Goal: Task Accomplishment & Management: Use online tool/utility

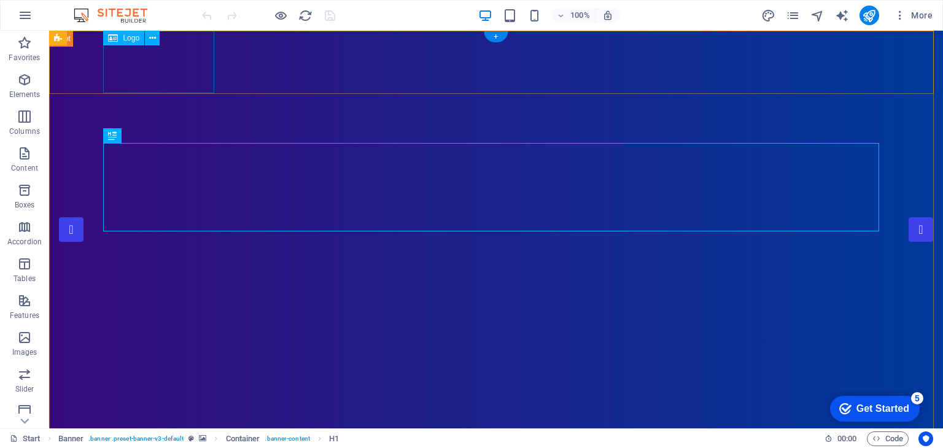
click at [131, 37] on span "Logo" at bounding box center [131, 37] width 17 height 7
select select "px"
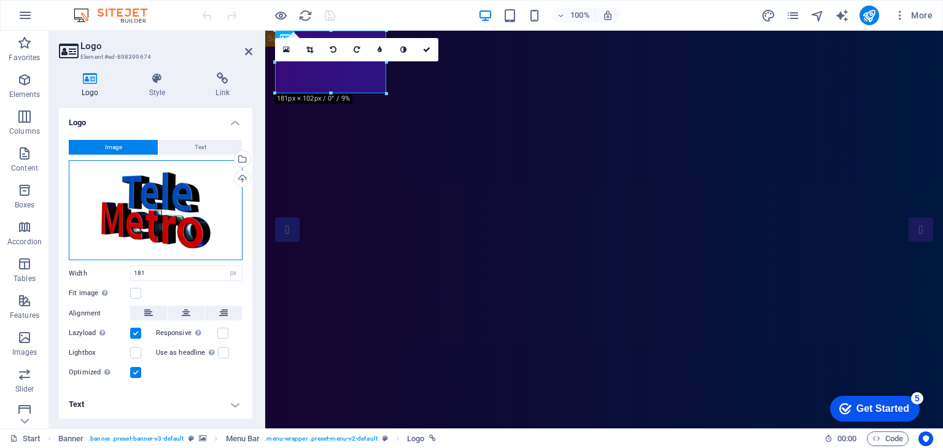
click at [182, 204] on div "Drag files here, click to choose files or select files from Files or our free s…" at bounding box center [156, 210] width 174 height 101
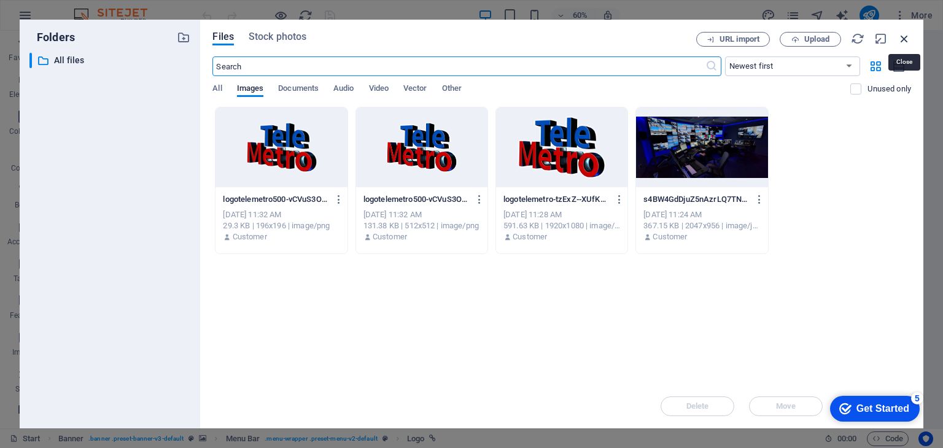
click at [907, 40] on icon "button" at bounding box center [904, 39] width 14 height 14
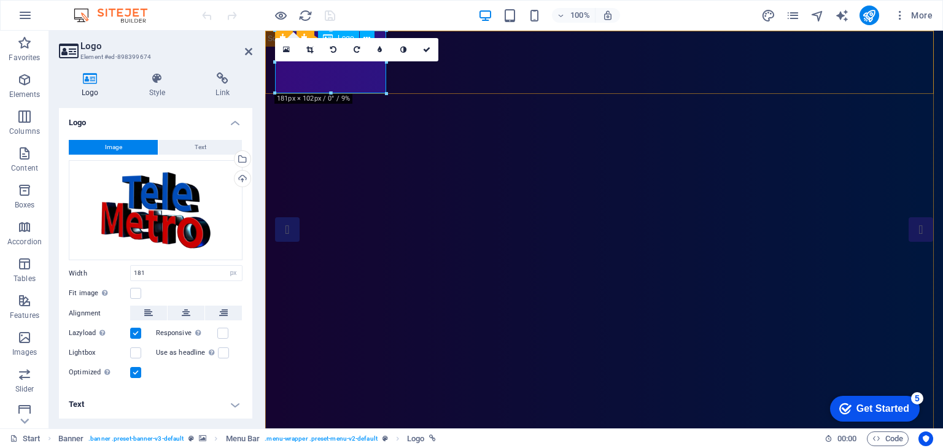
click at [284, 33] on div "Banner Menu Bar" at bounding box center [322, 38] width 115 height 15
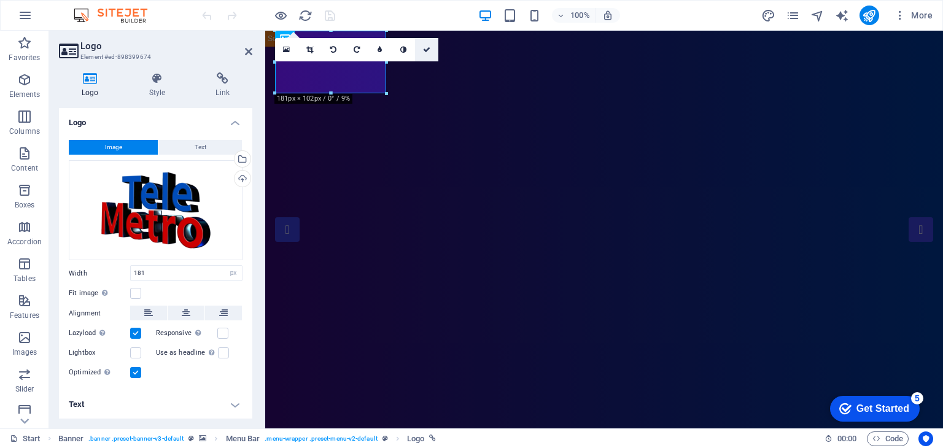
drag, startPoint x: 424, startPoint y: 52, endPoint x: 363, endPoint y: 24, distance: 66.7
click at [424, 52] on icon at bounding box center [426, 49] width 7 height 7
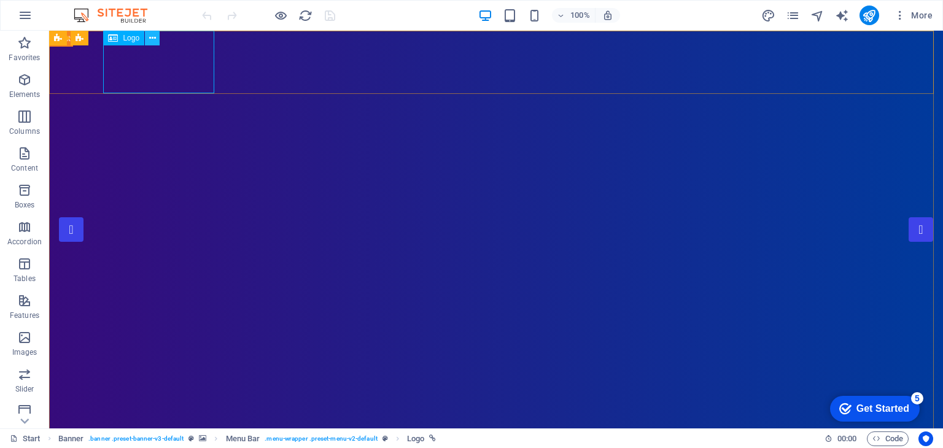
click at [152, 37] on icon at bounding box center [152, 38] width 7 height 13
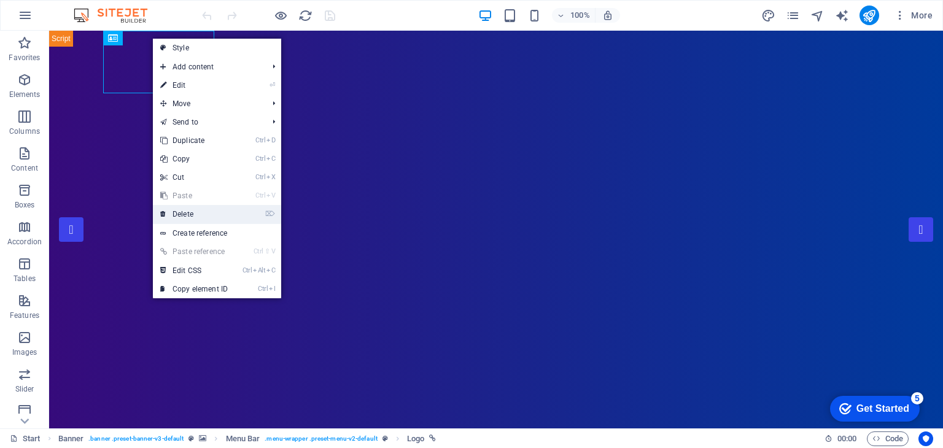
click at [194, 209] on link "⌦ Delete" at bounding box center [194, 214] width 82 height 18
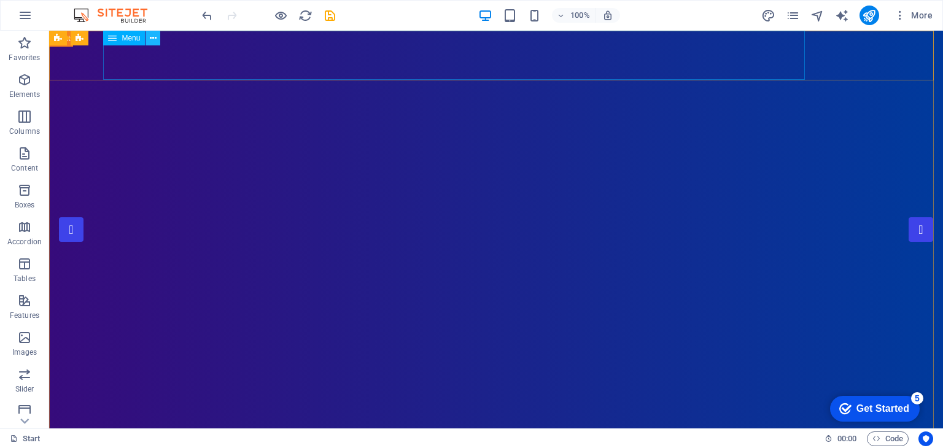
click at [150, 40] on icon at bounding box center [153, 38] width 7 height 13
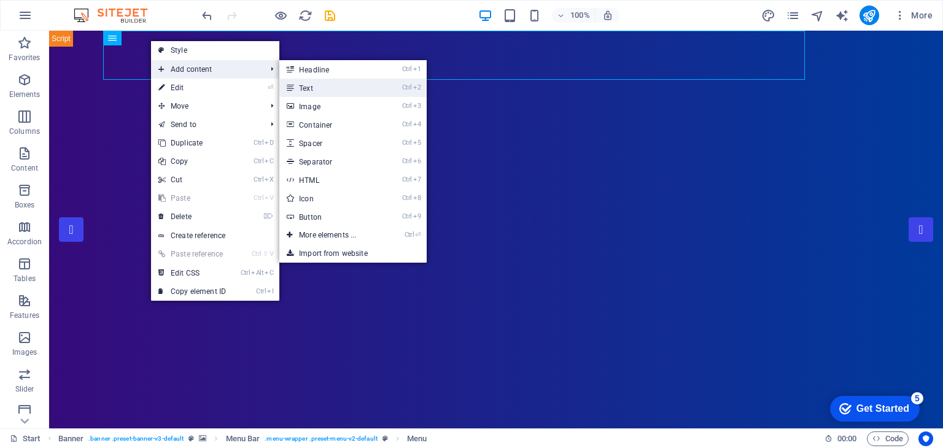
click at [348, 85] on link "Ctrl 2 Text" at bounding box center [329, 88] width 101 height 18
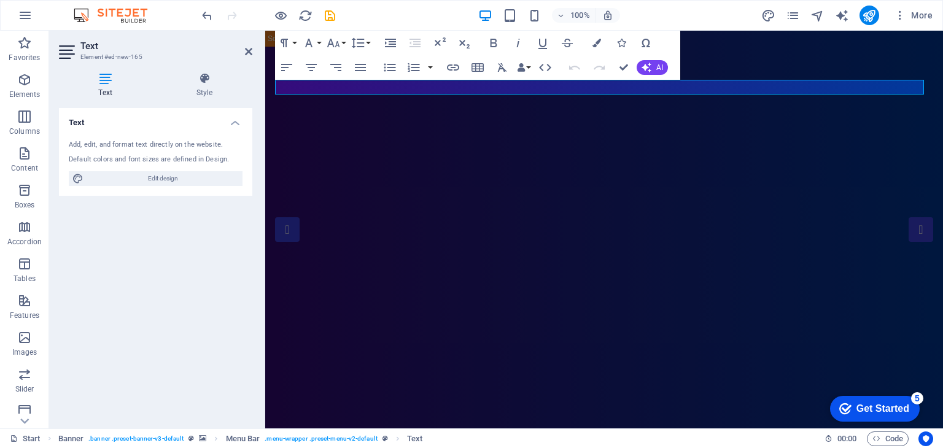
click at [137, 148] on div "Add, edit, and format text directly on the website." at bounding box center [156, 145] width 174 height 10
click at [141, 179] on span "Edit design" at bounding box center [163, 178] width 152 height 15
select select "px"
select select "300"
select select "px"
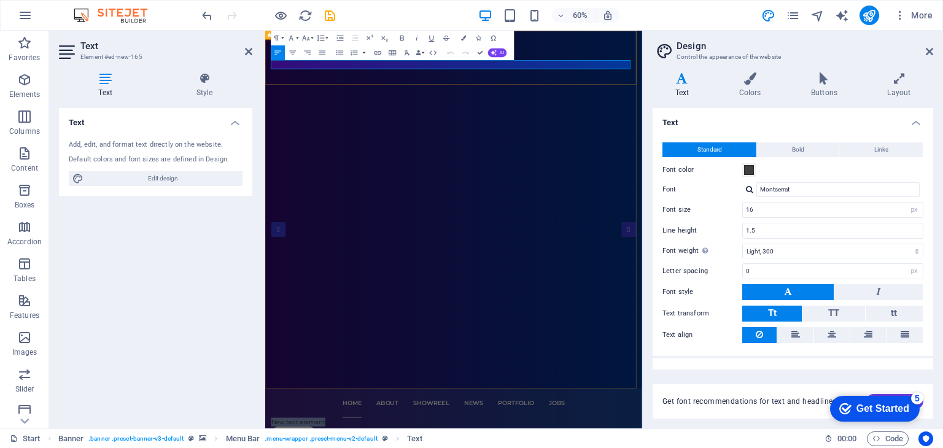
drag, startPoint x: 370, startPoint y: 86, endPoint x: 530, endPoint y: 93, distance: 160.3
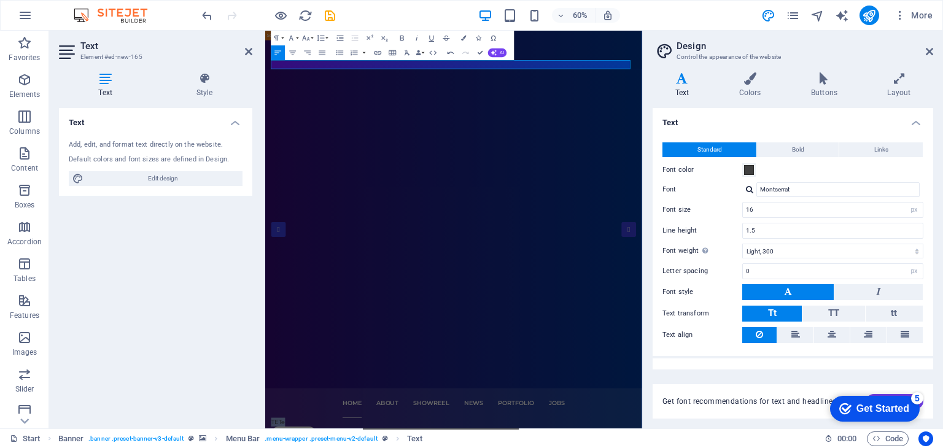
drag, startPoint x: 298, startPoint y: 90, endPoint x: 521, endPoint y: 97, distance: 222.3
click at [749, 88] on h4 "Colors" at bounding box center [752, 85] width 72 height 26
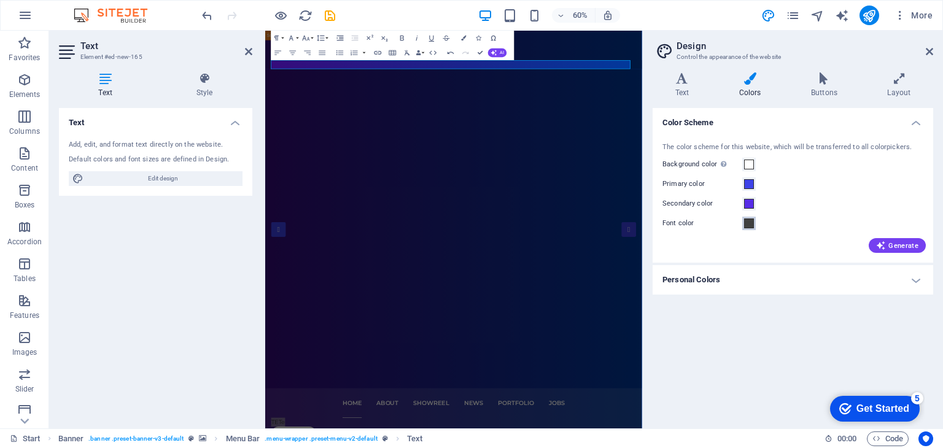
click at [748, 222] on span at bounding box center [749, 224] width 10 height 10
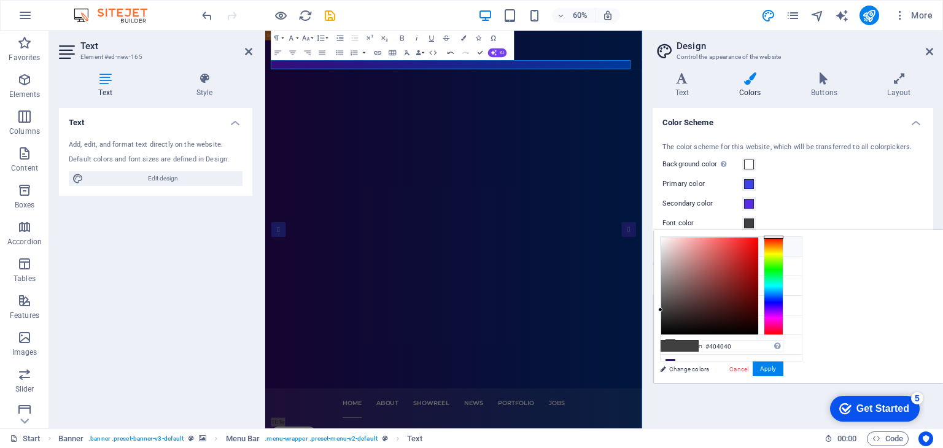
click at [673, 247] on icon at bounding box center [670, 246] width 9 height 9
type input "#ffffff"
click at [783, 372] on button "Apply" at bounding box center [768, 369] width 31 height 15
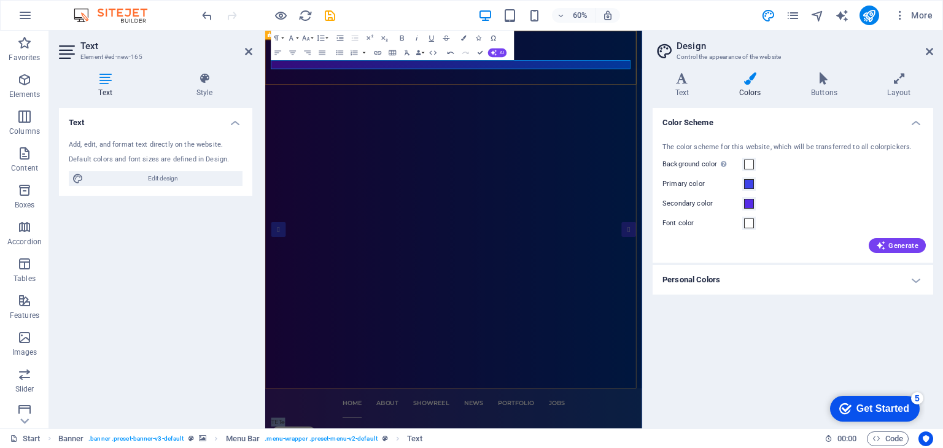
drag, startPoint x: 300, startPoint y: 87, endPoint x: 268, endPoint y: 82, distance: 32.2
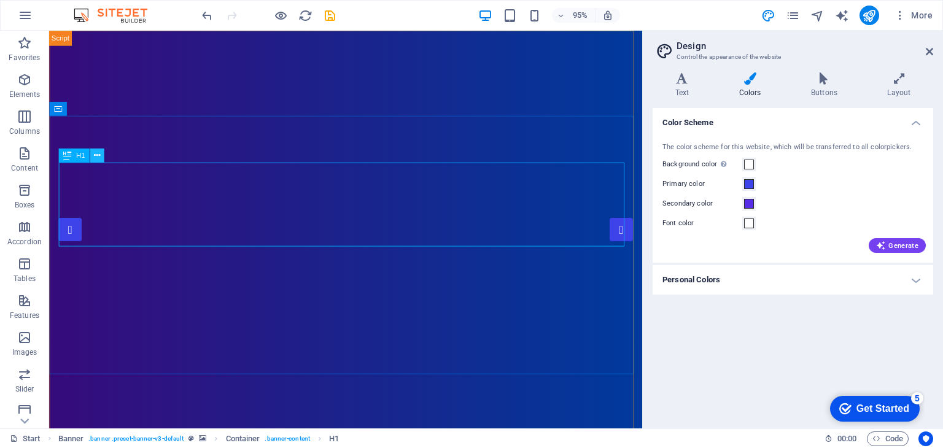
click at [101, 156] on button at bounding box center [97, 156] width 14 height 14
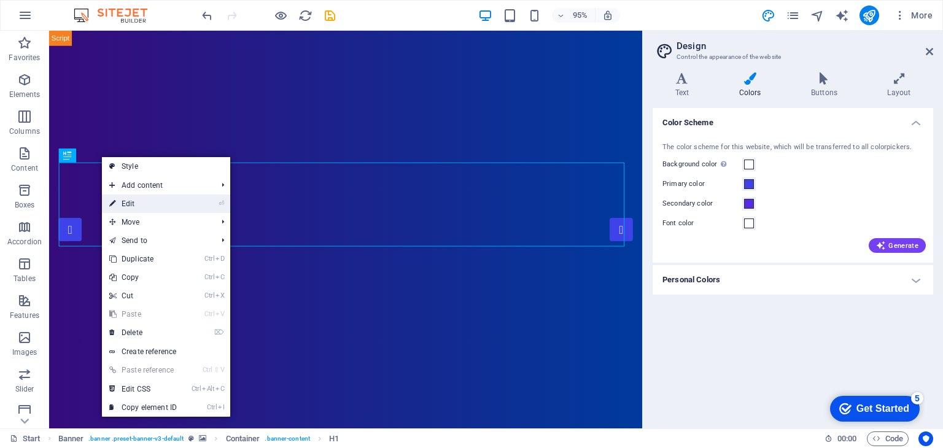
click at [150, 204] on link "⏎ Edit" at bounding box center [143, 204] width 82 height 18
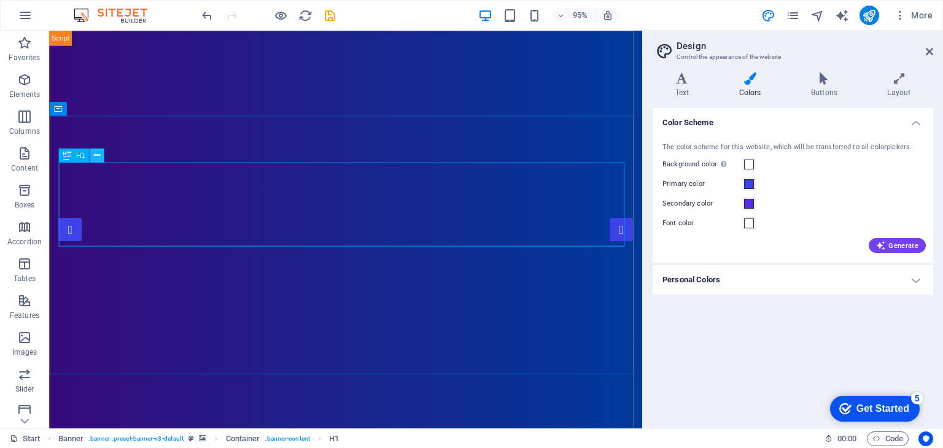
click at [96, 157] on icon at bounding box center [97, 156] width 6 height 12
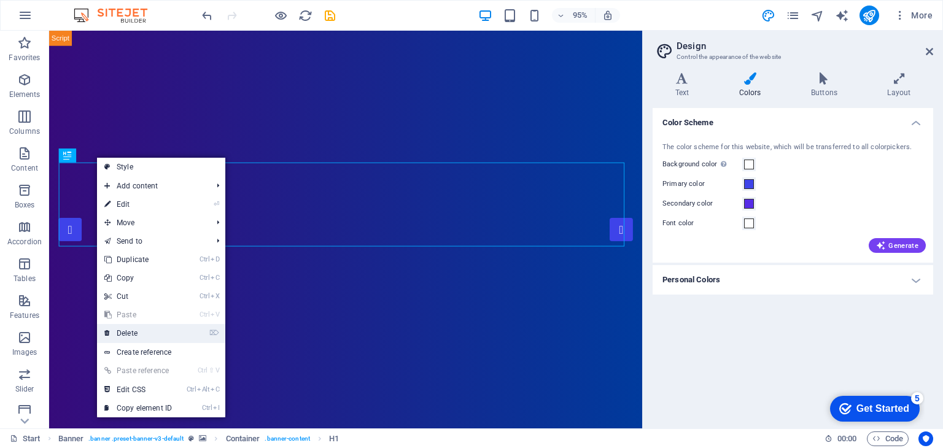
click at [128, 330] on link "⌦ Delete" at bounding box center [138, 333] width 82 height 18
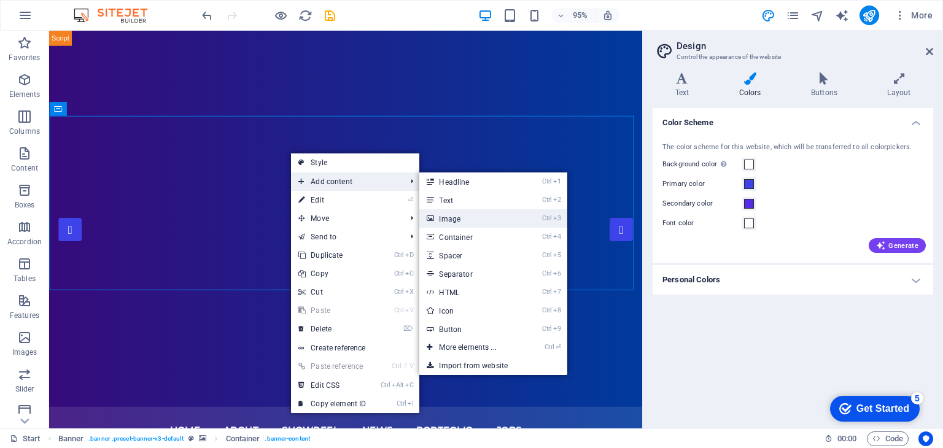
click at [468, 215] on link "Ctrl 3 Image" at bounding box center [469, 218] width 101 height 18
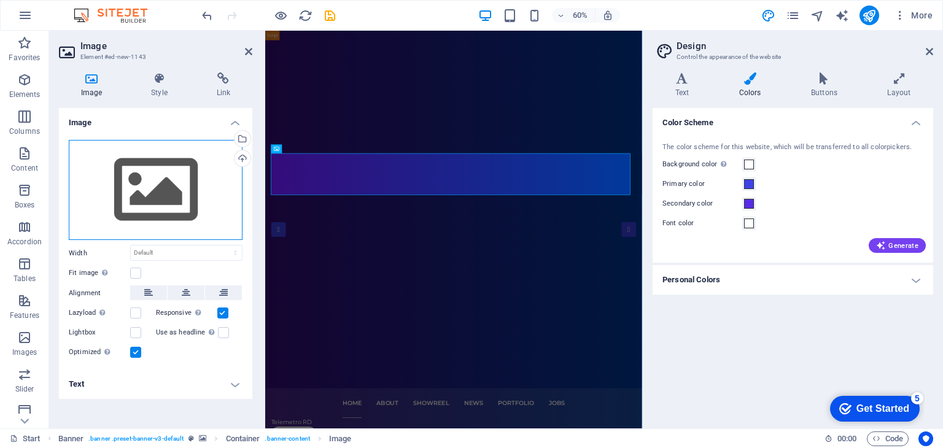
click at [144, 191] on div "Drag files here, click to choose files or select files from Files or our free s…" at bounding box center [156, 190] width 174 height 101
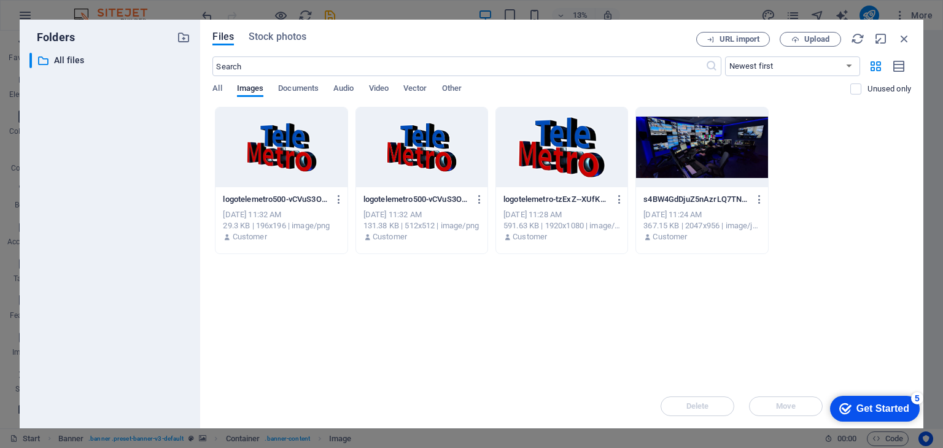
click at [432, 147] on div at bounding box center [421, 147] width 131 height 80
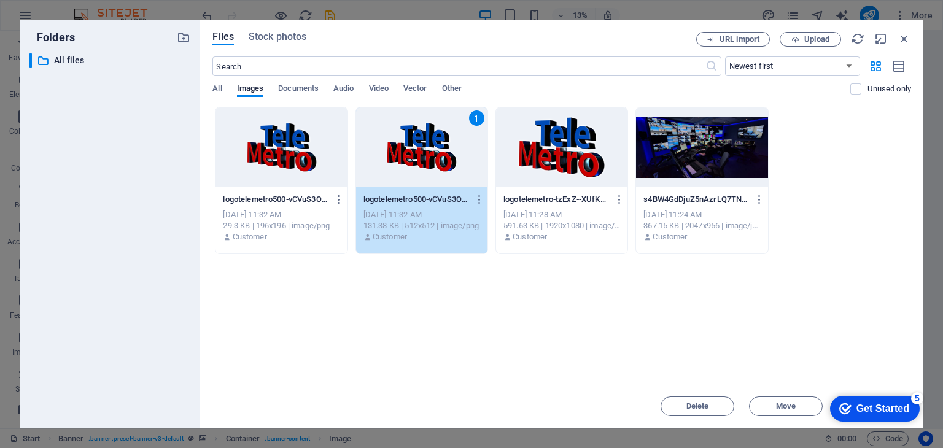
click at [392, 153] on div "1" at bounding box center [421, 147] width 131 height 80
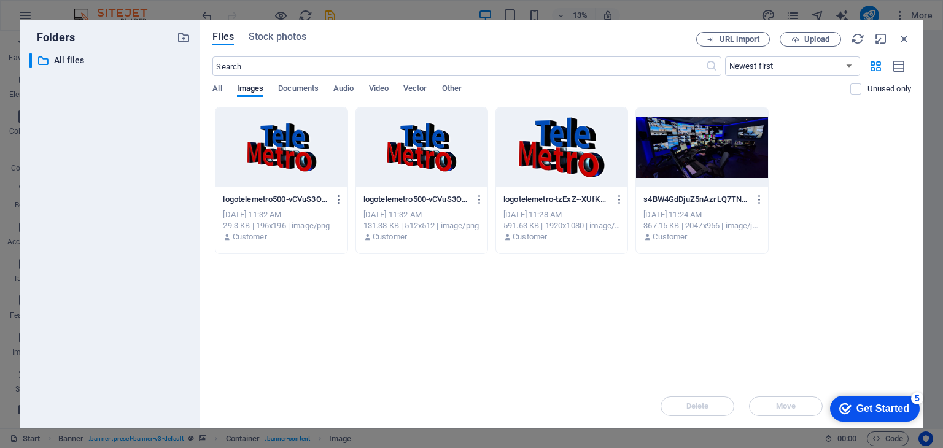
click at [392, 153] on div at bounding box center [421, 147] width 131 height 80
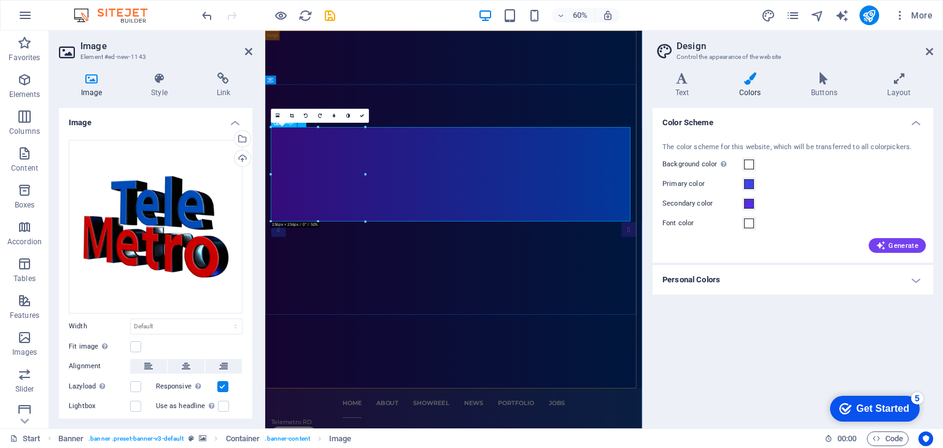
drag, startPoint x: 459, startPoint y: 269, endPoint x: 533, endPoint y: 269, distance: 74.9
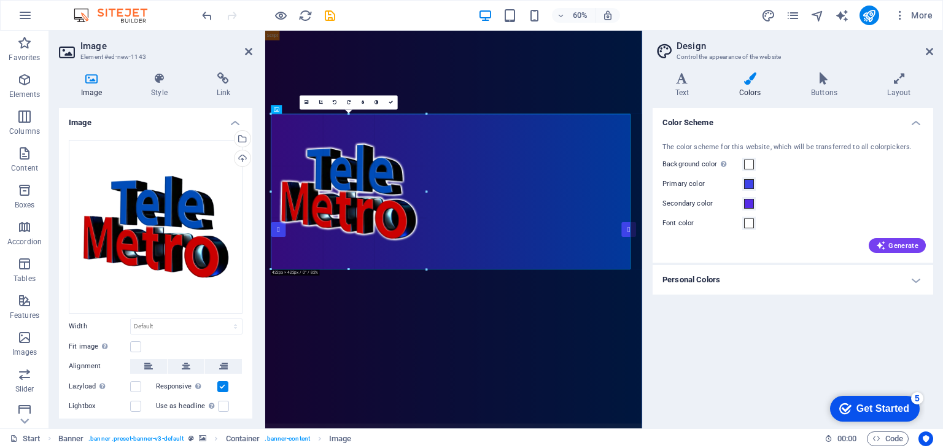
drag, startPoint x: 365, startPoint y: 175, endPoint x: 323, endPoint y: 249, distance: 85.2
type input "422"
select select "px"
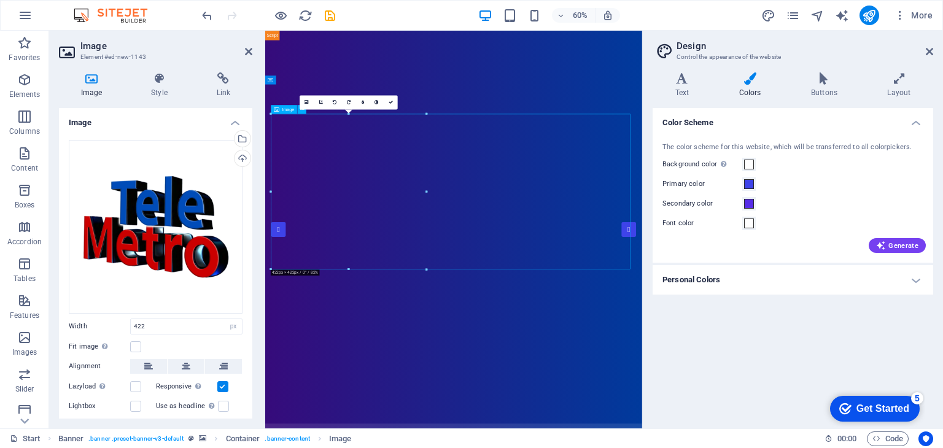
drag, startPoint x: 441, startPoint y: 271, endPoint x: 570, endPoint y: 268, distance: 129.0
drag, startPoint x: 305, startPoint y: 335, endPoint x: 647, endPoint y: 334, distance: 341.9
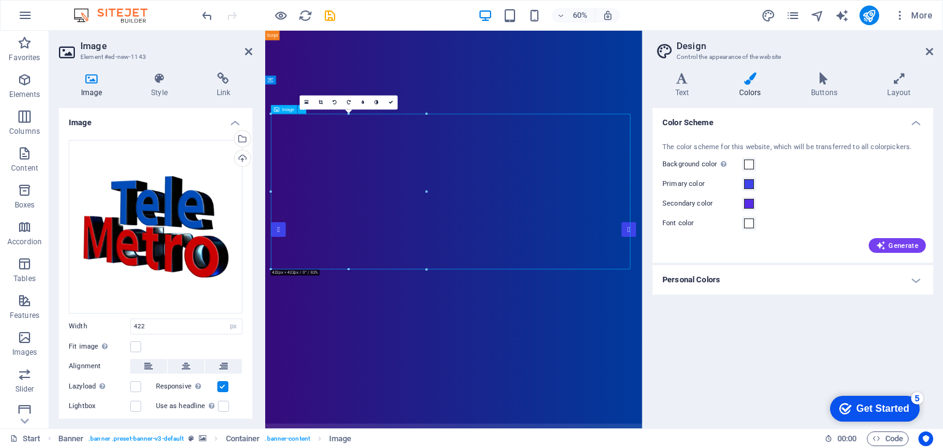
drag, startPoint x: 430, startPoint y: 317, endPoint x: 567, endPoint y: 317, distance: 136.3
click at [390, 102] on icon at bounding box center [391, 103] width 4 height 4
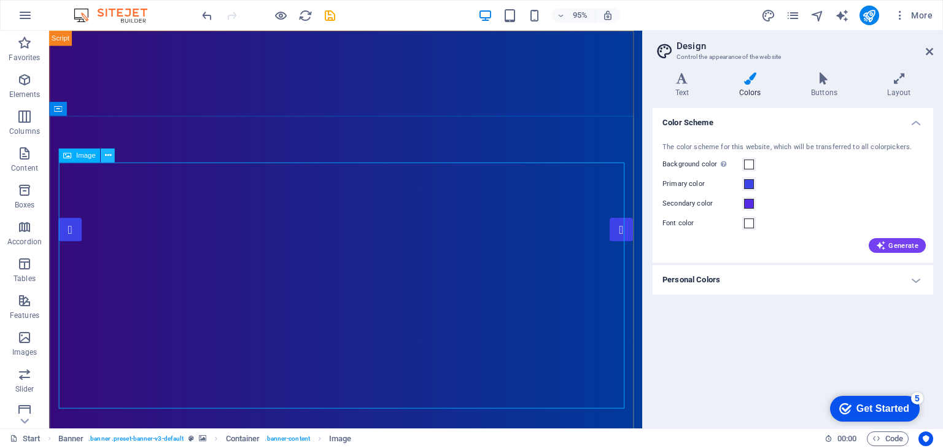
click at [110, 157] on icon at bounding box center [107, 156] width 6 height 12
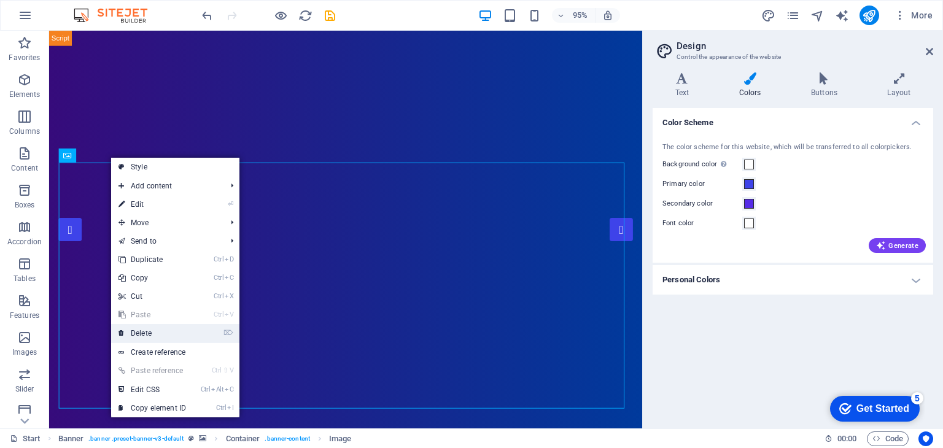
click at [152, 330] on link "⌦ Delete" at bounding box center [152, 333] width 82 height 18
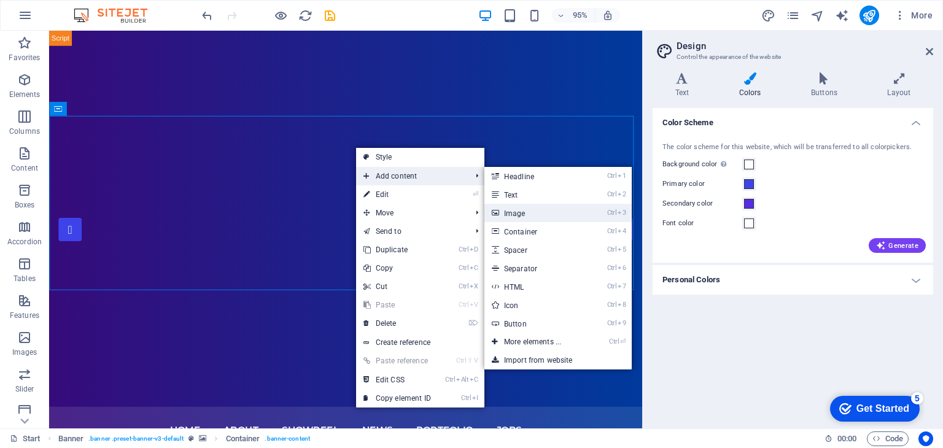
drag, startPoint x: 514, startPoint y: 214, endPoint x: 416, endPoint y: 304, distance: 133.8
click at [514, 214] on link "Ctrl 3 Image" at bounding box center [534, 213] width 101 height 18
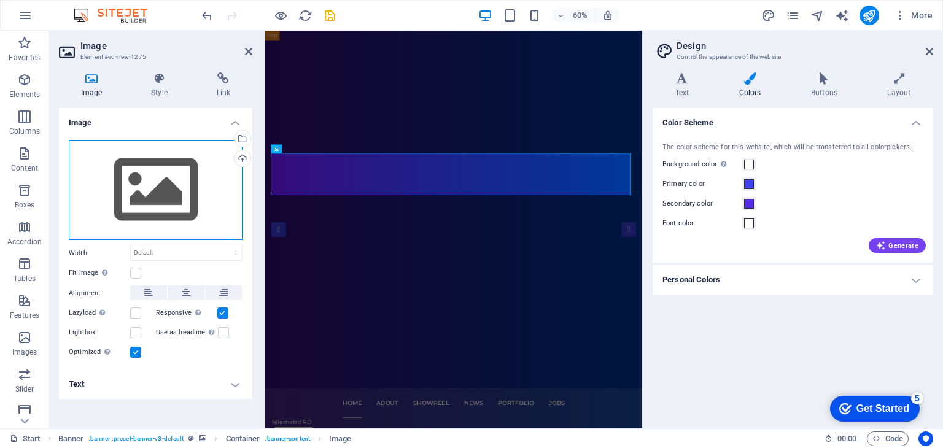
click at [167, 186] on div "Drag files here, click to choose files or select files from Files or our free s…" at bounding box center [156, 190] width 174 height 101
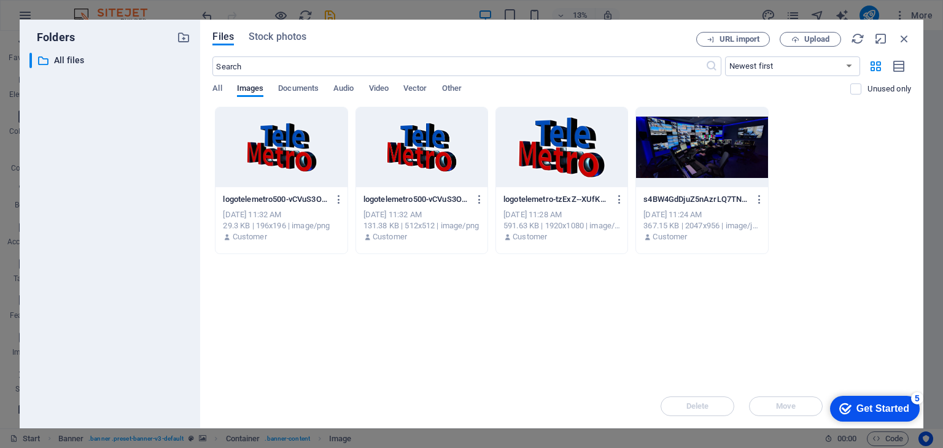
click at [586, 153] on div at bounding box center [561, 147] width 131 height 80
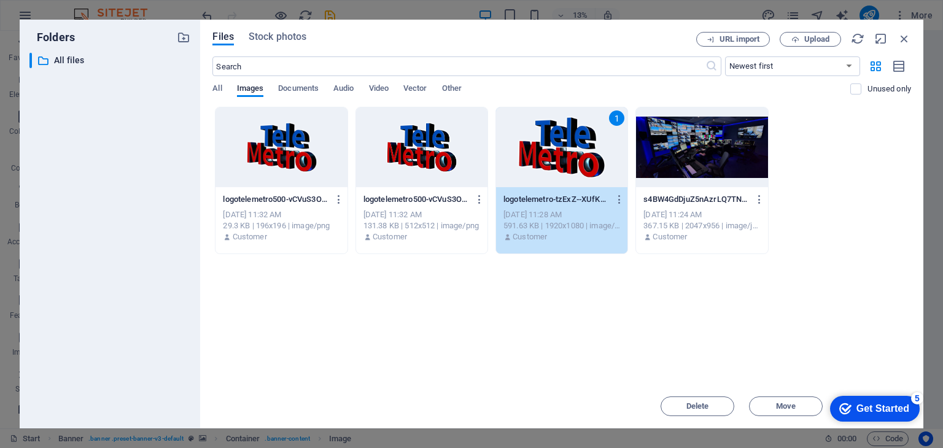
click at [600, 163] on div "1" at bounding box center [561, 147] width 131 height 80
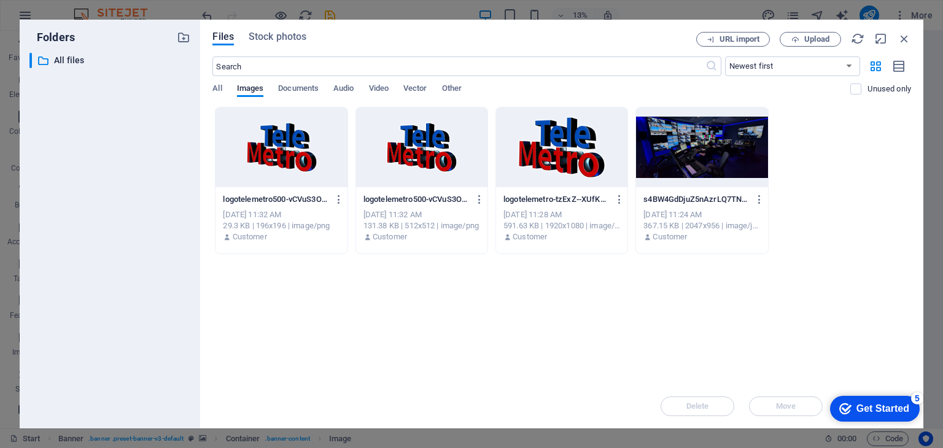
click at [600, 163] on div at bounding box center [561, 147] width 131 height 80
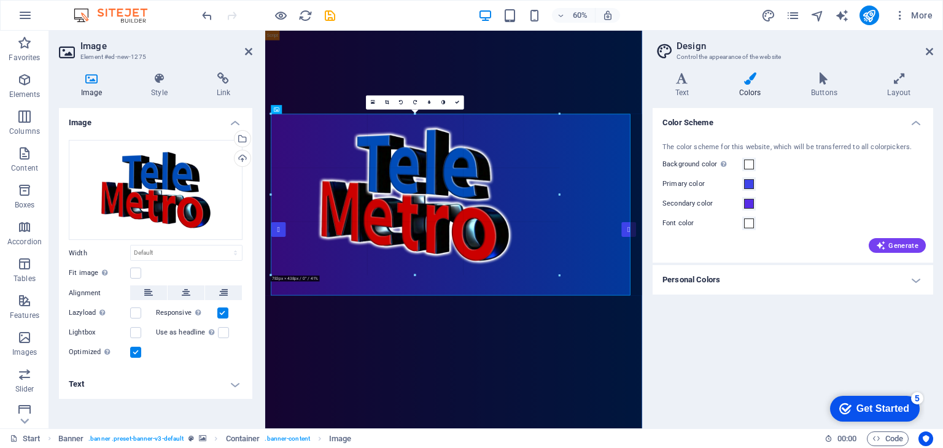
drag, startPoint x: 272, startPoint y: 315, endPoint x: 251, endPoint y: 352, distance: 42.9
type input "778"
select select "px"
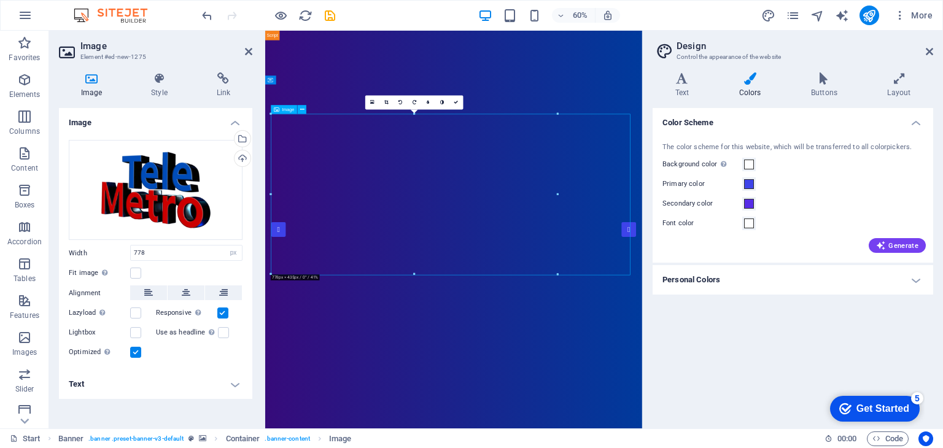
drag, startPoint x: 507, startPoint y: 342, endPoint x: 694, endPoint y: 322, distance: 188.3
click at [385, 103] on icon at bounding box center [386, 103] width 4 height 4
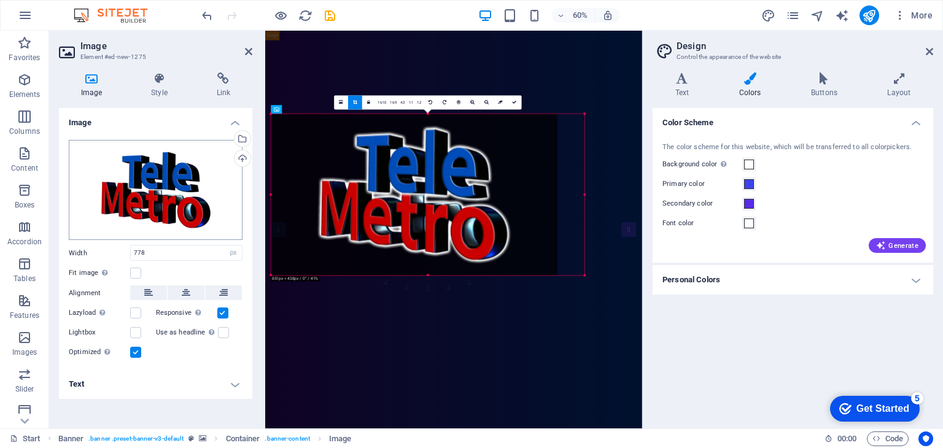
drag, startPoint x: 271, startPoint y: 194, endPoint x: 225, endPoint y: 208, distance: 47.6
click at [225, 208] on div "Image Element #ed-new-1275 Image Style Link Image Drag files here, click to cho…" at bounding box center [345, 230] width 593 height 398
drag, startPoint x: 557, startPoint y: 195, endPoint x: 624, endPoint y: 276, distance: 105.1
click at [640, 195] on div "Drag here to replace the existing content. Press “Ctrl” if you want to create a…" at bounding box center [453, 230] width 377 height 398
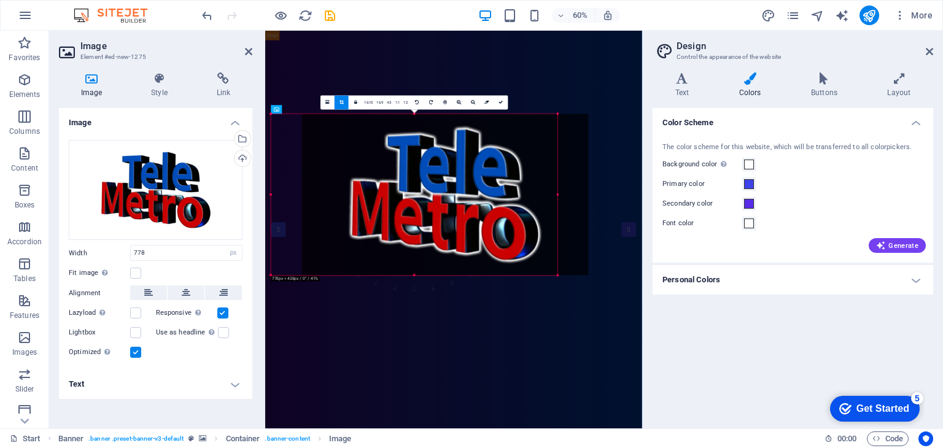
drag, startPoint x: 437, startPoint y: 197, endPoint x: 489, endPoint y: 197, distance: 51.6
click at [489, 197] on div at bounding box center [445, 194] width 287 height 161
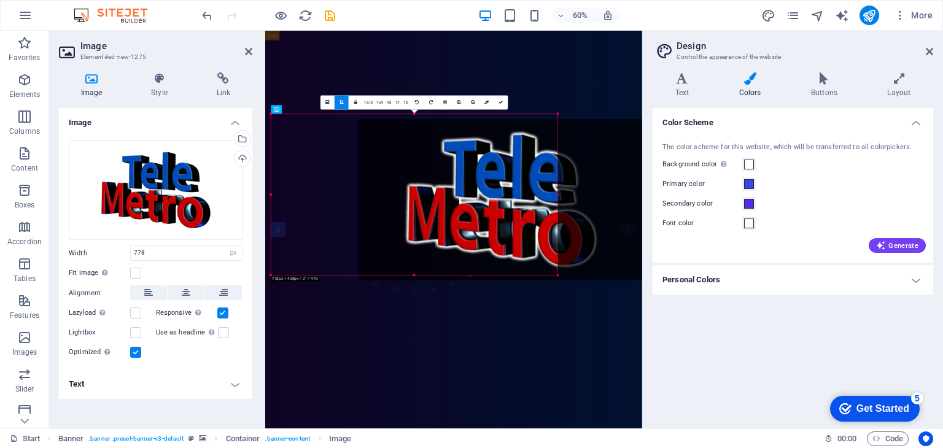
drag, startPoint x: 343, startPoint y: 152, endPoint x: 489, endPoint y: 161, distance: 145.7
click at [489, 161] on div at bounding box center [501, 199] width 287 height 161
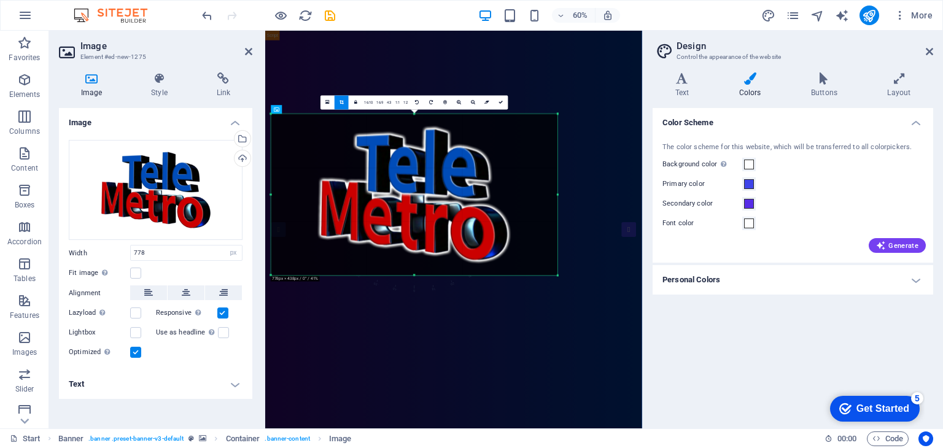
select select "DISABLED_OPTION_VALUE"
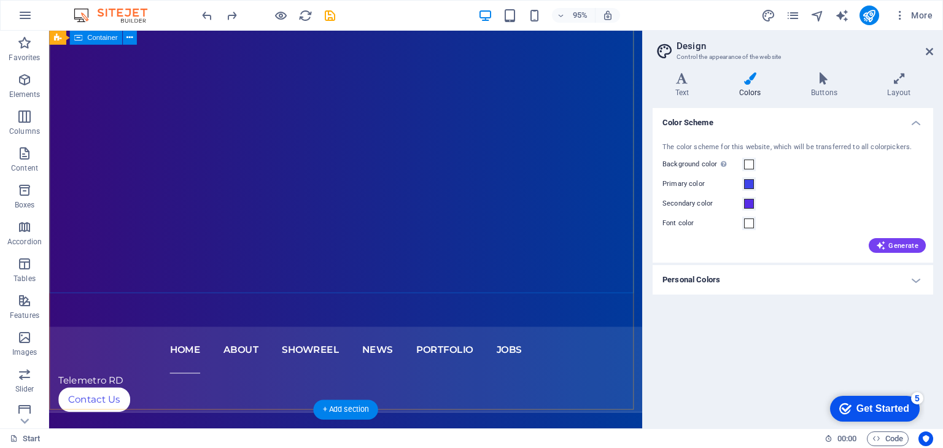
scroll to position [430, 0]
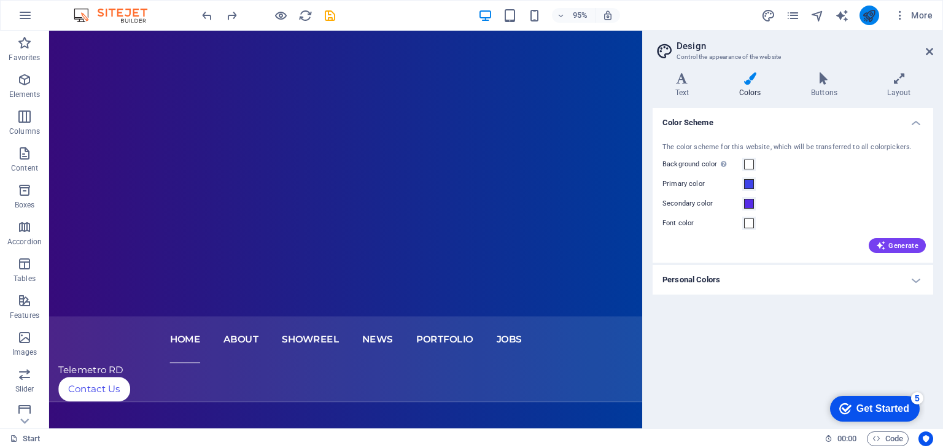
click at [864, 17] on icon "publish" at bounding box center [869, 16] width 14 height 14
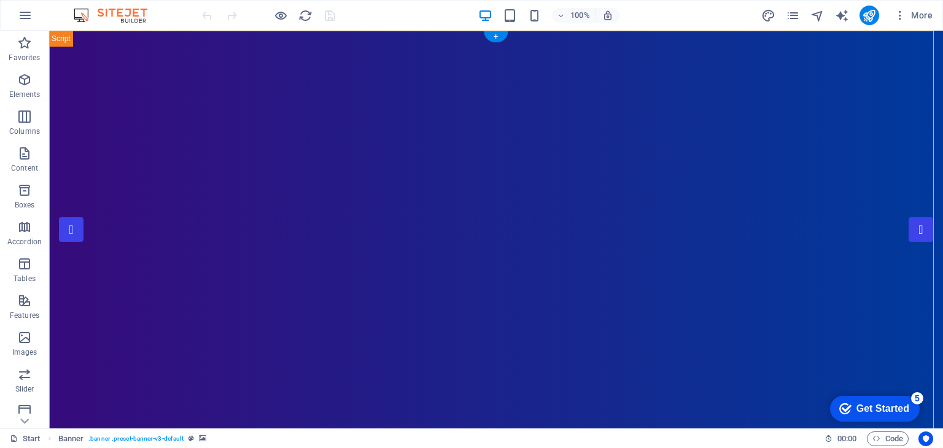
drag, startPoint x: 147, startPoint y: 84, endPoint x: 146, endPoint y: 54, distance: 30.1
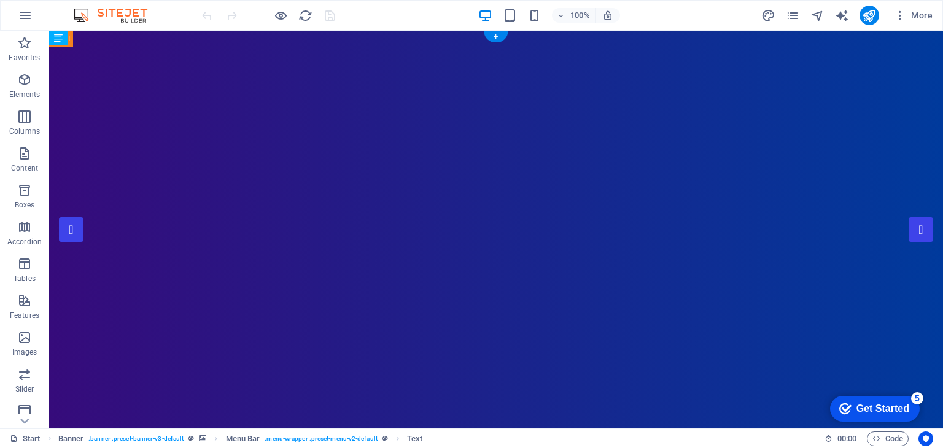
drag, startPoint x: 131, startPoint y: 88, endPoint x: 135, endPoint y: 33, distance: 55.4
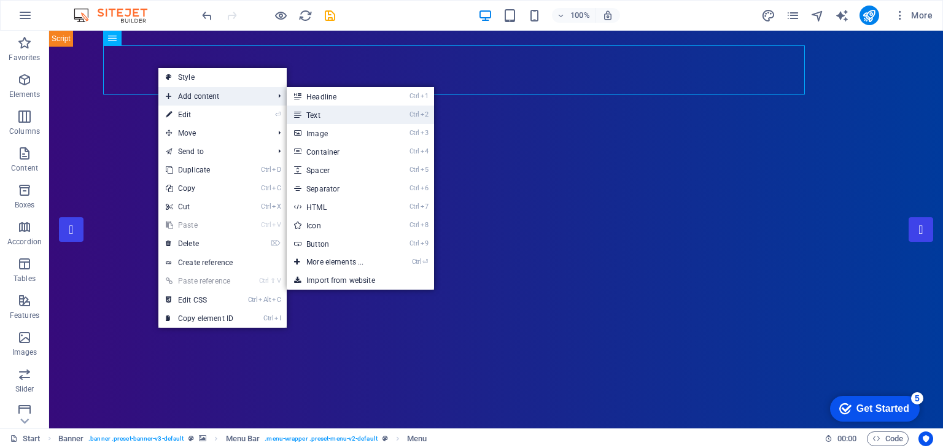
click at [331, 114] on link "Ctrl 2 Text" at bounding box center [337, 115] width 101 height 18
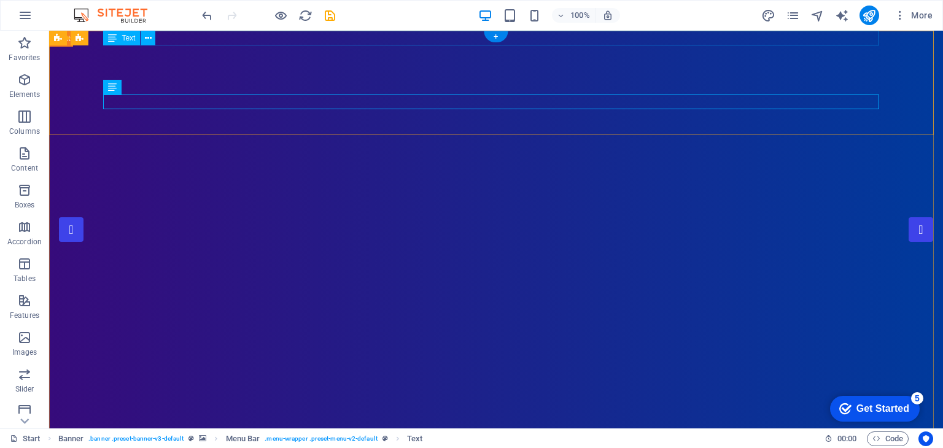
click at [153, 37] on button at bounding box center [148, 38] width 15 height 15
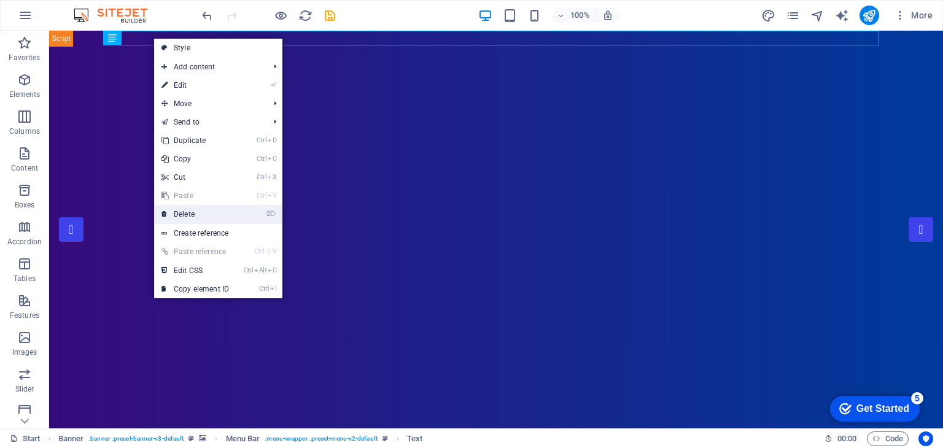
click at [198, 217] on link "⌦ Delete" at bounding box center [195, 214] width 82 height 18
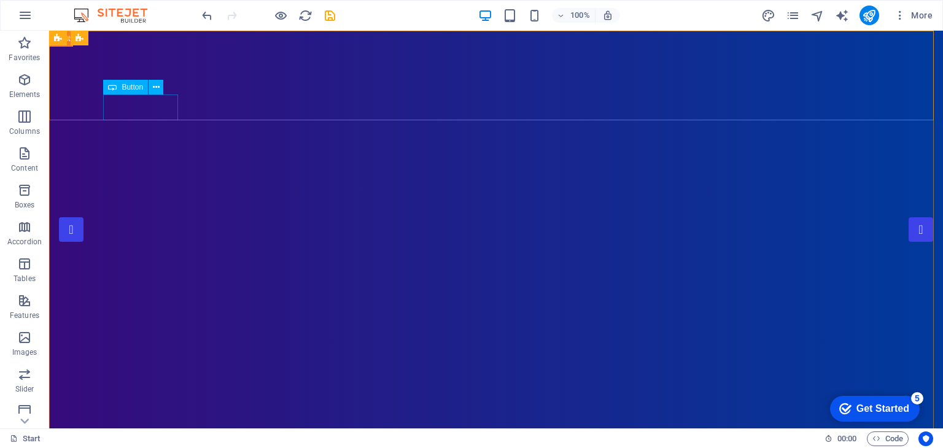
click at [166, 85] on div "Button" at bounding box center [137, 87] width 68 height 15
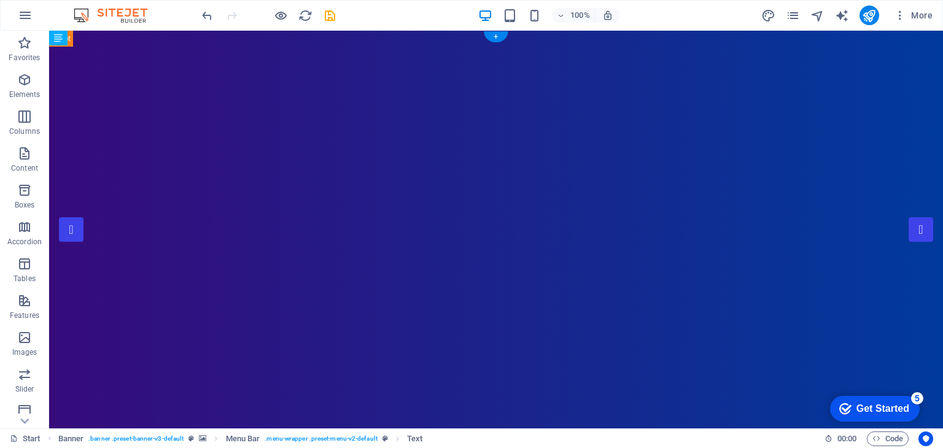
drag, startPoint x: 168, startPoint y: 85, endPoint x: 169, endPoint y: 75, distance: 9.9
click at [152, 38] on button at bounding box center [148, 38] width 15 height 15
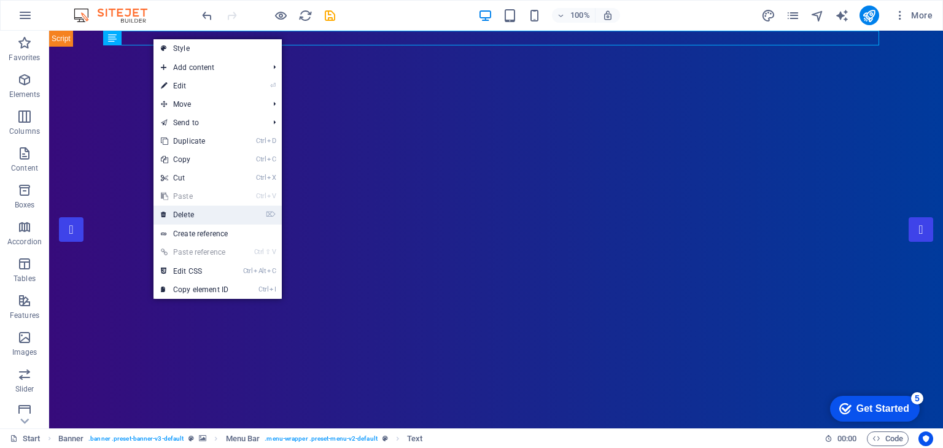
click at [201, 214] on link "⌦ Delete" at bounding box center [194, 215] width 82 height 18
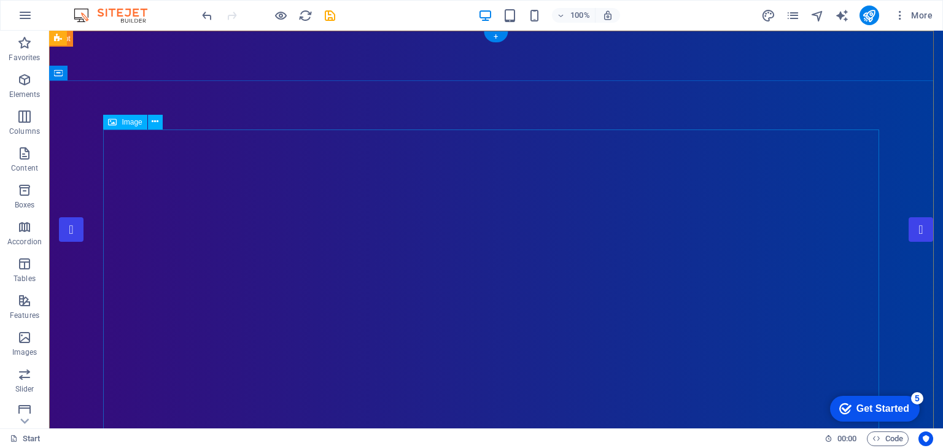
click at [159, 120] on button at bounding box center [155, 122] width 15 height 15
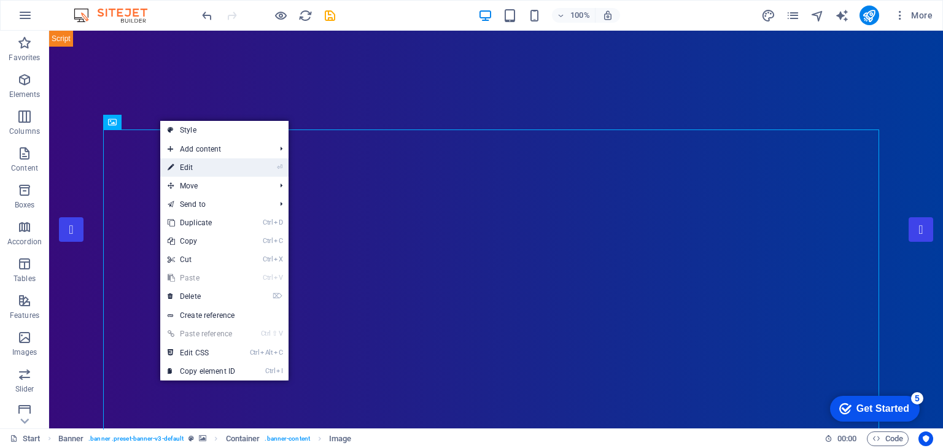
click at [242, 165] on link "⏎ Edit" at bounding box center [201, 167] width 82 height 18
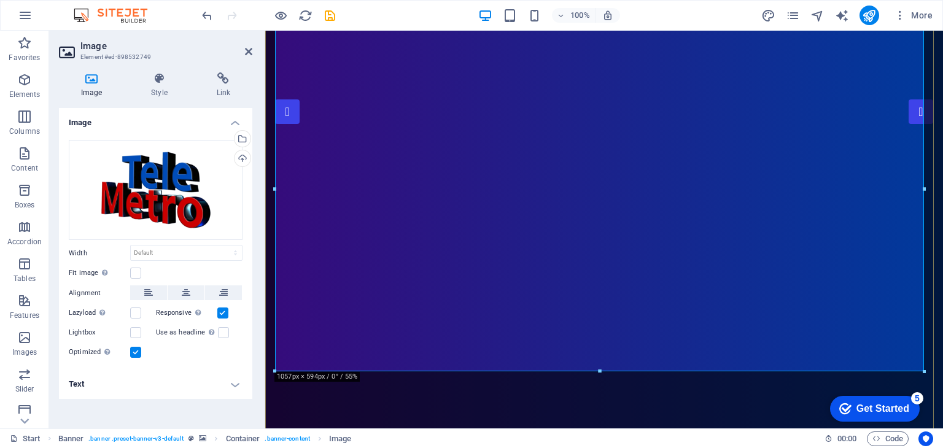
scroll to position [123, 0]
click at [233, 250] on select "Default auto px rem % em vh vw" at bounding box center [186, 253] width 111 height 15
click at [131, 246] on select "Default auto px rem % em vh vw" at bounding box center [186, 253] width 111 height 15
click at [239, 252] on select "Default auto px rem % em vh vw" at bounding box center [186, 253] width 111 height 15
select select "px"
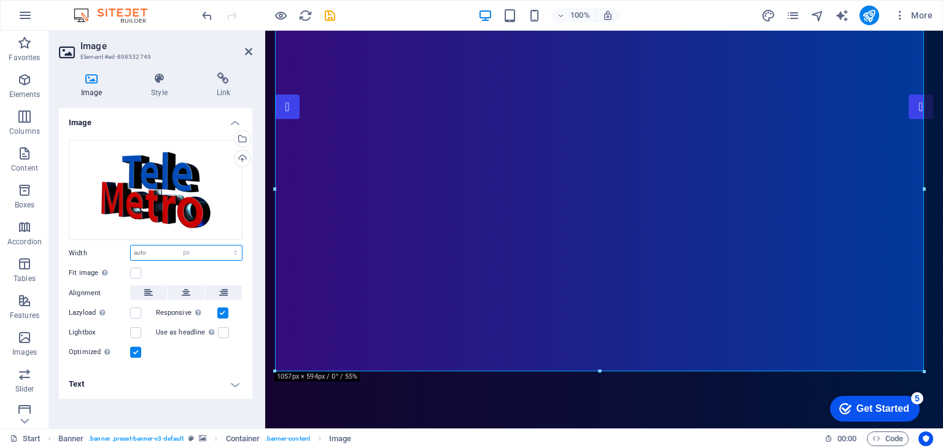
click at [225, 246] on select "Default auto px rem % em vh vw" at bounding box center [186, 253] width 111 height 15
click at [187, 292] on icon at bounding box center [186, 292] width 9 height 15
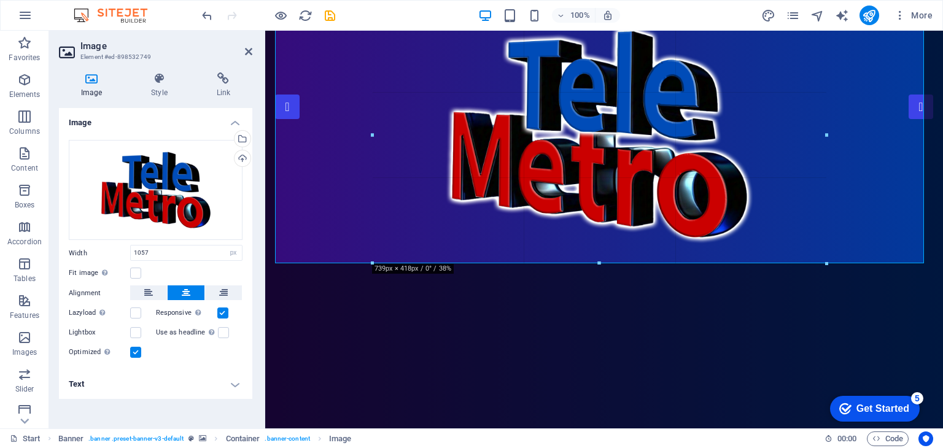
drag, startPoint x: 276, startPoint y: 369, endPoint x: 482, endPoint y: 261, distance: 232.3
type input "739"
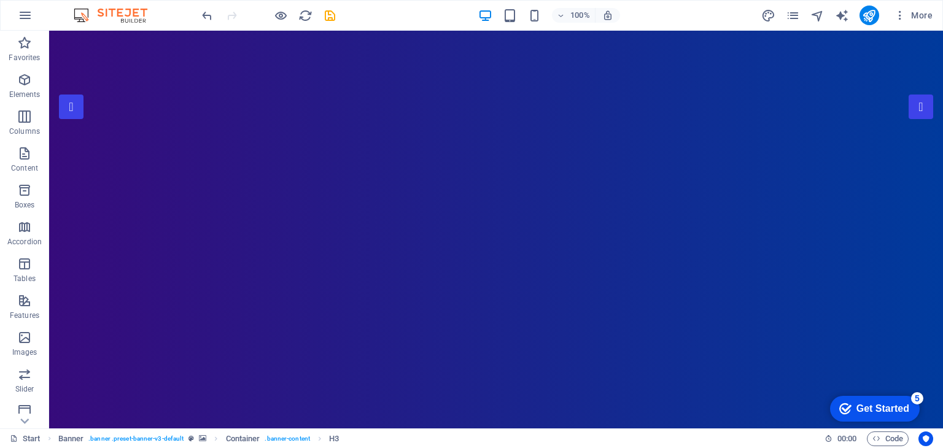
drag, startPoint x: 422, startPoint y: 295, endPoint x: 389, endPoint y: 254, distance: 53.3
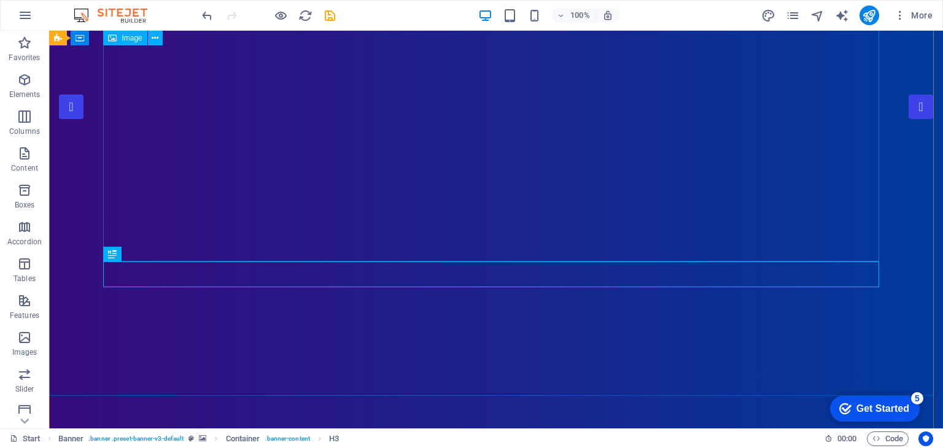
select select "px"
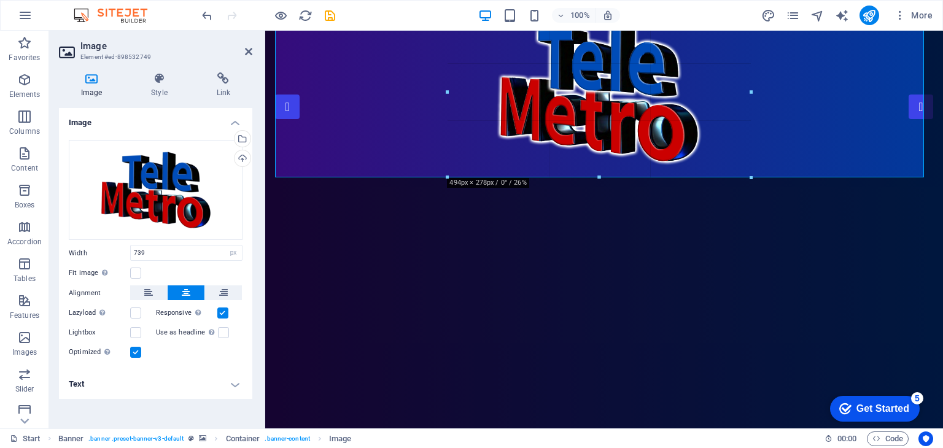
drag, startPoint x: 371, startPoint y: 133, endPoint x: 258, endPoint y: 74, distance: 127.4
type input "494"
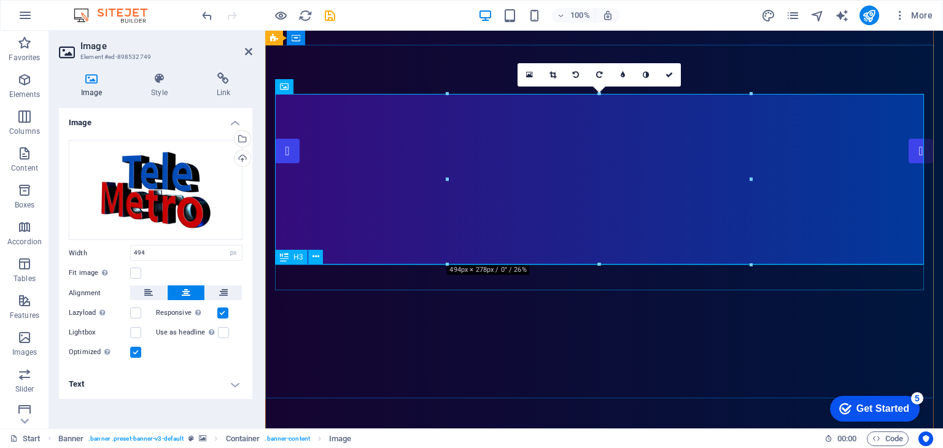
scroll to position [0, 0]
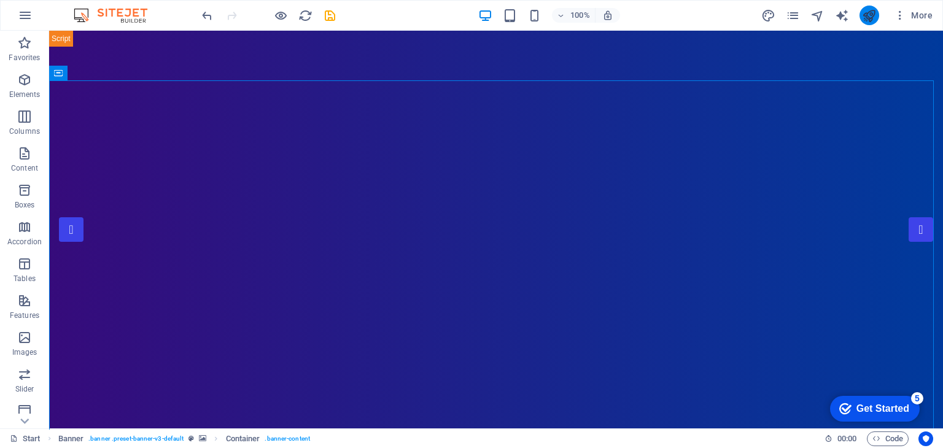
click at [867, 23] on button "publish" at bounding box center [869, 16] width 20 height 20
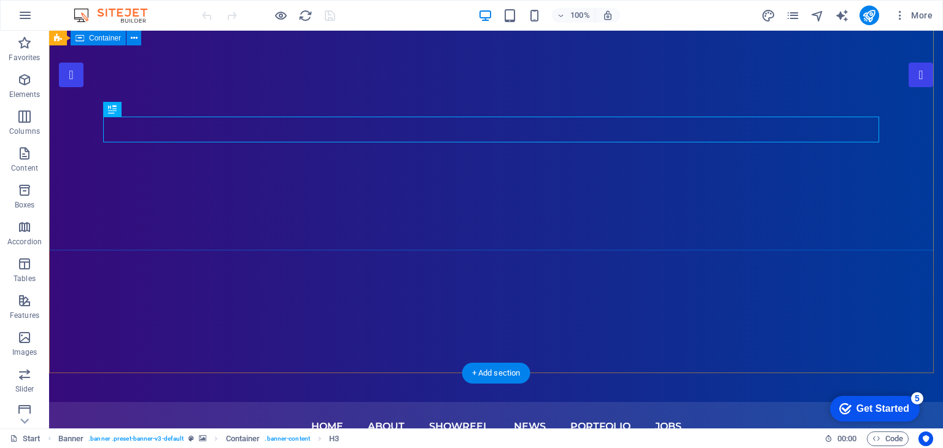
scroll to position [184, 0]
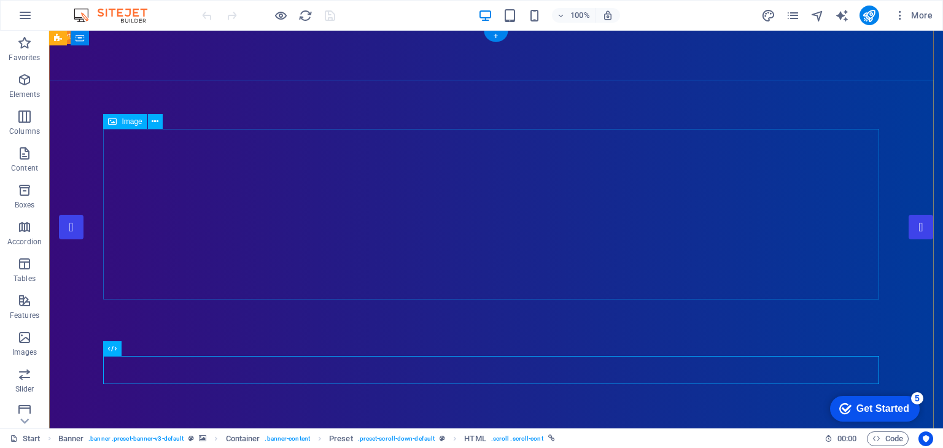
scroll to position [0, 0]
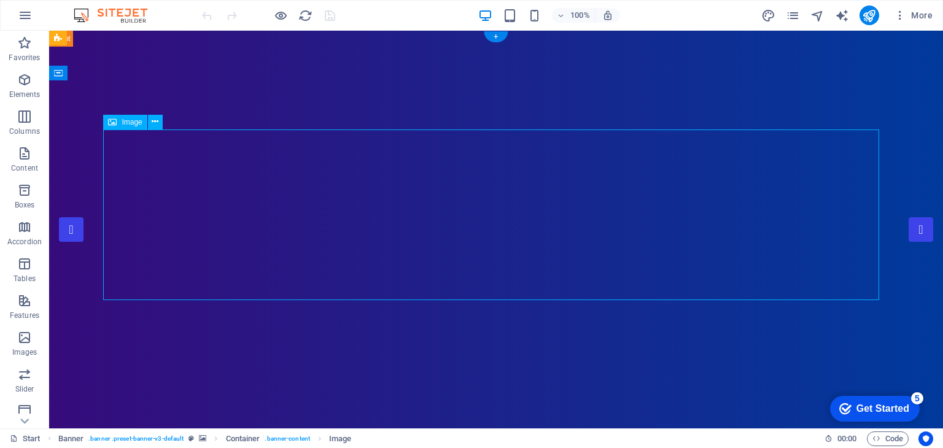
select select "px"
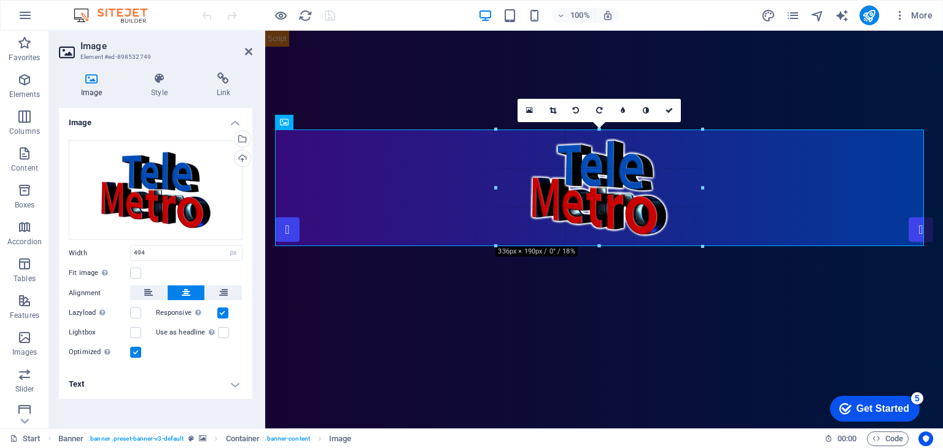
drag, startPoint x: 185, startPoint y: 187, endPoint x: 548, endPoint y: 167, distance: 362.7
type input "336"
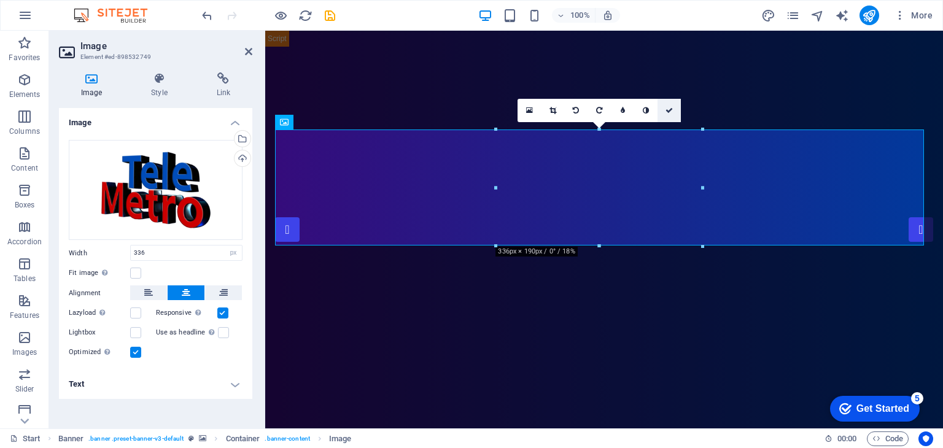
click at [668, 109] on icon at bounding box center [668, 110] width 7 height 7
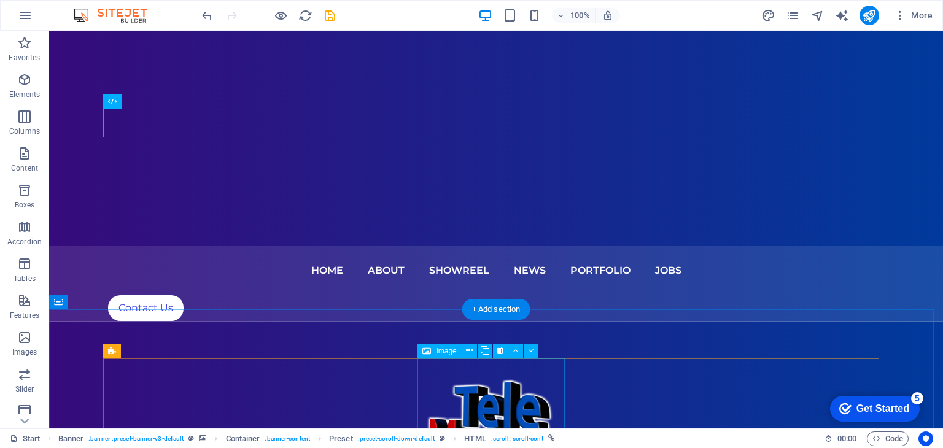
scroll to position [368, 0]
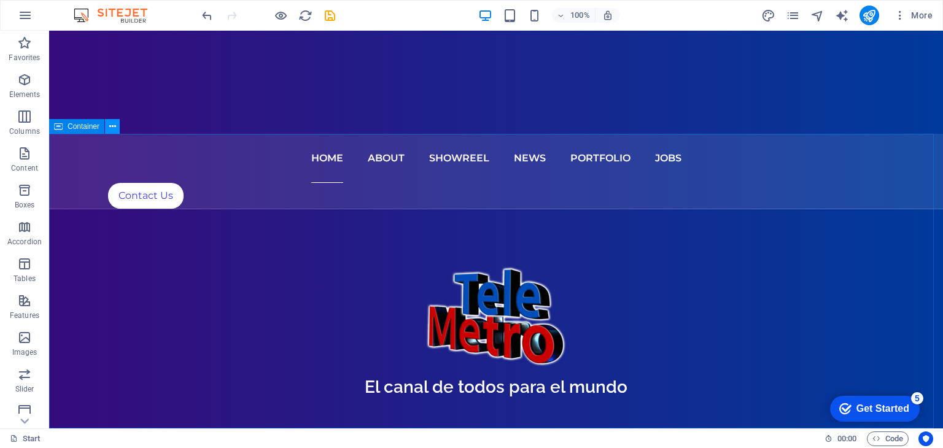
click at [109, 128] on icon at bounding box center [112, 126] width 7 height 13
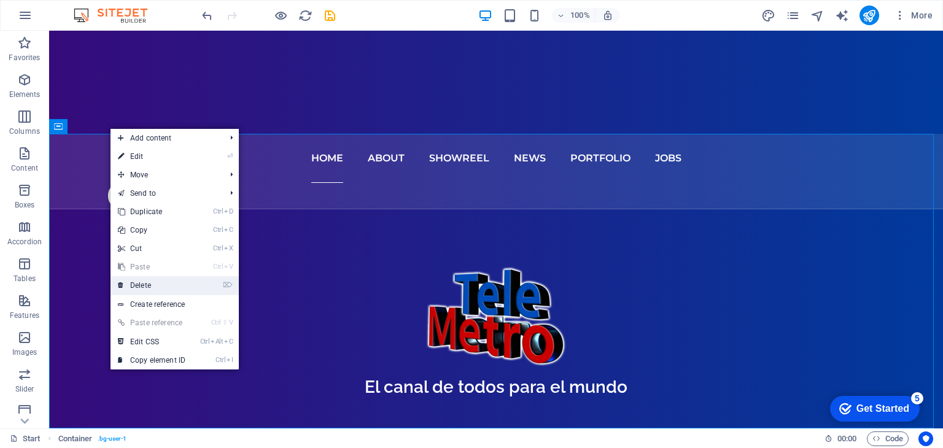
click at [130, 281] on link "⌦ Delete" at bounding box center [151, 285] width 82 height 18
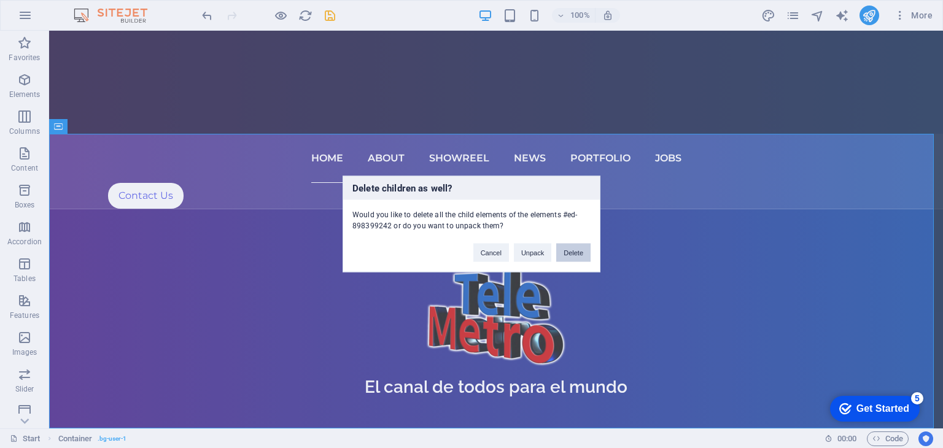
click at [570, 254] on button "Delete" at bounding box center [573, 253] width 34 height 18
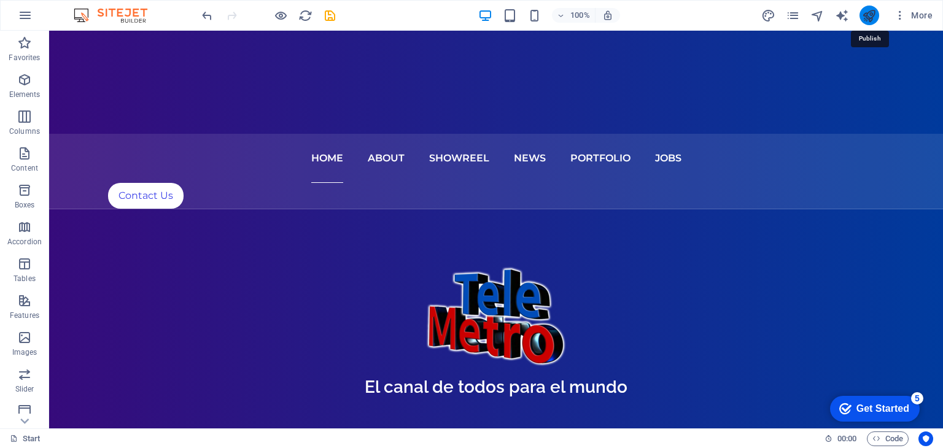
click at [871, 16] on icon "publish" at bounding box center [869, 16] width 14 height 14
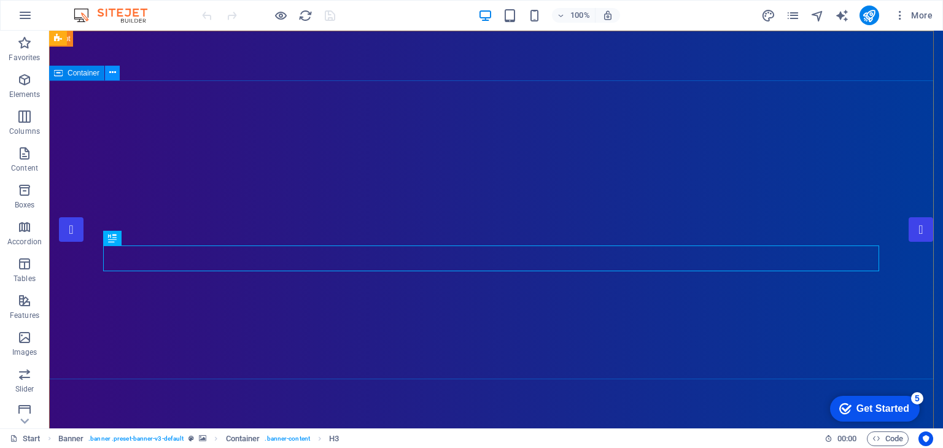
click at [112, 75] on icon at bounding box center [112, 72] width 7 height 13
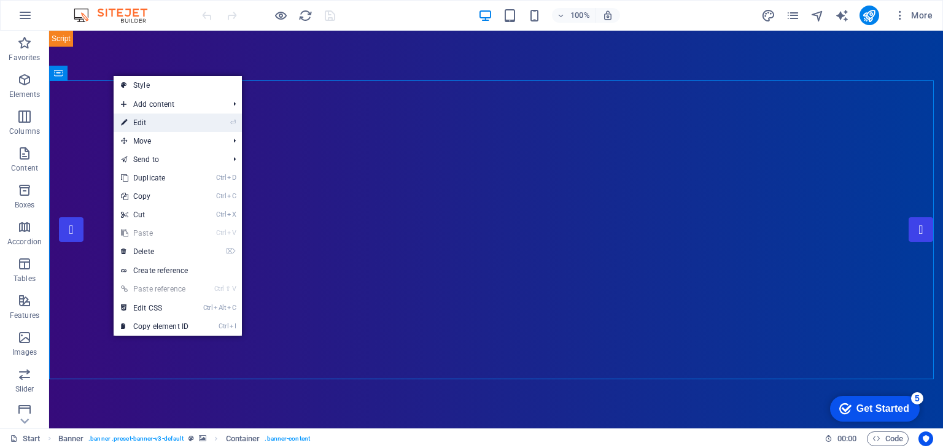
click at [145, 124] on link "⏎ Edit" at bounding box center [155, 123] width 82 height 18
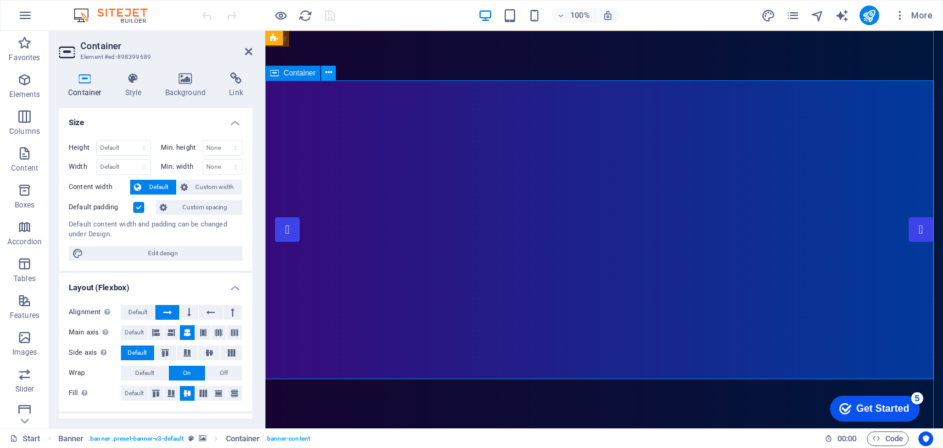
click at [327, 72] on icon at bounding box center [328, 72] width 7 height 13
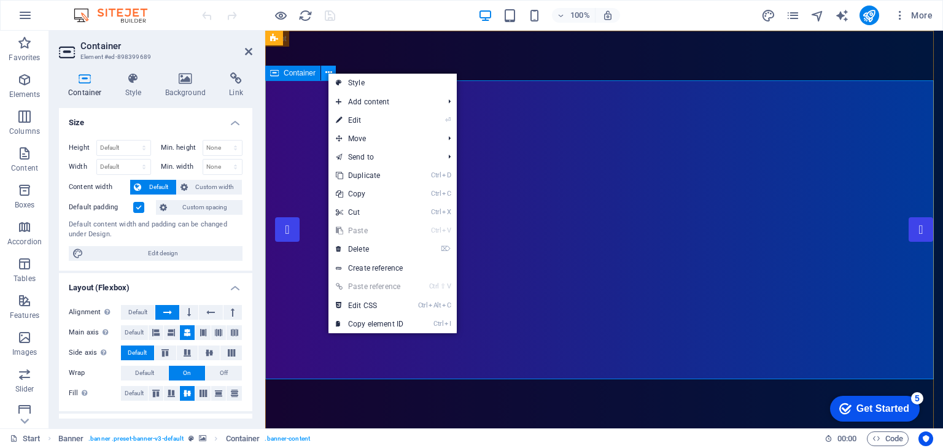
click at [327, 72] on icon at bounding box center [328, 72] width 7 height 13
click at [311, 75] on span "Container" at bounding box center [300, 72] width 32 height 7
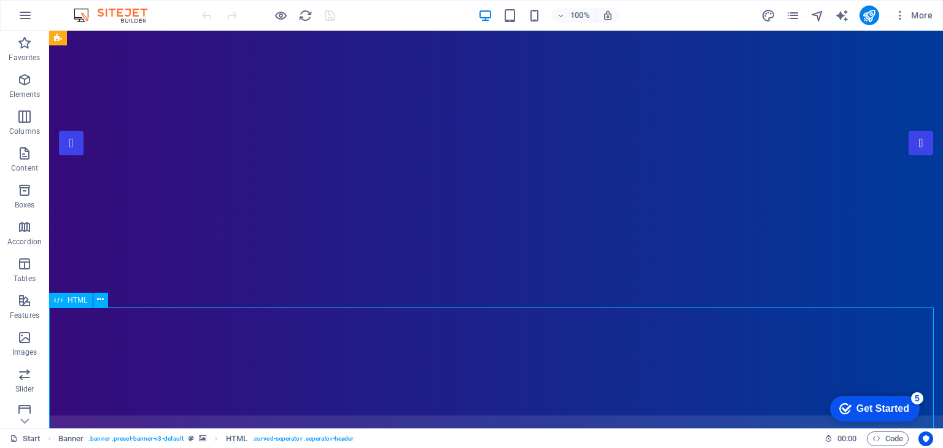
drag, startPoint x: 408, startPoint y: 380, endPoint x: 624, endPoint y: 374, distance: 215.5
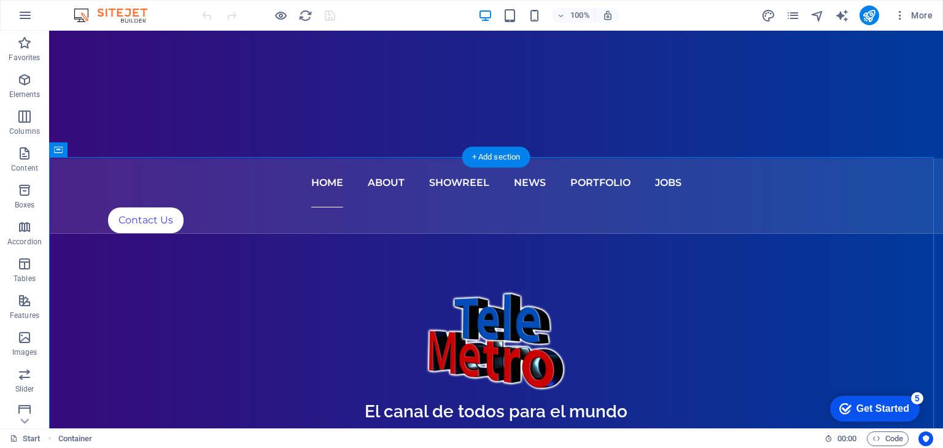
drag, startPoint x: 110, startPoint y: 430, endPoint x: 65, endPoint y: 375, distance: 71.5
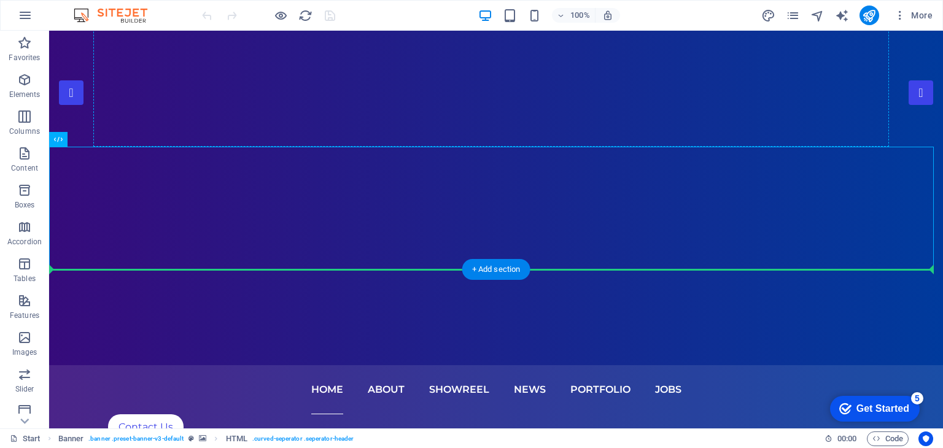
drag, startPoint x: 500, startPoint y: 85, endPoint x: 492, endPoint y: 111, distance: 27.2
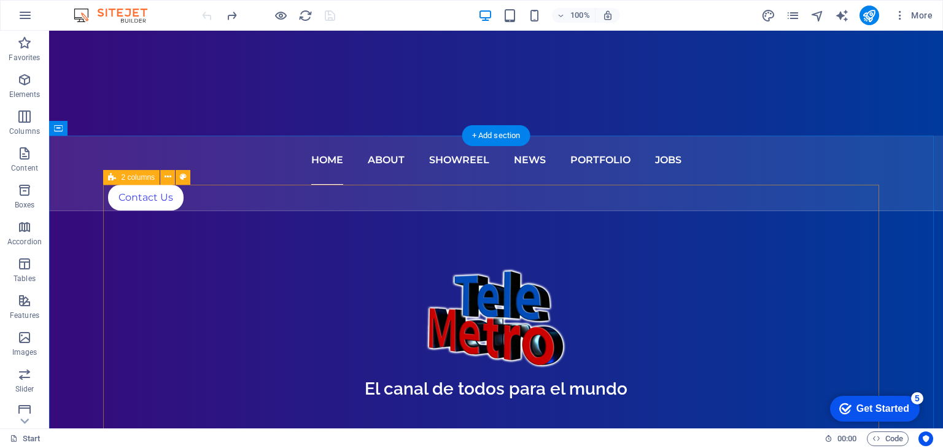
scroll to position [368, 0]
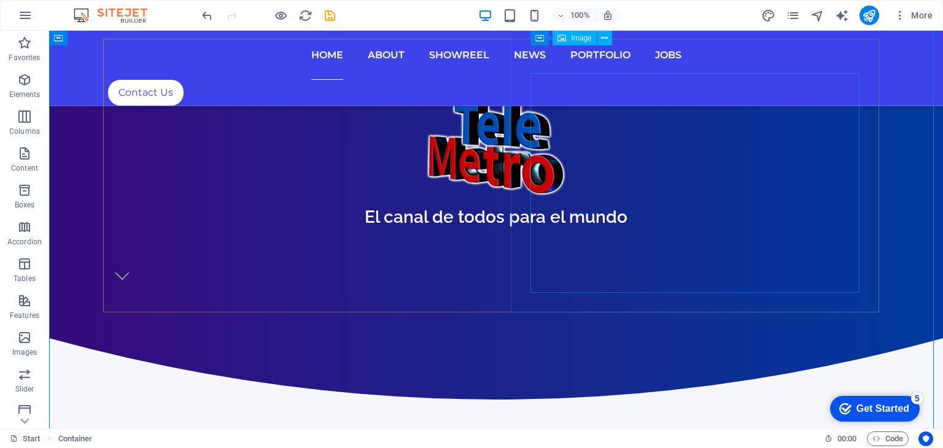
scroll to position [511, 0]
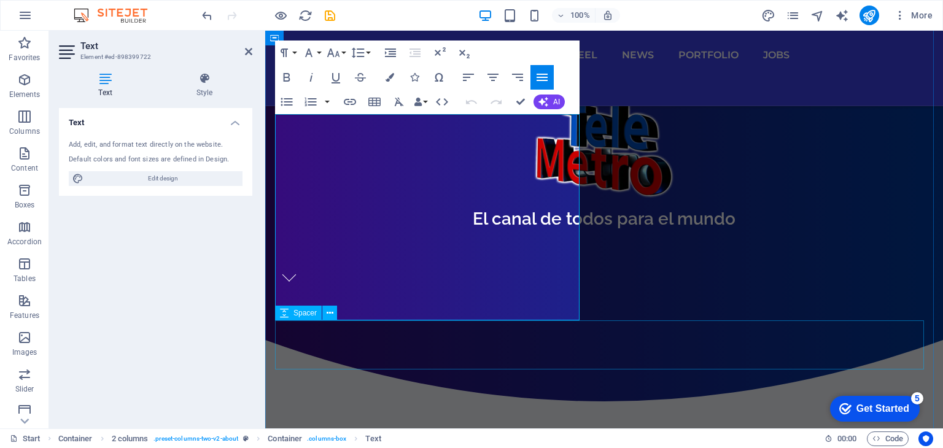
drag, startPoint x: 275, startPoint y: 122, endPoint x: 535, endPoint y: 323, distance: 328.2
click at [319, 53] on button "Font Family" at bounding box center [311, 53] width 23 height 25
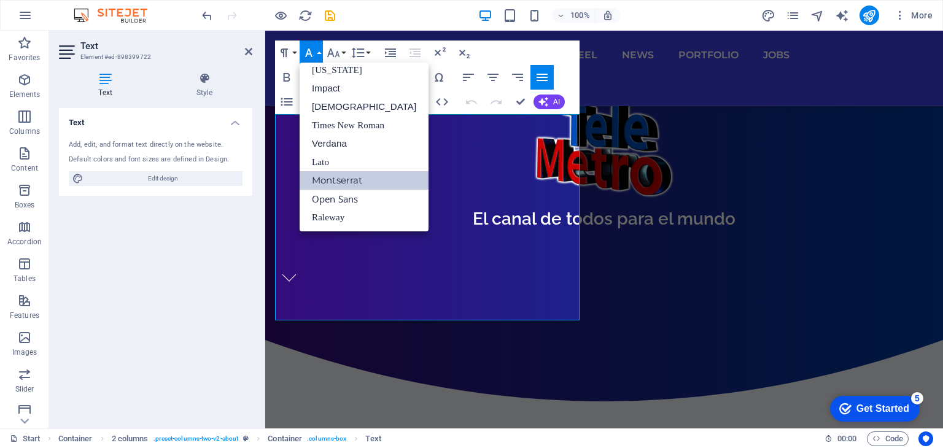
scroll to position [25, 0]
click at [319, 55] on button "Font Family" at bounding box center [311, 53] width 23 height 25
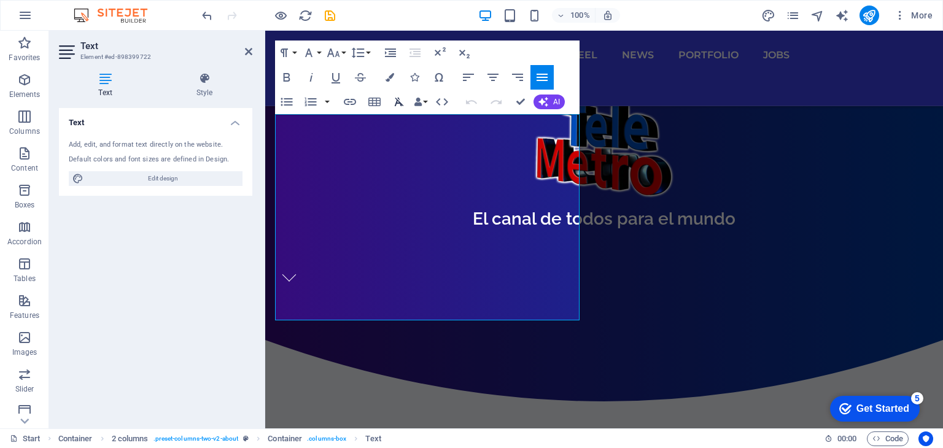
click at [395, 101] on icon "button" at bounding box center [399, 102] width 15 height 15
drag, startPoint x: 415, startPoint y: 316, endPoint x: 246, endPoint y: 121, distance: 258.5
click at [209, 77] on icon at bounding box center [205, 78] width 96 height 12
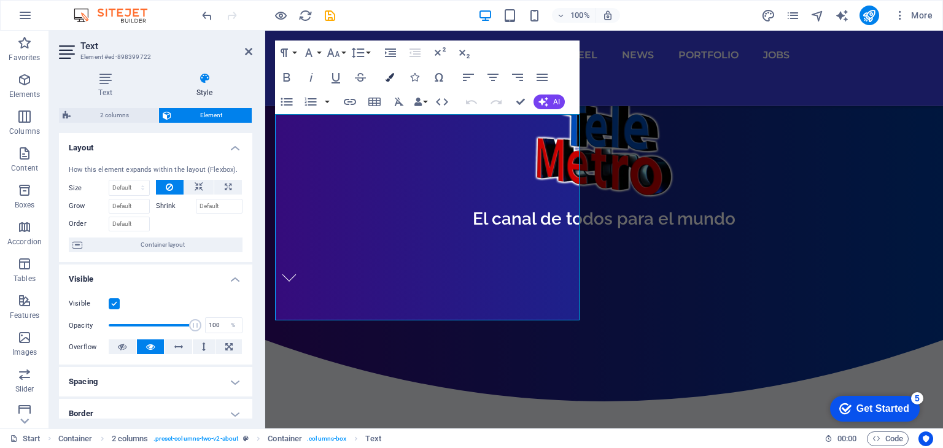
click at [386, 75] on icon "button" at bounding box center [389, 77] width 9 height 9
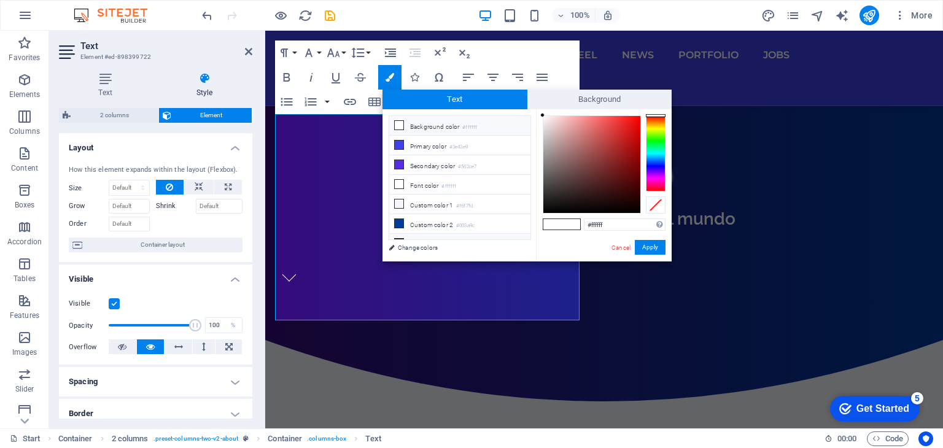
scroll to position [27, 0]
click at [400, 192] on icon at bounding box center [399, 196] width 9 height 9
type input "#003a9c"
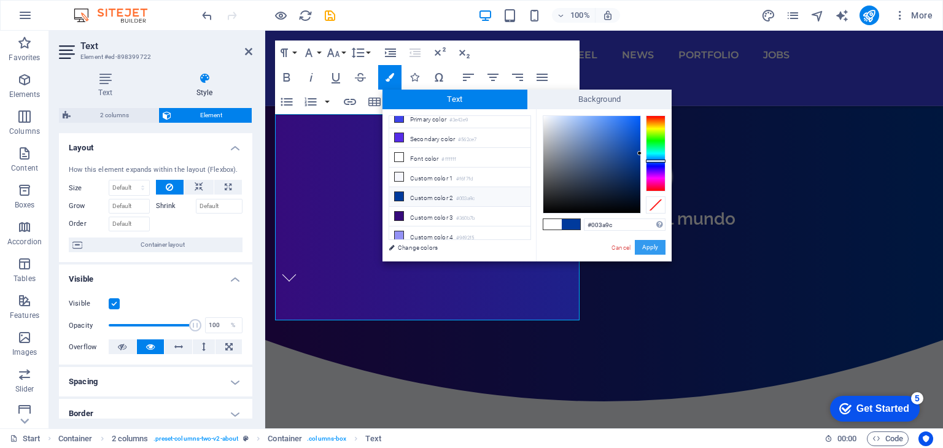
drag, startPoint x: 655, startPoint y: 250, endPoint x: 378, endPoint y: 224, distance: 278.1
click at [655, 250] on button "Apply" at bounding box center [650, 247] width 31 height 15
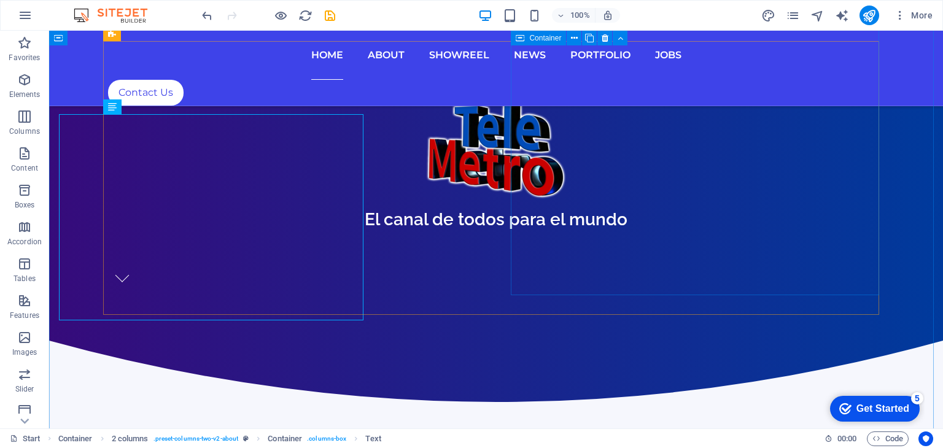
scroll to position [20, 0]
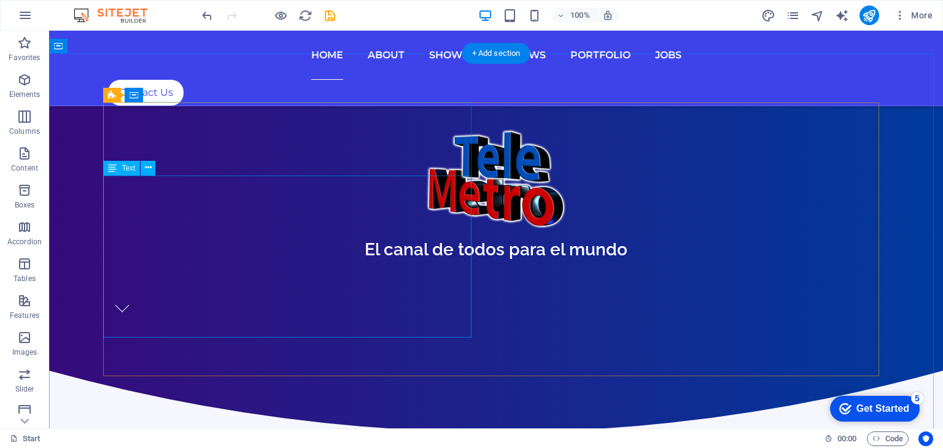
scroll to position [510, 0]
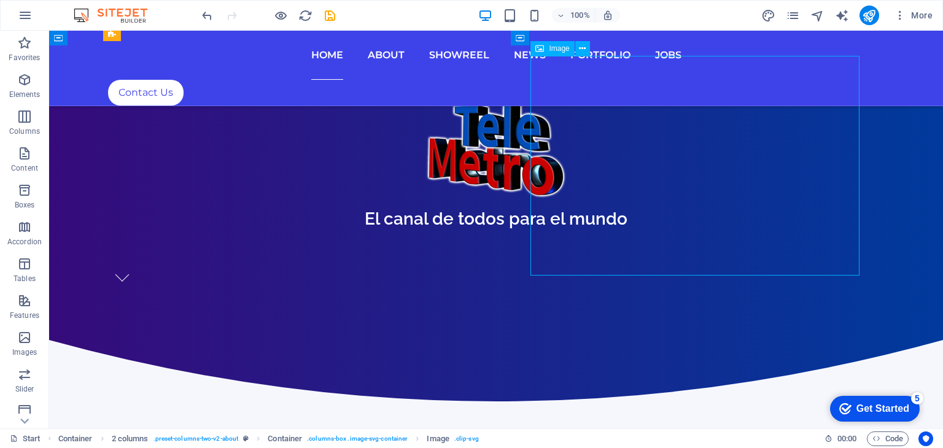
select select "%"
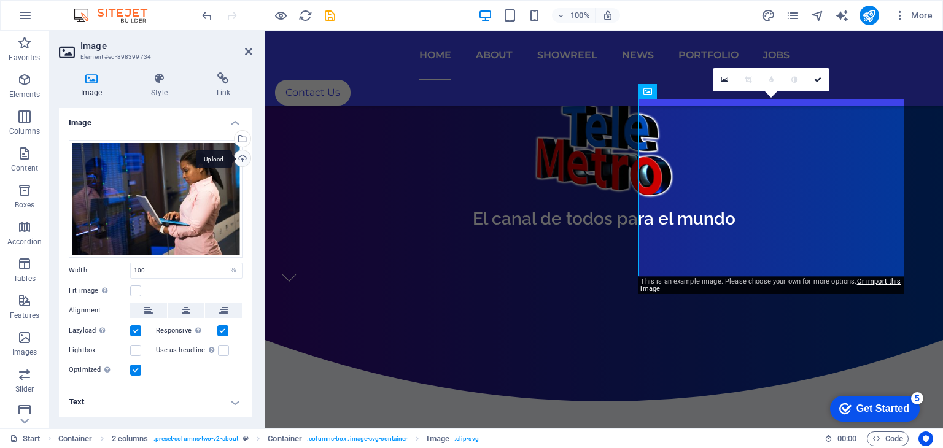
click at [243, 156] on div "Upload" at bounding box center [241, 159] width 18 height 18
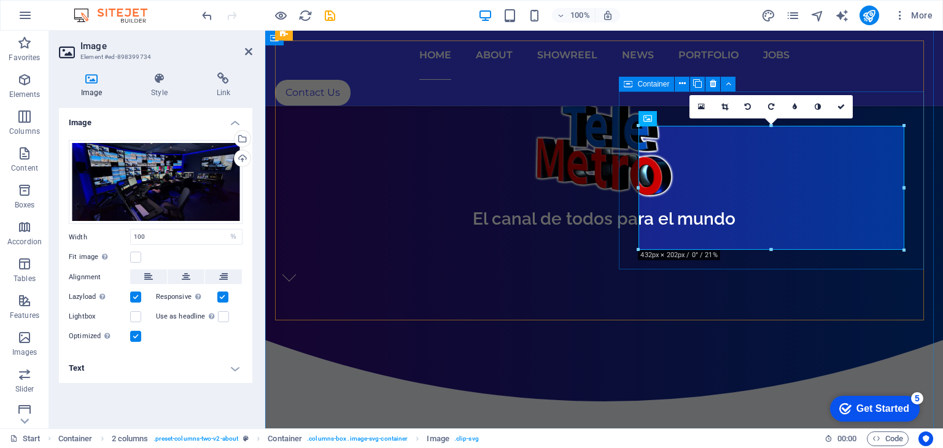
drag, startPoint x: 903, startPoint y: 282, endPoint x: 634, endPoint y: 251, distance: 270.7
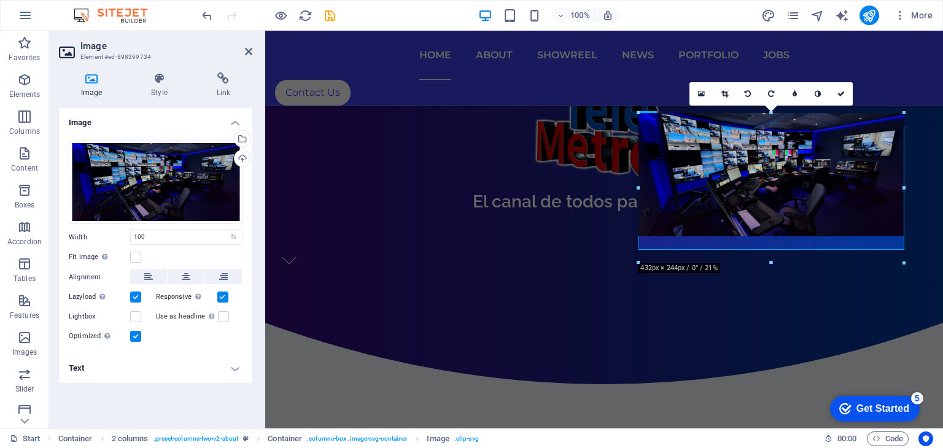
scroll to position [20, 0]
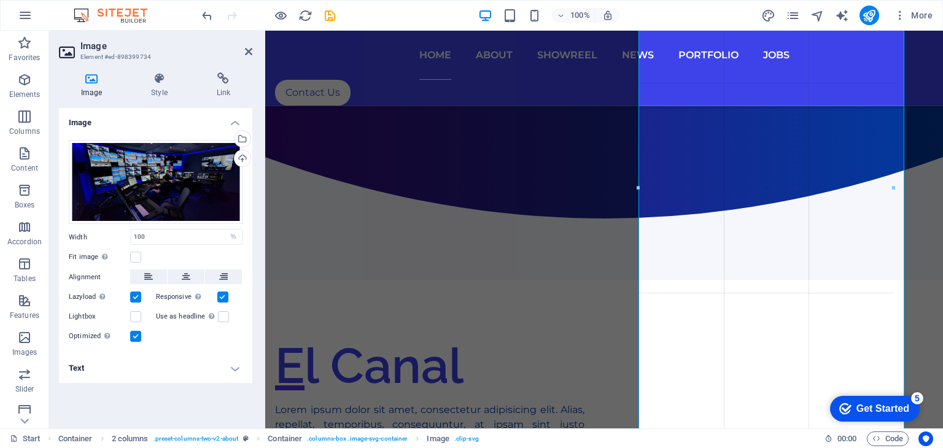
drag, startPoint x: 640, startPoint y: 246, endPoint x: 385, endPoint y: 192, distance: 260.4
type input "415"
select select "px"
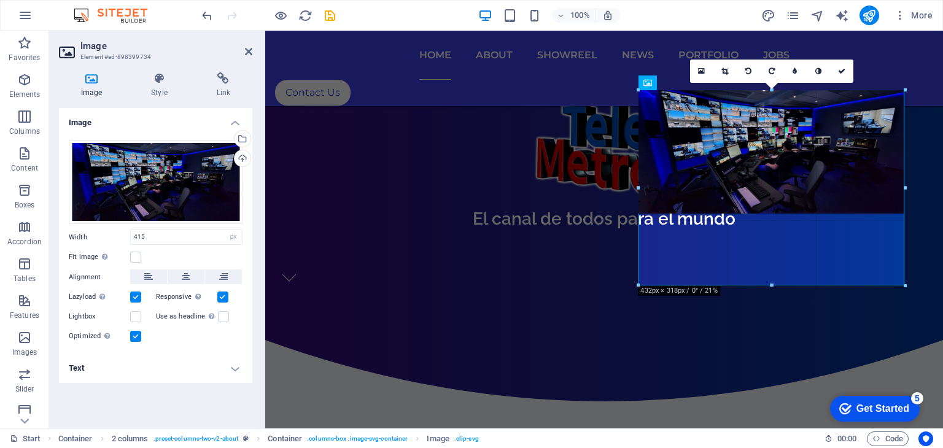
drag, startPoint x: 764, startPoint y: 248, endPoint x: 504, endPoint y: 293, distance: 263.6
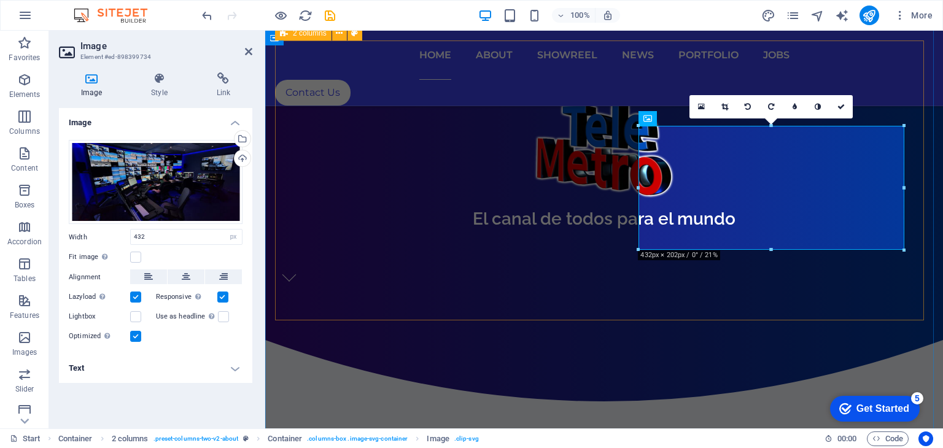
drag, startPoint x: 636, startPoint y: 187, endPoint x: 617, endPoint y: 185, distance: 18.5
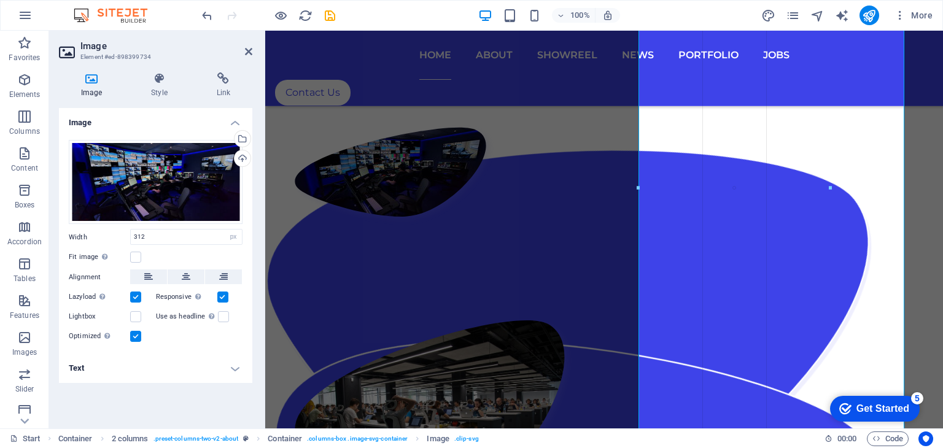
scroll to position [0, 0]
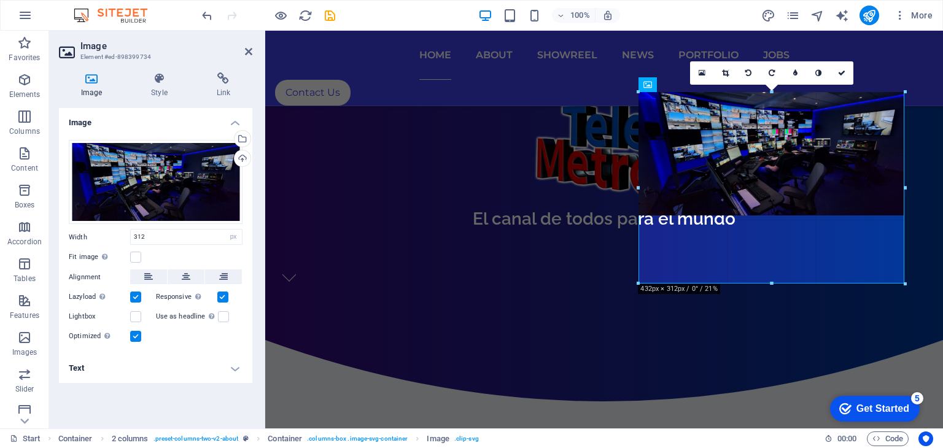
drag, startPoint x: 734, startPoint y: 233, endPoint x: 514, endPoint y: 304, distance: 231.6
type input "432"
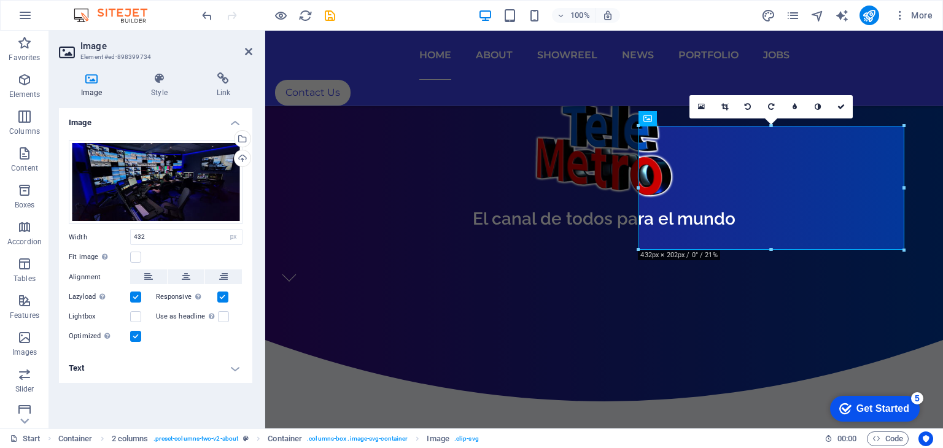
drag, startPoint x: 772, startPoint y: 126, endPoint x: 764, endPoint y: 125, distance: 8.1
click at [771, 109] on div "16:10 16:9 4:3 1:1 1:2 0" at bounding box center [770, 106] width 163 height 23
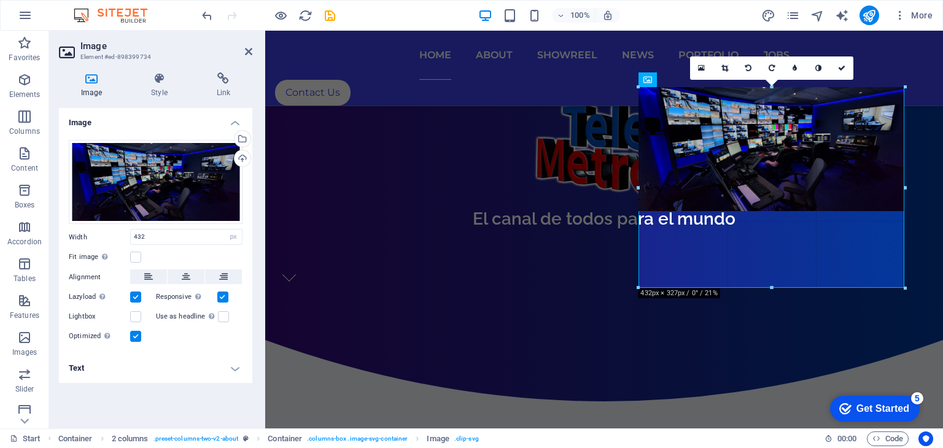
drag, startPoint x: 772, startPoint y: 249, endPoint x: 788, endPoint y: 326, distance: 78.4
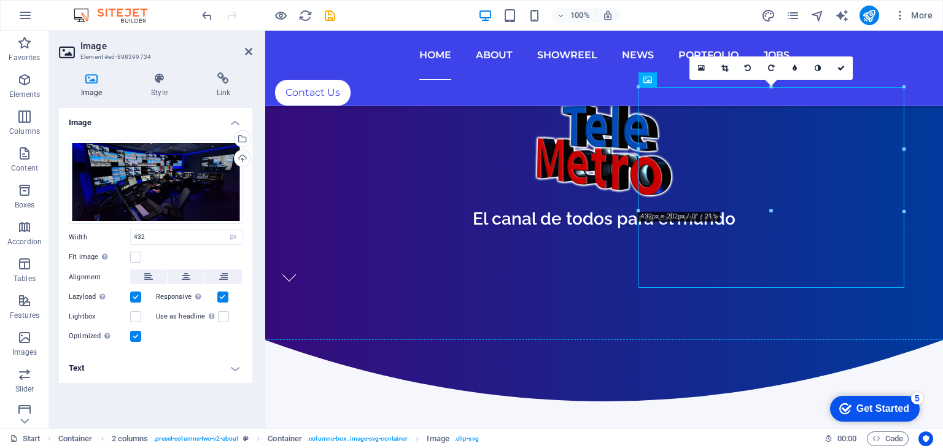
drag, startPoint x: 775, startPoint y: 281, endPoint x: 778, endPoint y: 290, distance: 10.1
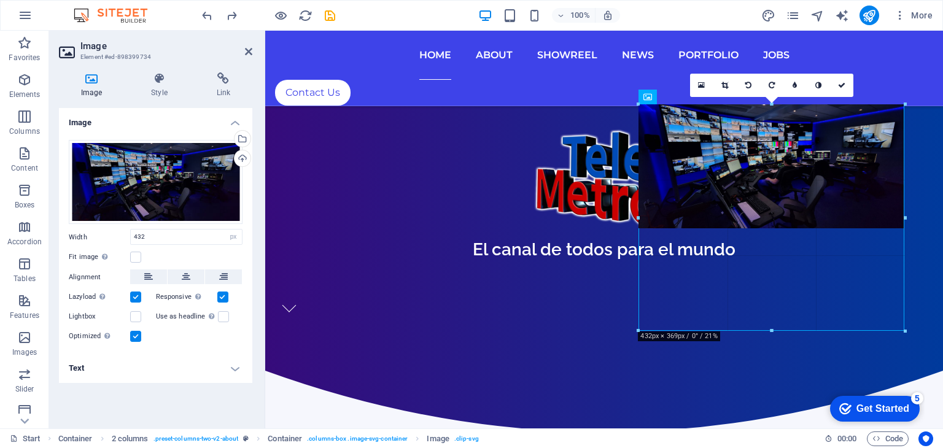
scroll to position [2, 0]
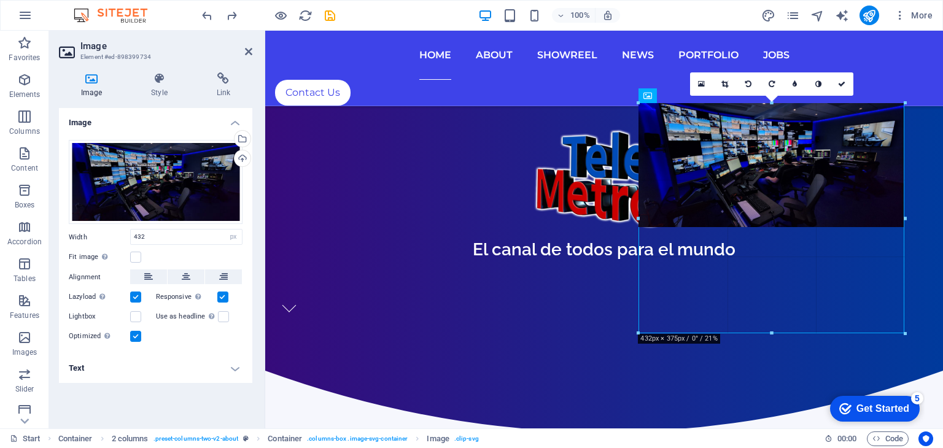
drag, startPoint x: 770, startPoint y: 317, endPoint x: 513, endPoint y: 315, distance: 257.2
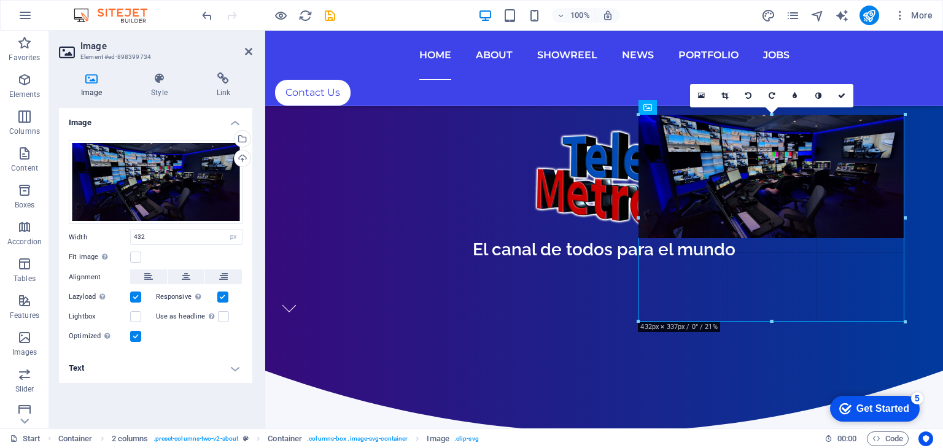
drag, startPoint x: 773, startPoint y: 278, endPoint x: 776, endPoint y: 361, distance: 82.9
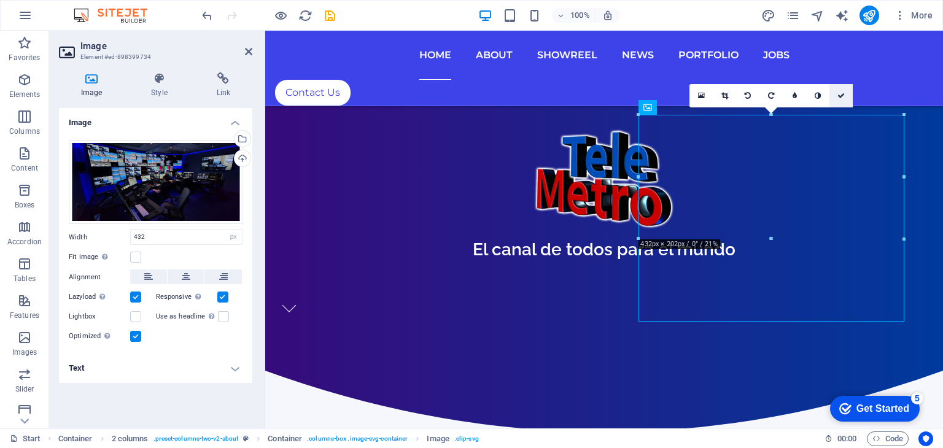
click at [848, 95] on link at bounding box center [840, 95] width 23 height 23
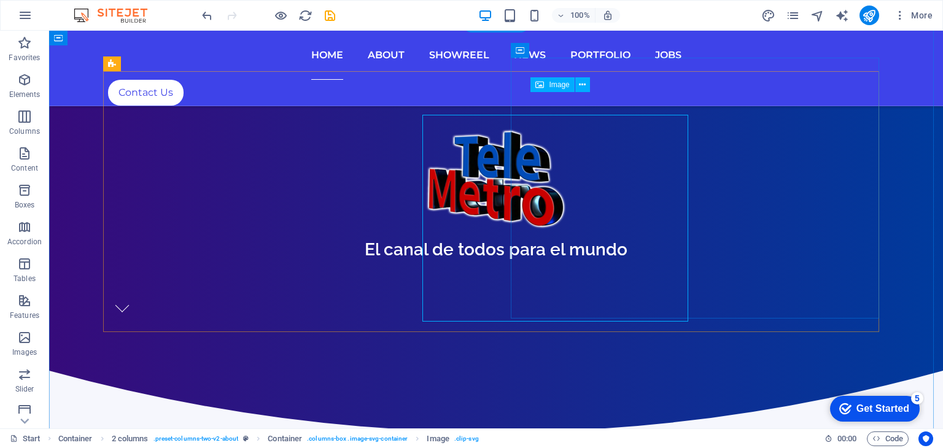
scroll to position [13, 0]
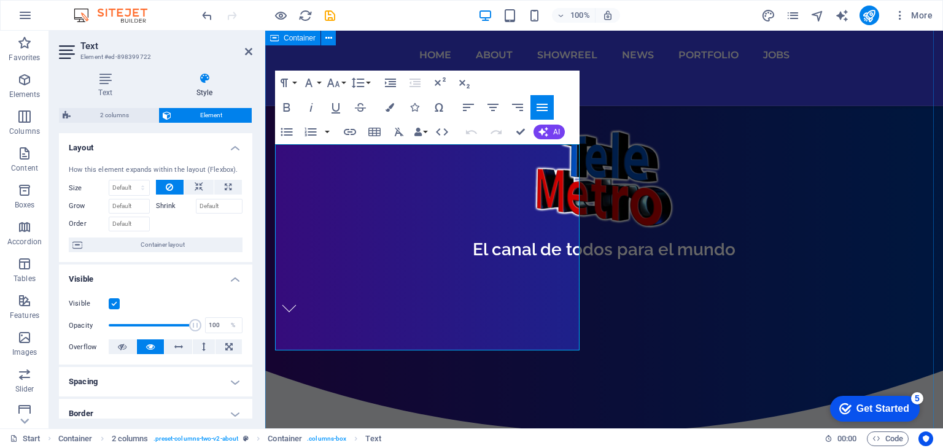
drag, startPoint x: 398, startPoint y: 343, endPoint x: 272, endPoint y: 155, distance: 225.6
drag, startPoint x: 281, startPoint y: 151, endPoint x: 476, endPoint y: 343, distance: 273.4
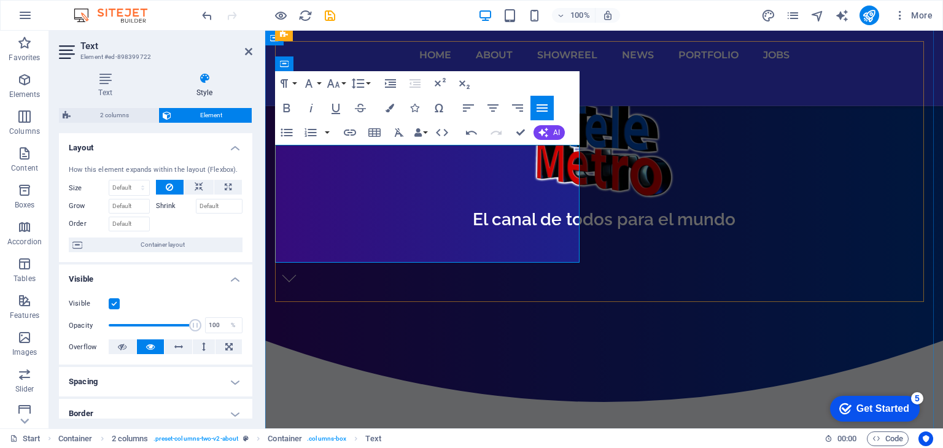
scroll to position [783, 4]
drag, startPoint x: 389, startPoint y: 224, endPoint x: 552, endPoint y: 276, distance: 170.6
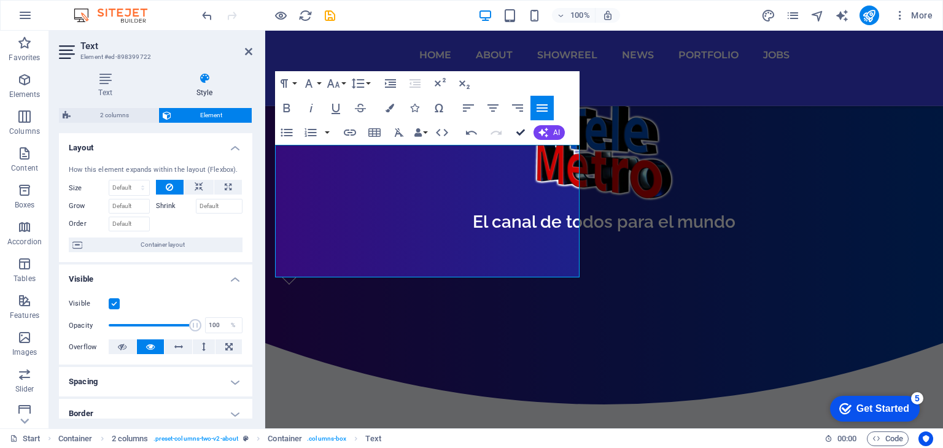
scroll to position [515, 0]
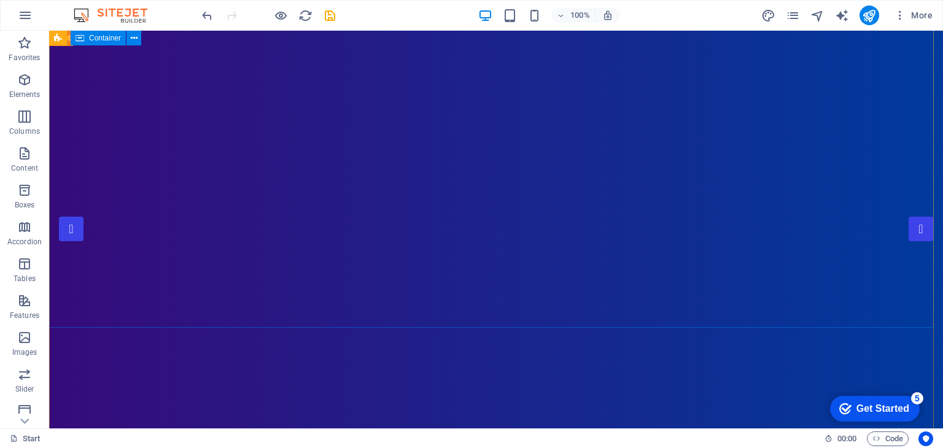
scroll to position [0, 0]
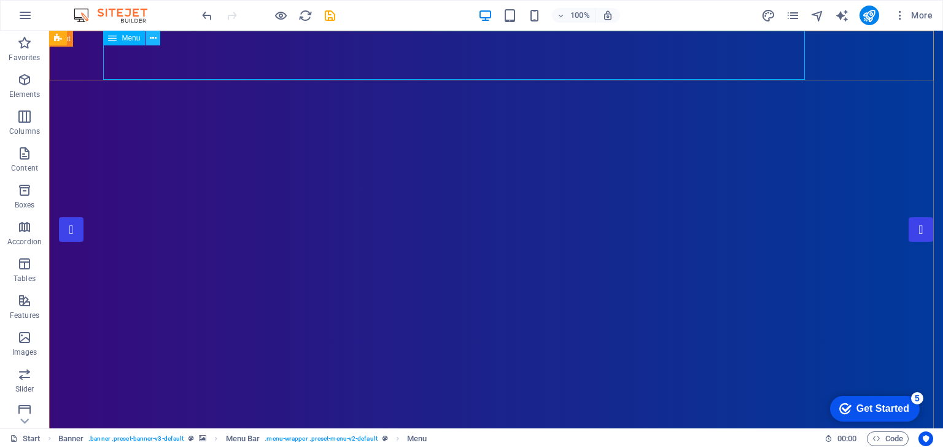
click at [157, 38] on button at bounding box center [152, 38] width 15 height 15
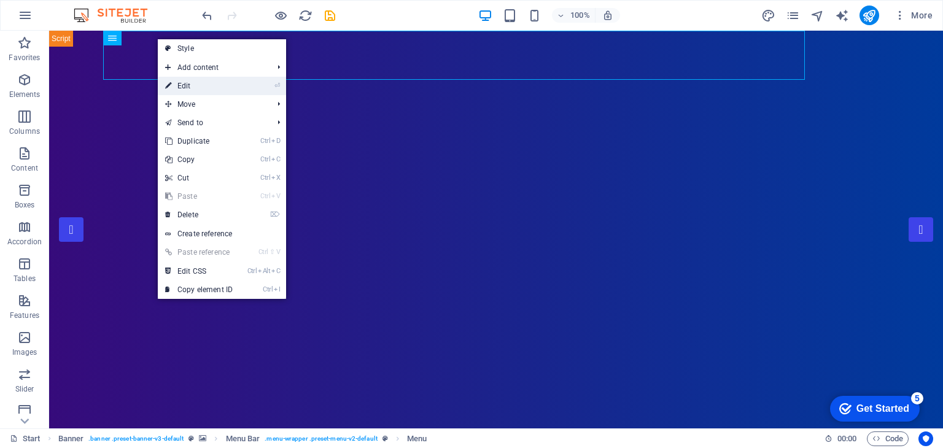
click at [206, 85] on link "⏎ Edit" at bounding box center [199, 86] width 82 height 18
select select
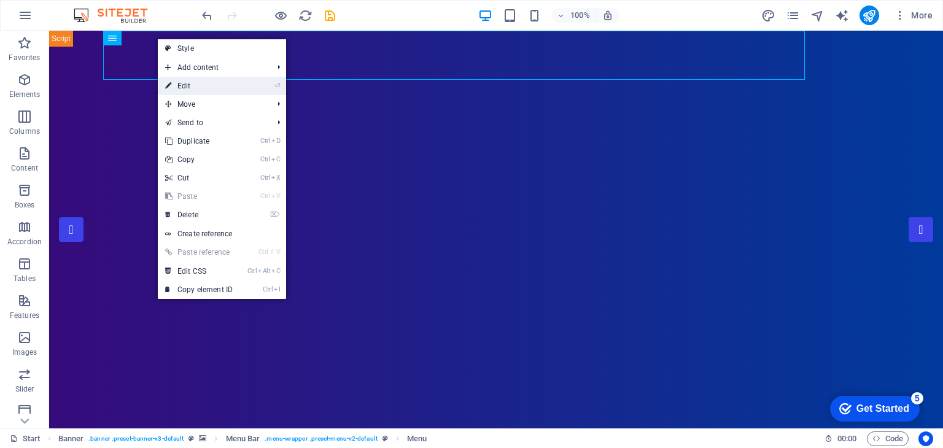
select select "1"
select select
select select "2"
select select
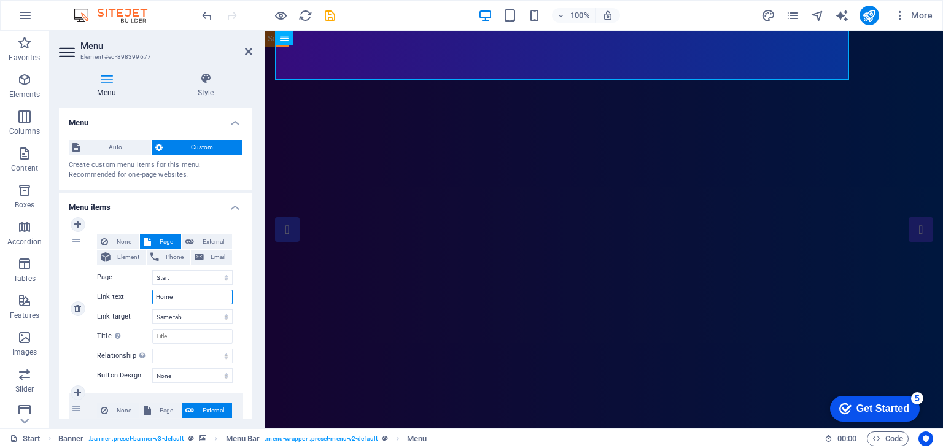
drag, startPoint x: 185, startPoint y: 295, endPoint x: 137, endPoint y: 293, distance: 48.5
click at [137, 293] on div "Link text Home" at bounding box center [165, 297] width 136 height 15
type input "Inicio"
select select
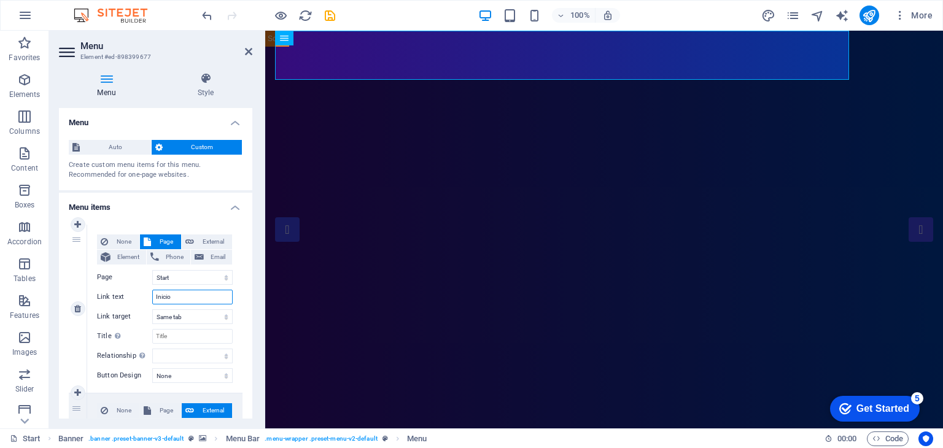
select select
type input "Inicio"
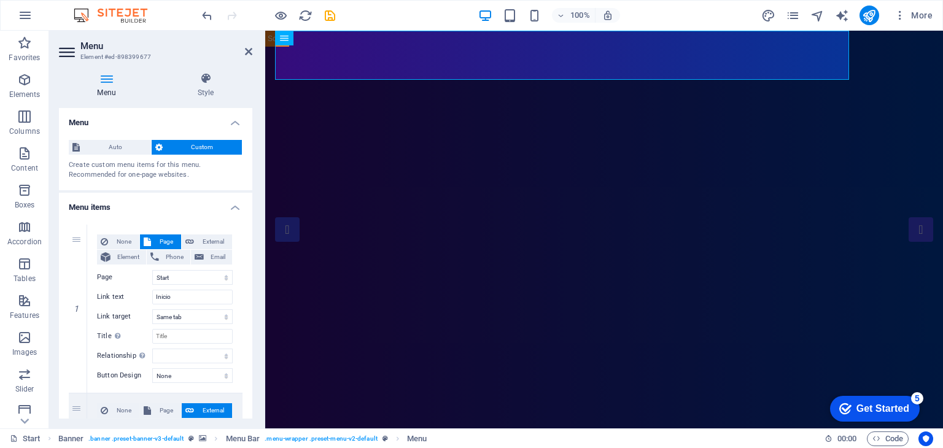
click at [253, 317] on div "Menu Style Menu Auto Custom Create custom menu items for this menu. Recommended…" at bounding box center [155, 246] width 213 height 366
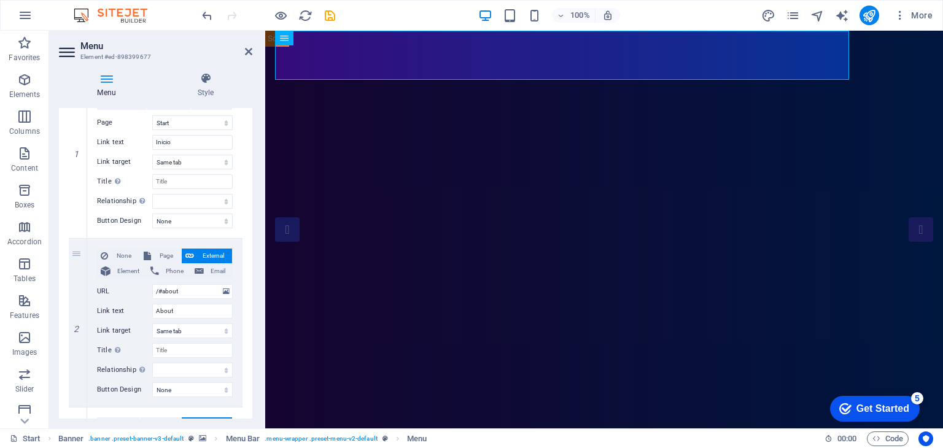
scroll to position [184, 0]
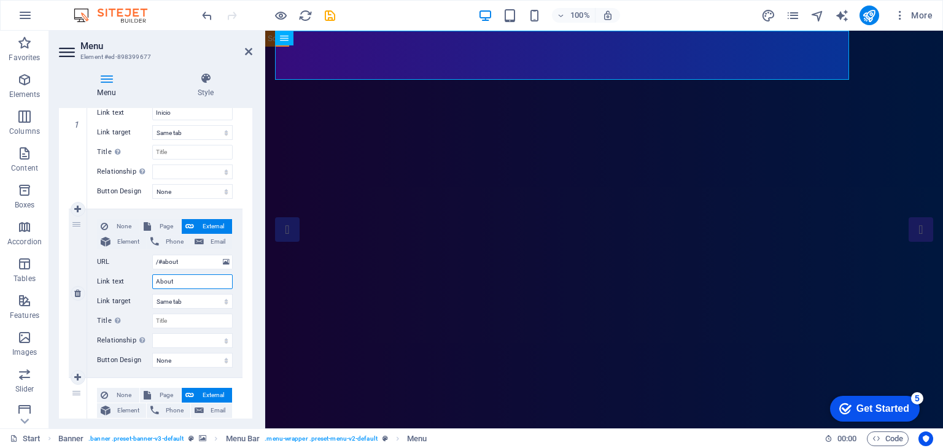
drag, startPoint x: 182, startPoint y: 283, endPoint x: 103, endPoint y: 273, distance: 79.3
click at [103, 273] on div "None Page External Element Phone Email Page Start Portfolio Jobs Legal Notice P…" at bounding box center [165, 283] width 136 height 129
type input "Somos"
select select
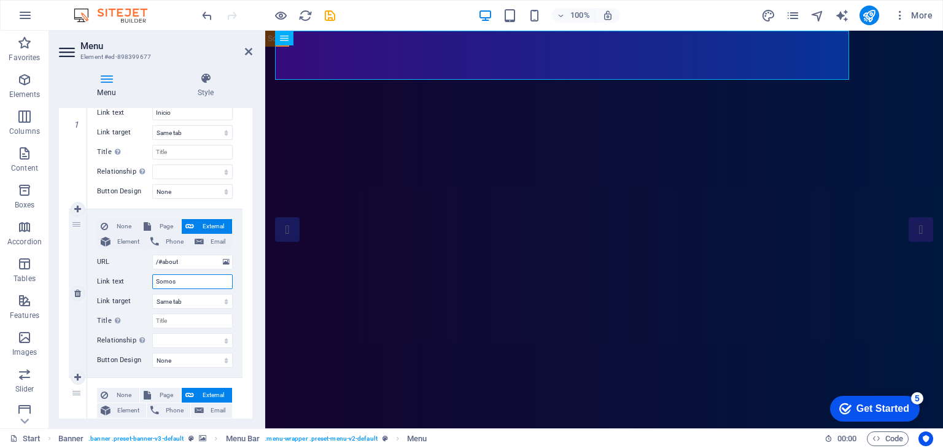
select select
type input "Somos"
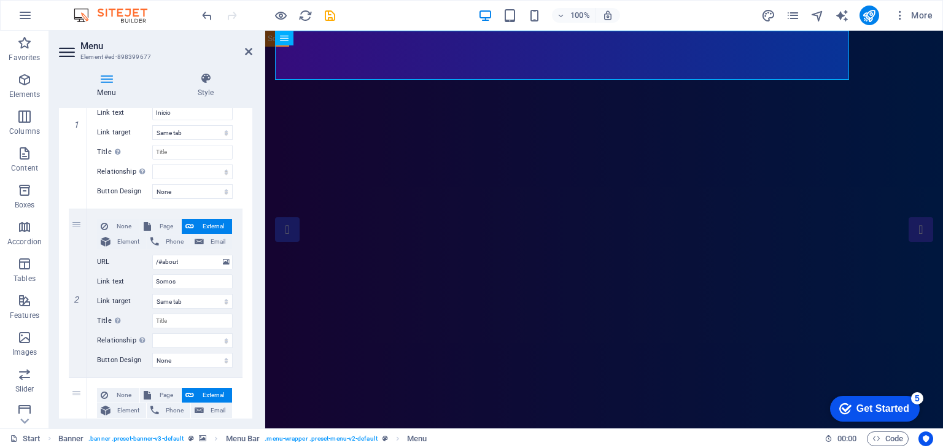
click at [257, 290] on div "Menu Style Menu Auto Custom Create custom menu items for this menu. Recommended…" at bounding box center [155, 246] width 213 height 366
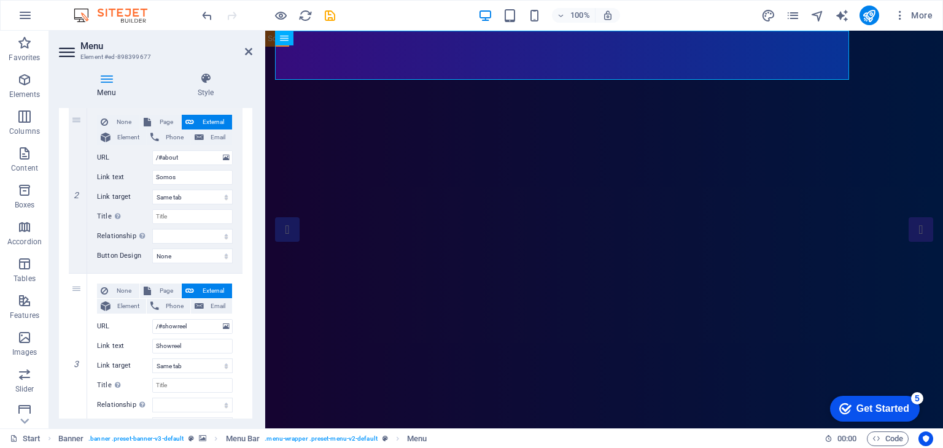
scroll to position [307, 0]
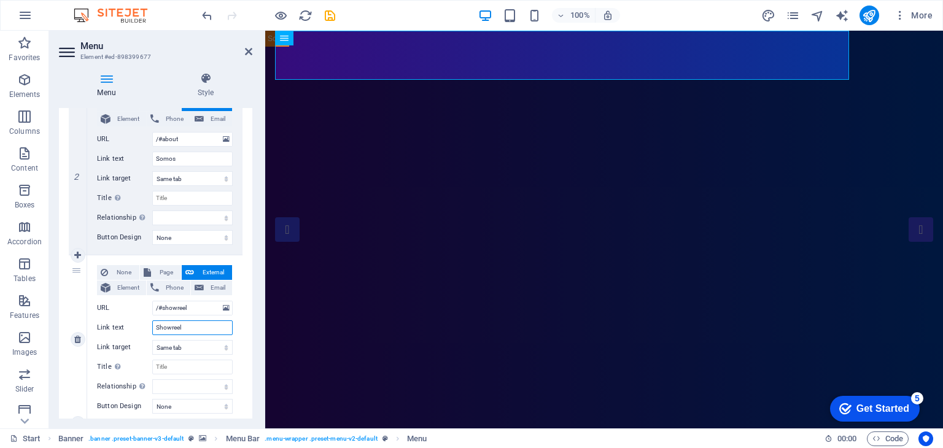
drag, startPoint x: 189, startPoint y: 330, endPoint x: 112, endPoint y: 322, distance: 77.7
click at [112, 322] on div "Link text Showreel" at bounding box center [165, 327] width 136 height 15
type input "Programas"
select select
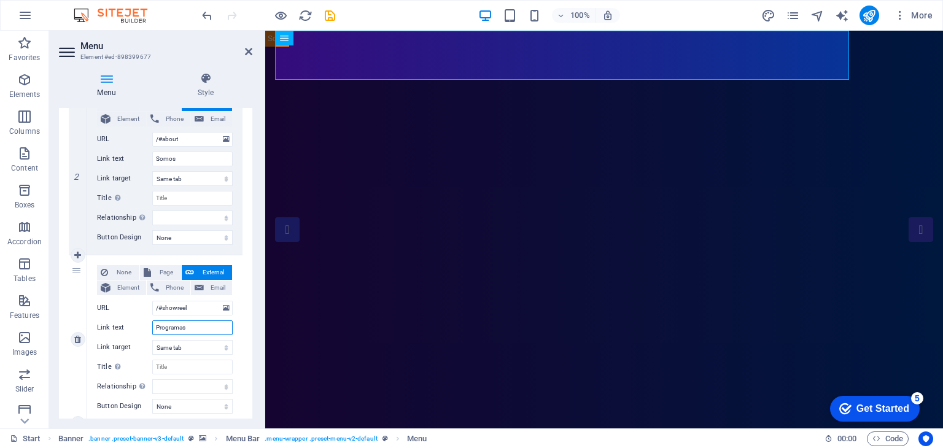
select select
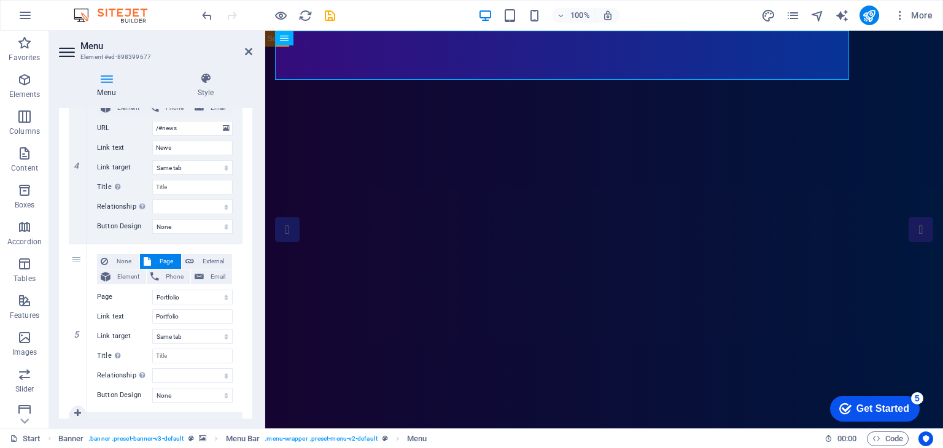
scroll to position [640, 0]
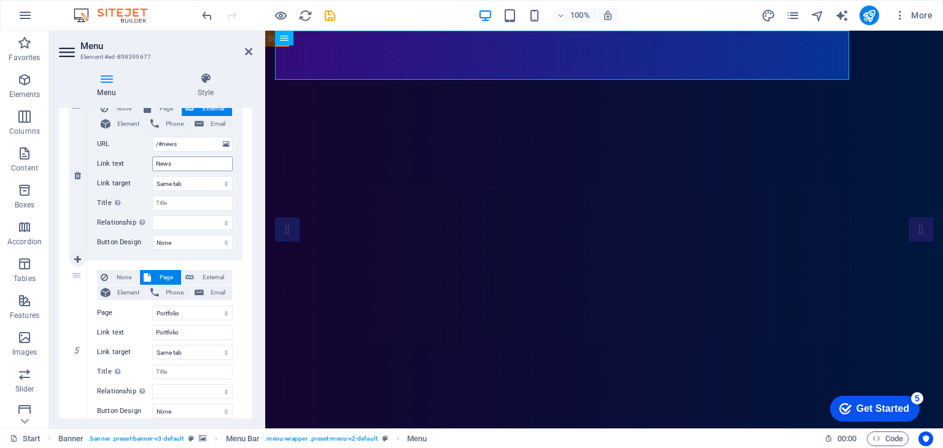
type input "Programas"
click at [180, 158] on input "News" at bounding box center [192, 164] width 80 height 15
drag, startPoint x: 179, startPoint y: 163, endPoint x: 123, endPoint y: 163, distance: 55.9
click at [123, 163] on div "Link text News" at bounding box center [165, 164] width 136 height 15
type input "Noticias"
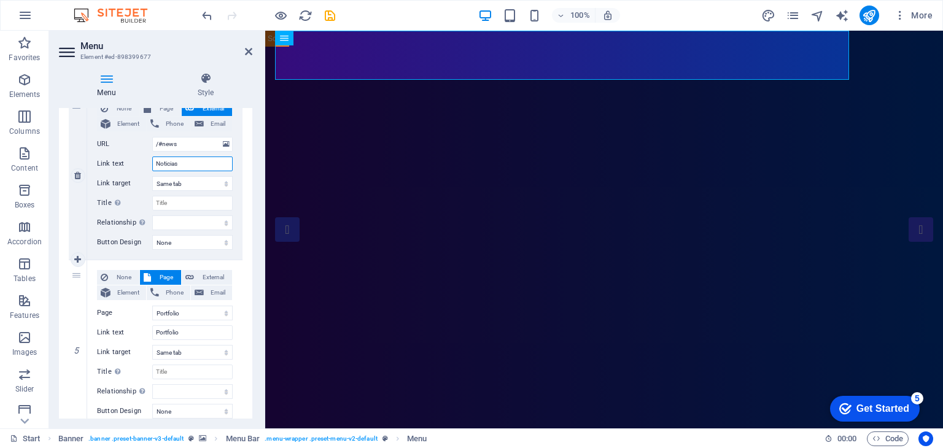
select select
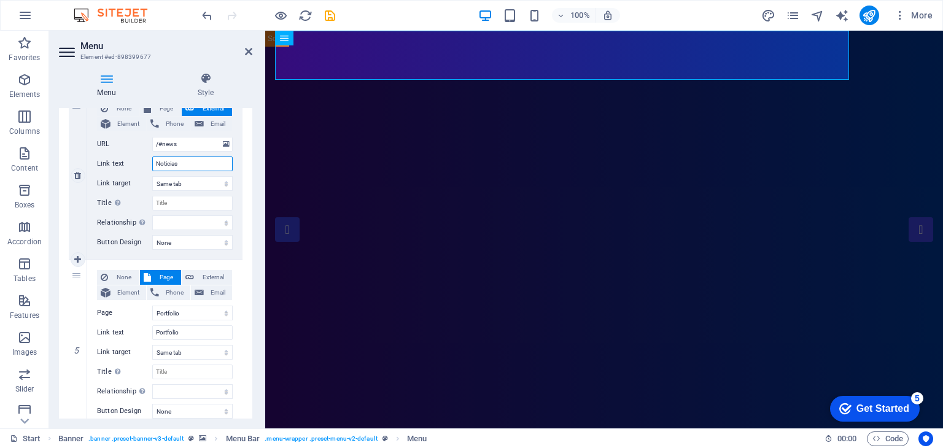
select select
type input "Noticias"
click at [253, 206] on div "Menu Style Menu Auto Custom Create custom menu items for this menu. Recommended…" at bounding box center [155, 246] width 213 height 366
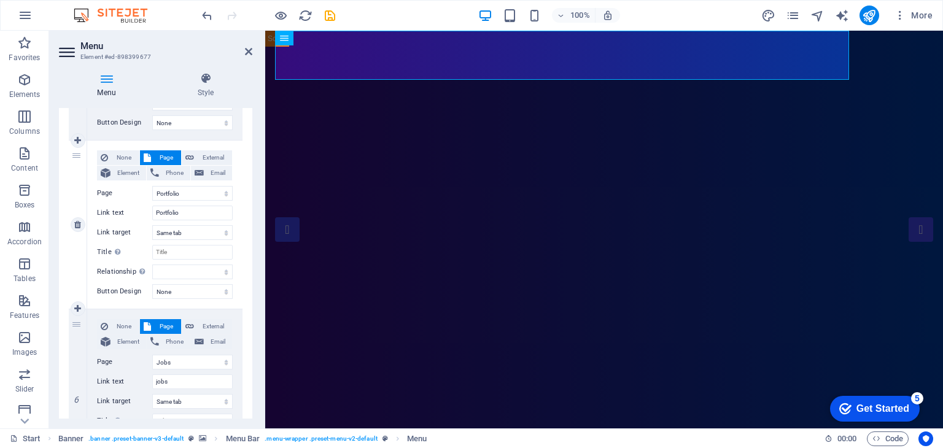
scroll to position [762, 0]
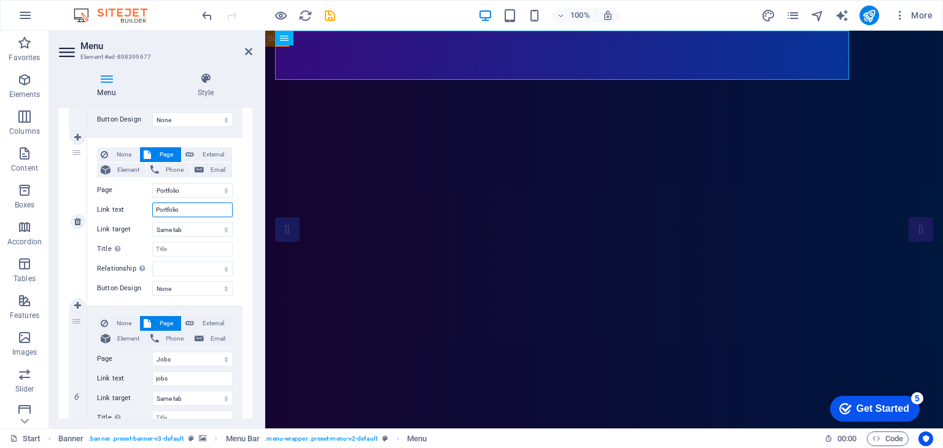
drag, startPoint x: 186, startPoint y: 207, endPoint x: 130, endPoint y: 207, distance: 55.9
click at [130, 207] on div "Link text Portfolio" at bounding box center [165, 210] width 136 height 15
type input "Pers"
select select
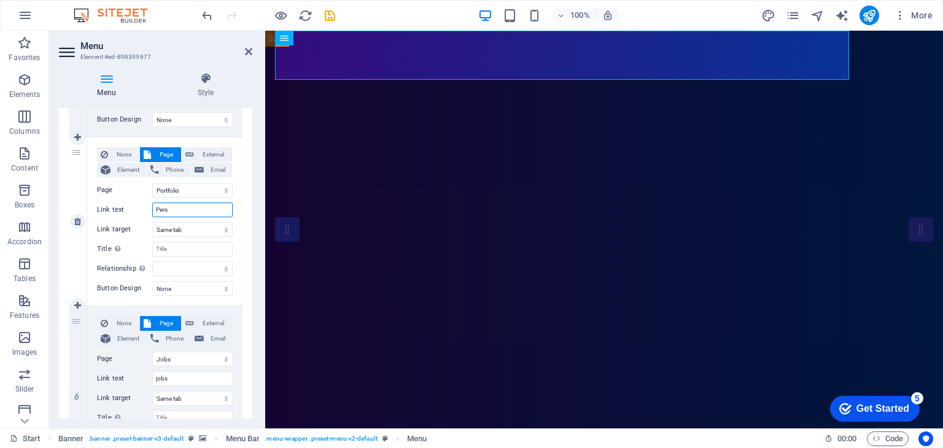
select select
type input "Personajes"
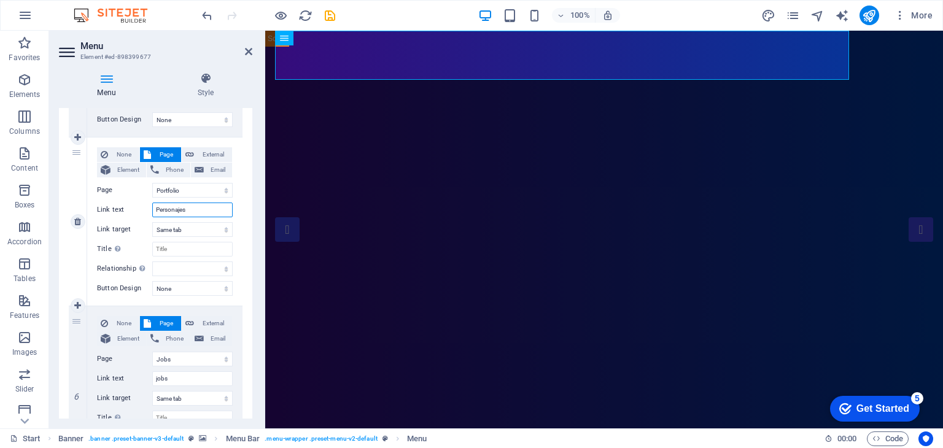
select select
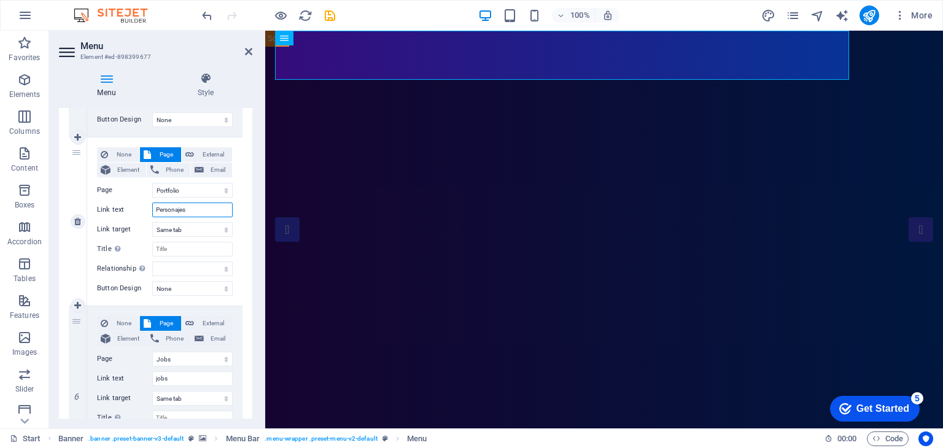
select select
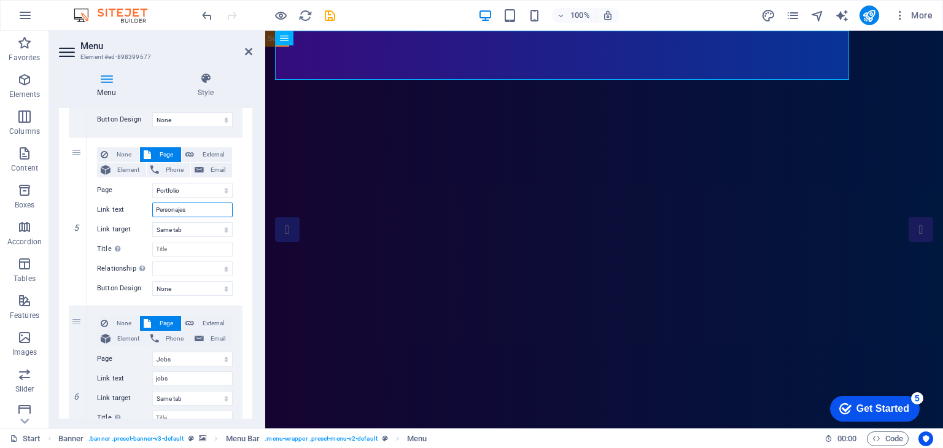
type input "Pers"
select select
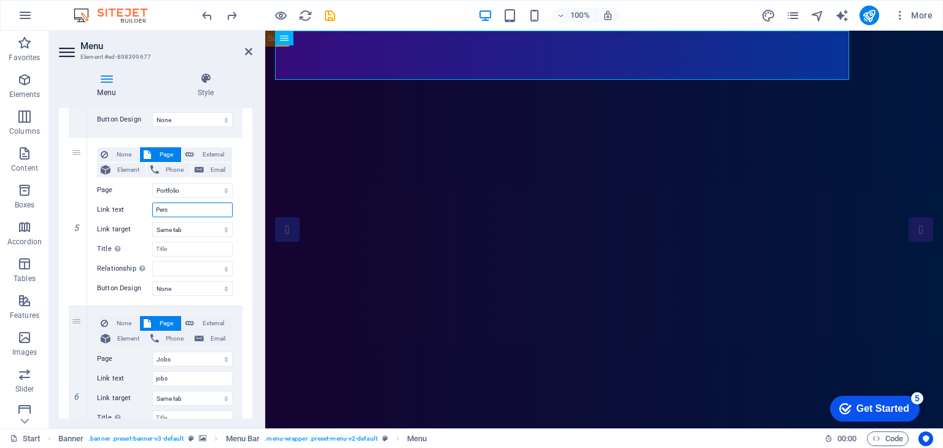
select select
type input "Portfolio"
select select
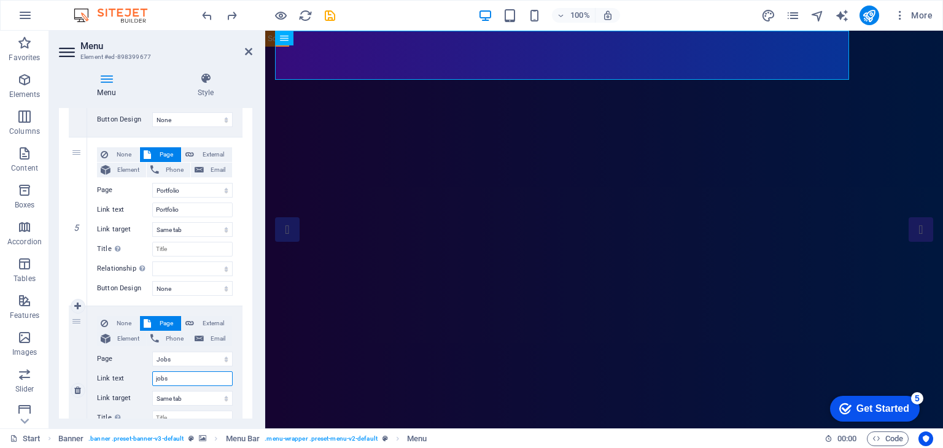
drag, startPoint x: 177, startPoint y: 379, endPoint x: 113, endPoint y: 371, distance: 65.0
click at [113, 371] on div "Link text jobs" at bounding box center [165, 378] width 136 height 15
type input "Personajes"
select select
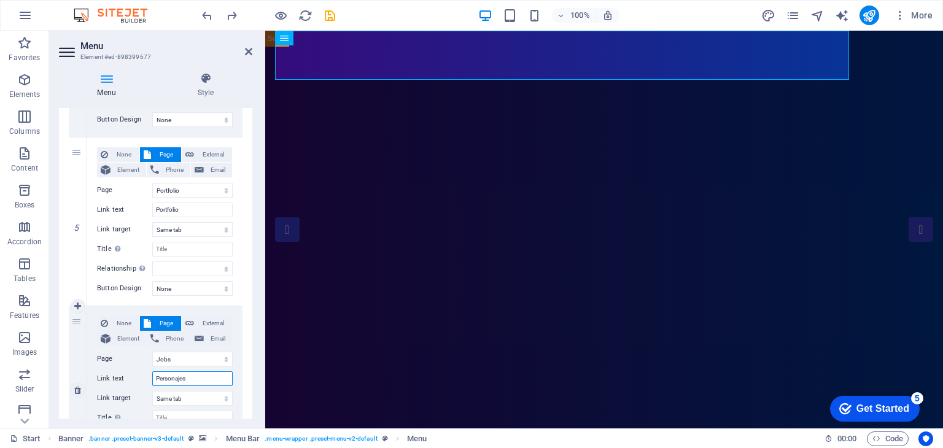
select select
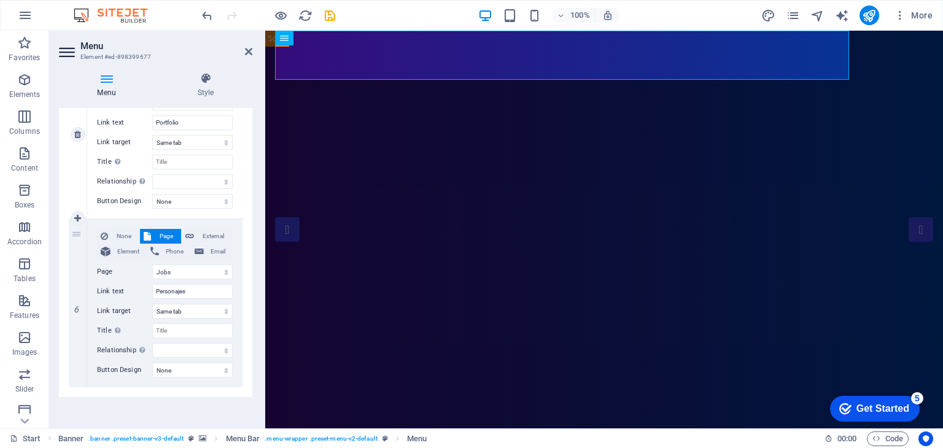
scroll to position [852, 0]
drag, startPoint x: 192, startPoint y: 287, endPoint x: 127, endPoint y: 287, distance: 65.1
click at [127, 287] on div "Link text Personajes" at bounding box center [165, 289] width 136 height 15
type input "Nuestra"
select select
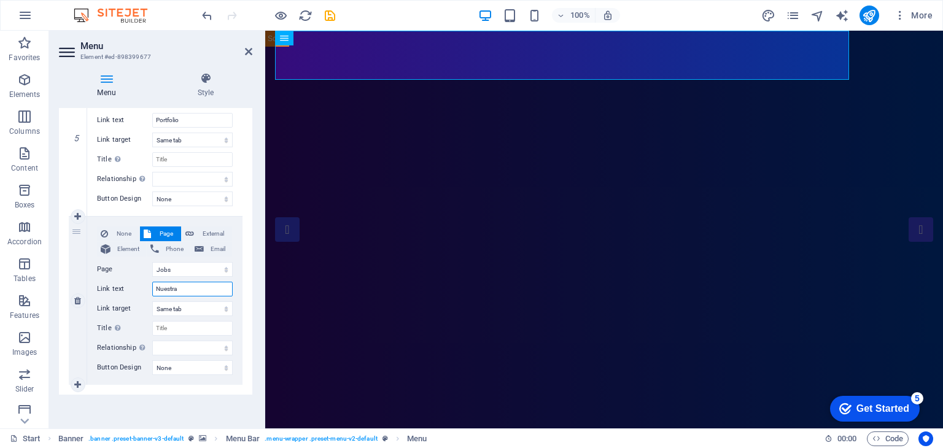
select select
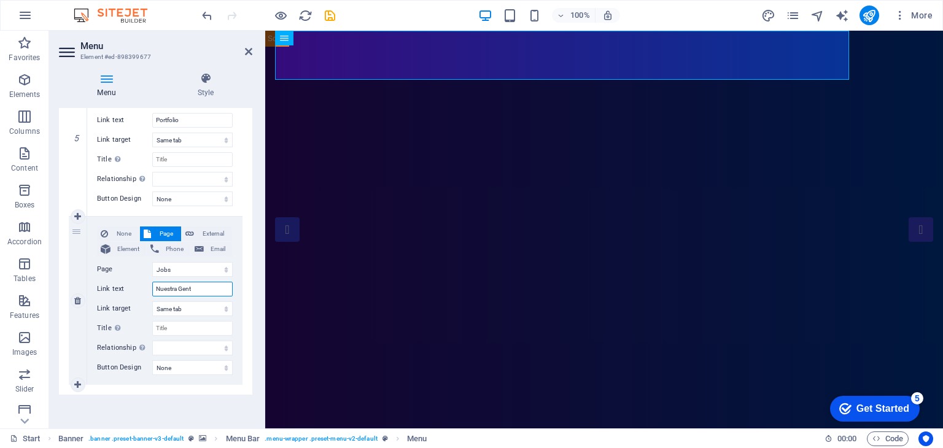
type input "Nuestra Gente"
select select
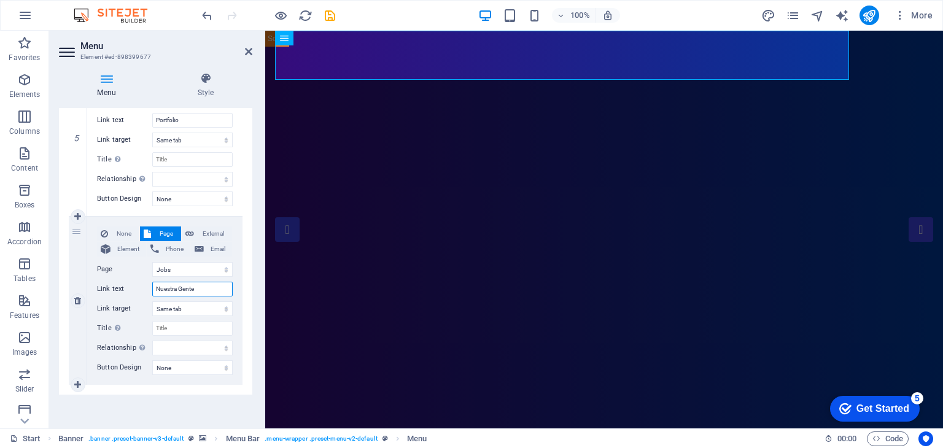
select select
type input "Nuestra Gente"
click at [206, 79] on icon at bounding box center [205, 78] width 93 height 12
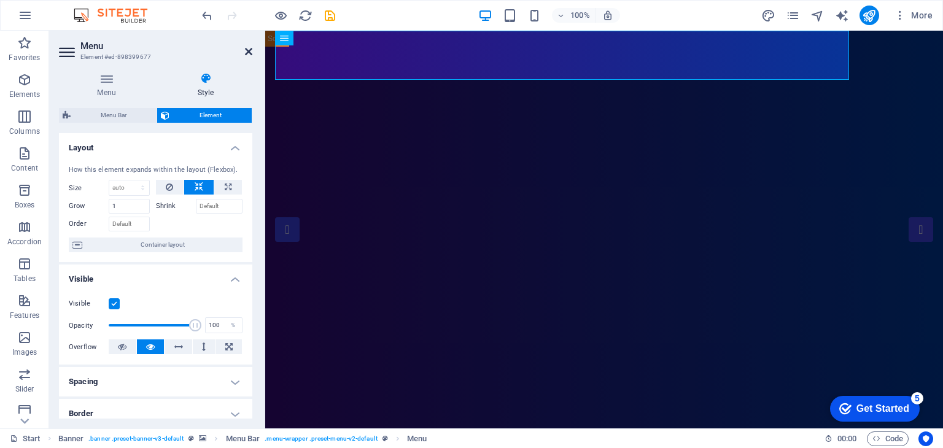
click at [247, 51] on icon at bounding box center [248, 52] width 7 height 10
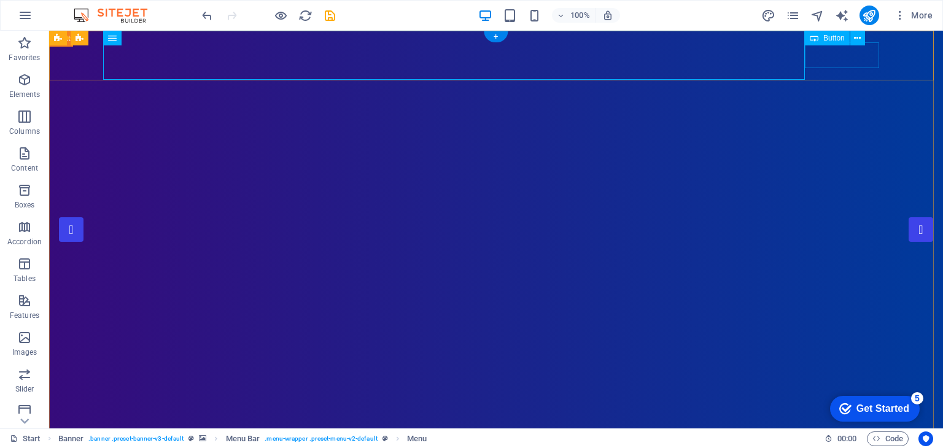
click at [856, 42] on icon at bounding box center [857, 38] width 7 height 13
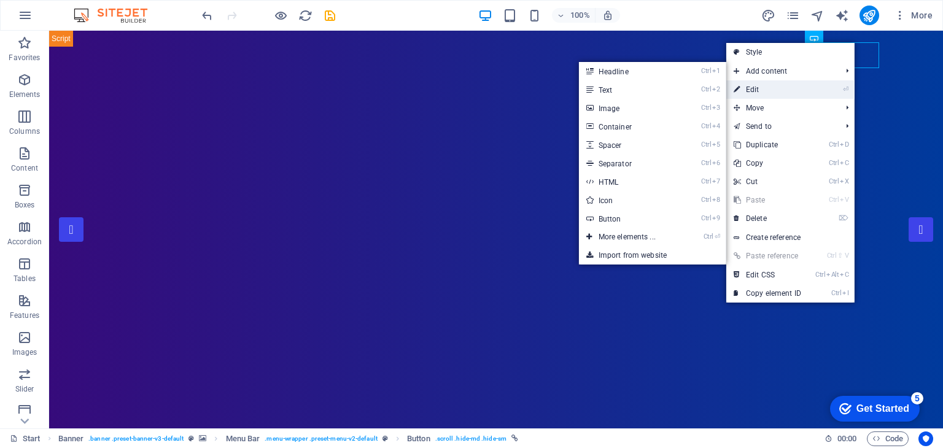
click at [810, 82] on li "⏎ Edit" at bounding box center [790, 89] width 128 height 18
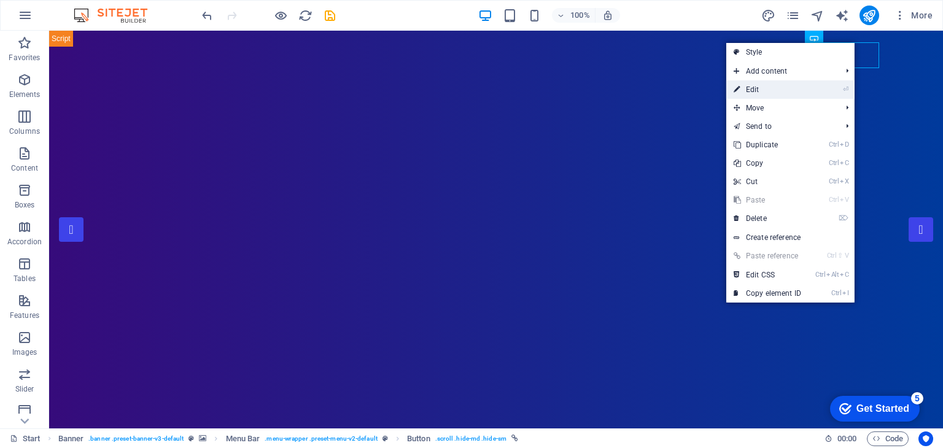
click at [768, 90] on link "⏎ Edit" at bounding box center [767, 89] width 82 height 18
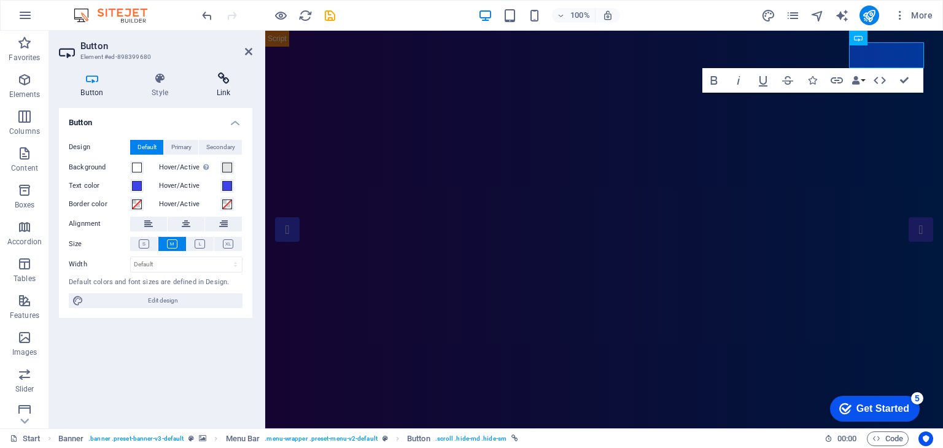
click at [216, 80] on icon at bounding box center [224, 78] width 58 height 12
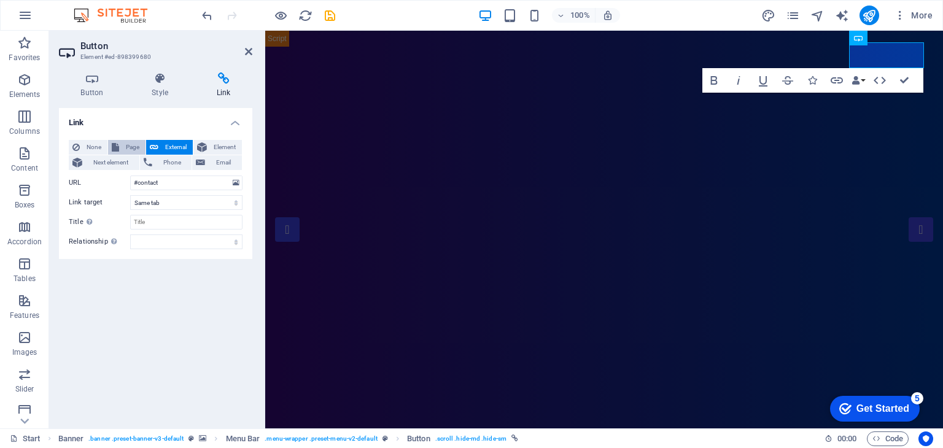
click at [124, 143] on span "Page" at bounding box center [132, 147] width 19 height 15
select select
click at [160, 142] on button "External" at bounding box center [169, 147] width 47 height 15
click at [209, 145] on button "Element" at bounding box center [217, 147] width 48 height 15
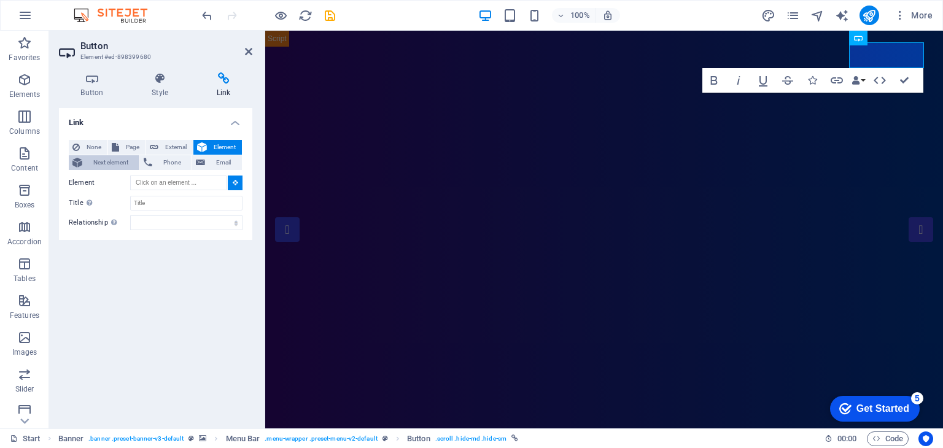
click at [115, 160] on span "Next element" at bounding box center [111, 162] width 50 height 15
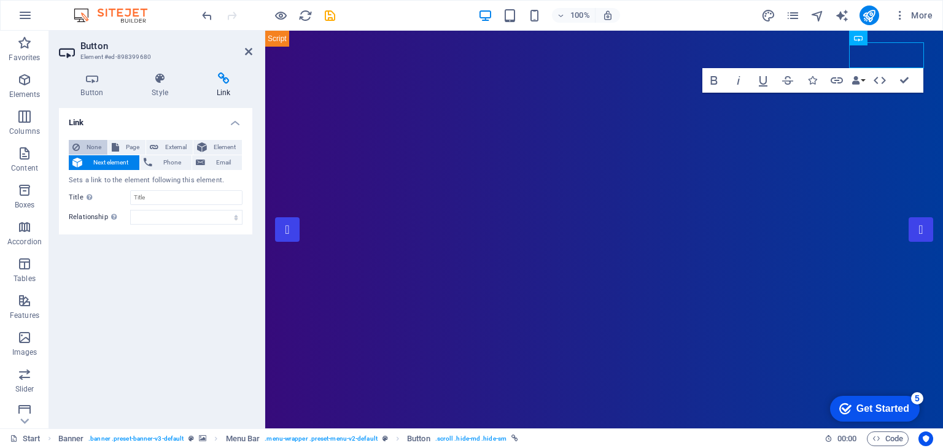
click at [86, 148] on span "None" at bounding box center [93, 147] width 20 height 15
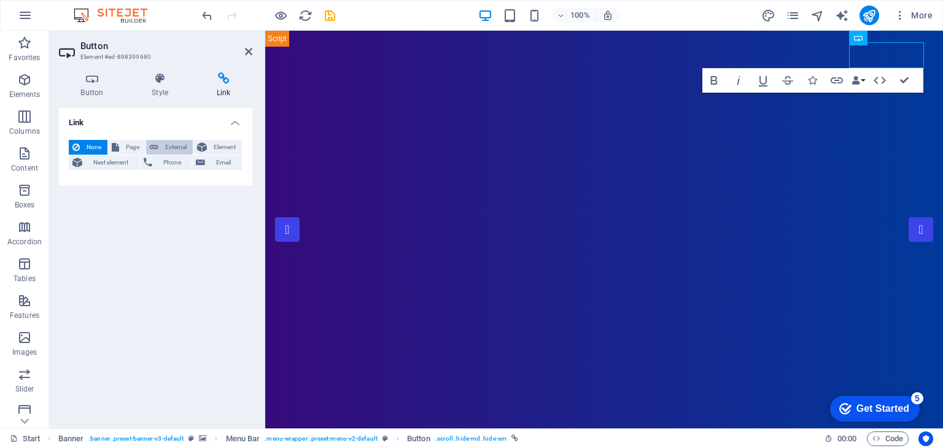
click at [165, 146] on span "External" at bounding box center [175, 147] width 27 height 15
select select "blank"
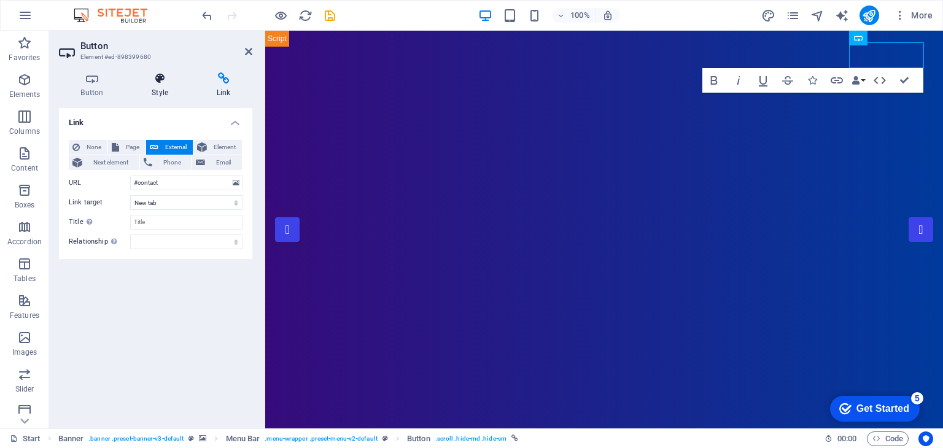
click at [160, 84] on icon at bounding box center [160, 78] width 60 height 12
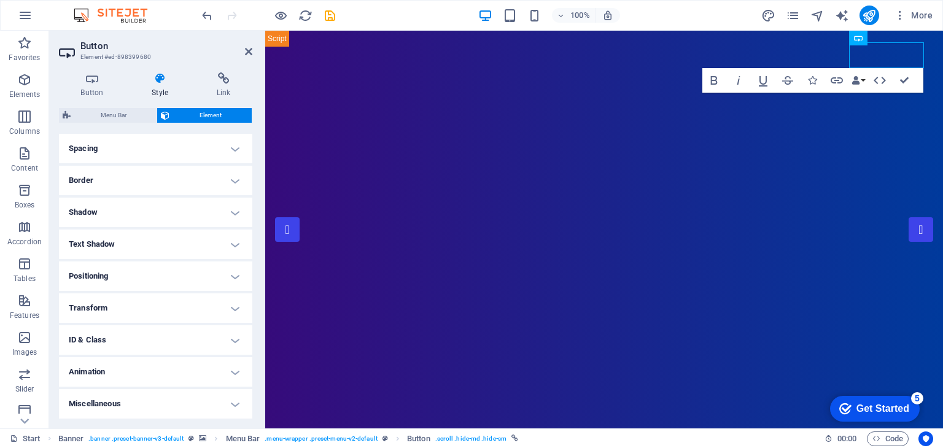
scroll to position [0, 0]
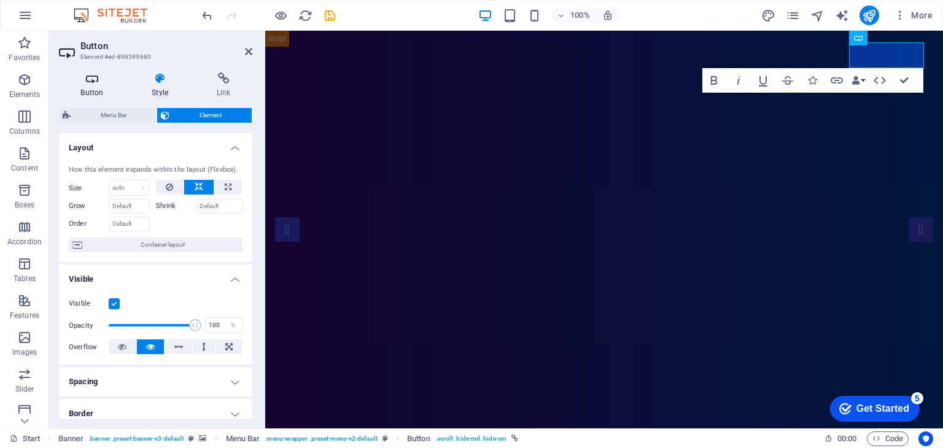
click at [104, 91] on h4 "Button" at bounding box center [94, 85] width 71 height 26
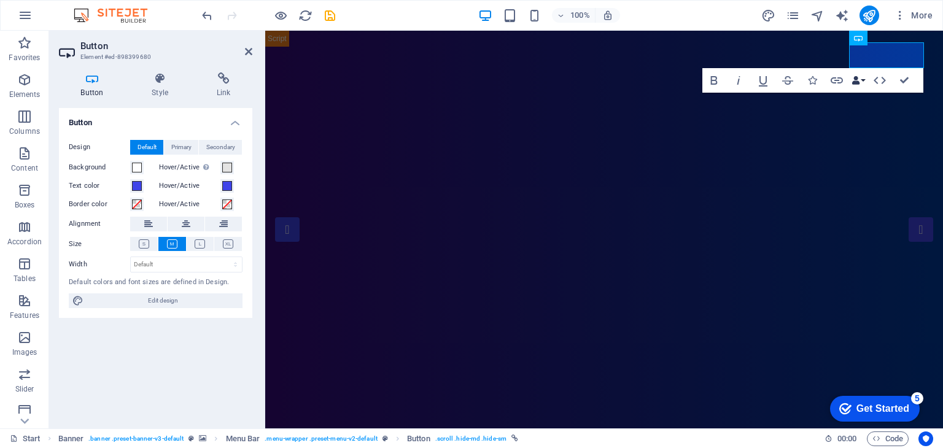
click at [867, 78] on button "Data Bindings" at bounding box center [858, 80] width 17 height 25
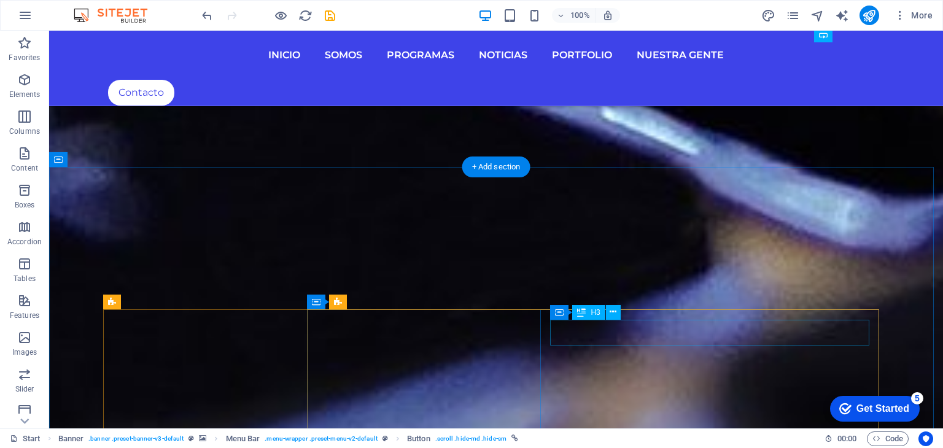
scroll to position [4849, 0]
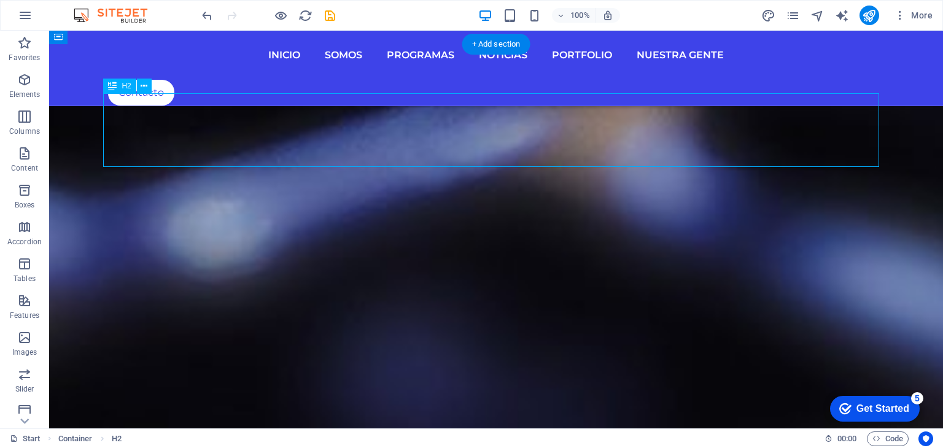
scroll to position [4513, 0]
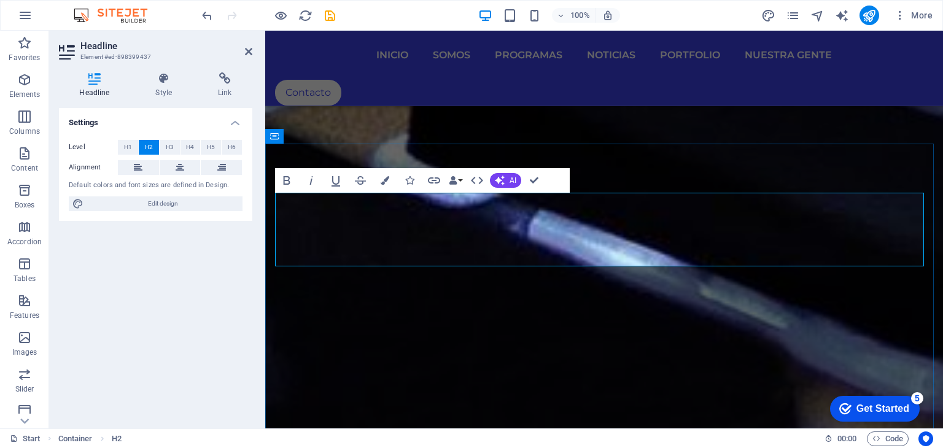
drag, startPoint x: 577, startPoint y: 231, endPoint x: 668, endPoint y: 232, distance: 90.8
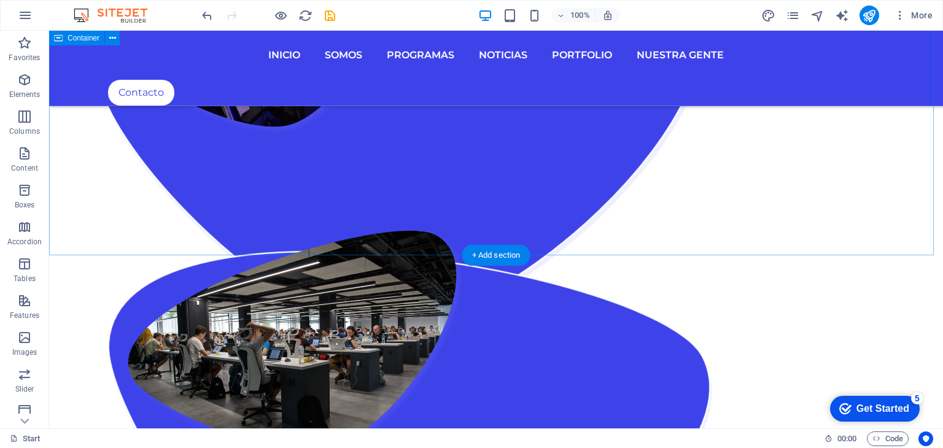
scroll to position [1435, 0]
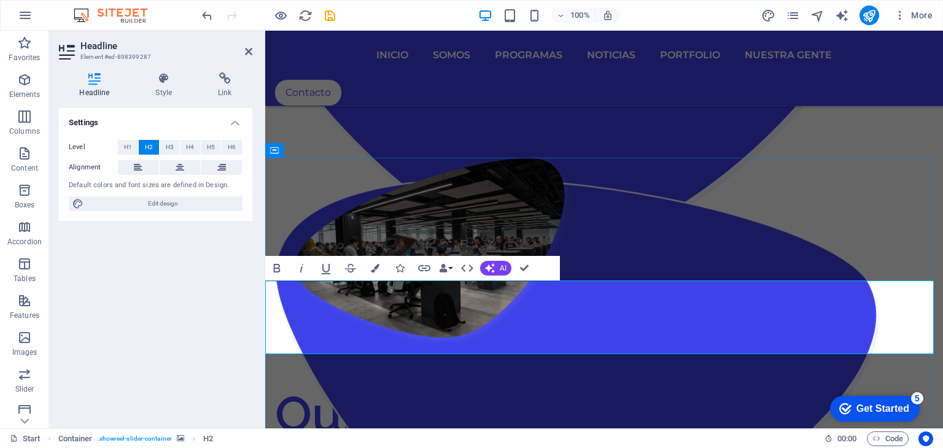
drag, startPoint x: 524, startPoint y: 322, endPoint x: 707, endPoint y: 329, distance: 183.1
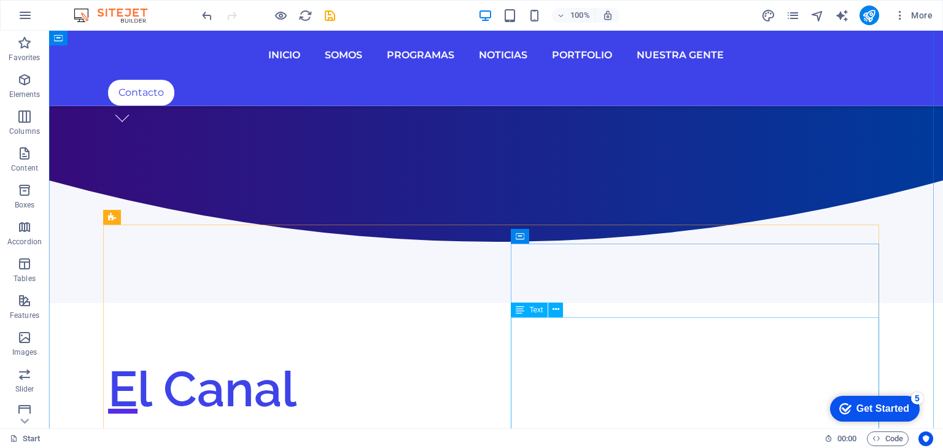
scroll to position [673, 0]
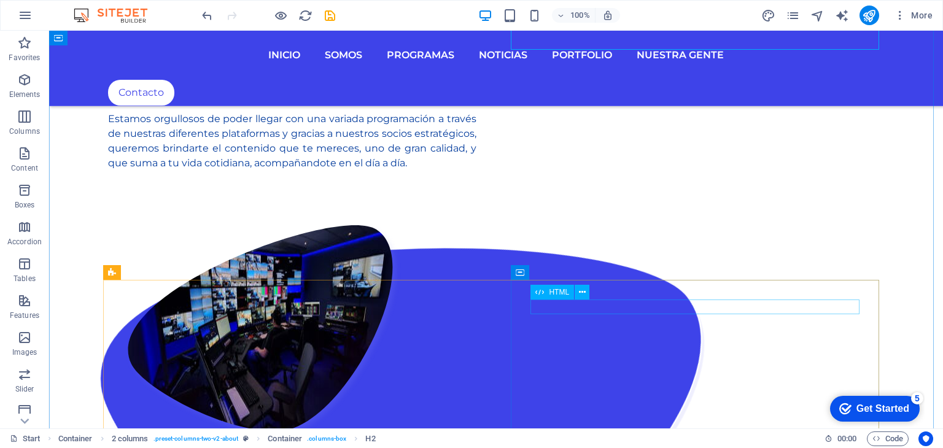
scroll to position [1053, 0]
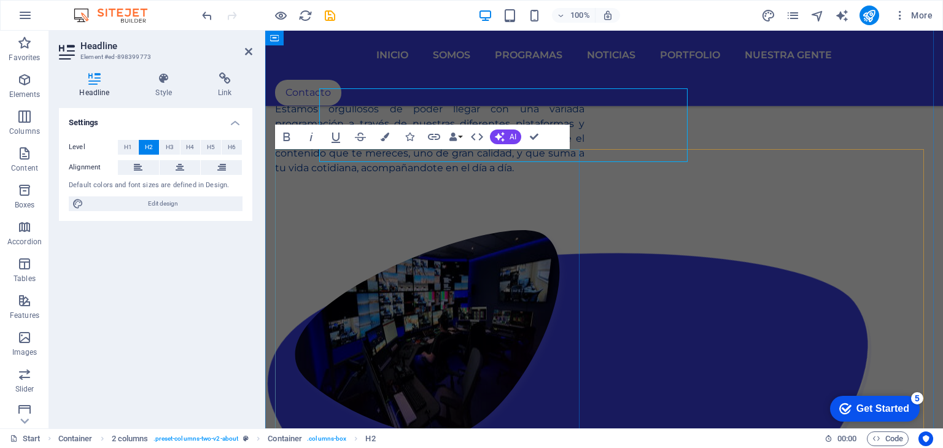
scroll to position [1115, 0]
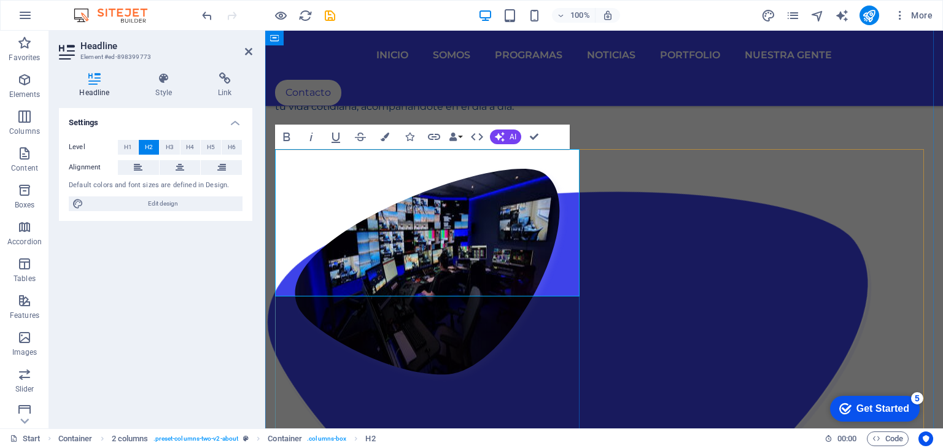
drag, startPoint x: 534, startPoint y: 136, endPoint x: 484, endPoint y: 105, distance: 58.4
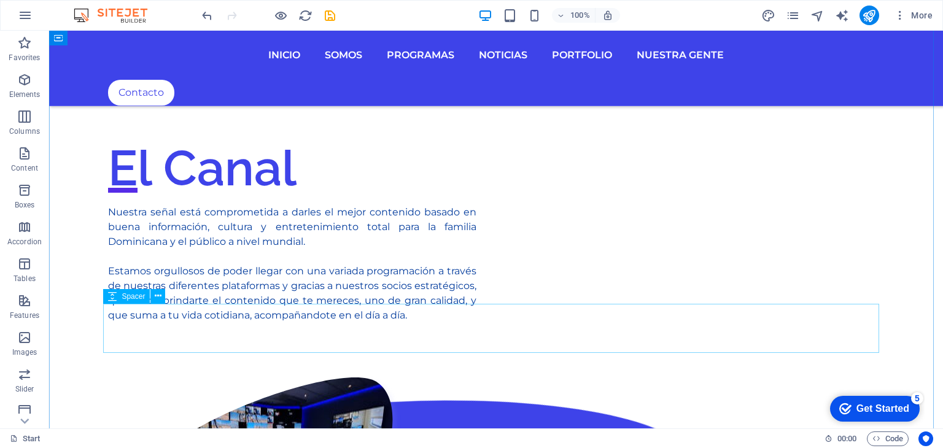
scroll to position [911, 0]
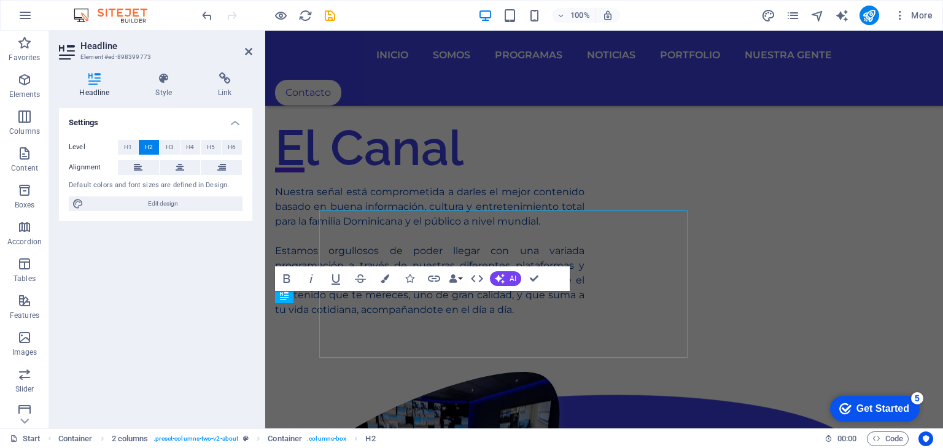
scroll to position [973, 0]
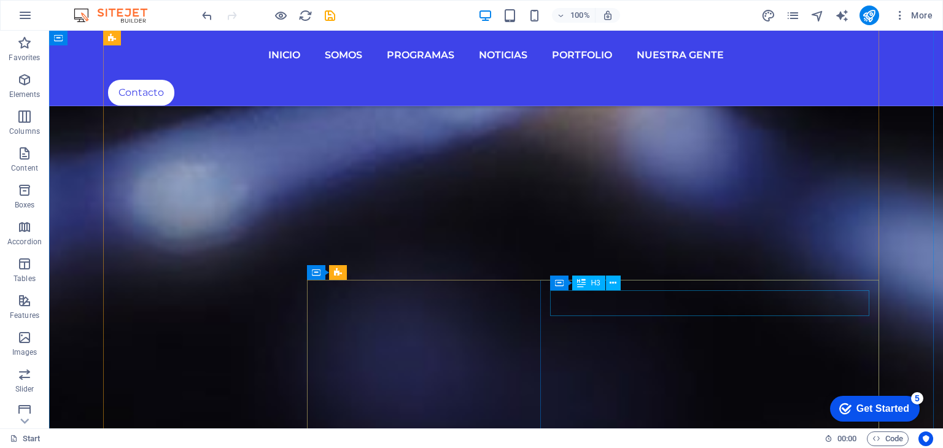
scroll to position [5503, 0]
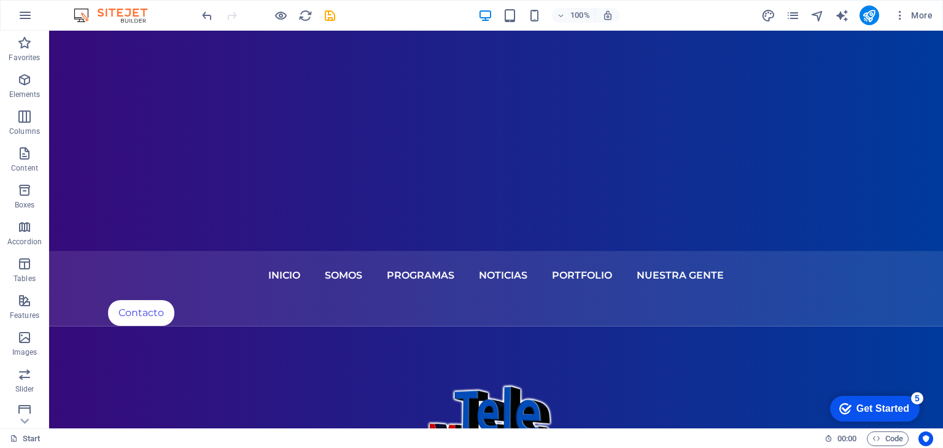
scroll to position [0, 0]
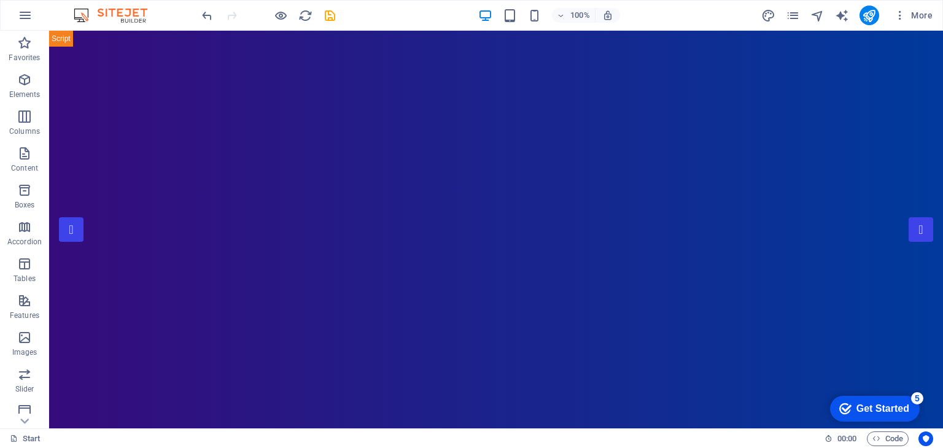
drag, startPoint x: 940, startPoint y: 365, endPoint x: 965, endPoint y: 44, distance: 322.0
click at [872, 10] on icon "publish" at bounding box center [869, 16] width 14 height 14
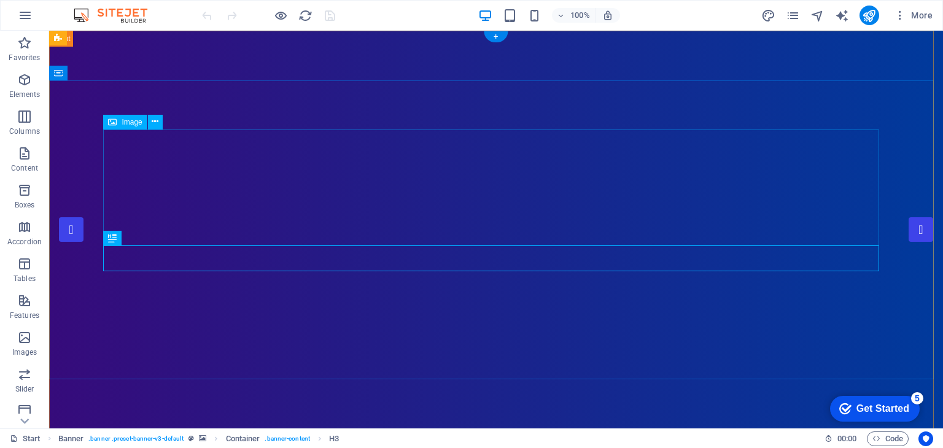
select select "px"
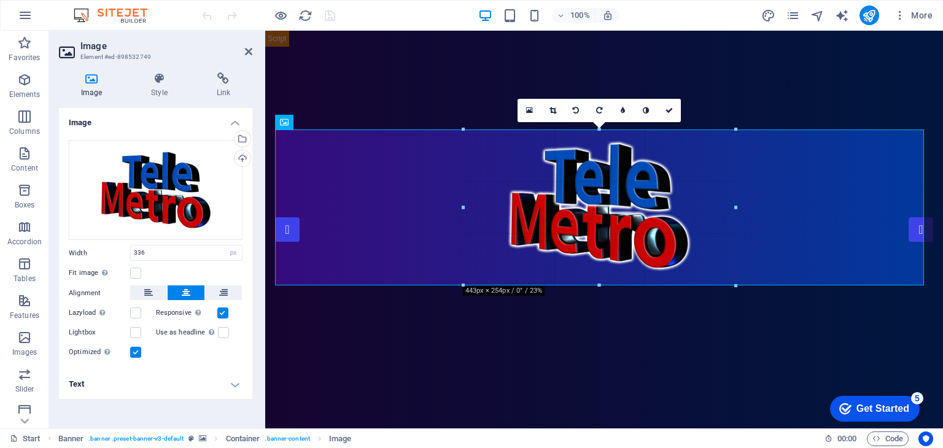
drag, startPoint x: 495, startPoint y: 186, endPoint x: 427, endPoint y: 190, distance: 68.2
type input "443"
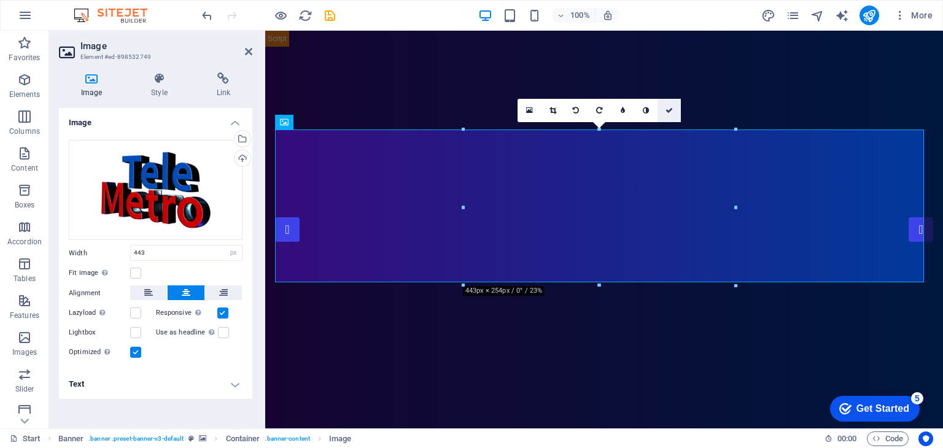
click at [665, 109] on icon at bounding box center [668, 110] width 7 height 7
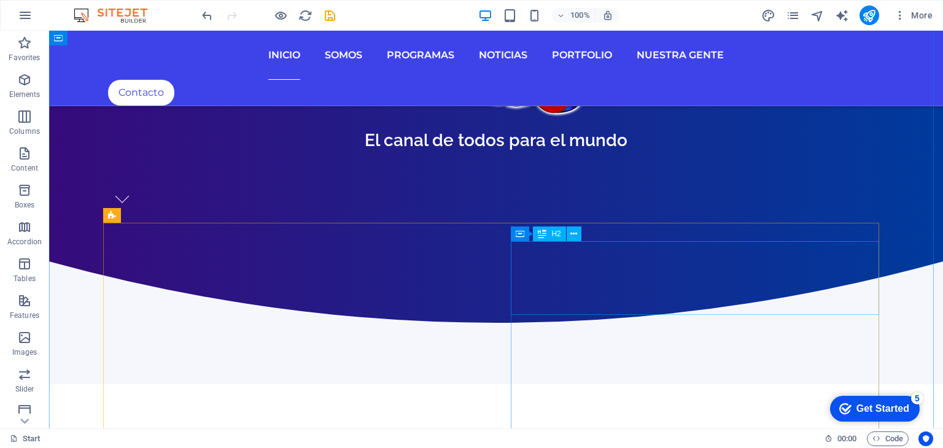
scroll to position [675, 0]
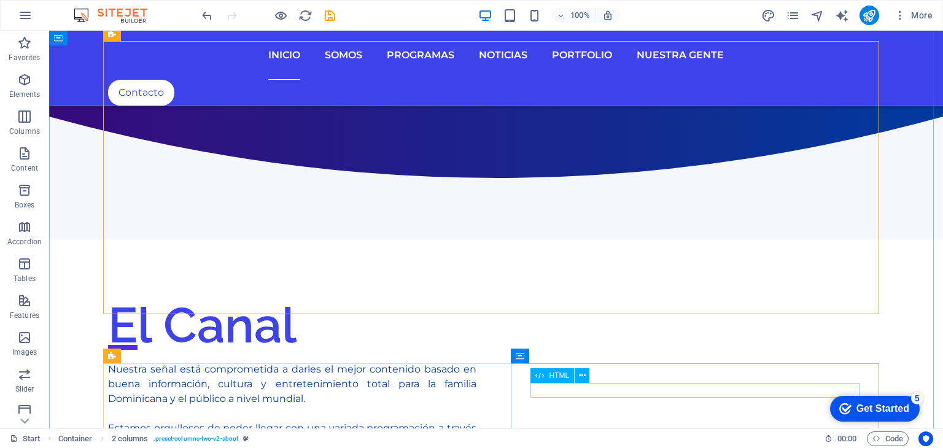
scroll to position [859, 0]
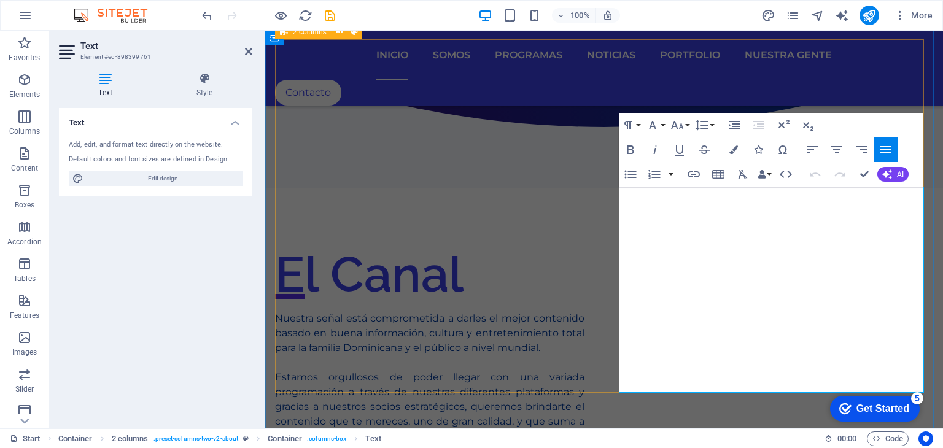
drag, startPoint x: 721, startPoint y: 390, endPoint x: 616, endPoint y: 196, distance: 219.7
click at [211, 78] on icon at bounding box center [205, 78] width 96 height 12
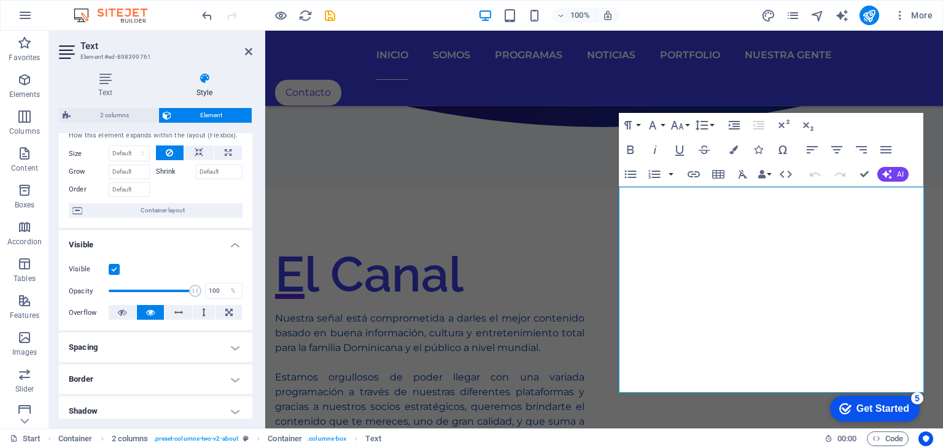
scroll to position [0, 0]
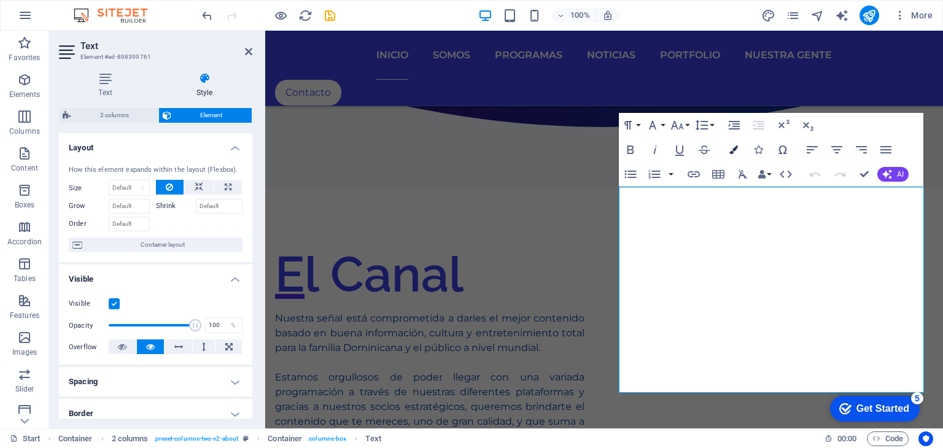
click at [735, 151] on icon "button" at bounding box center [733, 149] width 9 height 9
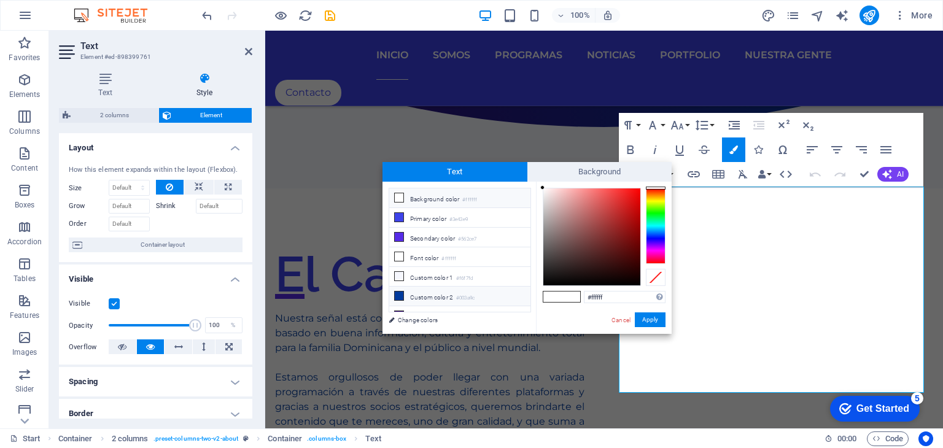
click at [402, 292] on icon at bounding box center [399, 296] width 9 height 9
type input "#003a9c"
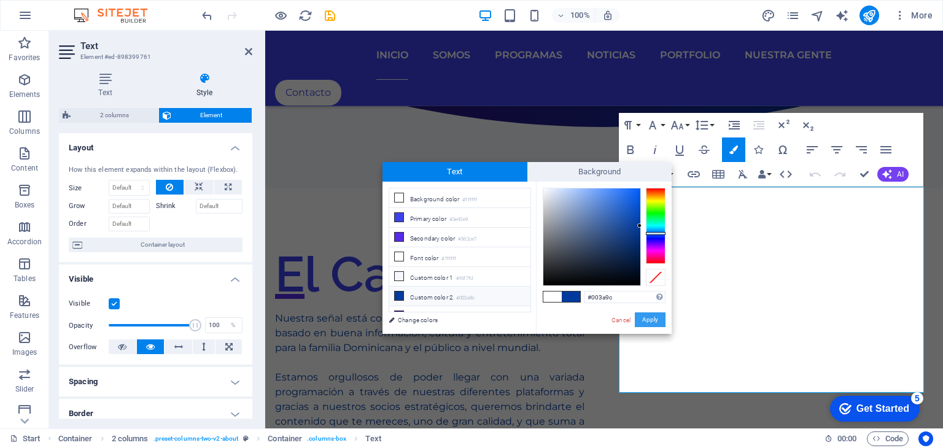
click at [656, 317] on button "Apply" at bounding box center [650, 319] width 31 height 15
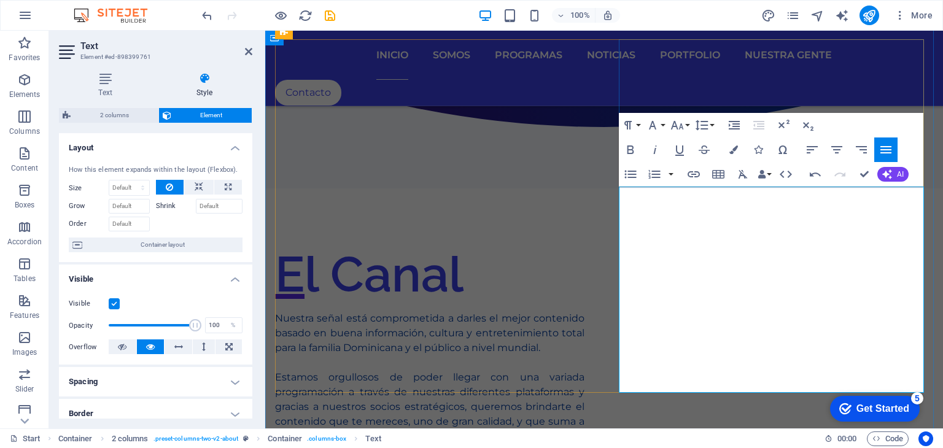
drag, startPoint x: 691, startPoint y: 379, endPoint x: 627, endPoint y: 199, distance: 190.3
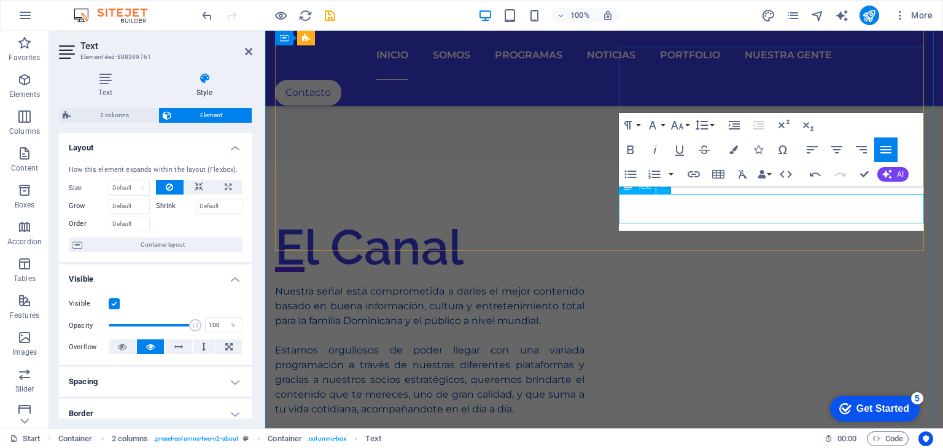
scroll to position [878, 0]
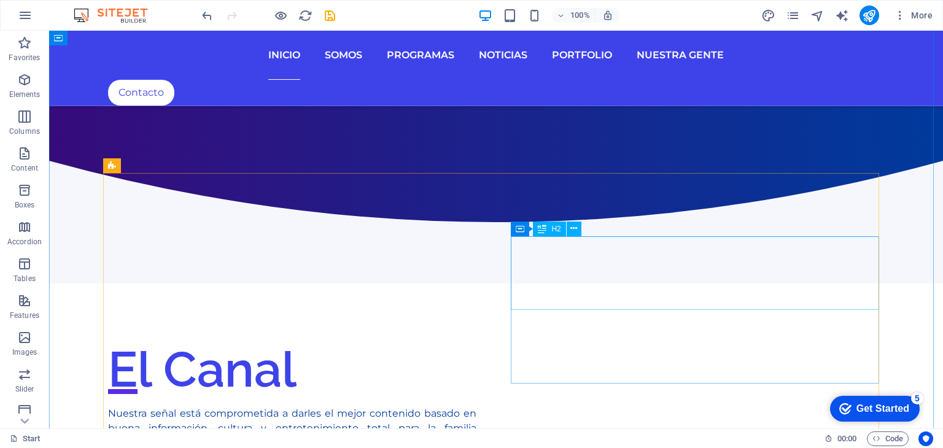
scroll to position [725, 0]
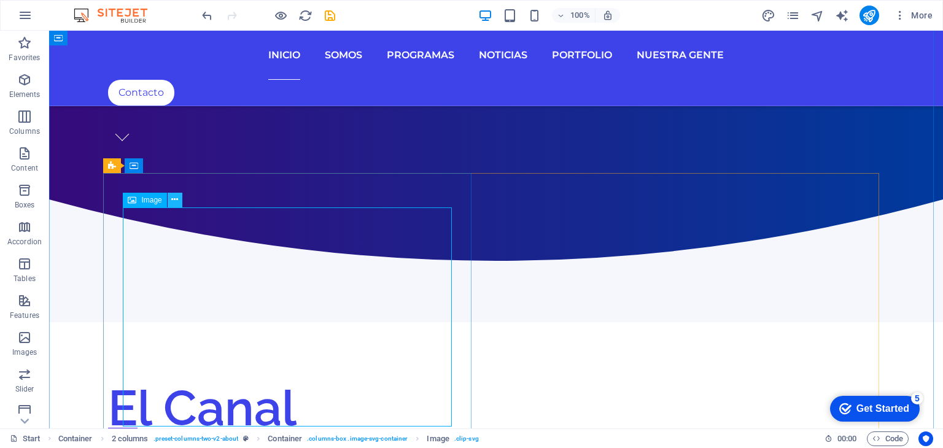
click at [168, 198] on button at bounding box center [175, 200] width 15 height 15
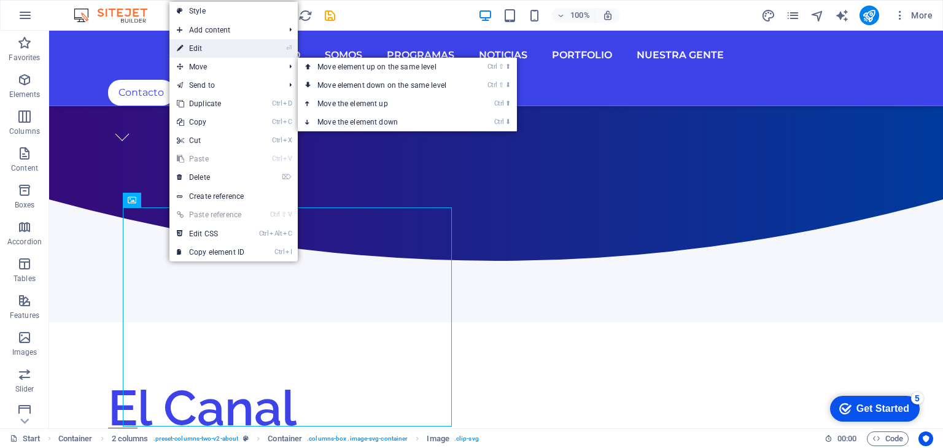
click at [220, 52] on link "⏎ Edit" at bounding box center [210, 48] width 82 height 18
select select "%"
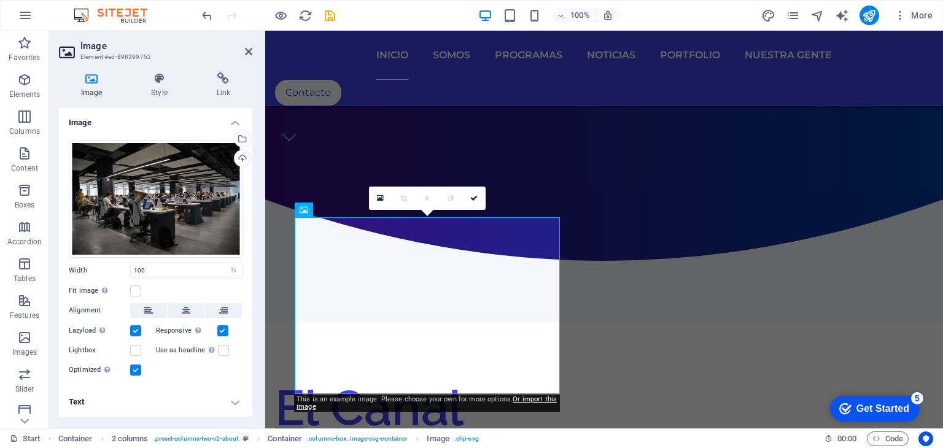
scroll to position [718, 0]
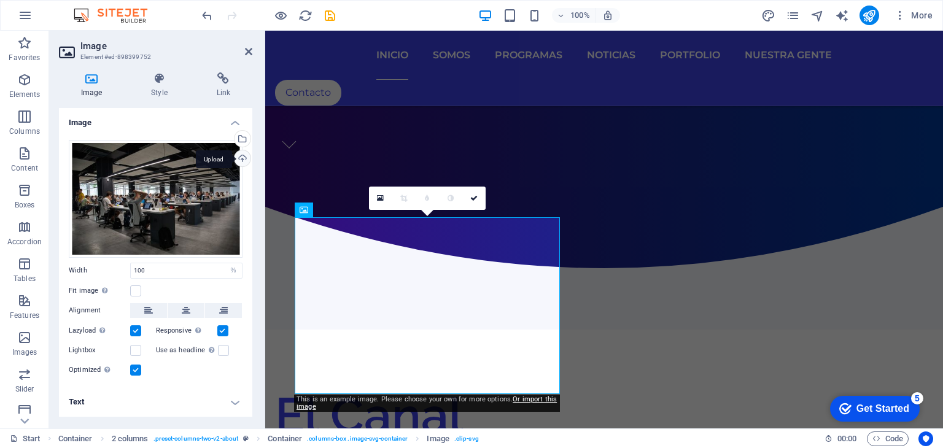
click at [242, 158] on div "Upload" at bounding box center [241, 159] width 18 height 18
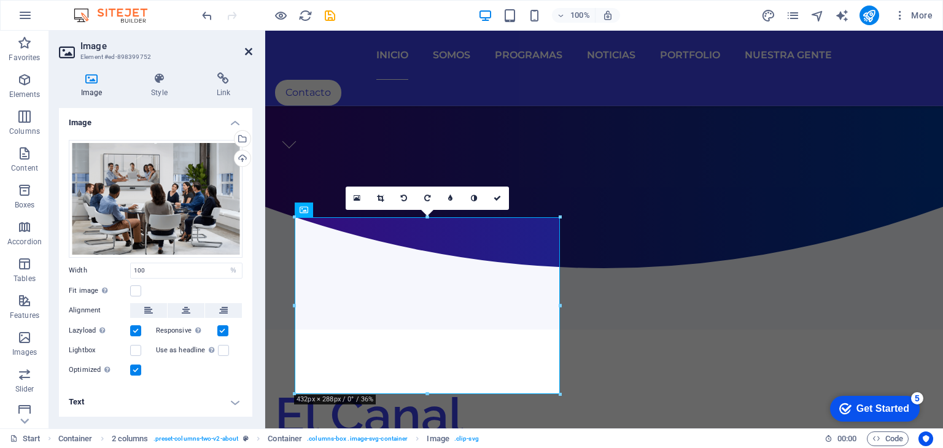
click at [250, 53] on icon at bounding box center [248, 52] width 7 height 10
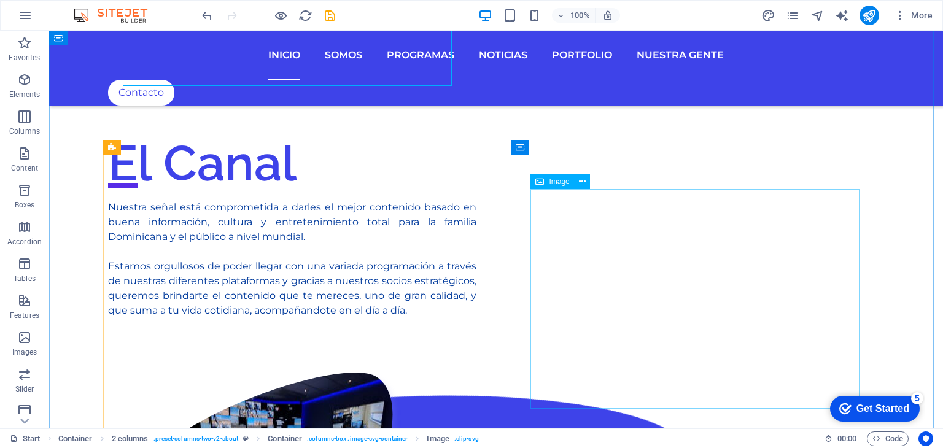
scroll to position [1093, 0]
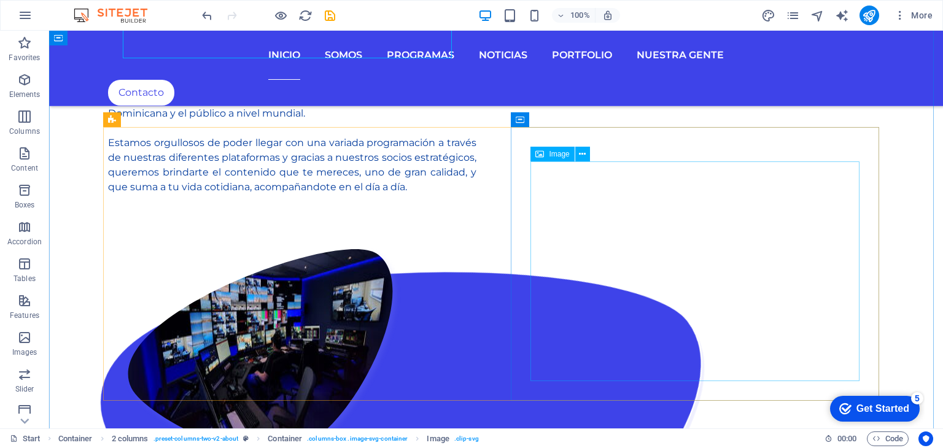
click at [552, 153] on span "Image" at bounding box center [559, 153] width 20 height 7
click at [584, 156] on icon at bounding box center [582, 154] width 7 height 13
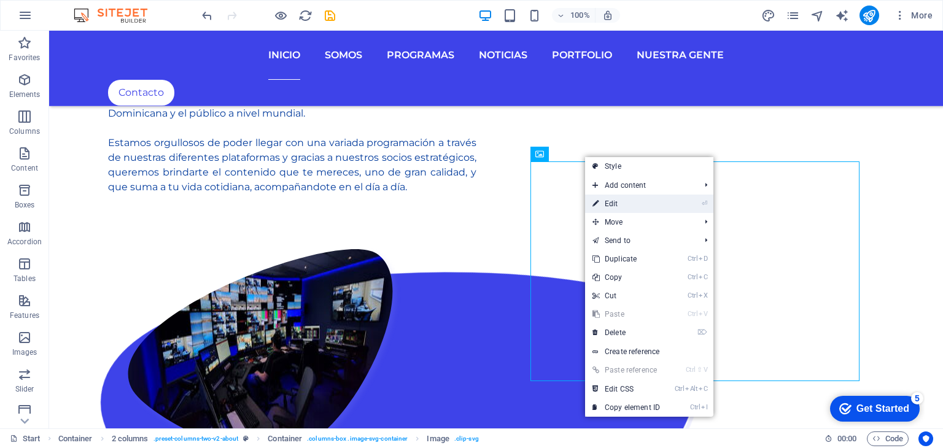
click at [608, 204] on link "⏎ Edit" at bounding box center [626, 204] width 82 height 18
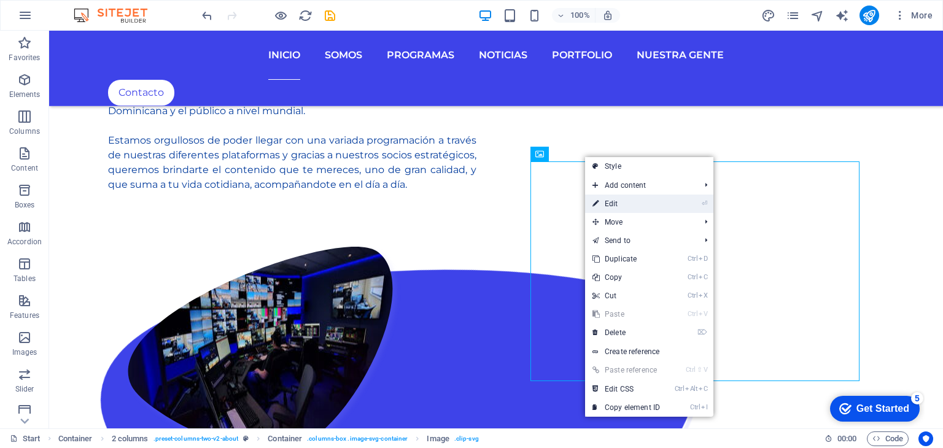
select select "%"
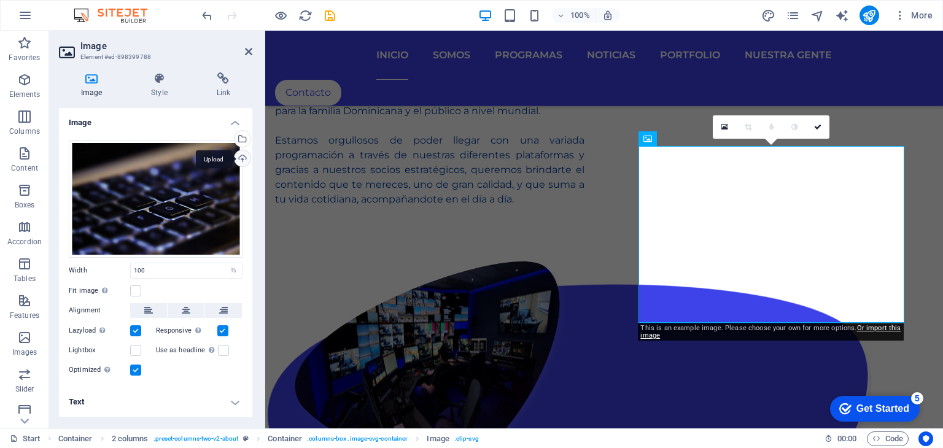
click at [238, 160] on div "Upload" at bounding box center [241, 159] width 18 height 18
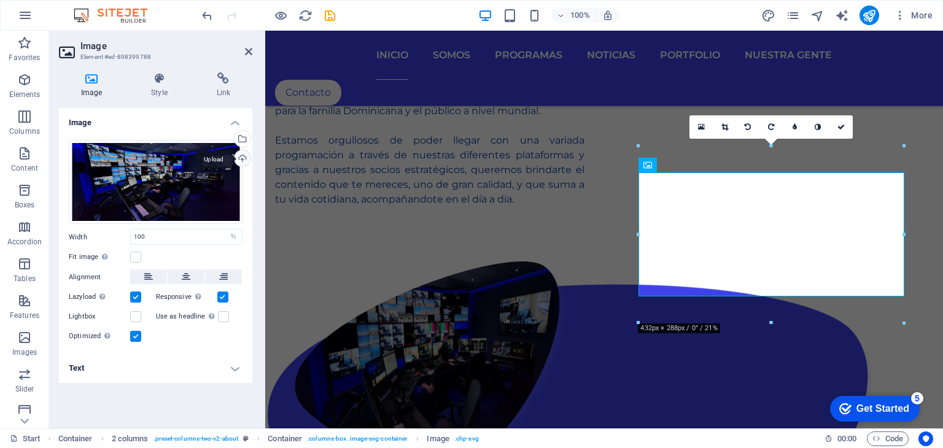
click at [245, 157] on div "Upload" at bounding box center [241, 159] width 18 height 18
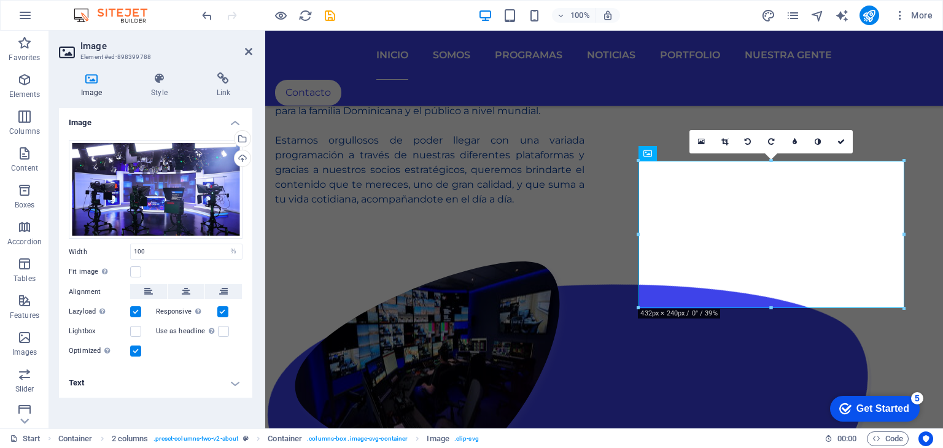
click at [773, 150] on div "16:10 16:9 4:3 1:1 1:2 0" at bounding box center [770, 141] width 163 height 23
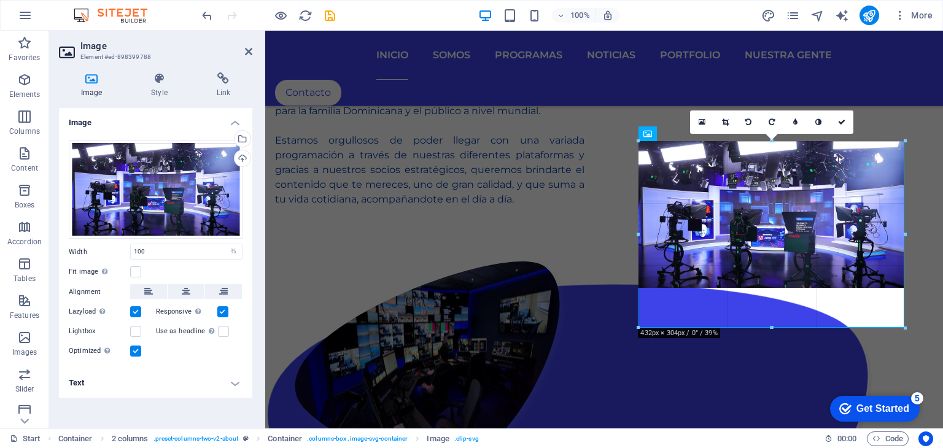
drag, startPoint x: 772, startPoint y: 308, endPoint x: 772, endPoint y: 347, distance: 39.3
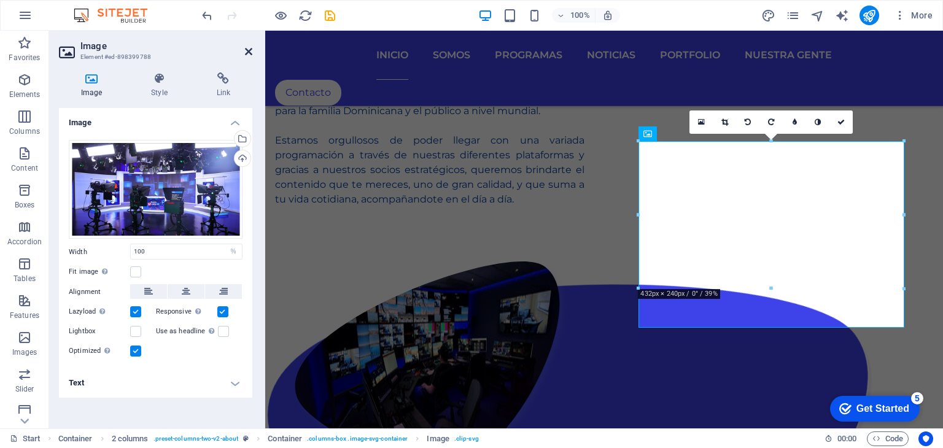
click at [249, 52] on icon at bounding box center [248, 52] width 7 height 10
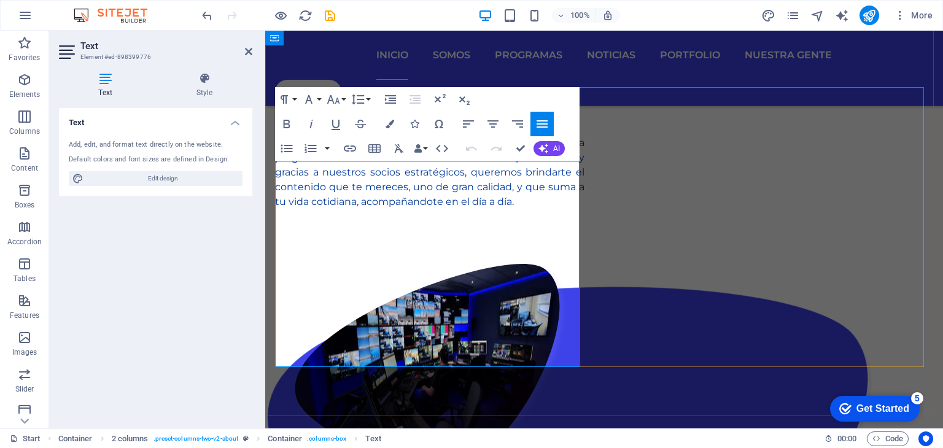
scroll to position [1096, 0]
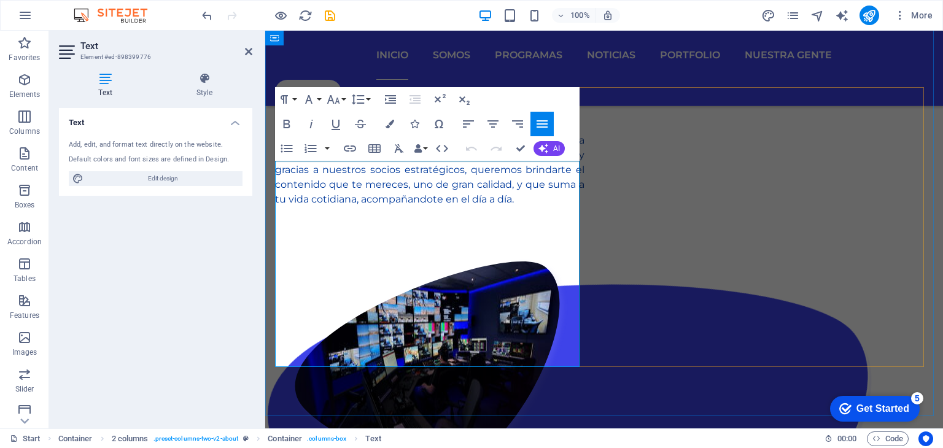
drag, startPoint x: 390, startPoint y: 362, endPoint x: 265, endPoint y: 171, distance: 227.8
click at [388, 123] on icon "button" at bounding box center [389, 124] width 9 height 9
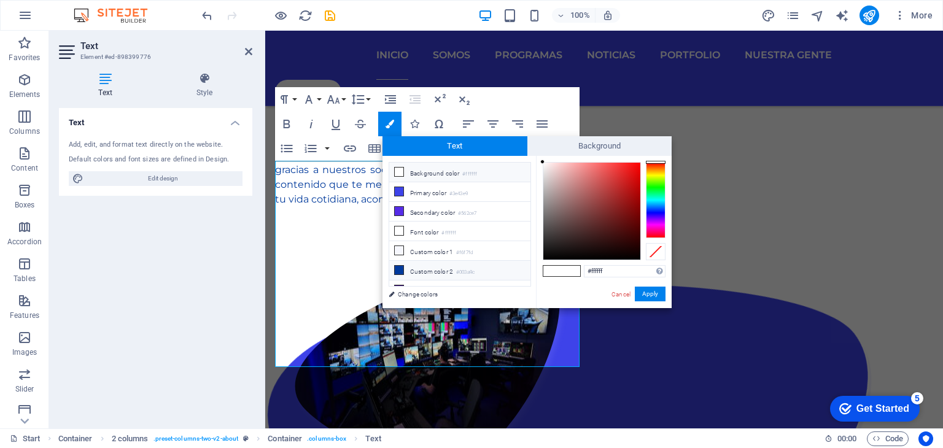
click at [405, 264] on li "Custom color 2 #003a9c" at bounding box center [459, 271] width 141 height 20
type input "#003a9c"
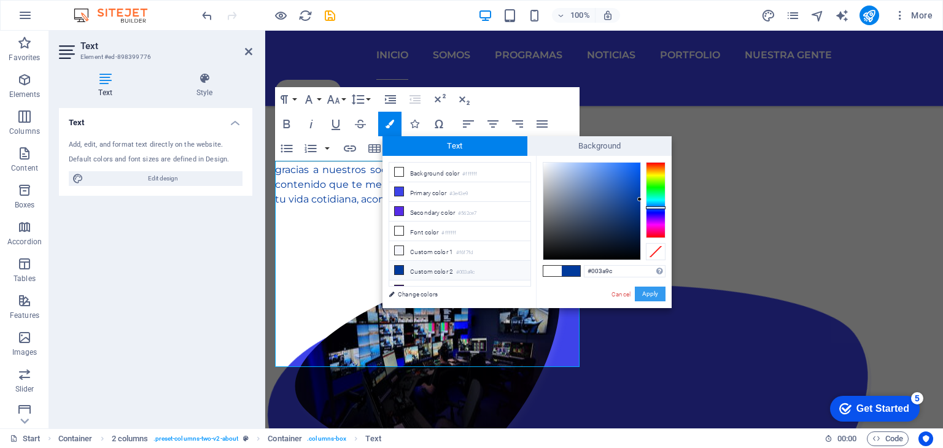
click at [649, 295] on button "Apply" at bounding box center [650, 294] width 31 height 15
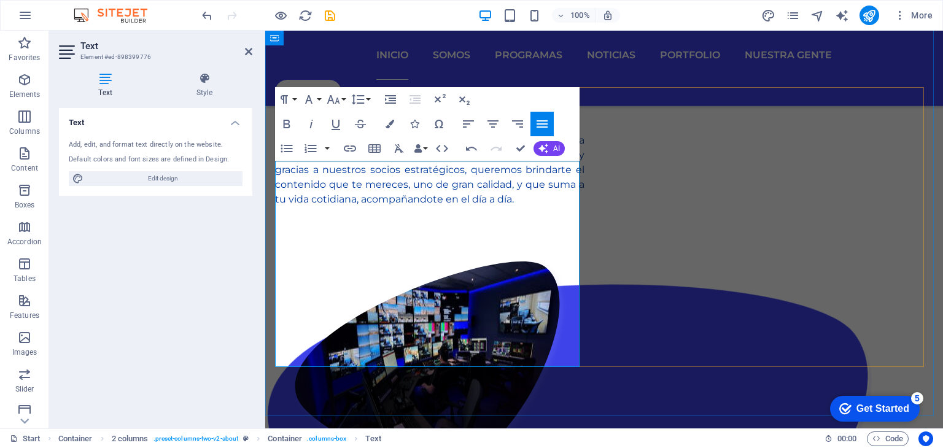
drag, startPoint x: 412, startPoint y: 354, endPoint x: 285, endPoint y: 166, distance: 226.8
drag, startPoint x: 282, startPoint y: 169, endPoint x: 537, endPoint y: 377, distance: 329.4
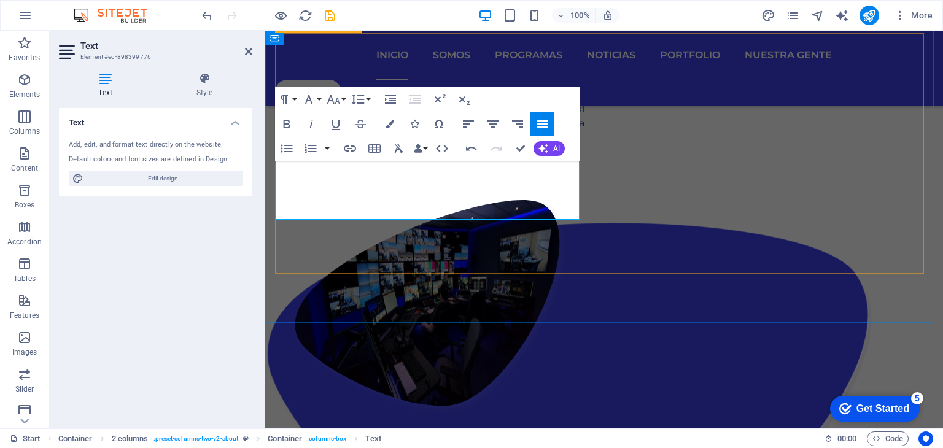
scroll to position [1150, 0]
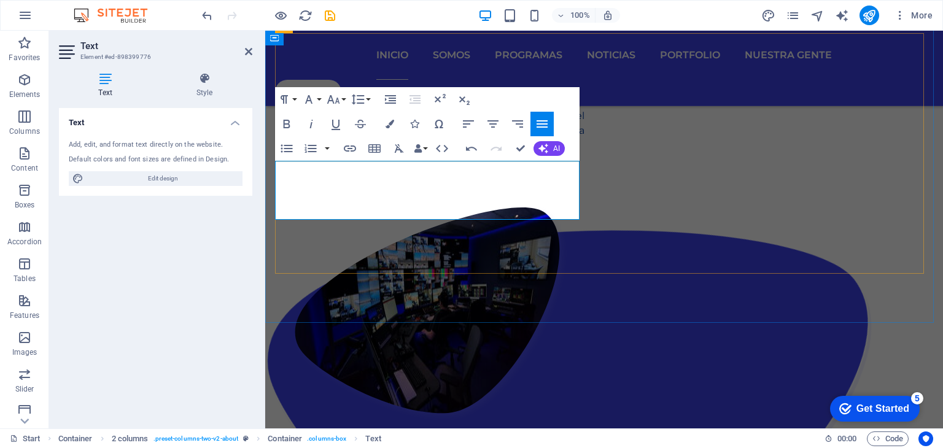
drag, startPoint x: 357, startPoint y: 214, endPoint x: 327, endPoint y: 214, distance: 30.1
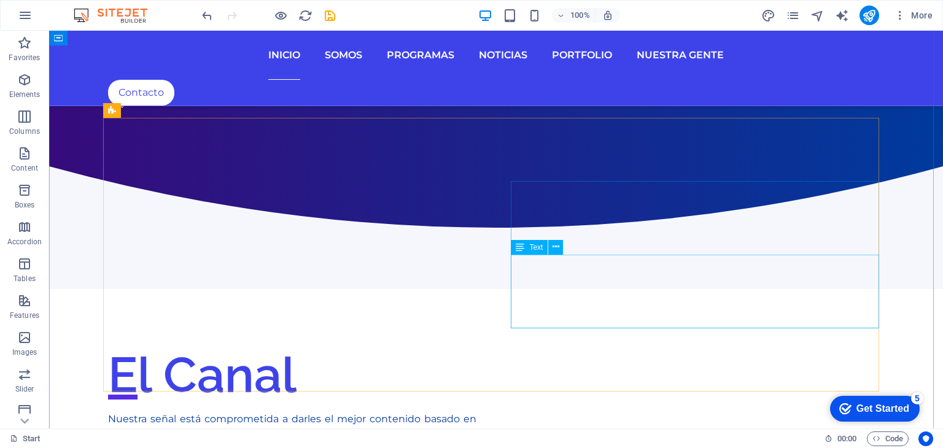
scroll to position [1004, 0]
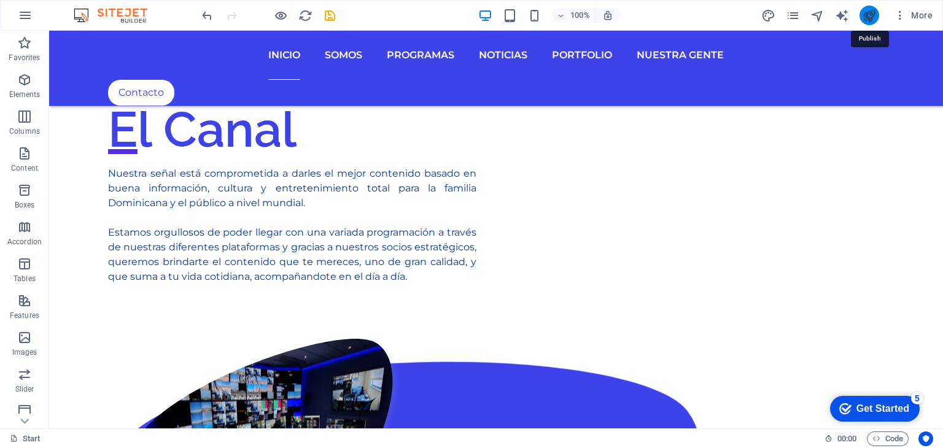
click at [873, 12] on icon "publish" at bounding box center [869, 16] width 14 height 14
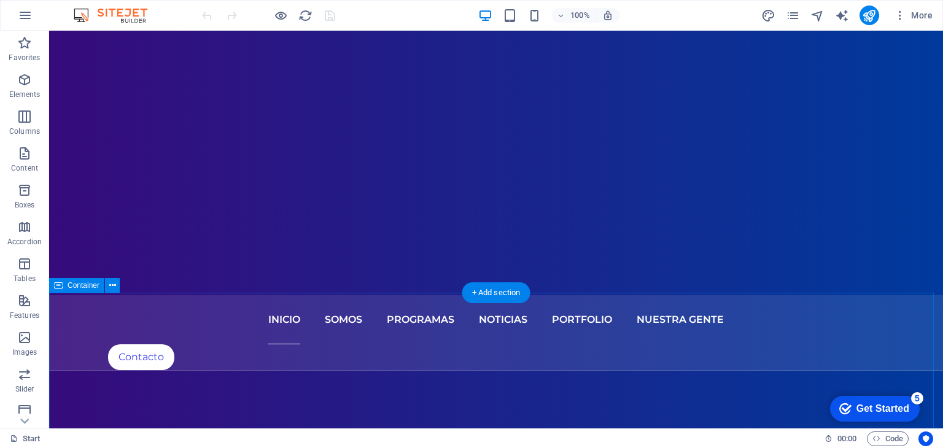
scroll to position [246, 0]
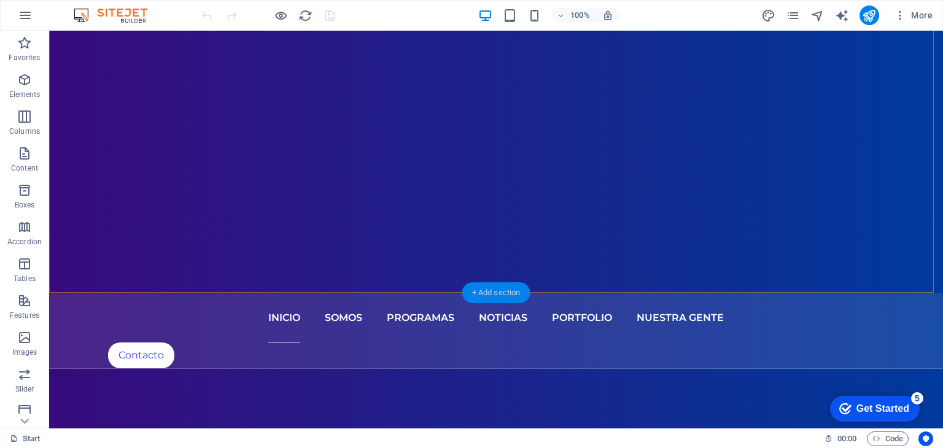
click at [495, 288] on div "+ Add section" at bounding box center [496, 292] width 68 height 21
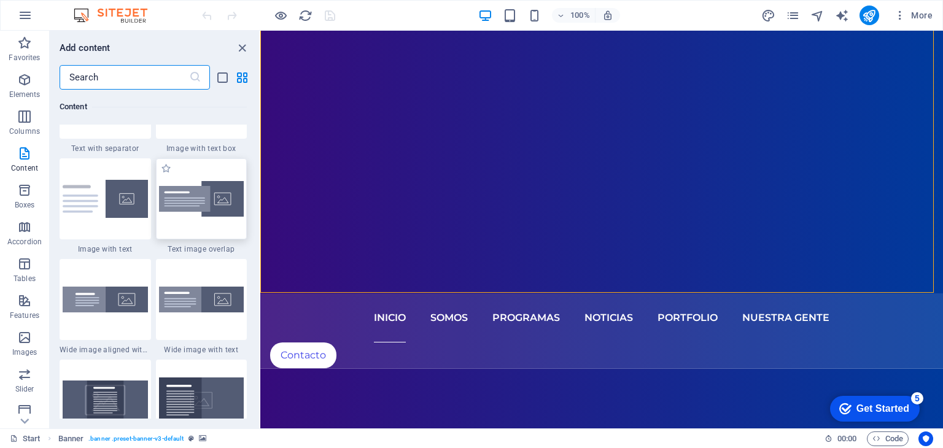
scroll to position [2332, 0]
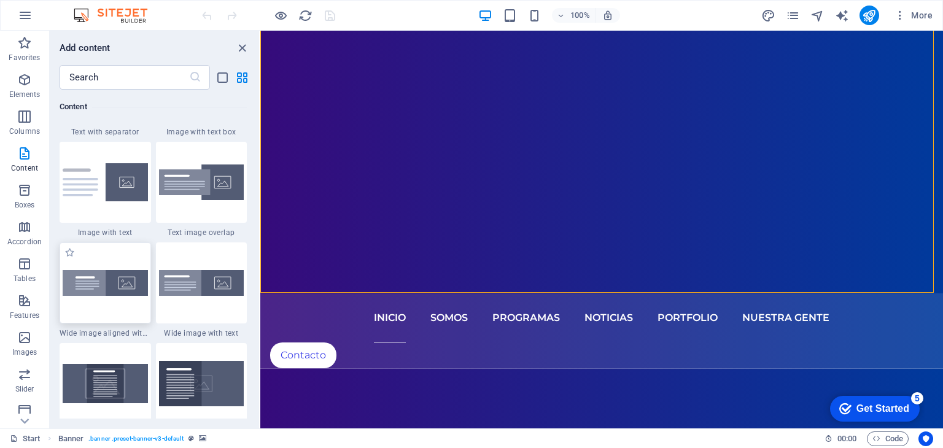
click at [120, 275] on img at bounding box center [105, 283] width 85 height 26
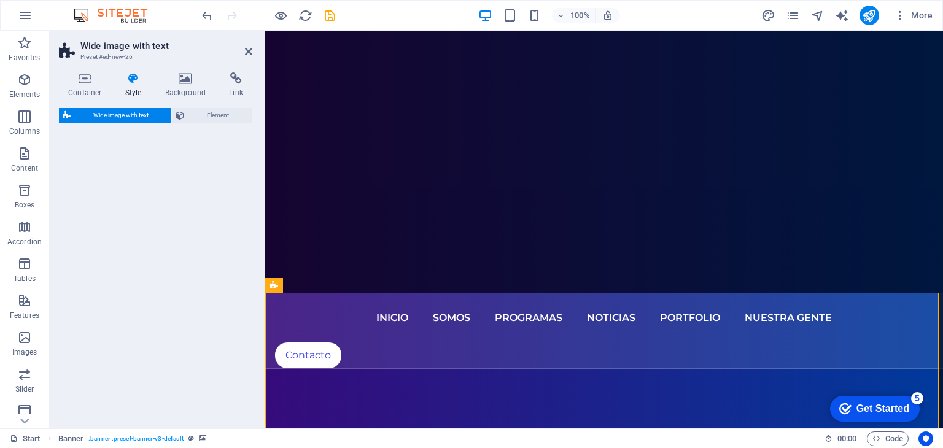
select select "%"
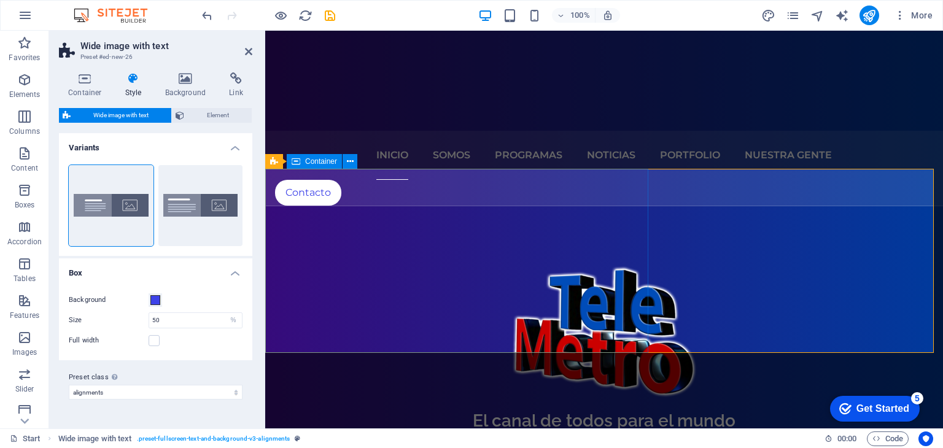
scroll to position [368, 0]
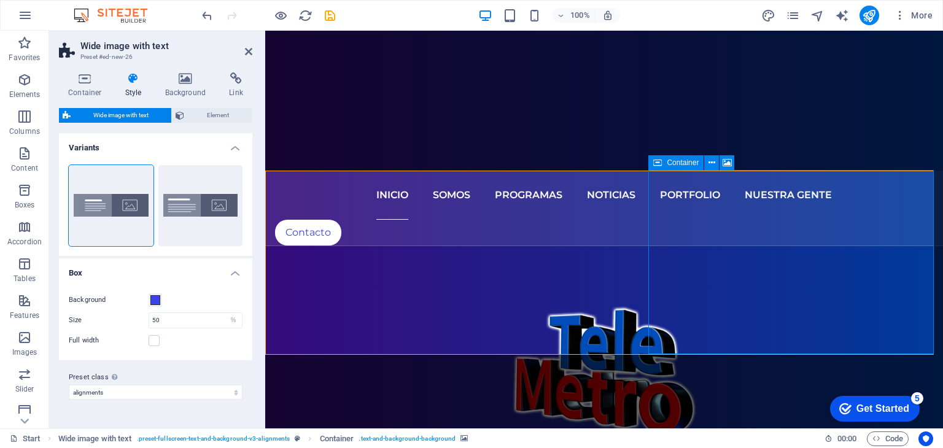
drag, startPoint x: 728, startPoint y: 206, endPoint x: 947, endPoint y: 199, distance: 219.3
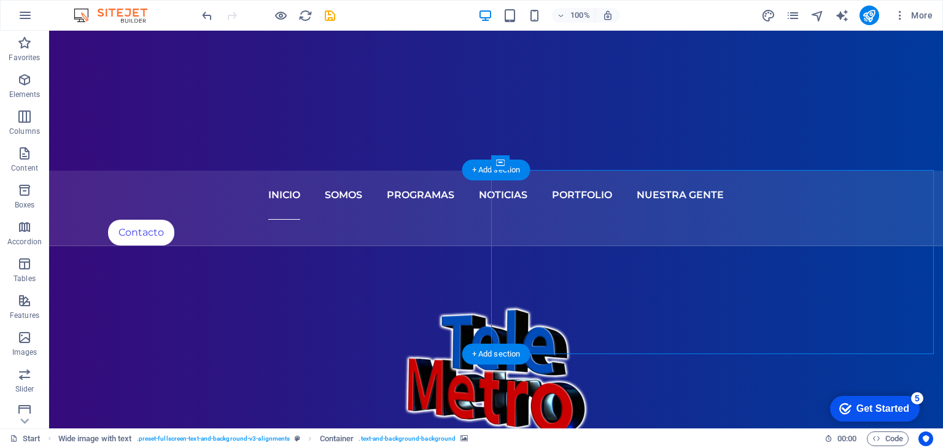
click at [563, 166] on button at bounding box center [569, 162] width 15 height 15
select select "px"
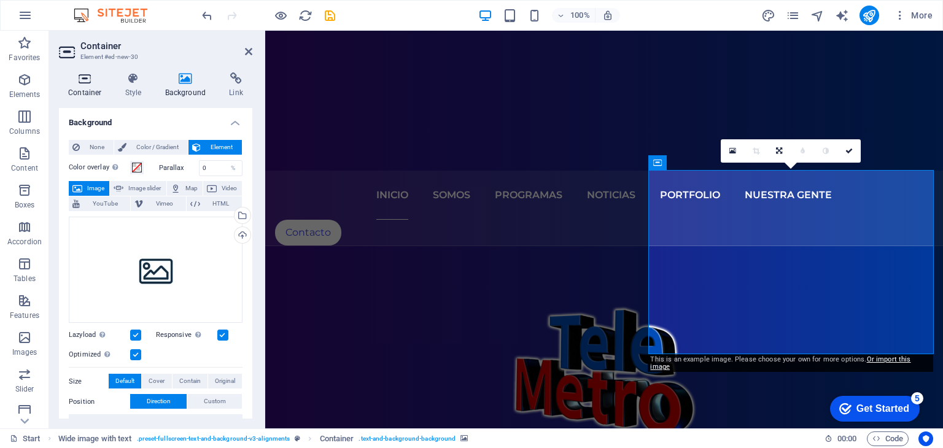
click at [86, 77] on icon at bounding box center [85, 78] width 52 height 12
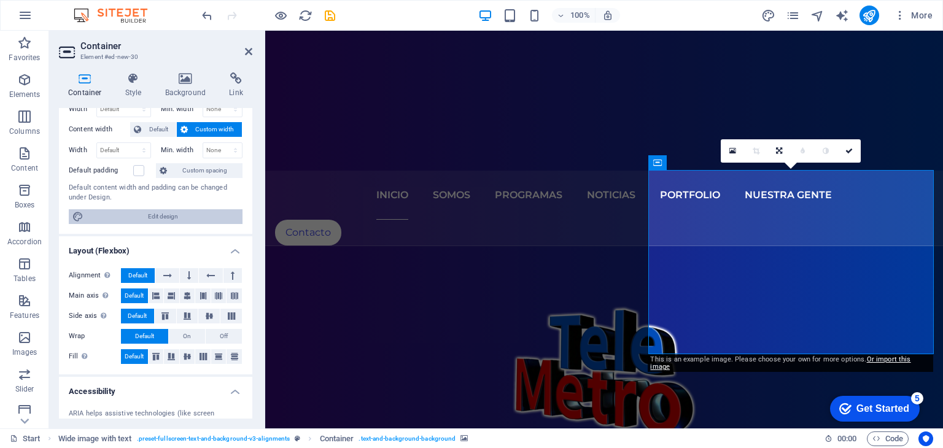
scroll to position [0, 0]
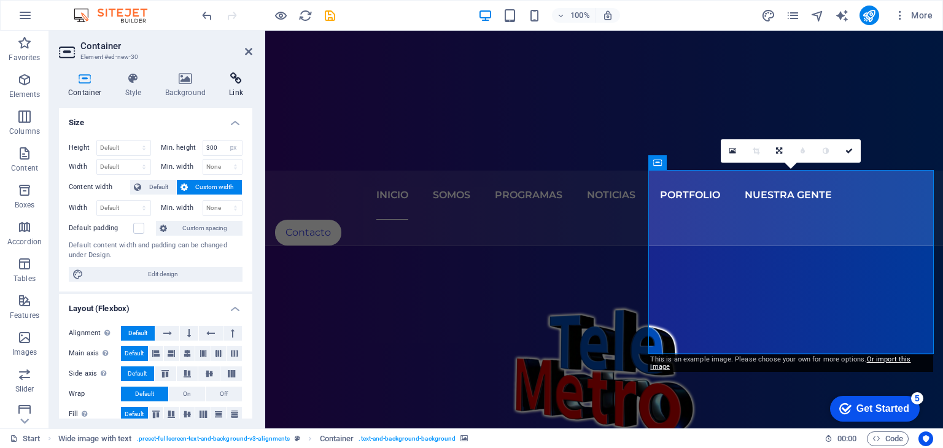
click at [238, 79] on icon at bounding box center [236, 78] width 33 height 12
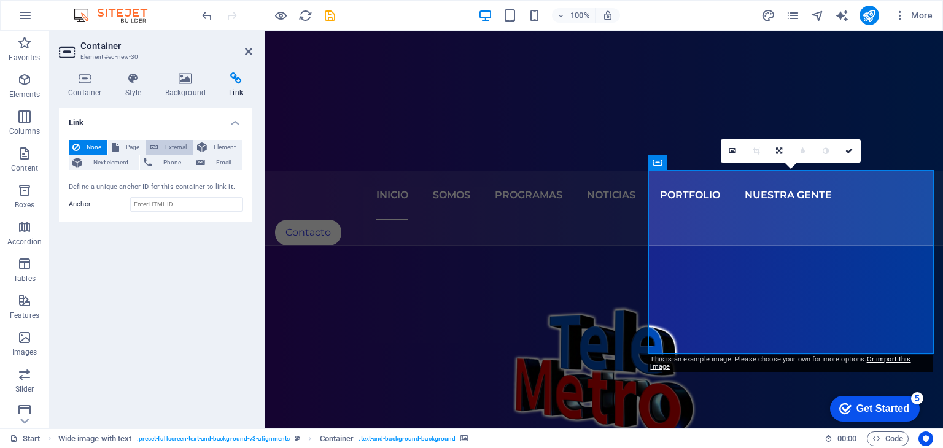
click at [172, 149] on span "External" at bounding box center [175, 147] width 27 height 15
select select "blank"
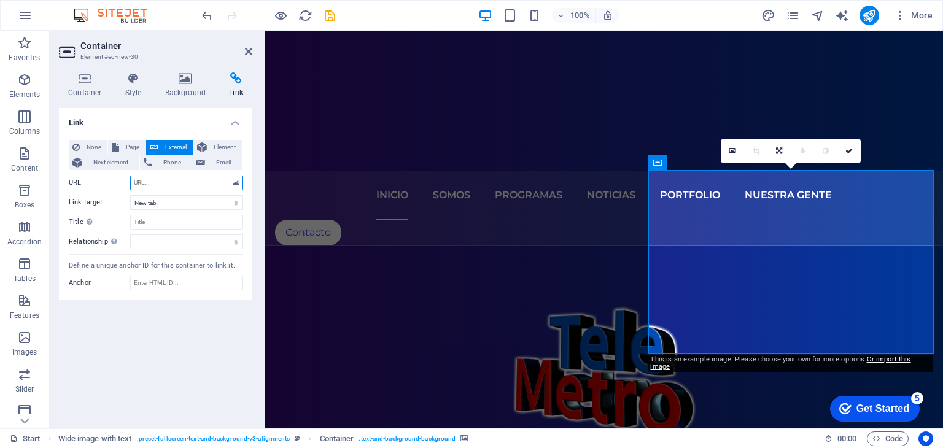
paste input "[URL][DOMAIN_NAME]"
type input "[URL][DOMAIN_NAME]"
click at [192, 308] on div "Link None Page External Element Next element Phone Email Page Start Portfolio J…" at bounding box center [155, 263] width 193 height 311
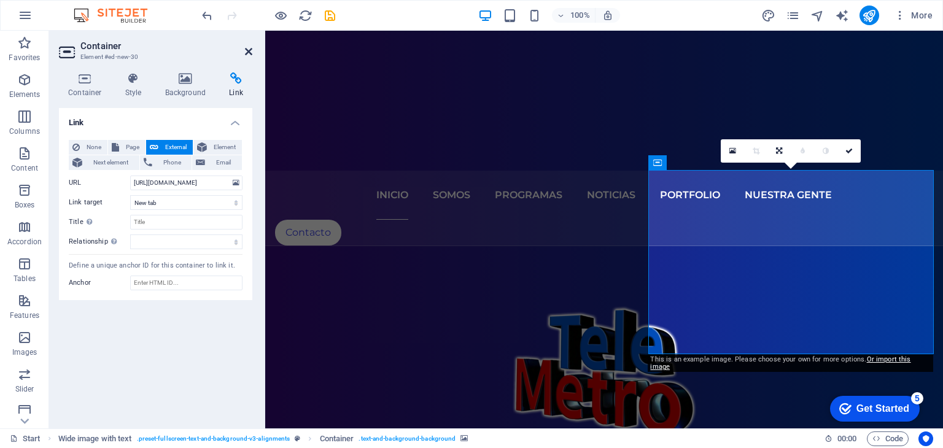
click at [246, 50] on icon at bounding box center [248, 52] width 7 height 10
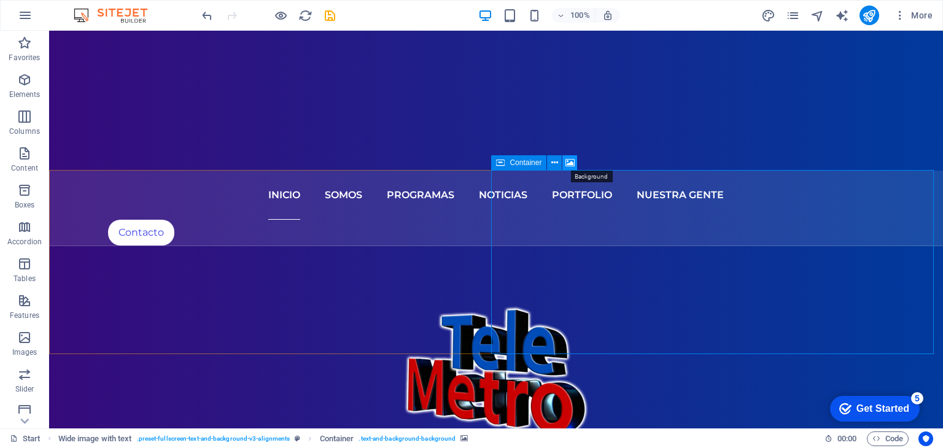
click at [575, 164] on icon at bounding box center [569, 163] width 9 height 13
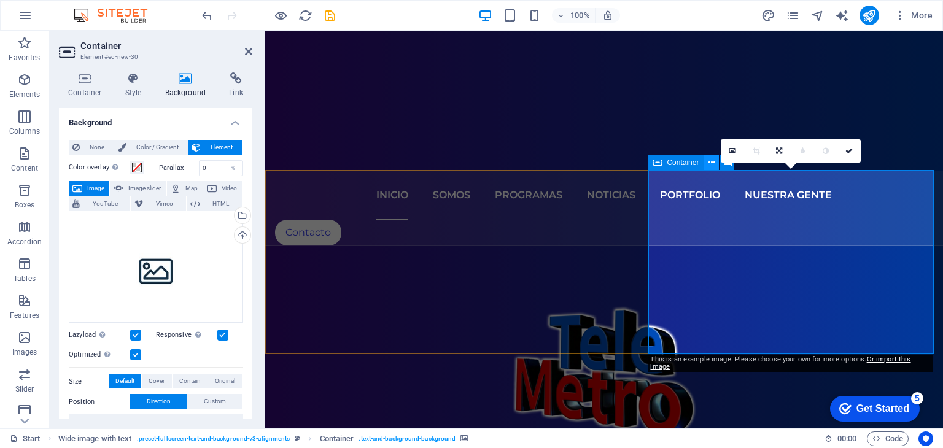
click at [708, 163] on icon at bounding box center [711, 163] width 7 height 13
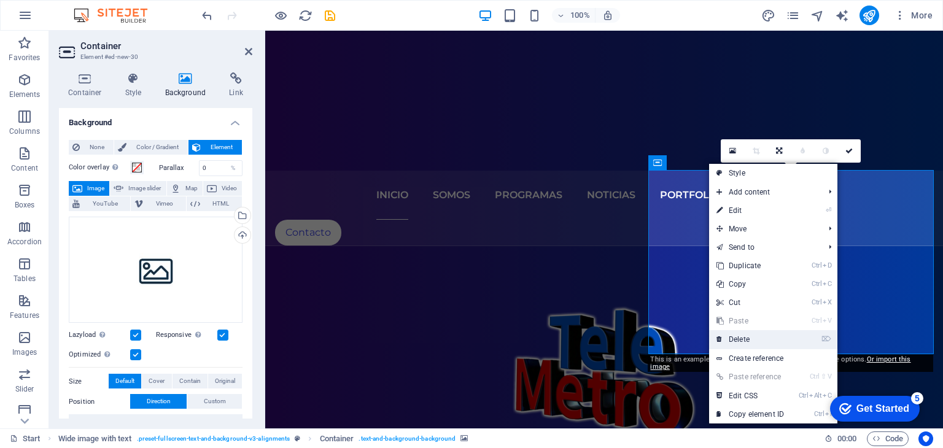
click at [752, 342] on link "⌦ Delete" at bounding box center [750, 339] width 82 height 18
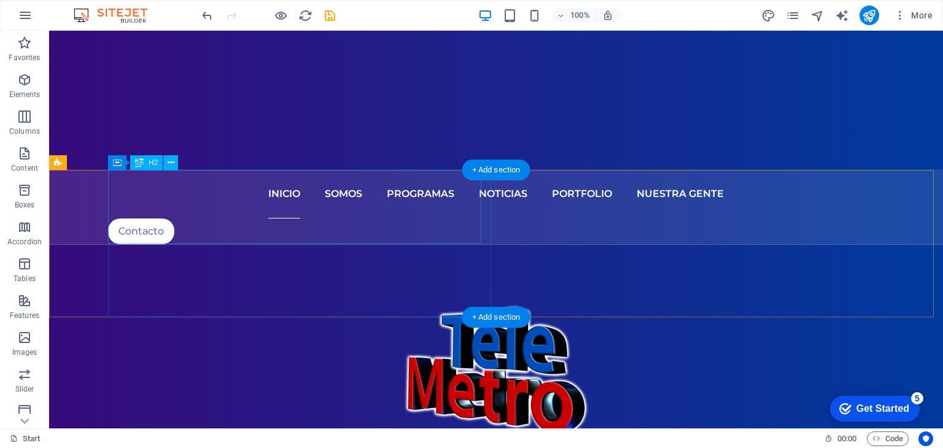
scroll to position [368, 0]
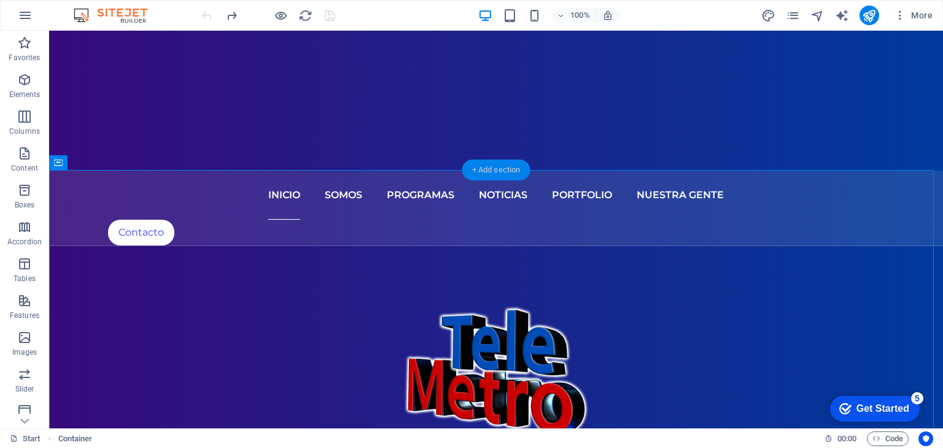
click at [504, 174] on div "+ Add section" at bounding box center [496, 170] width 68 height 21
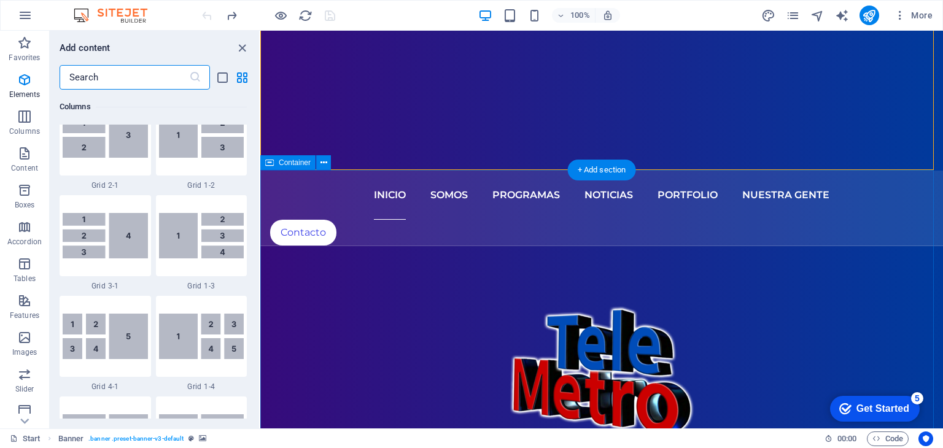
scroll to position [2148, 0]
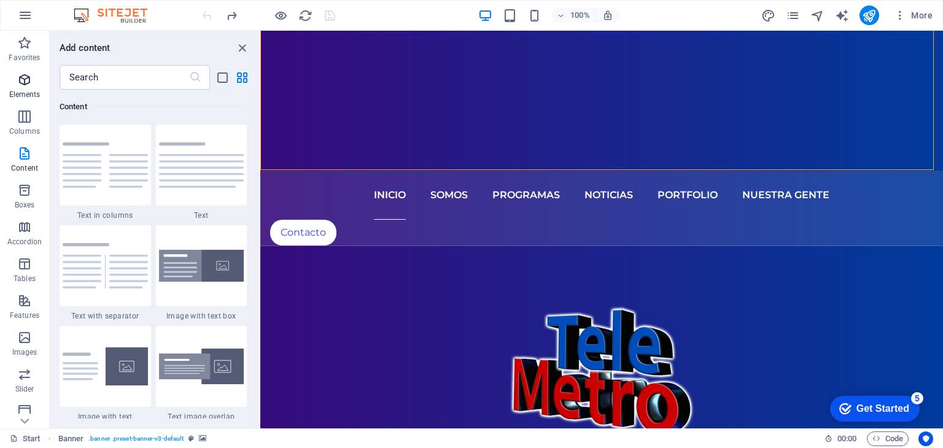
click at [29, 79] on icon "button" at bounding box center [24, 79] width 15 height 15
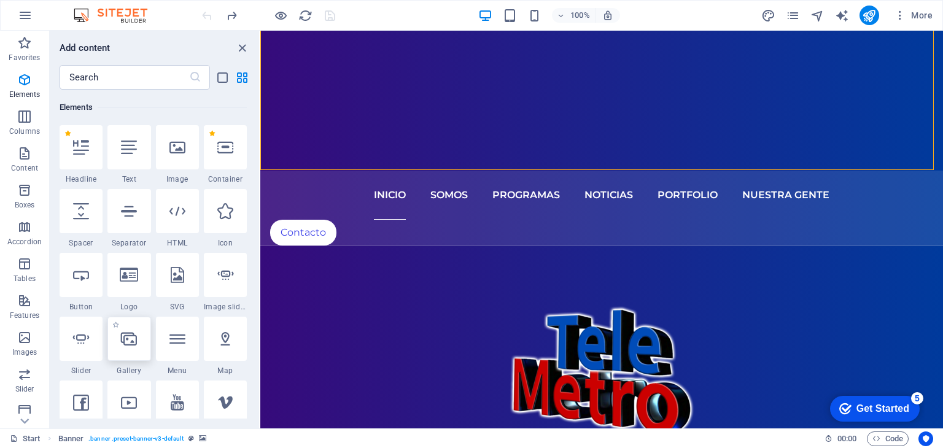
scroll to position [253, 0]
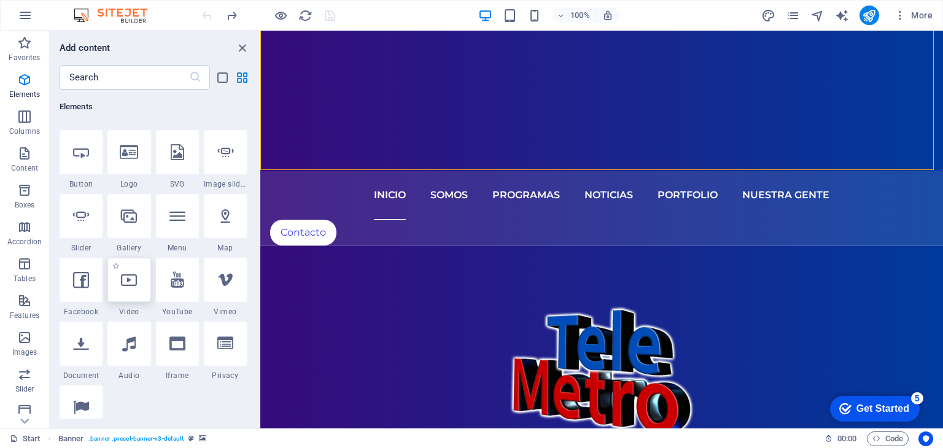
click at [134, 282] on icon at bounding box center [129, 280] width 16 height 16
select select "%"
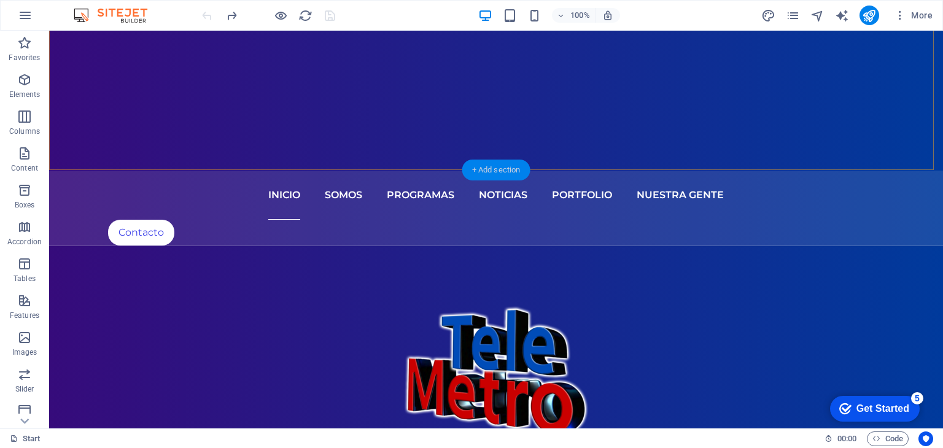
click at [508, 166] on div "+ Add section" at bounding box center [496, 170] width 68 height 21
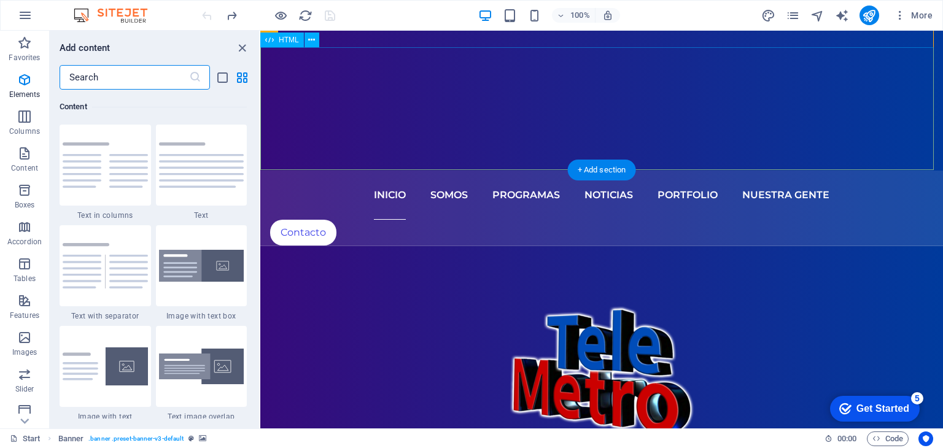
scroll to position [2148, 0]
click at [24, 90] on p "Elements" at bounding box center [24, 95] width 31 height 10
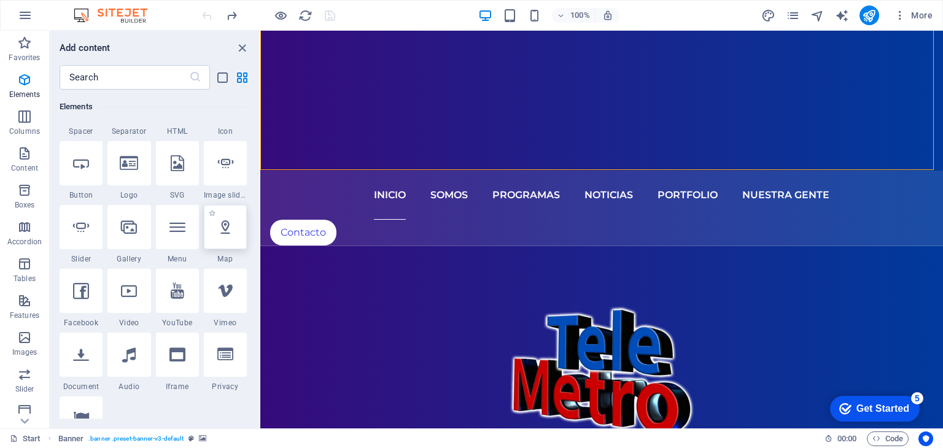
scroll to position [253, 0]
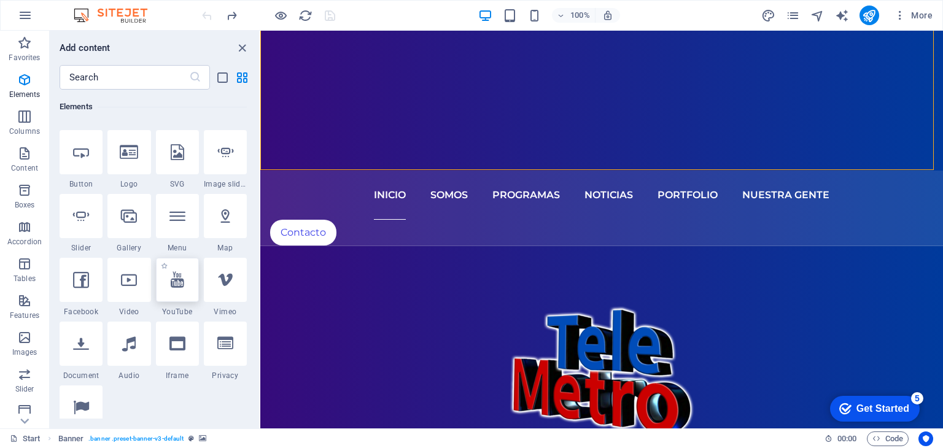
click at [179, 281] on icon at bounding box center [178, 280] width 14 height 16
select select "ar16_9"
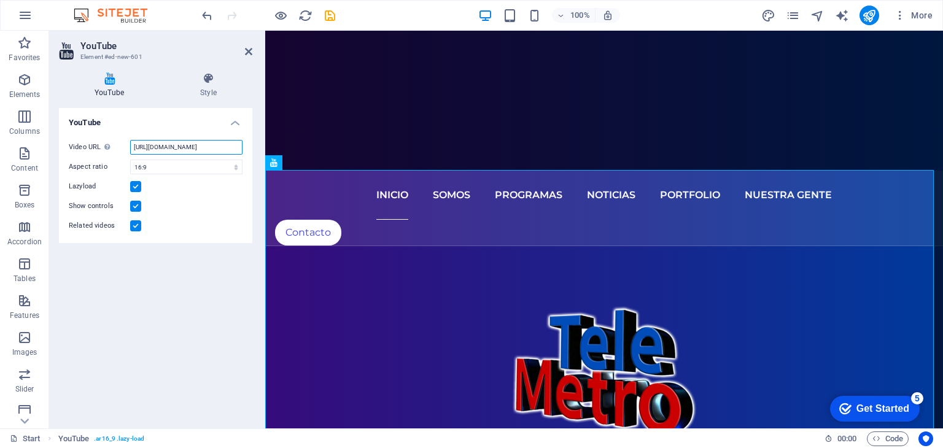
click at [214, 147] on input "[URL][DOMAIN_NAME]" at bounding box center [186, 147] width 112 height 15
drag, startPoint x: 397, startPoint y: 178, endPoint x: 346, endPoint y: 151, distance: 57.7
click at [213, 308] on div "YouTube Video URL Insert (or paste) a video URL. https://www.youtube.com/watch?…" at bounding box center [155, 263] width 193 height 311
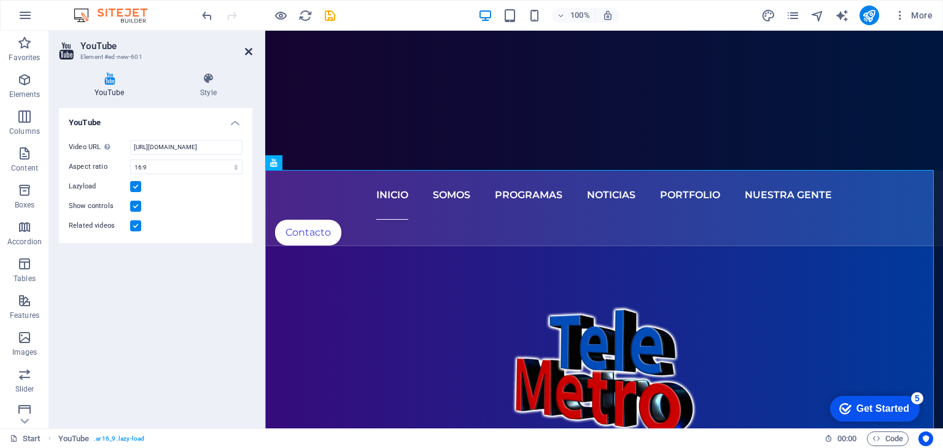
click at [251, 50] on icon at bounding box center [248, 52] width 7 height 10
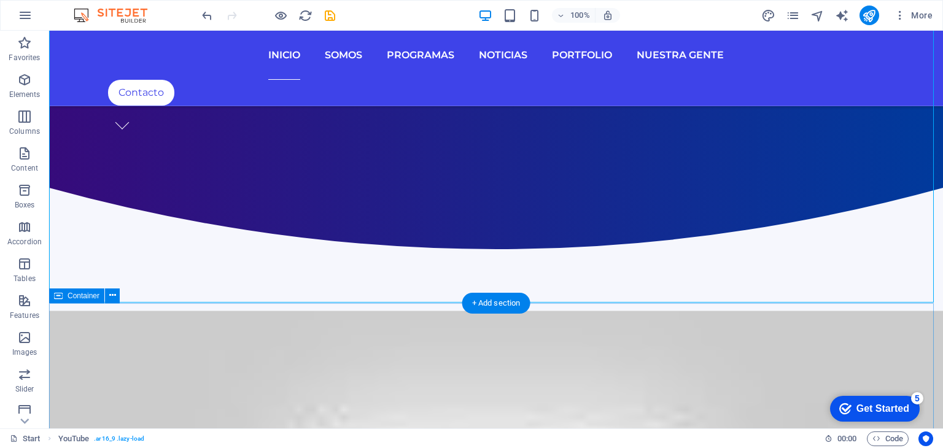
scroll to position [737, 0]
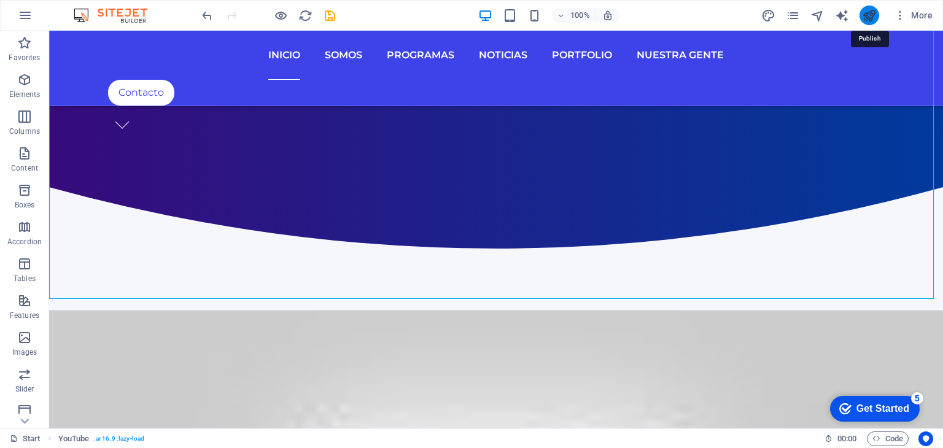
click at [869, 14] on icon "publish" at bounding box center [869, 16] width 14 height 14
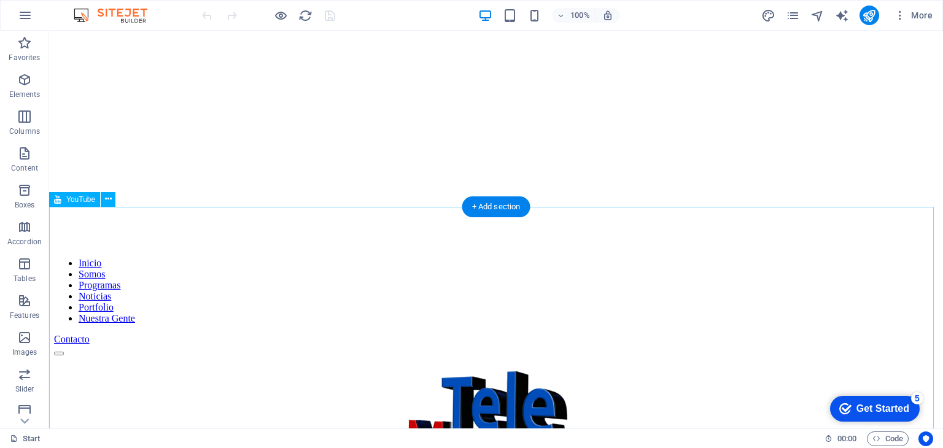
scroll to position [491, 0]
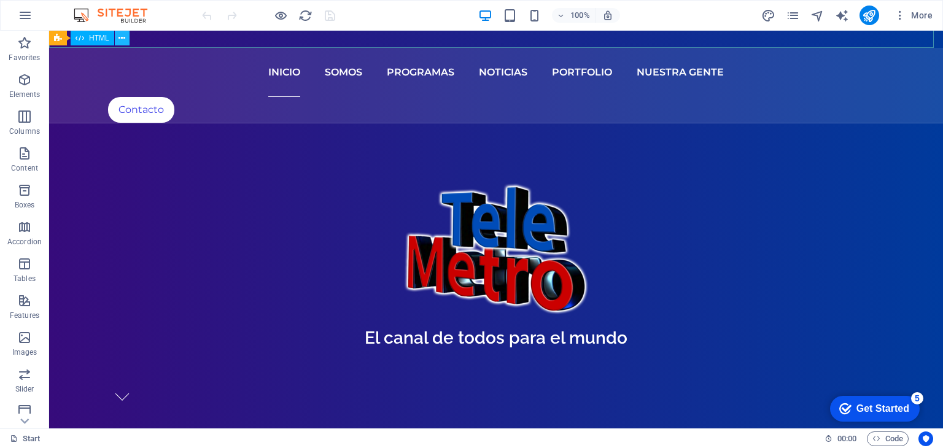
click at [118, 39] on icon at bounding box center [121, 38] width 7 height 13
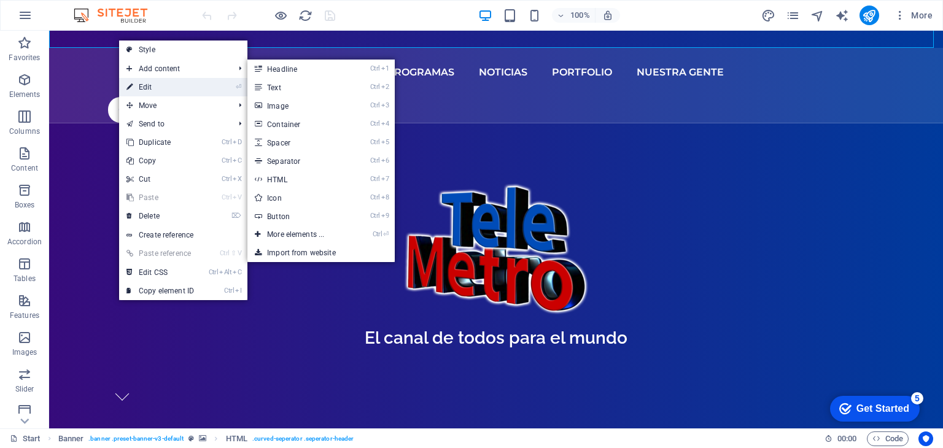
click at [145, 86] on link "⏎ Edit" at bounding box center [160, 87] width 82 height 18
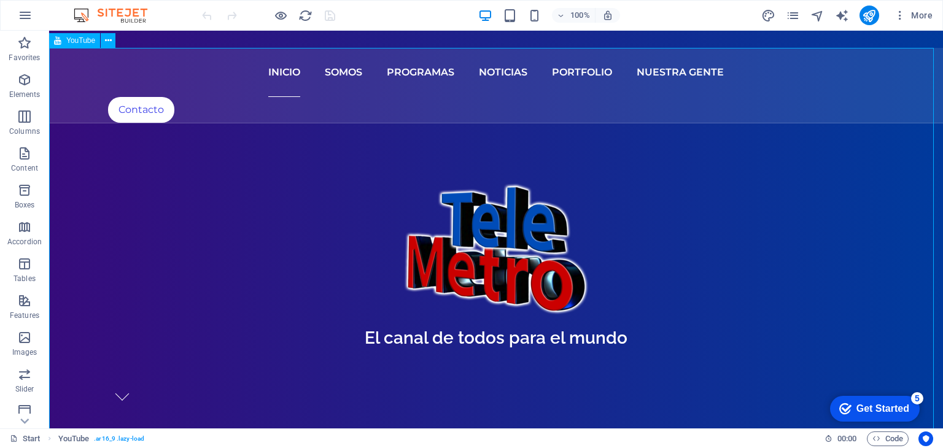
click at [83, 43] on span "YouTube" at bounding box center [80, 40] width 29 height 7
select select "ar16_9"
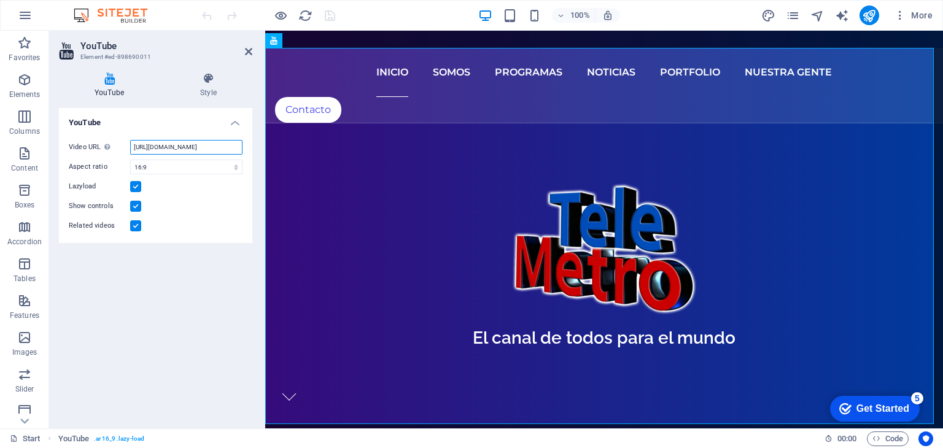
click at [189, 147] on input "[URL][DOMAIN_NAME]" at bounding box center [186, 147] width 112 height 15
drag, startPoint x: 398, startPoint y: 177, endPoint x: 287, endPoint y: 149, distance: 114.6
click at [157, 145] on input "Video URL Insert (or paste) a video URL." at bounding box center [186, 147] width 112 height 15
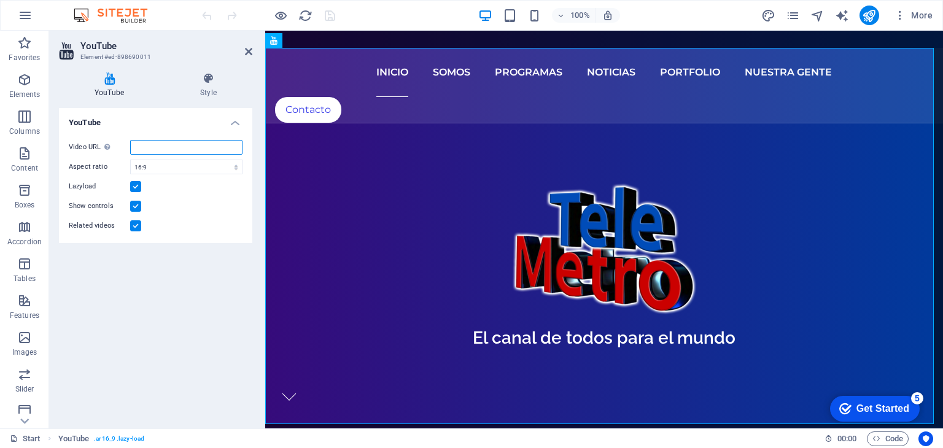
paste input "[URL][DOMAIN_NAME]"
type input "[URL][DOMAIN_NAME]"
click at [174, 323] on div "YouTube Video URL Insert (or paste) a video URL. https://www.youtube.com/watch?…" at bounding box center [155, 263] width 193 height 311
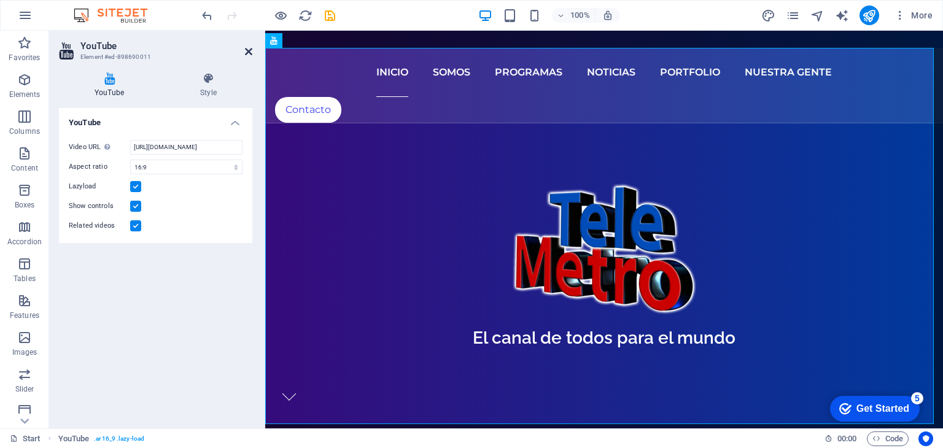
click at [247, 50] on icon at bounding box center [248, 52] width 7 height 10
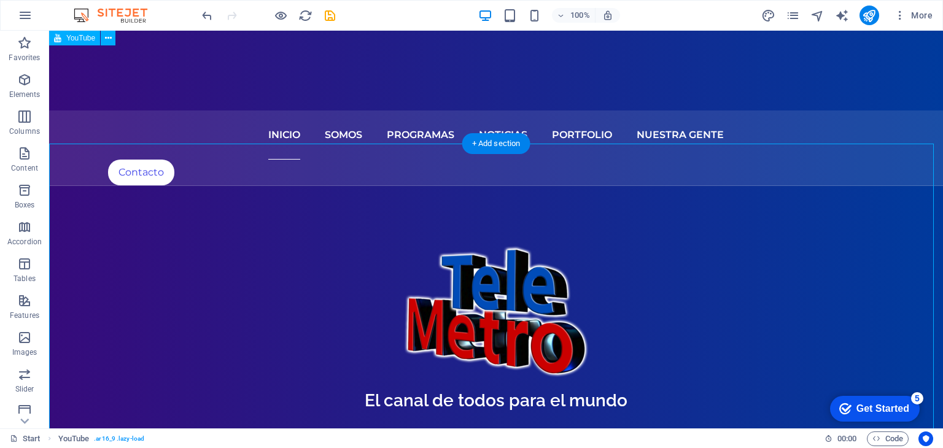
scroll to position [368, 0]
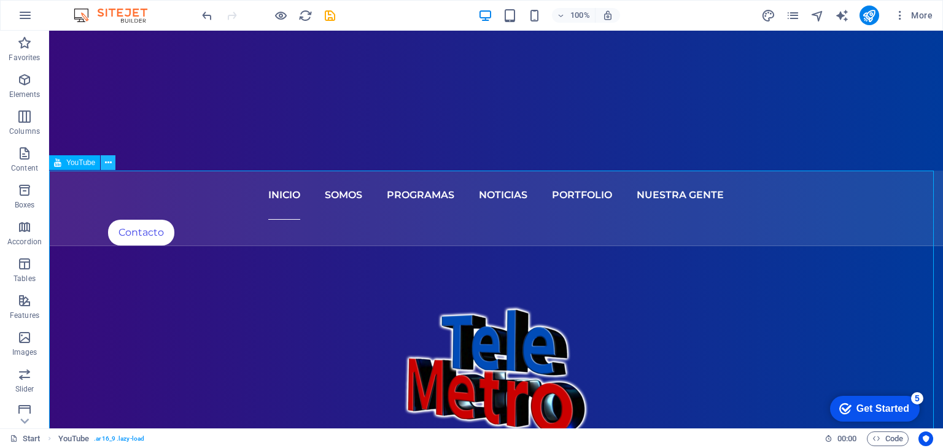
click at [110, 163] on icon at bounding box center [108, 163] width 7 height 13
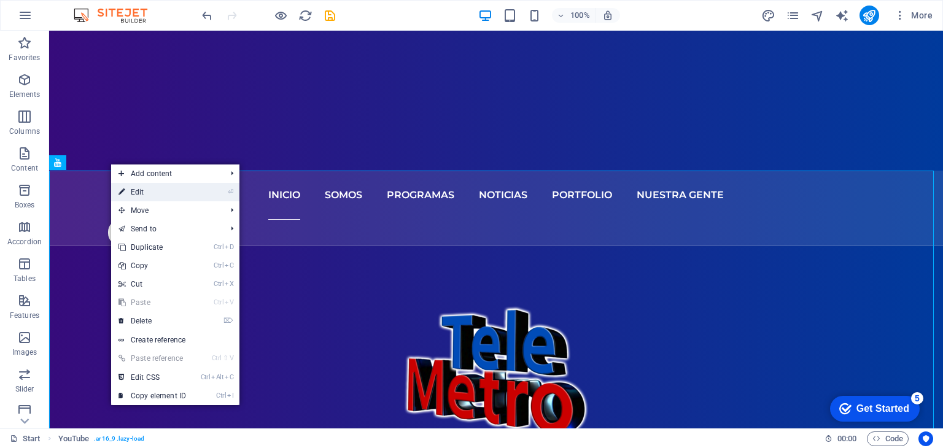
click at [137, 186] on link "⏎ Edit" at bounding box center [152, 192] width 82 height 18
select select "ar16_9"
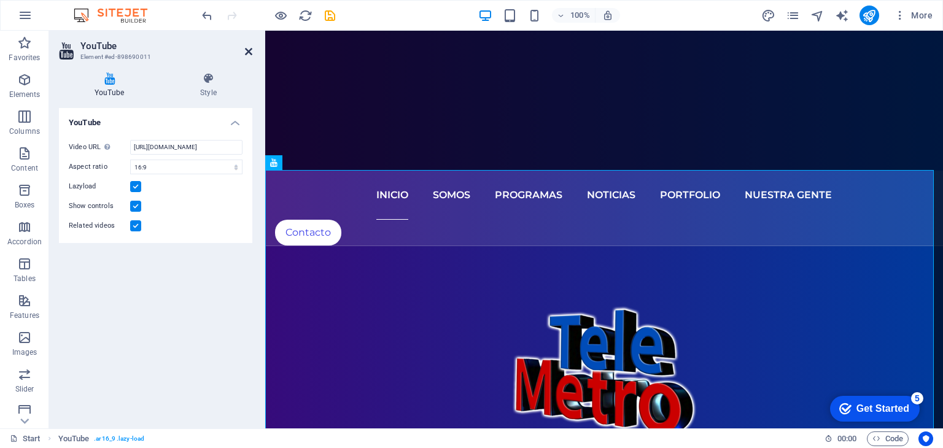
drag, startPoint x: 249, startPoint y: 48, endPoint x: 340, endPoint y: 26, distance: 93.6
click at [249, 48] on icon at bounding box center [248, 52] width 7 height 10
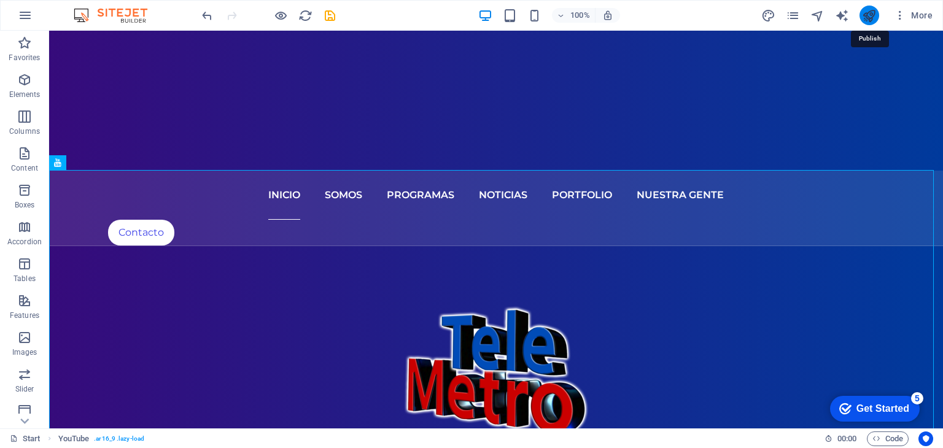
click at [876, 14] on icon "publish" at bounding box center [869, 16] width 14 height 14
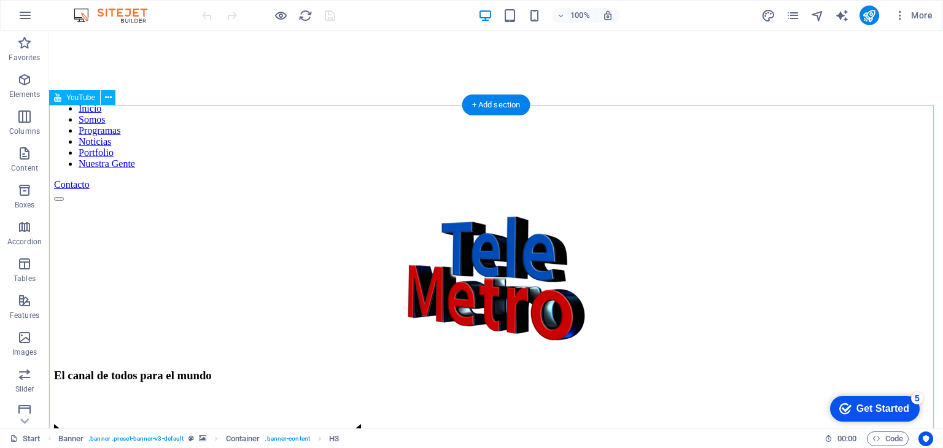
scroll to position [491, 0]
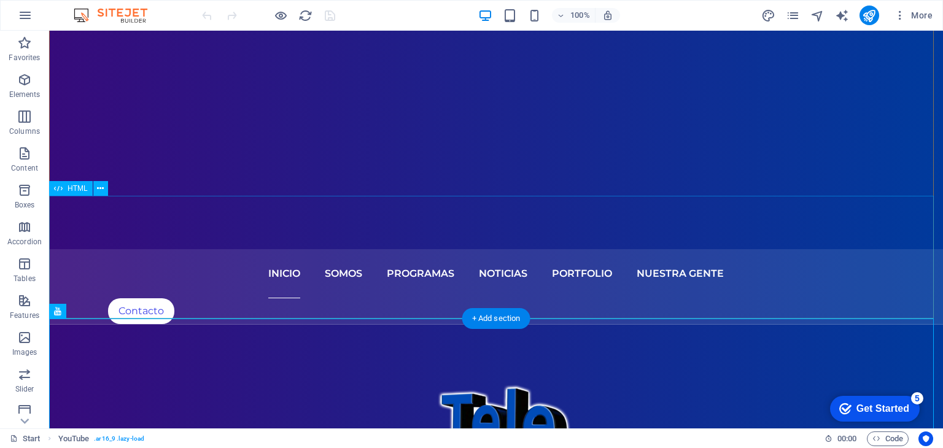
scroll to position [307, 0]
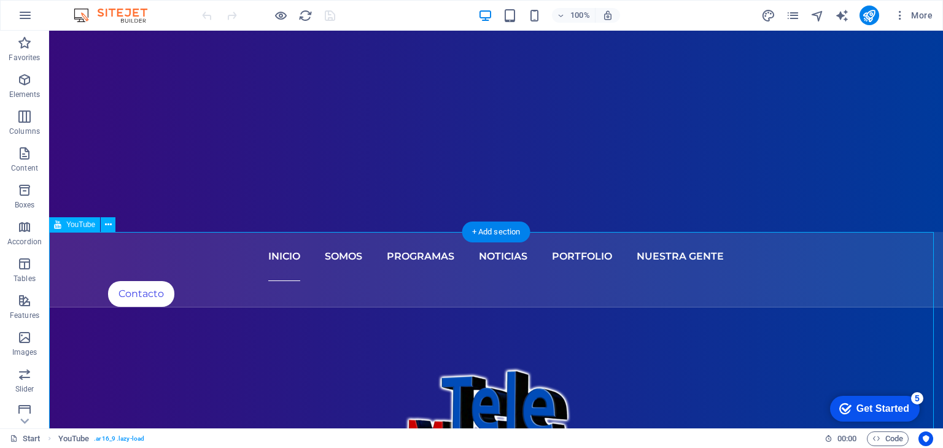
select select "ar16_9"
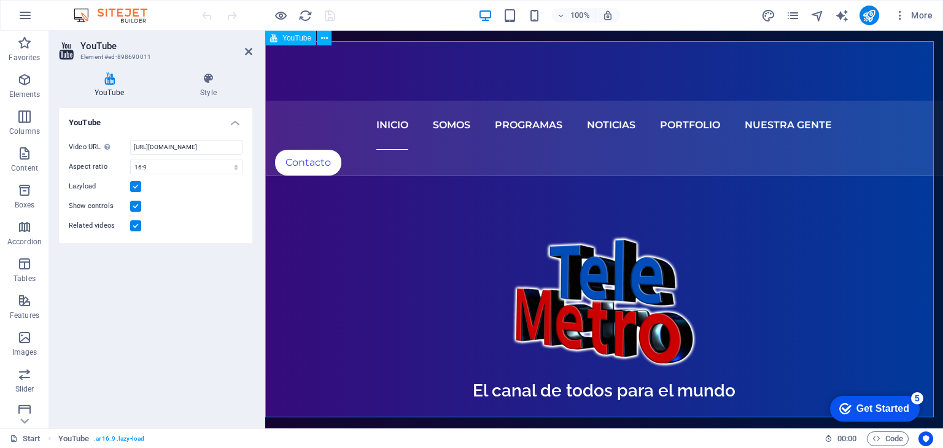
scroll to position [368, 0]
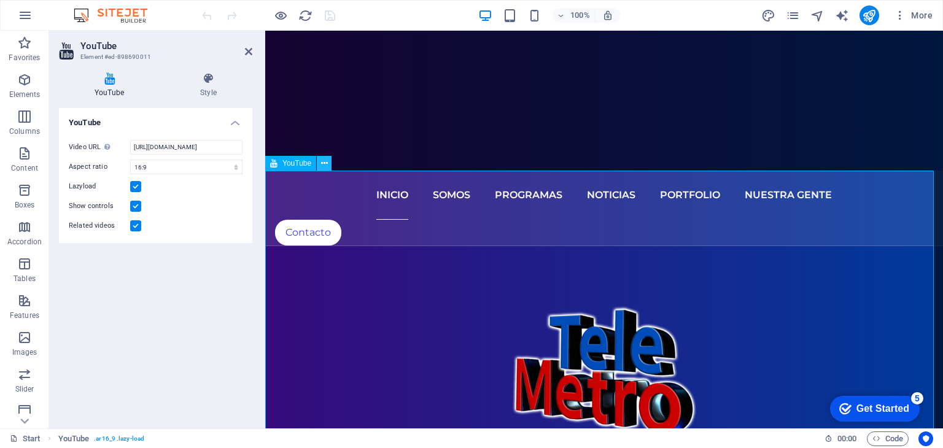
click at [319, 164] on button at bounding box center [324, 163] width 15 height 15
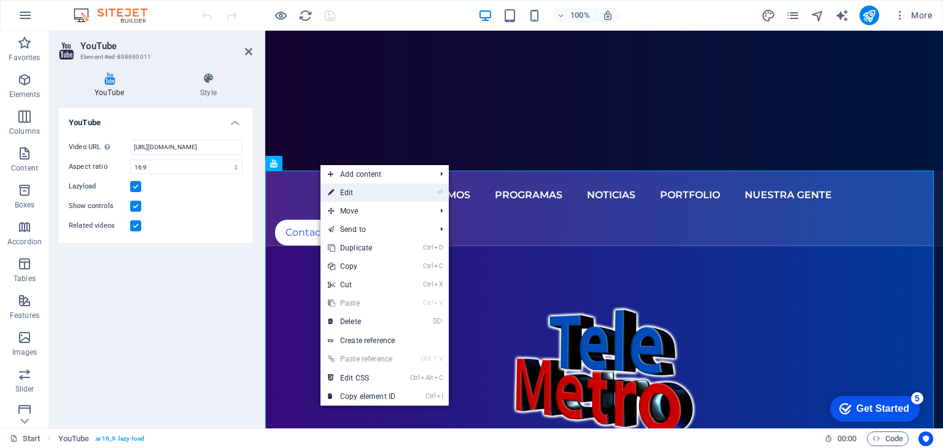
click at [361, 191] on link "⏎ Edit" at bounding box center [361, 193] width 82 height 18
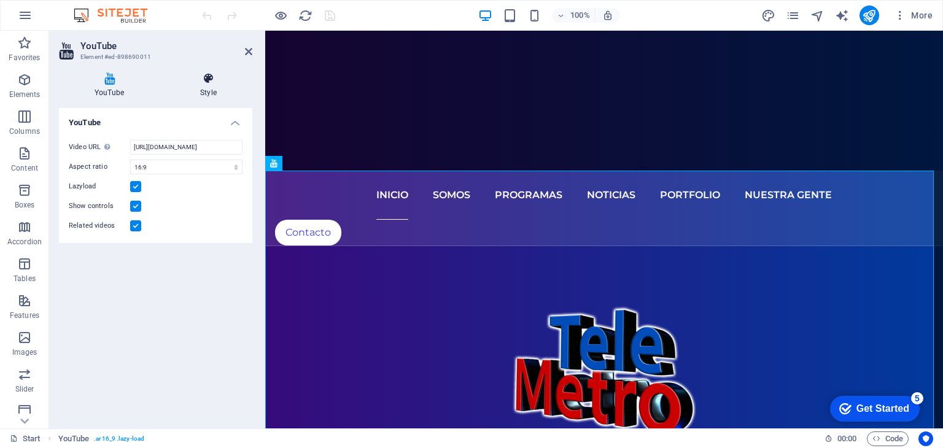
click at [213, 83] on icon at bounding box center [208, 78] width 88 height 12
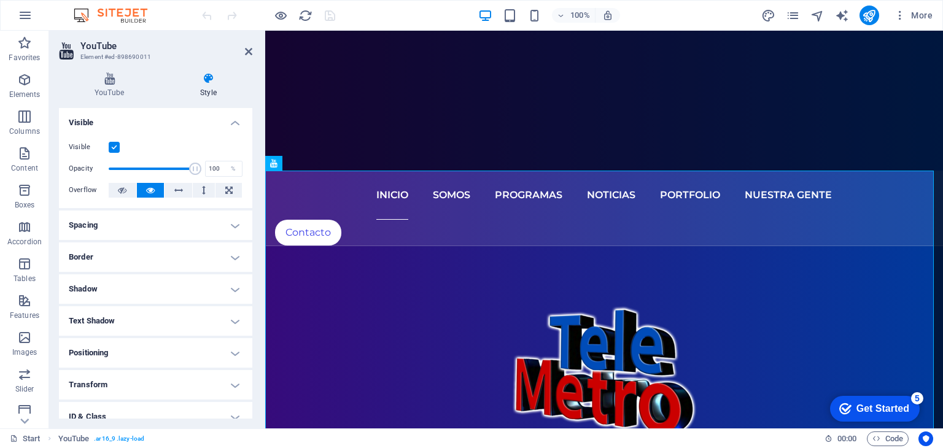
click at [231, 223] on h4 "Spacing" at bounding box center [155, 225] width 193 height 29
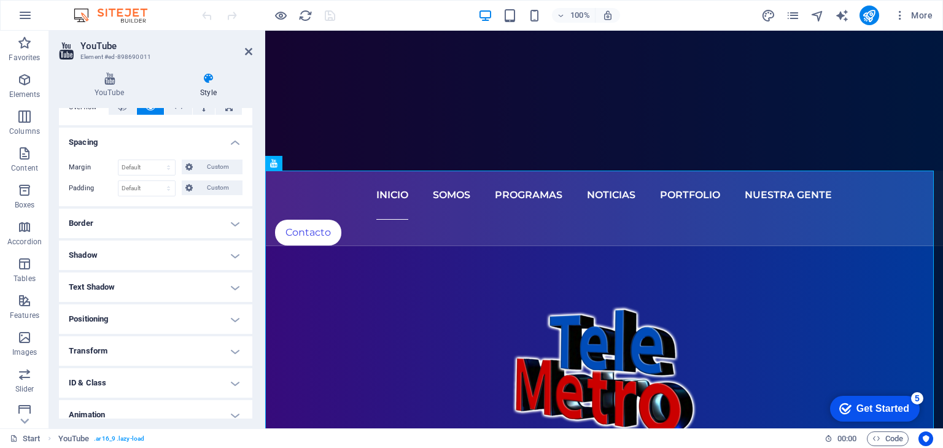
scroll to position [61, 0]
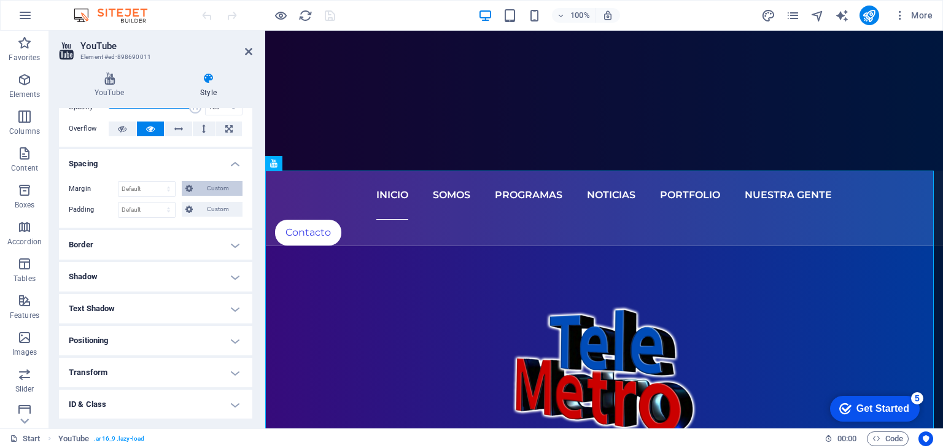
click at [209, 186] on span "Custom" at bounding box center [217, 188] width 42 height 15
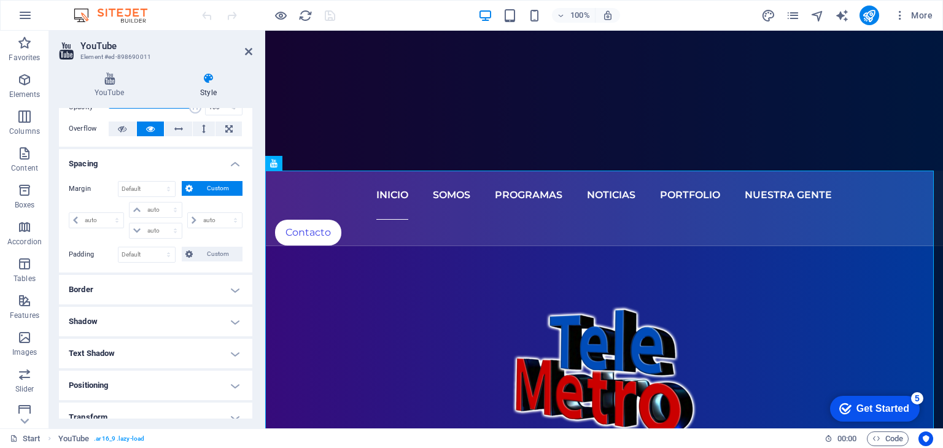
click at [223, 185] on span "Custom" at bounding box center [217, 188] width 42 height 15
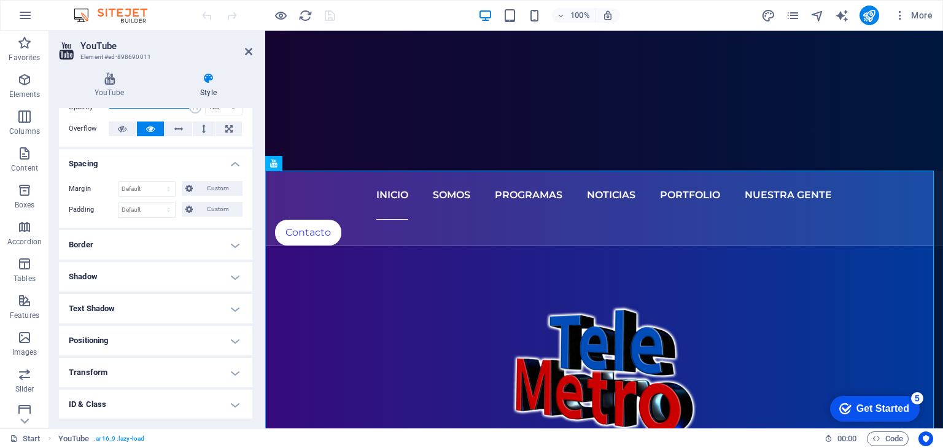
click at [232, 233] on h4 "Border" at bounding box center [155, 244] width 193 height 29
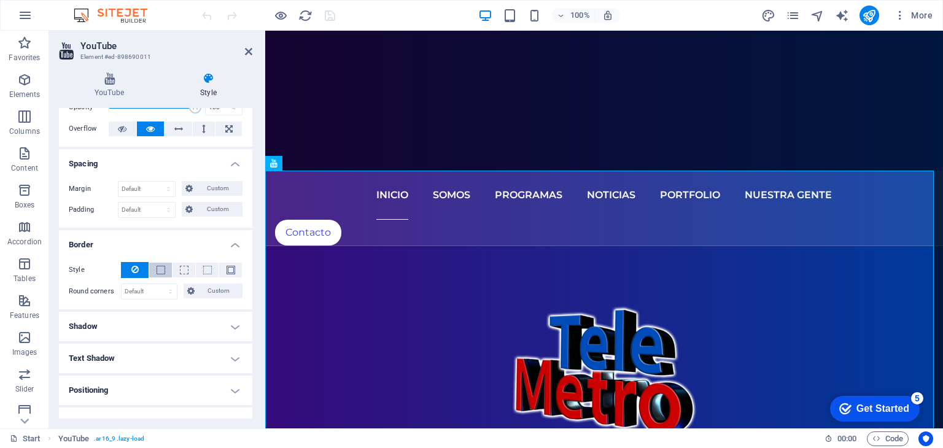
click at [165, 268] on button at bounding box center [160, 270] width 23 height 15
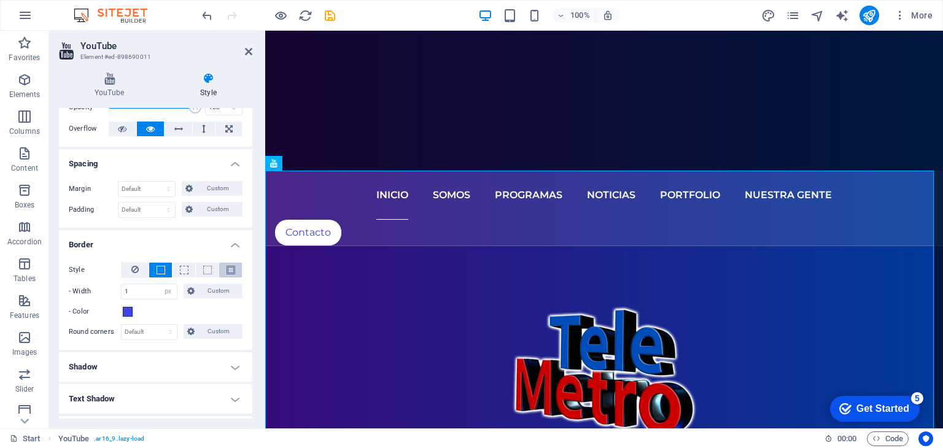
click at [226, 269] on span at bounding box center [230, 270] width 9 height 9
drag, startPoint x: 138, startPoint y: 288, endPoint x: 90, endPoint y: 288, distance: 48.5
click at [90, 288] on div "- Width 1 auto px rem % vh vw Custom Custom" at bounding box center [156, 292] width 174 height 16
type input "4"
click at [149, 236] on h4 "Border" at bounding box center [155, 241] width 193 height 22
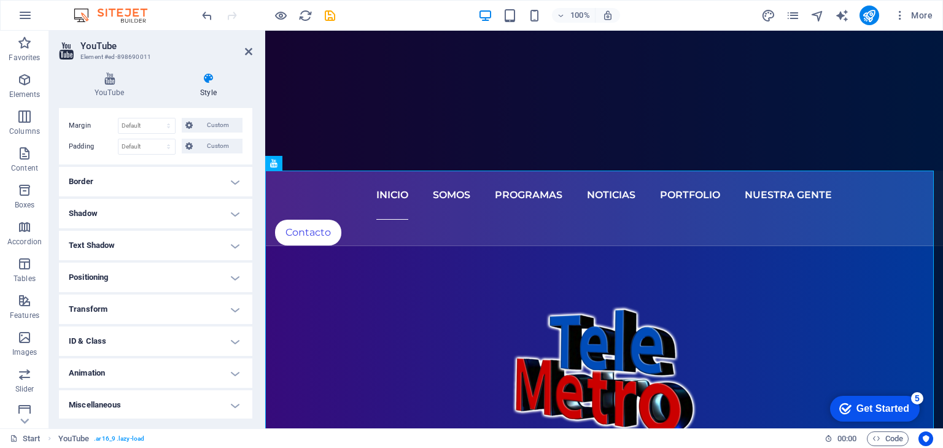
scroll to position [125, 0]
click at [235, 310] on h4 "Transform" at bounding box center [155, 308] width 193 height 29
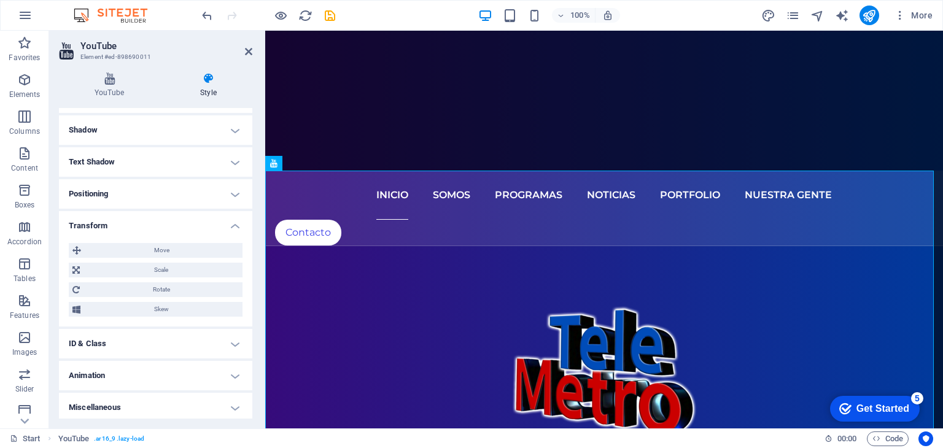
scroll to position [211, 0]
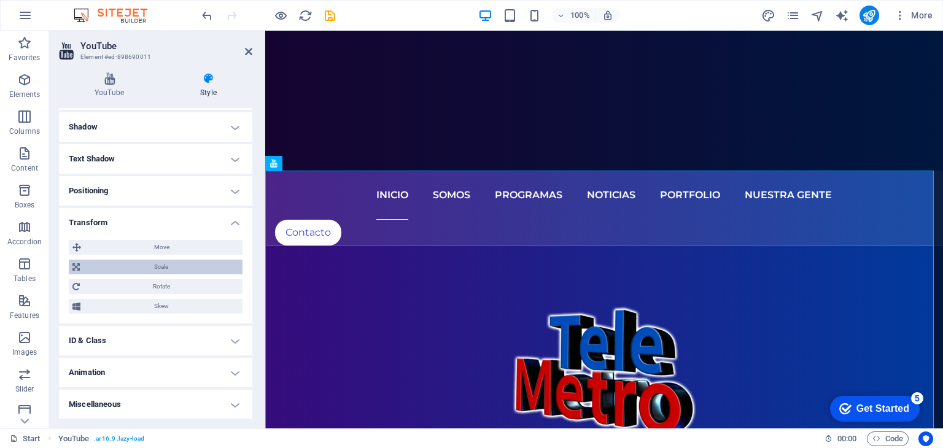
click at [165, 263] on span "Scale" at bounding box center [160, 267] width 155 height 15
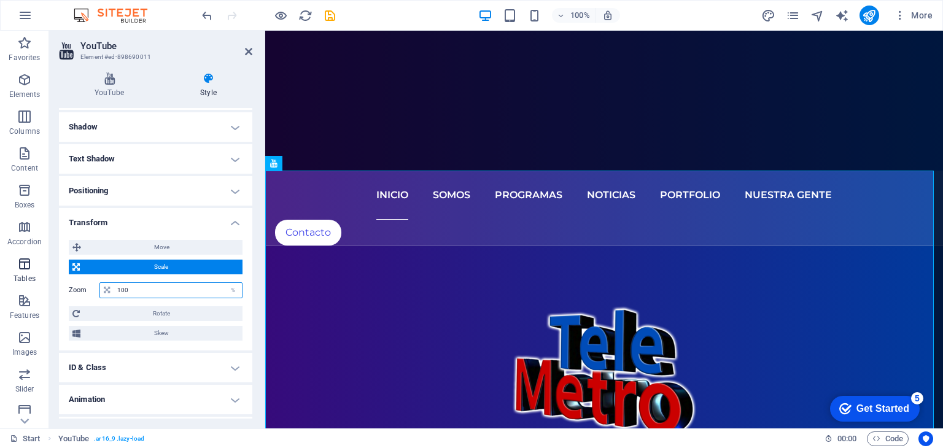
drag, startPoint x: 80, startPoint y: 281, endPoint x: 20, endPoint y: 274, distance: 60.5
click at [20, 274] on section "Favorites Elements Columns Content Boxes Accordion Tables Features Images Slide…" at bounding box center [471, 230] width 943 height 398
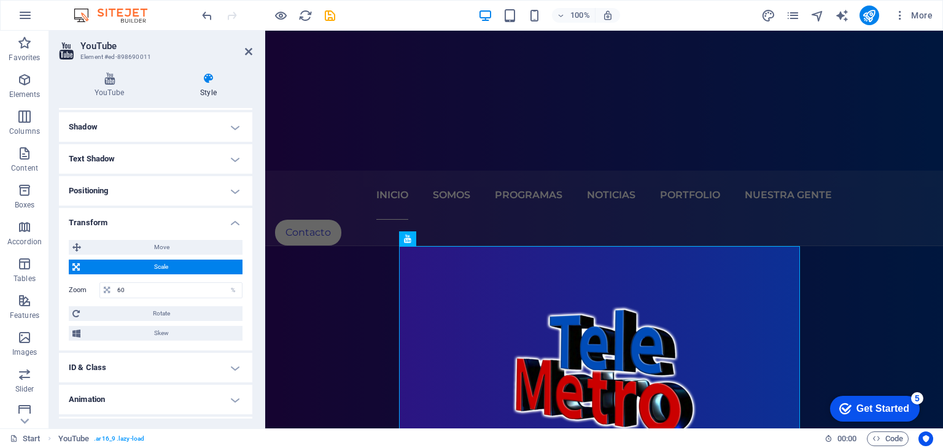
click at [246, 298] on div "Move X offset 0 px rem % em vh vw Y offset 0 px rem % em vh vw Scale Zoom 60 % …" at bounding box center [155, 290] width 193 height 120
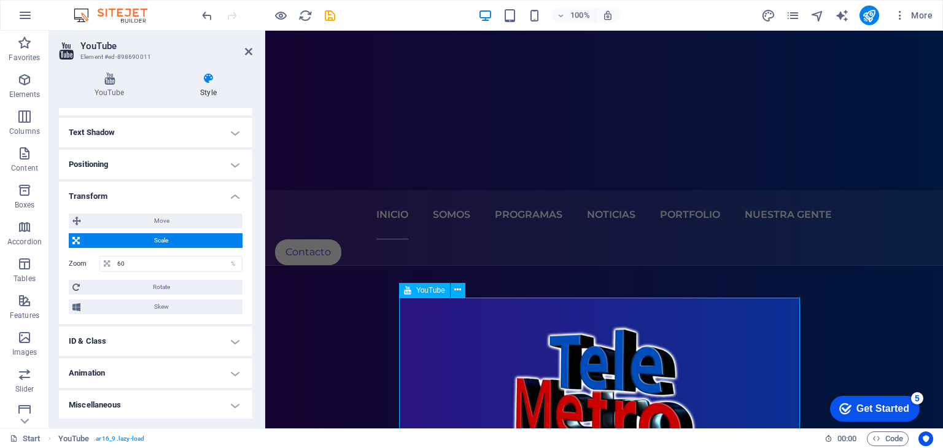
scroll to position [368, 0]
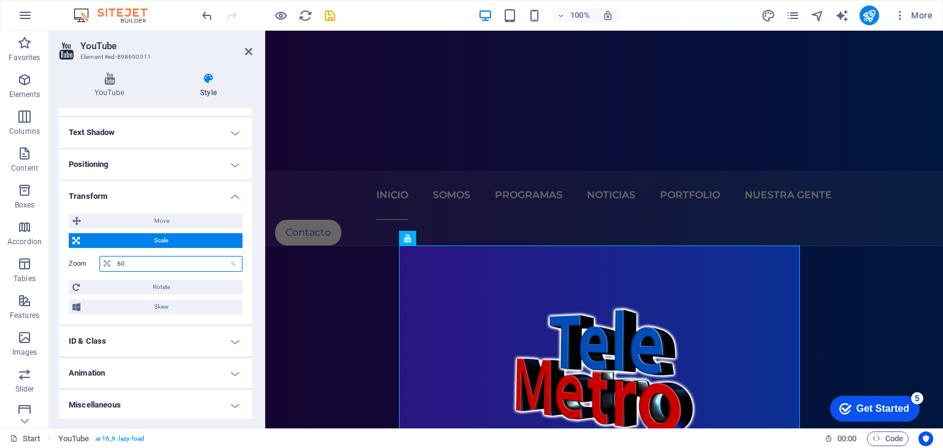
drag, startPoint x: 123, startPoint y: 265, endPoint x: 114, endPoint y: 268, distance: 9.1
click at [114, 268] on input "60" at bounding box center [178, 264] width 128 height 15
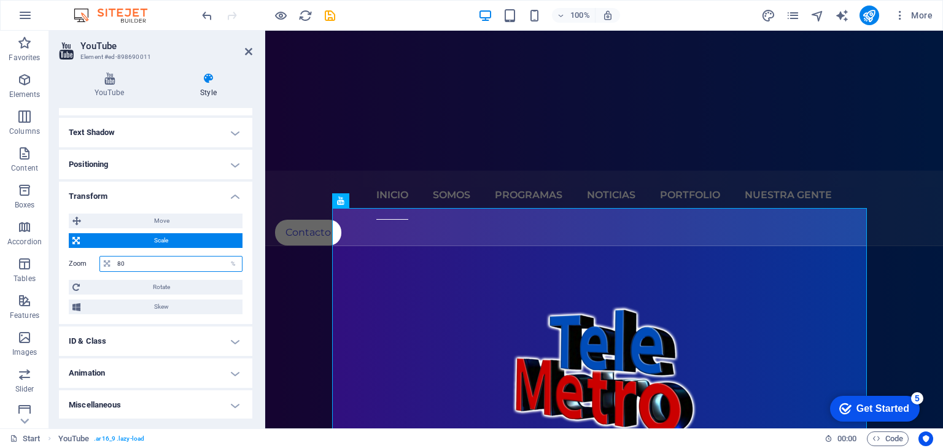
type input "80"
click at [249, 231] on div "Move X offset 0 px rem % em vh vw Y offset 0 px rem % em vh vw Scale Zoom 80 % …" at bounding box center [155, 264] width 193 height 120
click at [228, 369] on h4 "Animation" at bounding box center [155, 372] width 193 height 29
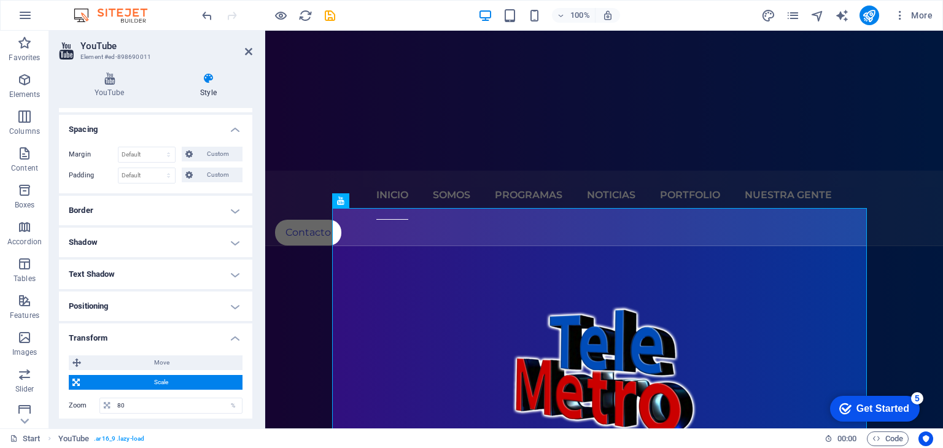
scroll to position [0, 0]
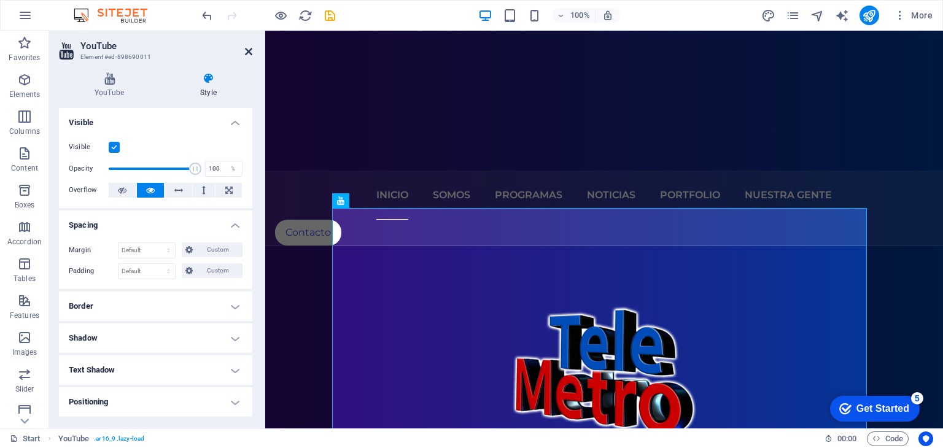
click at [246, 52] on icon at bounding box center [248, 52] width 7 height 10
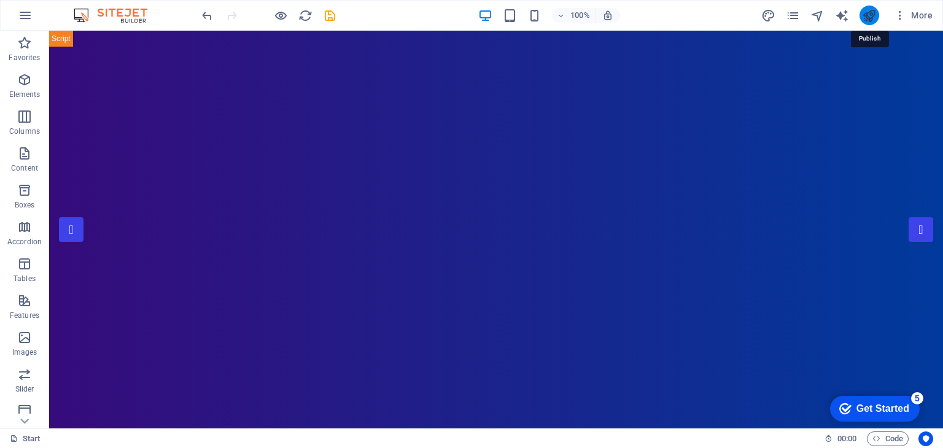
click at [873, 14] on icon "publish" at bounding box center [869, 16] width 14 height 14
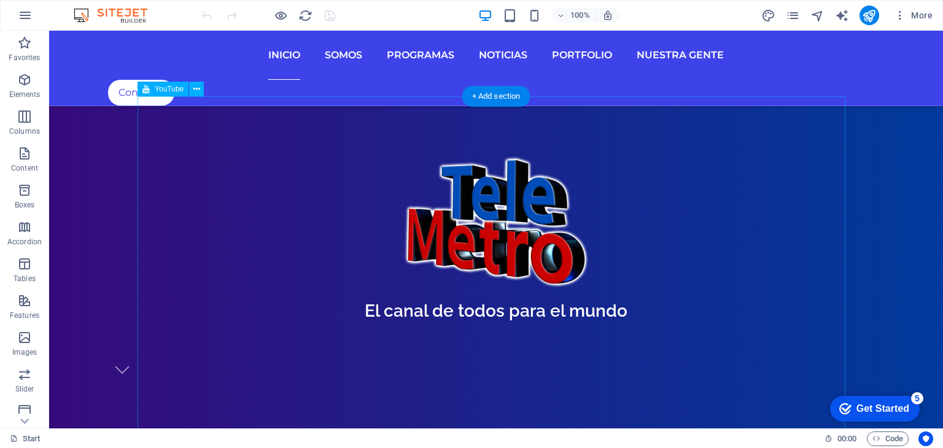
scroll to position [430, 0]
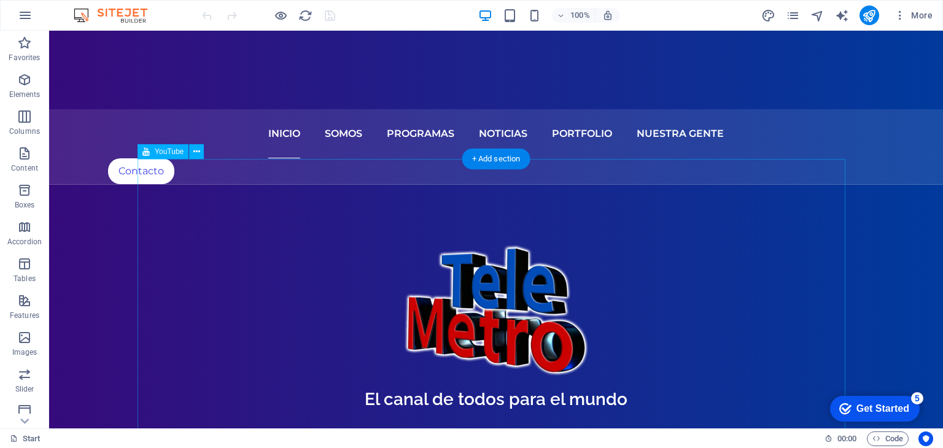
click at [181, 157] on div "YouTube" at bounding box center [162, 151] width 51 height 15
select select "ar16_9"
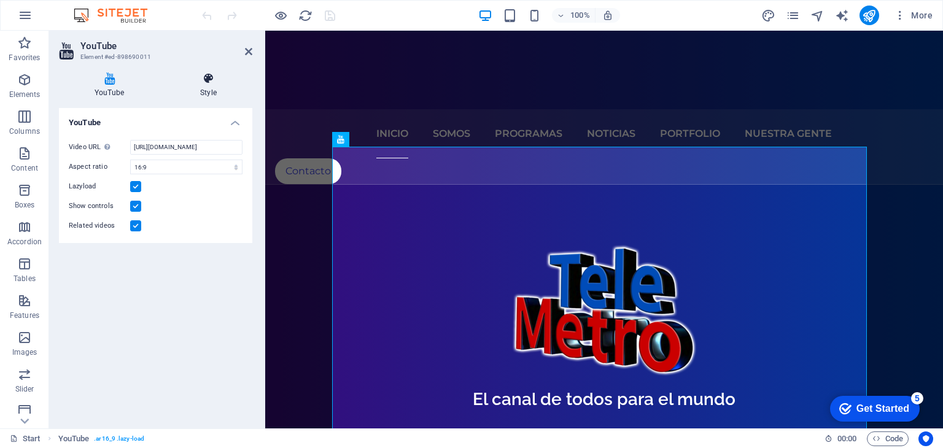
click at [206, 85] on h4 "Style" at bounding box center [208, 85] width 88 height 26
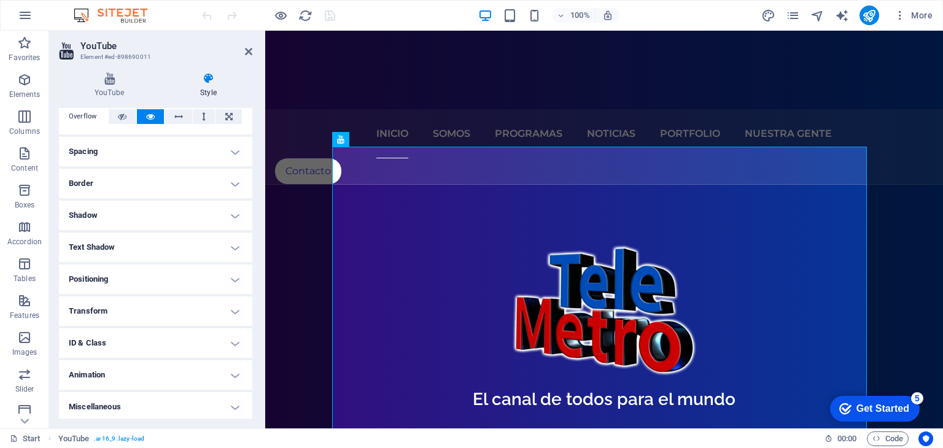
scroll to position [76, 0]
click at [232, 304] on h4 "Transform" at bounding box center [155, 308] width 193 height 29
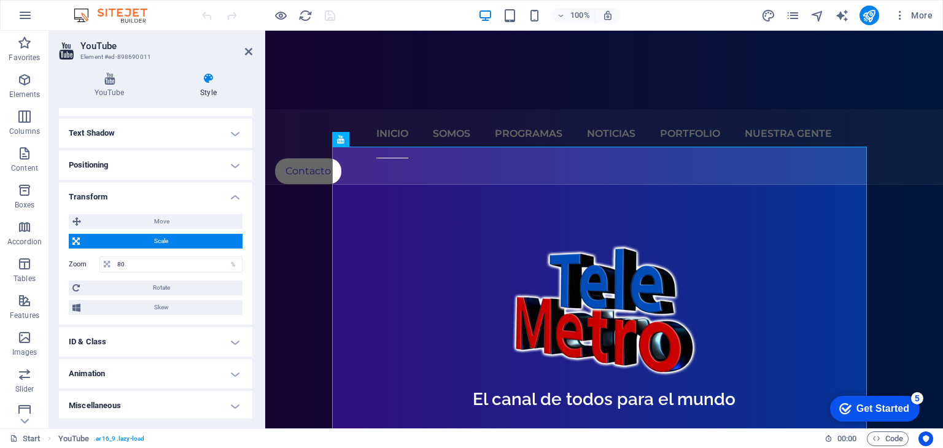
scroll to position [189, 0]
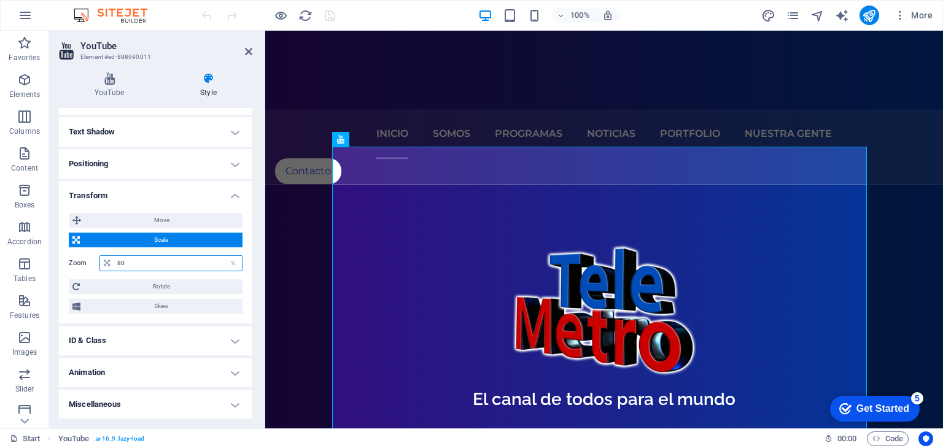
drag, startPoint x: 136, startPoint y: 261, endPoint x: 115, endPoint y: 261, distance: 20.3
click at [115, 261] on input "80" at bounding box center [178, 263] width 128 height 15
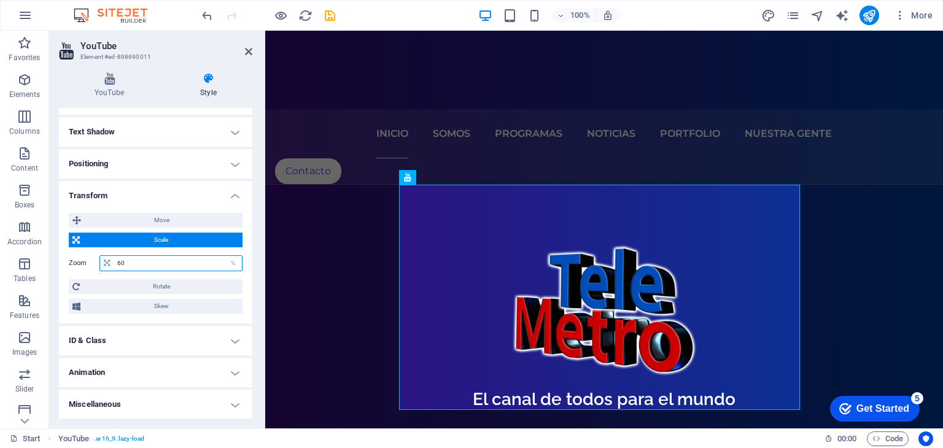
type input "60"
click at [255, 48] on aside "YouTube Element #ed-898690011 YouTube Style YouTube Video URL Insert (or paste)…" at bounding box center [157, 230] width 216 height 398
click at [246, 52] on icon at bounding box center [248, 52] width 7 height 10
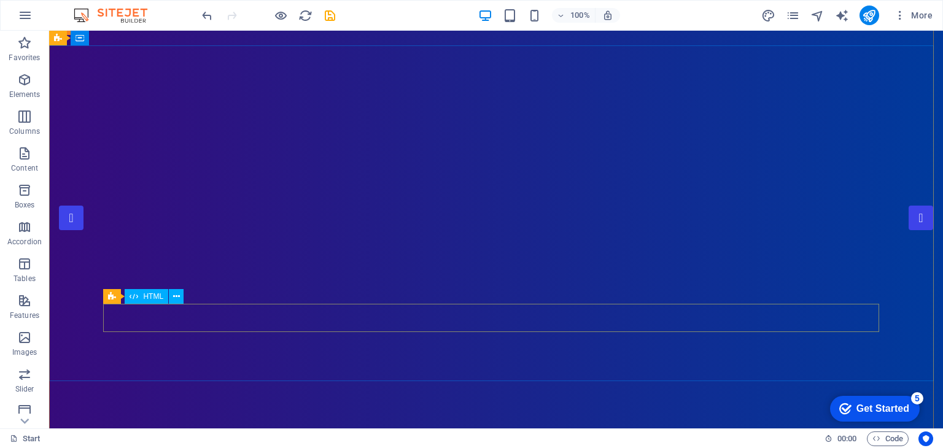
scroll to position [0, 0]
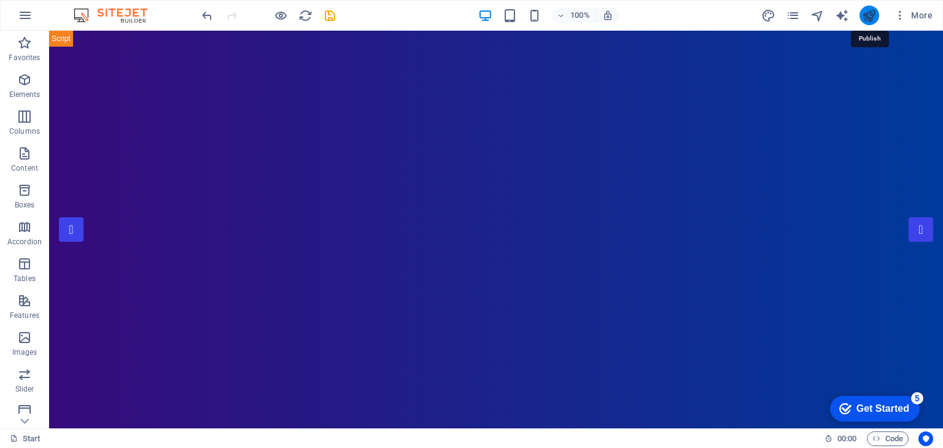
click at [872, 18] on icon "publish" at bounding box center [869, 16] width 14 height 14
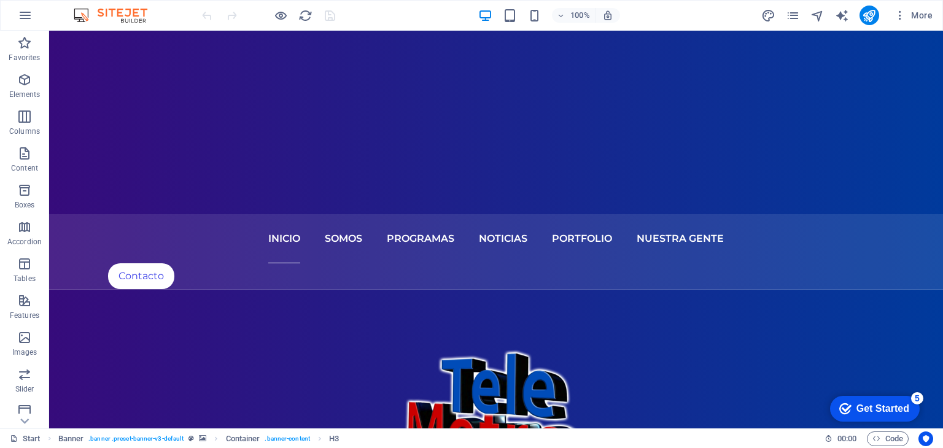
scroll to position [368, 0]
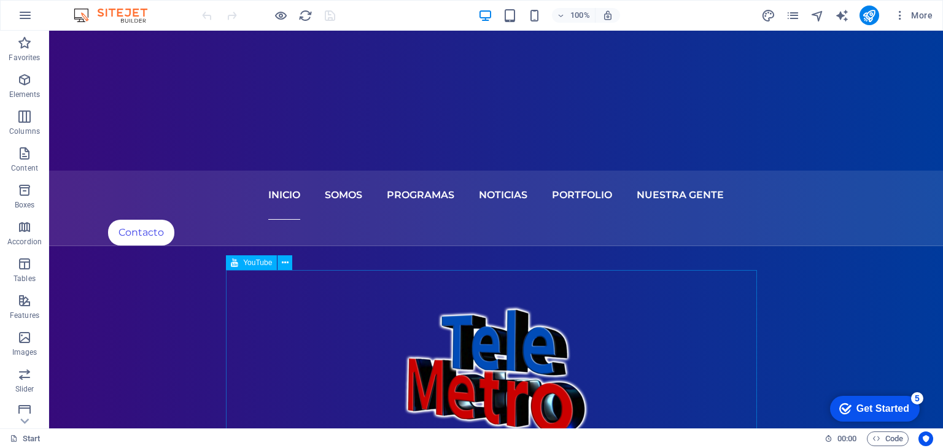
click at [258, 264] on span "YouTube" at bounding box center [257, 262] width 29 height 7
select select "ar16_9"
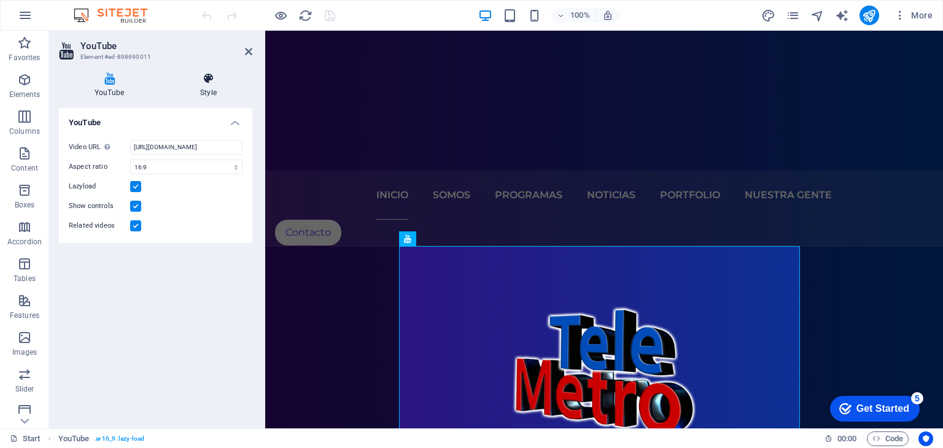
click at [209, 86] on h4 "Style" at bounding box center [208, 85] width 88 height 26
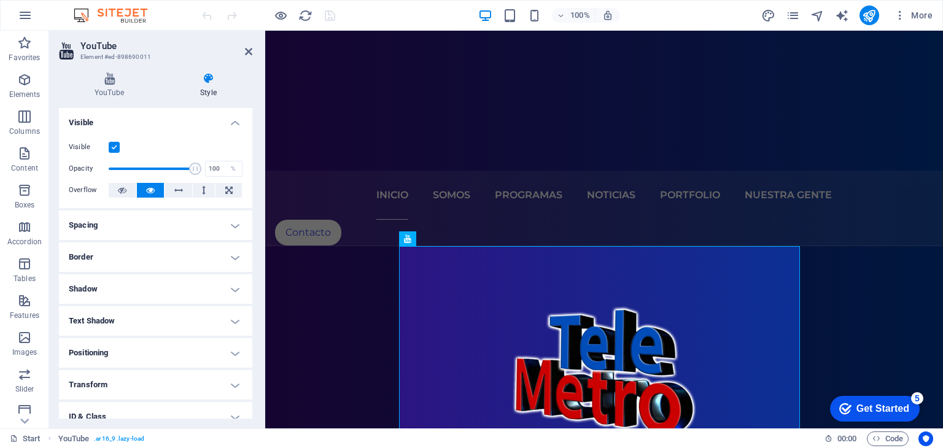
click at [232, 379] on h4 "Transform" at bounding box center [155, 384] width 193 height 29
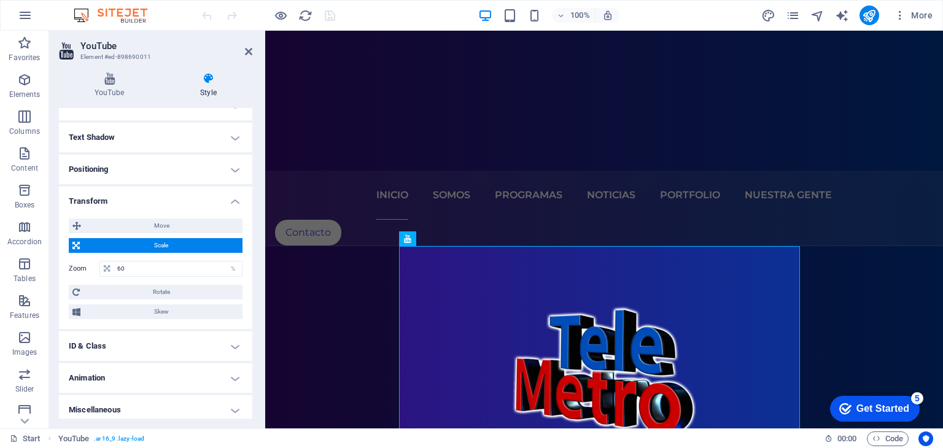
scroll to position [184, 0]
drag, startPoint x: 125, startPoint y: 266, endPoint x: 117, endPoint y: 266, distance: 8.0
click at [117, 266] on input "60" at bounding box center [178, 268] width 128 height 15
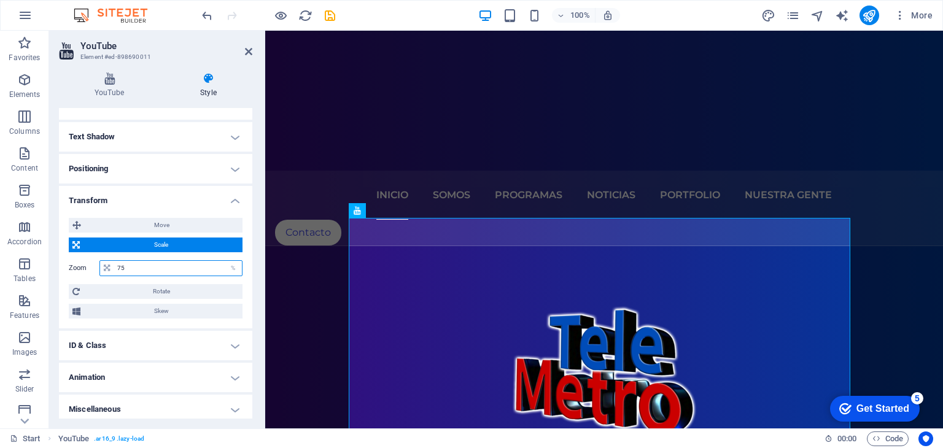
type input "75"
click at [258, 204] on div "YouTube Style YouTube Video URL Insert (or paste) a video URL. https://www.yout…" at bounding box center [155, 246] width 213 height 366
click at [875, 13] on icon "publish" at bounding box center [869, 16] width 14 height 14
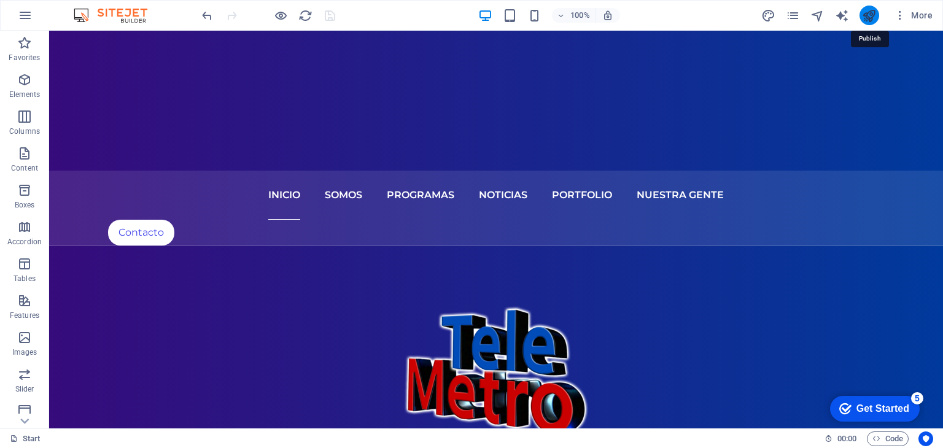
click at [875, 13] on icon "publish" at bounding box center [869, 16] width 14 height 14
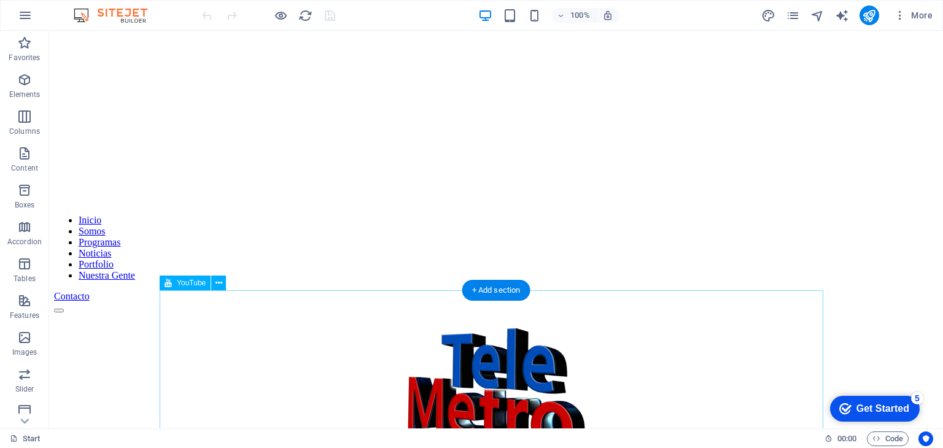
scroll to position [368, 0]
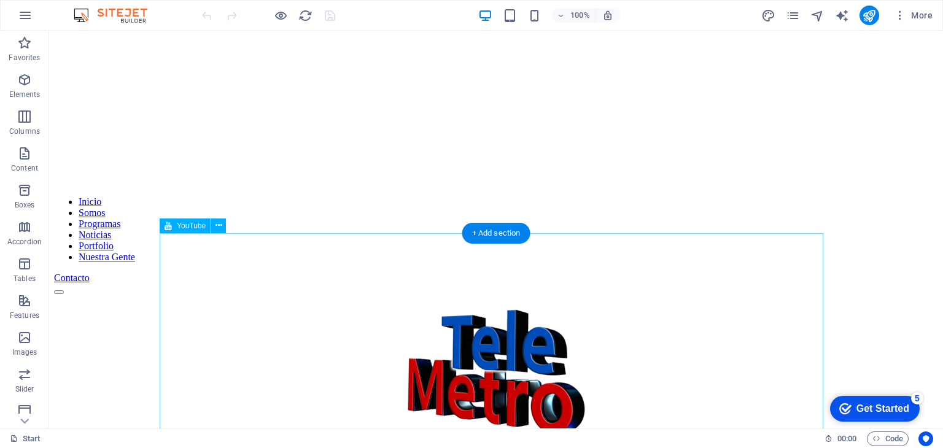
select select "ar16_9"
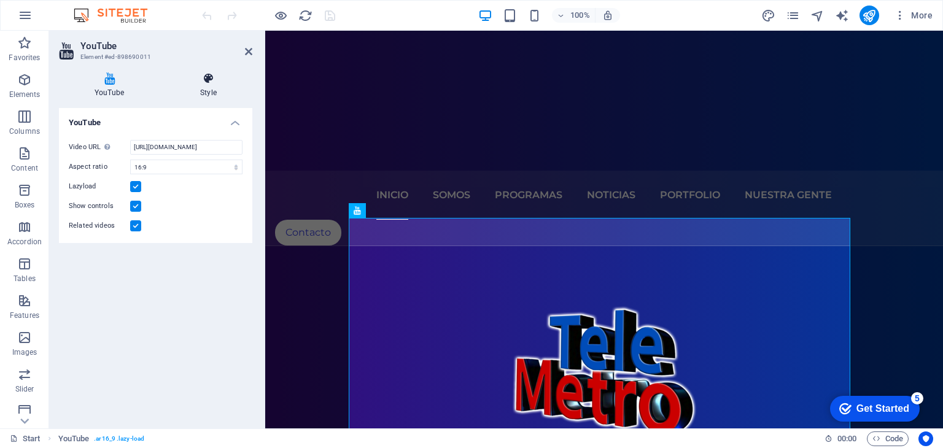
click at [214, 81] on icon at bounding box center [208, 78] width 88 height 12
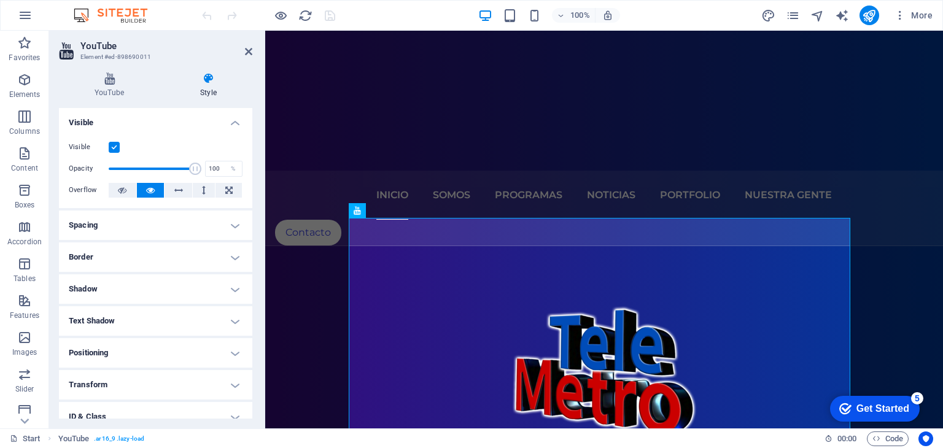
click at [214, 387] on h4 "Transform" at bounding box center [155, 384] width 193 height 29
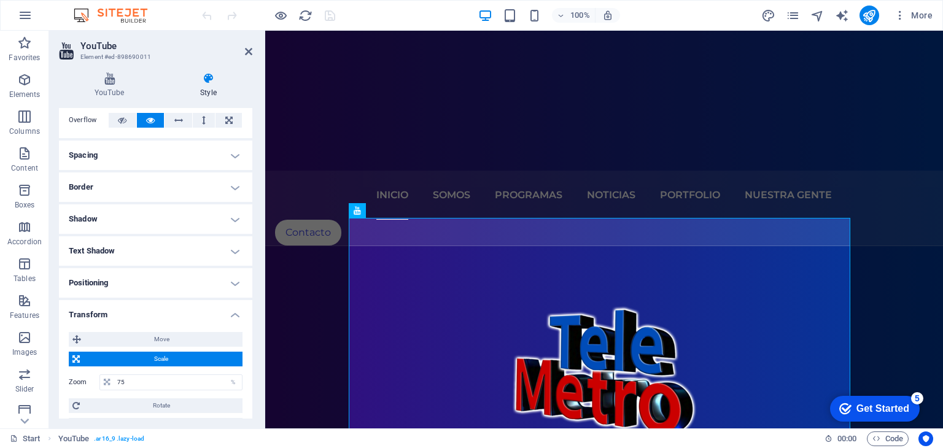
scroll to position [123, 0]
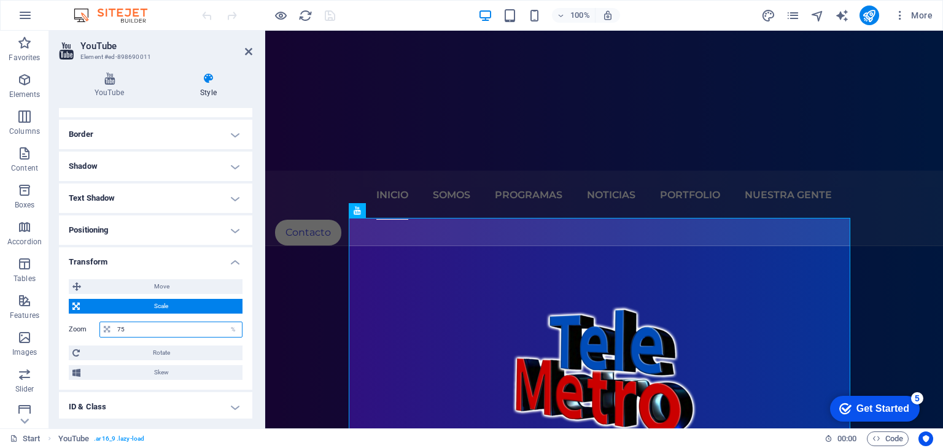
drag, startPoint x: 127, startPoint y: 325, endPoint x: 118, endPoint y: 327, distance: 9.4
click at [118, 327] on input "75" at bounding box center [178, 329] width 128 height 15
type input "85"
click at [258, 317] on div "YouTube Style YouTube Video URL Insert (or paste) a video URL. https://www.yout…" at bounding box center [155, 246] width 213 height 366
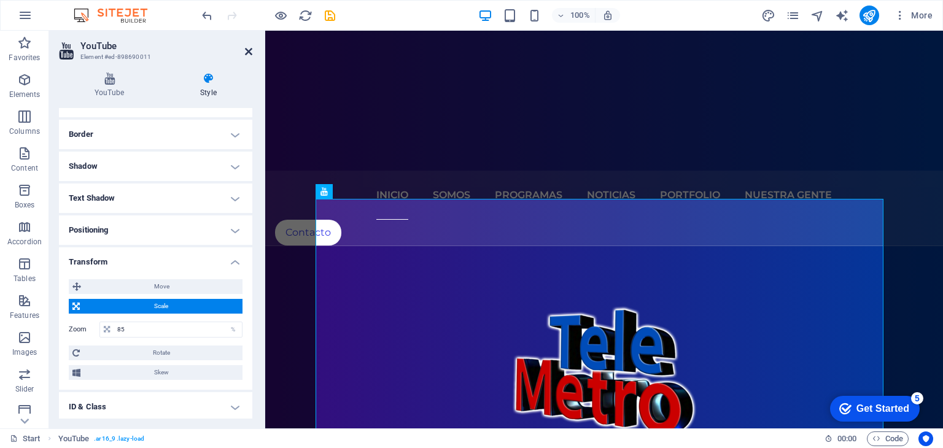
click at [246, 53] on icon at bounding box center [248, 52] width 7 height 10
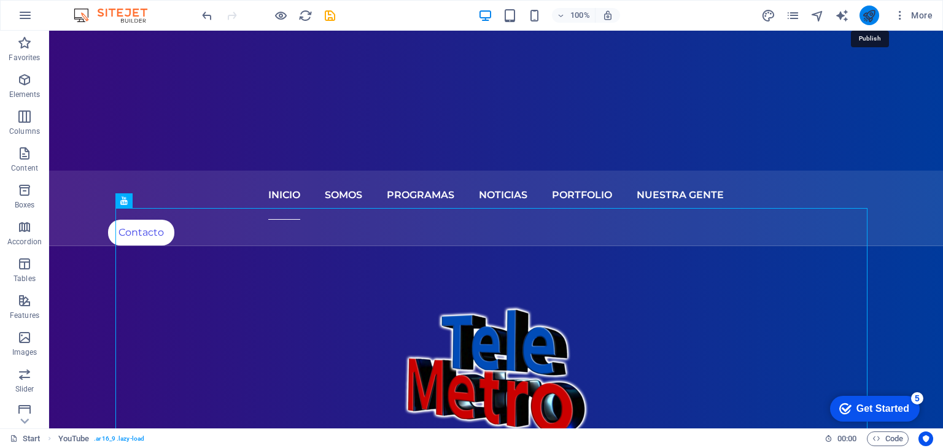
click at [871, 17] on icon "publish" at bounding box center [869, 16] width 14 height 14
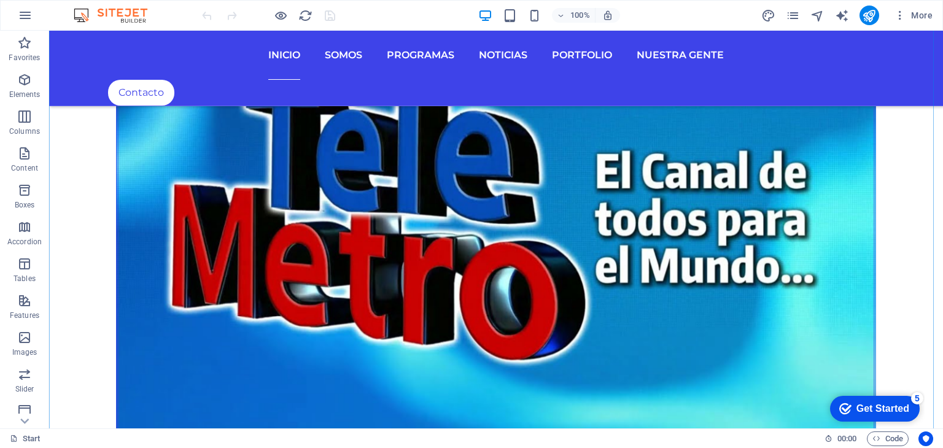
scroll to position [1105, 0]
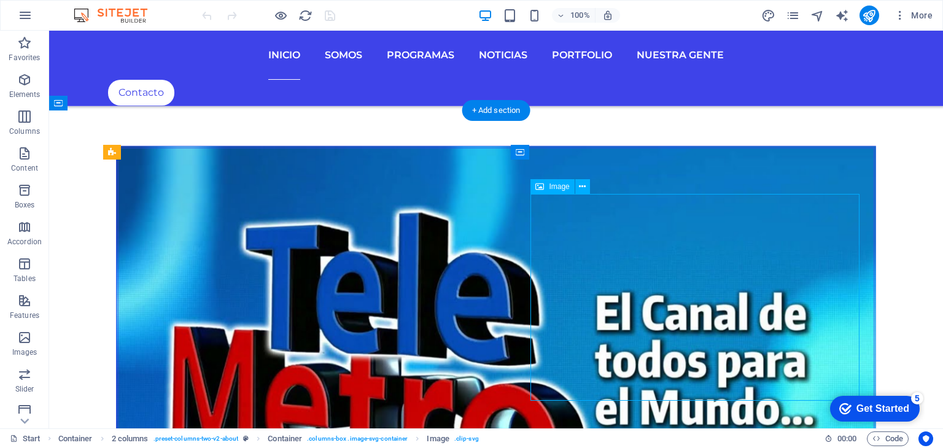
scroll to position [921, 0]
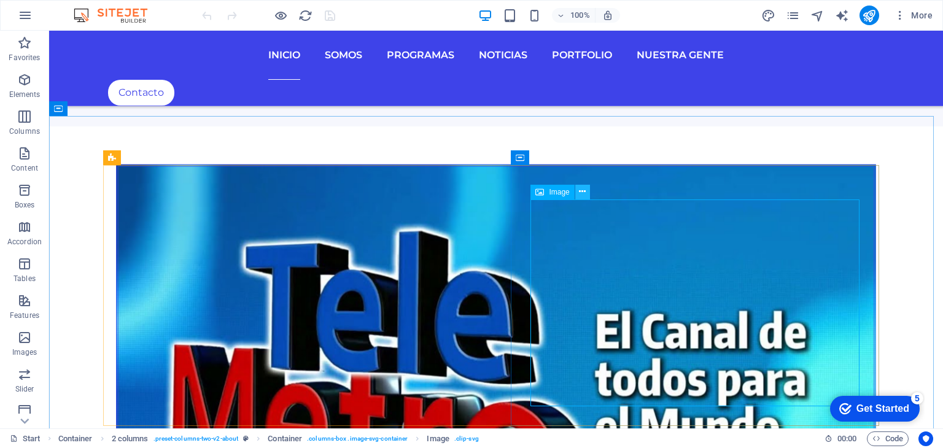
click at [580, 193] on icon at bounding box center [582, 191] width 7 height 13
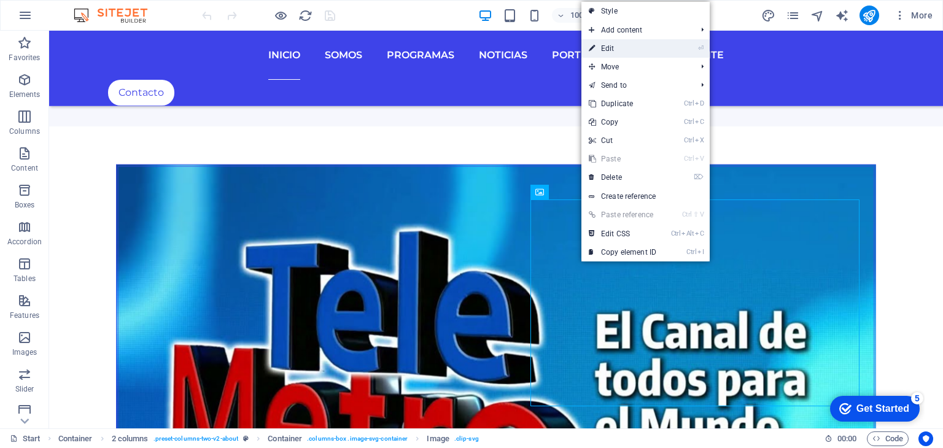
click at [629, 48] on link "⏎ Edit" at bounding box center [622, 48] width 82 height 18
select select "px"
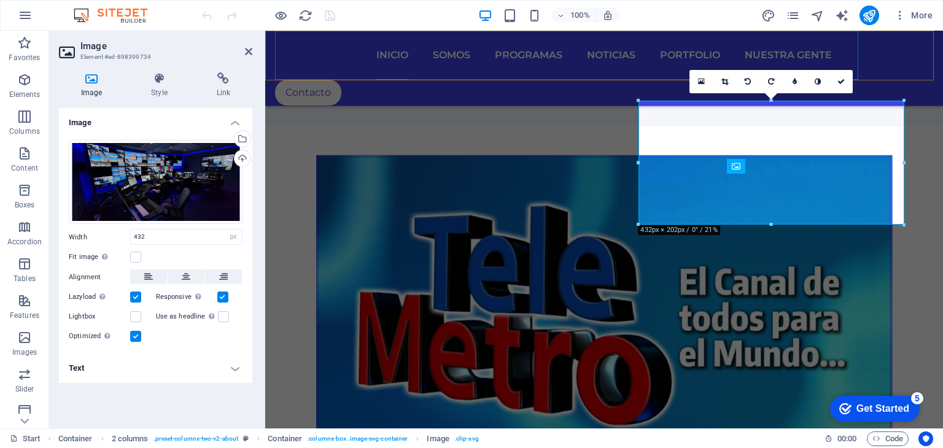
scroll to position [911, 0]
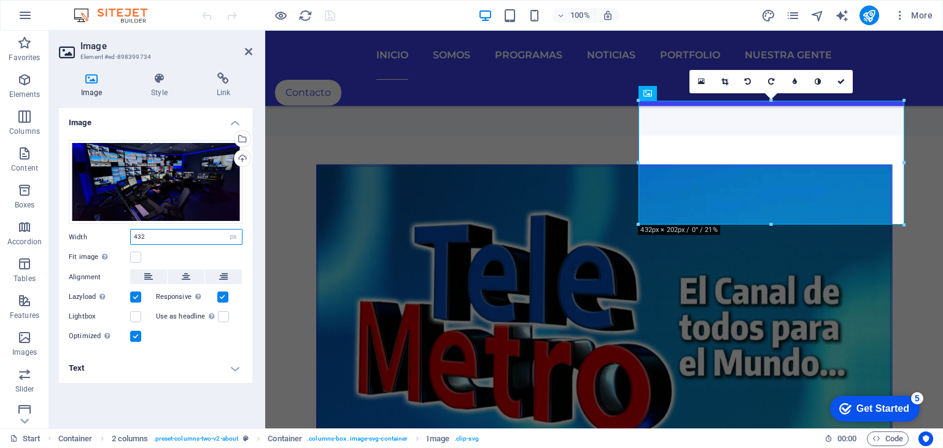
drag, startPoint x: 172, startPoint y: 240, endPoint x: 96, endPoint y: 239, distance: 76.1
click at [96, 239] on div "Width 432 Default auto px rem % em vh vw" at bounding box center [156, 237] width 174 height 16
type input "600"
click at [245, 257] on div "Drag files here, click to choose files or select files from Files or our free s…" at bounding box center [155, 242] width 193 height 224
click at [244, 159] on div "Upload" at bounding box center [241, 159] width 18 height 18
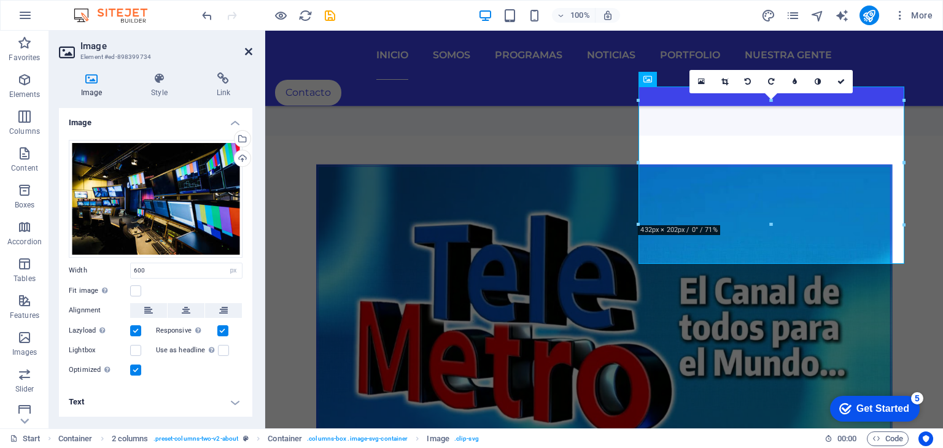
drag, startPoint x: 248, startPoint y: 49, endPoint x: 288, endPoint y: 77, distance: 48.5
click at [248, 49] on icon at bounding box center [248, 52] width 7 height 10
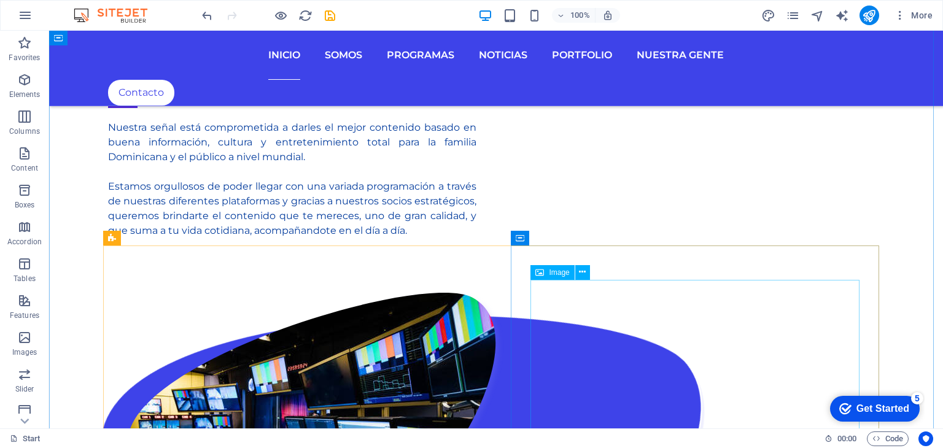
scroll to position [1596, 0]
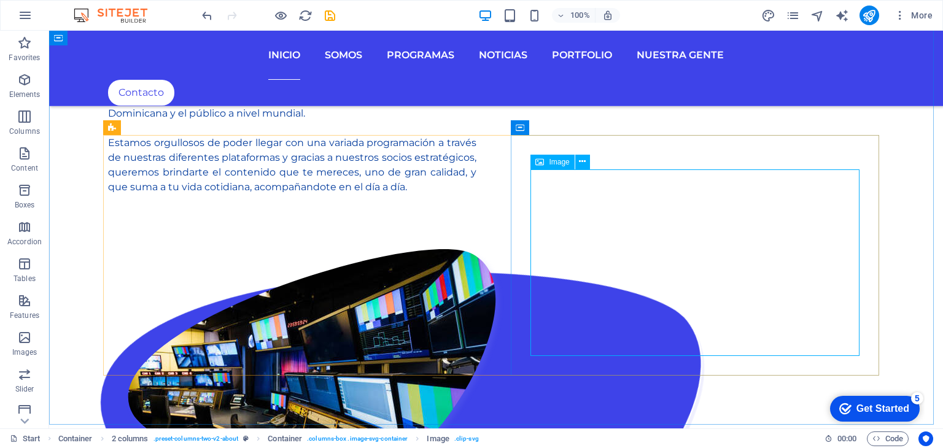
click at [557, 158] on span "Image" at bounding box center [559, 161] width 20 height 7
select select "px"
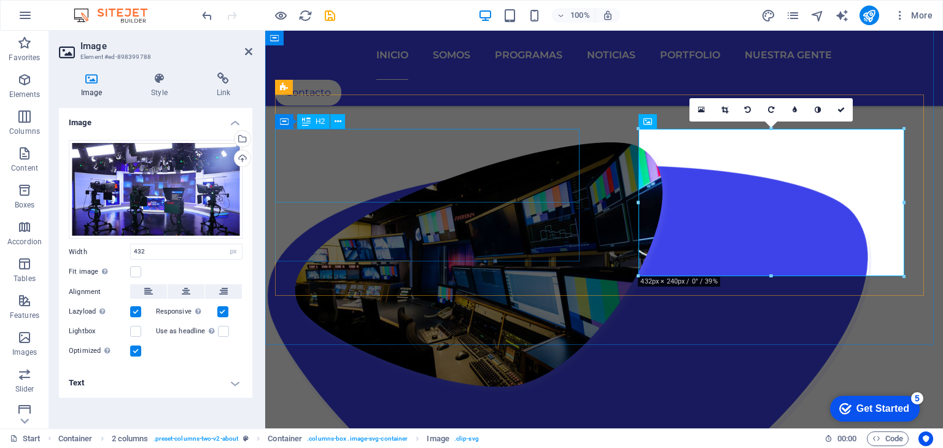
scroll to position [1434, 0]
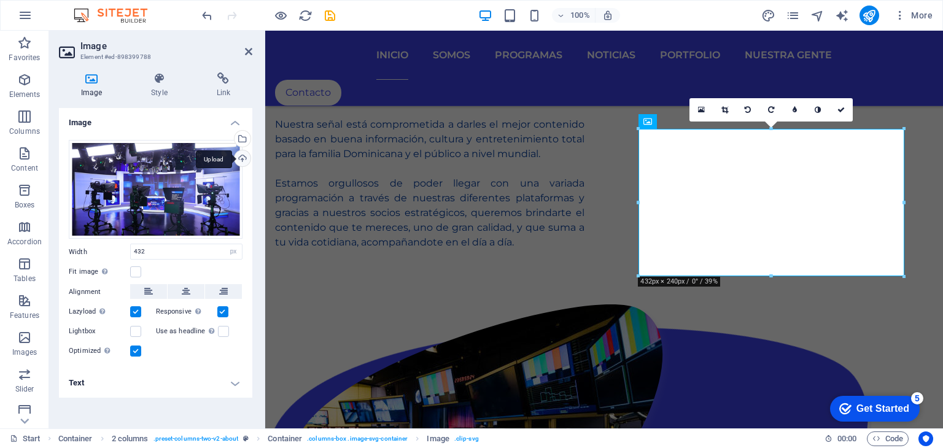
click at [247, 158] on div "Upload" at bounding box center [241, 159] width 18 height 18
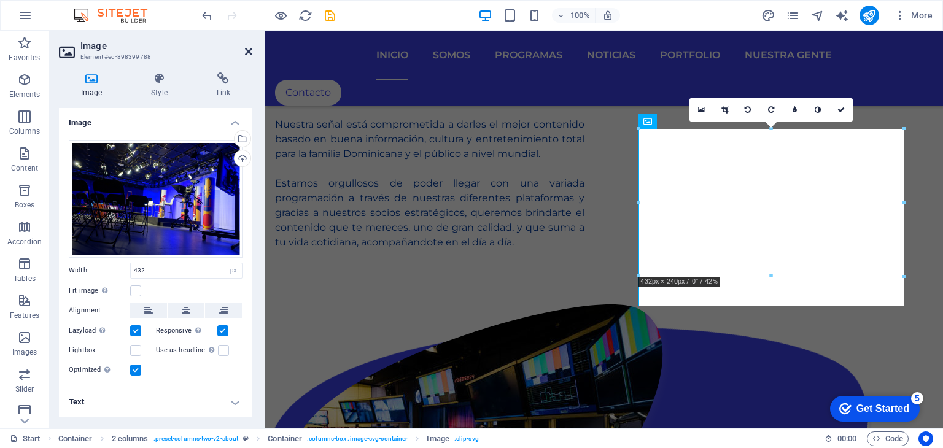
click at [248, 50] on icon at bounding box center [248, 52] width 7 height 10
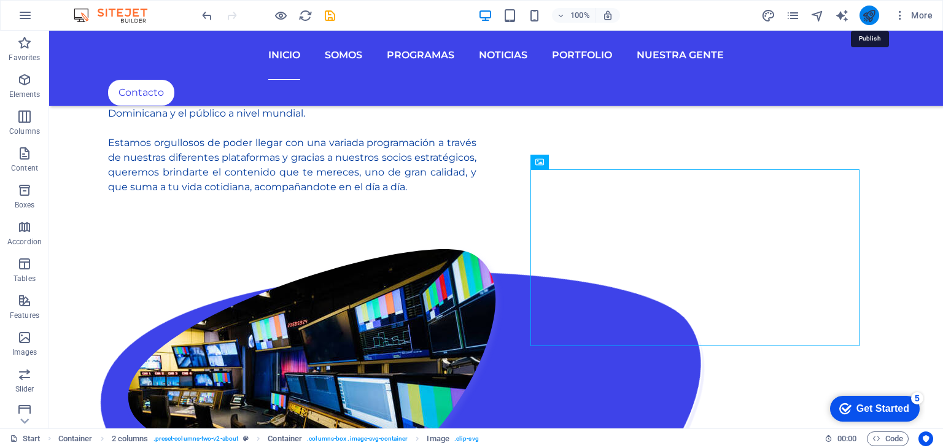
click at [872, 12] on icon "publish" at bounding box center [869, 16] width 14 height 14
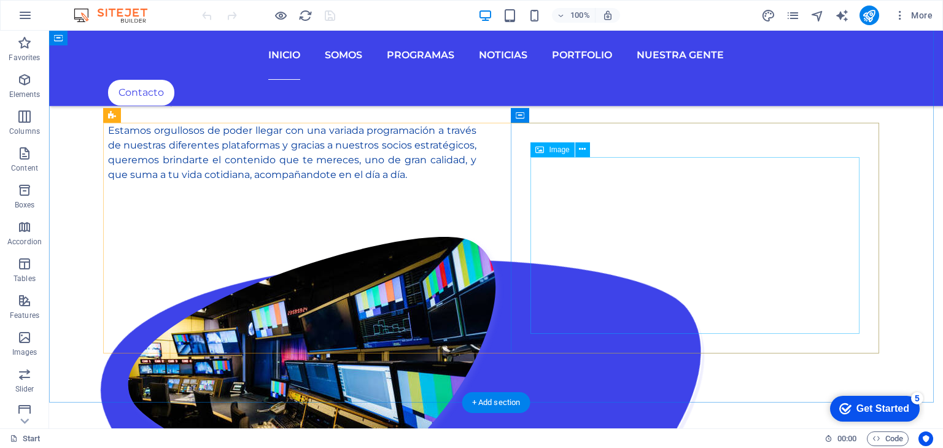
scroll to position [1596, 0]
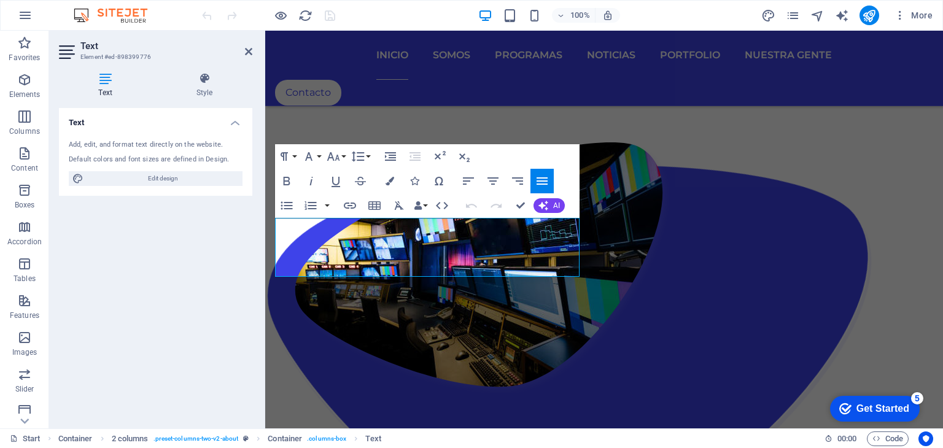
scroll to position [1434, 0]
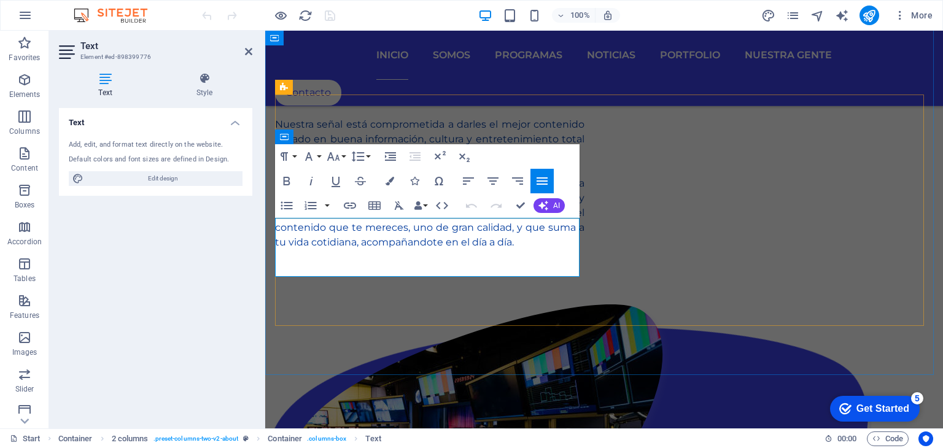
drag, startPoint x: 392, startPoint y: 268, endPoint x: 385, endPoint y: 274, distance: 8.7
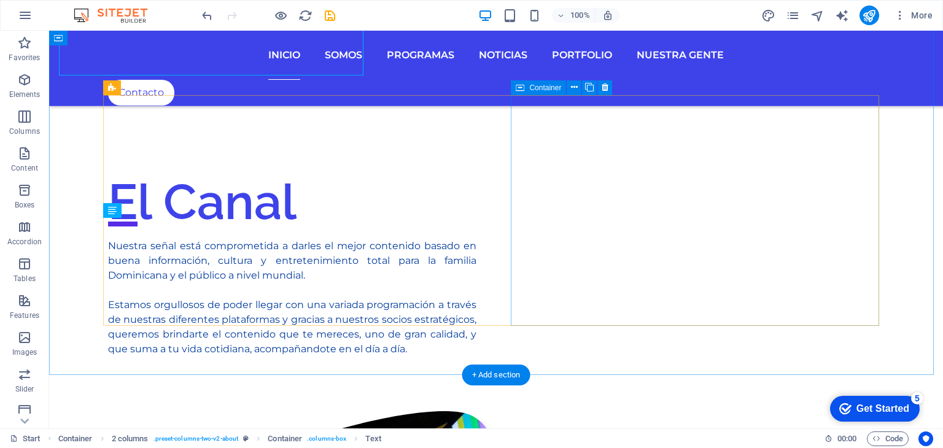
scroll to position [1635, 0]
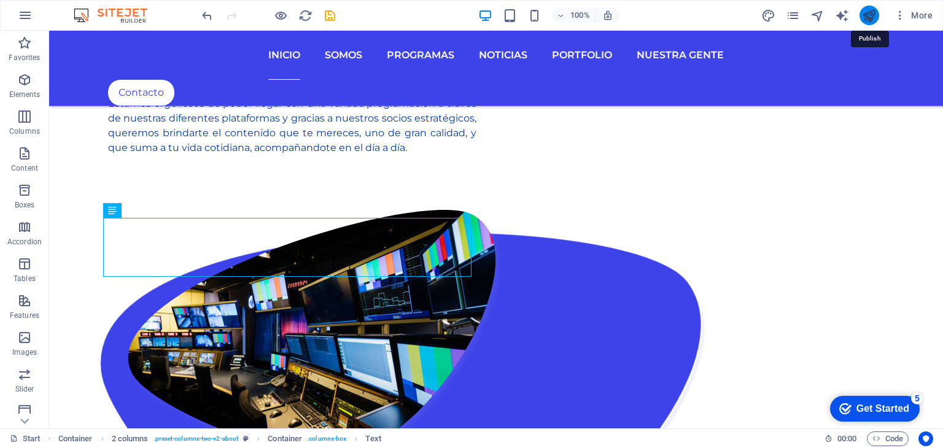
click at [872, 18] on icon "publish" at bounding box center [869, 16] width 14 height 14
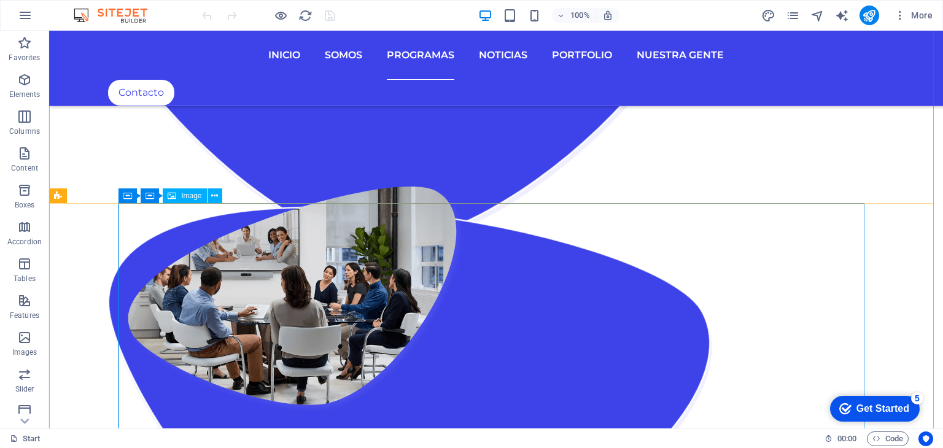
scroll to position [2026, 0]
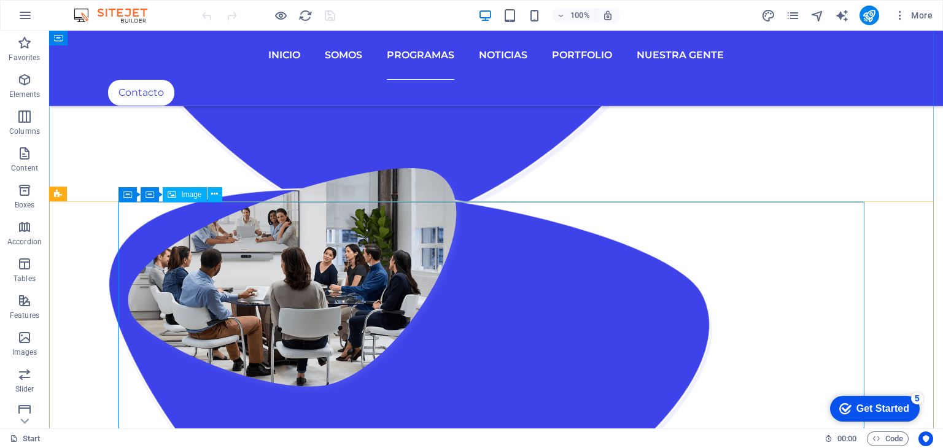
click at [187, 196] on span "Image" at bounding box center [191, 194] width 20 height 7
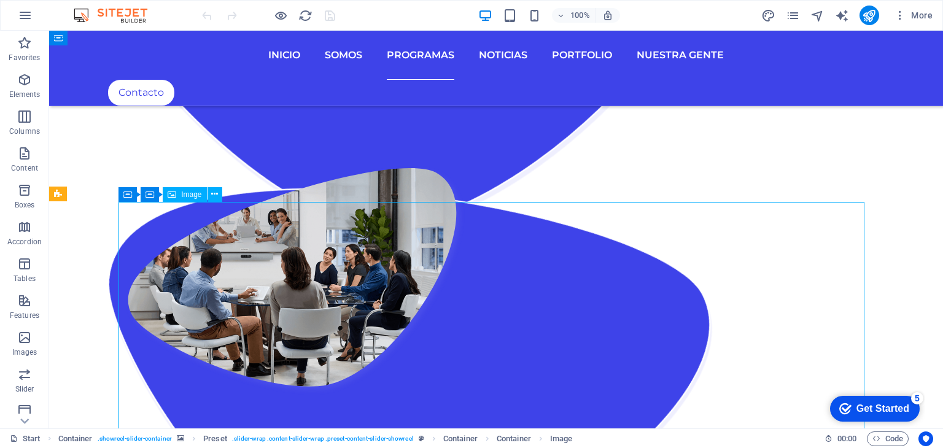
click at [187, 196] on span "Image" at bounding box center [191, 194] width 20 height 7
select select "%"
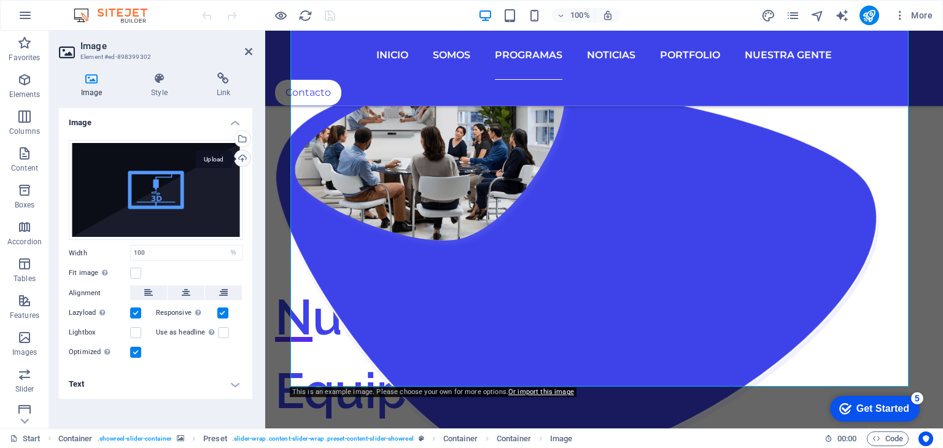
click at [241, 161] on div "Upload" at bounding box center [241, 159] width 18 height 18
click at [242, 157] on div "Upload" at bounding box center [241, 159] width 18 height 18
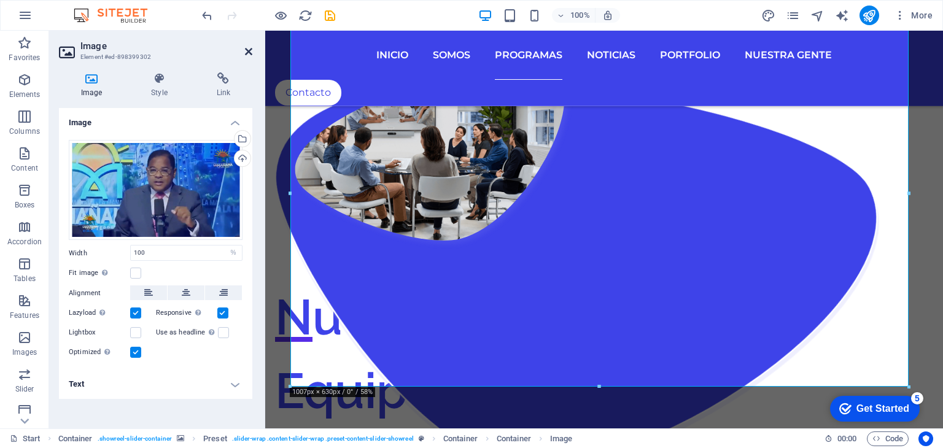
click at [249, 52] on icon at bounding box center [248, 52] width 7 height 10
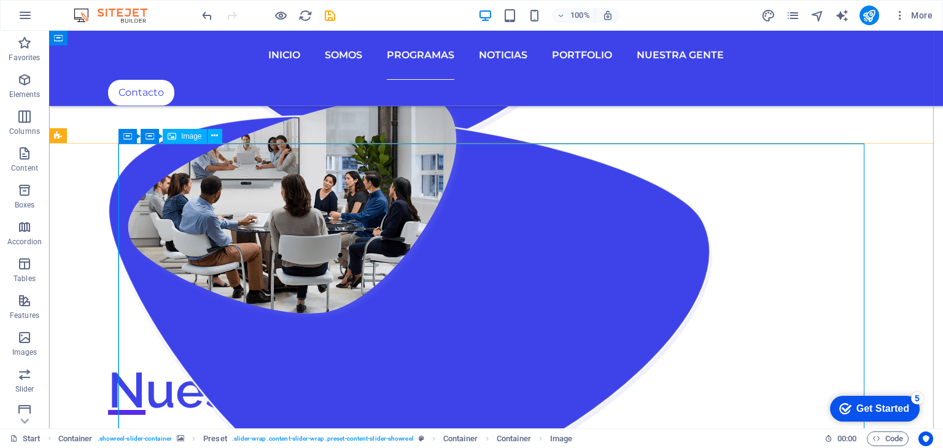
scroll to position [2026, 0]
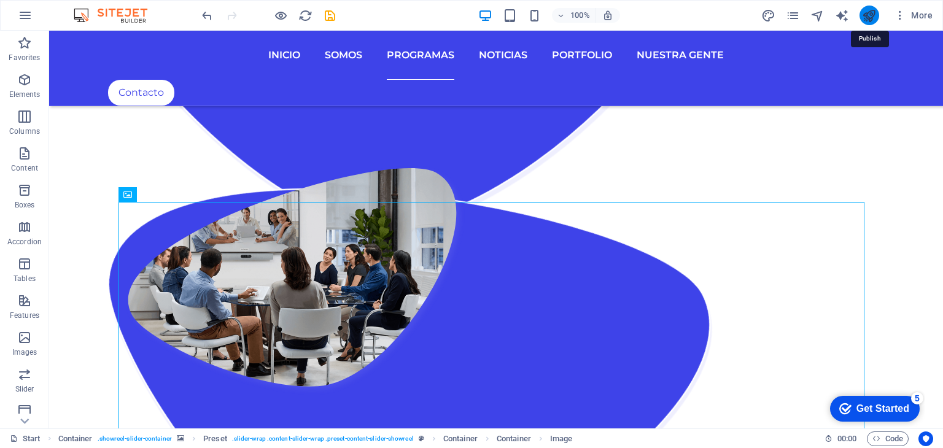
click at [869, 10] on icon "publish" at bounding box center [869, 16] width 14 height 14
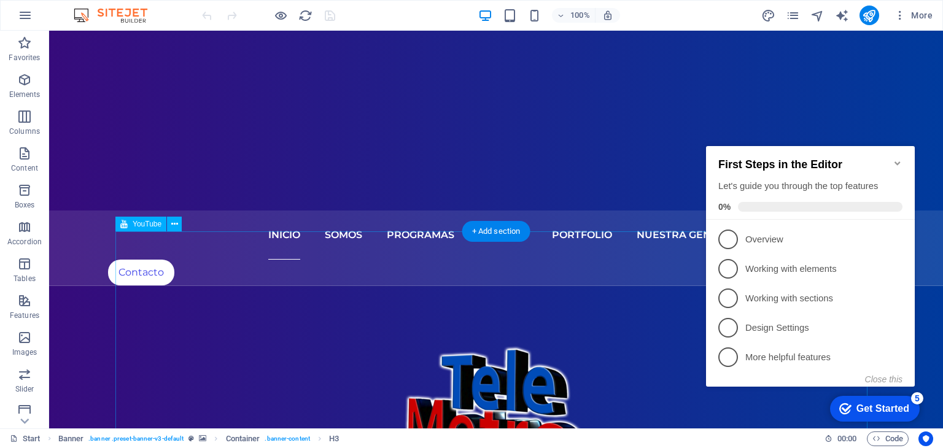
scroll to position [368, 0]
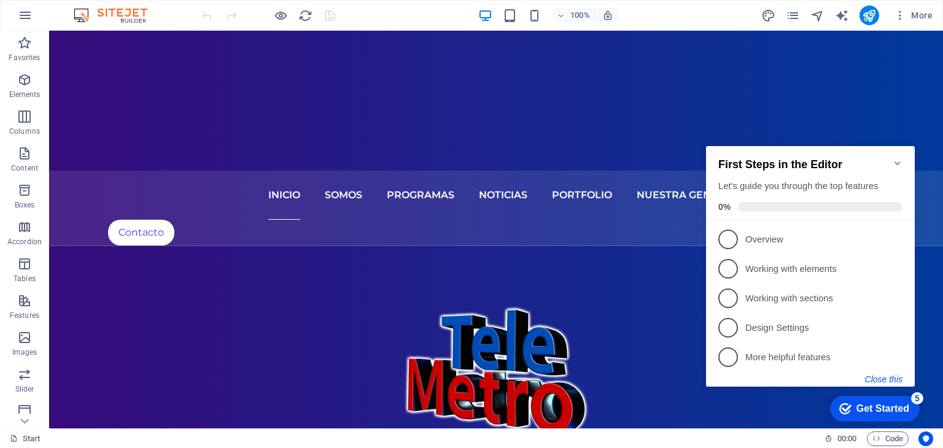
click at [888, 378] on button "Close this" at bounding box center [883, 379] width 37 height 10
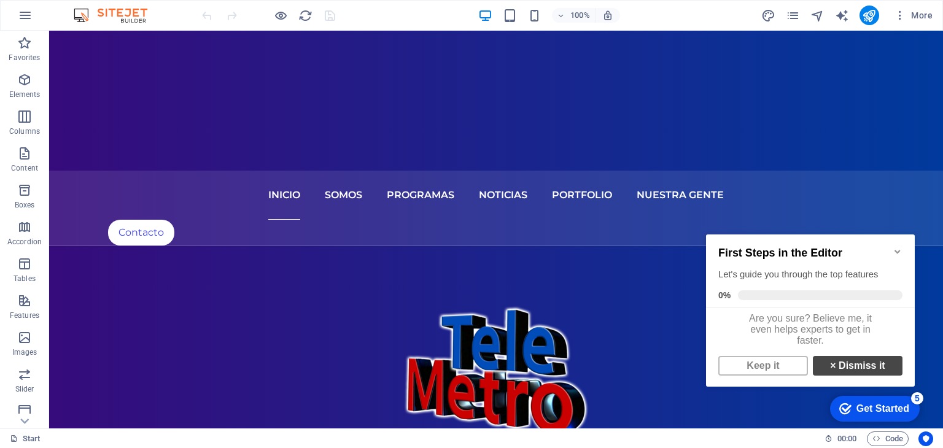
click at [842, 372] on link "× Dismiss it" at bounding box center [858, 366] width 90 height 20
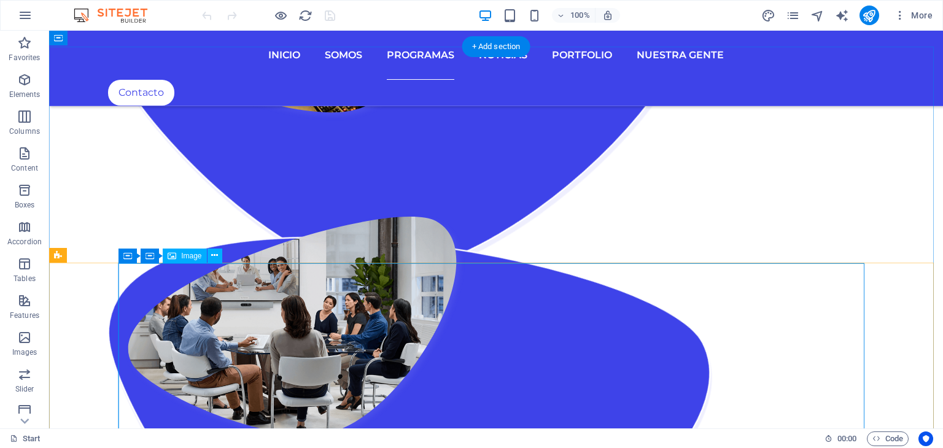
scroll to position [1964, 0]
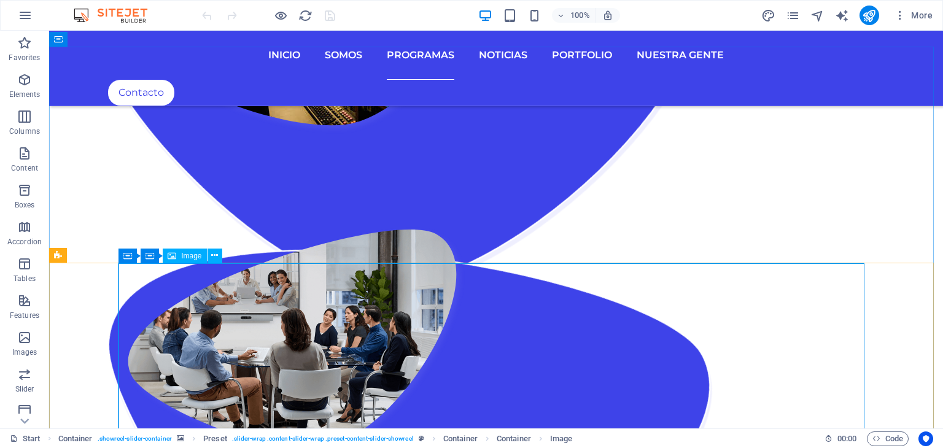
click at [193, 259] on span "Image" at bounding box center [191, 255] width 20 height 7
click at [217, 257] on icon at bounding box center [214, 255] width 7 height 13
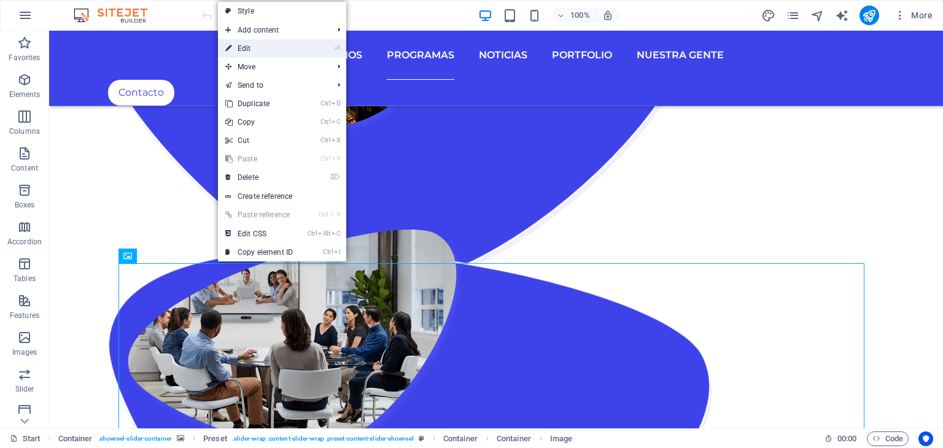
click at [277, 44] on link "⏎ Edit" at bounding box center [259, 48] width 82 height 18
select select "%"
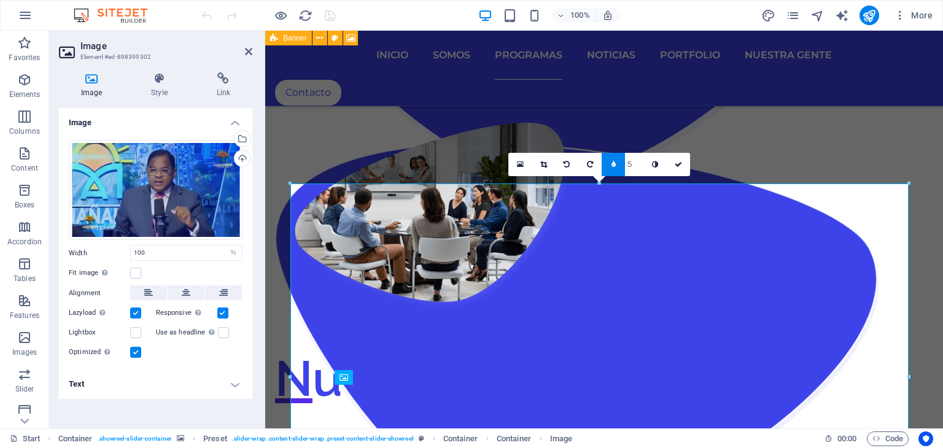
scroll to position [1842, 0]
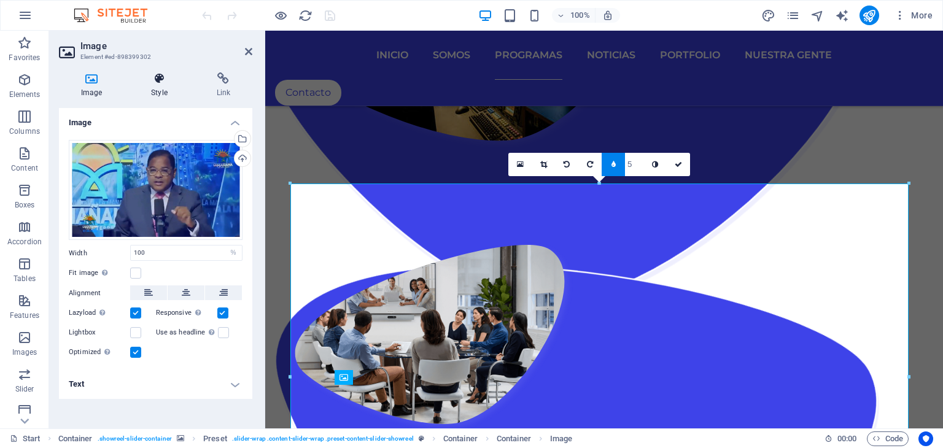
click at [166, 79] on icon at bounding box center [159, 78] width 60 height 12
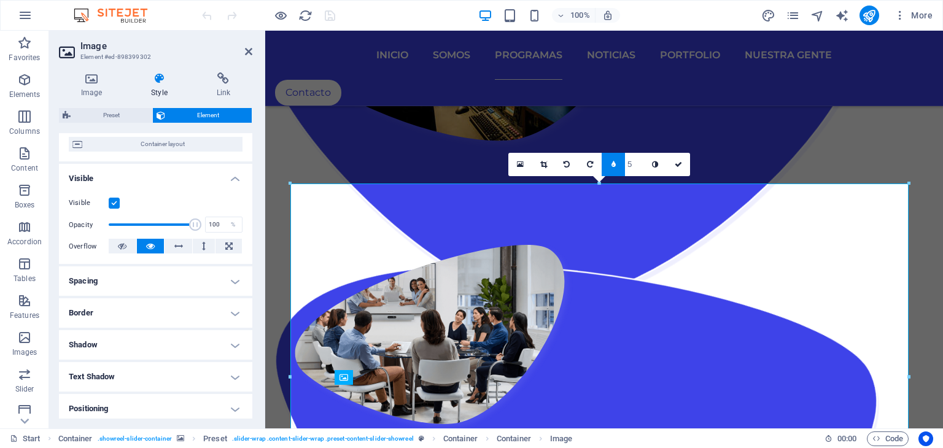
scroll to position [123, 0]
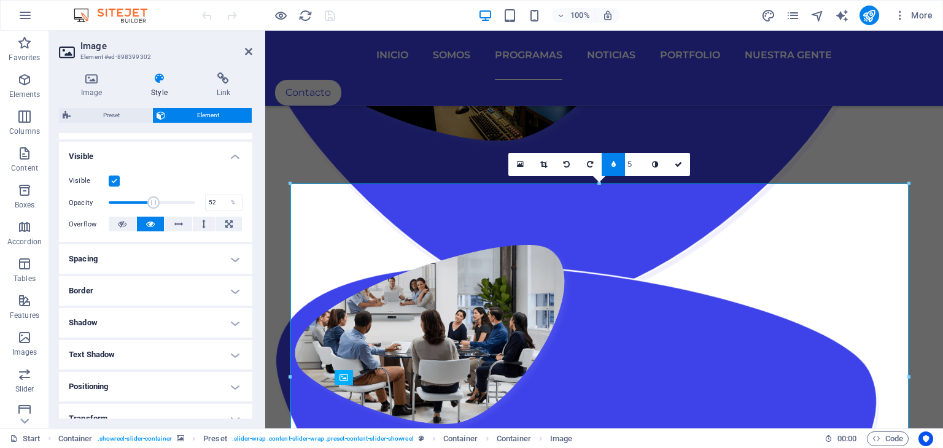
drag, startPoint x: 195, startPoint y: 205, endPoint x: 152, endPoint y: 207, distance: 42.4
click at [152, 207] on span at bounding box center [153, 202] width 12 height 12
type input "100"
drag, startPoint x: 153, startPoint y: 204, endPoint x: 231, endPoint y: 203, distance: 78.6
click at [231, 203] on div "Opacity 100 %" at bounding box center [156, 202] width 174 height 18
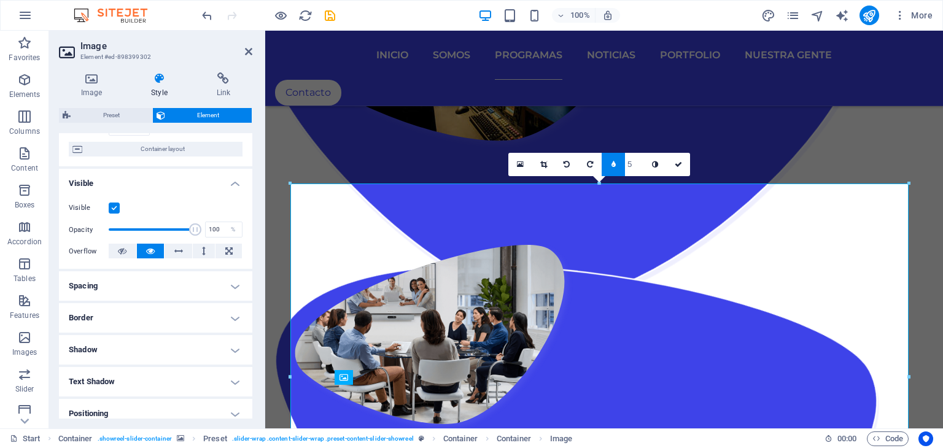
scroll to position [0, 0]
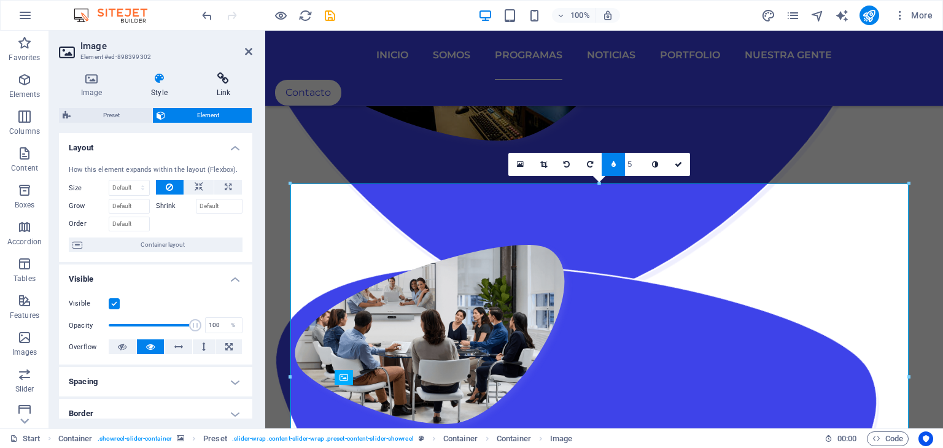
click at [225, 88] on h4 "Link" at bounding box center [224, 85] width 58 height 26
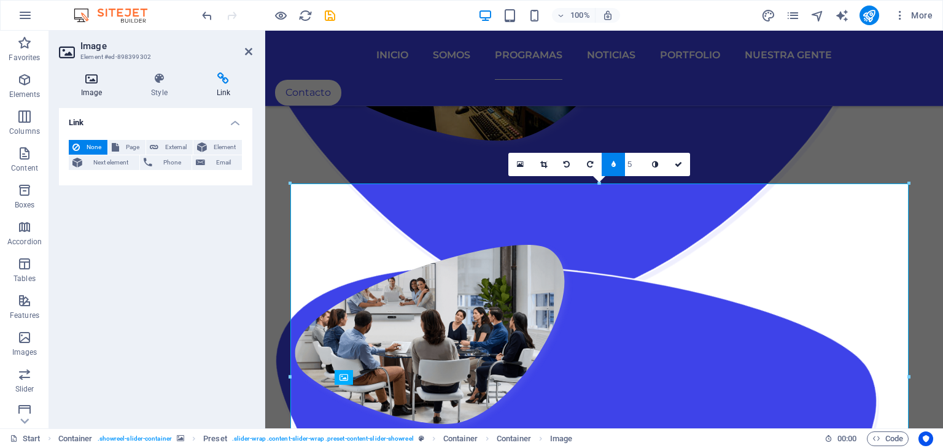
click at [97, 88] on h4 "Image" at bounding box center [94, 85] width 70 height 26
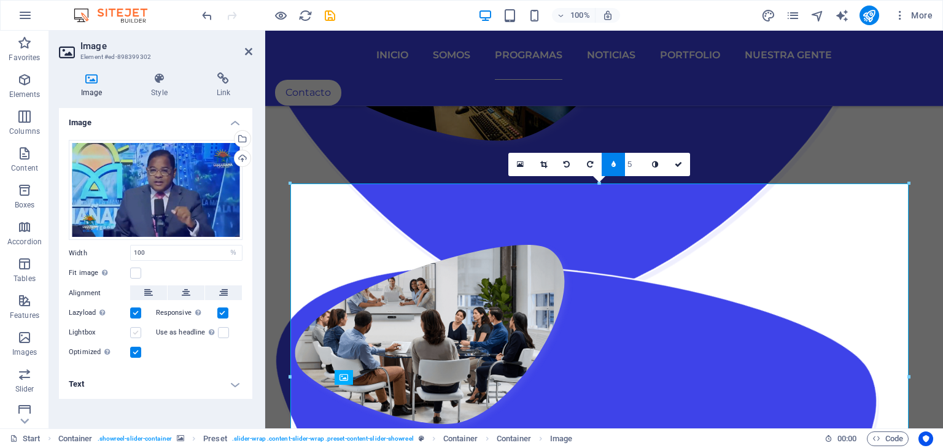
click at [134, 332] on label at bounding box center [135, 332] width 11 height 11
click at [0, 0] on input "Lightbox" at bounding box center [0, 0] width 0 height 0
click at [134, 332] on label at bounding box center [135, 332] width 11 height 11
click at [0, 0] on input "Lightbox" at bounding box center [0, 0] width 0 height 0
click at [134, 332] on label at bounding box center [135, 332] width 11 height 11
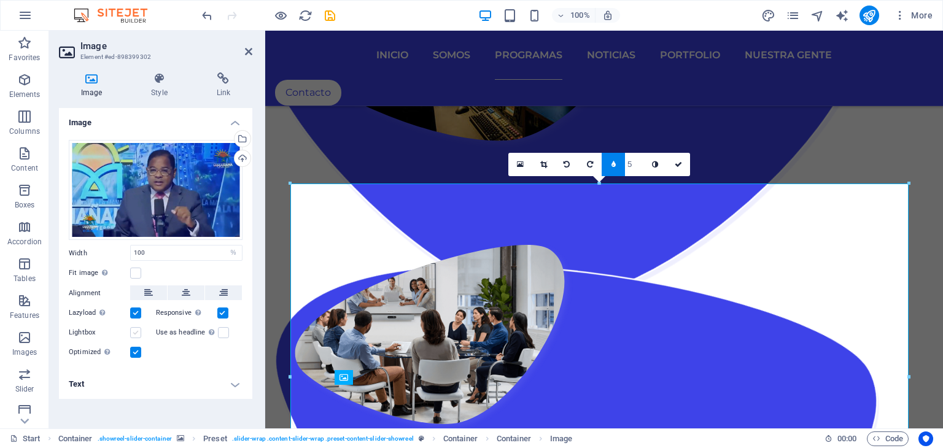
click at [0, 0] on input "Lightbox" at bounding box center [0, 0] width 0 height 0
click at [134, 332] on label at bounding box center [135, 332] width 11 height 11
click at [0, 0] on input "Lightbox" at bounding box center [0, 0] width 0 height 0
click at [134, 306] on div "Lazyload Loading images after the page loads improves page speed." at bounding box center [112, 313] width 87 height 15
click at [134, 312] on label at bounding box center [135, 313] width 11 height 11
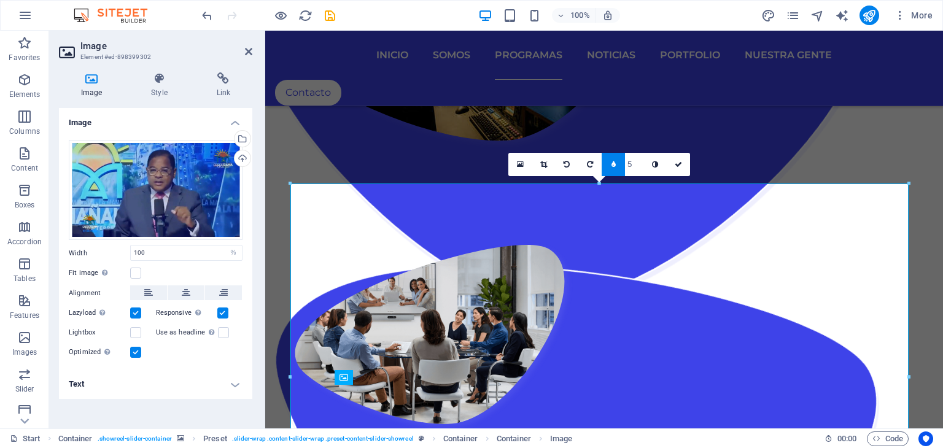
click at [0, 0] on input "Lazyload Loading images after the page loads improves page speed." at bounding box center [0, 0] width 0 height 0
click at [134, 312] on label at bounding box center [135, 313] width 11 height 11
click at [0, 0] on input "Lazyload Loading images after the page loads improves page speed." at bounding box center [0, 0] width 0 height 0
click at [222, 312] on label at bounding box center [222, 313] width 11 height 11
click at [0, 0] on input "Responsive Automatically load retina image and smartphone optimized sizes." at bounding box center [0, 0] width 0 height 0
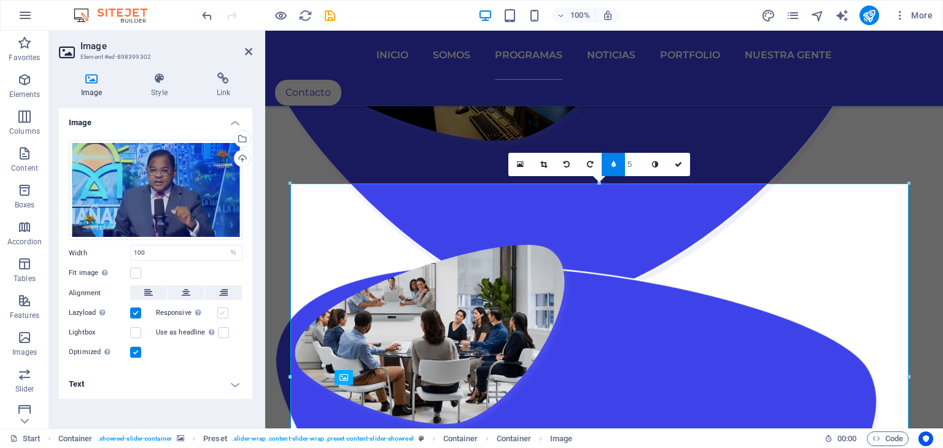
click at [222, 312] on label at bounding box center [222, 313] width 11 height 11
click at [0, 0] on input "Responsive Automatically load retina image and smartphone optimized sizes." at bounding box center [0, 0] width 0 height 0
click at [236, 385] on h4 "Text" at bounding box center [155, 384] width 193 height 29
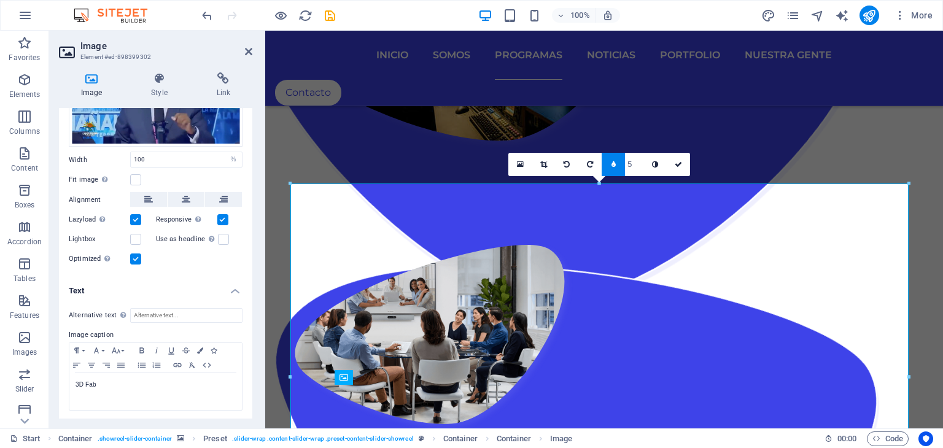
scroll to position [94, 0]
drag, startPoint x: 111, startPoint y: 382, endPoint x: 28, endPoint y: 379, distance: 82.9
click at [28, 379] on section "Favorites Elements Columns Content Boxes Accordion Tables Features Images Slide…" at bounding box center [471, 230] width 943 height 398
click at [122, 384] on p "La Mañana" at bounding box center [155, 384] width 160 height 11
click at [131, 381] on p "La Mañana con Daary Terrero" at bounding box center [155, 384] width 160 height 11
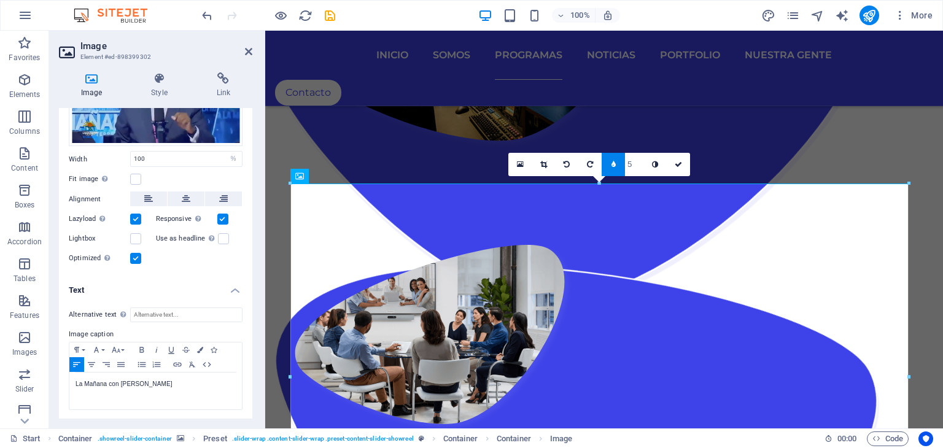
click at [252, 312] on div "Image Style Link Image Drag files here, click to choose files or select files f…" at bounding box center [155, 246] width 213 height 366
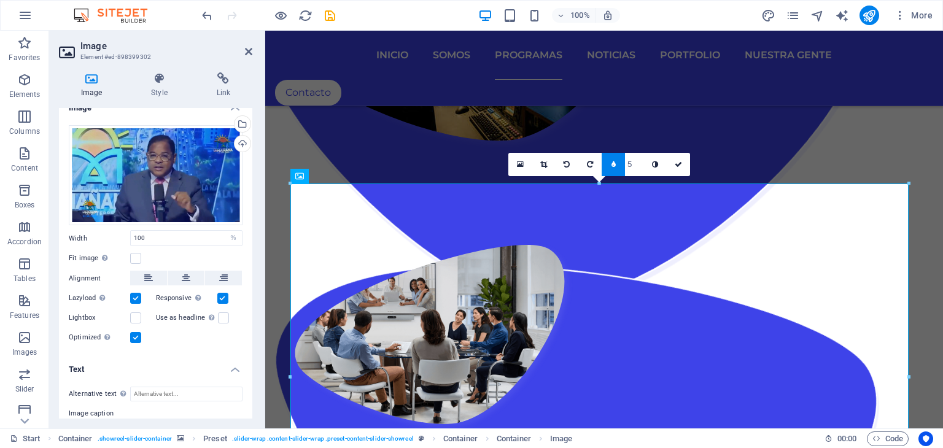
scroll to position [0, 0]
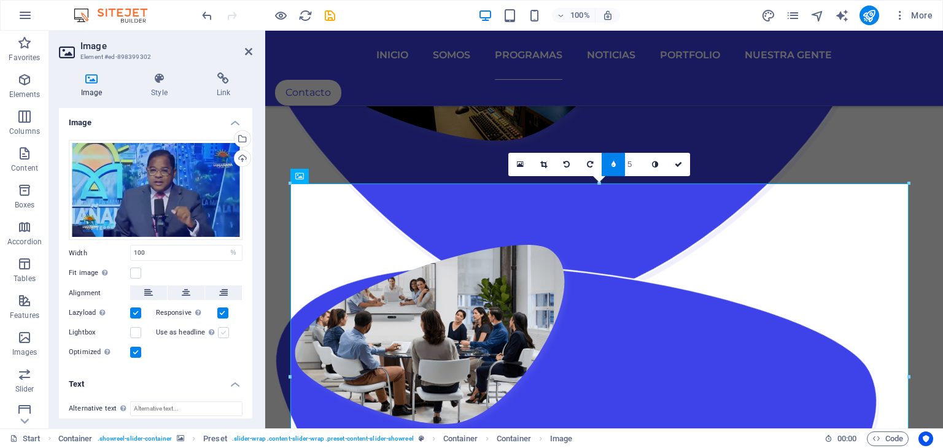
click at [223, 332] on label at bounding box center [223, 332] width 11 height 11
click at [0, 0] on input "Use as headline The image will be wrapped in an H1 headline tag. Useful for giv…" at bounding box center [0, 0] width 0 height 0
click at [223, 332] on label at bounding box center [223, 332] width 11 height 11
click at [0, 0] on input "Use as headline The image will be wrapped in an H1 headline tag. Useful for giv…" at bounding box center [0, 0] width 0 height 0
click at [140, 349] on label at bounding box center [135, 352] width 11 height 11
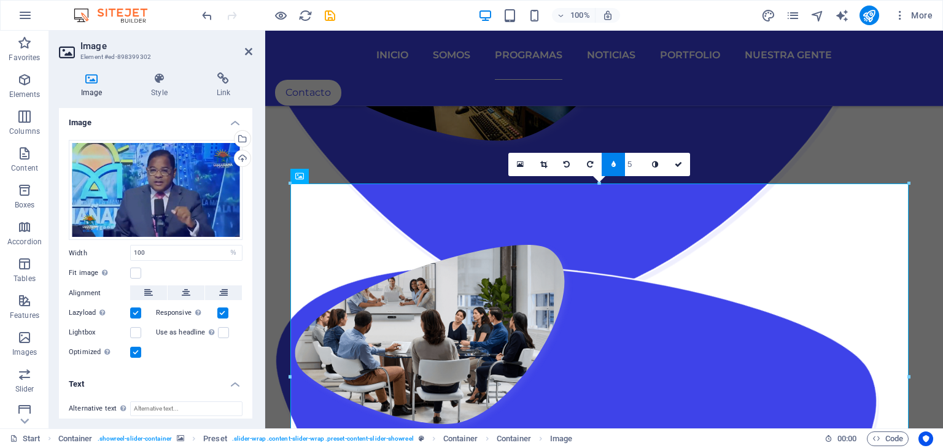
click at [0, 0] on input "Optimized Images are compressed to improve page speed." at bounding box center [0, 0] width 0 height 0
click at [137, 347] on label at bounding box center [135, 352] width 11 height 11
click at [0, 0] on input "Optimized Images are compressed to improve page speed." at bounding box center [0, 0] width 0 height 0
click at [611, 169] on link at bounding box center [613, 164] width 23 height 23
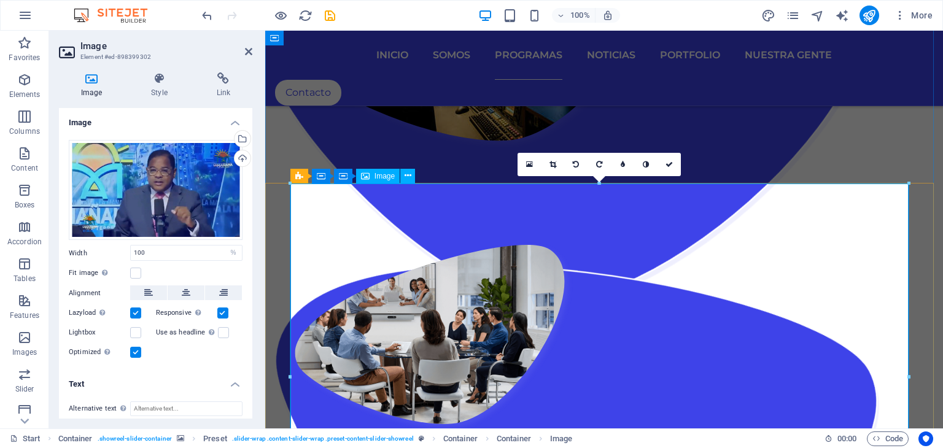
scroll to position [1781, 0]
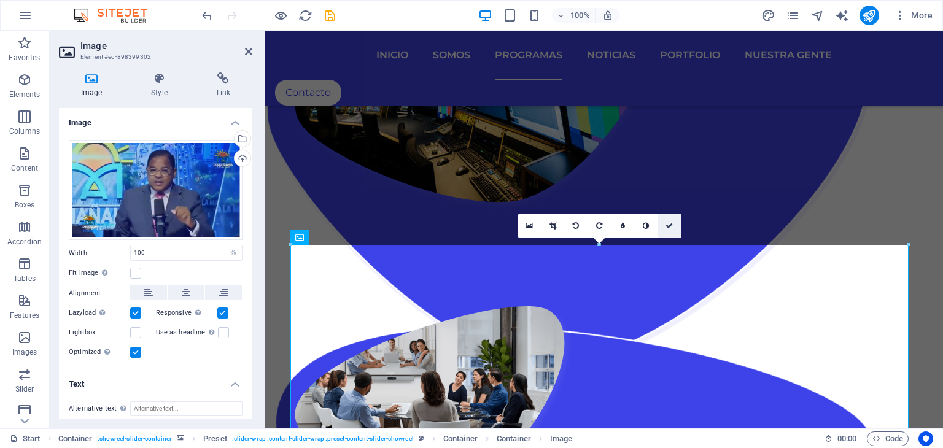
click at [670, 222] on icon at bounding box center [668, 225] width 7 height 7
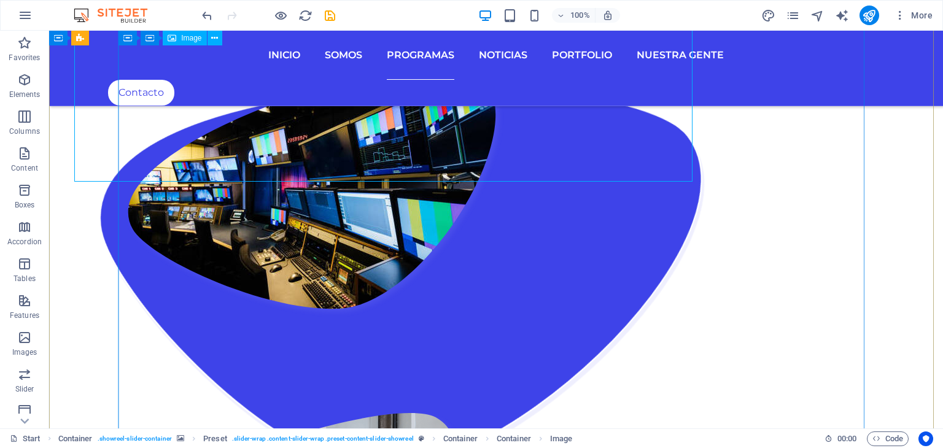
scroll to position [2231, 0]
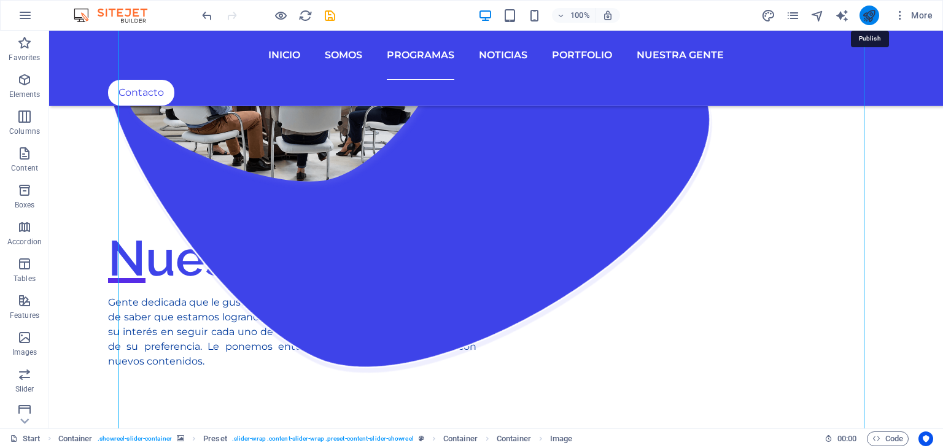
click at [867, 15] on icon "publish" at bounding box center [869, 16] width 14 height 14
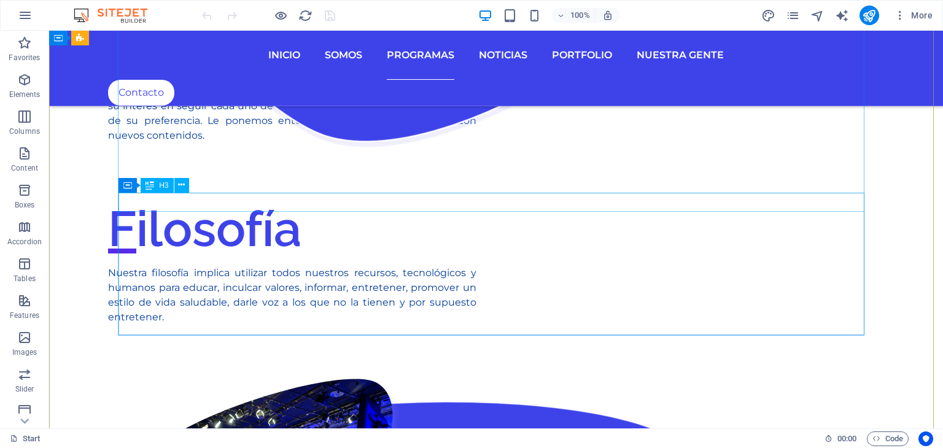
scroll to position [2455, 0]
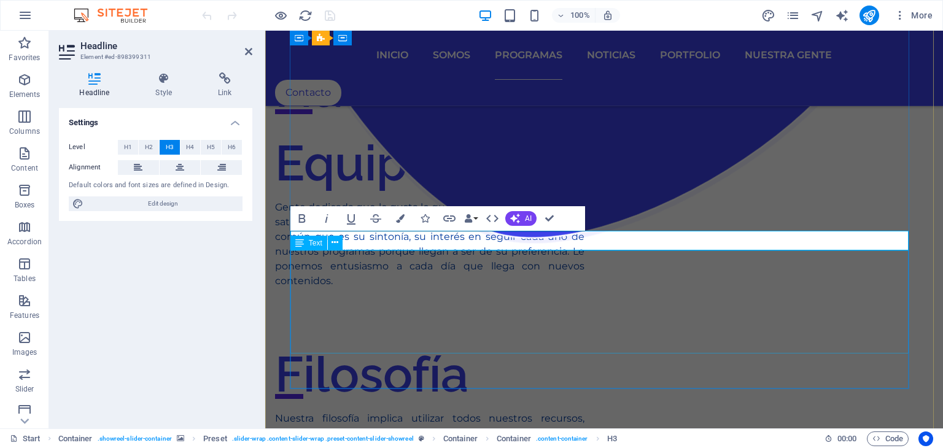
scroll to position [2069, 0]
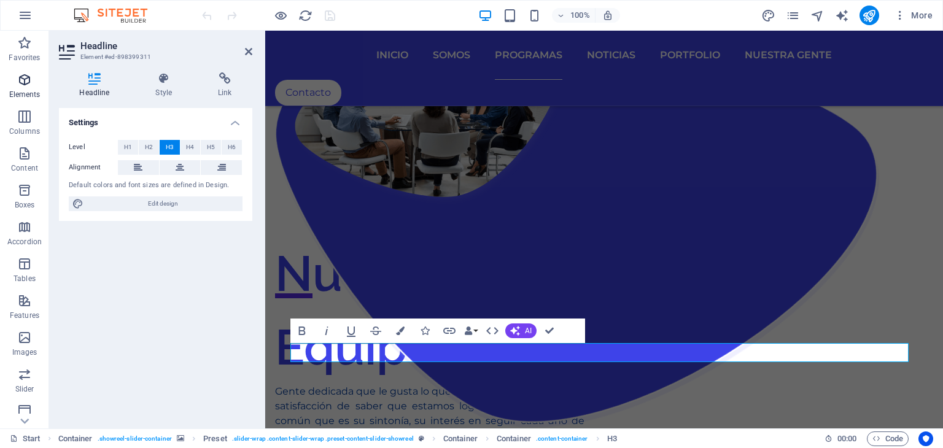
click at [19, 85] on icon "button" at bounding box center [24, 79] width 15 height 15
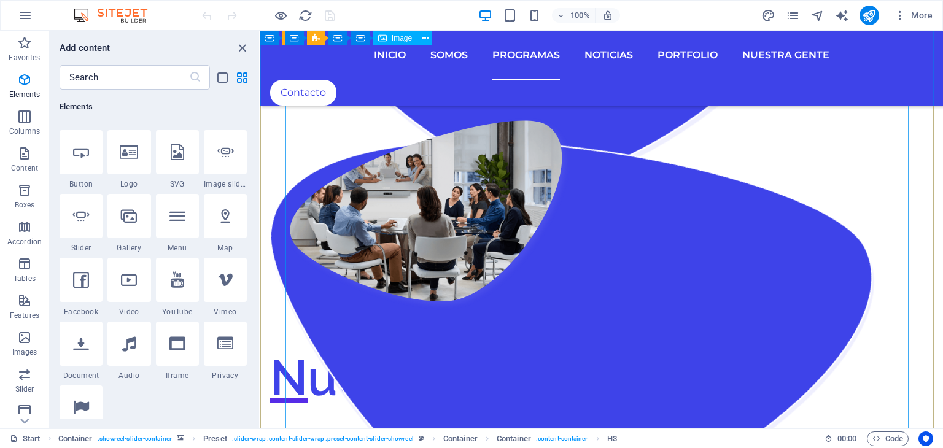
scroll to position [1846, 0]
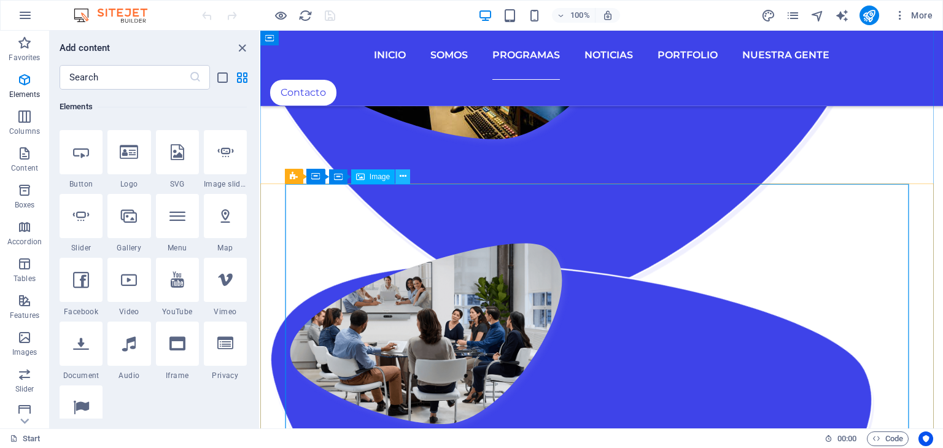
click at [400, 175] on icon at bounding box center [403, 176] width 7 height 13
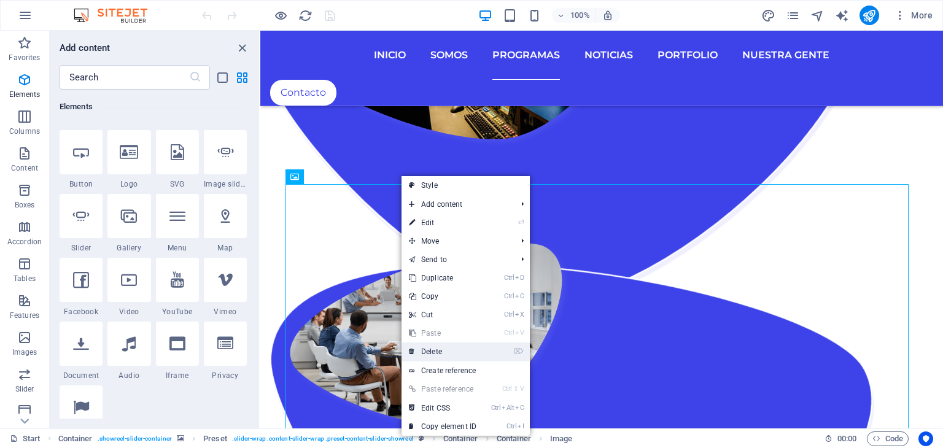
click at [439, 350] on link "⌦ Delete" at bounding box center [442, 352] width 82 height 18
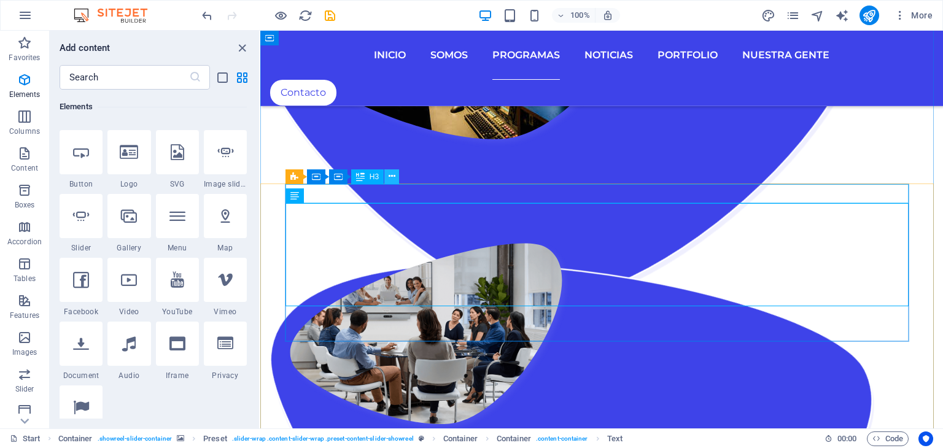
click at [392, 174] on icon at bounding box center [392, 176] width 7 height 13
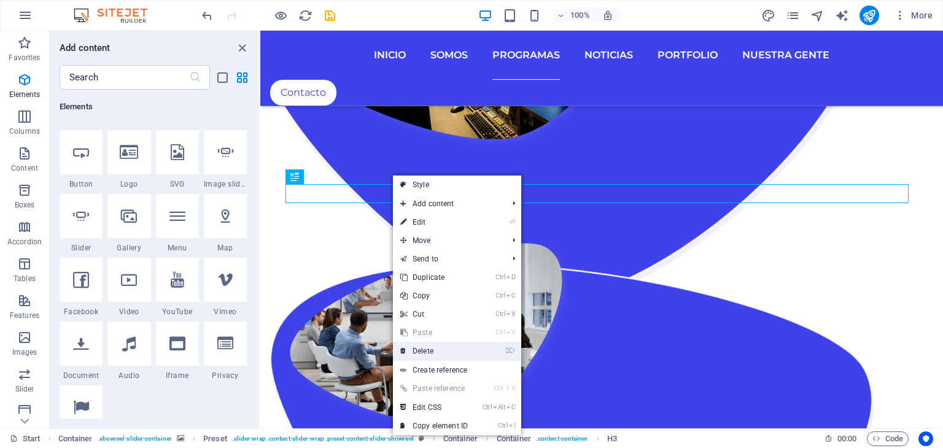
click at [431, 354] on link "⌦ Delete" at bounding box center [434, 351] width 82 height 18
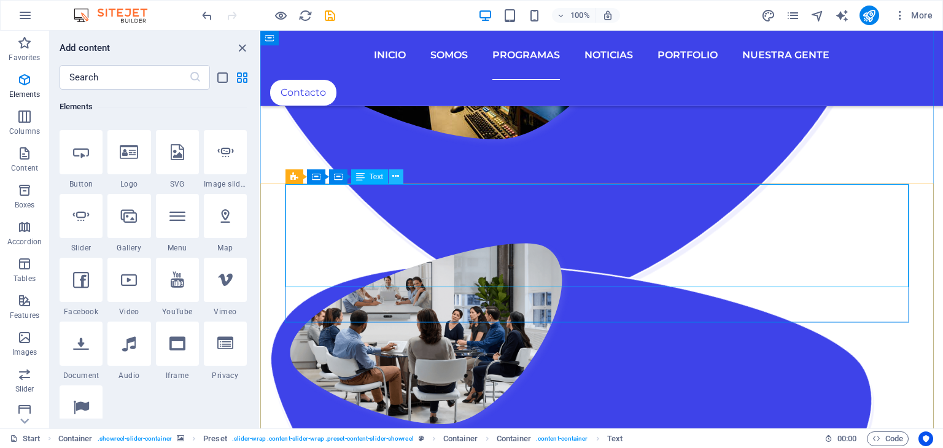
click at [398, 176] on icon at bounding box center [395, 176] width 7 height 13
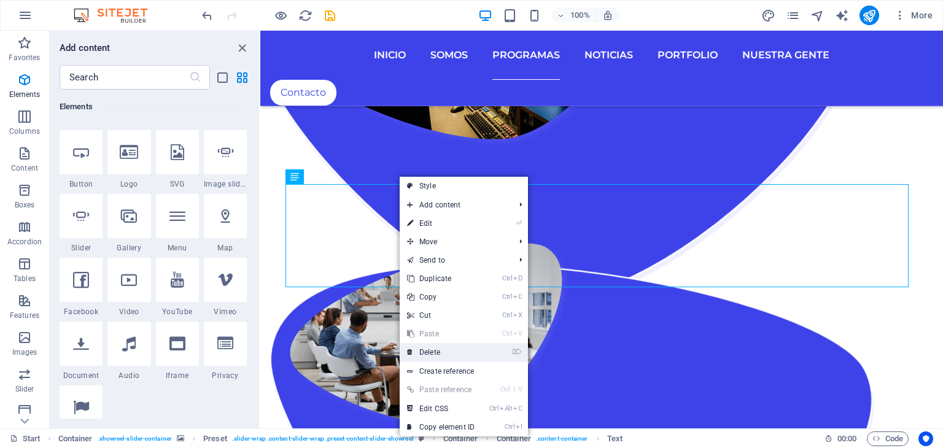
click at [442, 351] on link "⌦ Delete" at bounding box center [441, 352] width 82 height 18
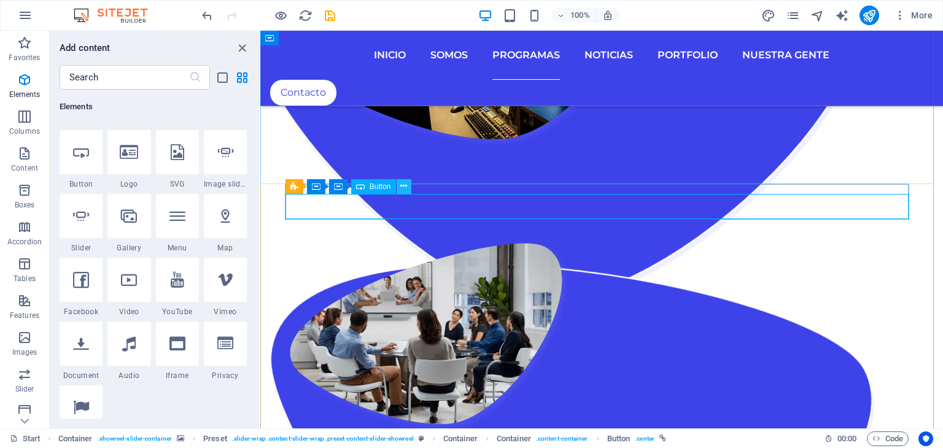
click at [407, 182] on button at bounding box center [404, 186] width 15 height 15
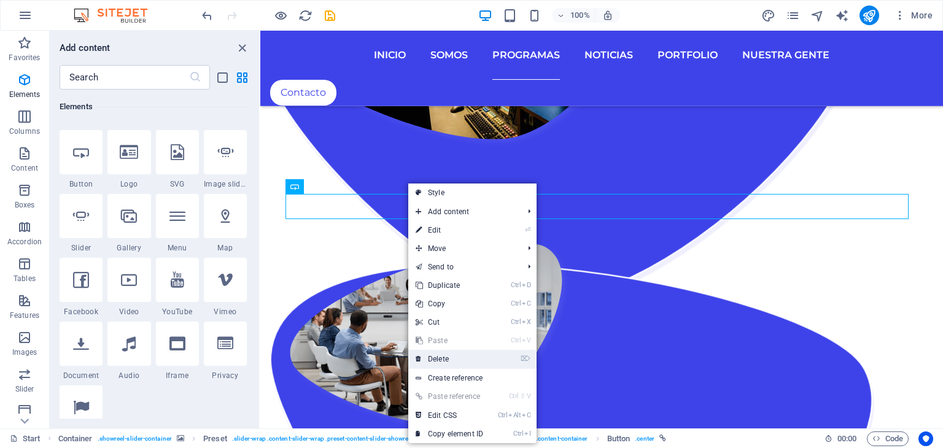
click at [448, 357] on link "⌦ Delete" at bounding box center [449, 359] width 82 height 18
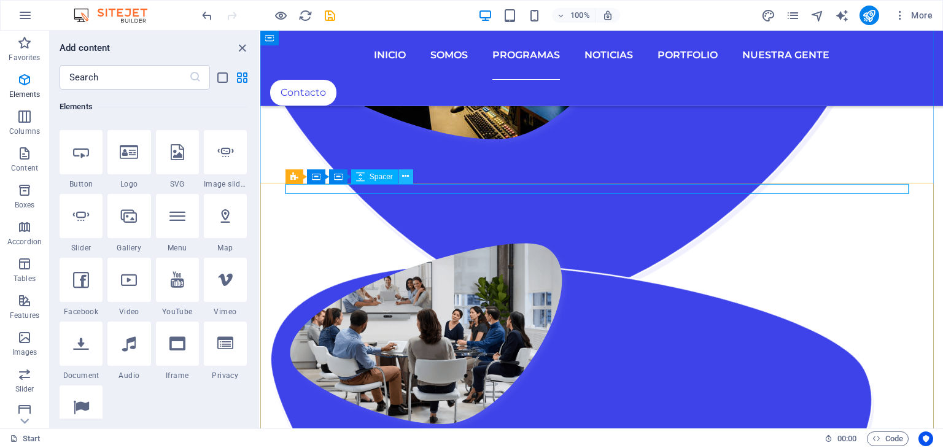
click at [405, 176] on icon at bounding box center [405, 176] width 7 height 13
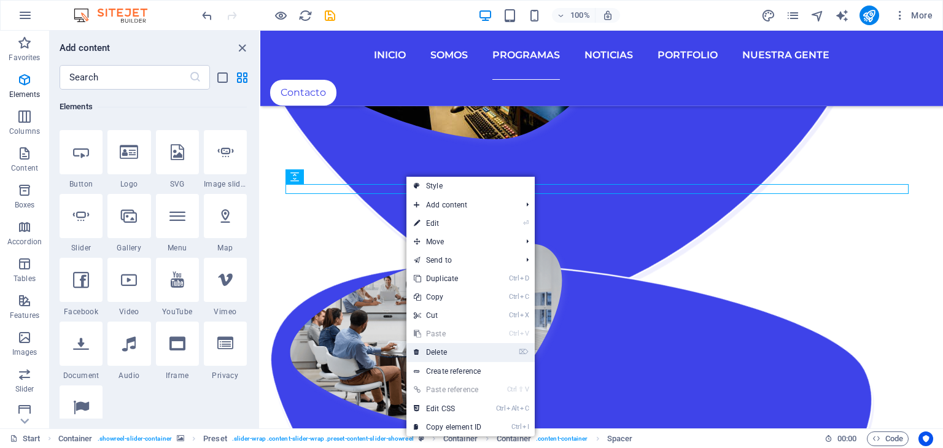
click at [447, 352] on link "⌦ Delete" at bounding box center [447, 352] width 82 height 18
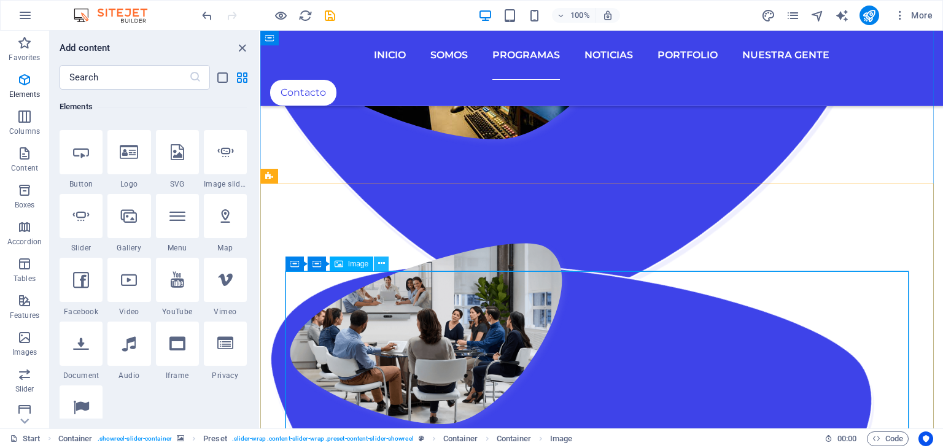
click at [381, 262] on icon at bounding box center [381, 263] width 7 height 13
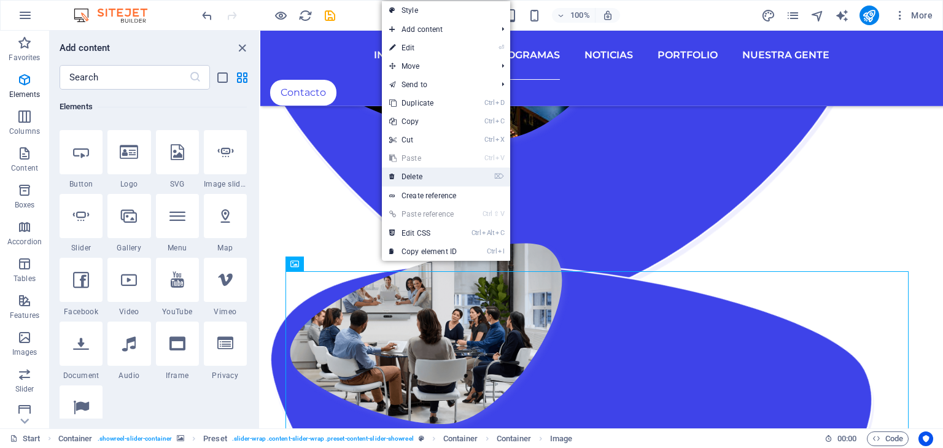
click at [423, 176] on link "⌦ Delete" at bounding box center [423, 177] width 82 height 18
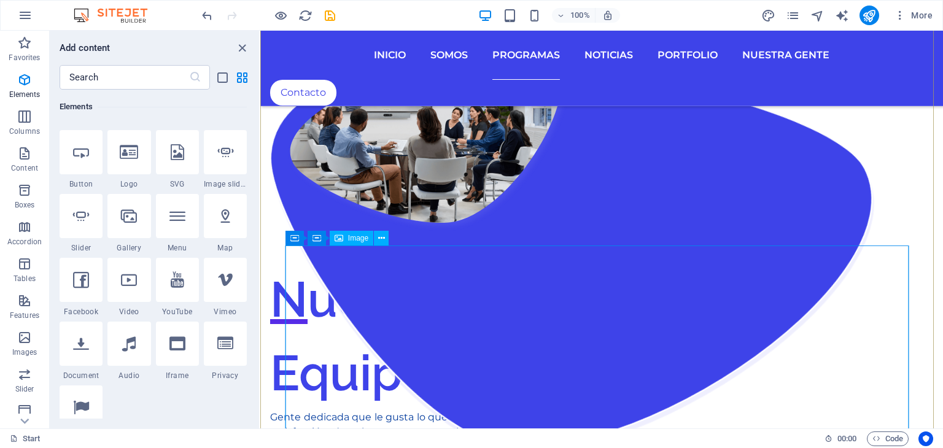
scroll to position [2030, 0]
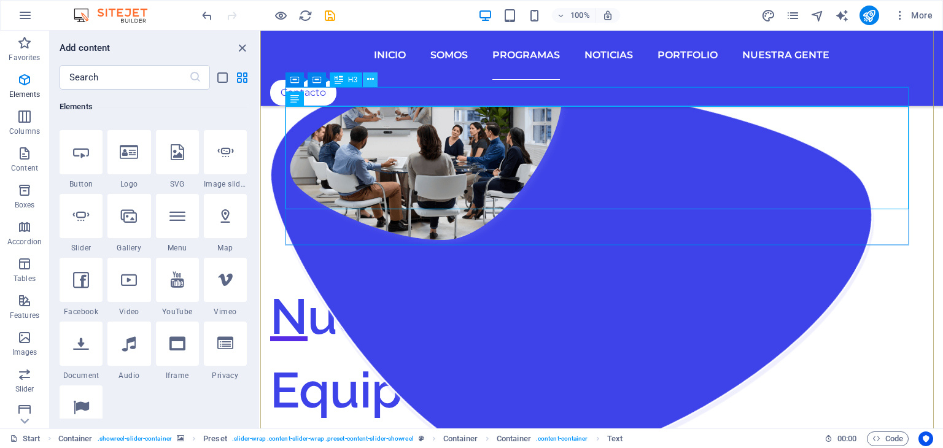
click at [372, 79] on icon at bounding box center [370, 79] width 7 height 13
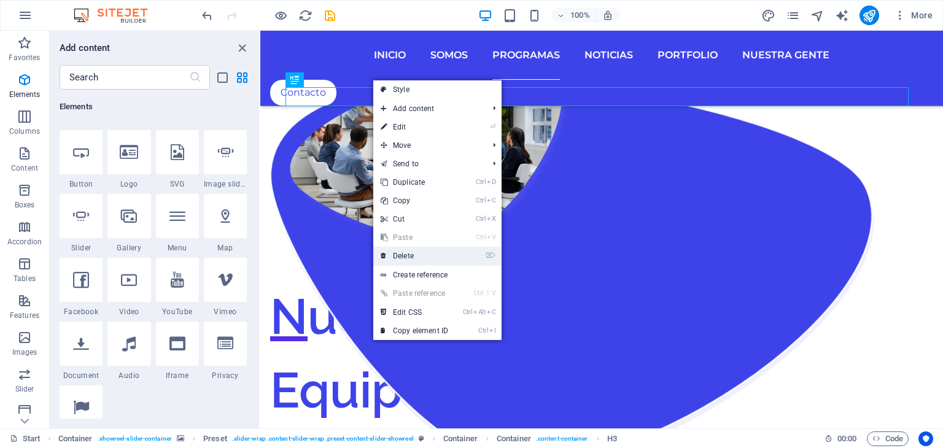
click at [412, 254] on link "⌦ Delete" at bounding box center [414, 256] width 82 height 18
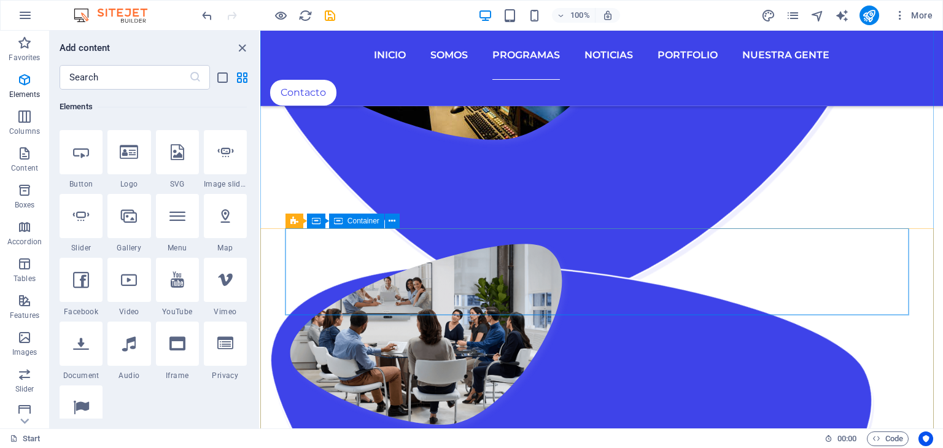
scroll to position [1785, 0]
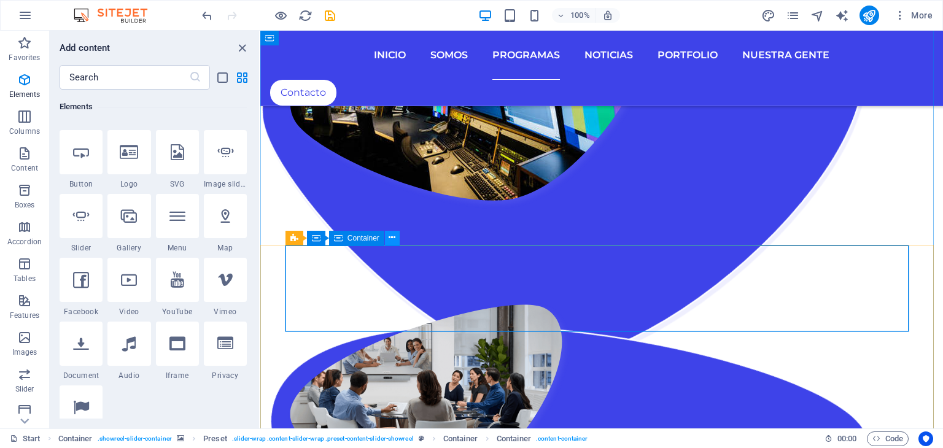
click at [393, 239] on icon at bounding box center [392, 237] width 7 height 13
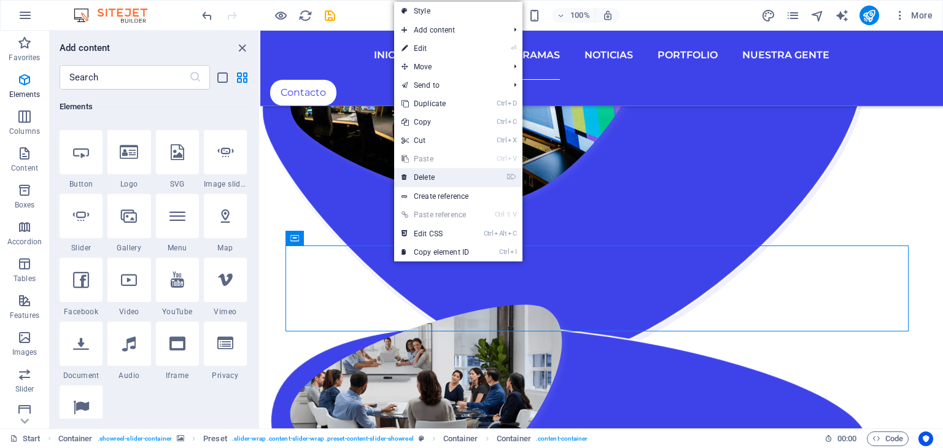
click at [419, 176] on link "⌦ Delete" at bounding box center [435, 177] width 82 height 18
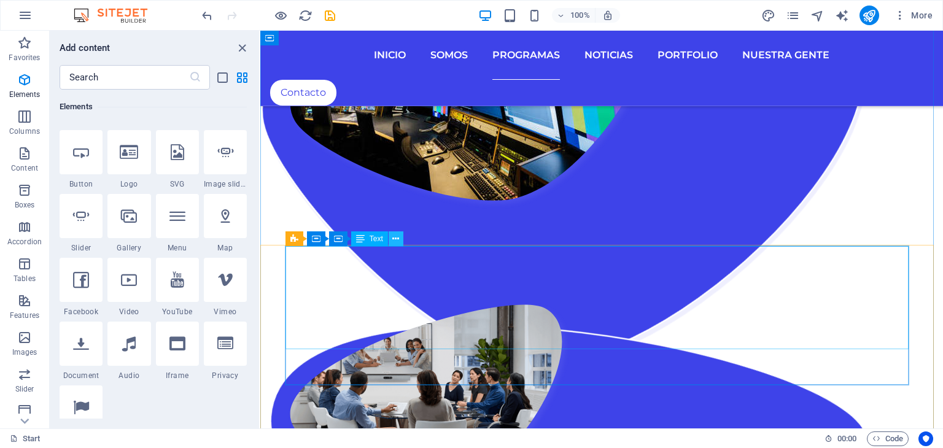
click at [395, 238] on icon at bounding box center [395, 239] width 7 height 13
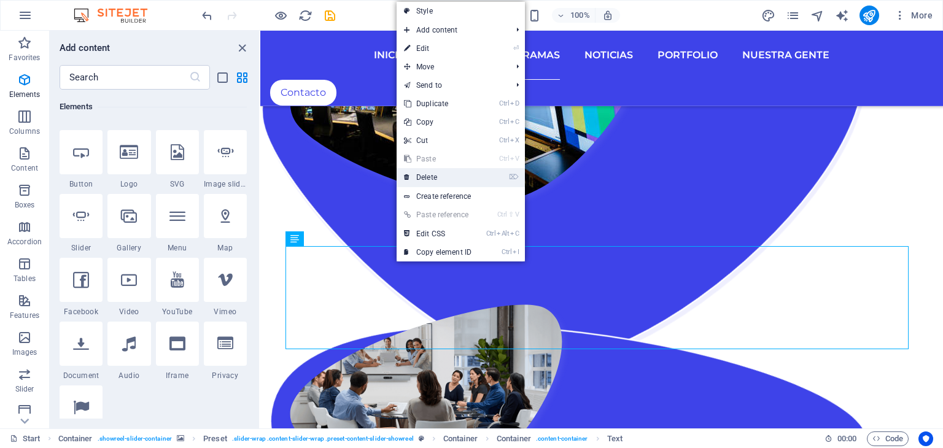
click at [435, 179] on link "⌦ Delete" at bounding box center [438, 177] width 82 height 18
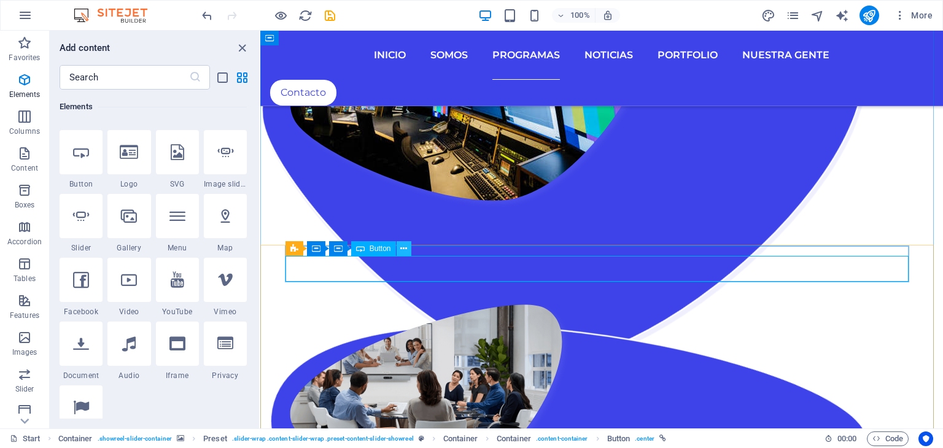
click at [403, 249] on icon at bounding box center [403, 248] width 7 height 13
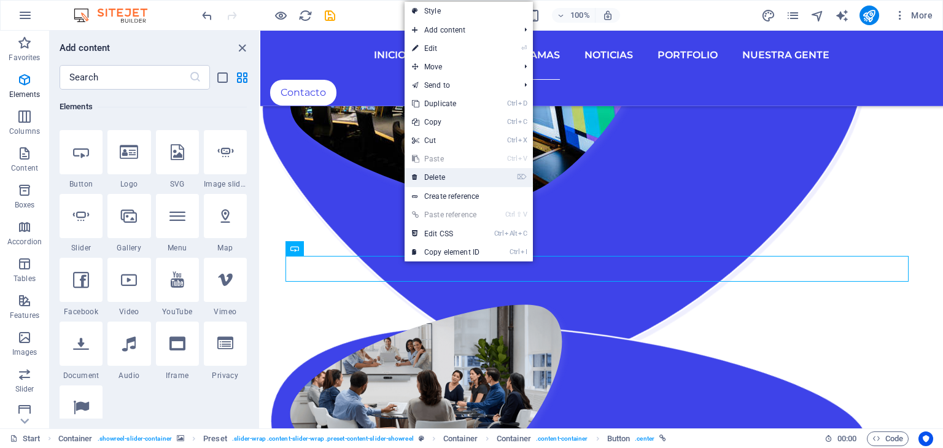
click at [432, 177] on link "⌦ Delete" at bounding box center [445, 177] width 82 height 18
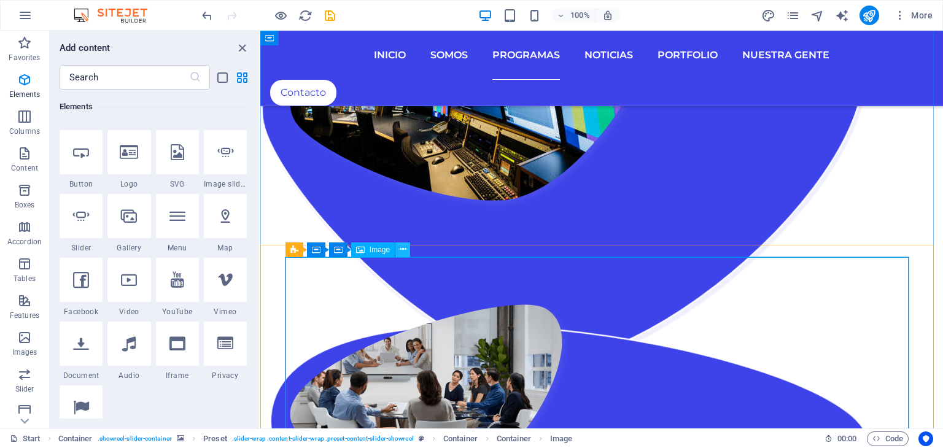
click at [404, 252] on icon at bounding box center [403, 249] width 7 height 13
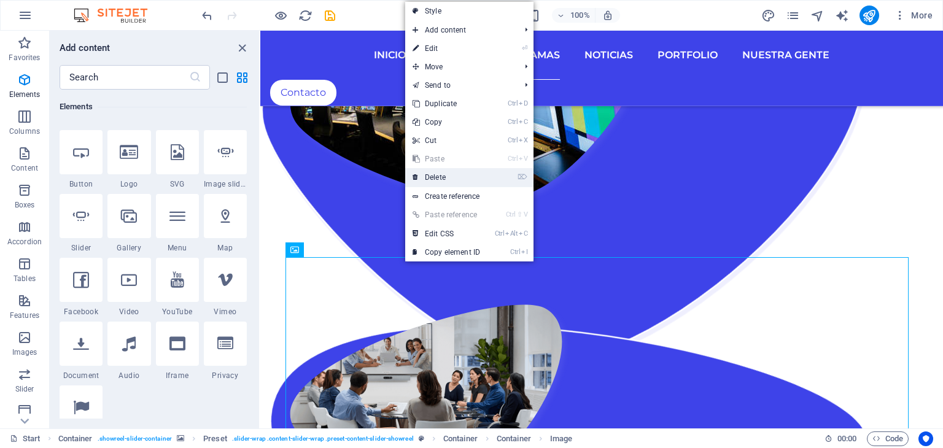
click at [444, 176] on link "⌦ Delete" at bounding box center [446, 177] width 82 height 18
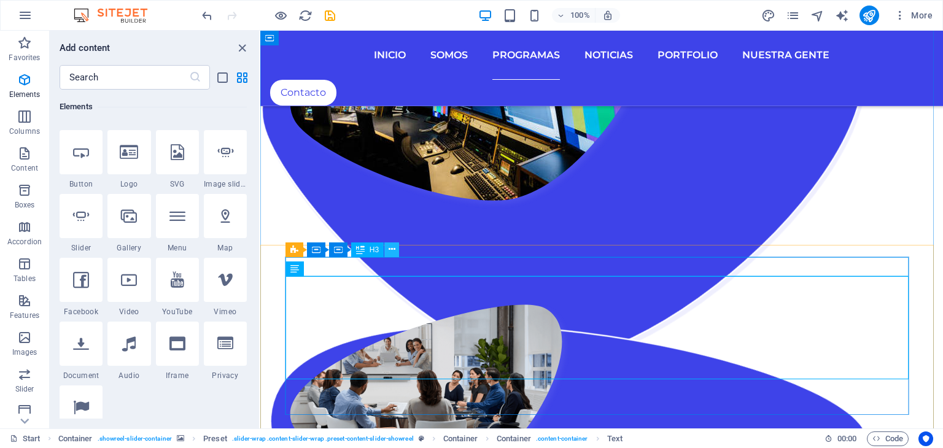
click at [392, 254] on icon at bounding box center [392, 249] width 7 height 13
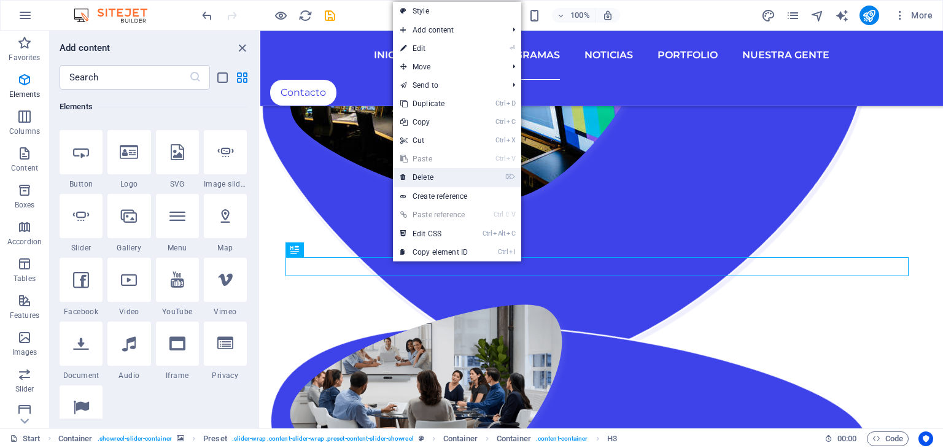
click at [436, 176] on link "⌦ Delete" at bounding box center [434, 177] width 82 height 18
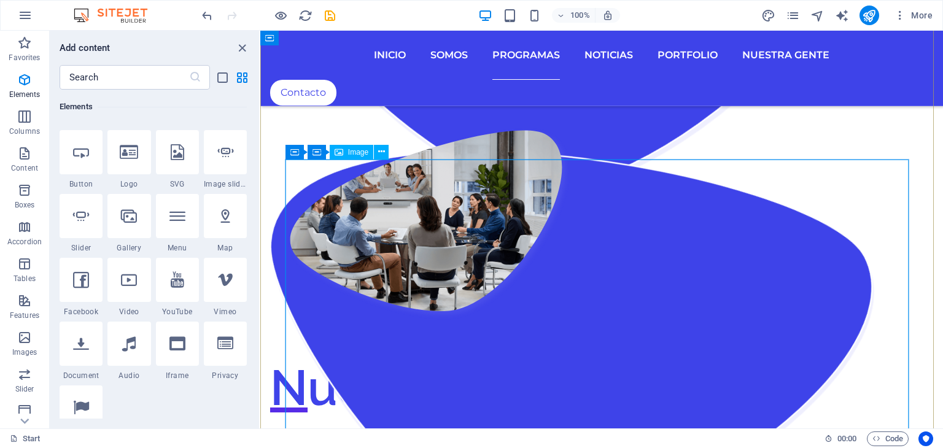
scroll to position [2030, 0]
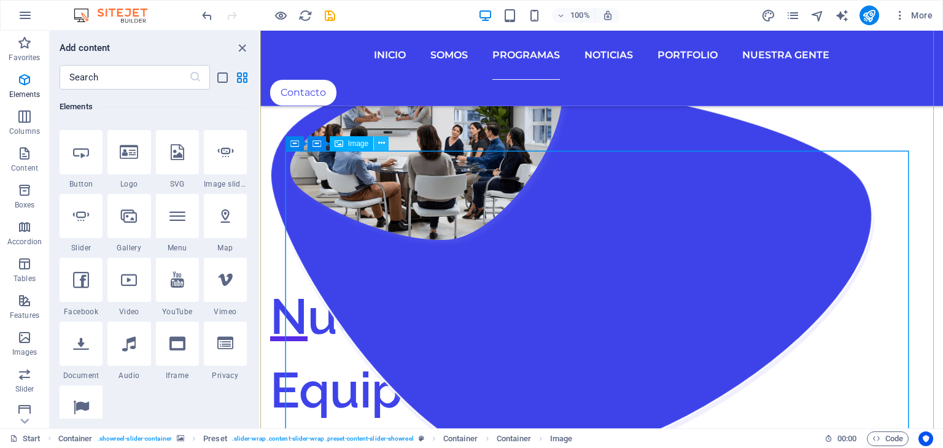
click at [381, 144] on icon at bounding box center [381, 143] width 7 height 13
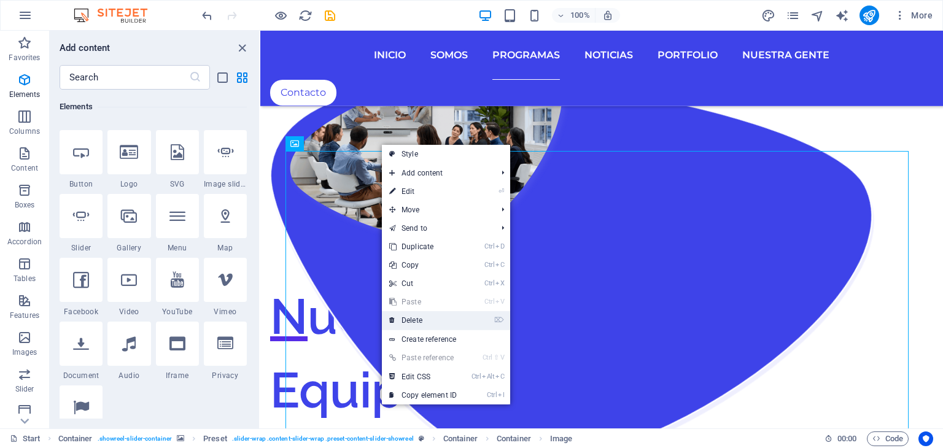
click at [422, 320] on link "⌦ Delete" at bounding box center [423, 320] width 82 height 18
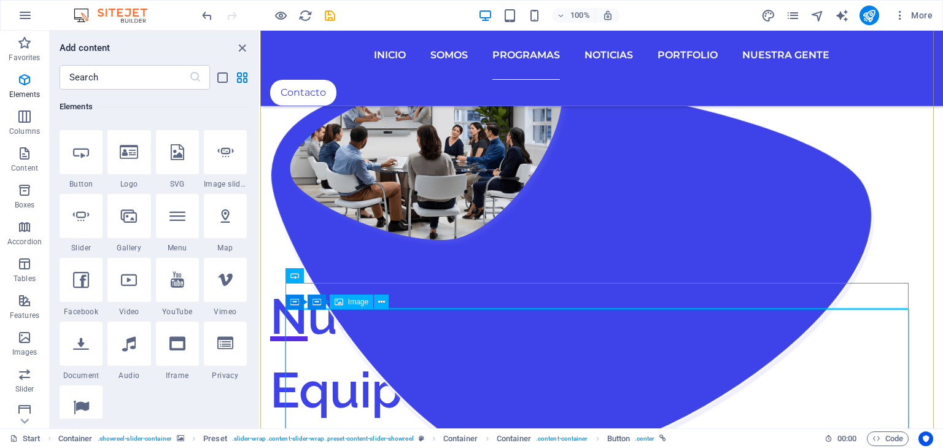
click at [379, 301] on icon at bounding box center [381, 302] width 7 height 13
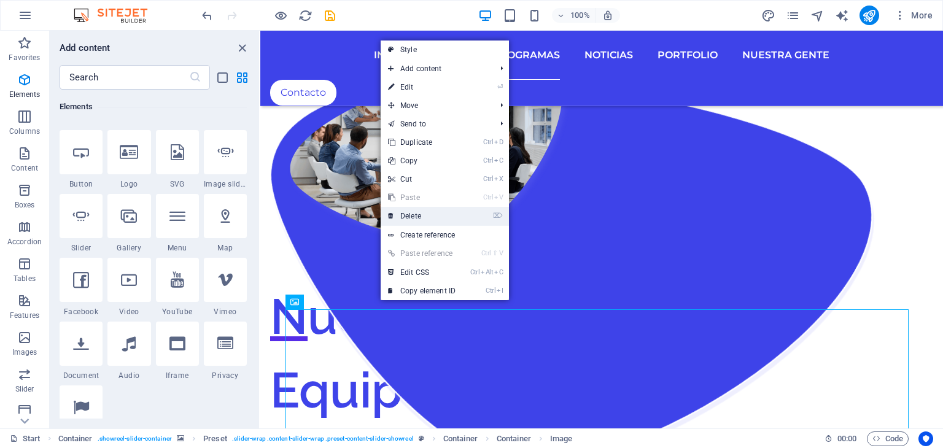
click at [400, 215] on link "⌦ Delete" at bounding box center [422, 216] width 82 height 18
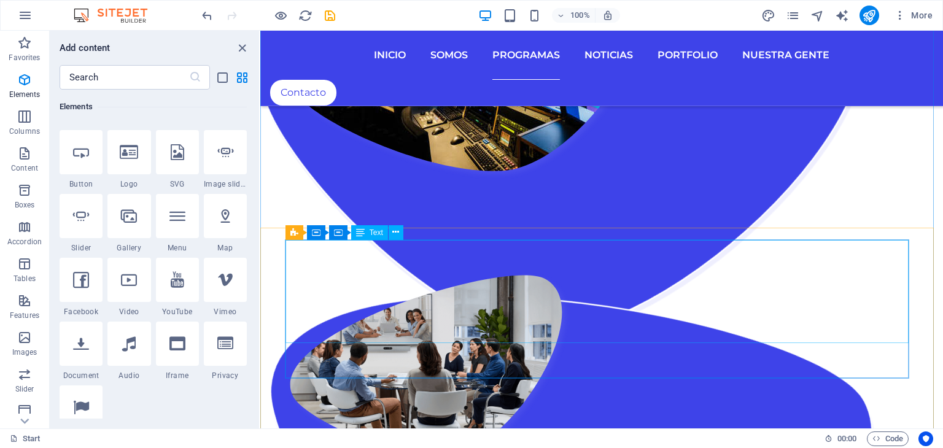
scroll to position [1785, 0]
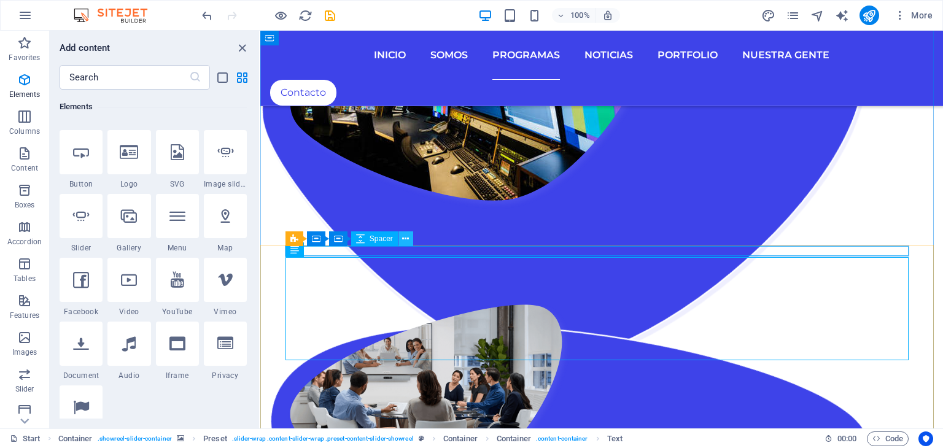
click at [408, 240] on icon at bounding box center [405, 239] width 7 height 13
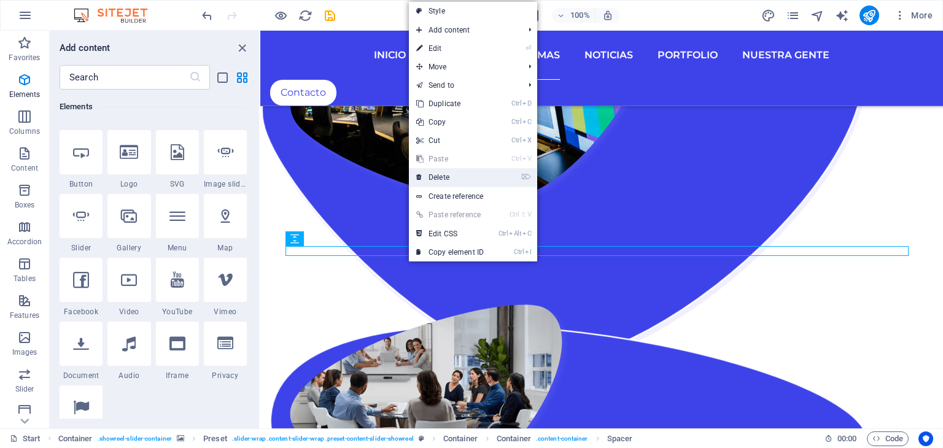
click at [447, 168] on link "⌦ Delete" at bounding box center [450, 177] width 82 height 18
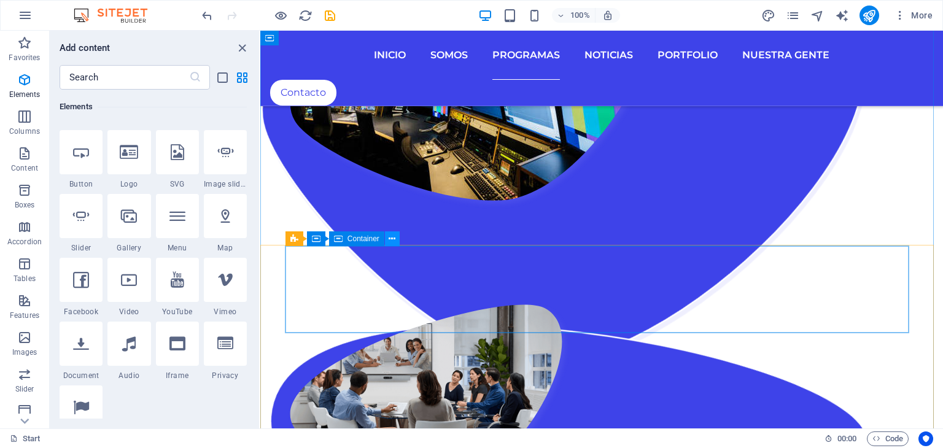
click at [393, 237] on icon at bounding box center [392, 239] width 7 height 13
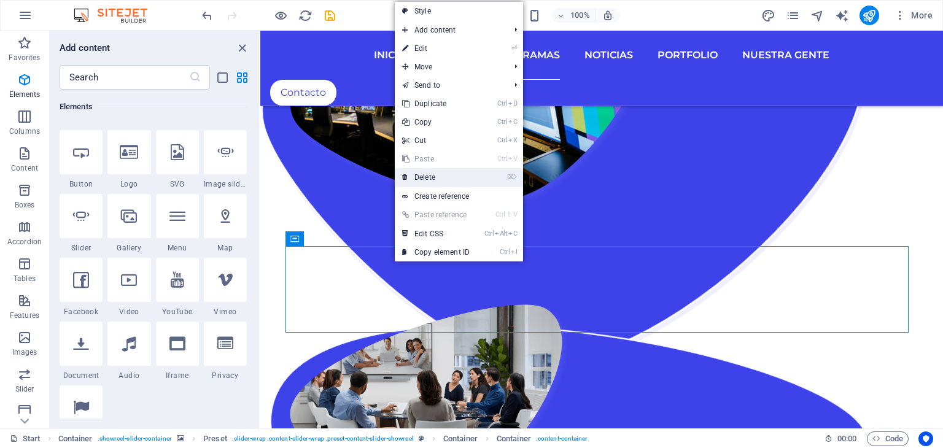
click at [420, 176] on link "⌦ Delete" at bounding box center [436, 177] width 82 height 18
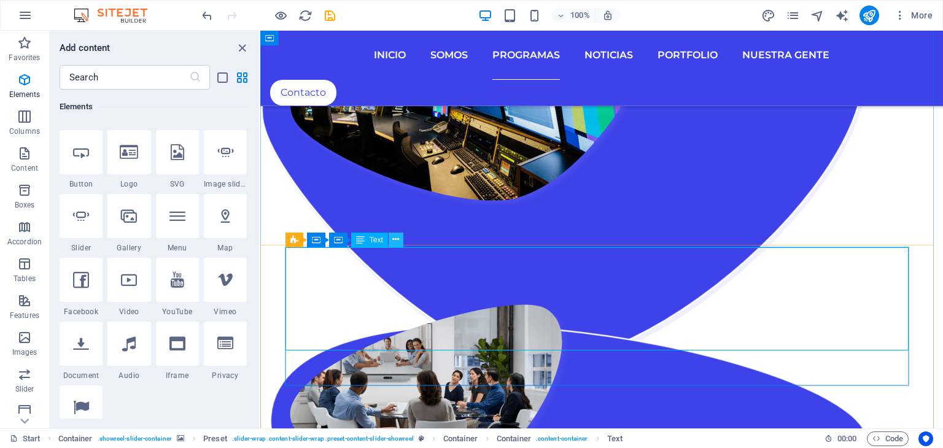
click at [400, 239] on button at bounding box center [396, 240] width 15 height 15
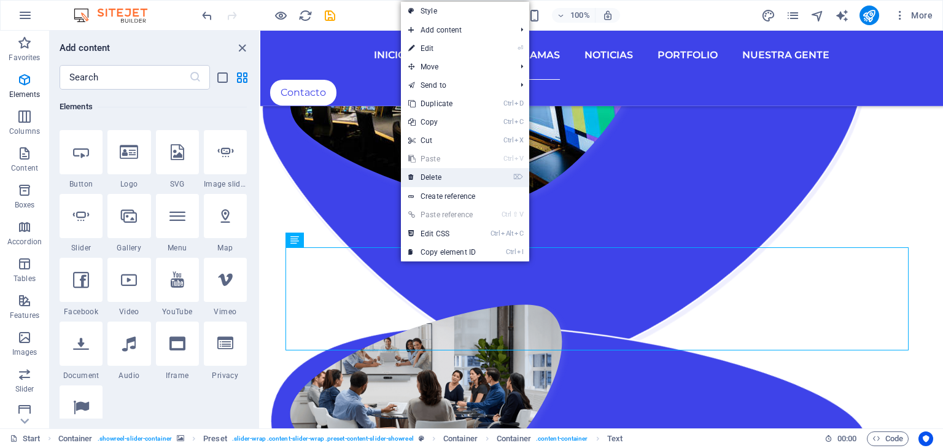
drag, startPoint x: 432, startPoint y: 175, endPoint x: 171, endPoint y: 146, distance: 263.1
click at [432, 175] on link "⌦ Delete" at bounding box center [442, 177] width 82 height 18
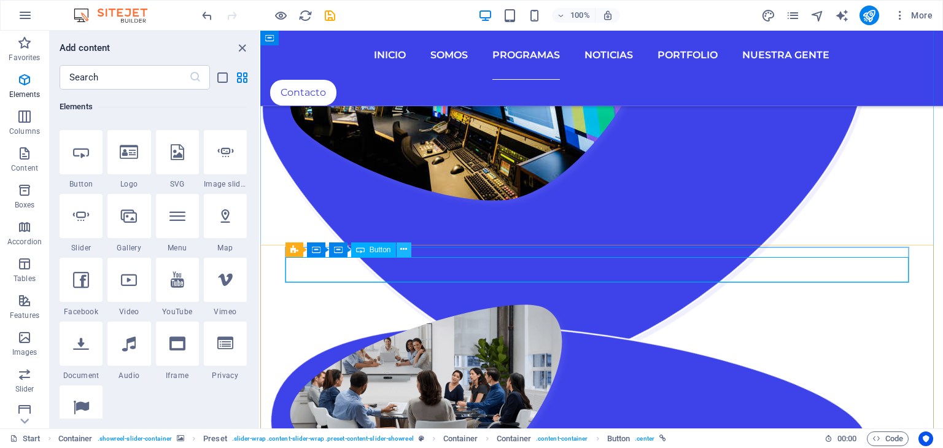
click at [404, 249] on icon at bounding box center [403, 249] width 7 height 13
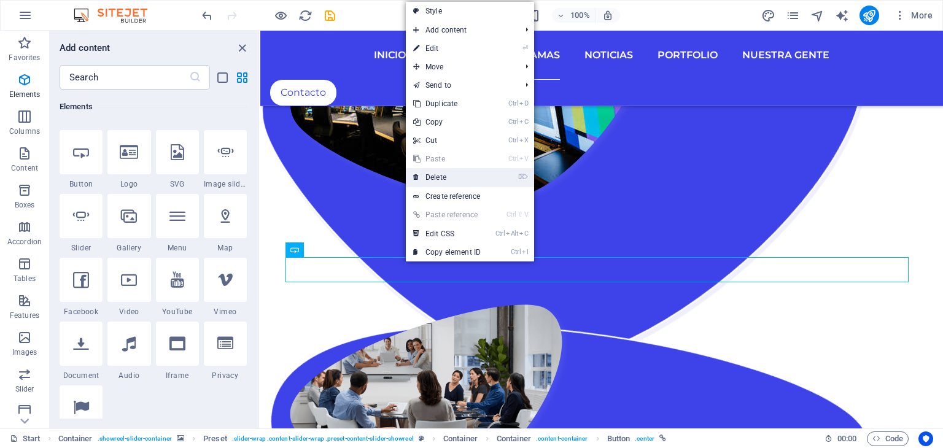
click at [432, 182] on link "⌦ Delete" at bounding box center [447, 177] width 82 height 18
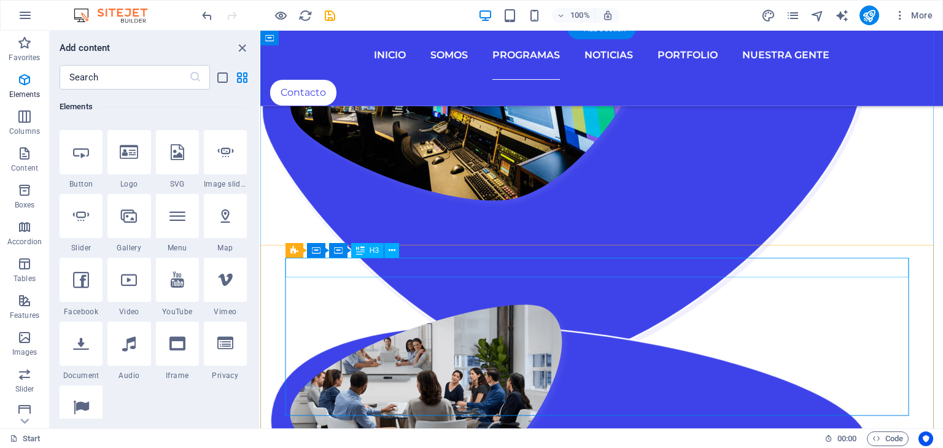
drag, startPoint x: 687, startPoint y: 285, endPoint x: 435, endPoint y: 271, distance: 253.3
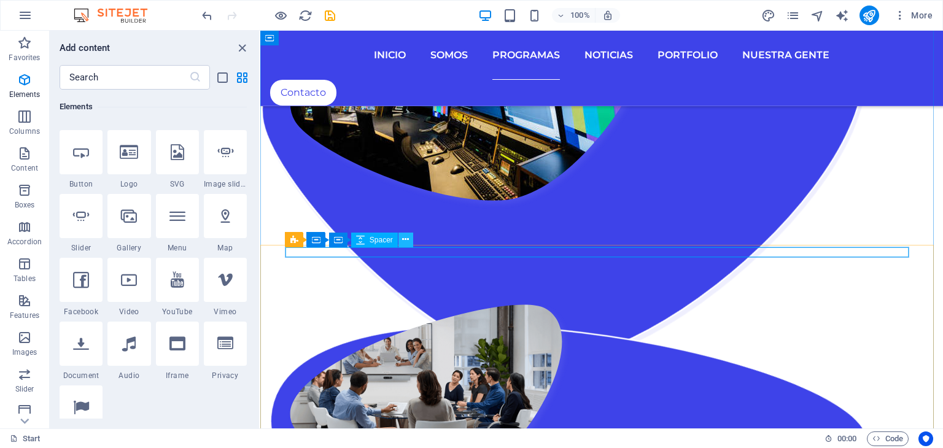
click at [402, 239] on icon at bounding box center [405, 239] width 7 height 13
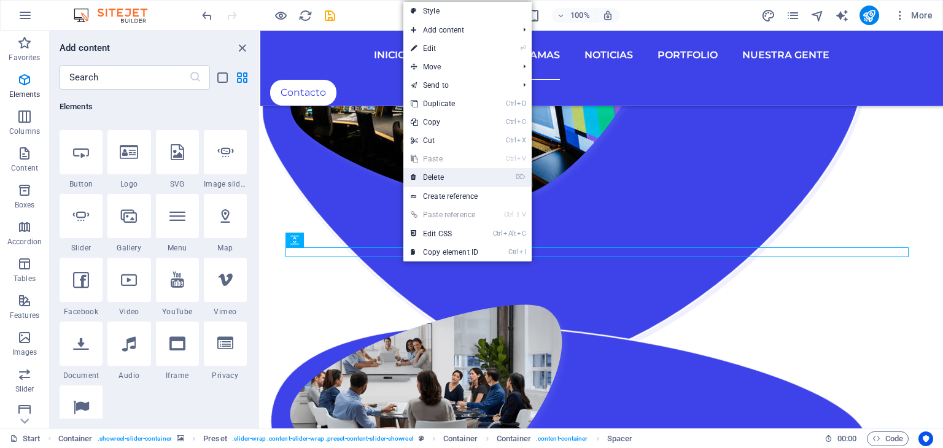
click at [427, 181] on link "⌦ Delete" at bounding box center [444, 177] width 82 height 18
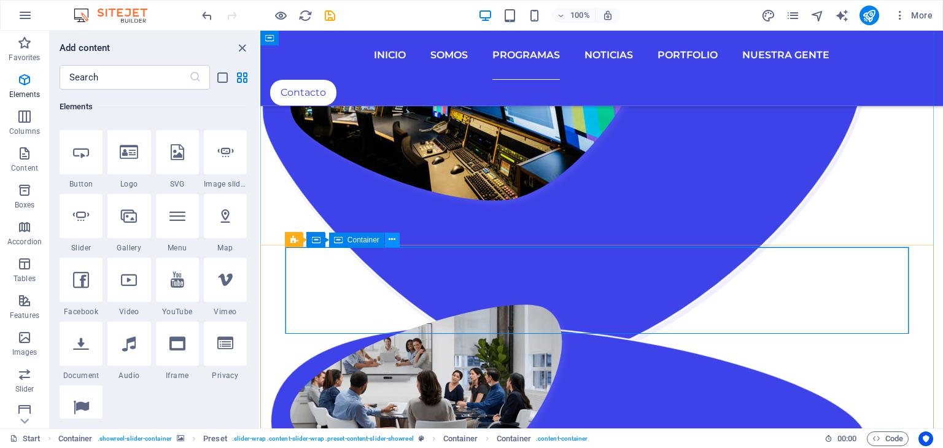
click at [393, 239] on icon at bounding box center [392, 239] width 7 height 13
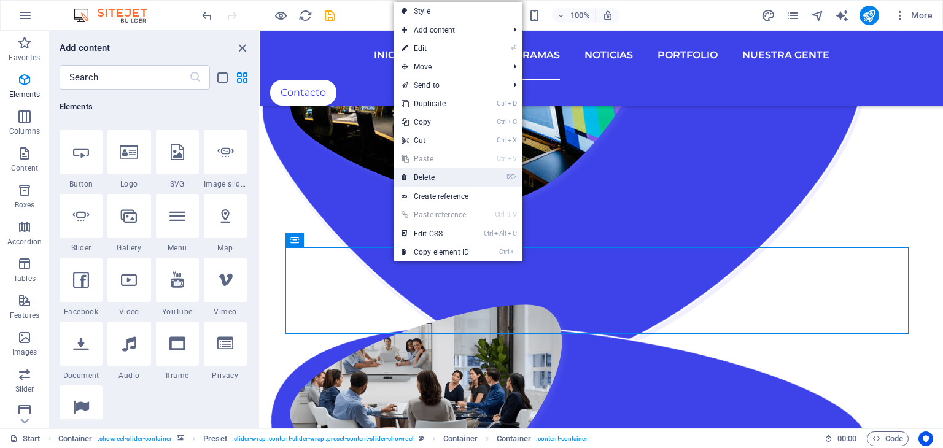
drag, startPoint x: 432, startPoint y: 172, endPoint x: 176, endPoint y: 164, distance: 256.7
click at [432, 172] on link "⌦ Delete" at bounding box center [435, 177] width 82 height 18
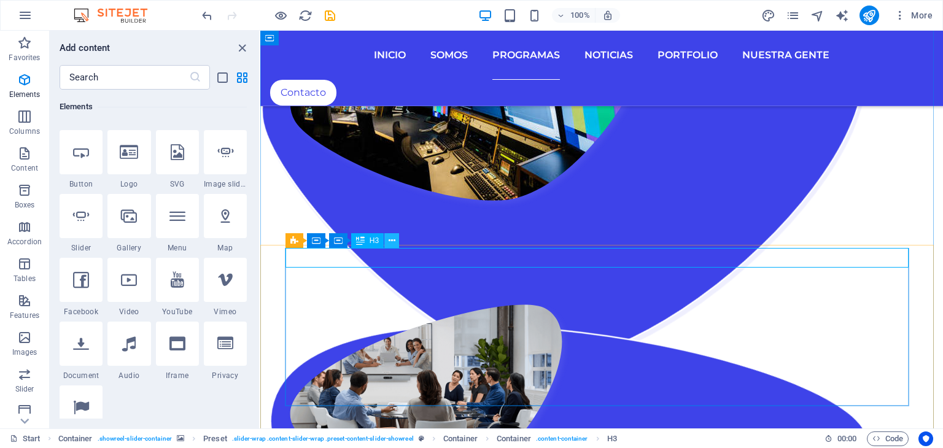
click at [395, 241] on icon at bounding box center [392, 240] width 7 height 13
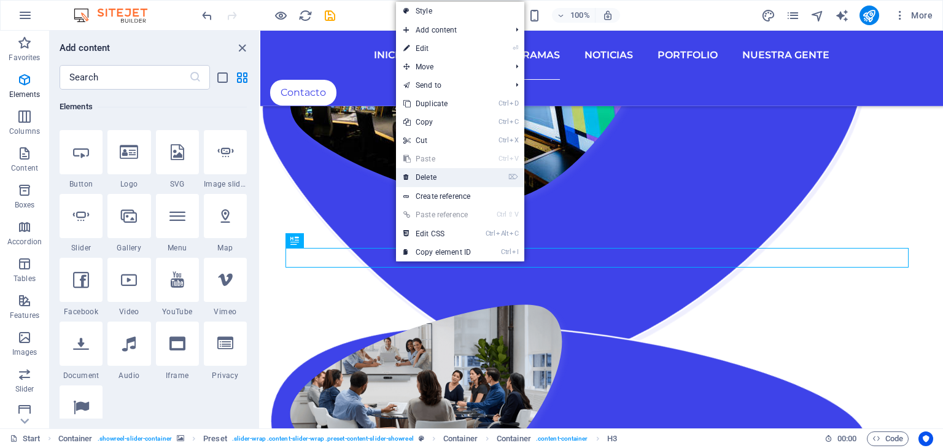
click at [441, 179] on link "⌦ Delete" at bounding box center [437, 177] width 82 height 18
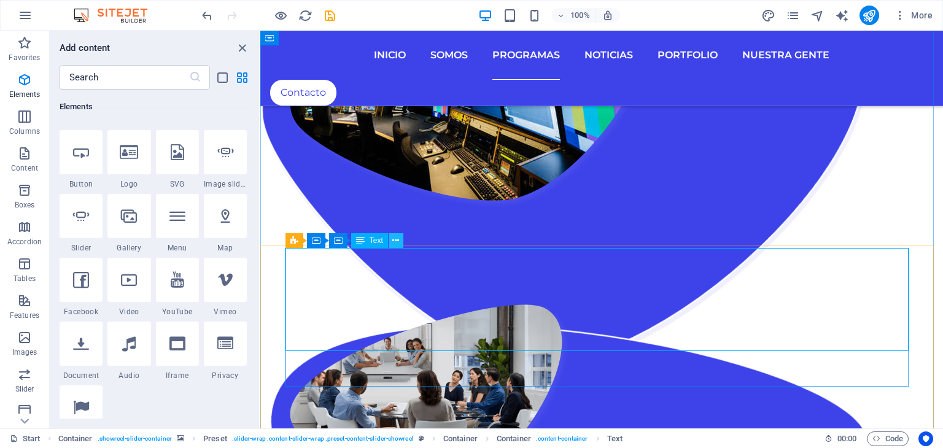
click at [398, 242] on icon at bounding box center [395, 240] width 7 height 13
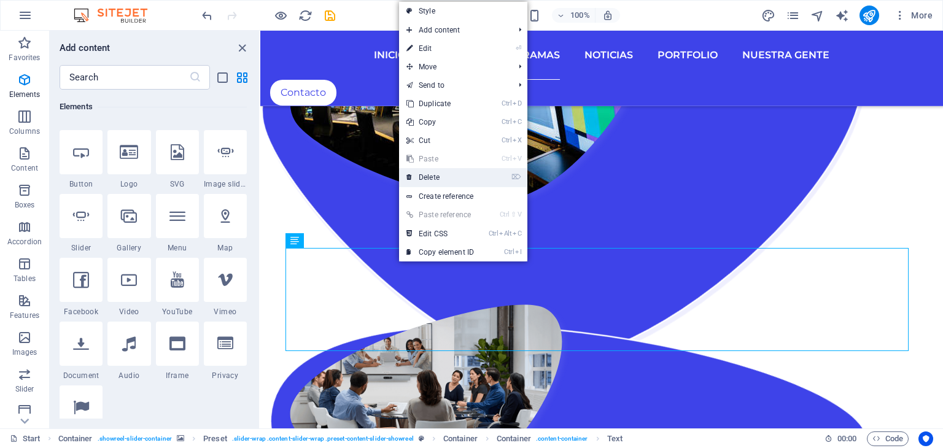
click at [444, 179] on link "⌦ Delete" at bounding box center [440, 177] width 82 height 18
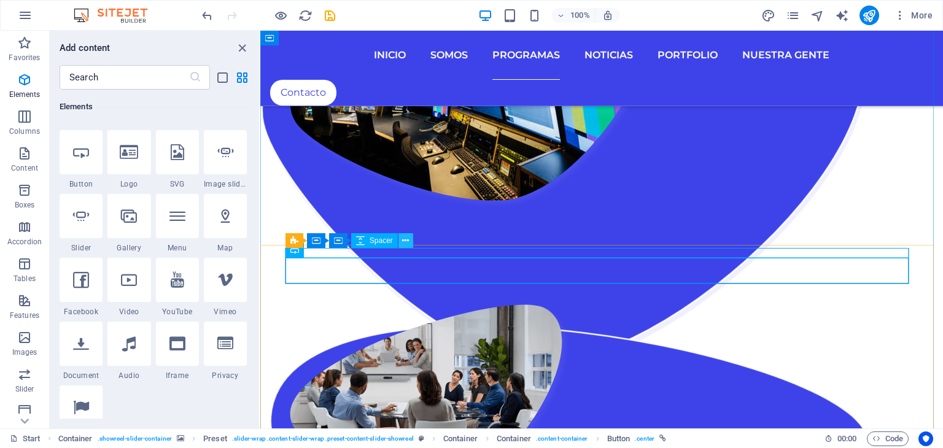
click at [408, 239] on icon at bounding box center [405, 240] width 7 height 13
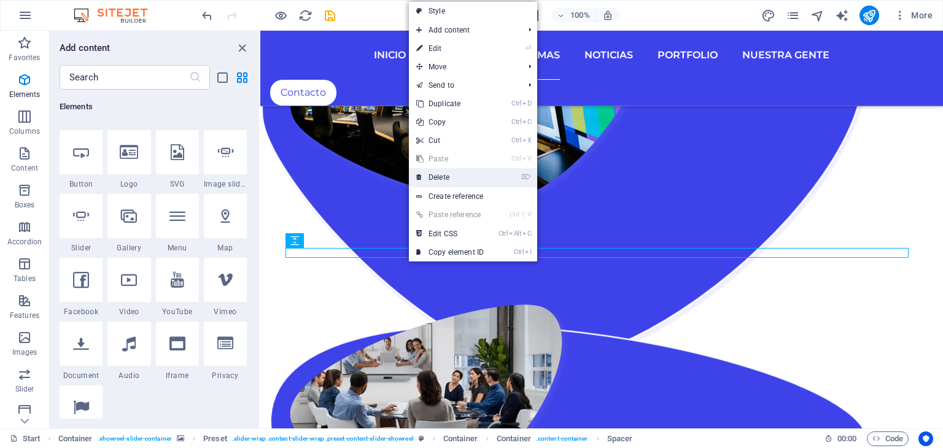
click at [444, 180] on link "⌦ Delete" at bounding box center [450, 177] width 82 height 18
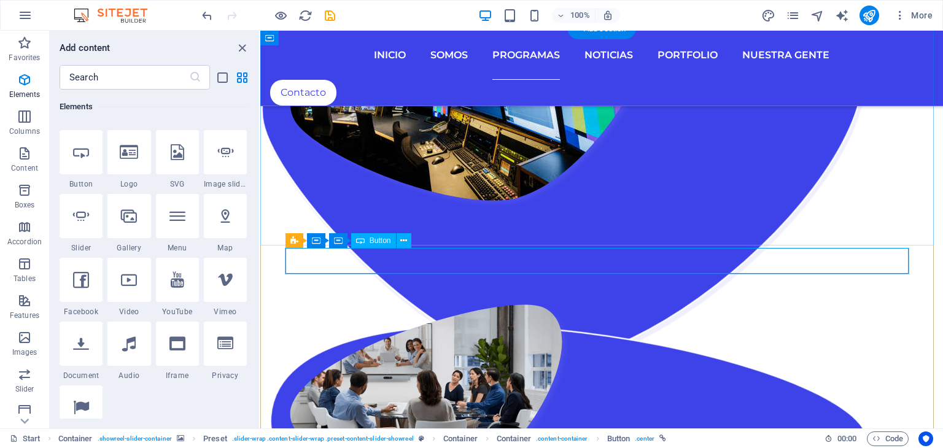
click at [404, 241] on icon at bounding box center [403, 240] width 7 height 13
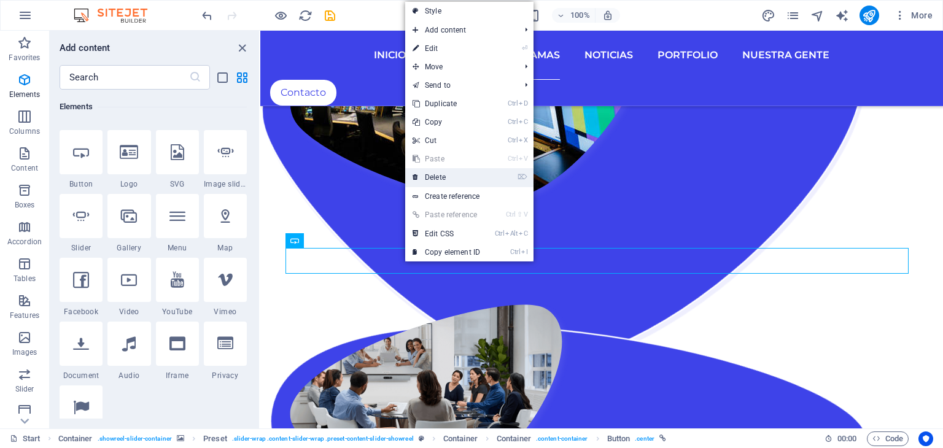
click at [442, 179] on link "⌦ Delete" at bounding box center [446, 177] width 82 height 18
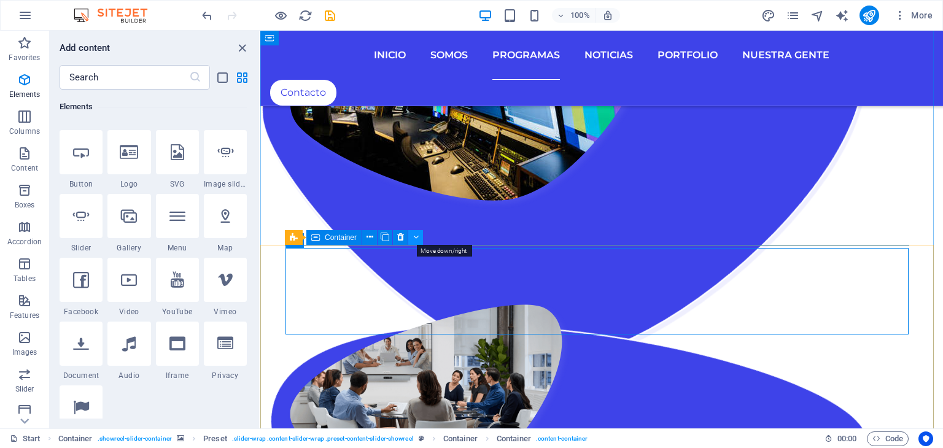
click at [416, 236] on icon at bounding box center [416, 237] width 6 height 13
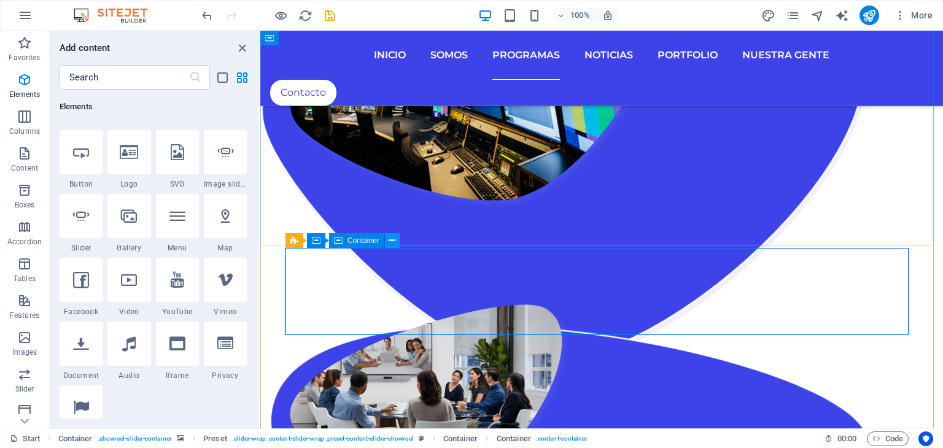
click at [397, 237] on button at bounding box center [392, 240] width 15 height 15
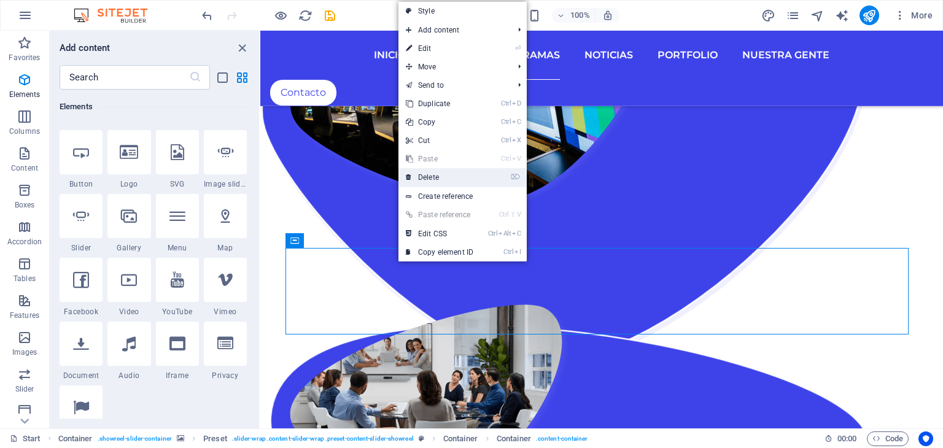
click at [439, 178] on link "⌦ Delete" at bounding box center [439, 177] width 82 height 18
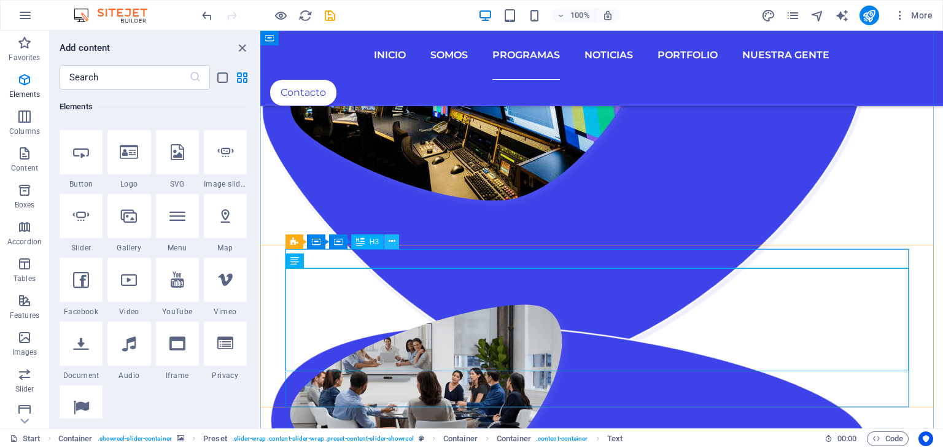
click at [389, 241] on icon at bounding box center [392, 241] width 7 height 13
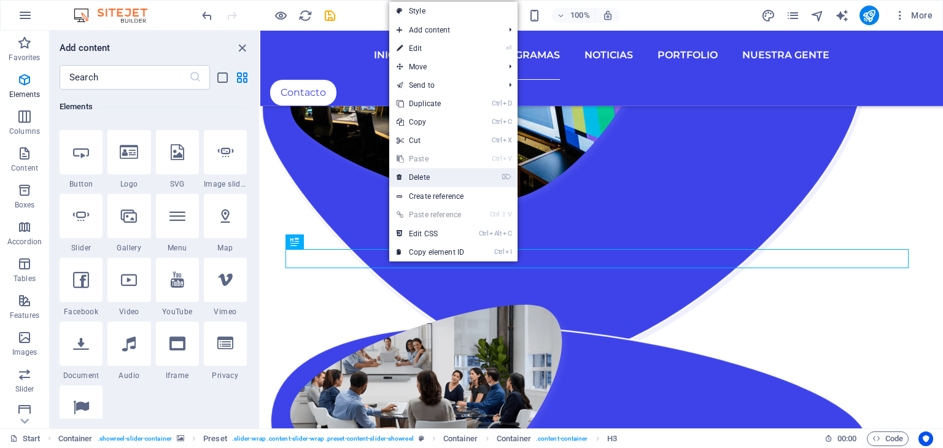
click at [422, 172] on link "⌦ Delete" at bounding box center [430, 177] width 82 height 18
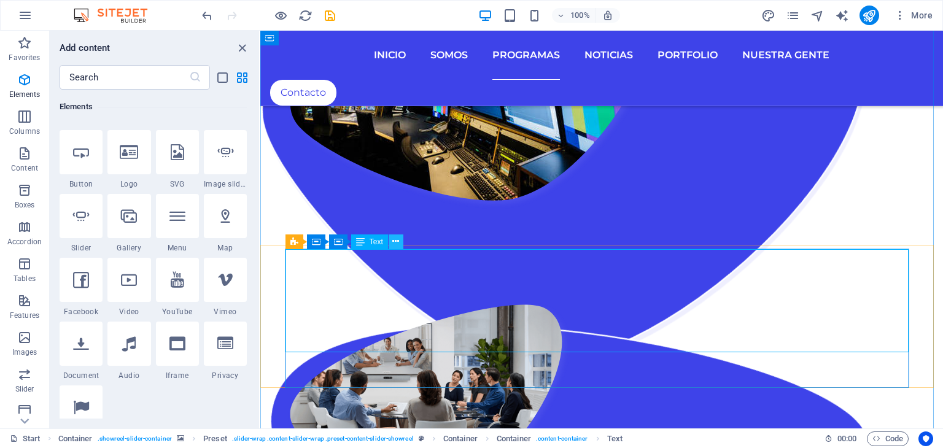
click at [400, 242] on button at bounding box center [396, 241] width 15 height 15
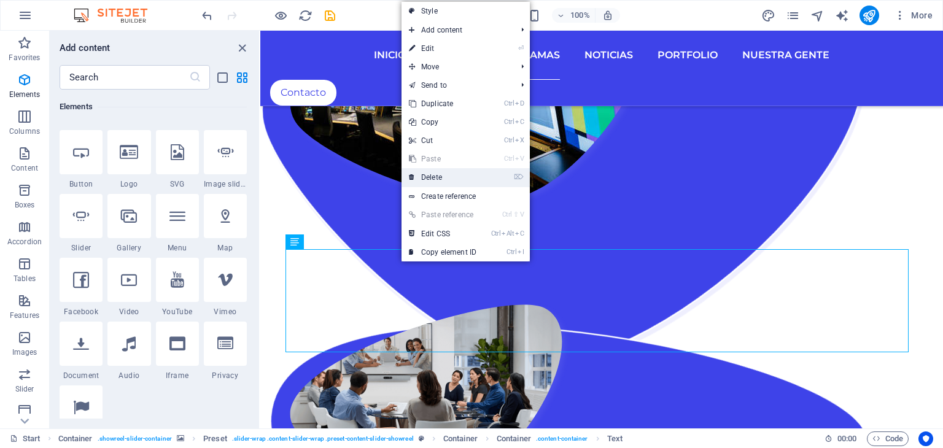
click at [443, 177] on link "⌦ Delete" at bounding box center [442, 177] width 82 height 18
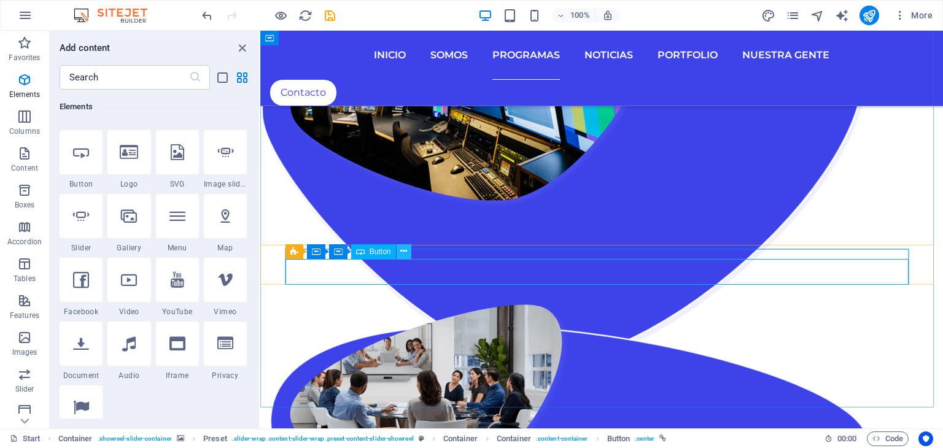
click at [410, 250] on button at bounding box center [404, 251] width 15 height 15
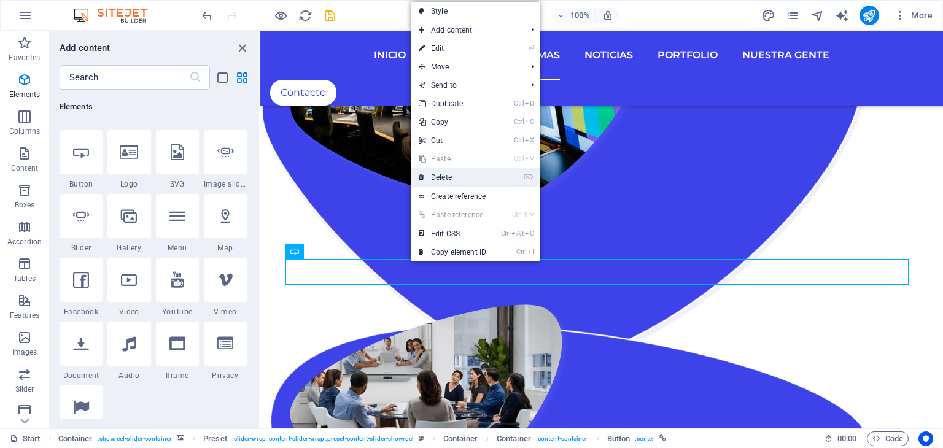
click at [462, 176] on link "⌦ Delete" at bounding box center [452, 177] width 82 height 18
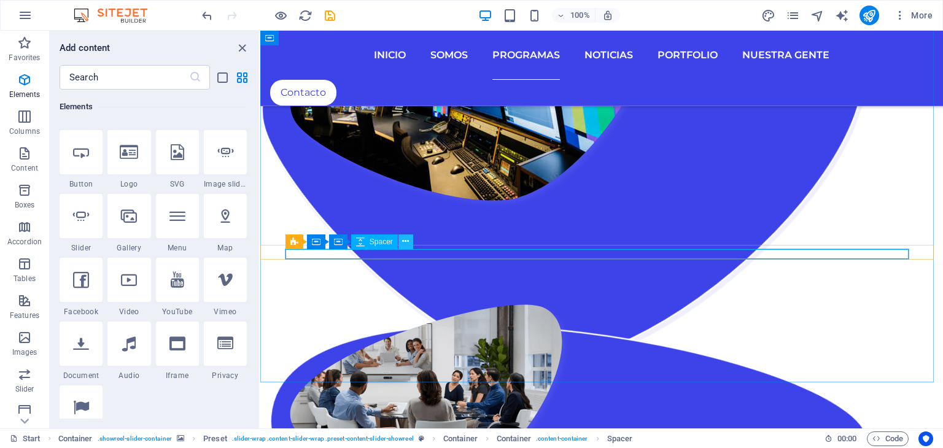
click at [403, 241] on icon at bounding box center [405, 241] width 7 height 13
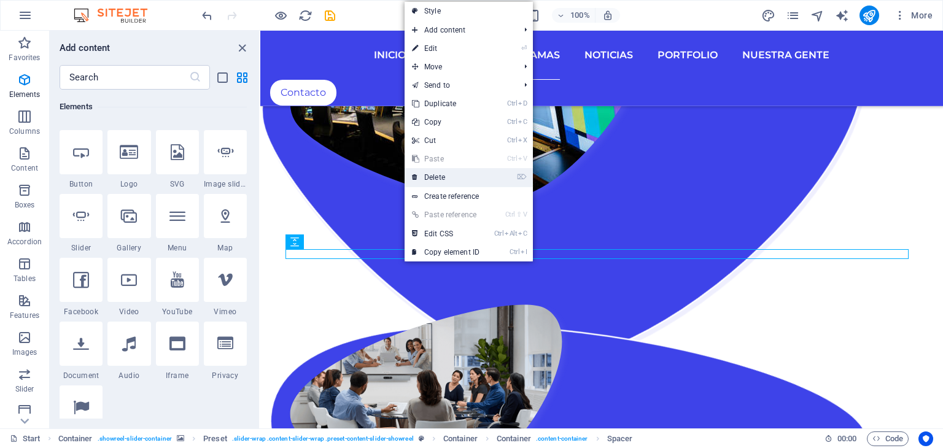
click at [437, 174] on link "⌦ Delete" at bounding box center [445, 177] width 82 height 18
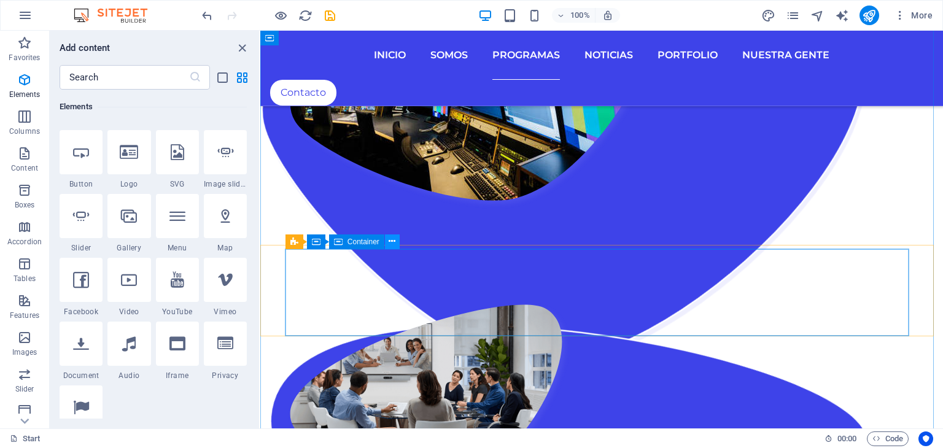
click at [394, 239] on icon at bounding box center [392, 241] width 7 height 13
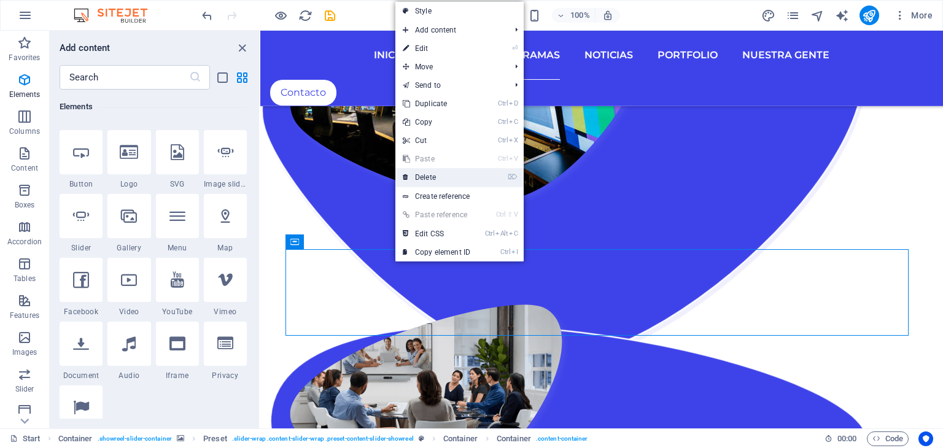
click at [432, 179] on link "⌦ Delete" at bounding box center [436, 177] width 82 height 18
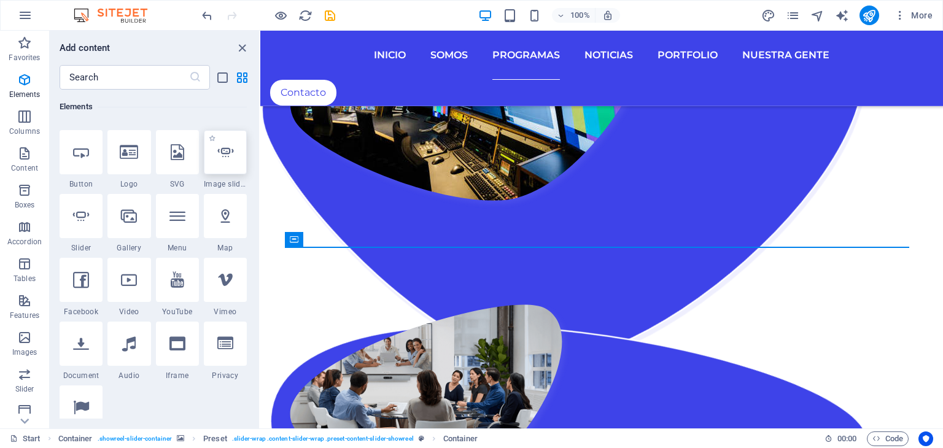
click at [230, 157] on icon at bounding box center [225, 152] width 16 height 16
select select "ms"
select select "s"
select select "progressive"
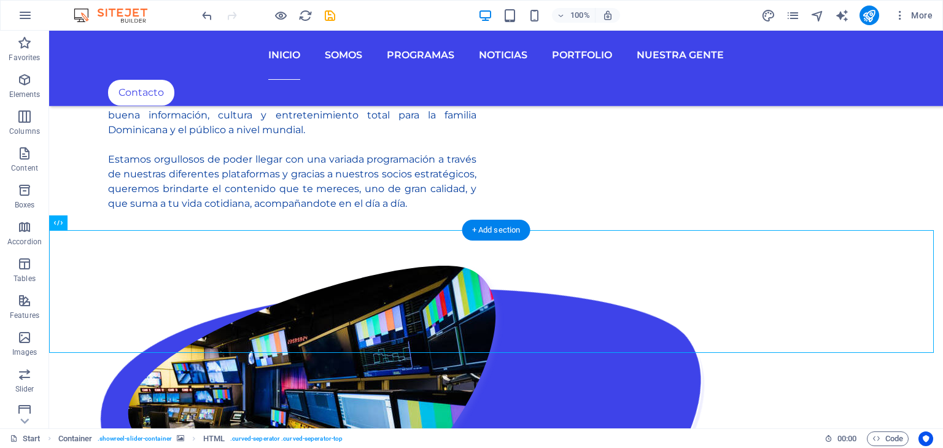
scroll to position [1781, 0]
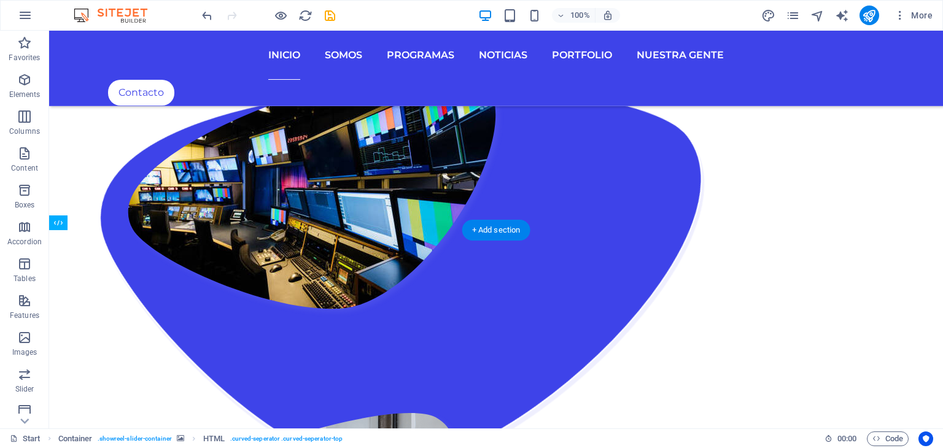
drag, startPoint x: 341, startPoint y: 261, endPoint x: 362, endPoint y: 366, distance: 107.6
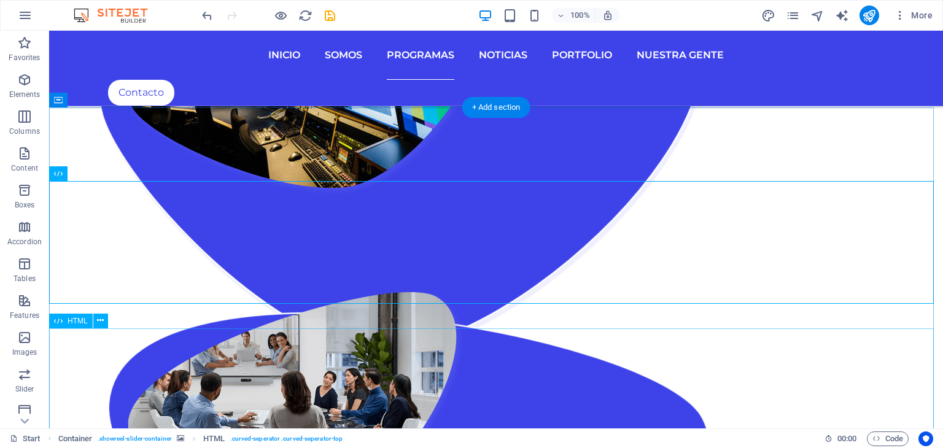
scroll to position [1903, 0]
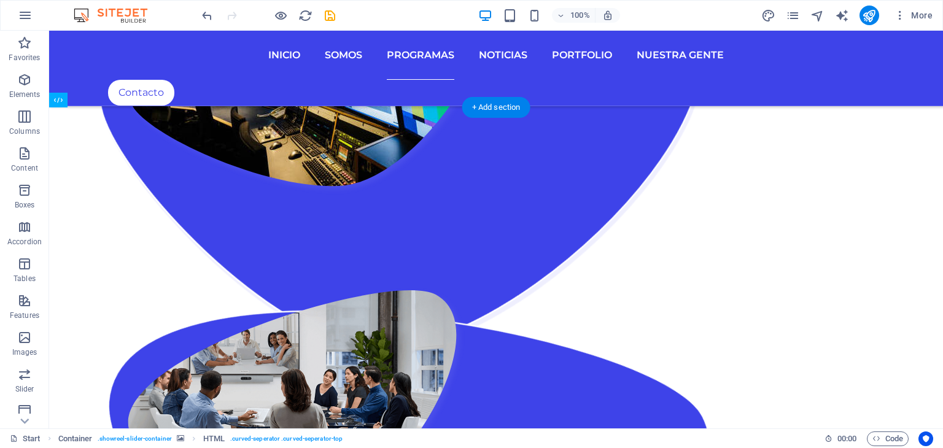
drag, startPoint x: 128, startPoint y: 210, endPoint x: 268, endPoint y: 350, distance: 198.3
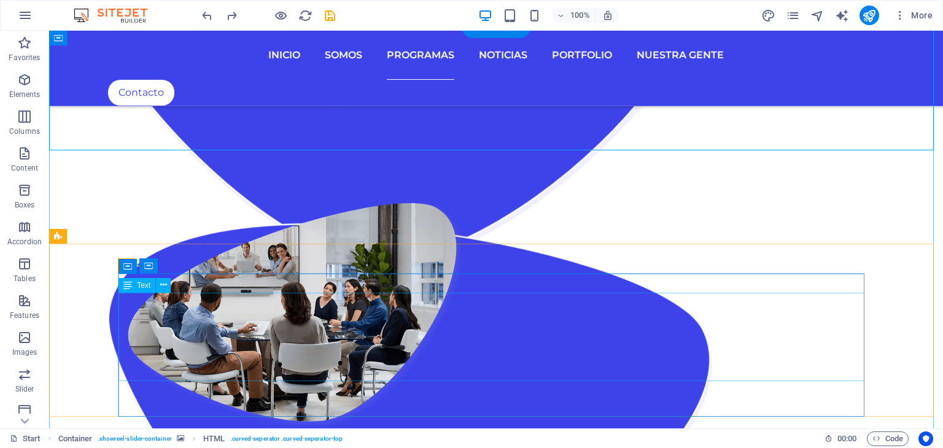
scroll to position [1965, 0]
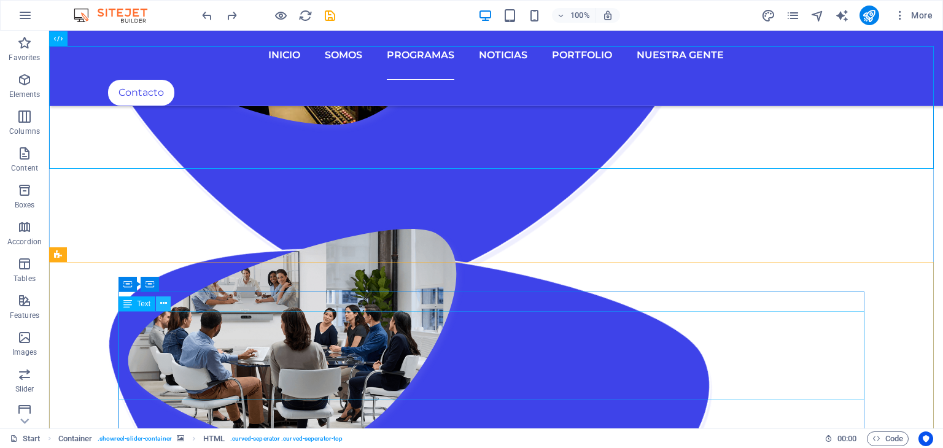
click at [160, 303] on icon at bounding box center [163, 303] width 7 height 13
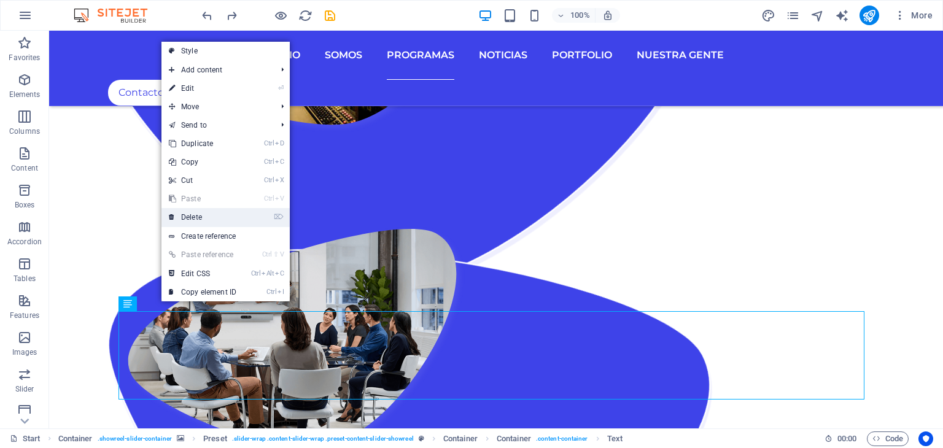
click at [192, 221] on link "⌦ Delete" at bounding box center [202, 217] width 82 height 18
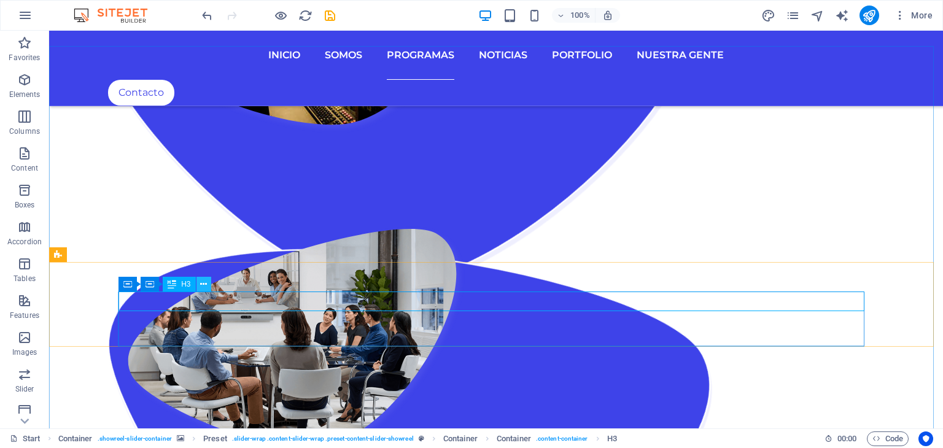
click at [197, 284] on button at bounding box center [203, 284] width 15 height 15
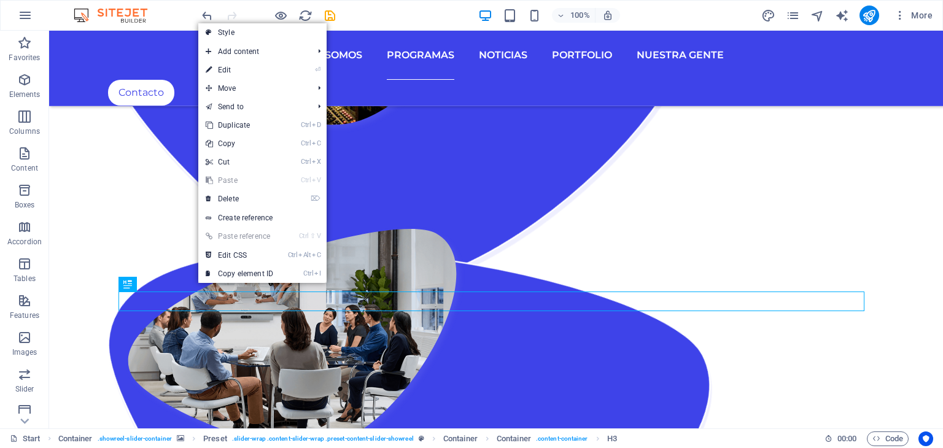
click at [248, 189] on link "Ctrl V Paste" at bounding box center [239, 180] width 82 height 18
click at [248, 196] on link "⌦ Delete" at bounding box center [239, 199] width 82 height 18
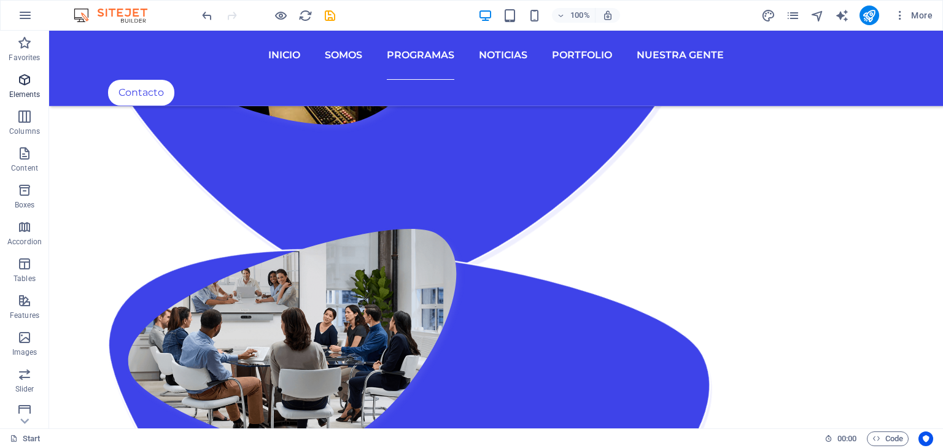
click at [31, 91] on p "Elements" at bounding box center [24, 95] width 31 height 10
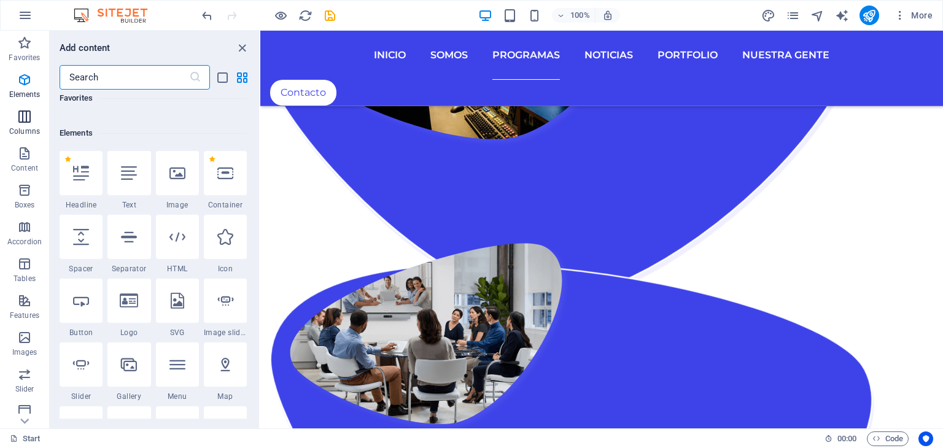
scroll to position [130, 0]
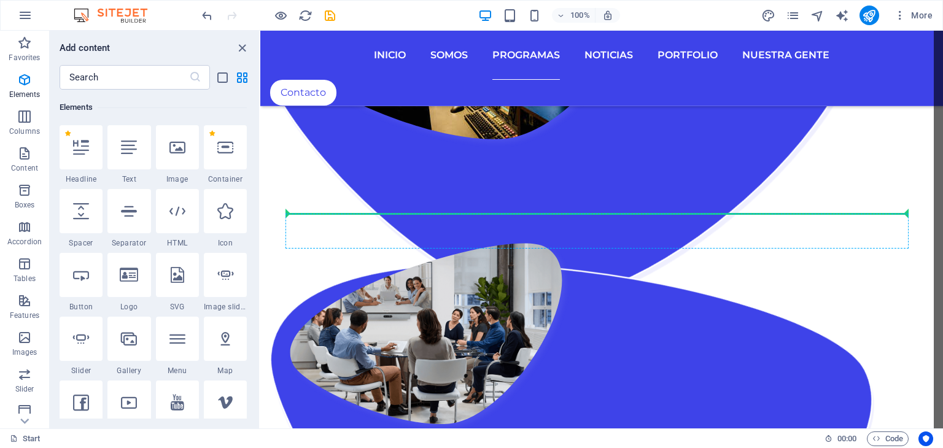
select select "ms"
select select "s"
select select "progressive"
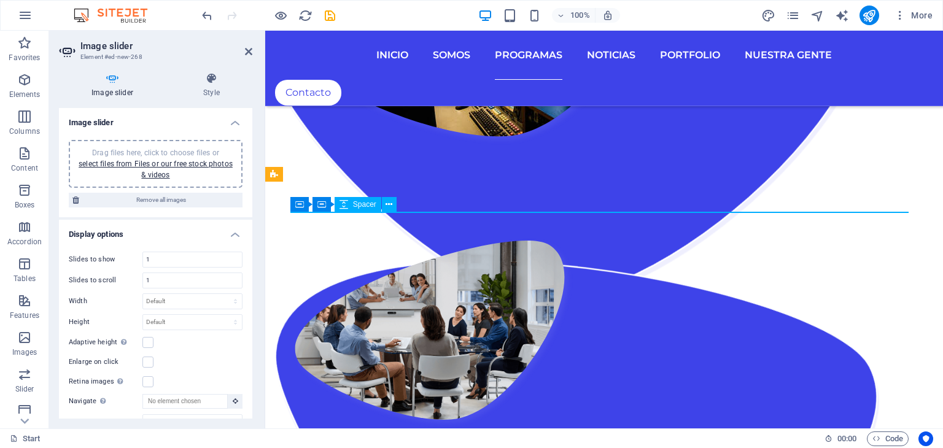
scroll to position [1843, 0]
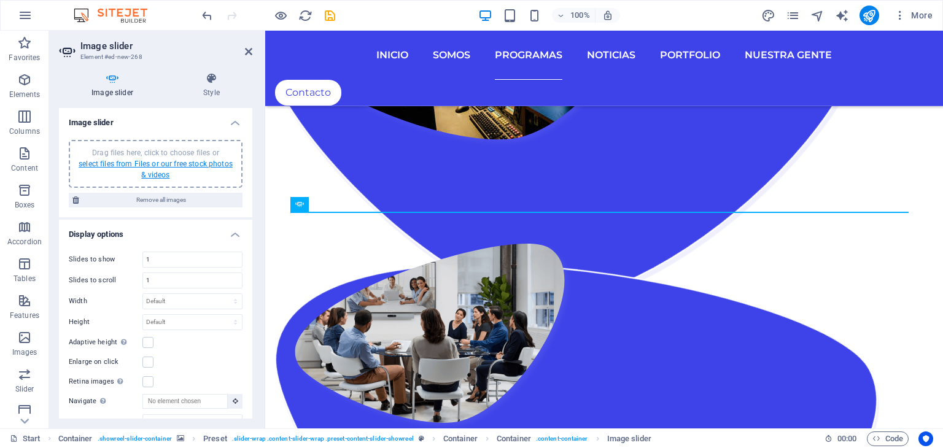
click at [153, 164] on link "select files from Files or our free stock photos & videos" at bounding box center [156, 170] width 154 height 20
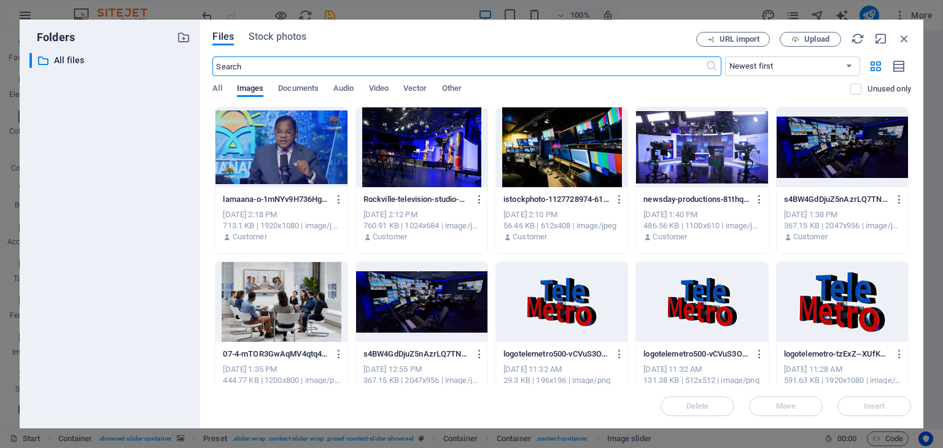
scroll to position [1903, 0]
click at [267, 141] on div at bounding box center [280, 147] width 131 height 80
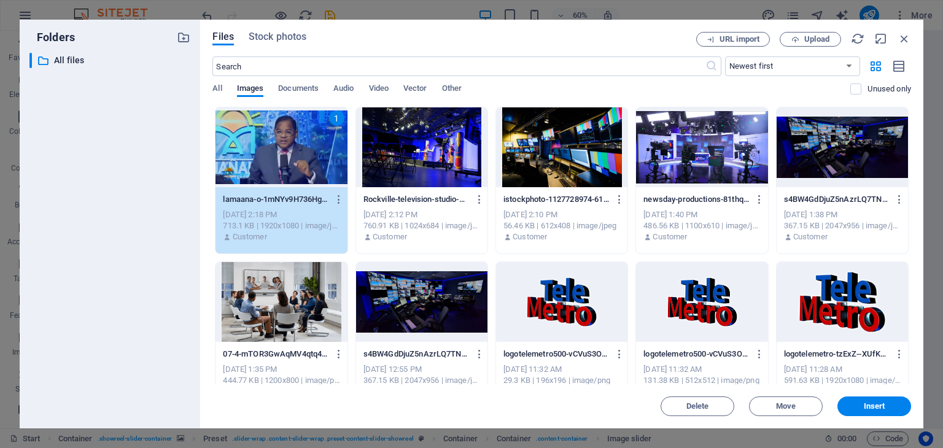
click at [267, 141] on div "1" at bounding box center [280, 147] width 131 height 80
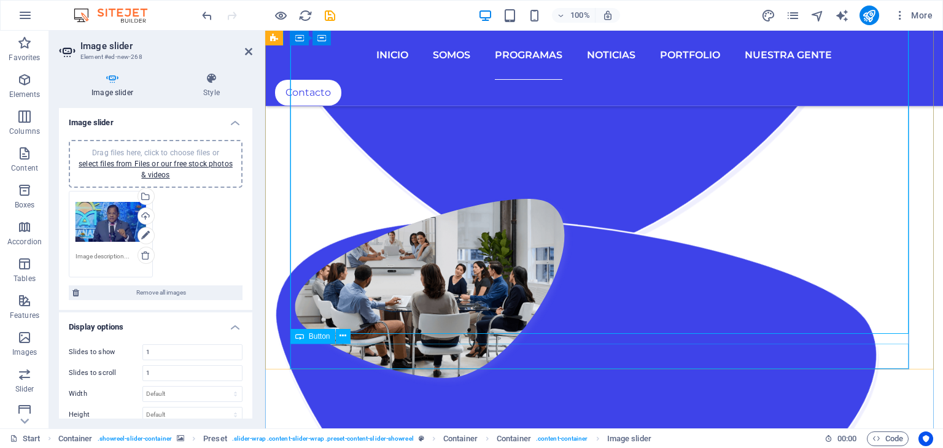
scroll to position [1843, 0]
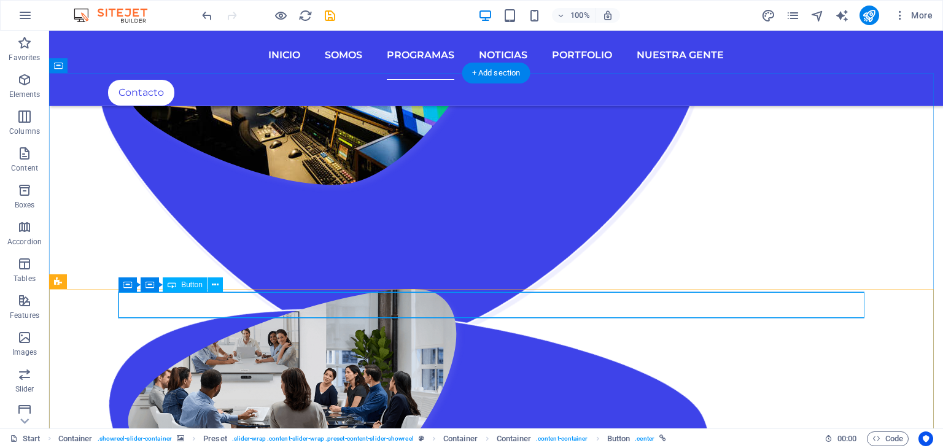
scroll to position [1966, 0]
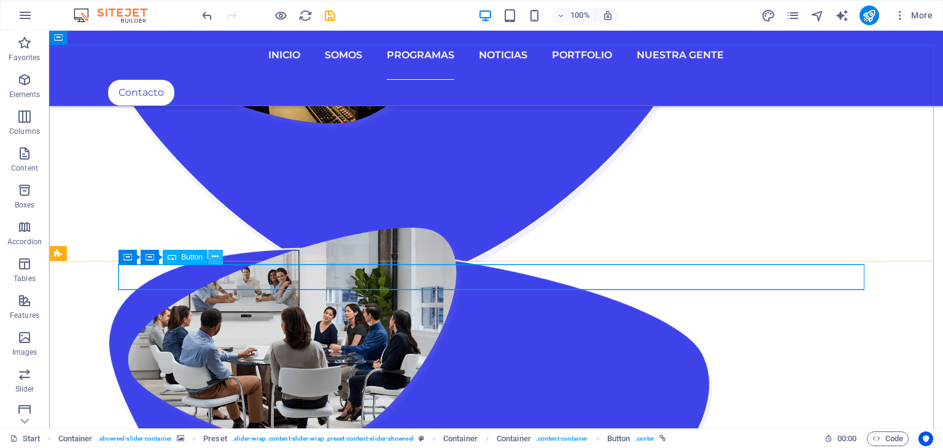
click at [216, 258] on icon at bounding box center [215, 256] width 7 height 13
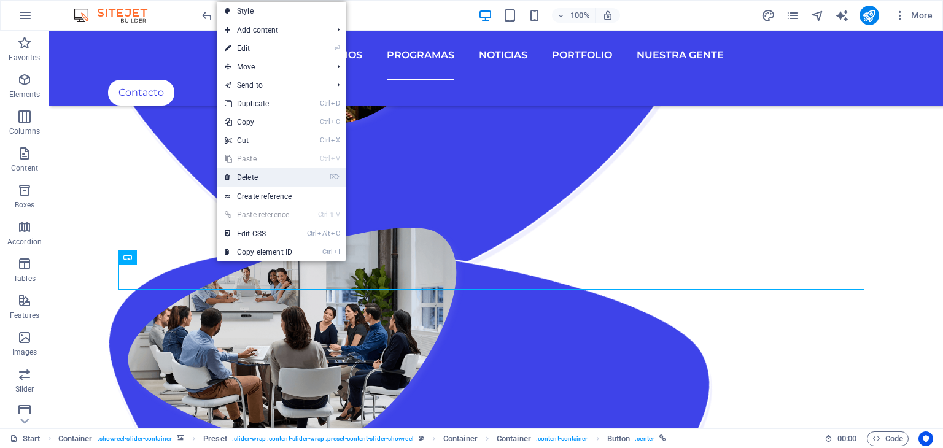
click at [258, 172] on link "⌦ Delete" at bounding box center [258, 177] width 82 height 18
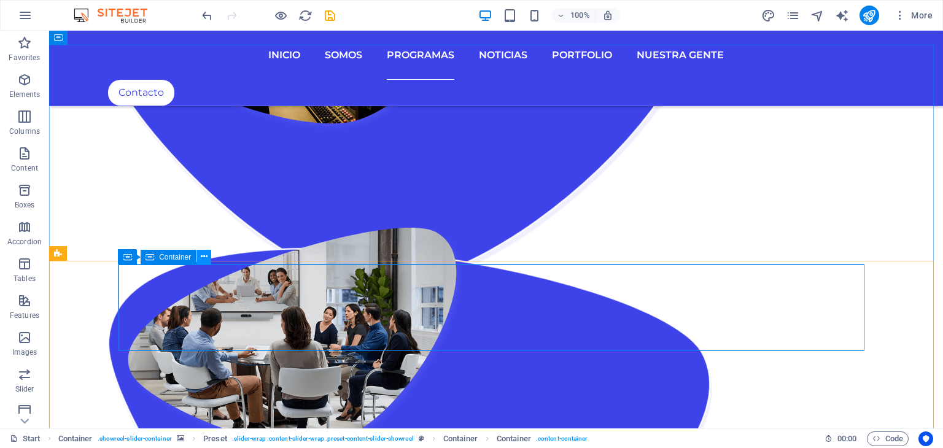
click at [207, 256] on icon at bounding box center [204, 256] width 7 height 13
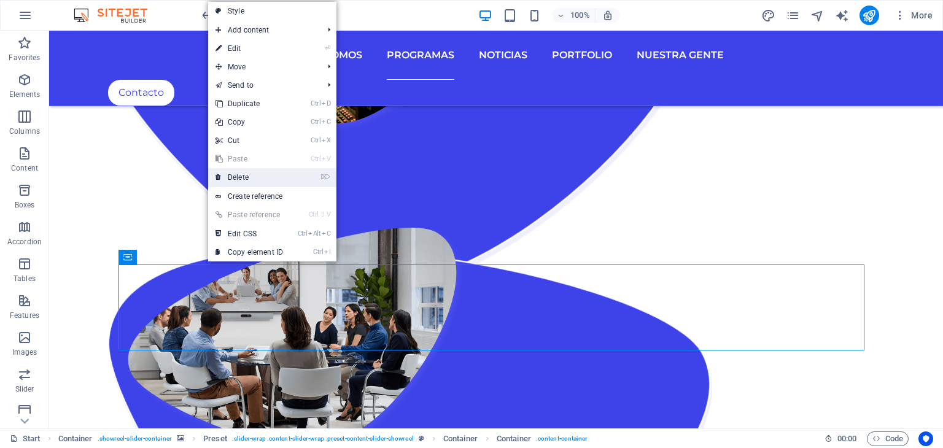
click at [243, 177] on link "⌦ Delete" at bounding box center [249, 177] width 82 height 18
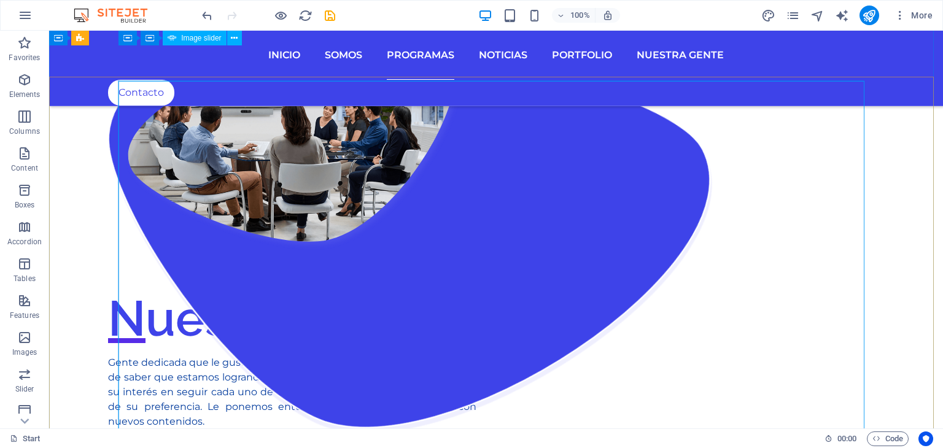
scroll to position [2150, 0]
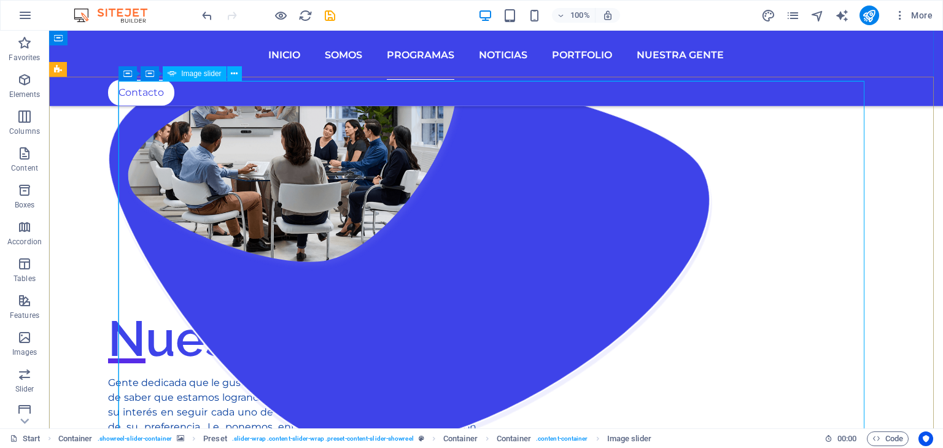
click at [199, 71] on span "Image slider" at bounding box center [201, 73] width 40 height 7
select select "ms"
select select "s"
select select "progressive"
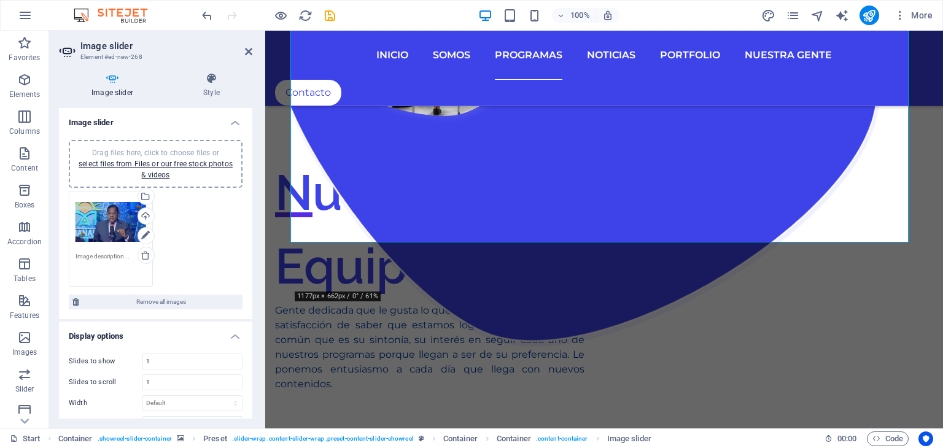
click at [112, 257] on textarea at bounding box center [110, 266] width 71 height 28
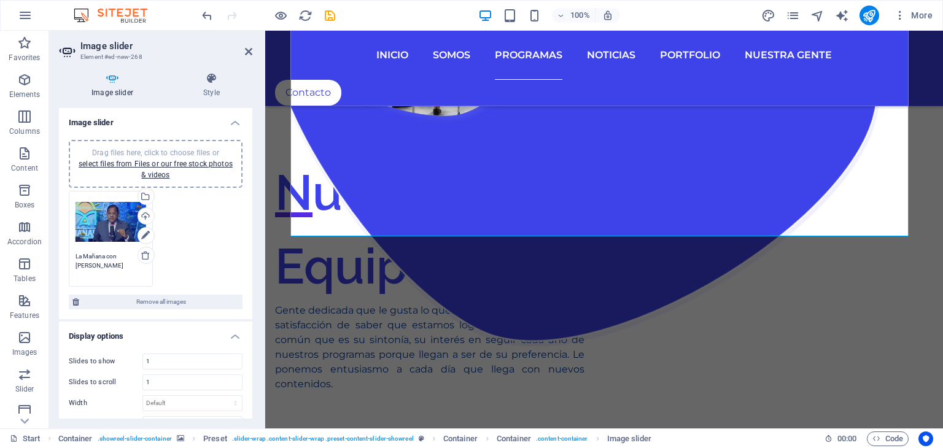
type textarea "La Mañana con [PERSON_NAME]"
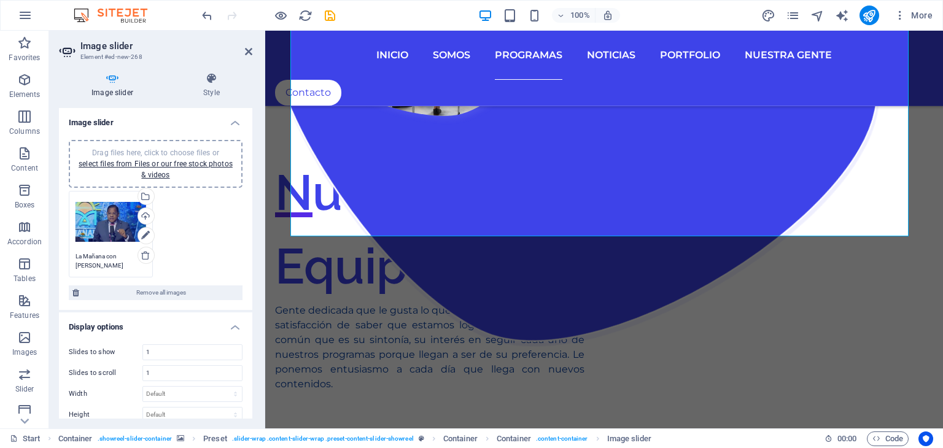
click at [206, 239] on div "Drag files here, click to choose files or select files from Files or our free s…" at bounding box center [156, 234] width 180 height 93
click at [157, 165] on link "select files from Files or our free stock photos & videos" at bounding box center [156, 170] width 154 height 20
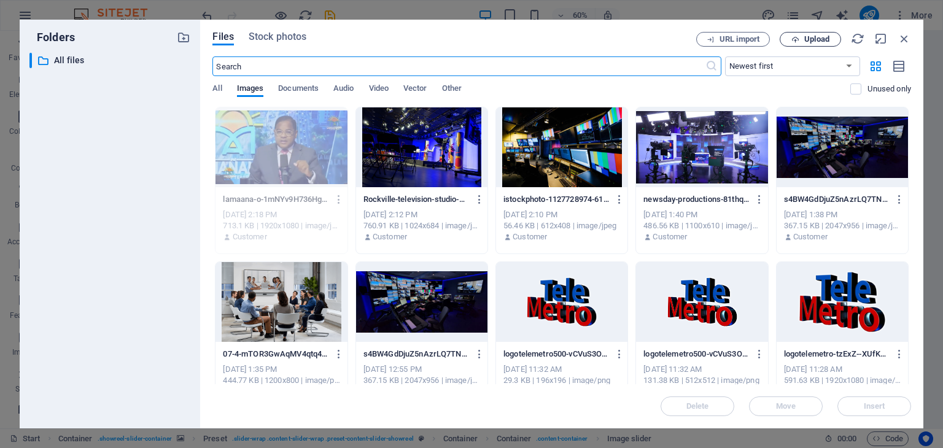
click at [807, 36] on span "Upload" at bounding box center [816, 39] width 25 height 7
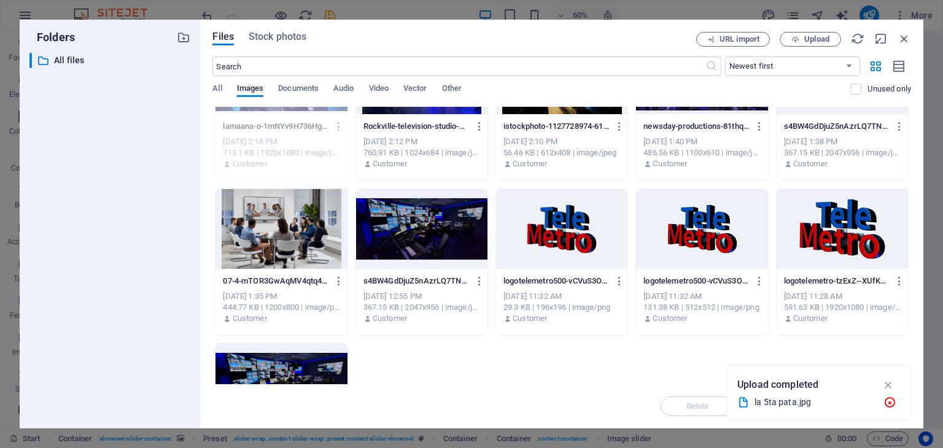
scroll to position [0, 0]
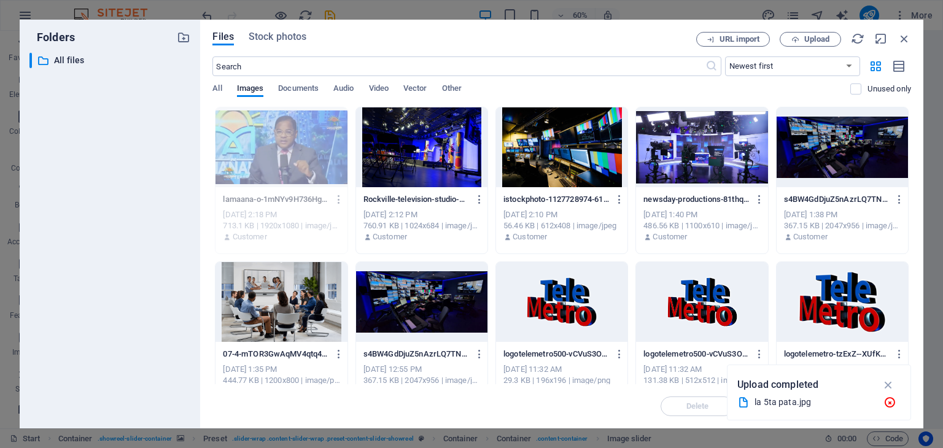
click at [781, 401] on div "la 5ta pata.jpg" at bounding box center [813, 402] width 119 height 14
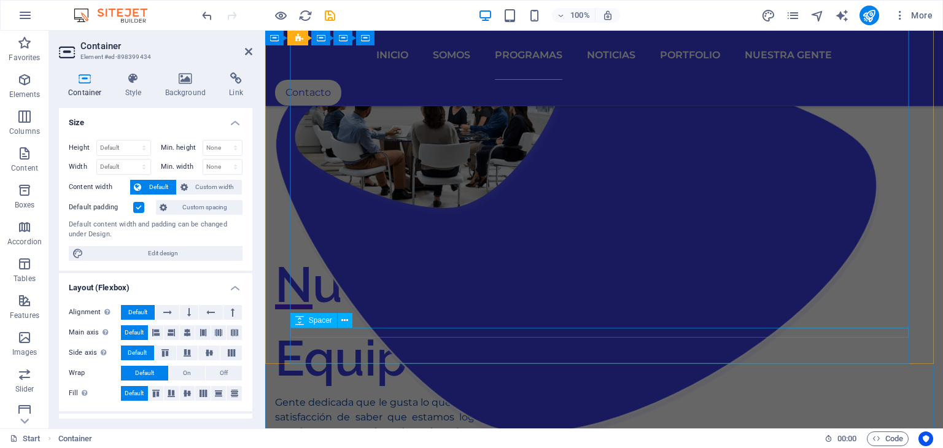
scroll to position [1954, 0]
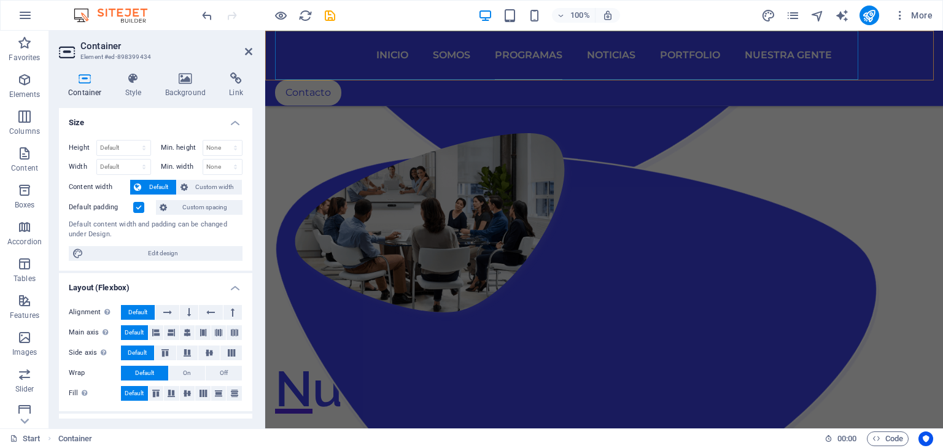
click at [392, 71] on nav "Inicio Somos Programas Noticias Portfolio Nuestra Gente" at bounding box center [604, 55] width 658 height 49
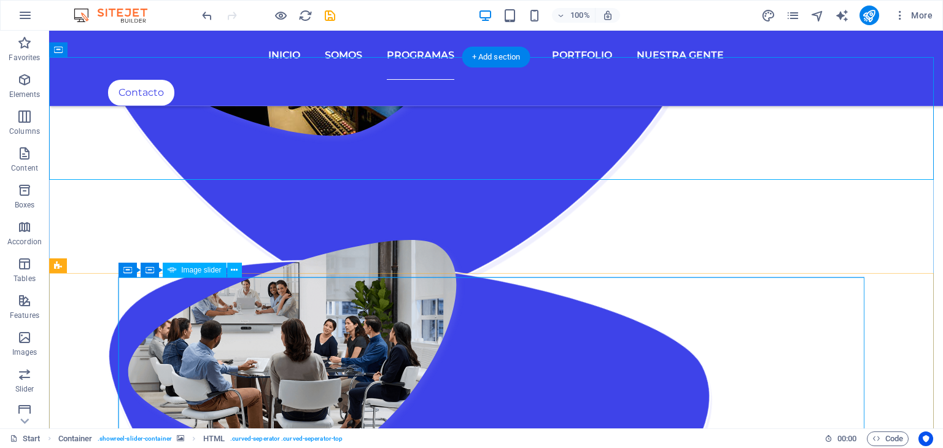
select select "ms"
select select "s"
select select "progressive"
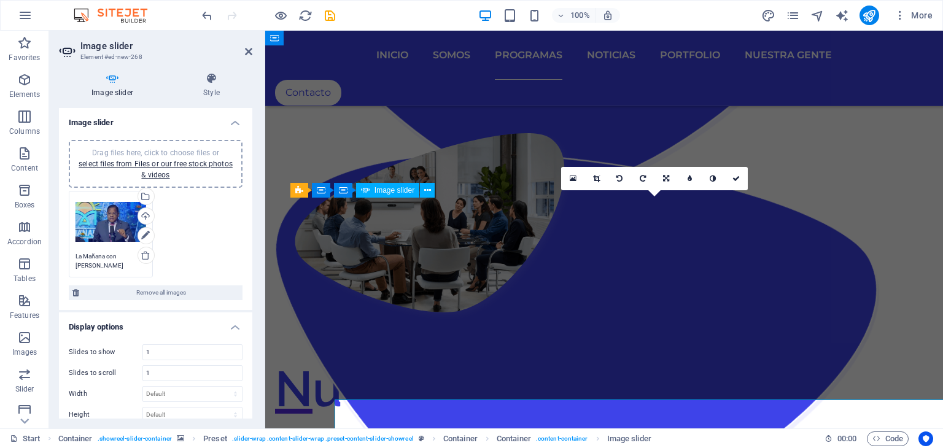
scroll to position [1832, 0]
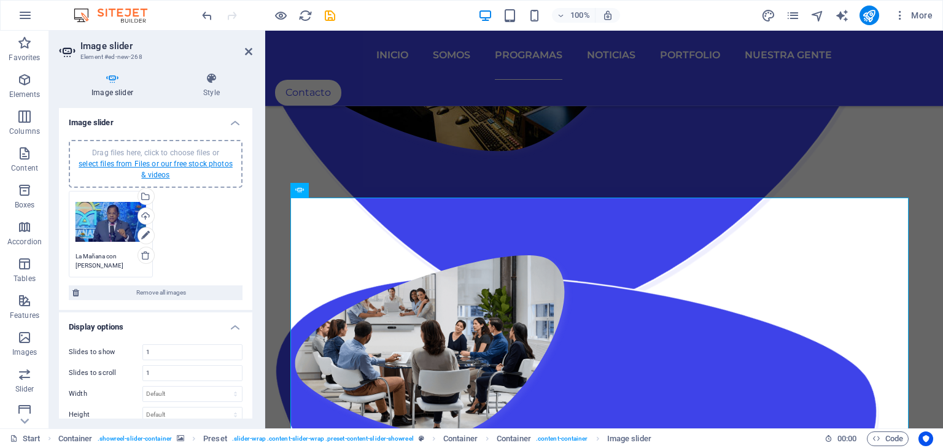
click at [167, 164] on link "select files from Files or our free stock photos & videos" at bounding box center [156, 170] width 154 height 20
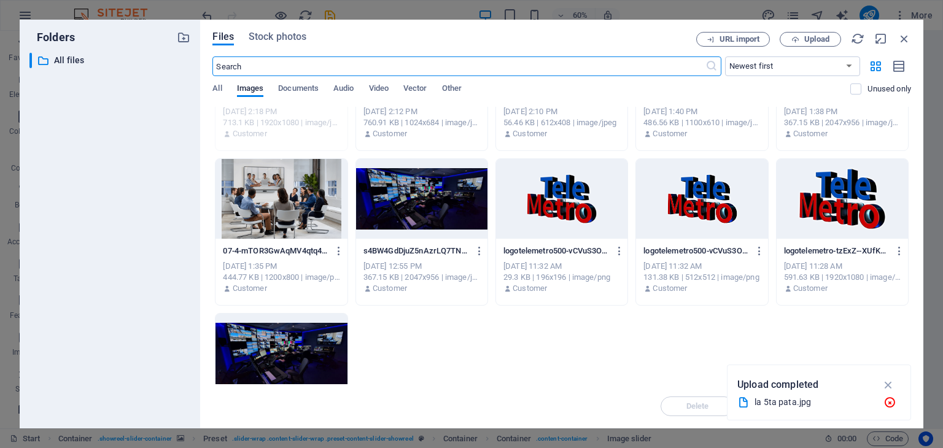
scroll to position [0, 0]
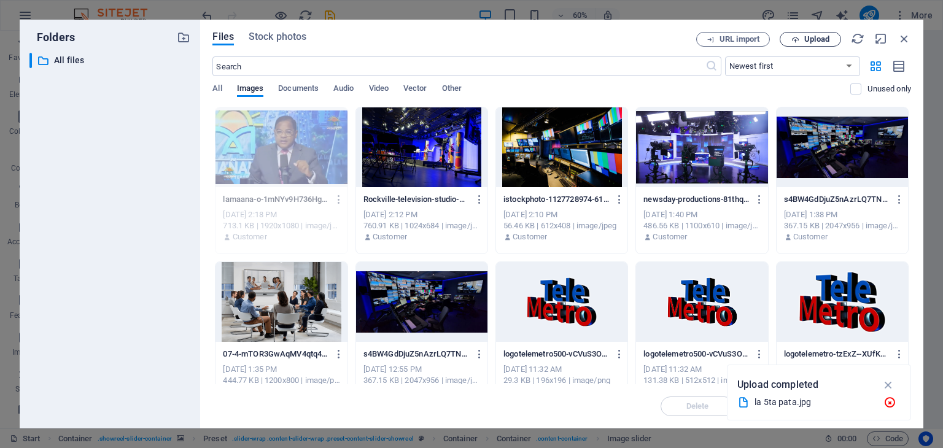
click at [800, 38] on span "Upload" at bounding box center [810, 40] width 50 height 8
click at [890, 386] on icon "button" at bounding box center [889, 387] width 13 height 12
click at [889, 398] on icon "button" at bounding box center [889, 403] width 13 height 12
click at [820, 39] on span "Upload" at bounding box center [816, 39] width 25 height 7
click at [806, 38] on span "Upload" at bounding box center [816, 39] width 25 height 7
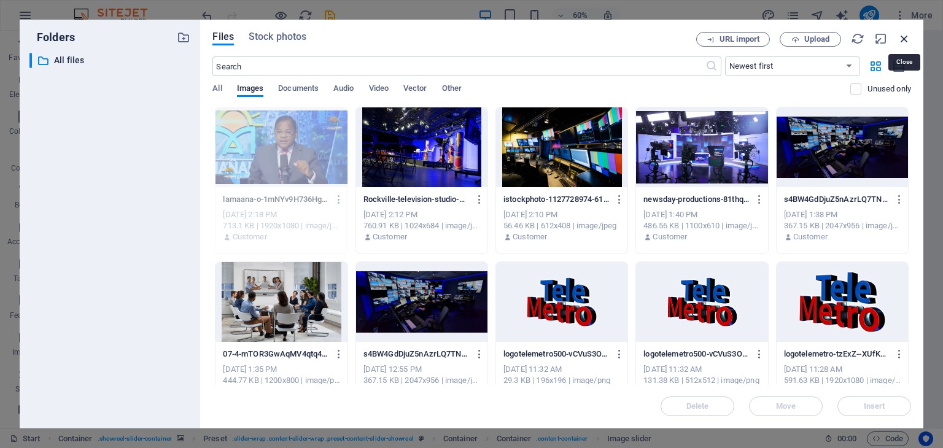
click at [908, 39] on icon "button" at bounding box center [904, 39] width 14 height 14
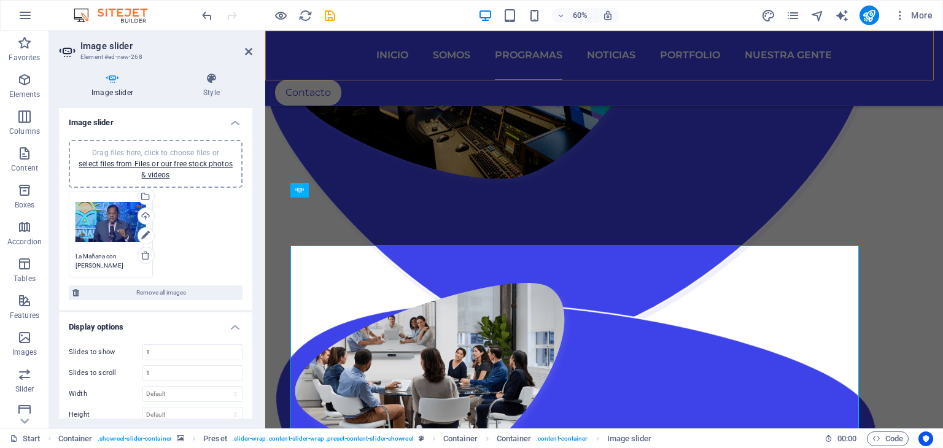
scroll to position [1832, 0]
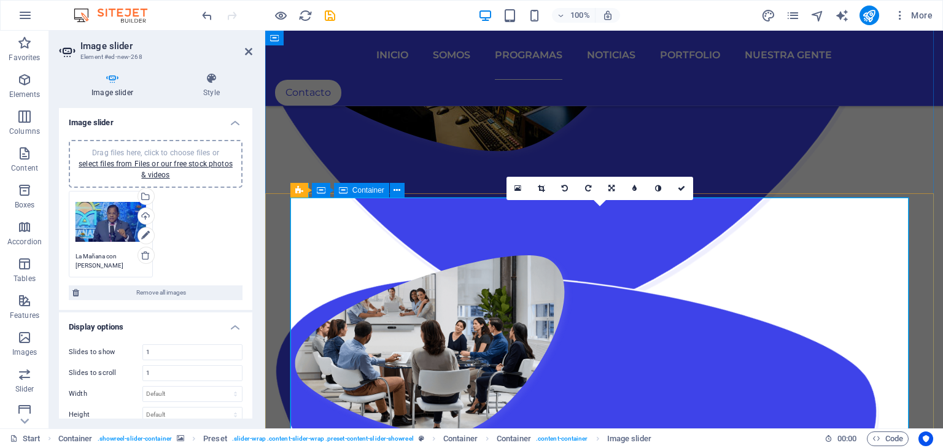
click at [361, 191] on span "Container" at bounding box center [368, 190] width 32 height 7
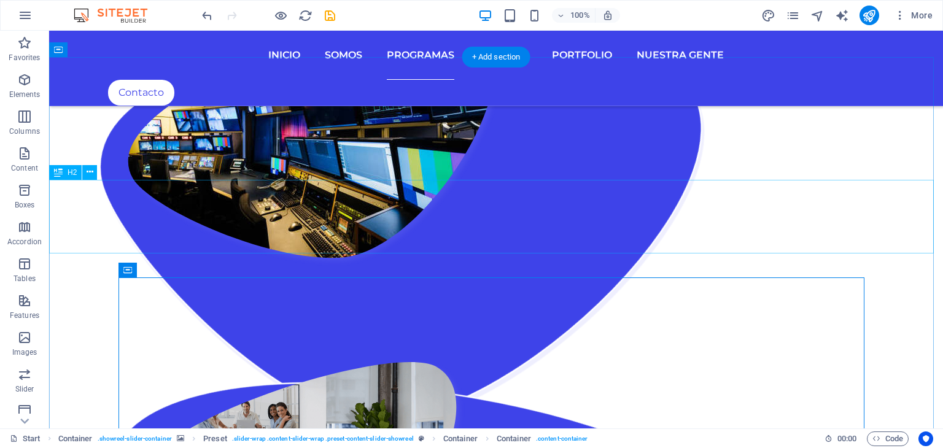
scroll to position [1954, 0]
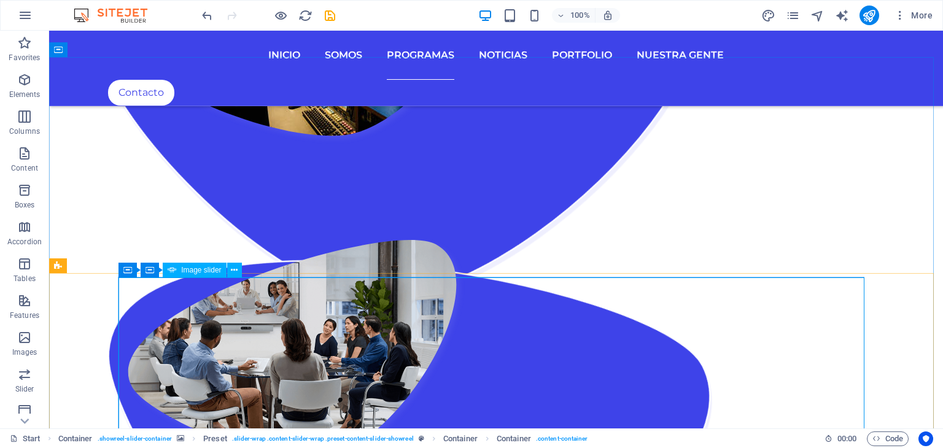
click at [203, 270] on span "Image slider" at bounding box center [201, 269] width 40 height 7
select select "ms"
select select "s"
select select "progressive"
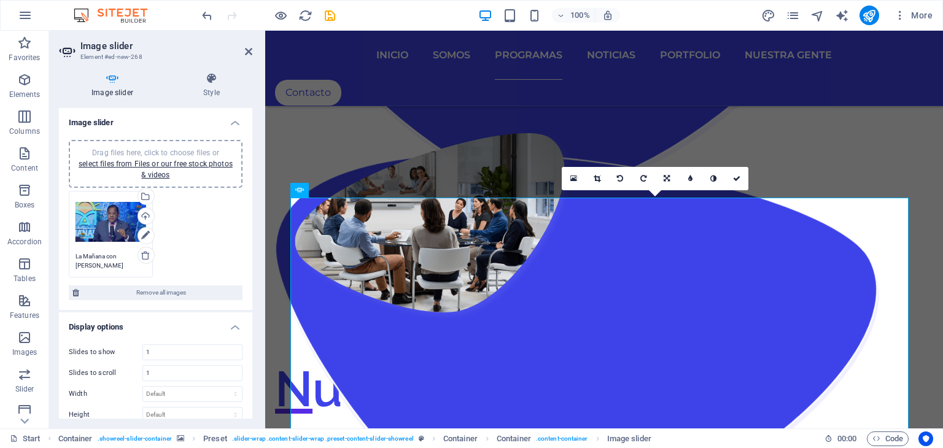
scroll to position [1832, 0]
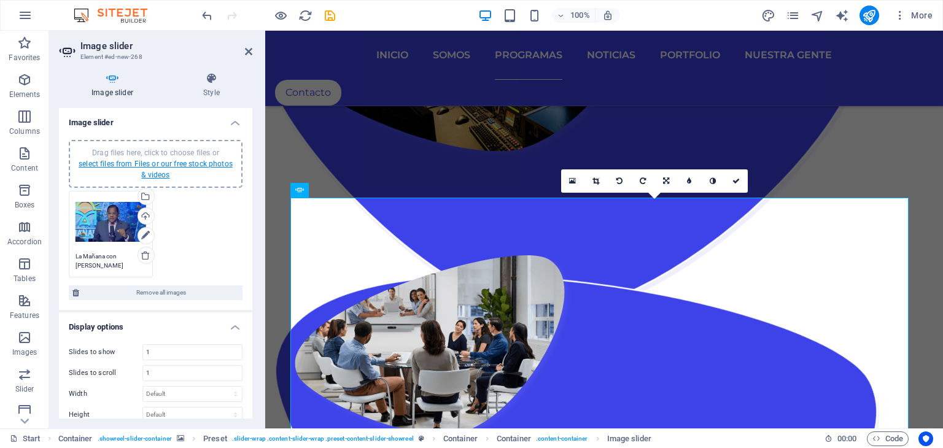
click at [155, 164] on link "select files from Files or our free stock photos & videos" at bounding box center [156, 170] width 154 height 20
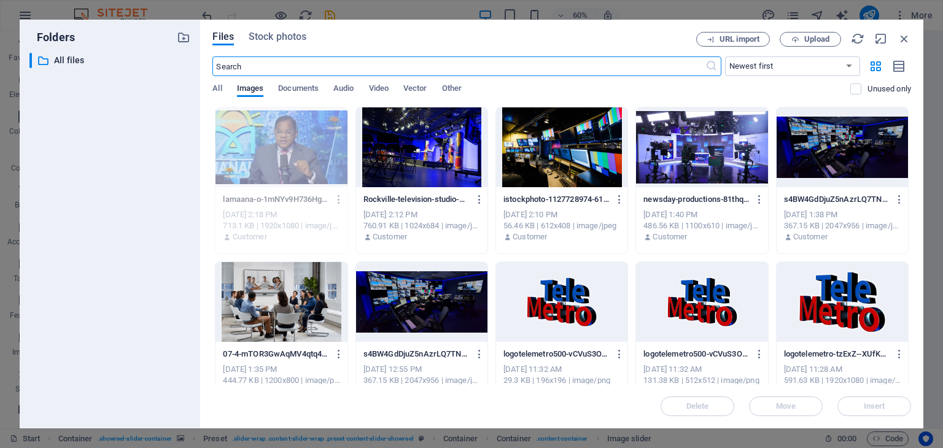
scroll to position [1892, 0]
click at [806, 36] on span "Upload" at bounding box center [816, 39] width 25 height 7
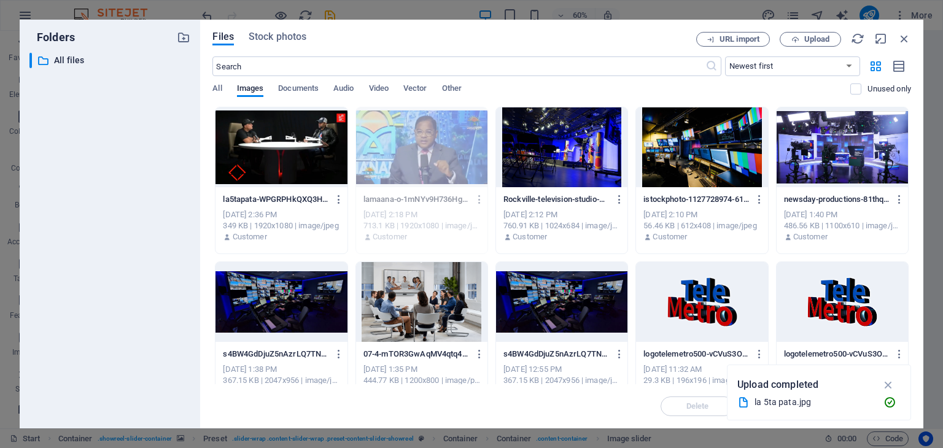
click at [279, 149] on div at bounding box center [280, 147] width 131 height 80
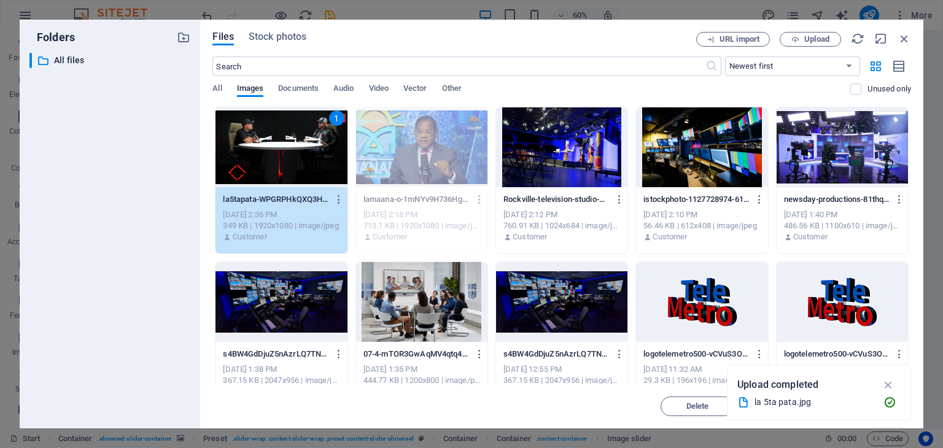
click at [279, 149] on div "1" at bounding box center [280, 147] width 131 height 80
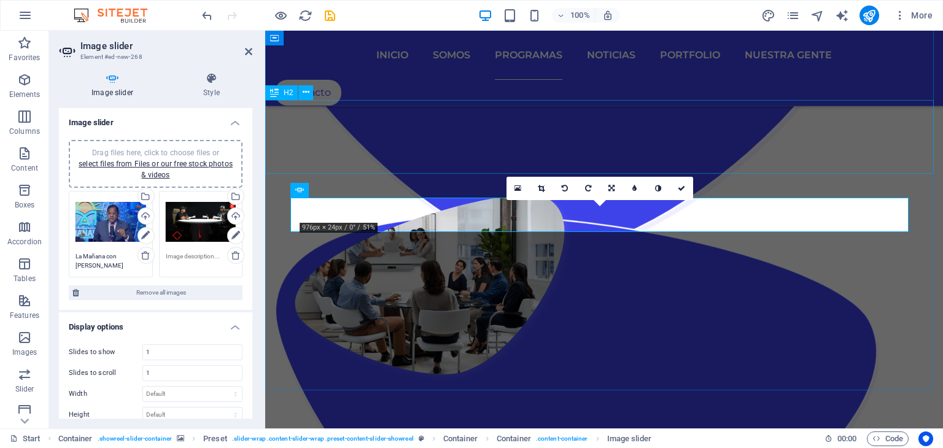
scroll to position [1832, 0]
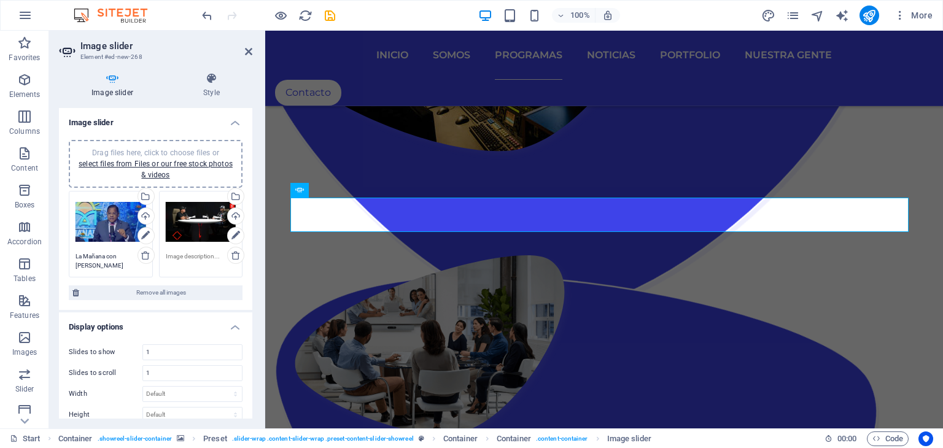
click at [195, 254] on textarea at bounding box center [201, 261] width 71 height 18
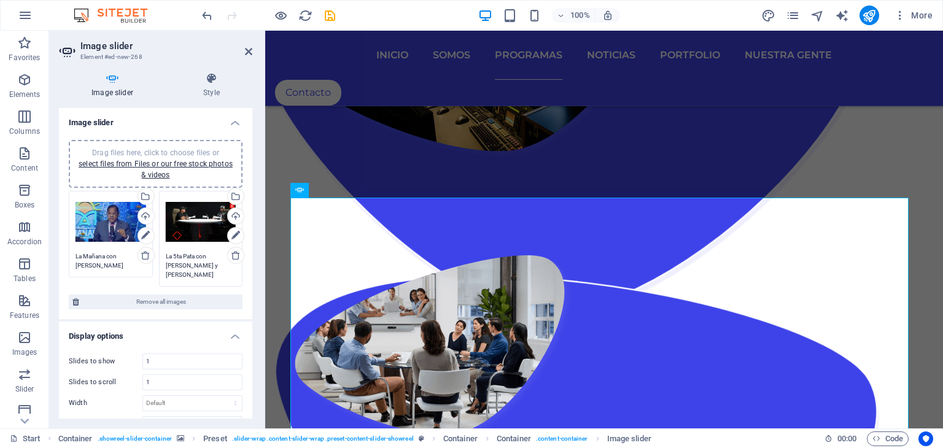
click at [209, 262] on textarea "La 5ta Pata con Edwin Cruz y José Marcallo" at bounding box center [201, 266] width 71 height 28
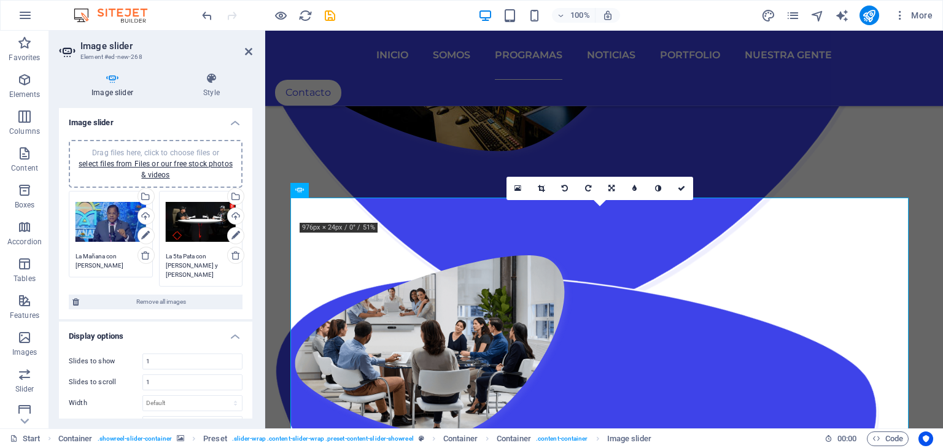
type textarea "La 5ta Pata con Edwin Cruz y José Maracallo"
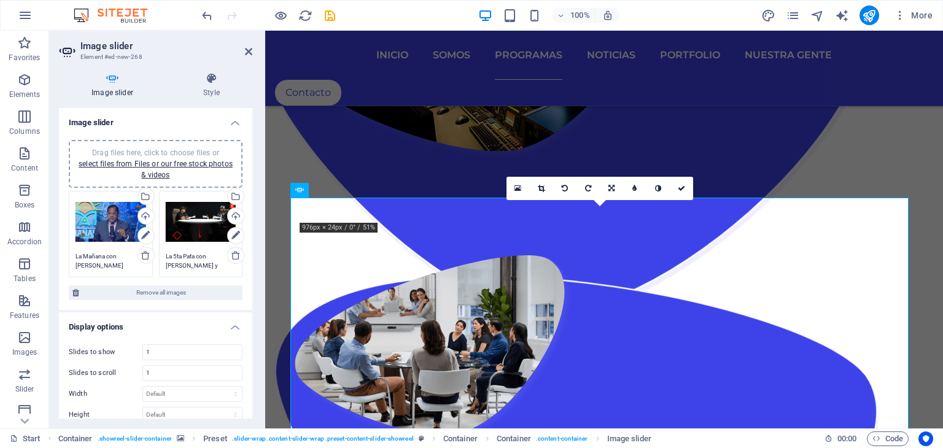
click at [255, 87] on div "Image slider Style Image slider Drag files here, click to choose files or selec…" at bounding box center [155, 246] width 213 height 366
click at [248, 50] on icon at bounding box center [248, 52] width 7 height 10
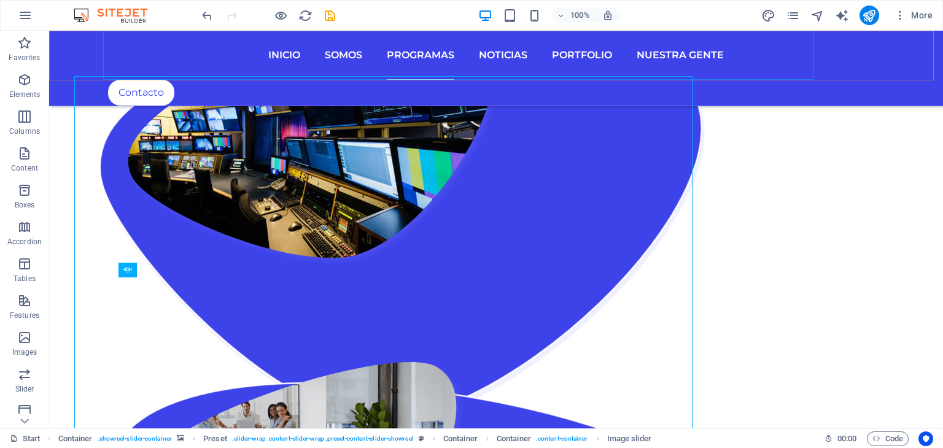
scroll to position [1954, 0]
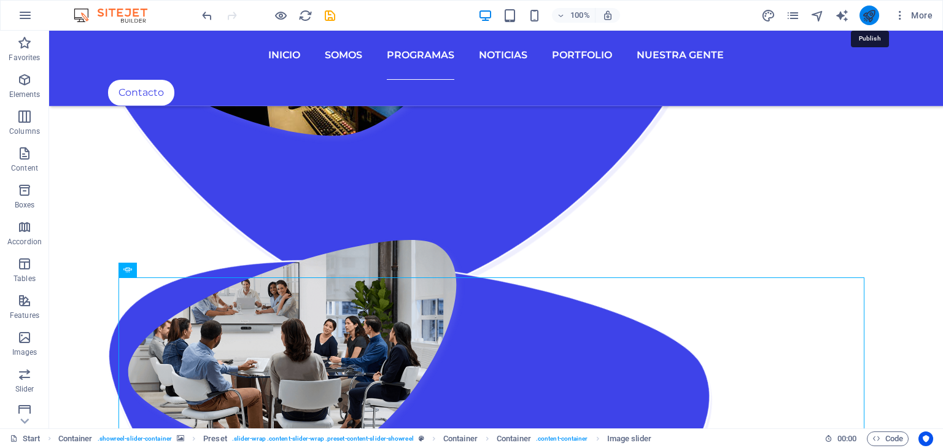
click at [869, 12] on icon "publish" at bounding box center [869, 16] width 14 height 14
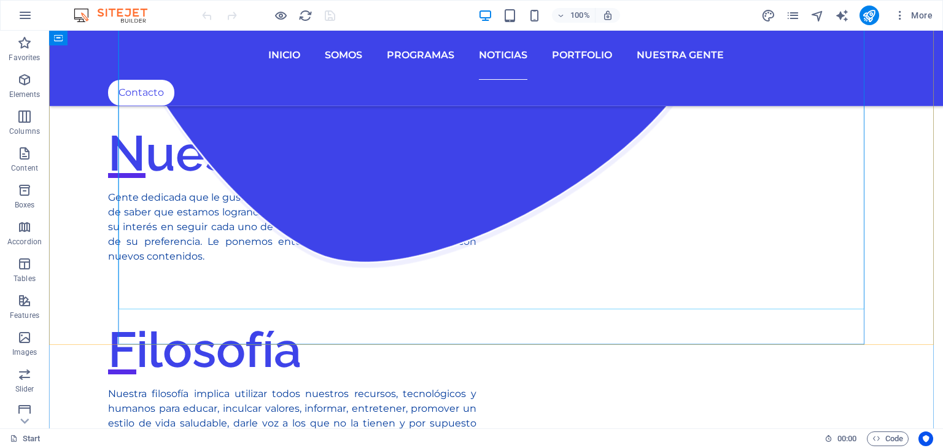
scroll to position [2394, 0]
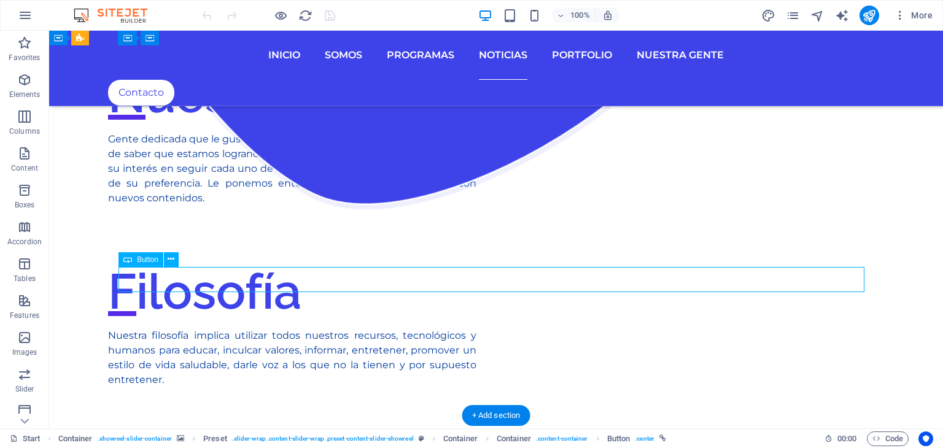
click at [171, 261] on icon at bounding box center [171, 259] width 7 height 13
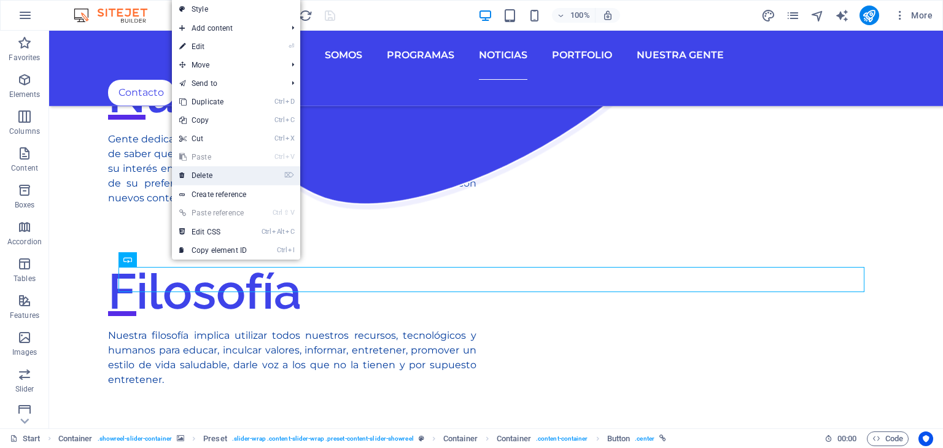
click at [219, 173] on link "⌦ Delete" at bounding box center [213, 175] width 82 height 18
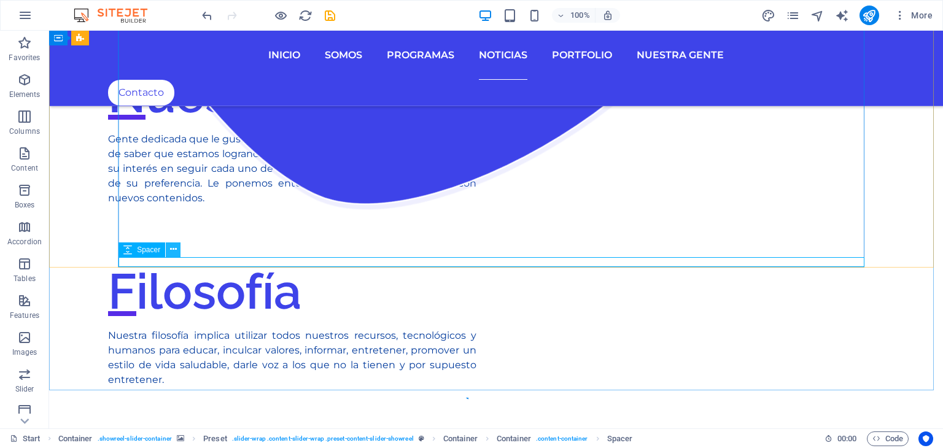
click at [172, 247] on icon at bounding box center [173, 249] width 7 height 13
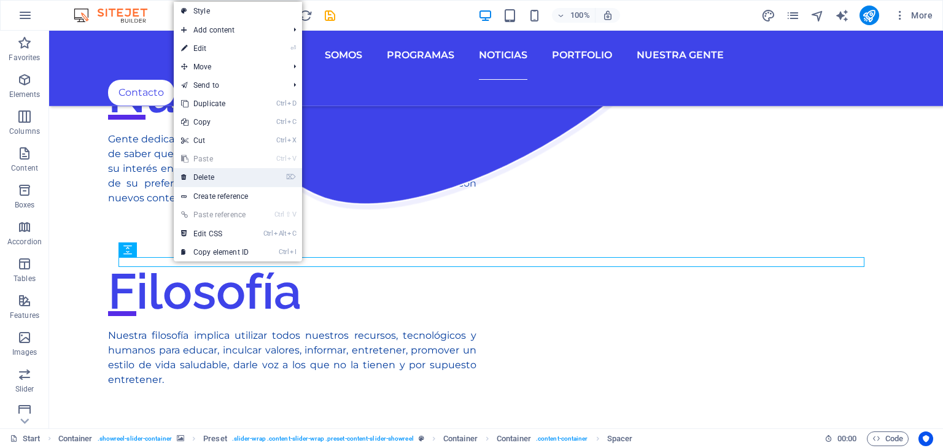
click at [211, 175] on link "⌦ Delete" at bounding box center [215, 177] width 82 height 18
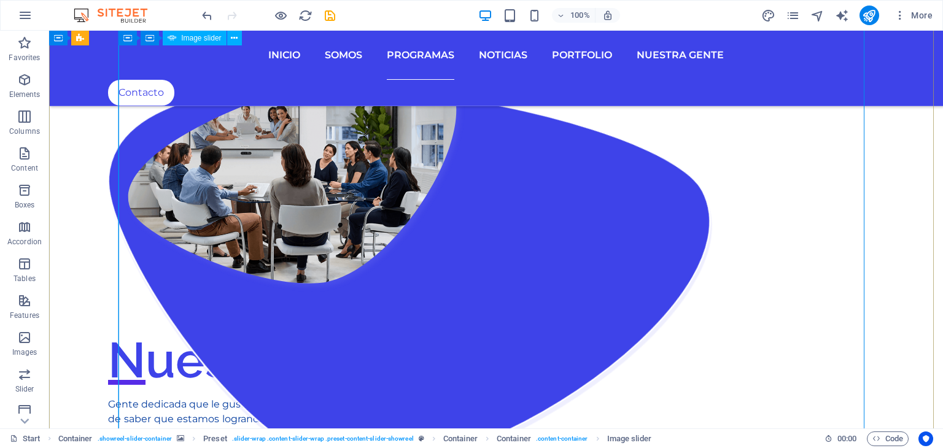
scroll to position [2087, 0]
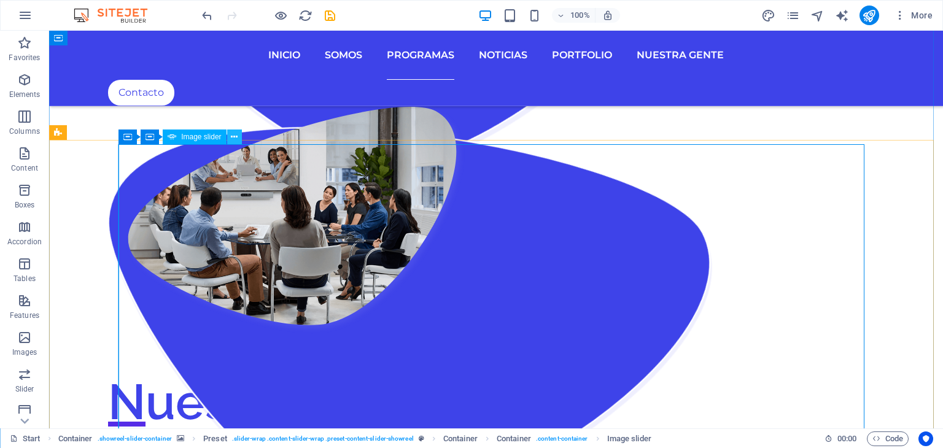
click at [232, 136] on icon at bounding box center [234, 137] width 7 height 13
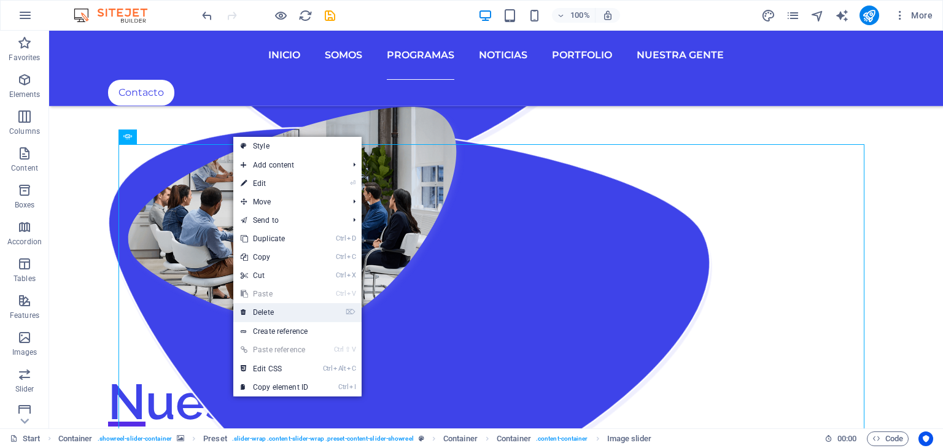
click at [263, 312] on link "⌦ Delete" at bounding box center [274, 312] width 82 height 18
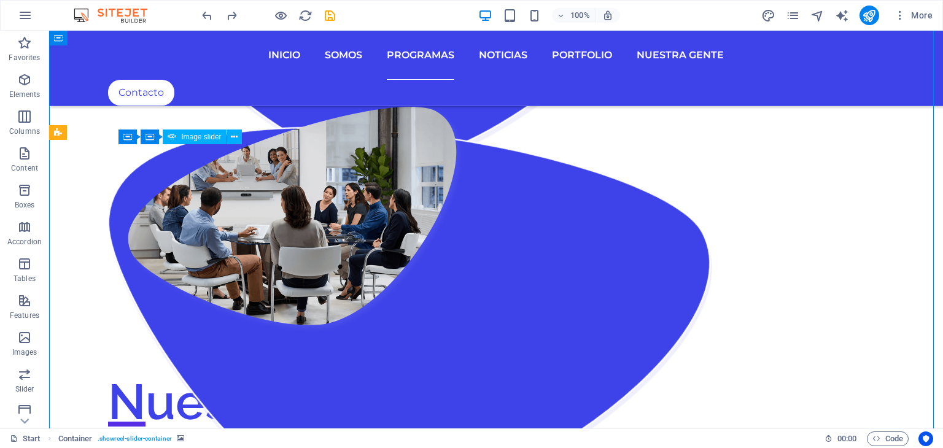
drag, startPoint x: 193, startPoint y: 200, endPoint x: 329, endPoint y: 185, distance: 136.4
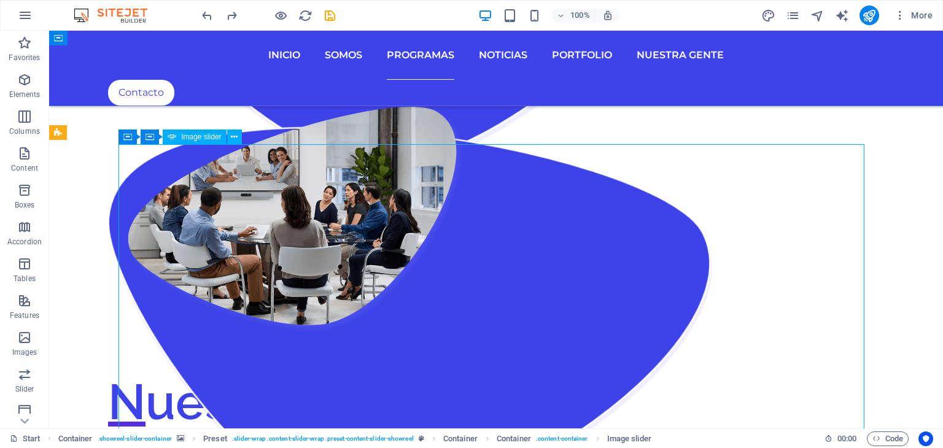
drag, startPoint x: 316, startPoint y: 185, endPoint x: 446, endPoint y: 162, distance: 131.6
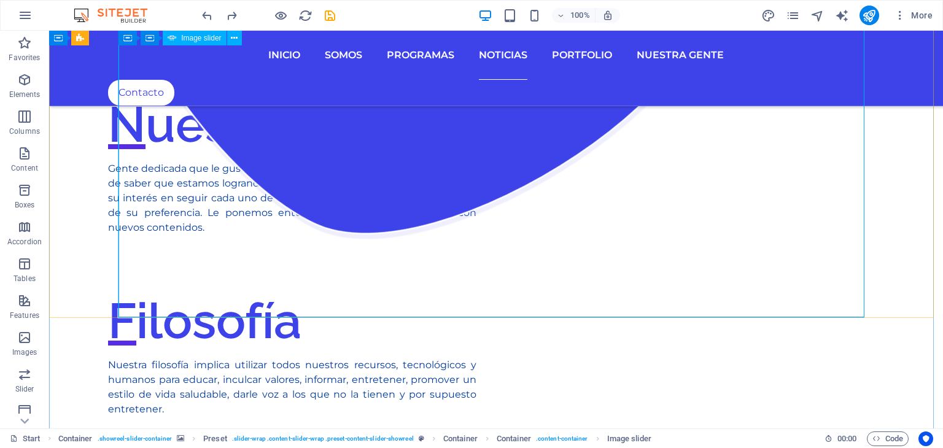
scroll to position [2394, 0]
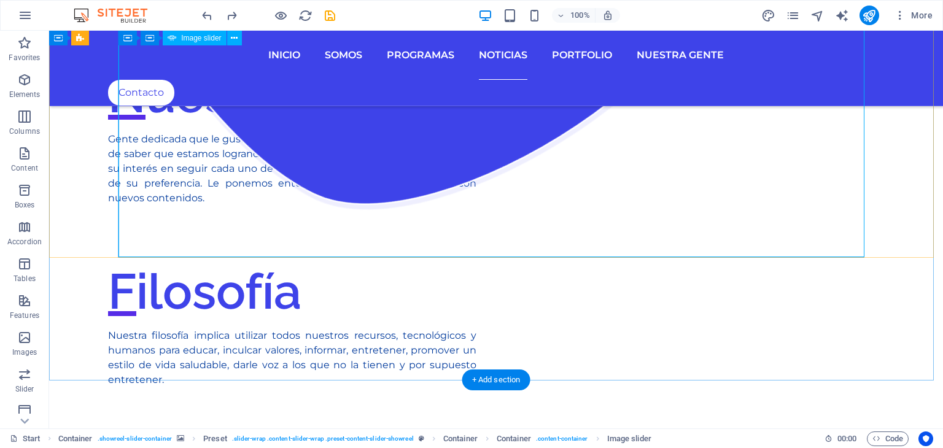
select select "ms"
select select "s"
select select "progressive"
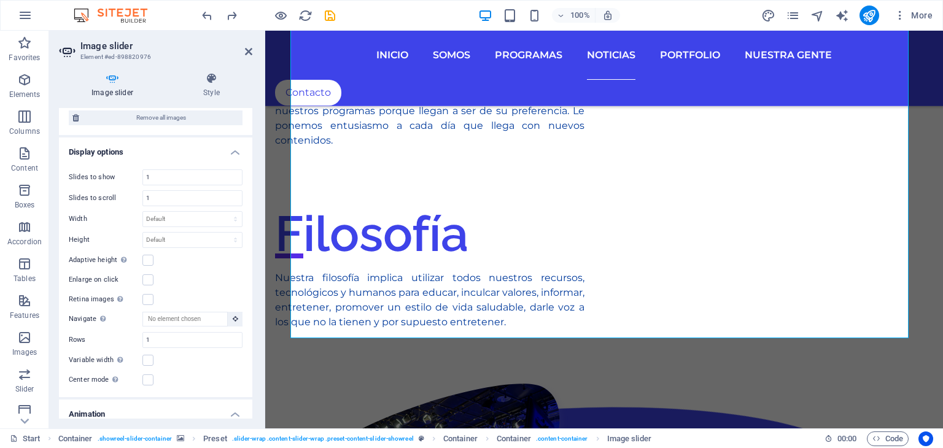
scroll to position [307, 0]
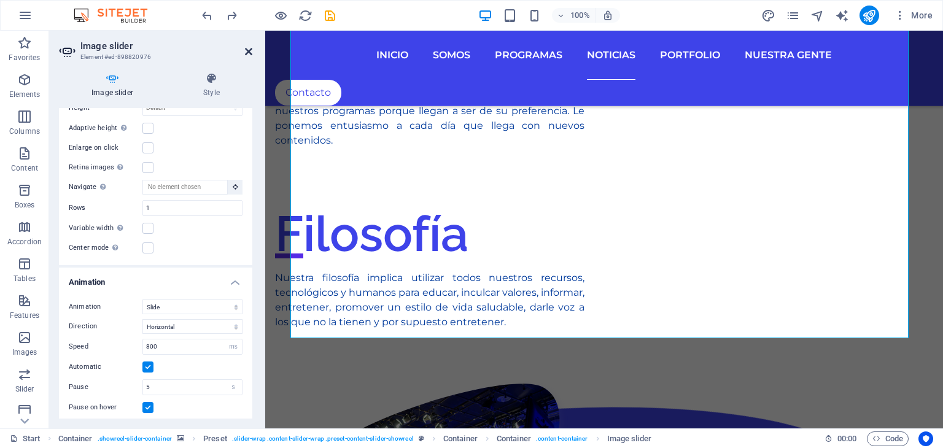
click at [248, 52] on icon at bounding box center [248, 52] width 7 height 10
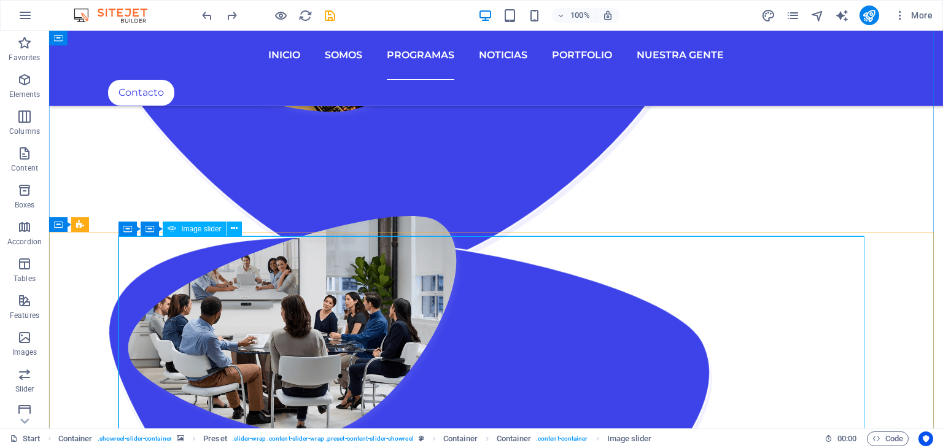
scroll to position [1964, 0]
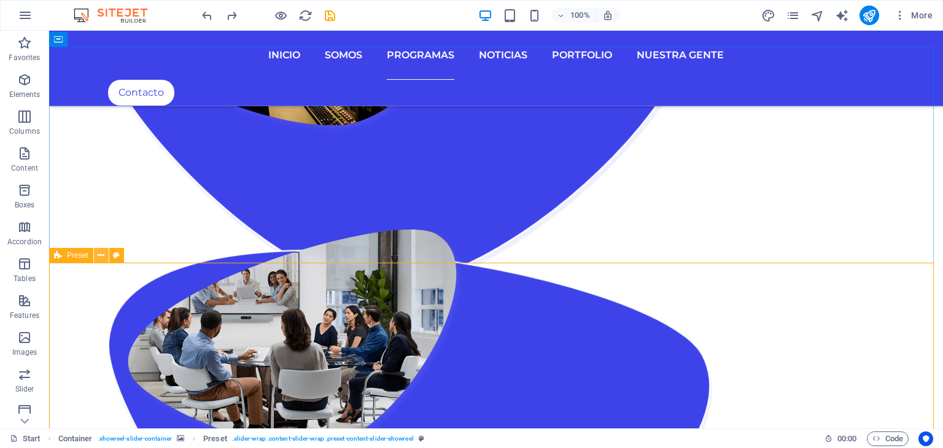
click at [101, 254] on icon at bounding box center [101, 255] width 7 height 13
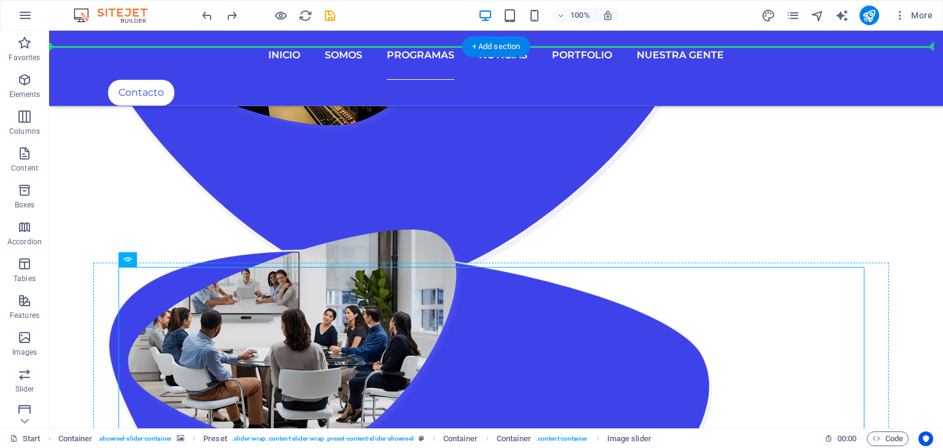
drag, startPoint x: 211, startPoint y: 335, endPoint x: 352, endPoint y: 273, distance: 153.4
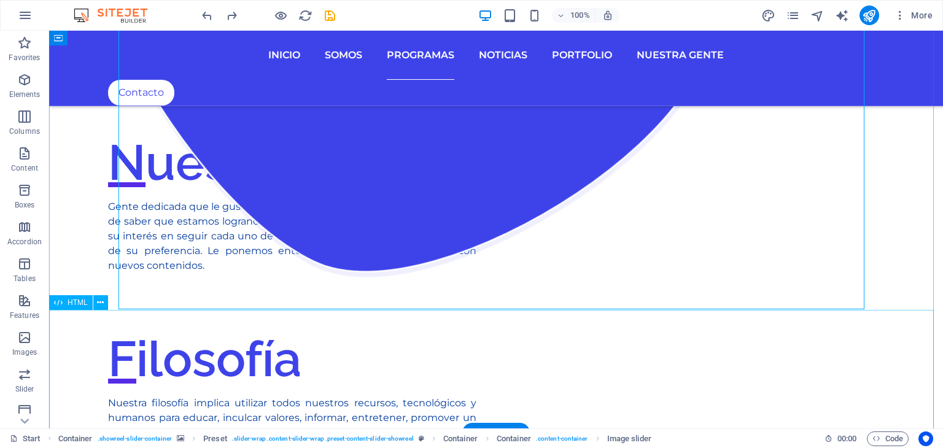
scroll to position [2332, 0]
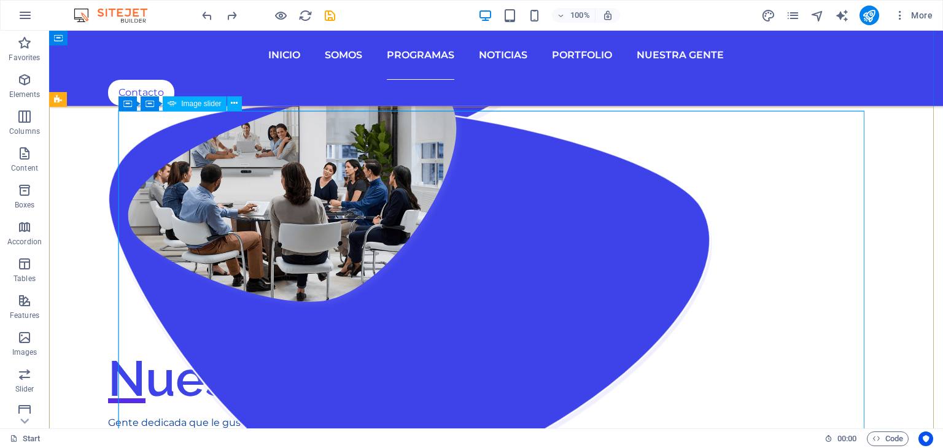
scroll to position [2417, 0]
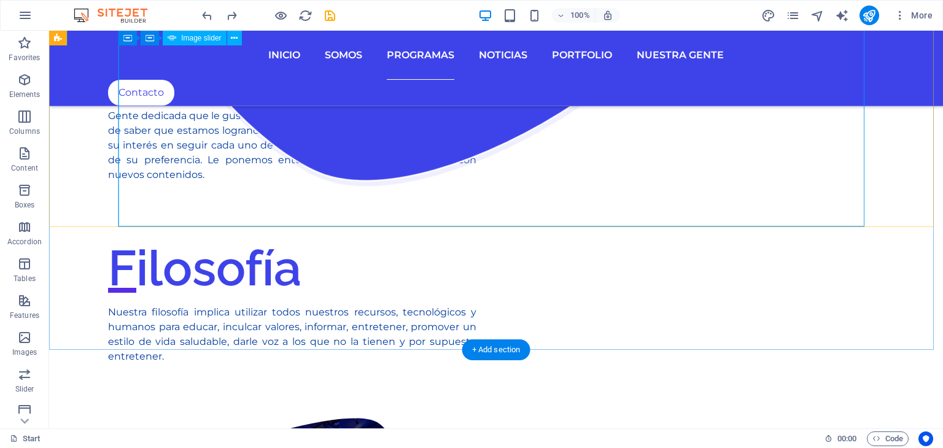
select select "ms"
select select "s"
select select "progressive"
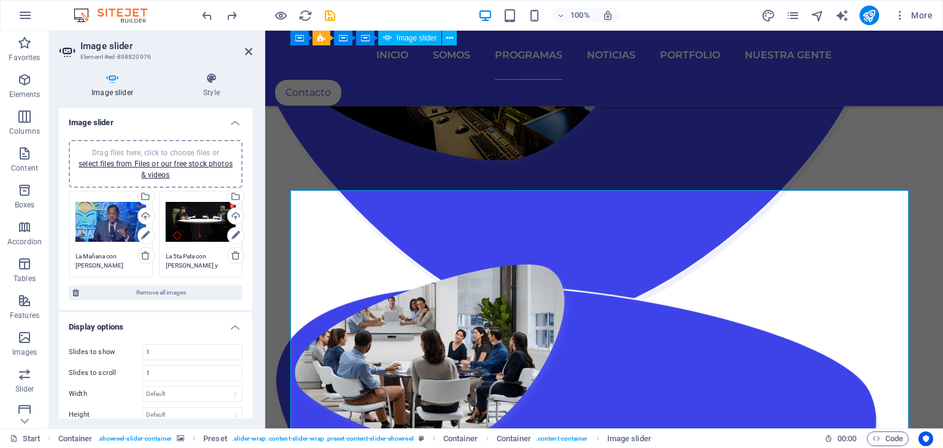
scroll to position [1822, 0]
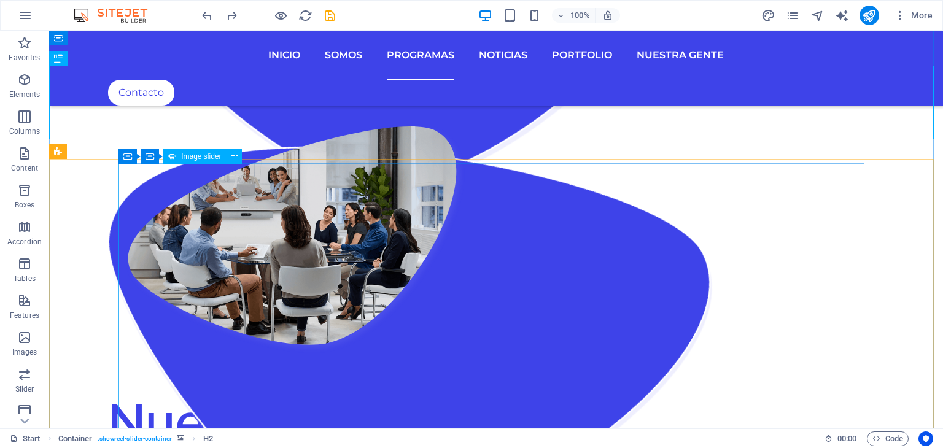
scroll to position [2374, 0]
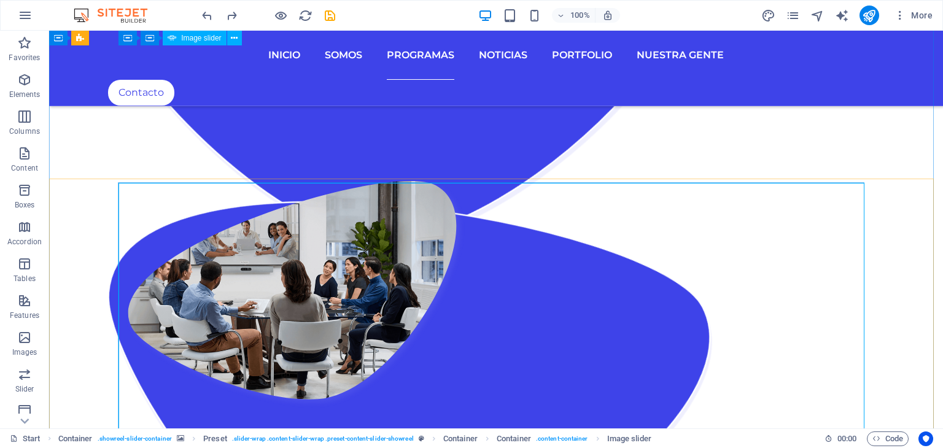
scroll to position [2006, 0]
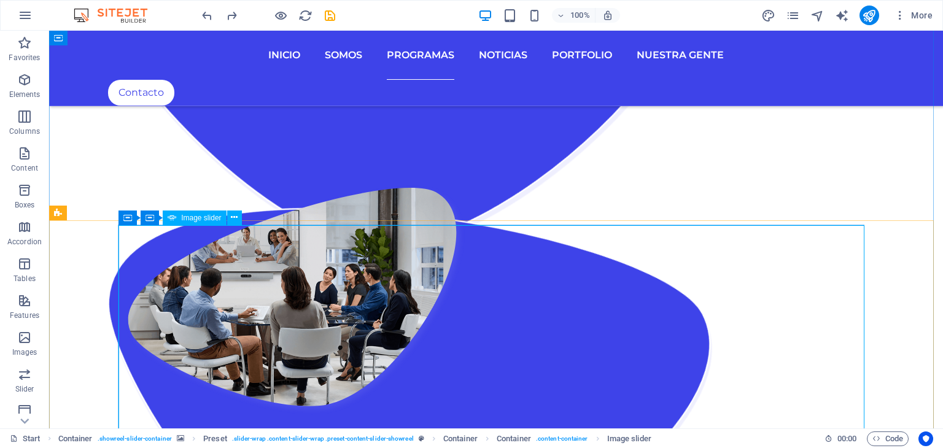
click at [213, 215] on span "Image slider" at bounding box center [201, 217] width 40 height 7
select select "ms"
select select "s"
select select "progressive"
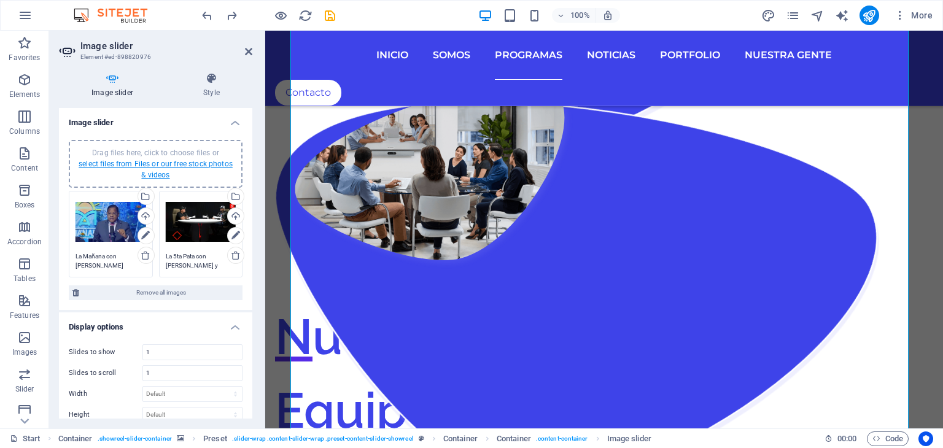
click at [169, 163] on link "select files from Files or our free stock photos & videos" at bounding box center [156, 170] width 154 height 20
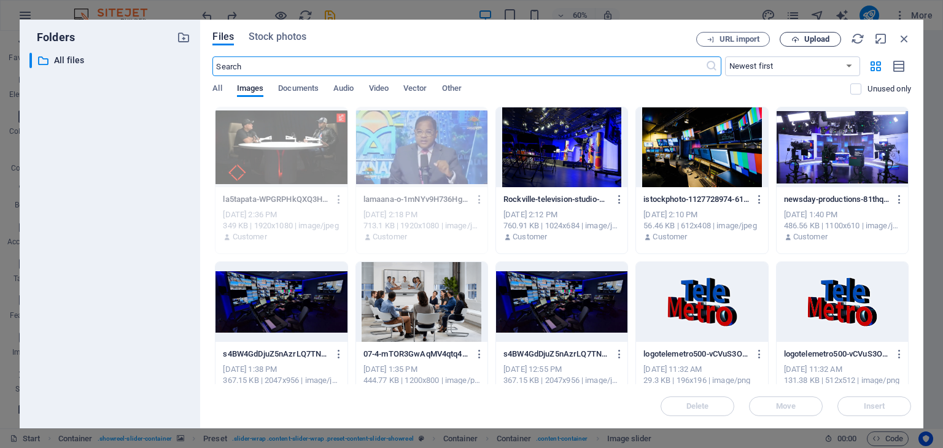
click at [813, 41] on span "Upload" at bounding box center [816, 39] width 25 height 7
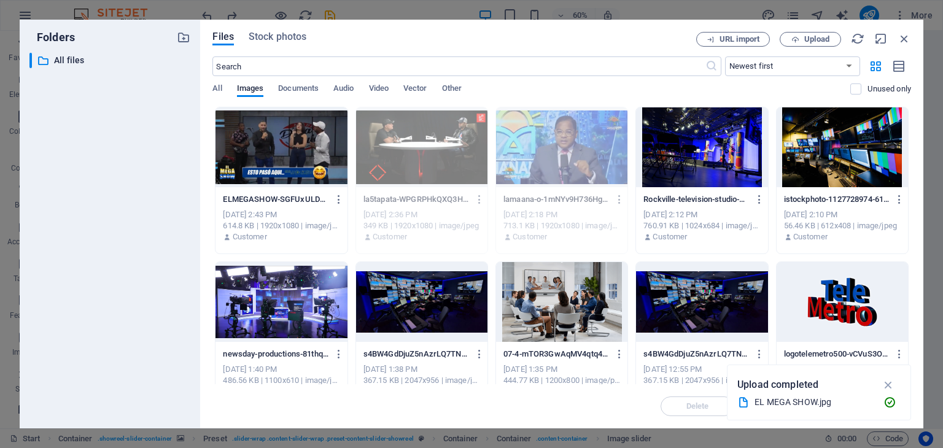
click at [281, 133] on div at bounding box center [280, 147] width 131 height 80
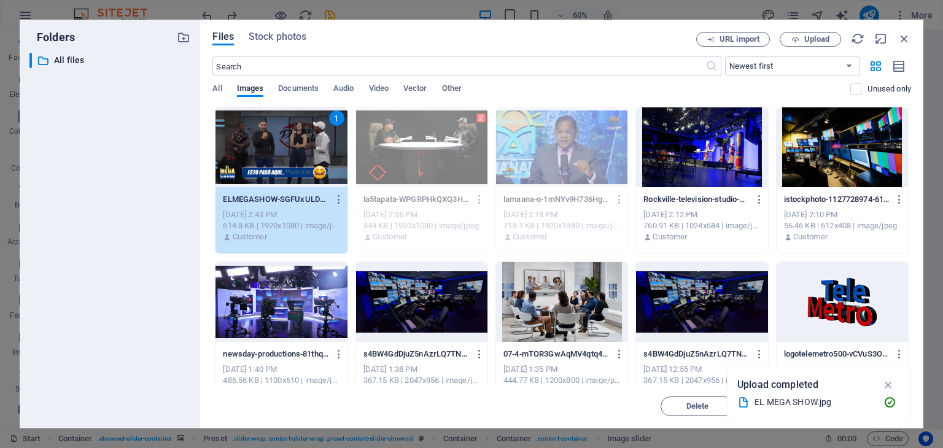
click at [281, 133] on div "1" at bounding box center [280, 147] width 131 height 80
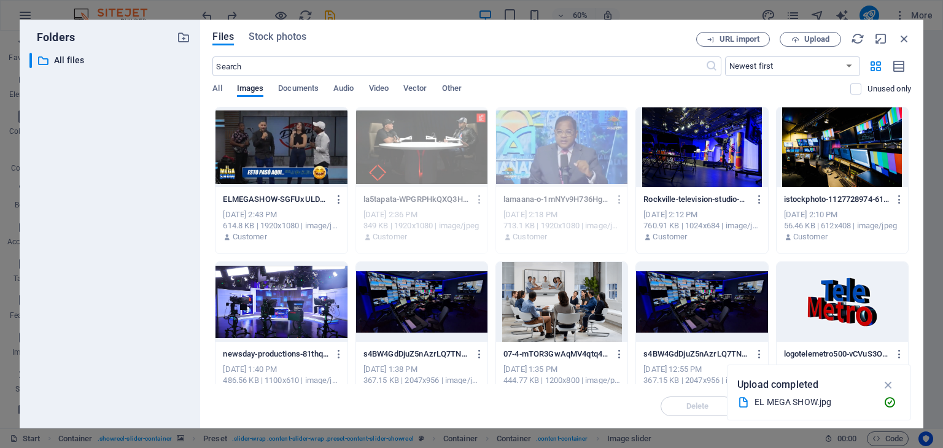
click at [281, 133] on div at bounding box center [280, 147] width 131 height 80
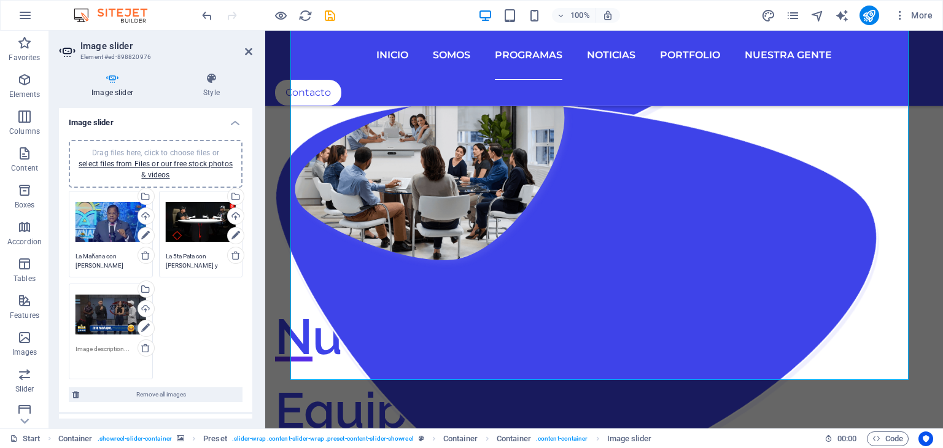
click at [117, 349] on textarea at bounding box center [110, 358] width 71 height 28
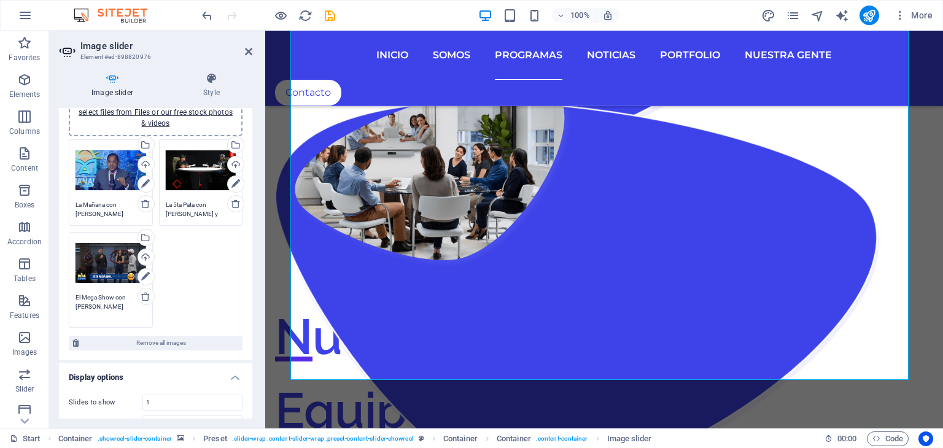
scroll to position [123, 0]
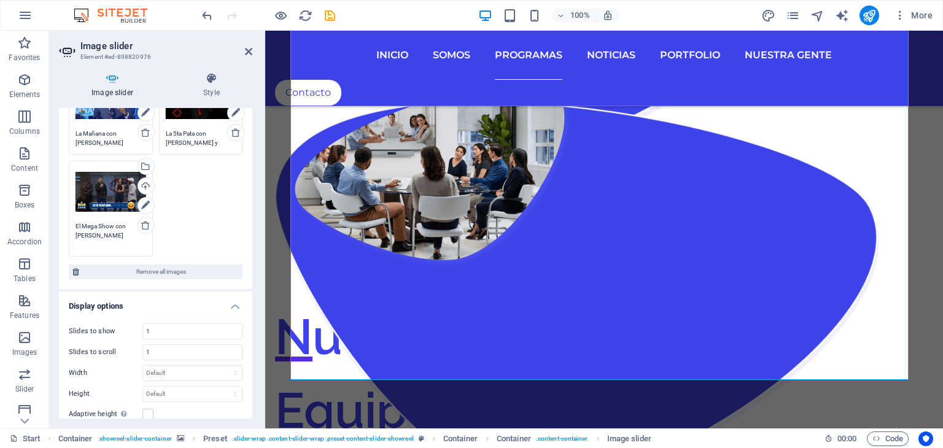
drag, startPoint x: 128, startPoint y: 222, endPoint x: 243, endPoint y: 229, distance: 115.6
click at [243, 229] on div "Drag files here, click to choose files or select files from Files or our free s…" at bounding box center [156, 162] width 180 height 195
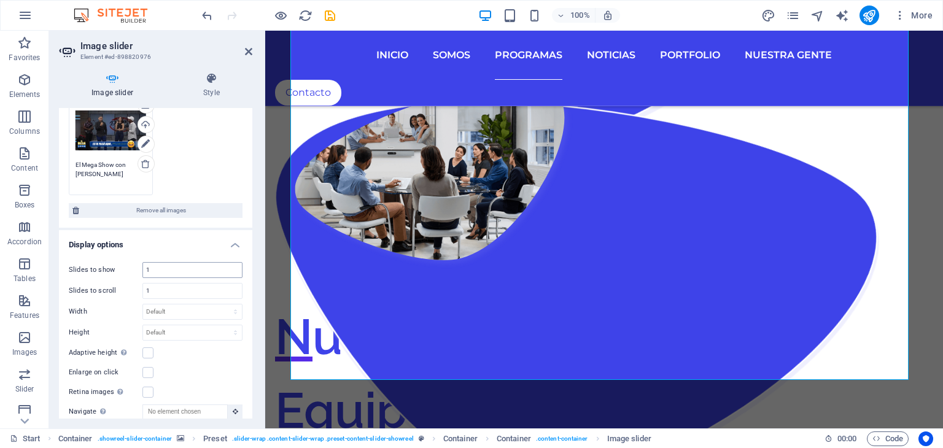
type textarea "El Mega Show con [PERSON_NAME]"
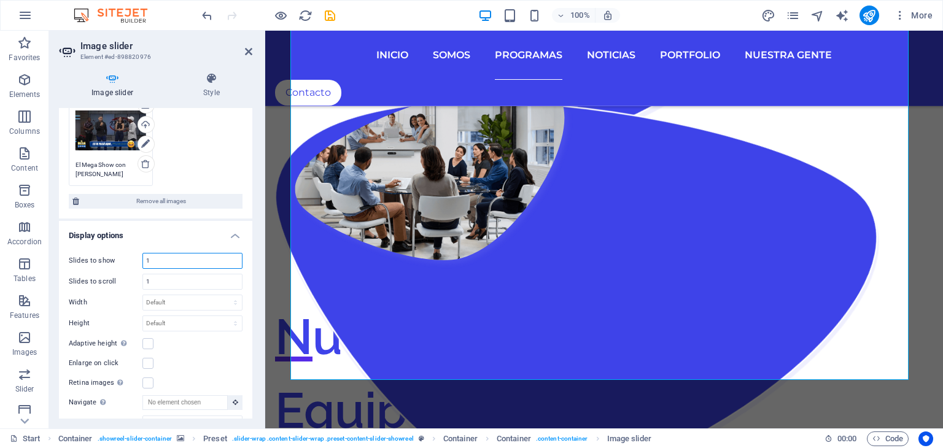
drag, startPoint x: 157, startPoint y: 268, endPoint x: 133, endPoint y: 268, distance: 23.3
click at [133, 268] on div "Slides to show 1 Slides to scroll 1 Width Default px % rem em vw vh Height Defa…" at bounding box center [155, 362] width 193 height 238
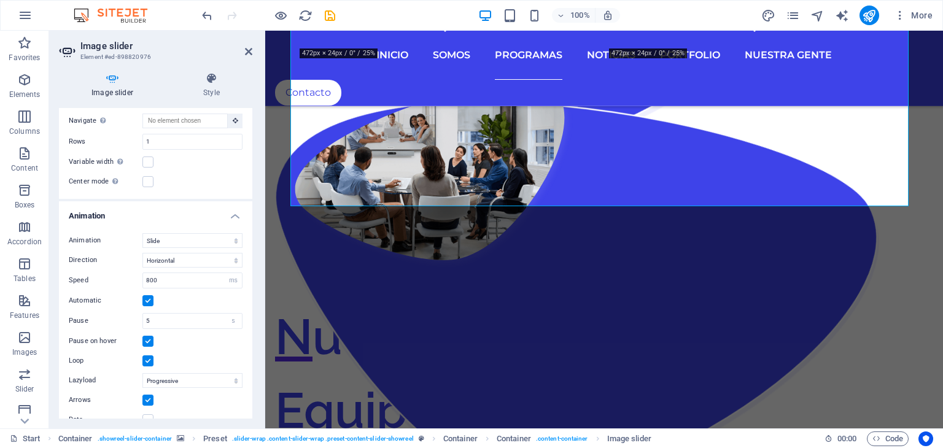
scroll to position [481, 0]
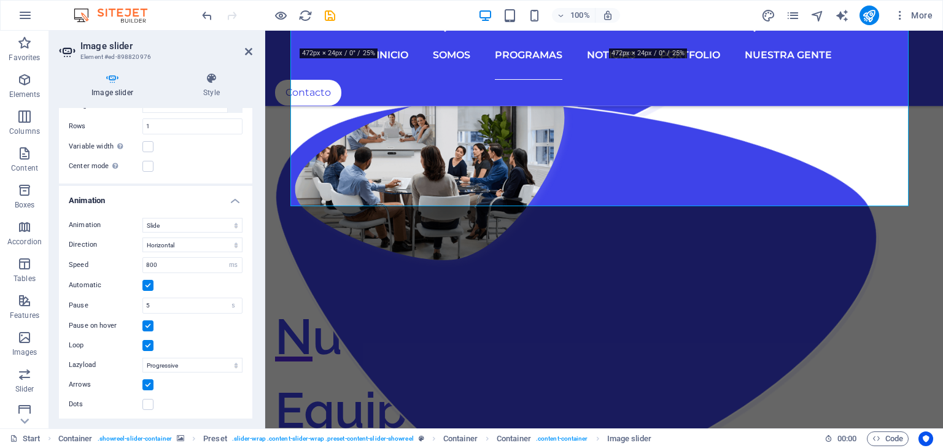
type input "2"
drag, startPoint x: 255, startPoint y: 83, endPoint x: 257, endPoint y: 61, distance: 22.7
click at [255, 82] on div "Image slider Style Image slider Drag files here, click to choose files or selec…" at bounding box center [155, 246] width 213 height 366
click at [254, 53] on aside "Image slider Element #ed-898820976 Image slider Style Image slider Drag files h…" at bounding box center [157, 230] width 216 height 398
click at [244, 48] on h2 "Image slider" at bounding box center [166, 46] width 172 height 11
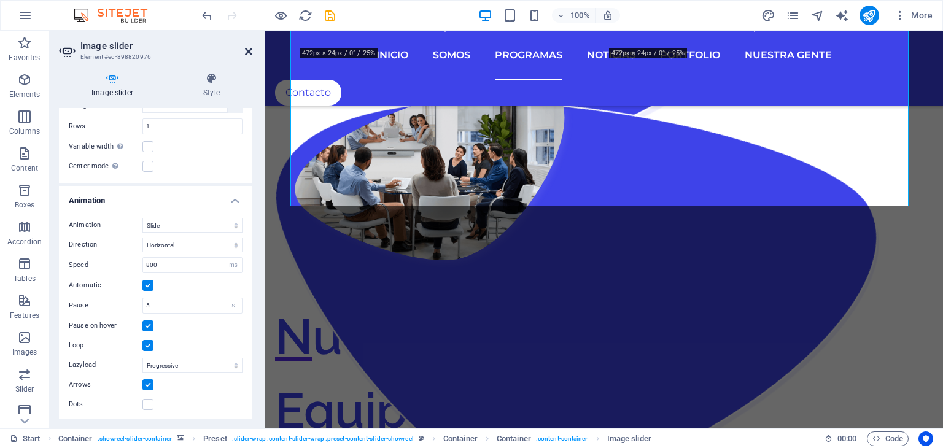
click at [247, 51] on icon at bounding box center [248, 52] width 7 height 10
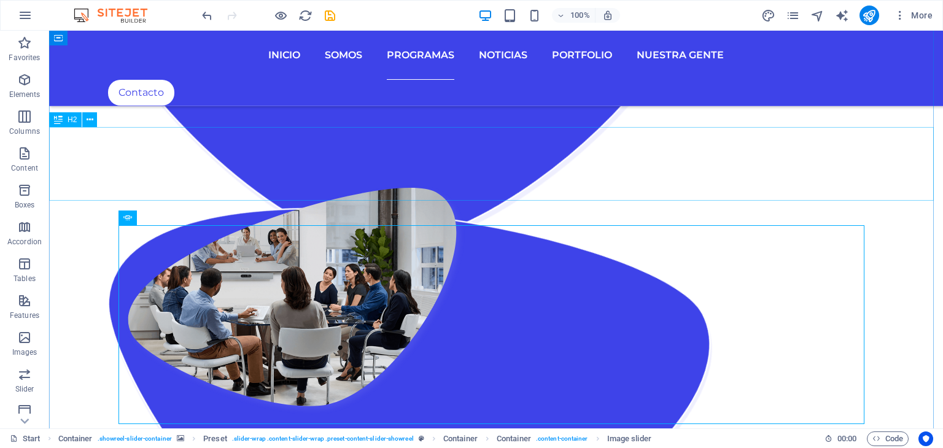
scroll to position [2190, 0]
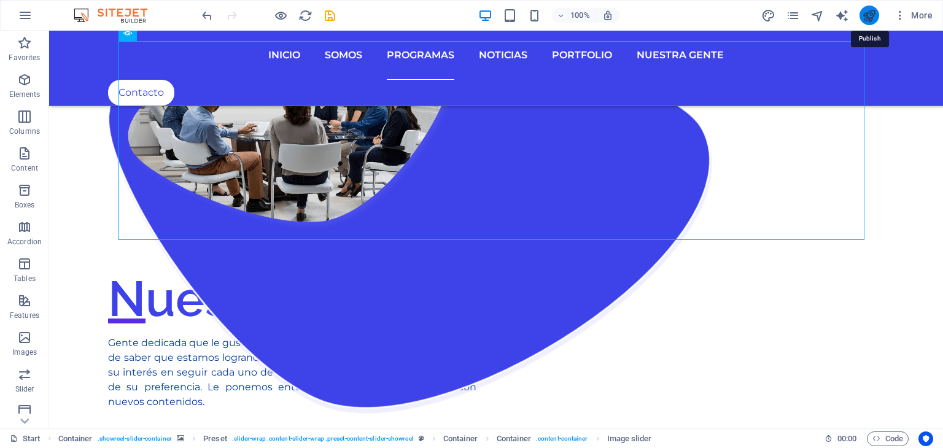
click at [874, 12] on icon "publish" at bounding box center [869, 16] width 14 height 14
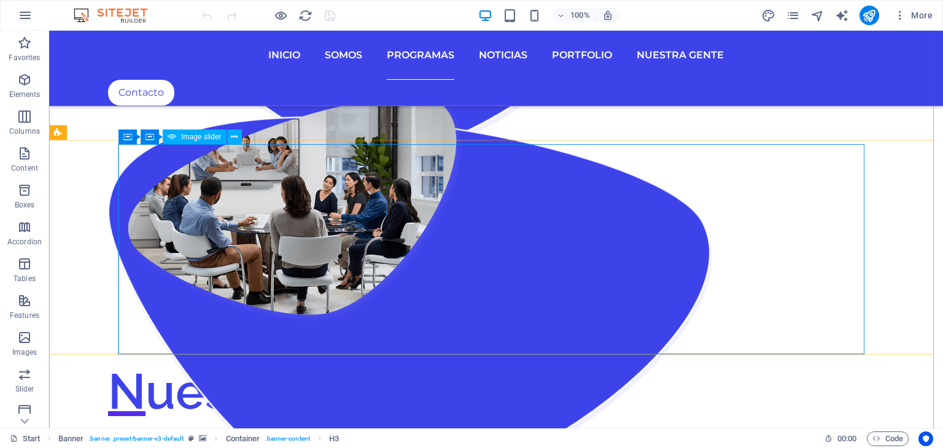
scroll to position [2087, 0]
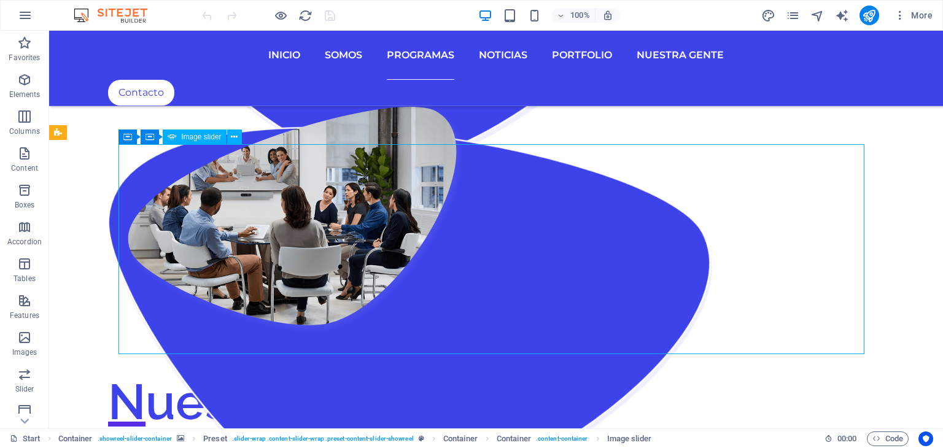
drag, startPoint x: 182, startPoint y: 204, endPoint x: 374, endPoint y: 293, distance: 211.7
drag, startPoint x: 275, startPoint y: 248, endPoint x: 296, endPoint y: 219, distance: 35.6
click at [234, 138] on icon at bounding box center [234, 137] width 7 height 13
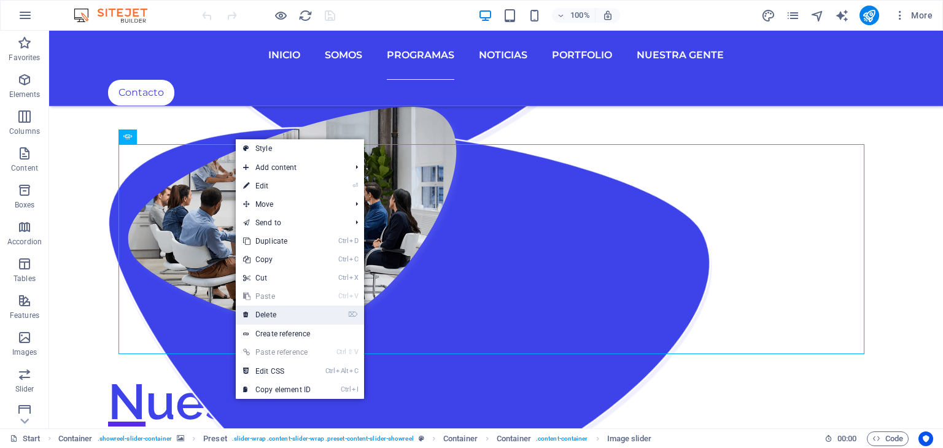
click at [271, 312] on link "⌦ Delete" at bounding box center [277, 315] width 82 height 18
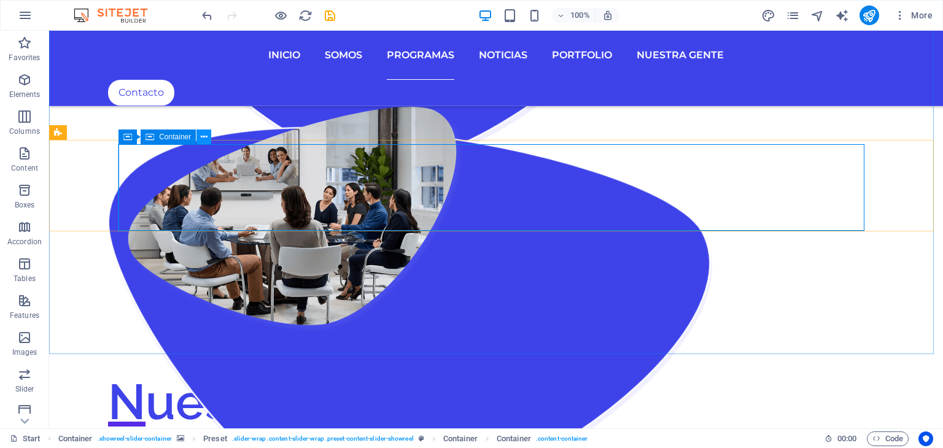
click at [207, 137] on button at bounding box center [203, 137] width 15 height 15
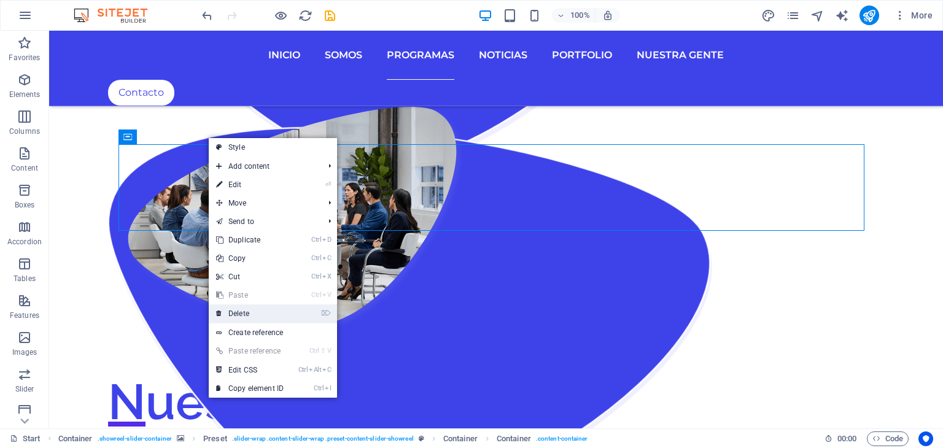
click at [234, 311] on link "⌦ Delete" at bounding box center [250, 313] width 82 height 18
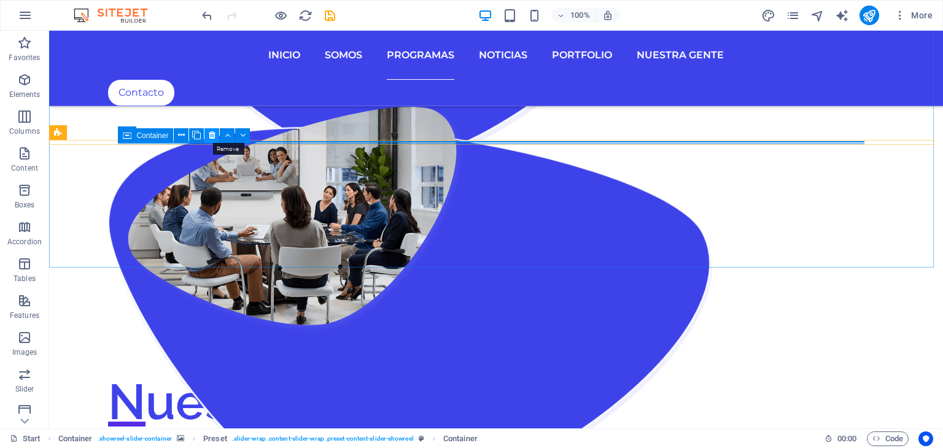
click at [209, 134] on icon at bounding box center [212, 135] width 7 height 13
click at [211, 134] on icon at bounding box center [212, 135] width 7 height 13
click at [212, 141] on button at bounding box center [211, 134] width 15 height 15
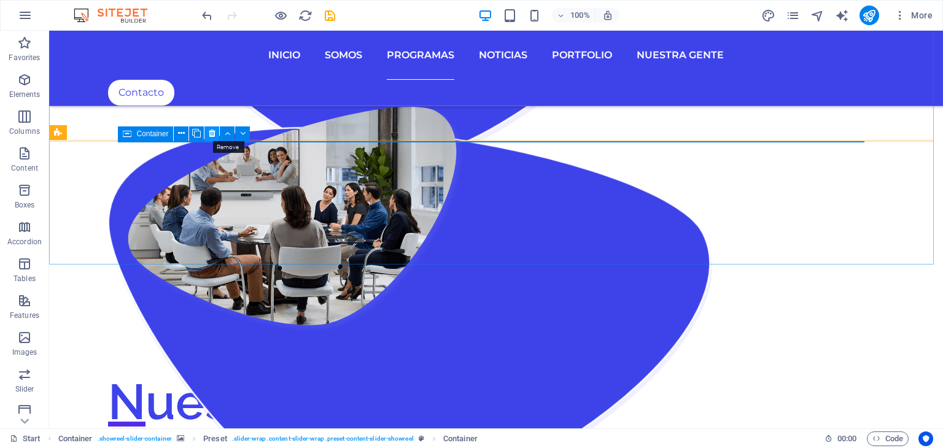
click at [211, 133] on icon at bounding box center [212, 133] width 7 height 13
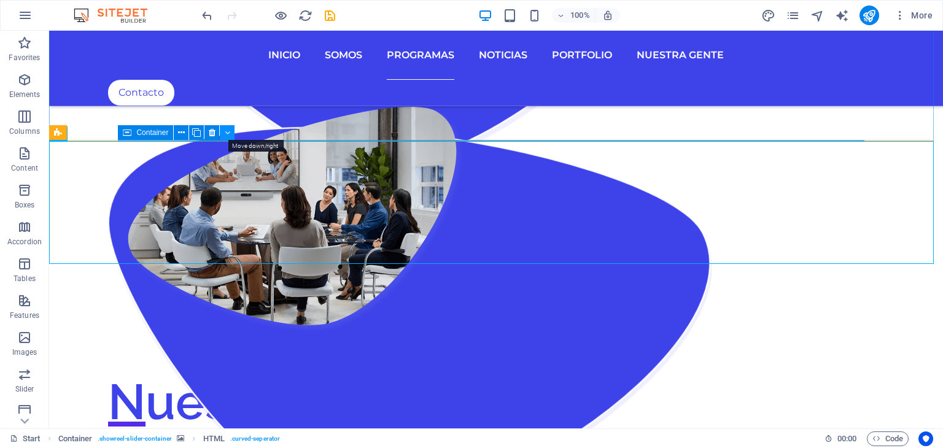
click at [225, 133] on icon at bounding box center [228, 132] width 6 height 13
click at [210, 135] on icon at bounding box center [212, 132] width 7 height 13
click at [212, 131] on icon at bounding box center [212, 132] width 7 height 13
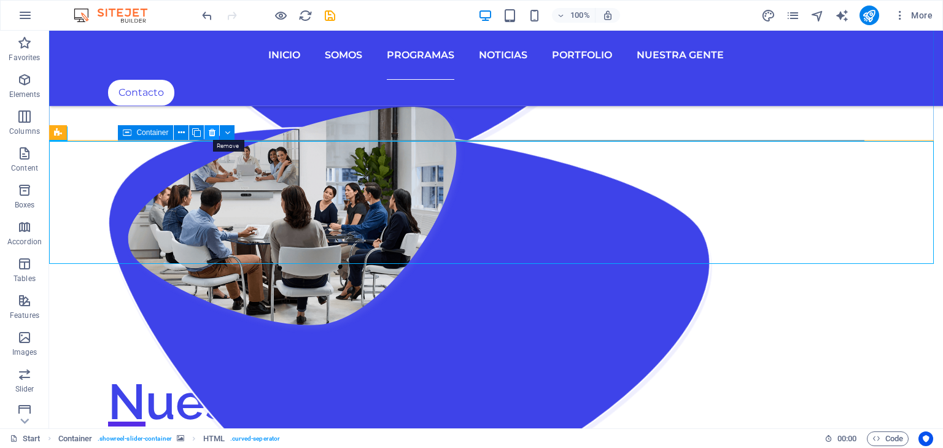
click at [209, 136] on icon at bounding box center [212, 132] width 7 height 13
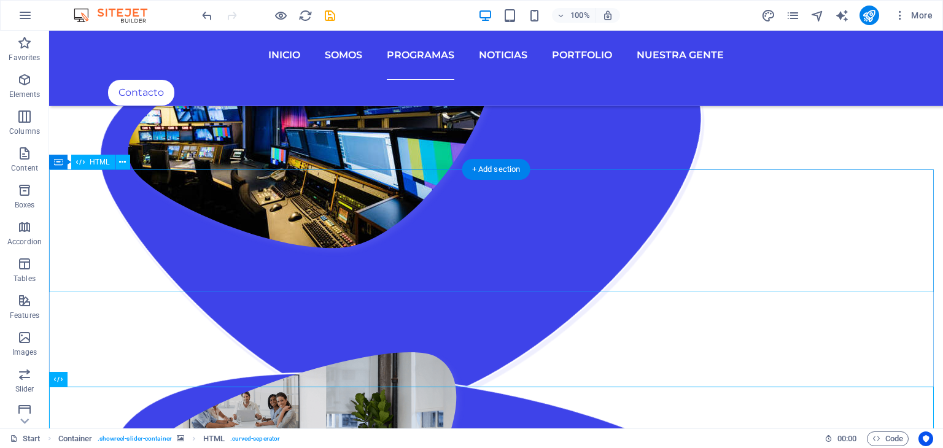
scroll to position [1964, 0]
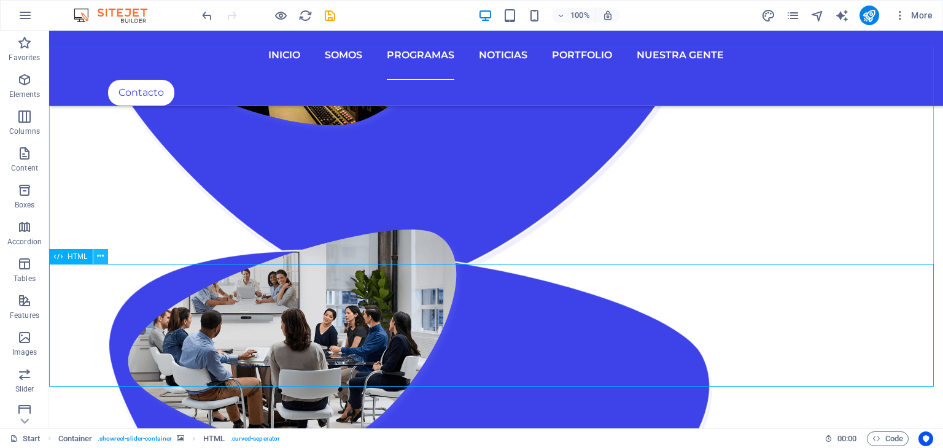
click at [103, 257] on icon at bounding box center [100, 256] width 7 height 13
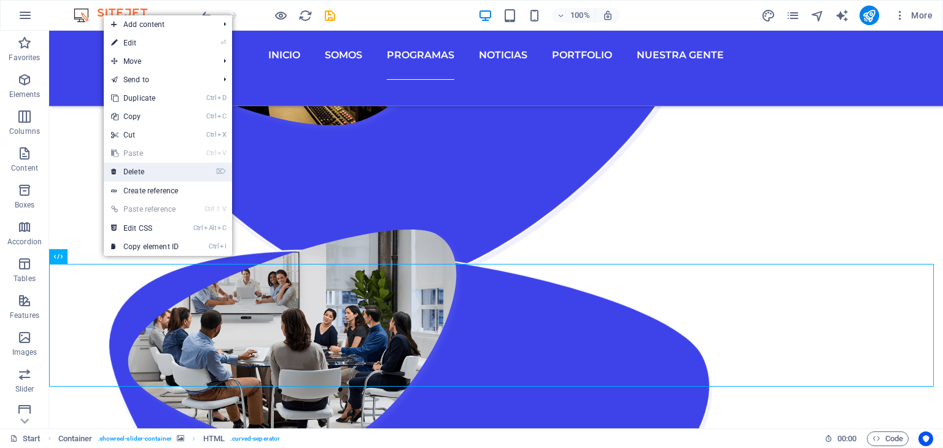
click at [145, 172] on link "⌦ Delete" at bounding box center [145, 172] width 82 height 18
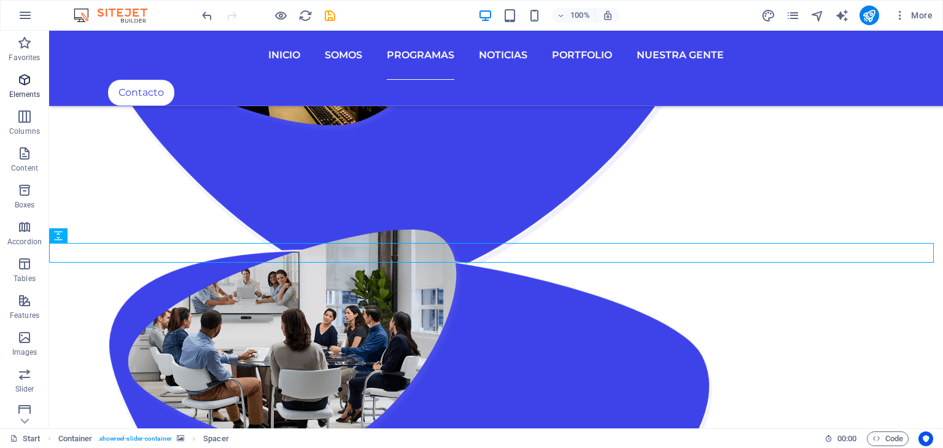
click at [33, 89] on span "Elements" at bounding box center [24, 86] width 49 height 29
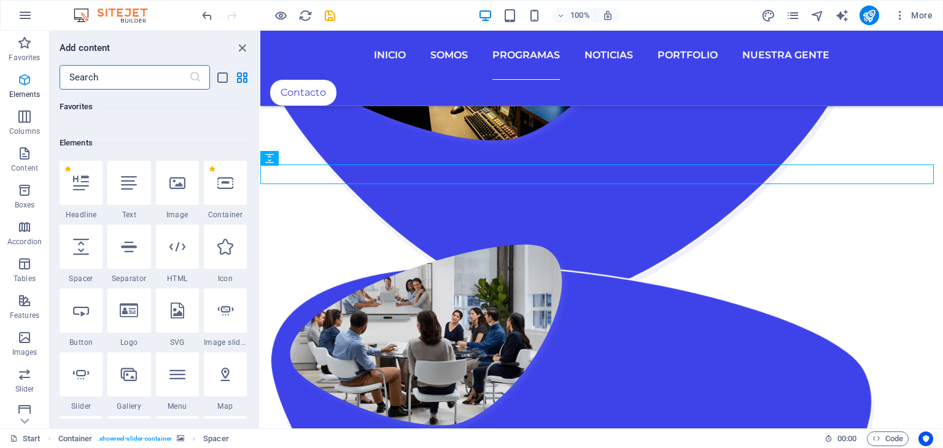
scroll to position [130, 0]
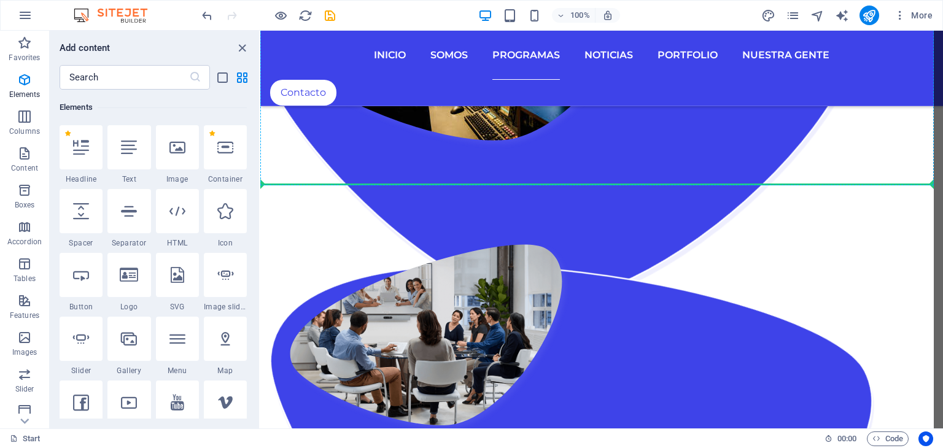
select select "ms"
select select "s"
select select "progressive"
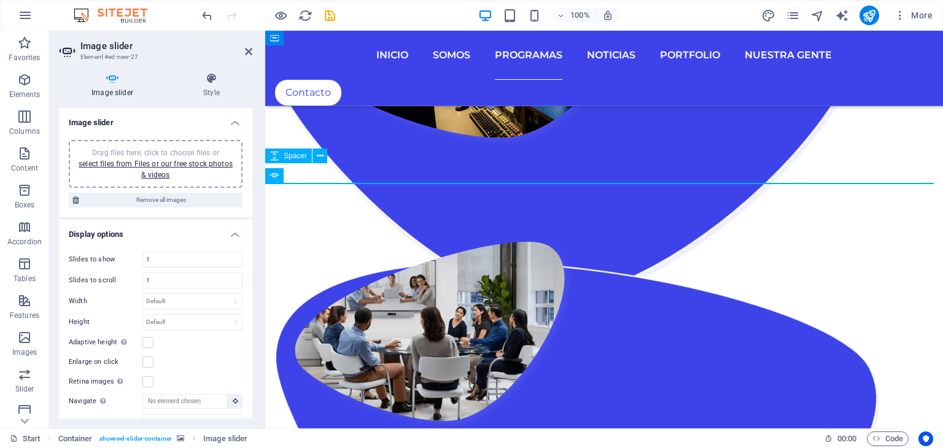
scroll to position [1842, 0]
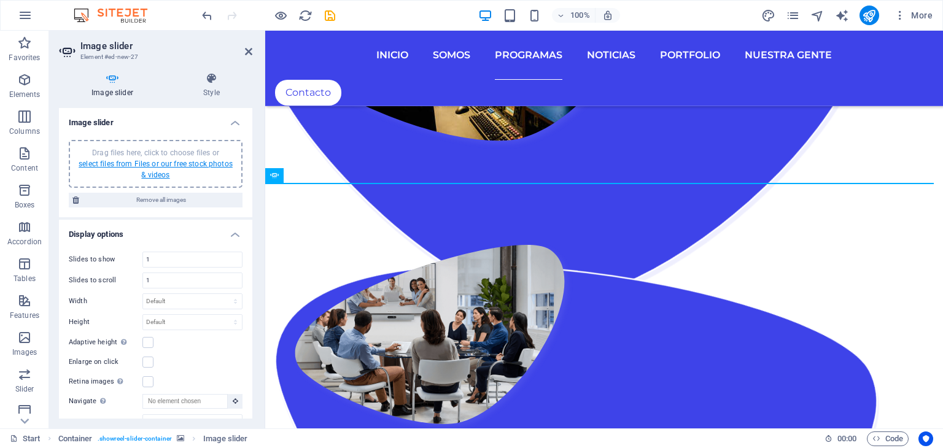
click at [137, 160] on link "select files from Files or our free stock photos & videos" at bounding box center [156, 170] width 154 height 20
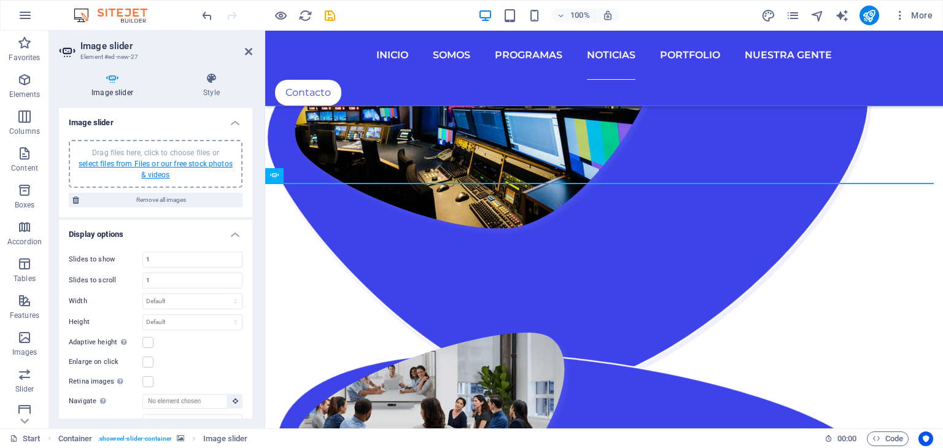
scroll to position [1902, 0]
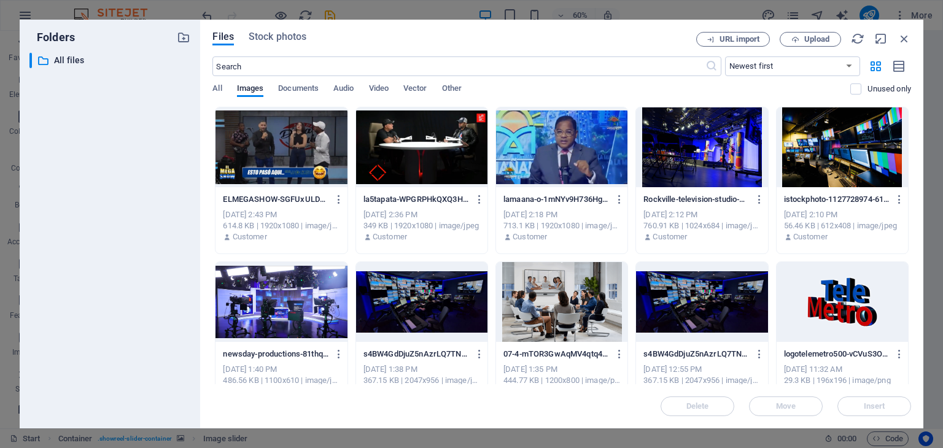
click at [548, 152] on div at bounding box center [561, 147] width 131 height 80
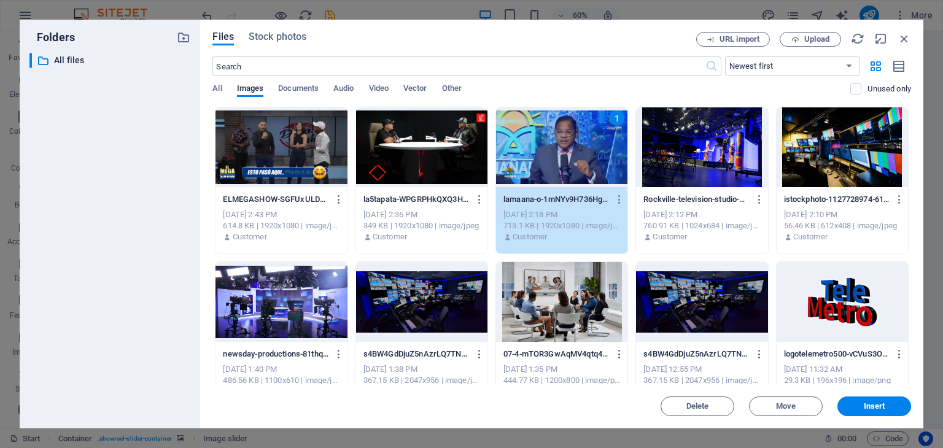
click at [548, 152] on div "1" at bounding box center [561, 147] width 131 height 80
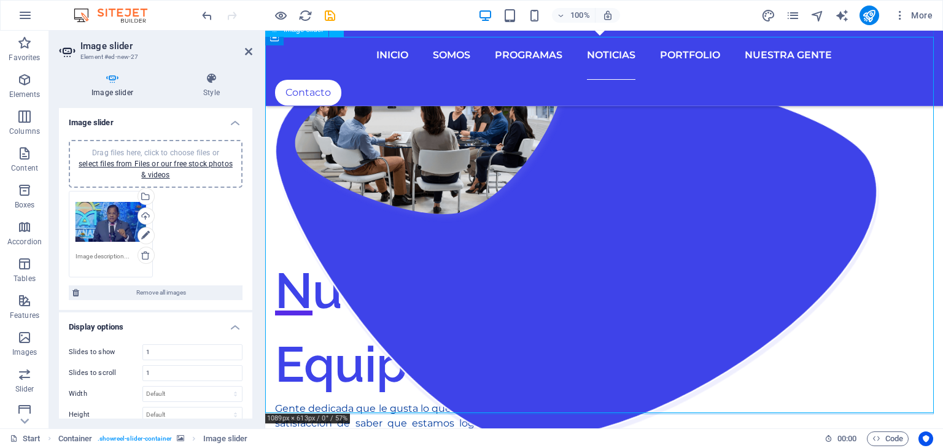
scroll to position [2210, 0]
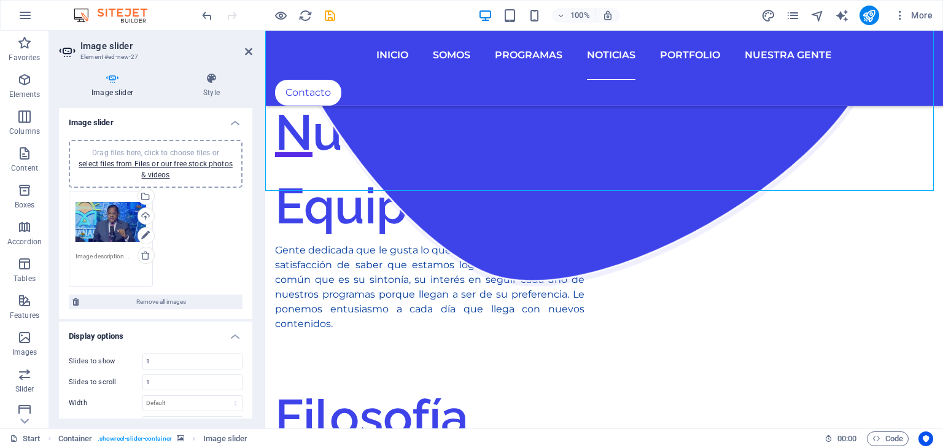
click at [103, 258] on textarea at bounding box center [110, 266] width 71 height 28
type textarea "La Mañana con [PERSON_NAME]"
click at [168, 168] on link "select files from Files or our free stock photos & videos" at bounding box center [156, 170] width 154 height 20
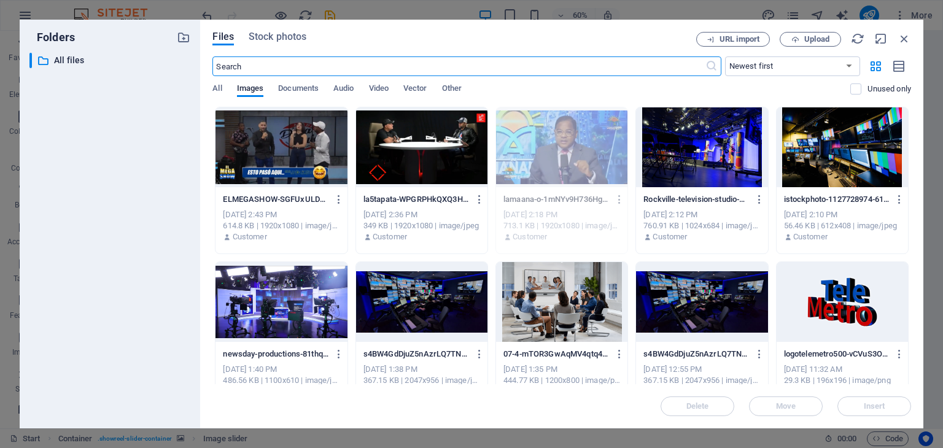
click at [384, 155] on div at bounding box center [421, 147] width 131 height 80
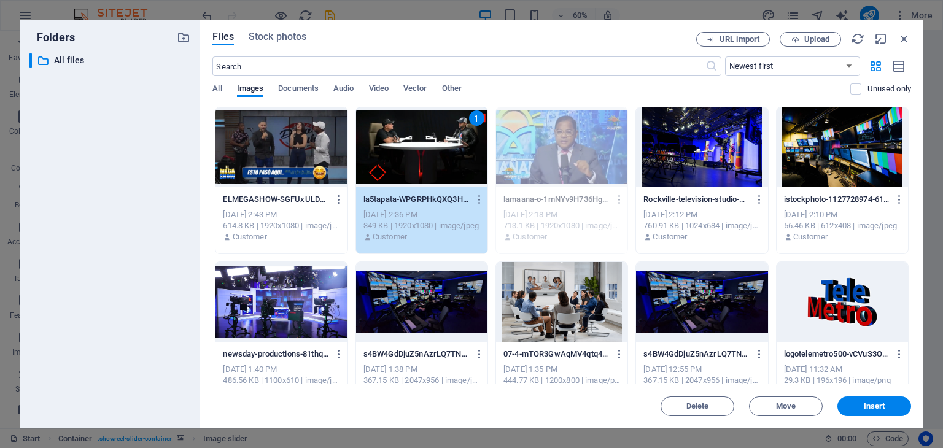
click at [384, 155] on div "1" at bounding box center [421, 147] width 131 height 80
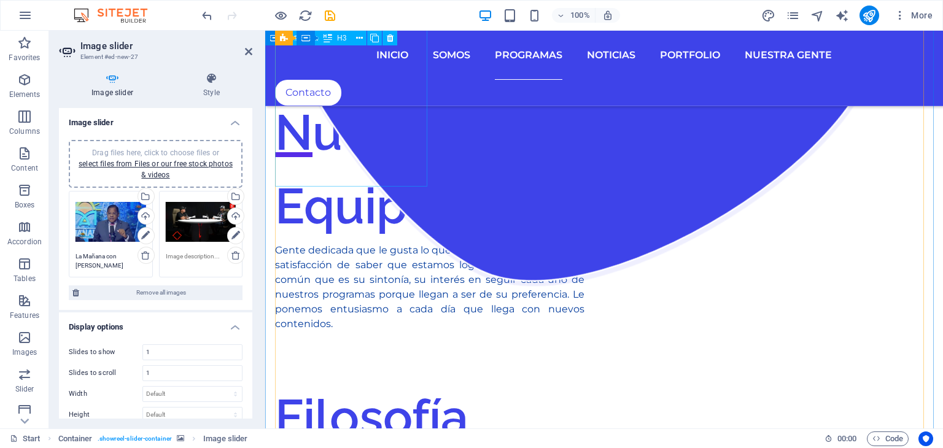
scroll to position [1803, 0]
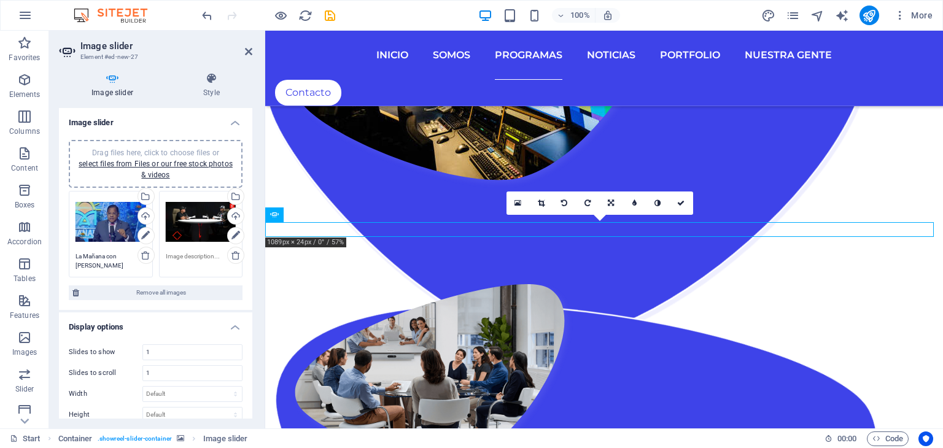
click at [196, 254] on textarea at bounding box center [201, 261] width 71 height 18
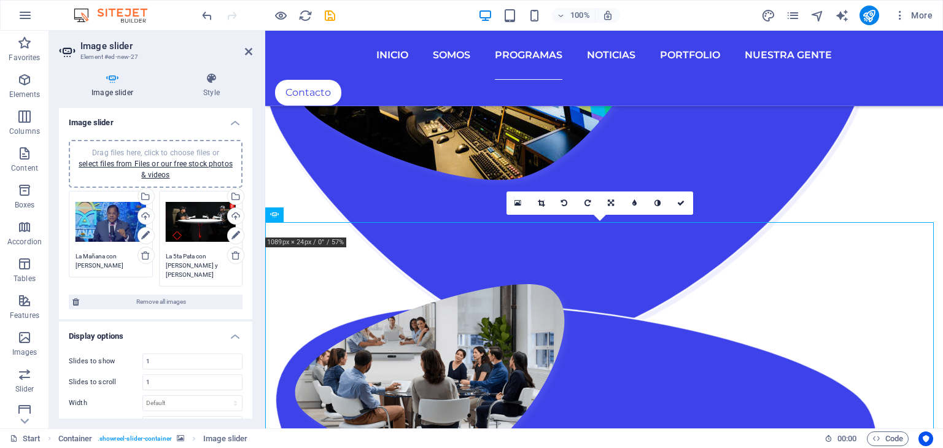
type textarea "La 5ta Pata con [PERSON_NAME] y [PERSON_NAME]"
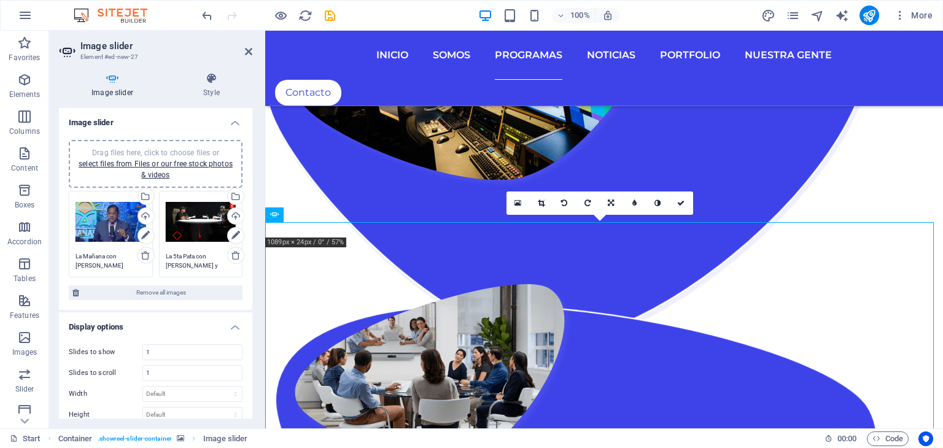
click at [180, 168] on div "Drag files here, click to choose files or select files from Files or our free s…" at bounding box center [155, 163] width 159 height 33
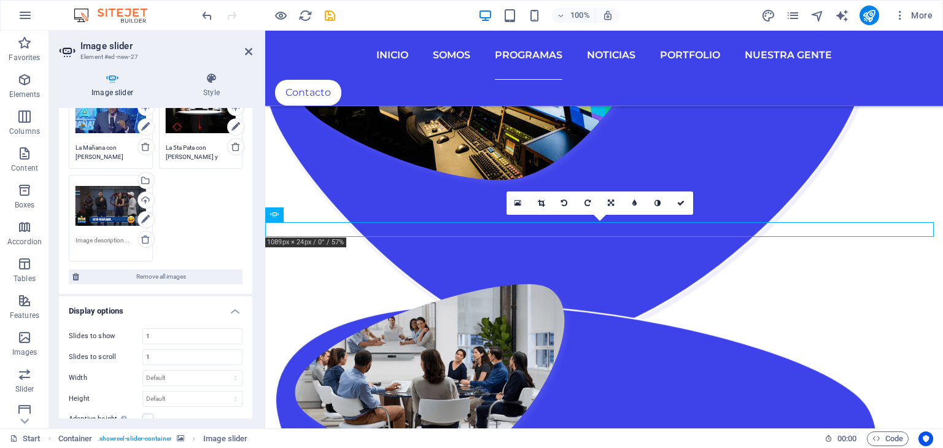
scroll to position [123, 0]
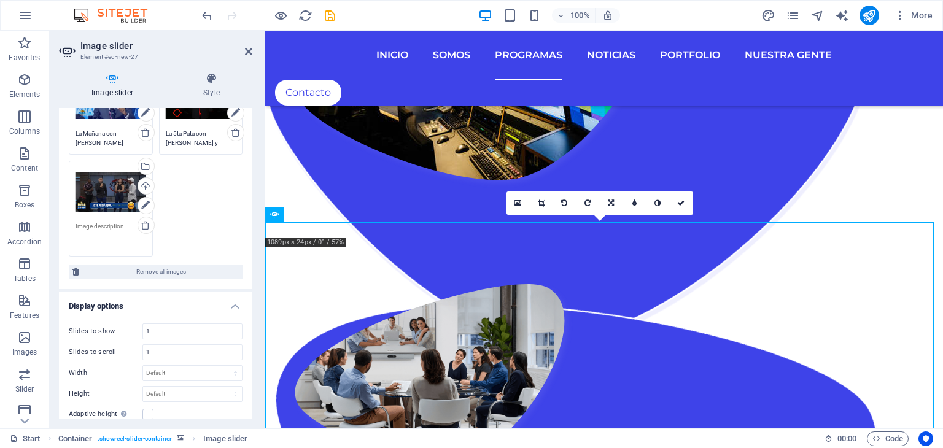
click at [109, 224] on textarea at bounding box center [110, 236] width 71 height 28
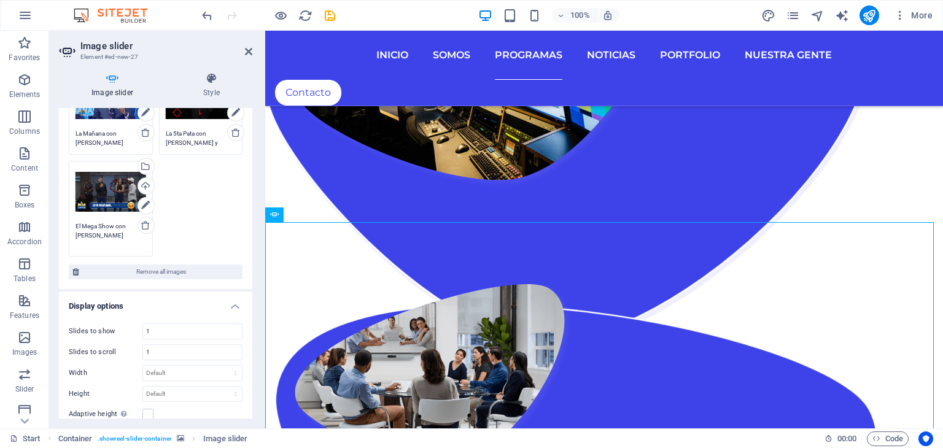
type textarea "El Mega Show con [PERSON_NAME]"
click at [259, 171] on div "Image slider Style Image slider Drag files here, click to choose files or selec…" at bounding box center [155, 246] width 213 height 366
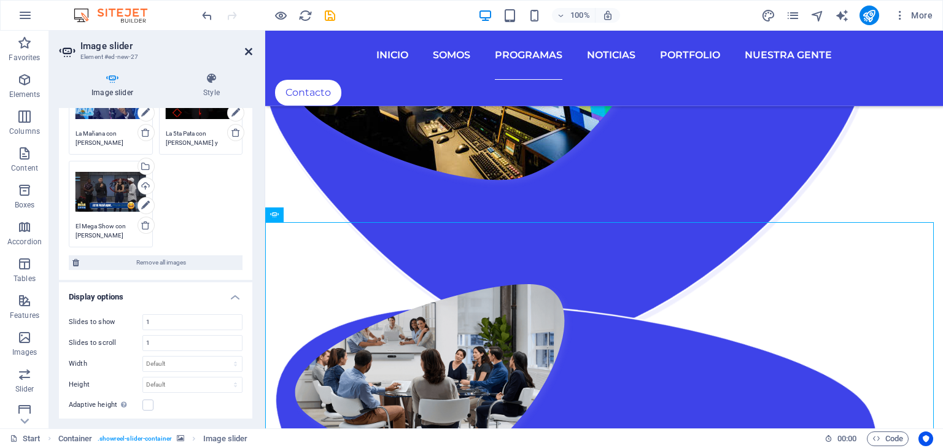
click at [249, 52] on icon at bounding box center [248, 52] width 7 height 10
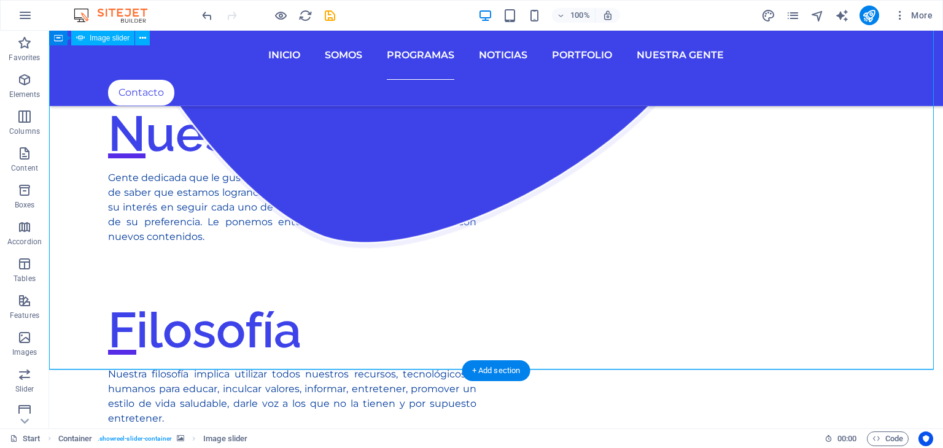
scroll to position [2539, 0]
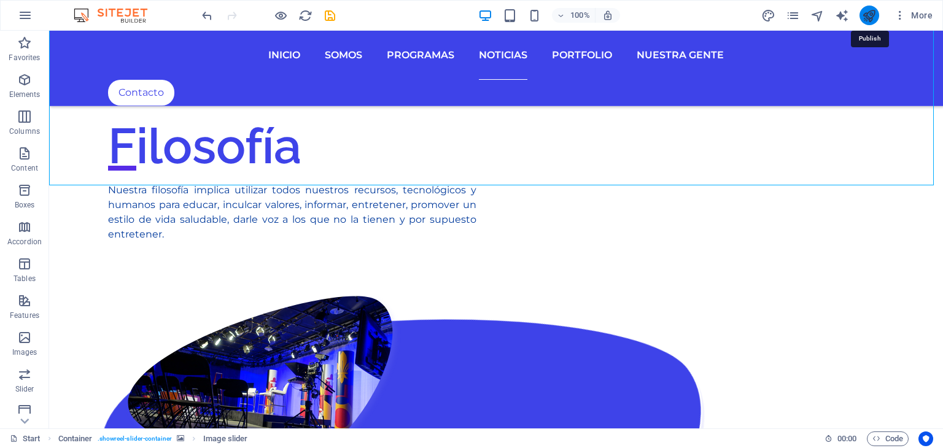
click at [870, 18] on icon "publish" at bounding box center [869, 16] width 14 height 14
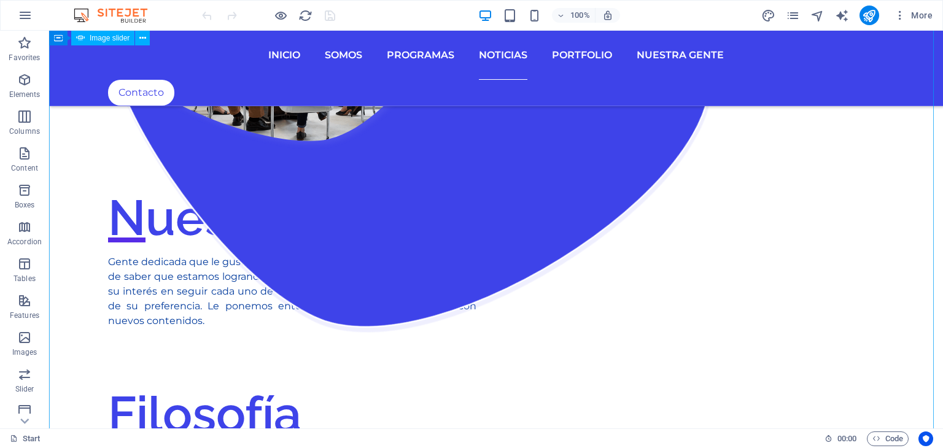
scroll to position [2026, 0]
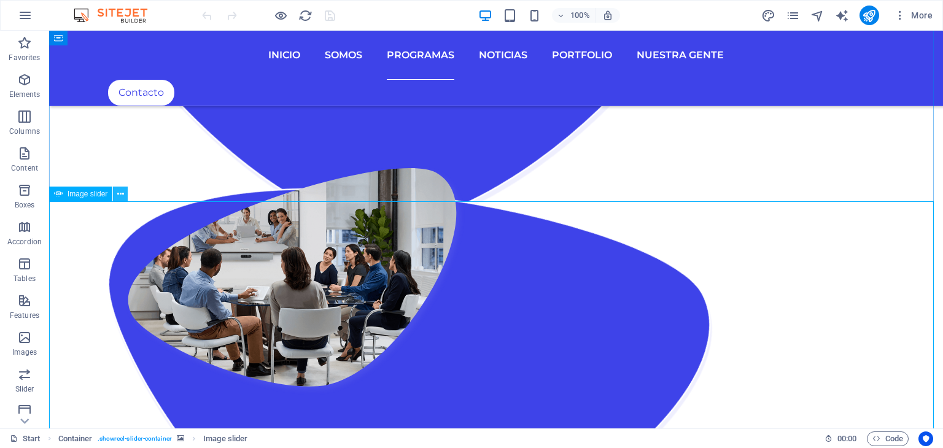
click at [120, 194] on icon at bounding box center [120, 194] width 7 height 13
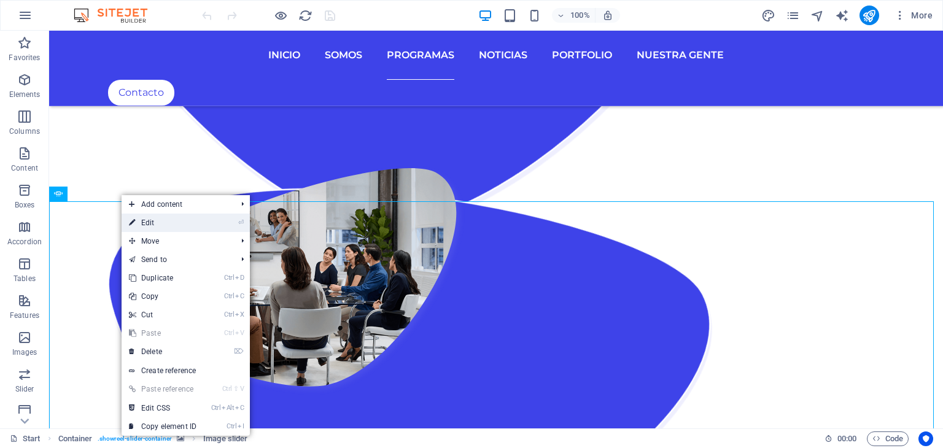
click at [152, 219] on link "⏎ Edit" at bounding box center [163, 223] width 82 height 18
select select "ms"
select select "s"
select select "progressive"
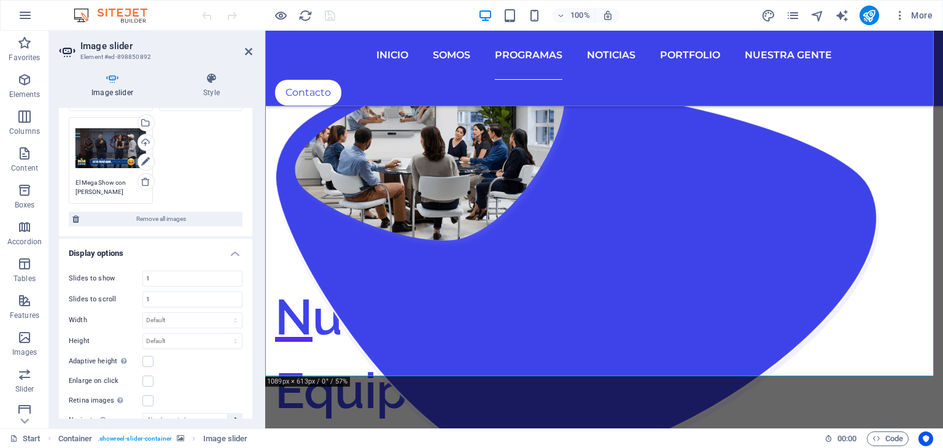
scroll to position [184, 0]
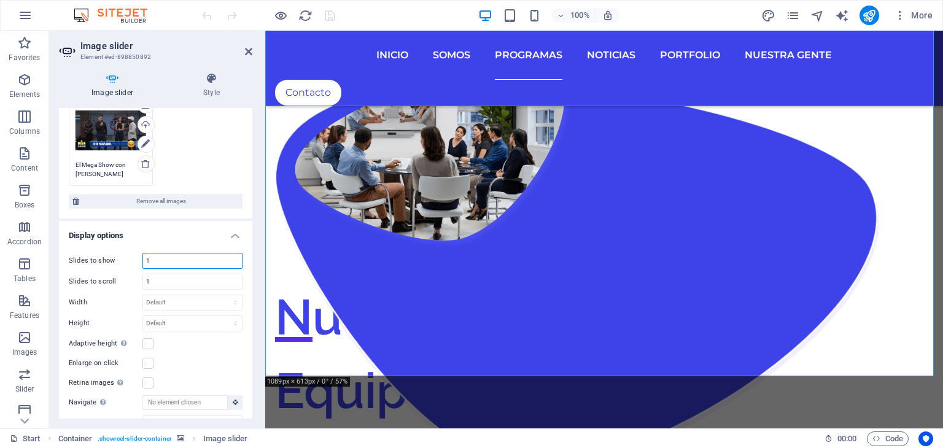
drag, startPoint x: 155, startPoint y: 259, endPoint x: 142, endPoint y: 259, distance: 12.9
click at [143, 259] on input "1" at bounding box center [192, 261] width 99 height 15
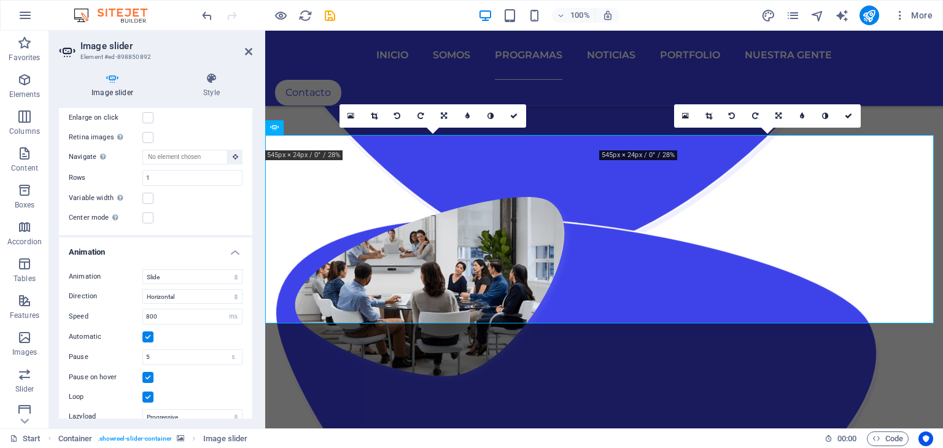
scroll to position [481, 0]
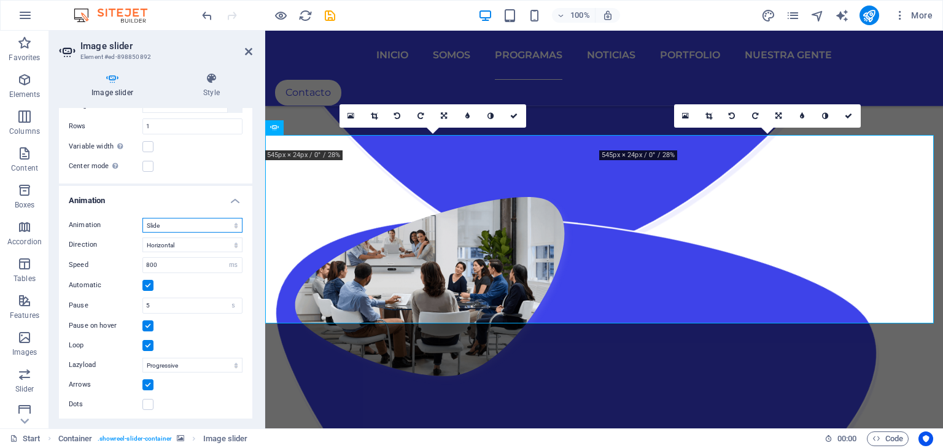
click at [225, 223] on select "Slide Fade" at bounding box center [192, 225] width 100 height 15
drag, startPoint x: 197, startPoint y: 258, endPoint x: 141, endPoint y: 258, distance: 56.5
click at [141, 258] on div "Speed 800 s ms" at bounding box center [156, 265] width 174 height 16
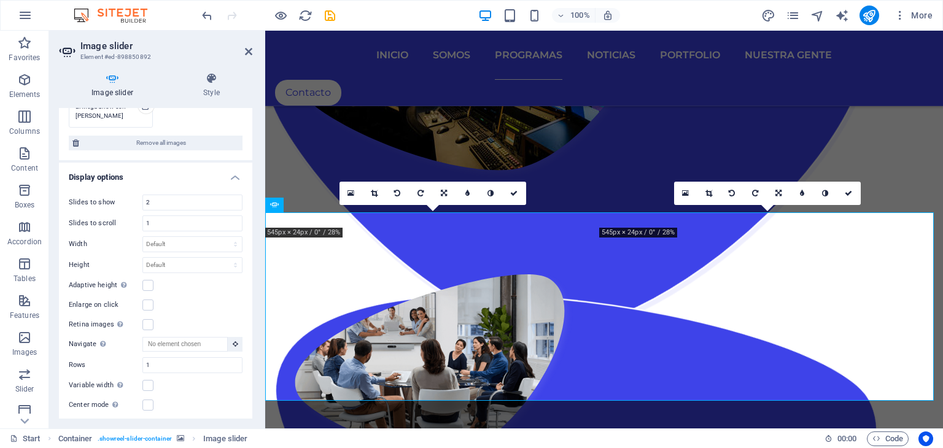
scroll to position [236, 0]
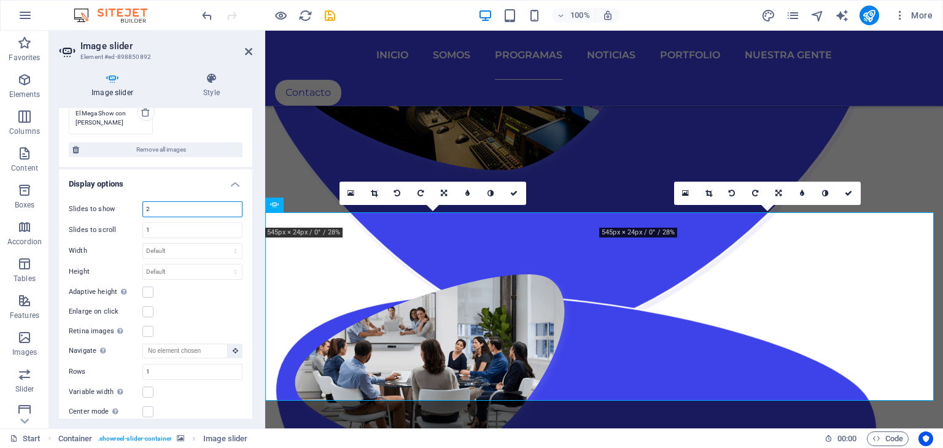
drag, startPoint x: 157, startPoint y: 206, endPoint x: 139, endPoint y: 205, distance: 18.5
click at [139, 205] on div "Slides to show 2" at bounding box center [156, 209] width 174 height 16
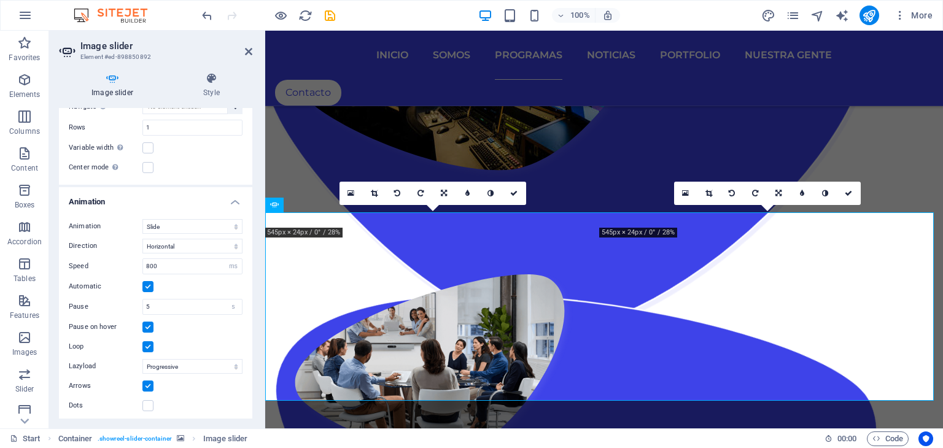
scroll to position [481, 0]
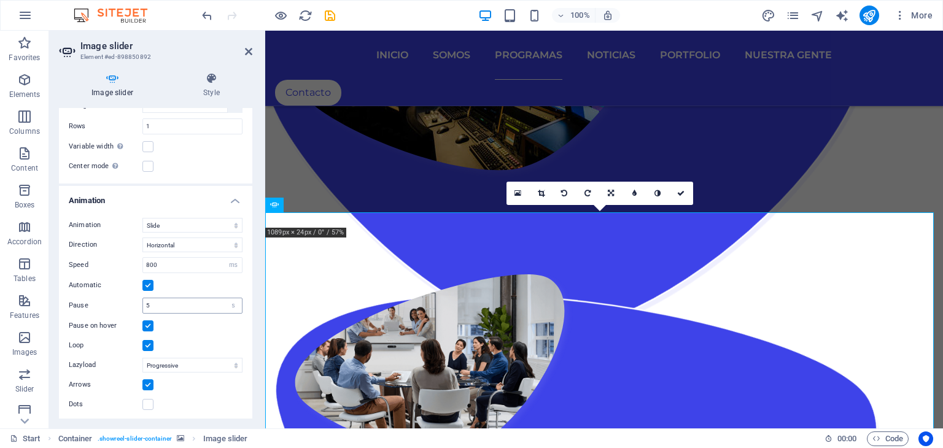
type input "1"
drag, startPoint x: 163, startPoint y: 299, endPoint x: 134, endPoint y: 300, distance: 28.9
click at [134, 300] on div "Pause 5 s ms" at bounding box center [156, 306] width 174 height 16
type input "3"
click at [249, 87] on h4 "Style" at bounding box center [212, 85] width 82 height 26
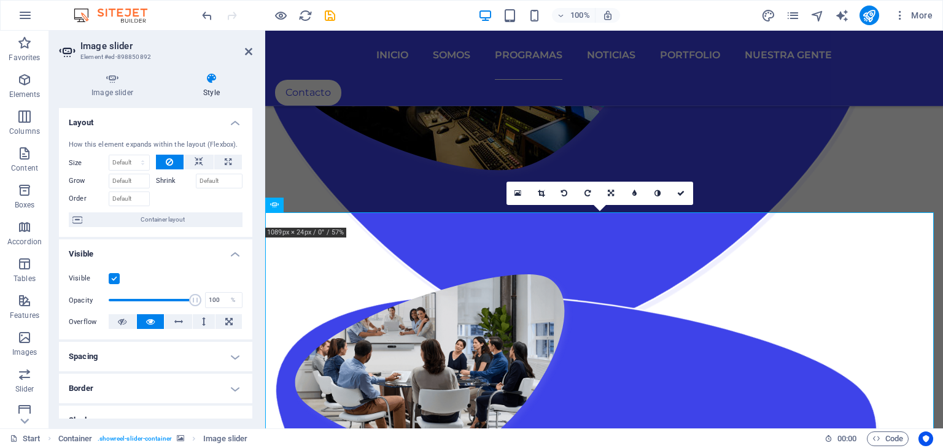
click at [215, 83] on icon at bounding box center [212, 78] width 82 height 12
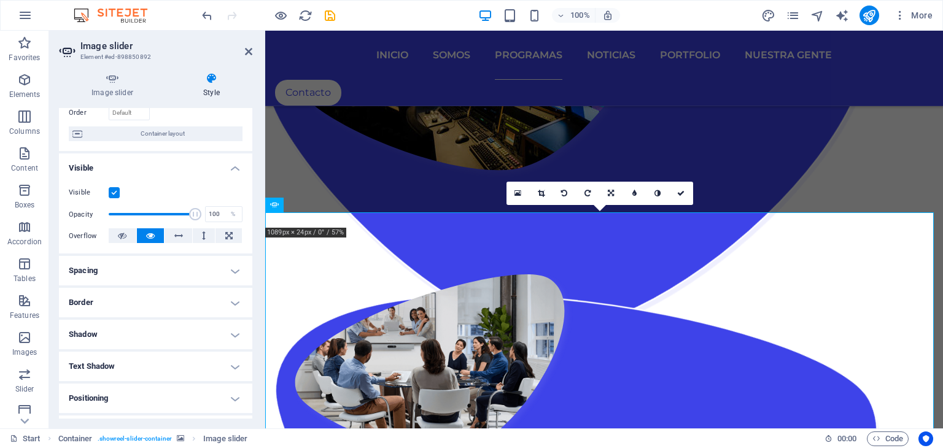
scroll to position [85, 0]
click at [230, 300] on h4 "Border" at bounding box center [155, 302] width 193 height 29
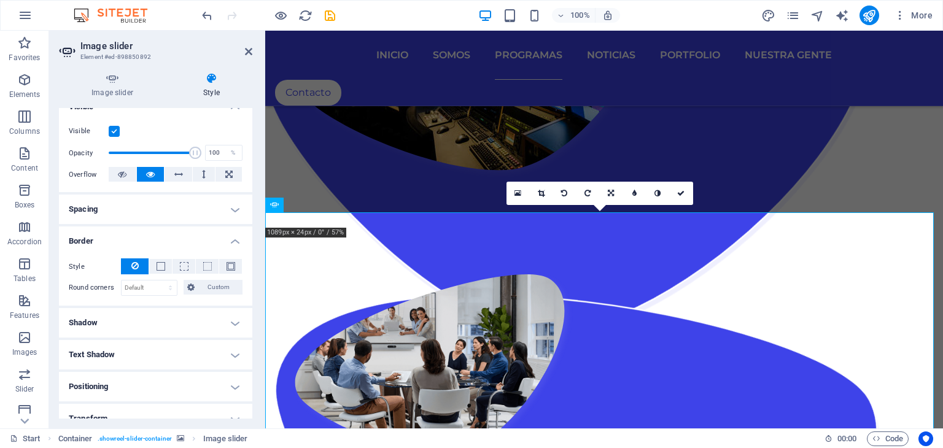
scroll to position [208, 0]
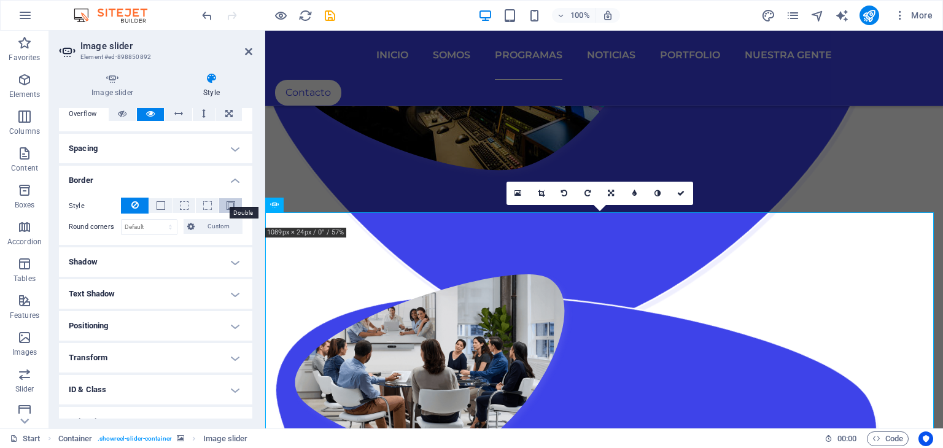
click at [228, 204] on span at bounding box center [230, 205] width 9 height 9
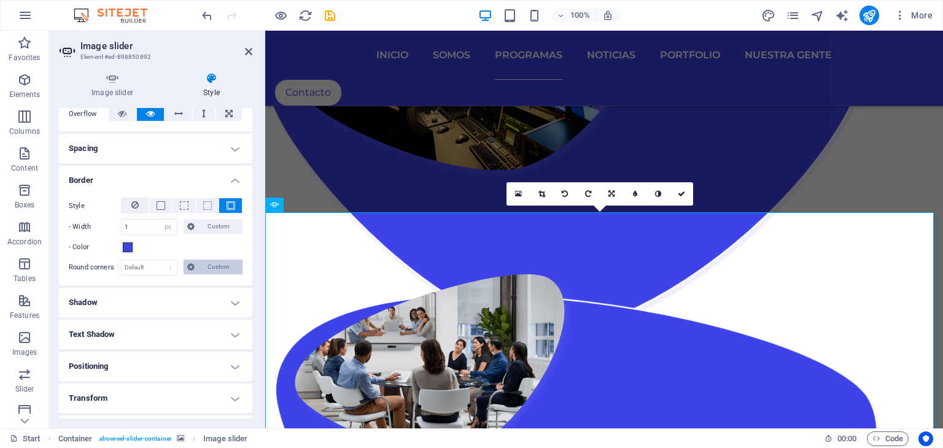
scroll to position [269, 0]
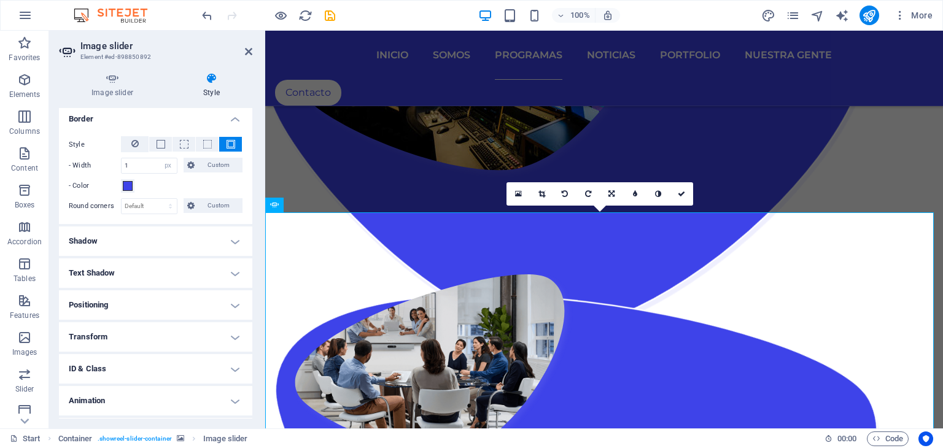
click at [230, 343] on h4 "Transform" at bounding box center [155, 336] width 193 height 29
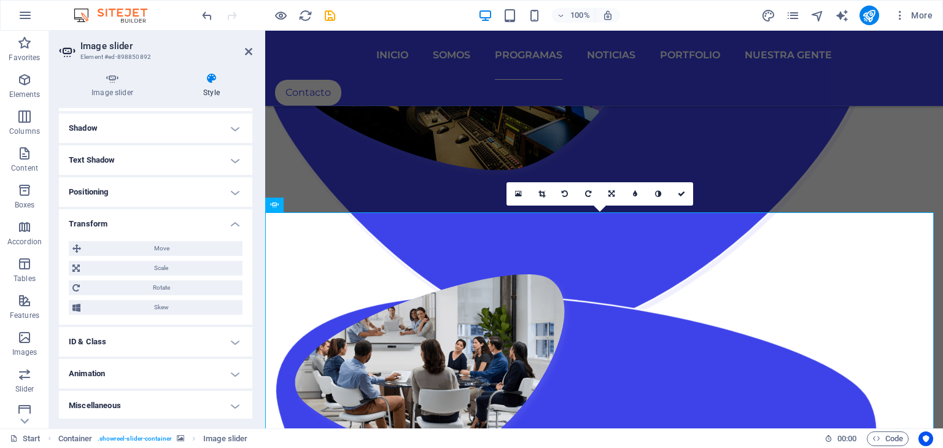
scroll to position [383, 0]
click at [172, 266] on span "Scale" at bounding box center [160, 267] width 155 height 15
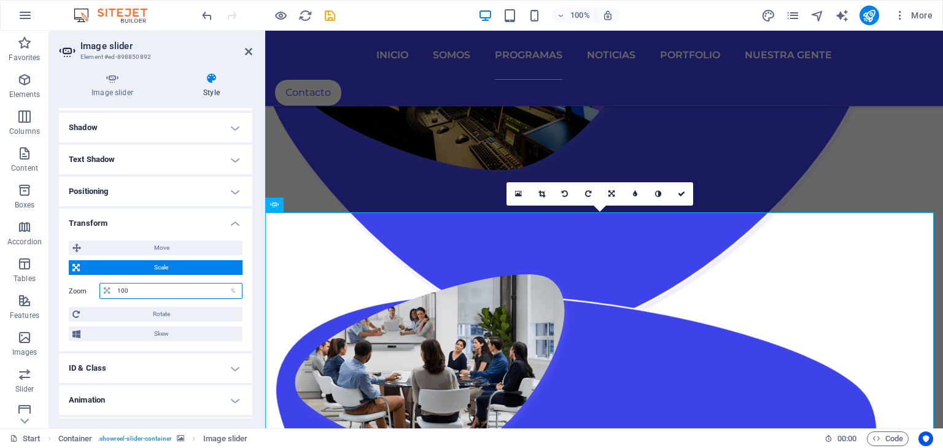
drag, startPoint x: 126, startPoint y: 285, endPoint x: 118, endPoint y: 285, distance: 8.0
click at [118, 285] on input "100" at bounding box center [178, 291] width 128 height 15
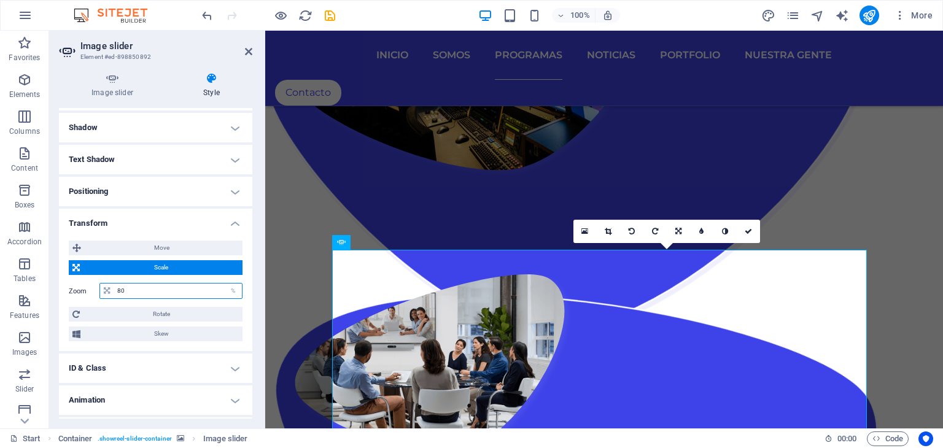
type input "80"
click at [248, 255] on div "Move X offset 0 px rem % em vh vw Y offset 0 px rem % em vh vw Scale Zoom 80 % …" at bounding box center [155, 291] width 193 height 120
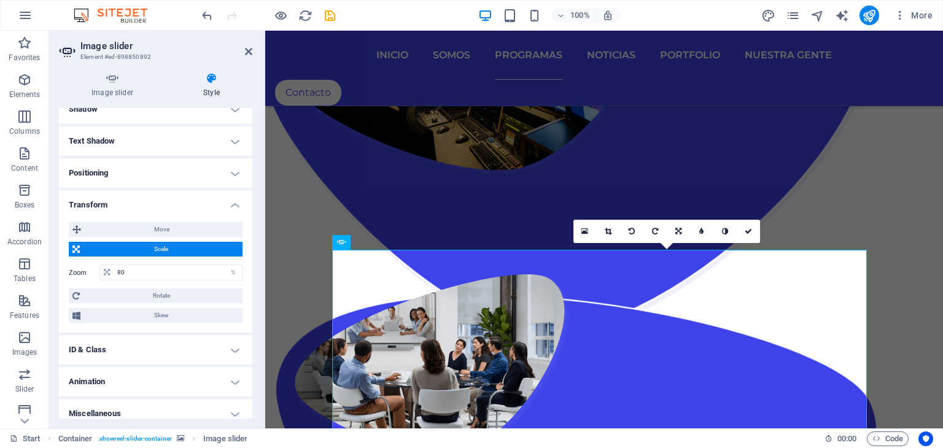
scroll to position [410, 0]
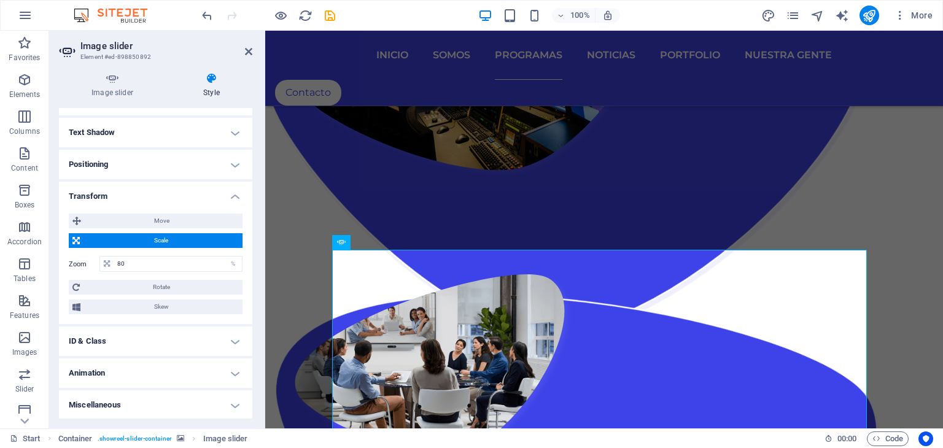
click at [254, 47] on aside "Image slider Element #ed-898850892 Image slider Style Image slider Drag files h…" at bounding box center [157, 230] width 216 height 398
click at [247, 49] on icon at bounding box center [248, 52] width 7 height 10
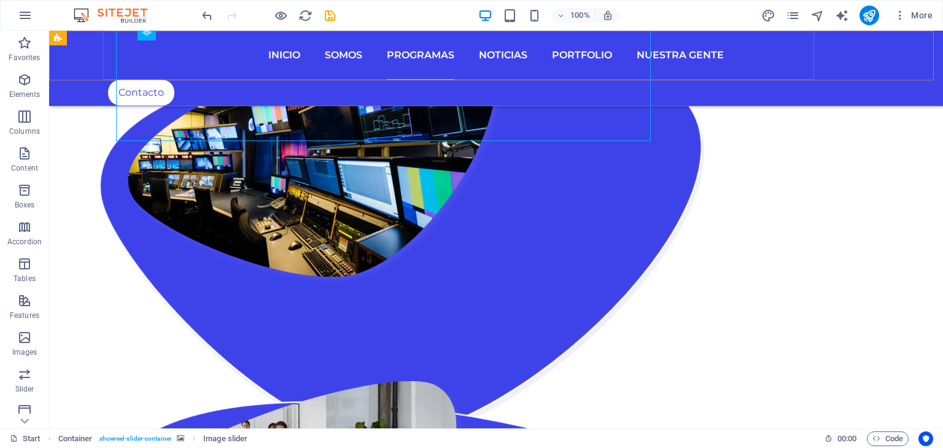
scroll to position [2224, 0]
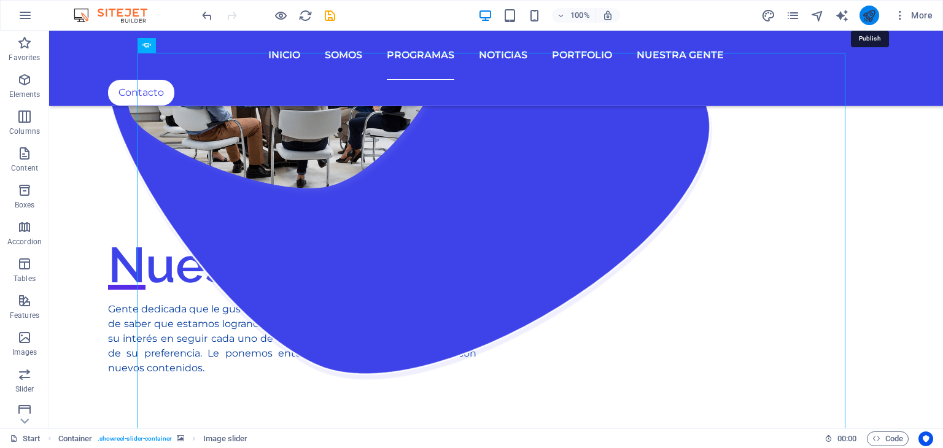
click at [872, 15] on icon "publish" at bounding box center [869, 16] width 14 height 14
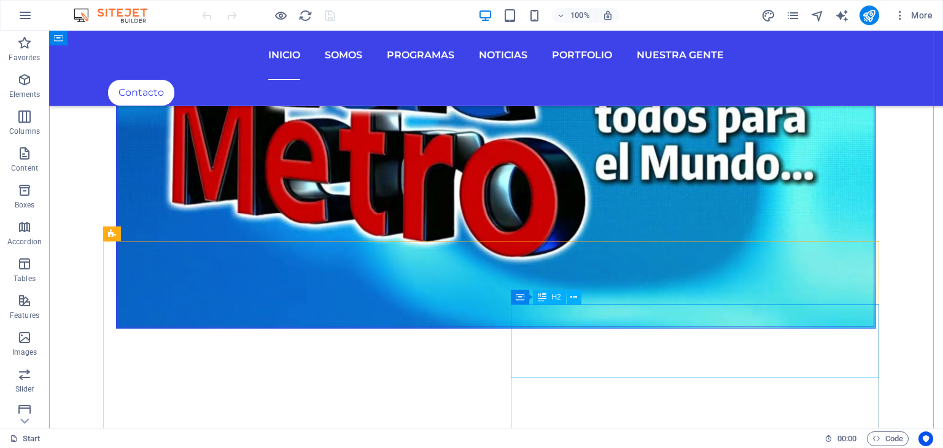
scroll to position [1166, 0]
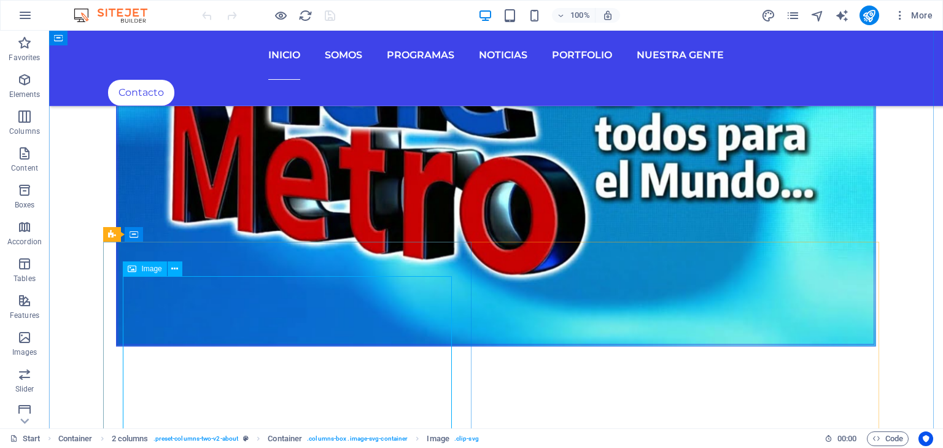
click at [150, 272] on span "Image" at bounding box center [151, 268] width 20 height 7
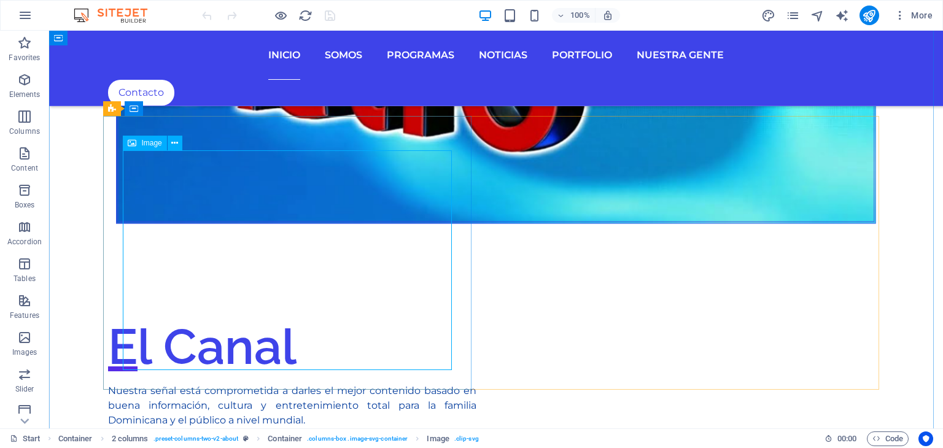
scroll to position [1289, 0]
click at [146, 149] on span "Image" at bounding box center [151, 145] width 20 height 7
select select "%"
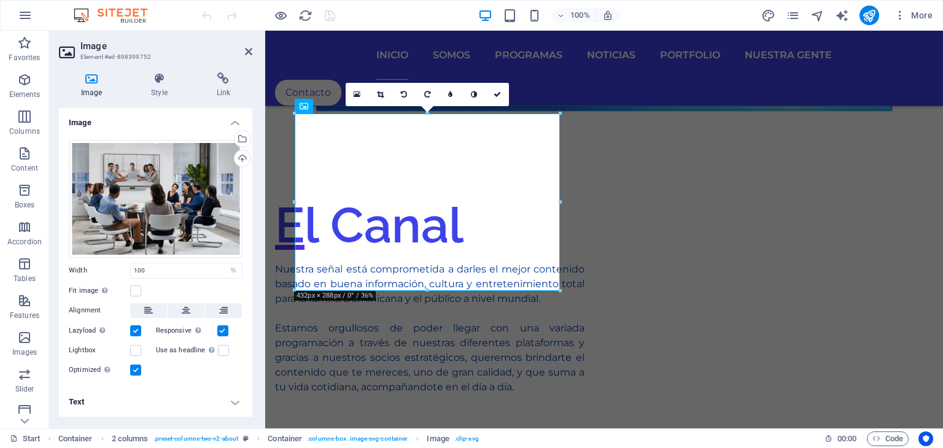
scroll to position [1167, 0]
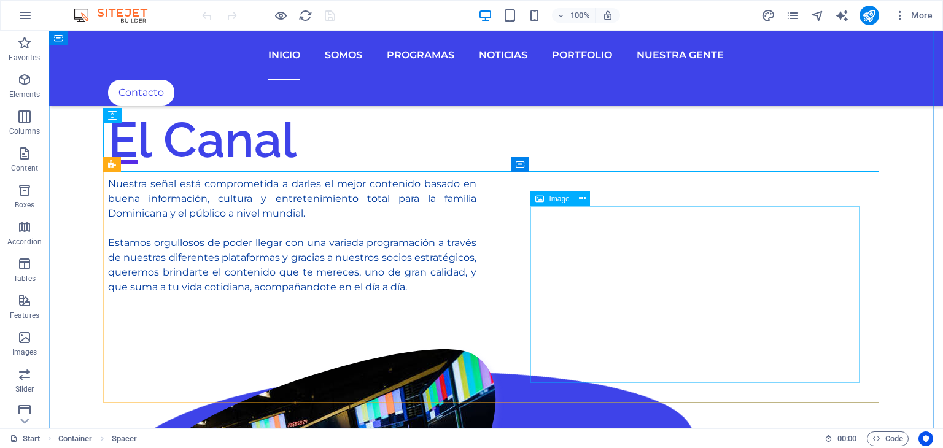
scroll to position [1596, 0]
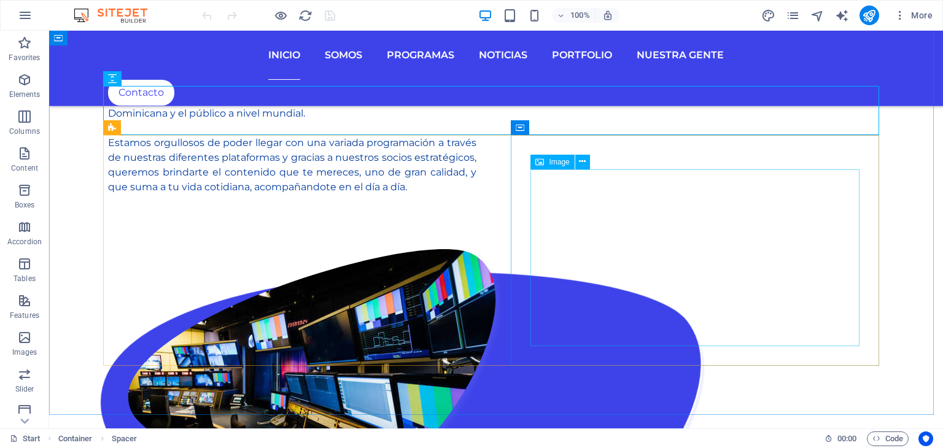
click at [552, 160] on span "Image" at bounding box center [559, 161] width 20 height 7
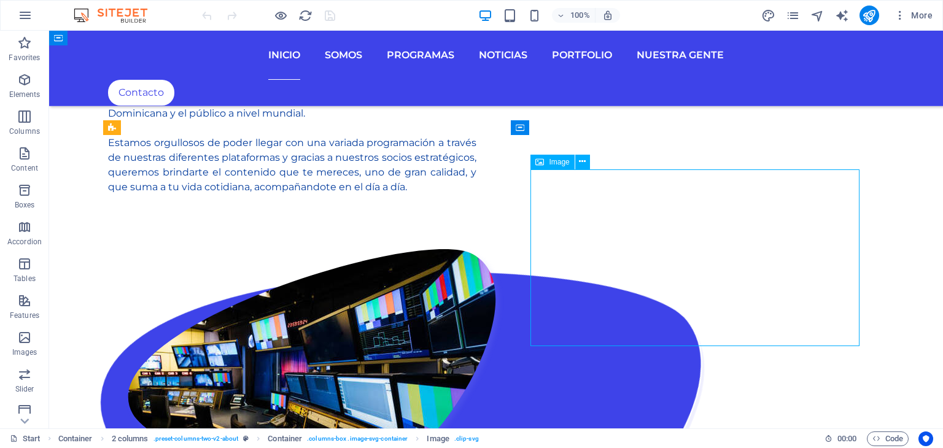
click at [552, 160] on span "Image" at bounding box center [559, 161] width 20 height 7
select select "px"
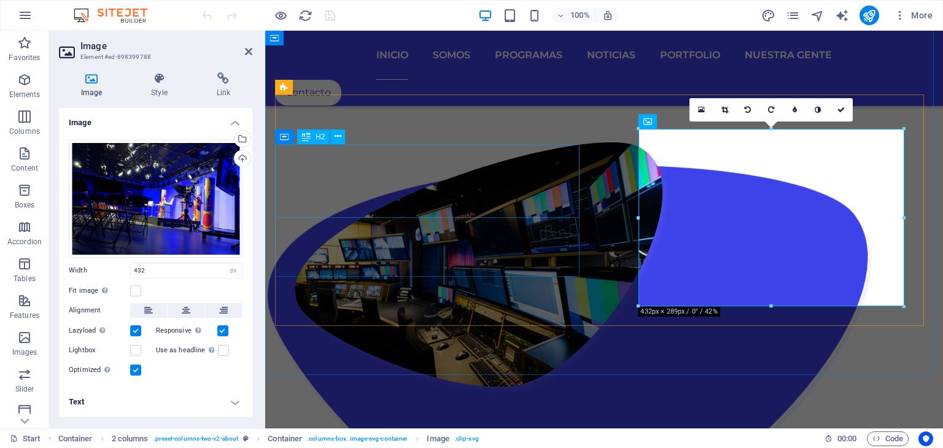
scroll to position [1434, 0]
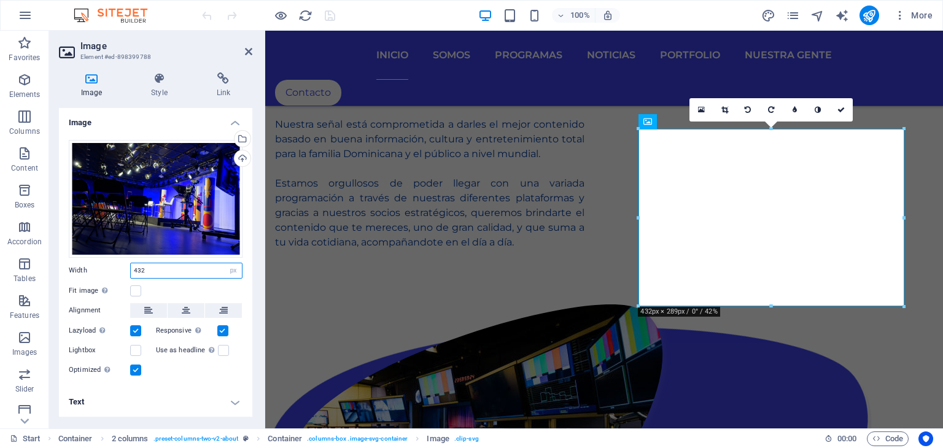
drag, startPoint x: 168, startPoint y: 273, endPoint x: 104, endPoint y: 273, distance: 64.4
click at [104, 273] on div "Width 432 Default auto px rem % em vh vw" at bounding box center [156, 271] width 174 height 16
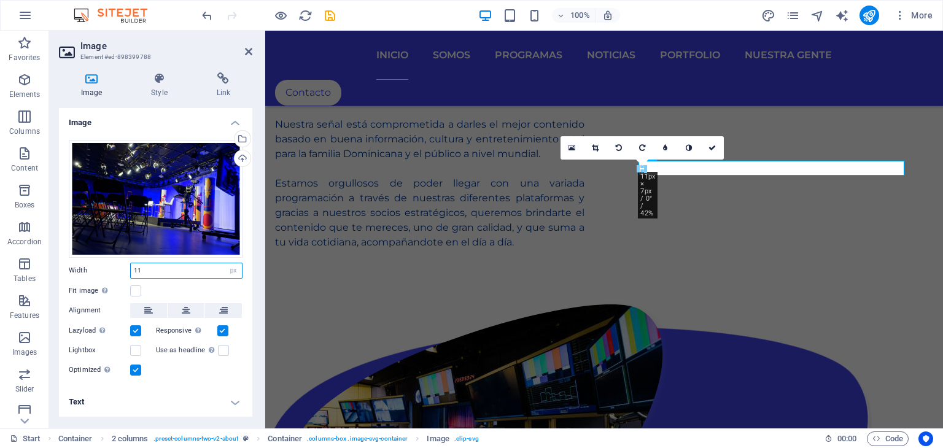
drag, startPoint x: 160, startPoint y: 275, endPoint x: 136, endPoint y: 271, distance: 24.8
click at [136, 271] on input "11" at bounding box center [186, 270] width 111 height 15
click at [254, 290] on div "Image Style Link Image Drag files here, click to choose files or select files f…" at bounding box center [155, 246] width 213 height 366
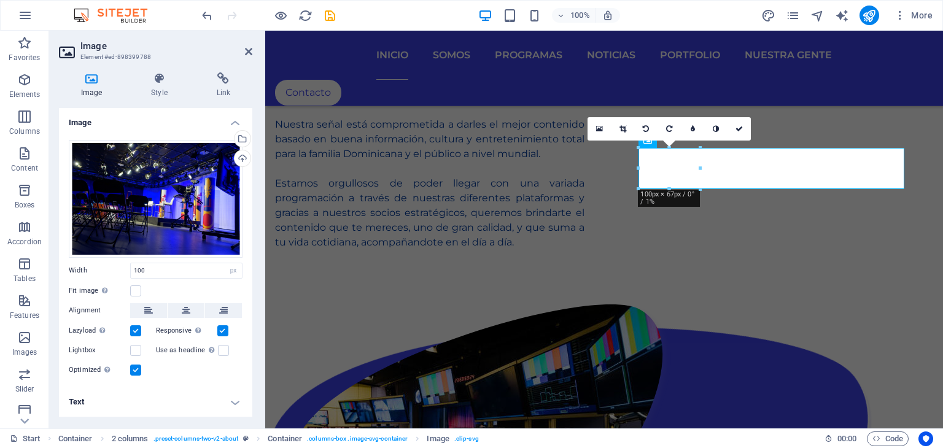
click at [258, 244] on div "Image Style Link Image Drag files here, click to choose files or select files f…" at bounding box center [155, 246] width 213 height 366
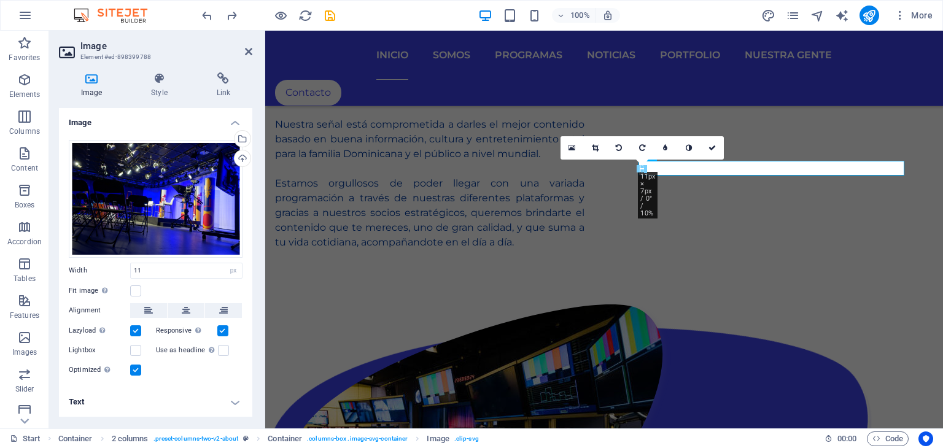
type input "432"
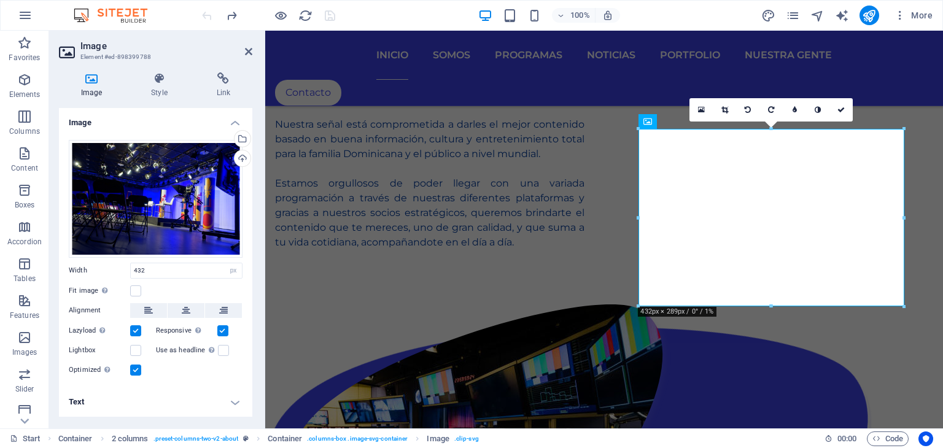
click at [257, 46] on aside "Image Element #ed-898399788 Image Style Link Image Drag files here, click to ch…" at bounding box center [157, 230] width 216 height 398
click at [248, 50] on icon at bounding box center [248, 52] width 7 height 10
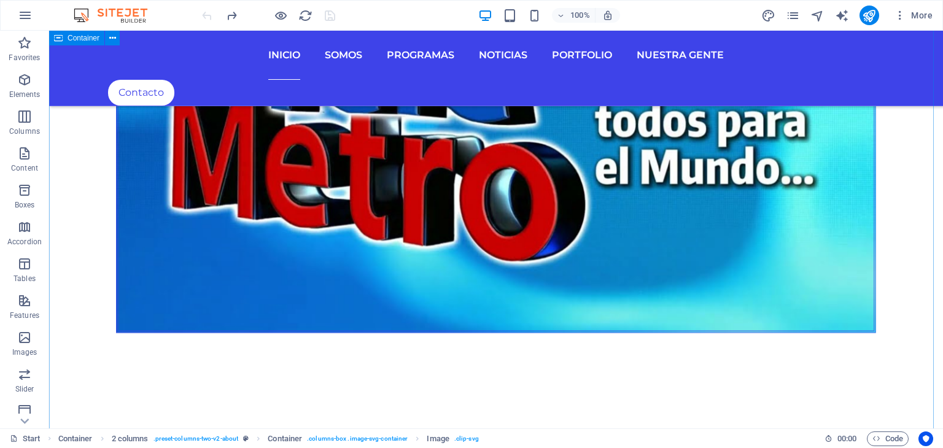
scroll to position [1166, 0]
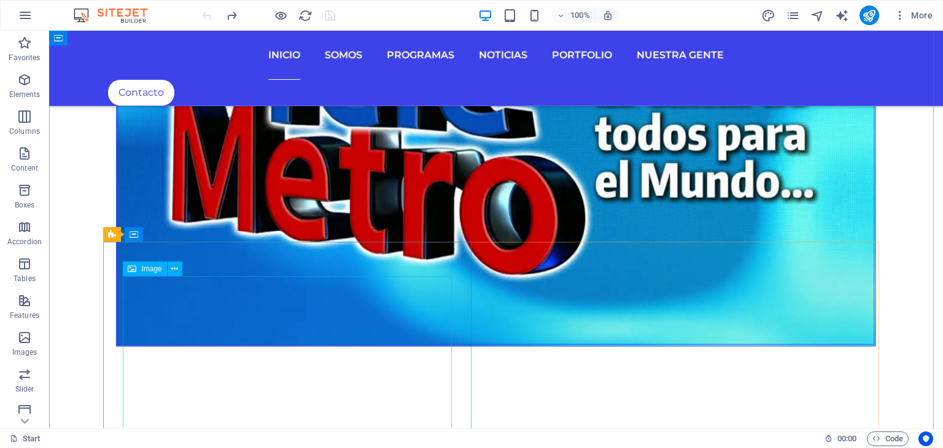
click at [150, 275] on div "Image" at bounding box center [145, 268] width 44 height 15
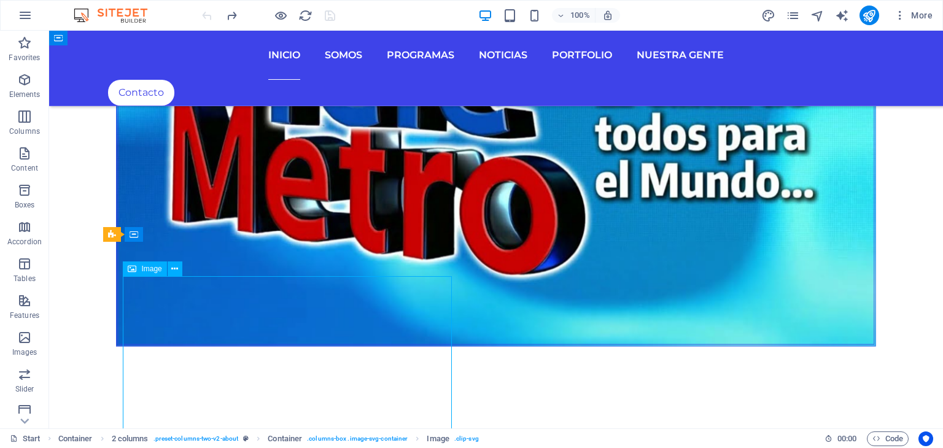
click at [150, 275] on div "Image" at bounding box center [145, 268] width 44 height 15
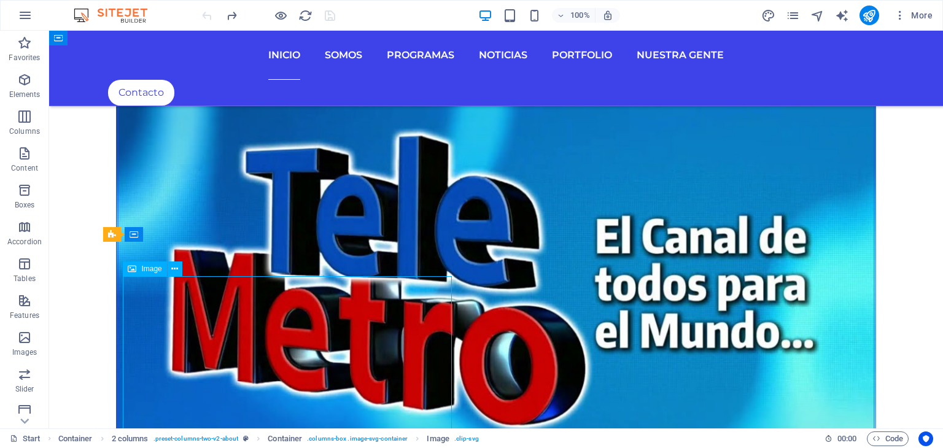
select select "%"
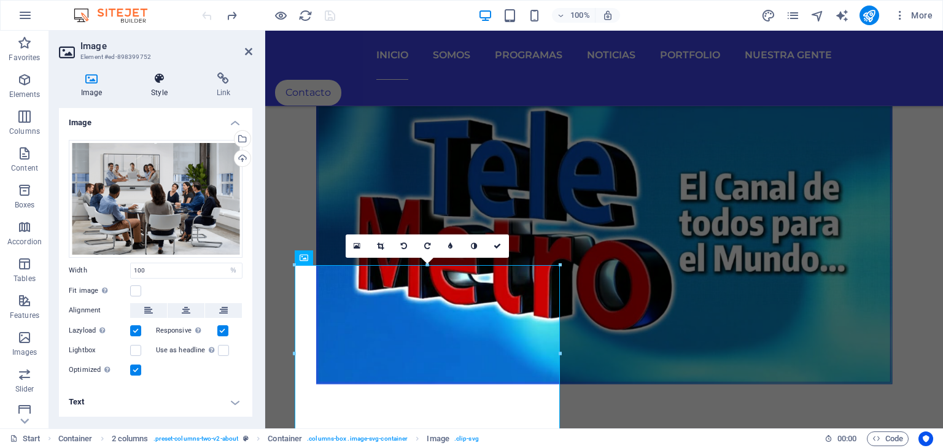
click at [157, 86] on h4 "Style" at bounding box center [161, 85] width 65 height 26
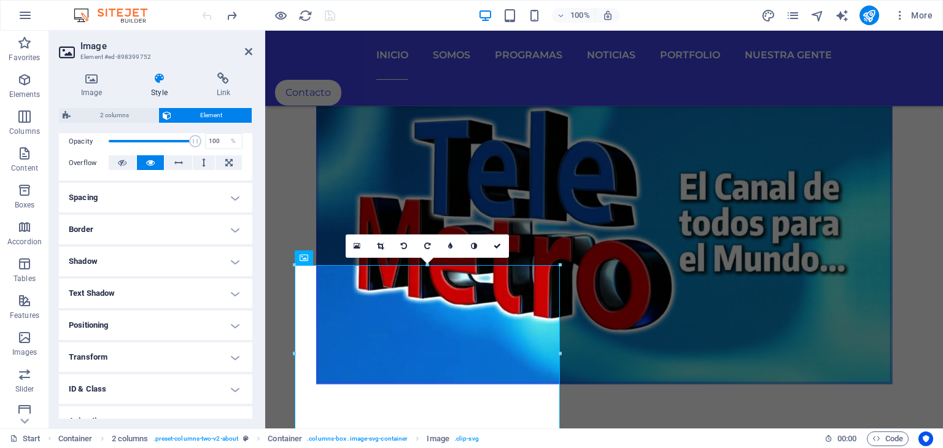
scroll to position [233, 0]
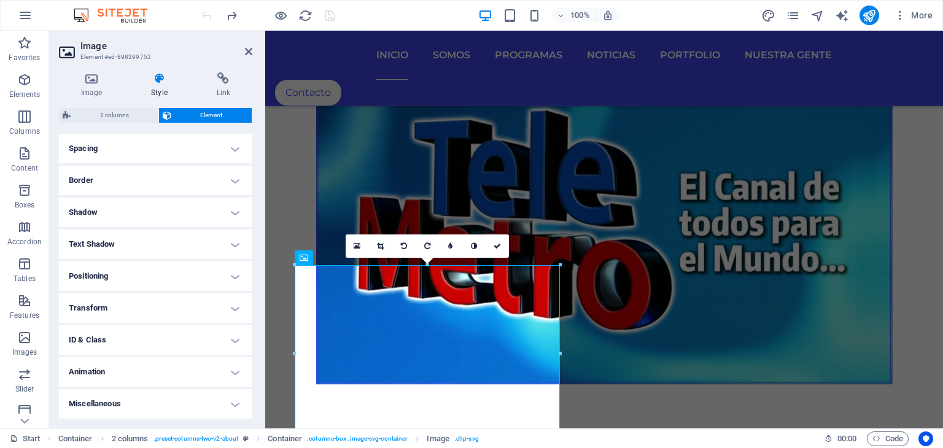
click at [136, 300] on h4 "Transform" at bounding box center [155, 307] width 193 height 29
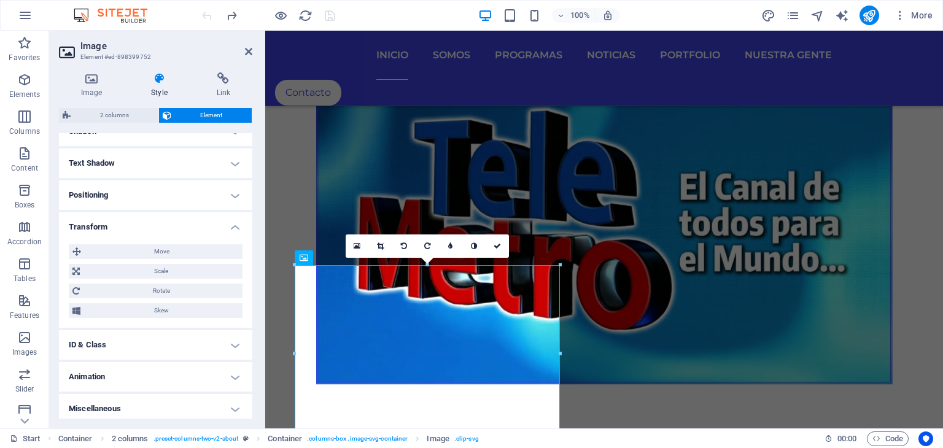
scroll to position [319, 0]
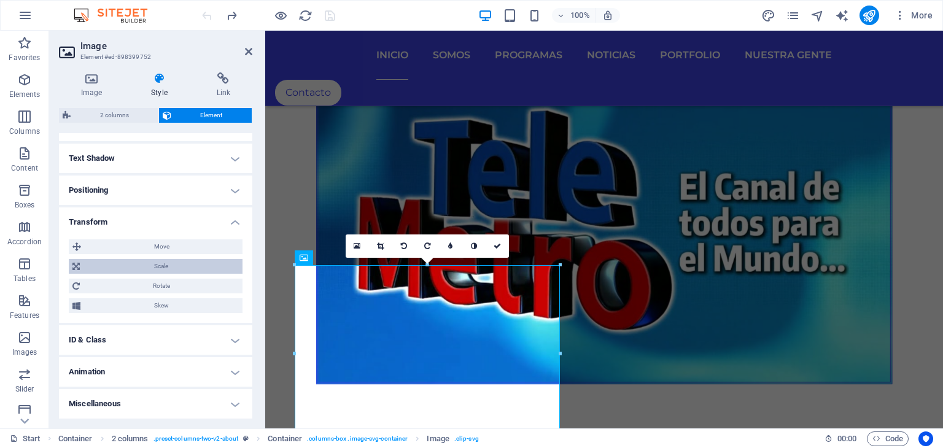
click at [155, 263] on span "Scale" at bounding box center [160, 266] width 155 height 15
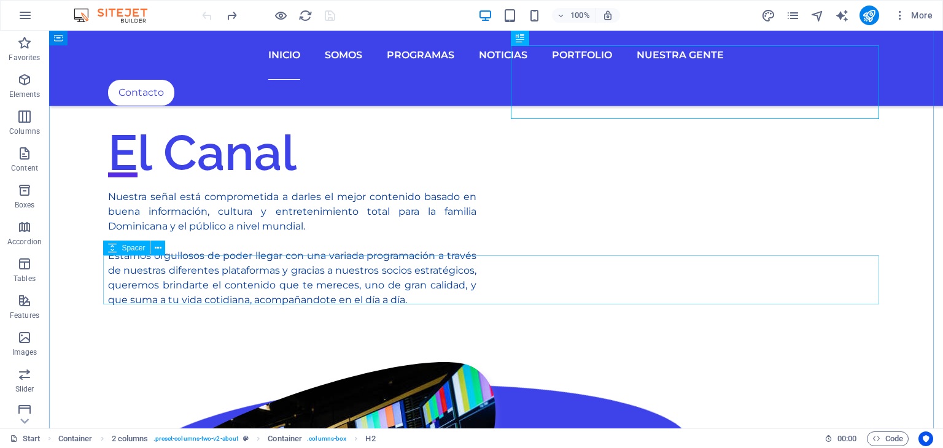
scroll to position [1535, 0]
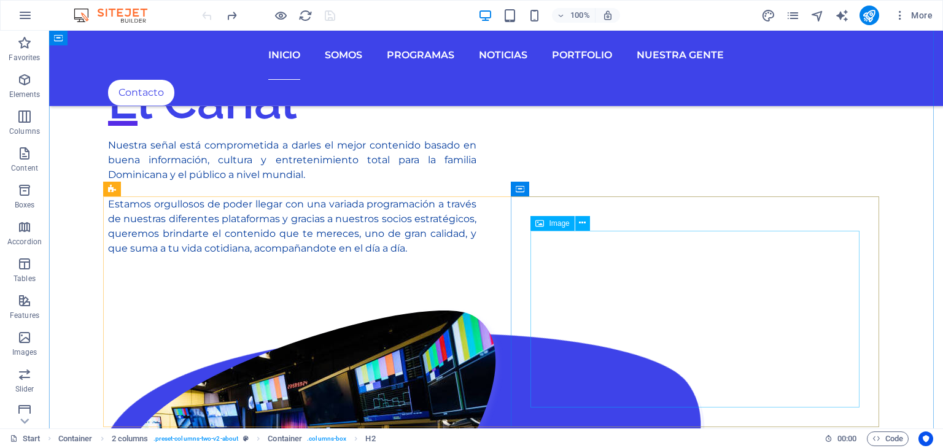
click at [562, 222] on span "Image" at bounding box center [559, 223] width 20 height 7
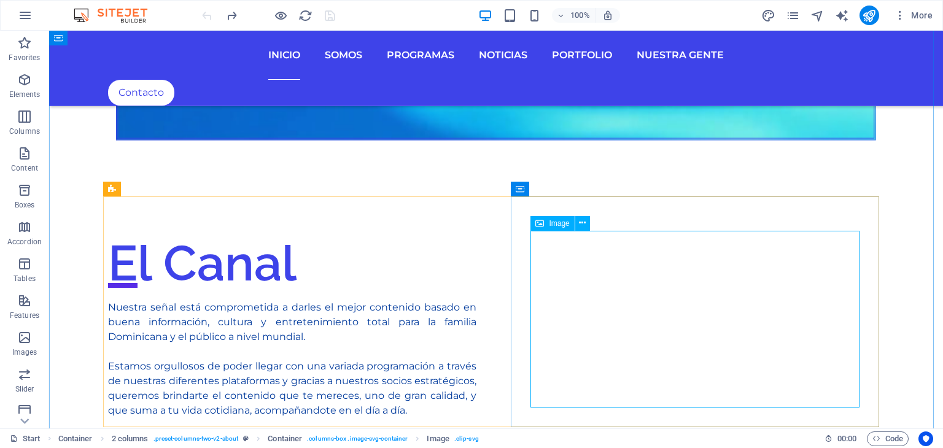
select select "px"
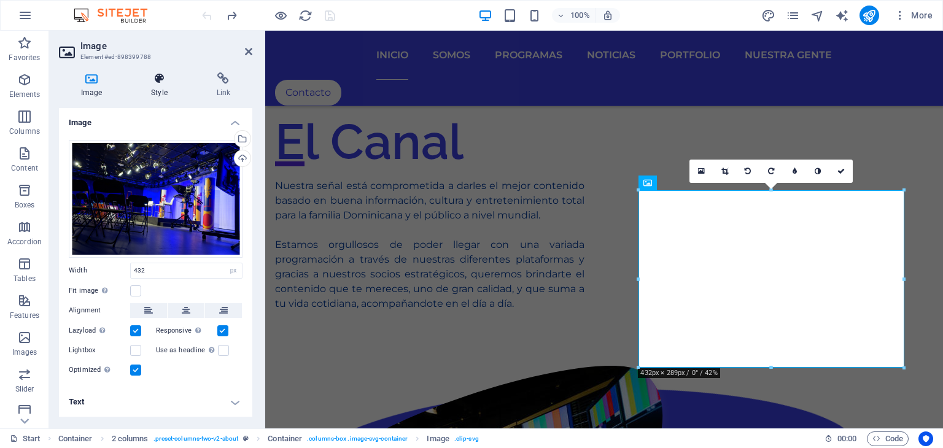
click at [145, 83] on icon at bounding box center [159, 78] width 60 height 12
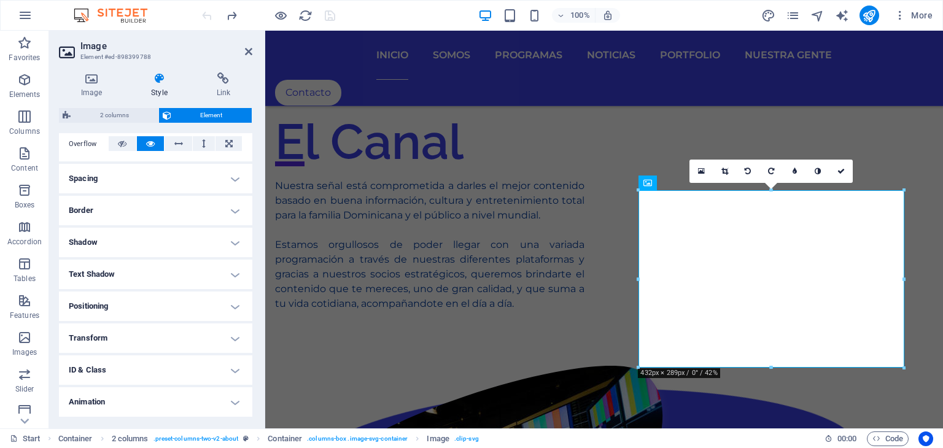
scroll to position [233, 0]
click at [157, 300] on h4 "Transform" at bounding box center [155, 307] width 193 height 29
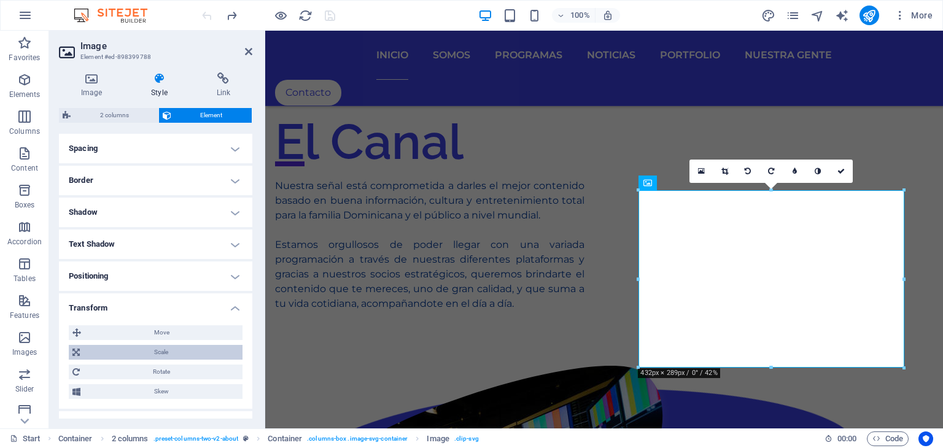
click at [166, 348] on span "Scale" at bounding box center [160, 352] width 155 height 15
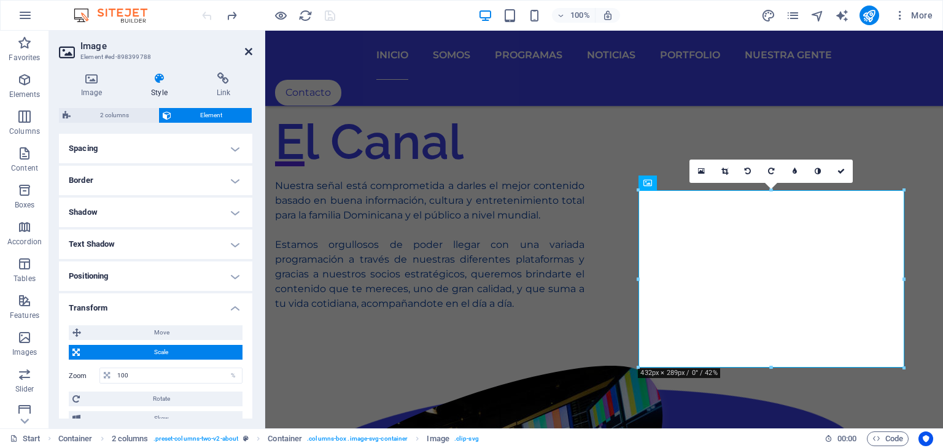
drag, startPoint x: 250, startPoint y: 51, endPoint x: 422, endPoint y: 146, distance: 196.4
click at [250, 51] on icon at bounding box center [248, 52] width 7 height 10
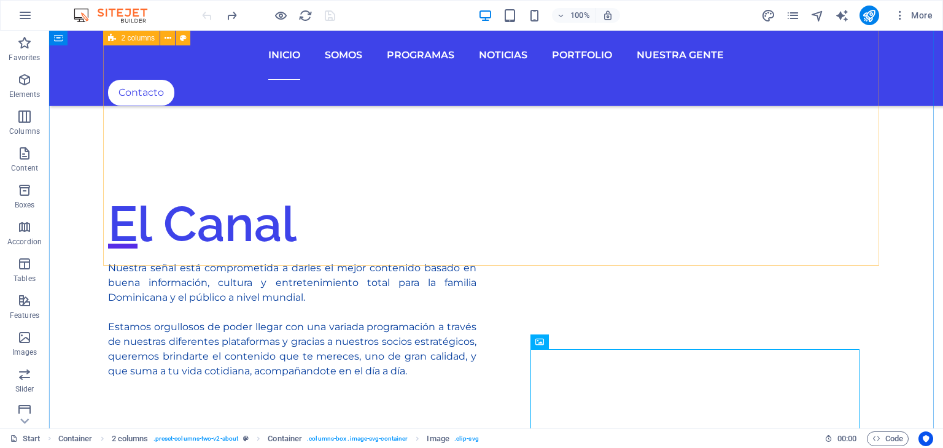
scroll to position [1535, 0]
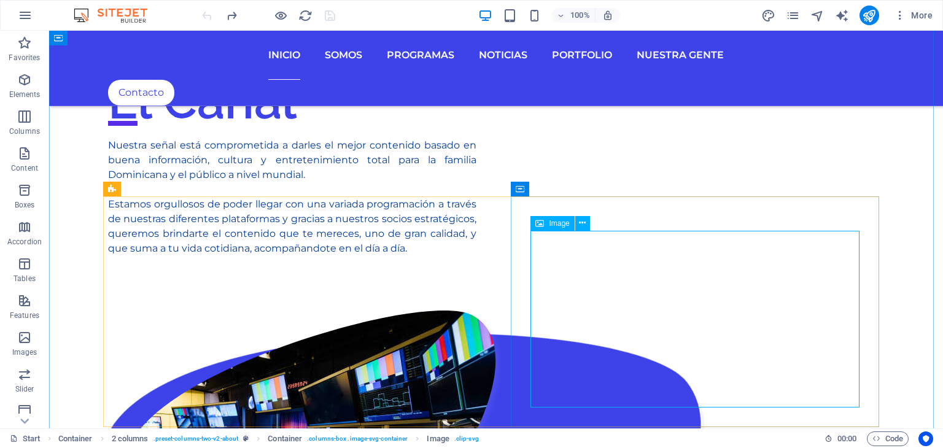
click at [540, 224] on icon at bounding box center [539, 223] width 9 height 15
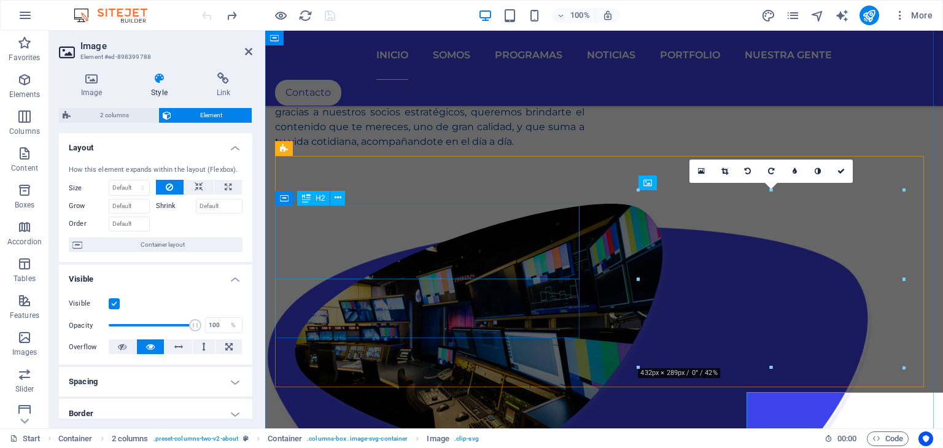
scroll to position [1372, 0]
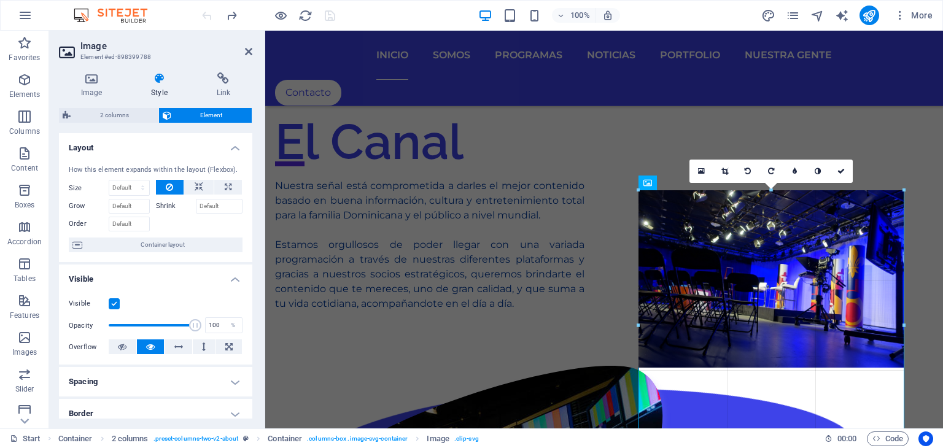
drag, startPoint x: 638, startPoint y: 188, endPoint x: 627, endPoint y: 180, distance: 13.6
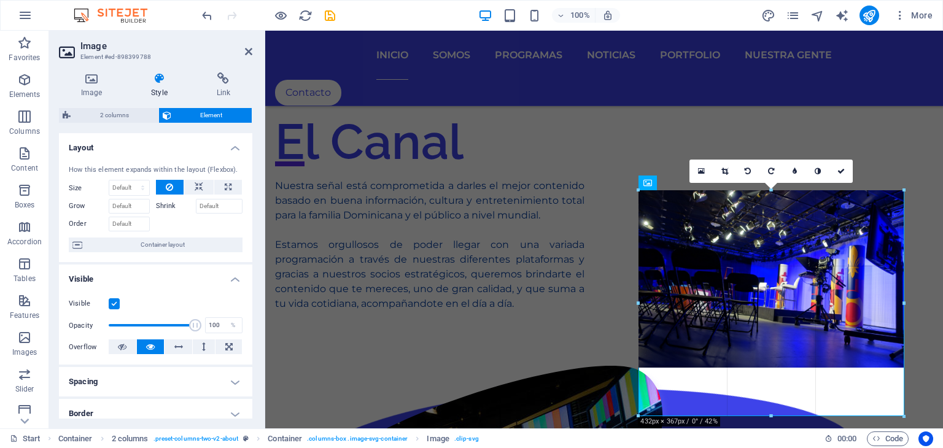
drag, startPoint x: 638, startPoint y: 278, endPoint x: 626, endPoint y: 276, distance: 12.4
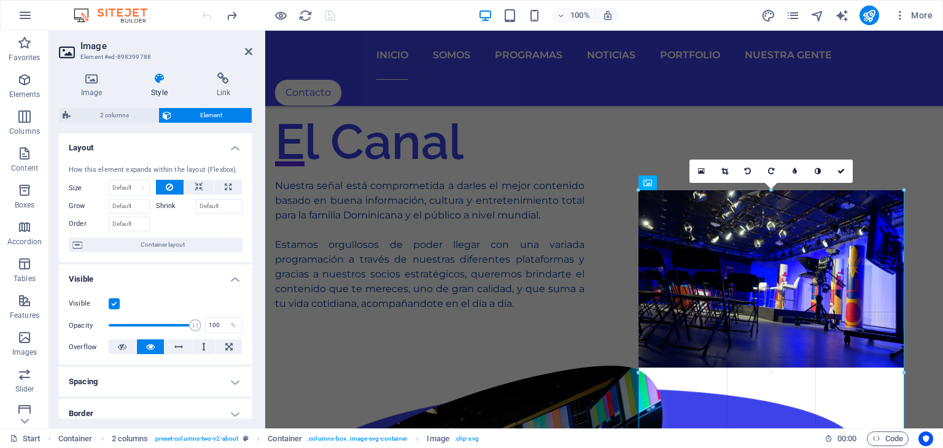
drag, startPoint x: 905, startPoint y: 190, endPoint x: 904, endPoint y: 209, distance: 19.7
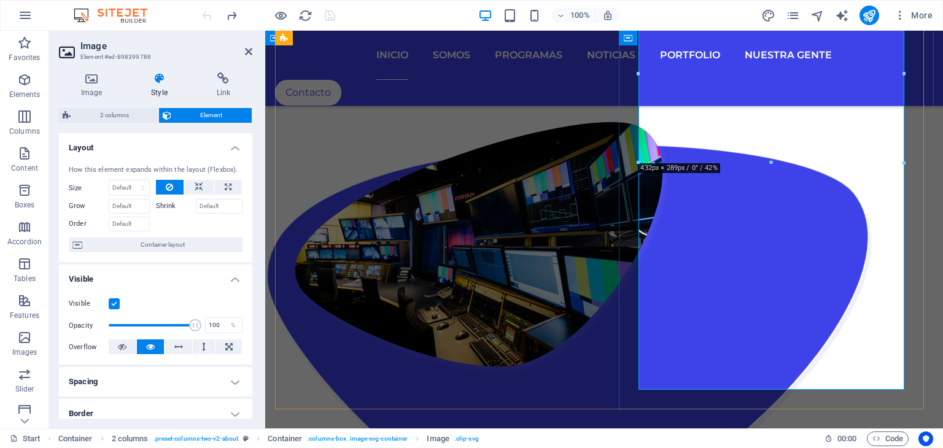
scroll to position [1618, 0]
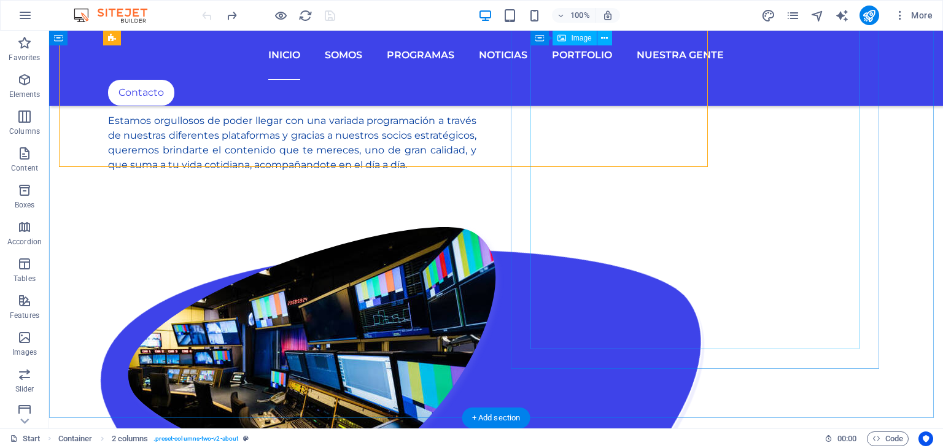
scroll to position [1820, 0]
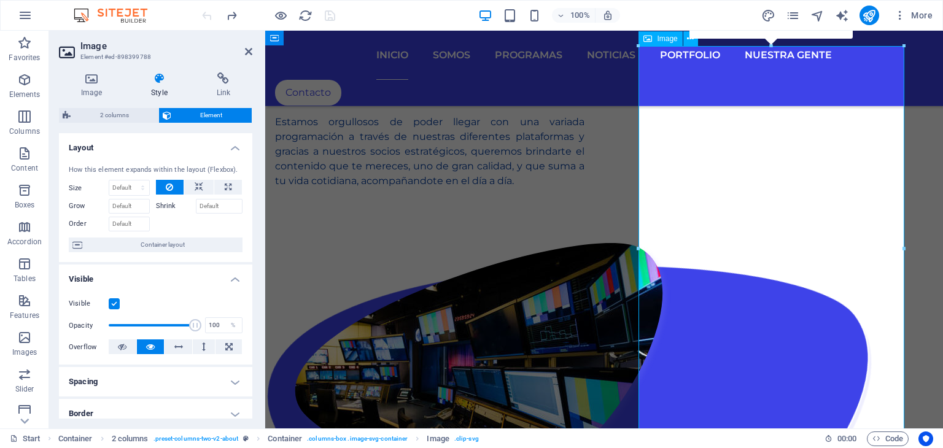
scroll to position [1618, 0]
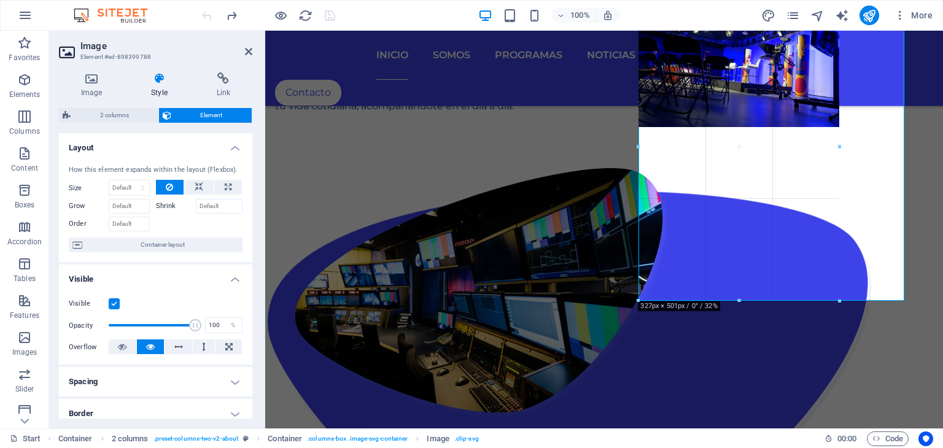
drag, startPoint x: 773, startPoint y: 350, endPoint x: 509, endPoint y: 222, distance: 293.2
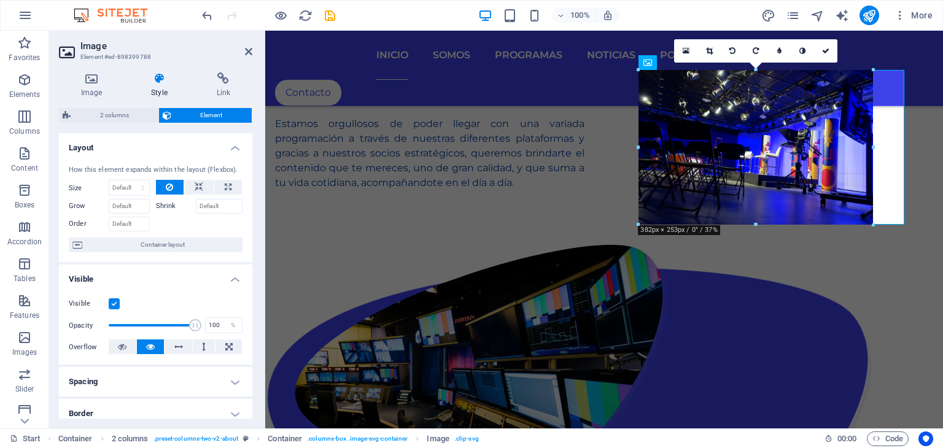
scroll to position [1495, 0]
drag, startPoint x: 735, startPoint y: 214, endPoint x: 741, endPoint y: 234, distance: 21.2
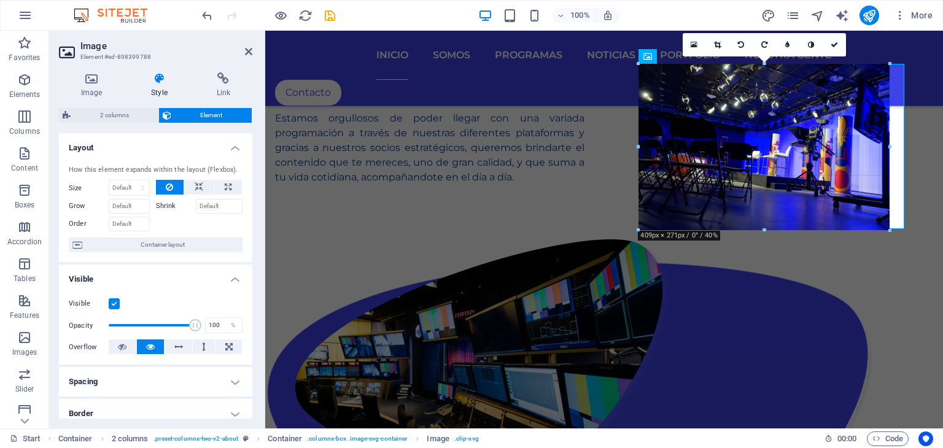
scroll to position [1500, 0]
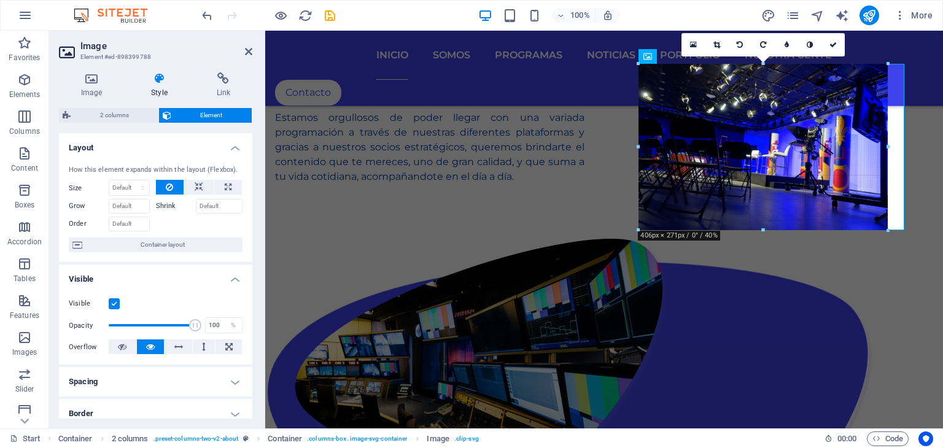
drag, startPoint x: 759, startPoint y: 228, endPoint x: 764, endPoint y: 236, distance: 9.7
drag, startPoint x: 762, startPoint y: 230, endPoint x: 767, endPoint y: 242, distance: 13.8
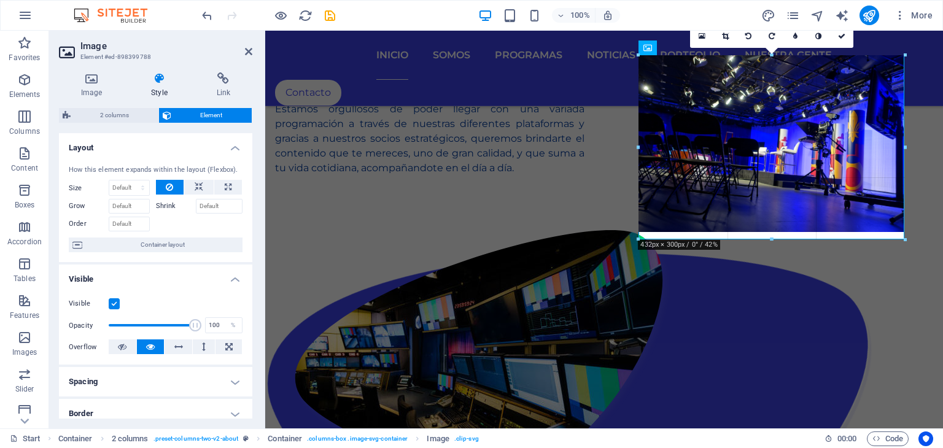
scroll to position [1509, 0]
drag, startPoint x: 770, startPoint y: 234, endPoint x: 775, endPoint y: 242, distance: 9.2
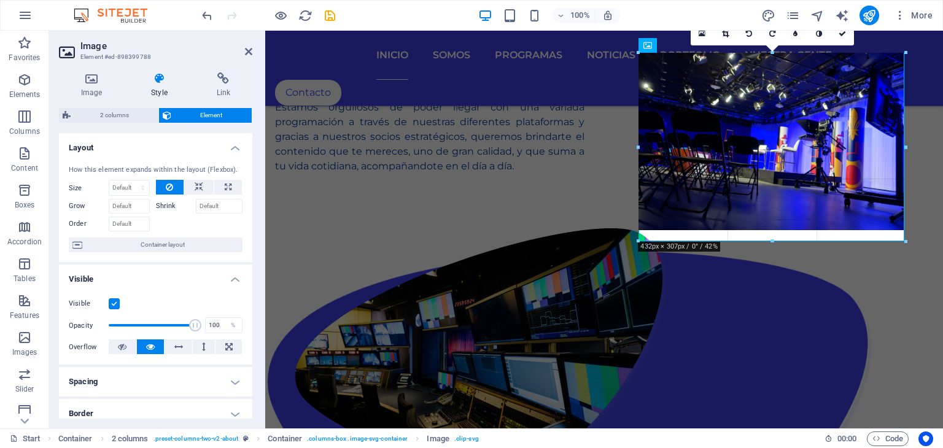
scroll to position [1511, 0]
drag, startPoint x: 771, startPoint y: 231, endPoint x: 511, endPoint y: 212, distance: 260.9
click at [776, 243] on div at bounding box center [771, 242] width 266 height 4
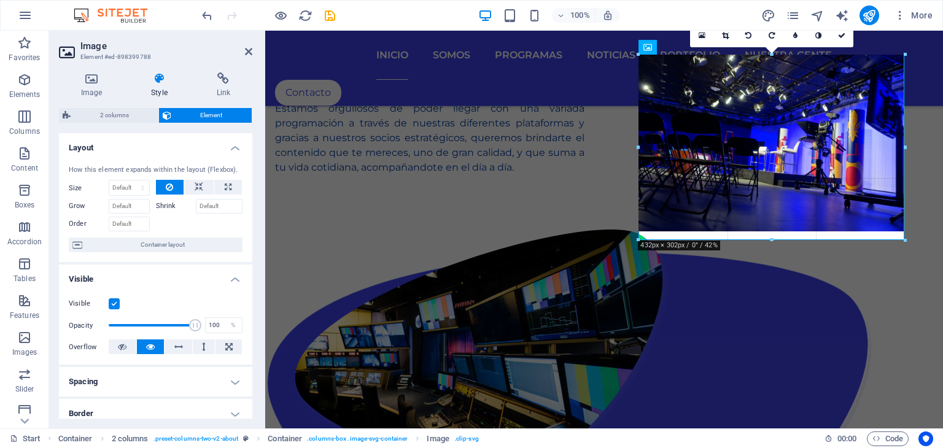
scroll to position [1509, 0]
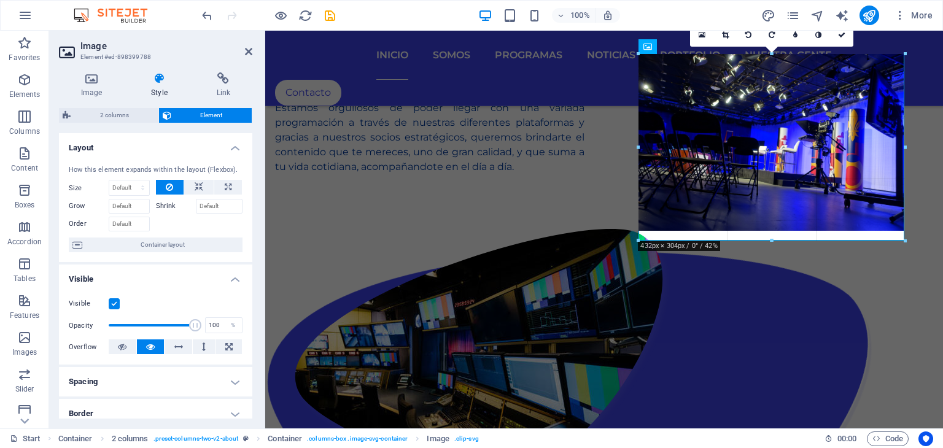
drag, startPoint x: 772, startPoint y: 230, endPoint x: 777, endPoint y: 239, distance: 10.4
click at [777, 239] on div at bounding box center [771, 241] width 266 height 4
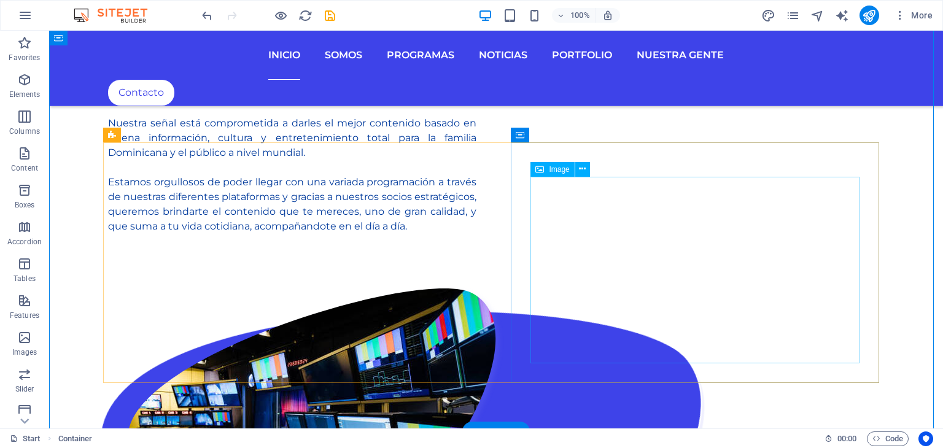
scroll to position [1589, 0]
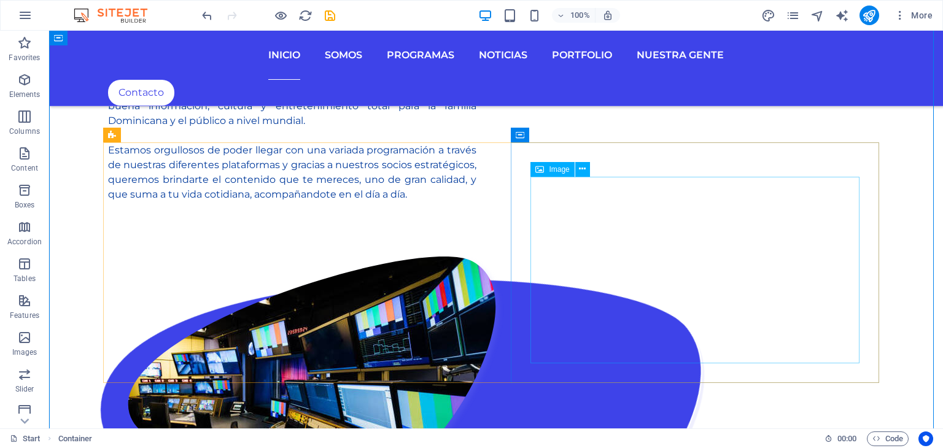
click at [549, 166] on span "Image" at bounding box center [559, 169] width 20 height 7
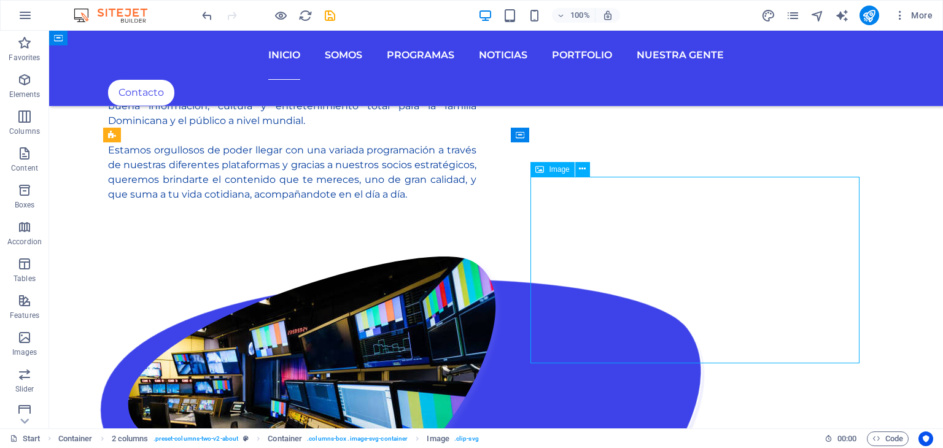
click at [549, 166] on span "Image" at bounding box center [559, 169] width 20 height 7
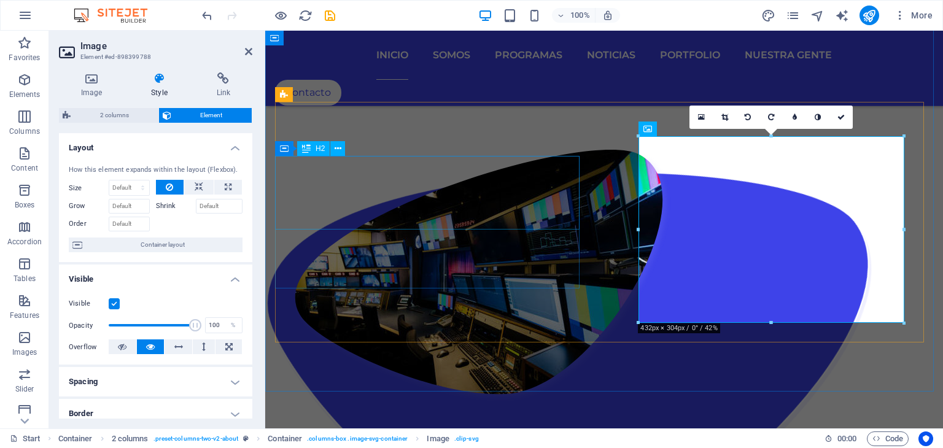
scroll to position [1426, 0]
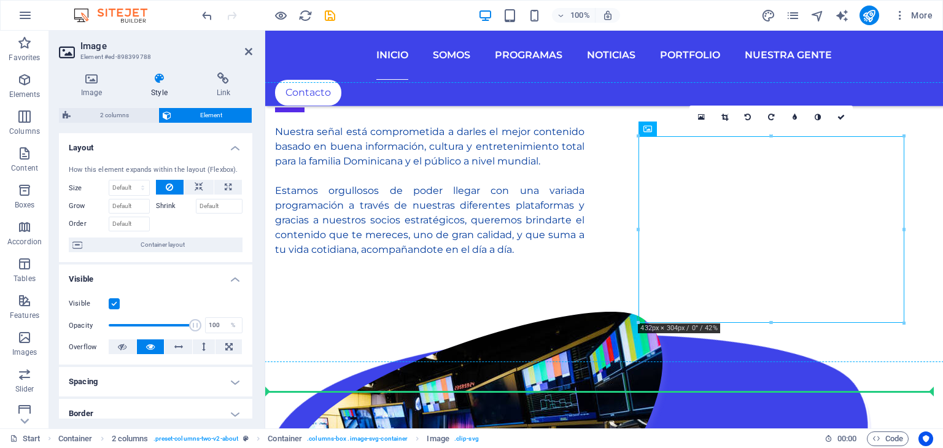
drag, startPoint x: 904, startPoint y: 164, endPoint x: 665, endPoint y: 177, distance: 238.5
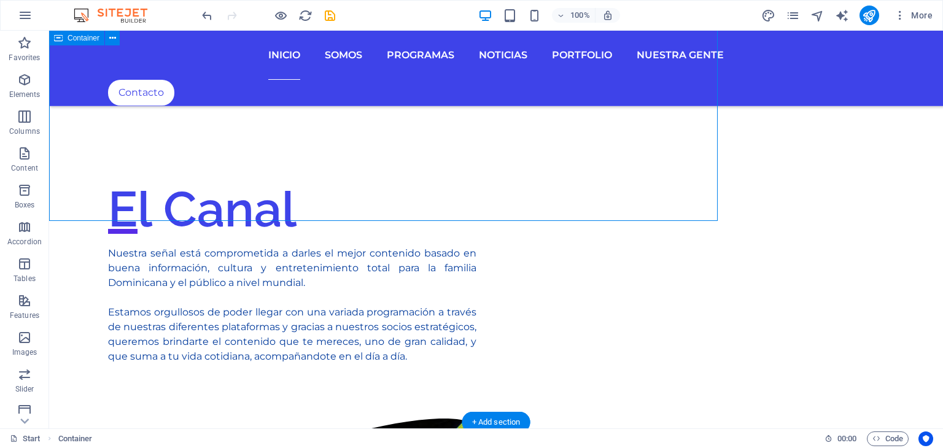
scroll to position [1589, 0]
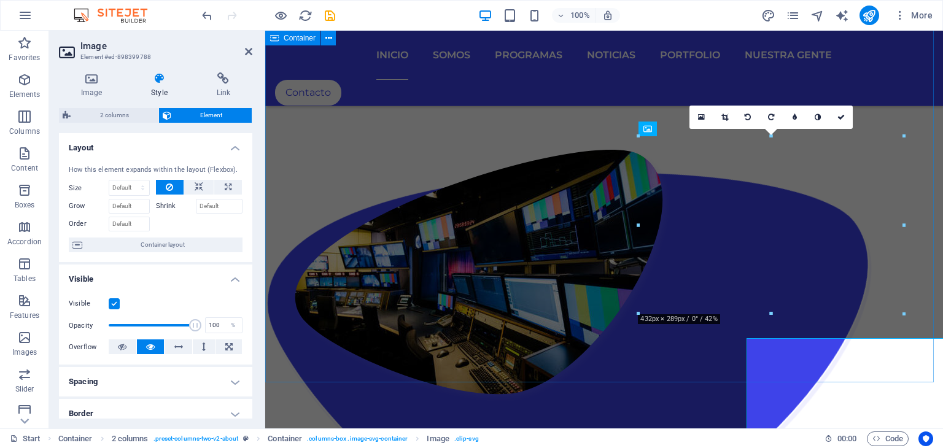
scroll to position [1426, 0]
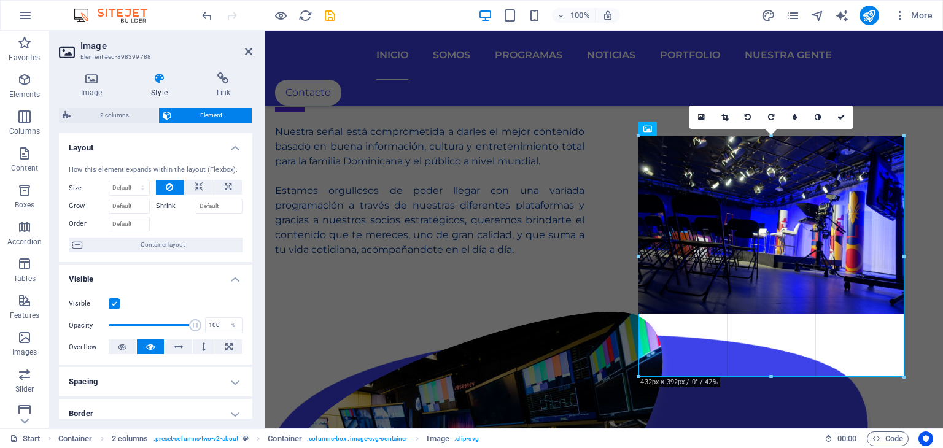
drag, startPoint x: 906, startPoint y: 315, endPoint x: 651, endPoint y: 292, distance: 256.4
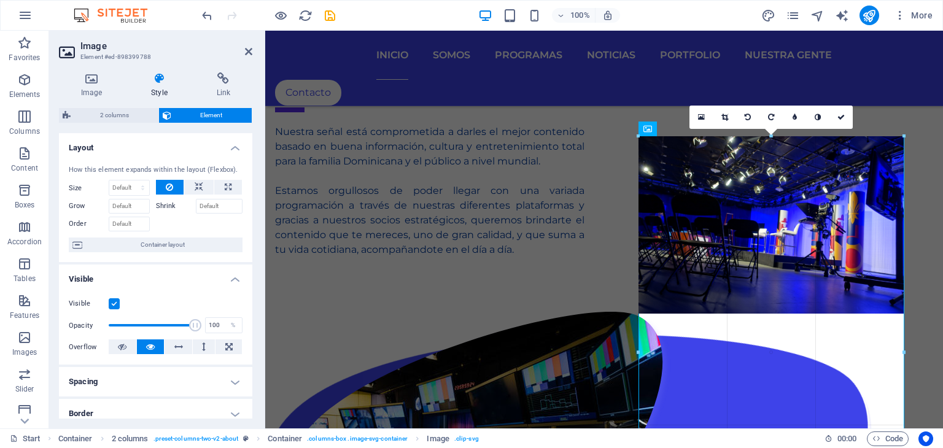
drag, startPoint x: 376, startPoint y: 192, endPoint x: 617, endPoint y: 225, distance: 243.6
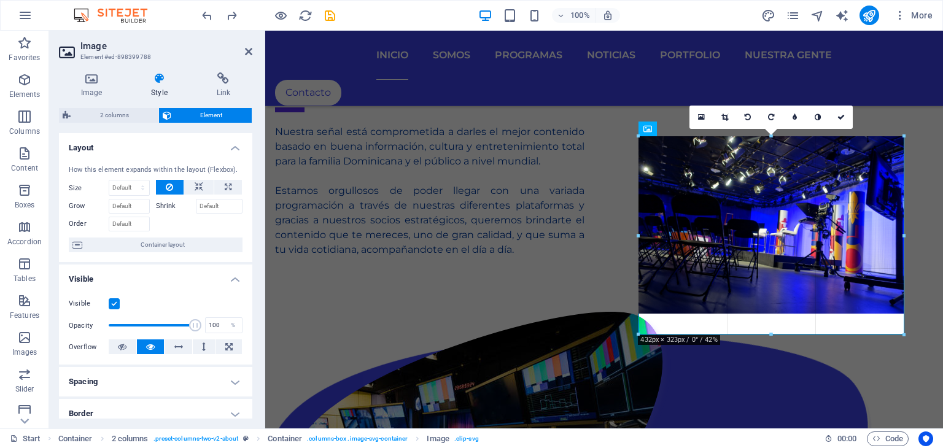
drag, startPoint x: 904, startPoint y: 138, endPoint x: 911, endPoint y: 133, distance: 8.9
drag, startPoint x: 638, startPoint y: 136, endPoint x: 366, endPoint y: 102, distance: 273.4
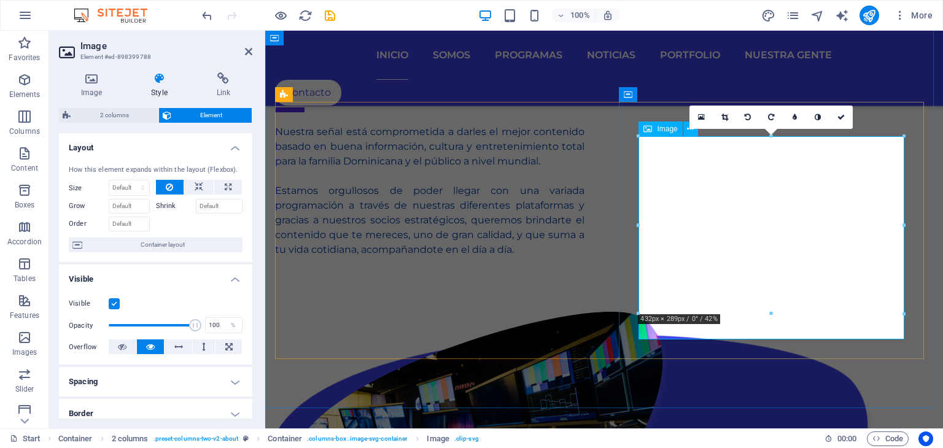
click at [638, 134] on div at bounding box center [639, 137] width 6 height 6
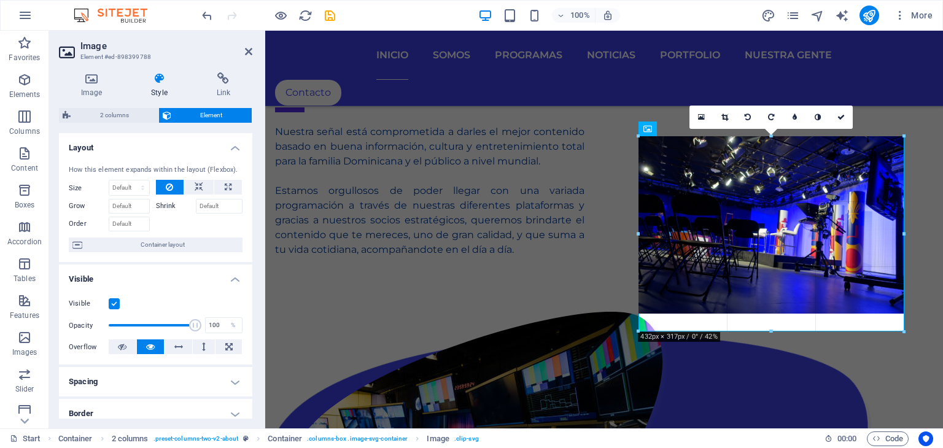
drag, startPoint x: 638, startPoint y: 136, endPoint x: 632, endPoint y: 133, distance: 6.6
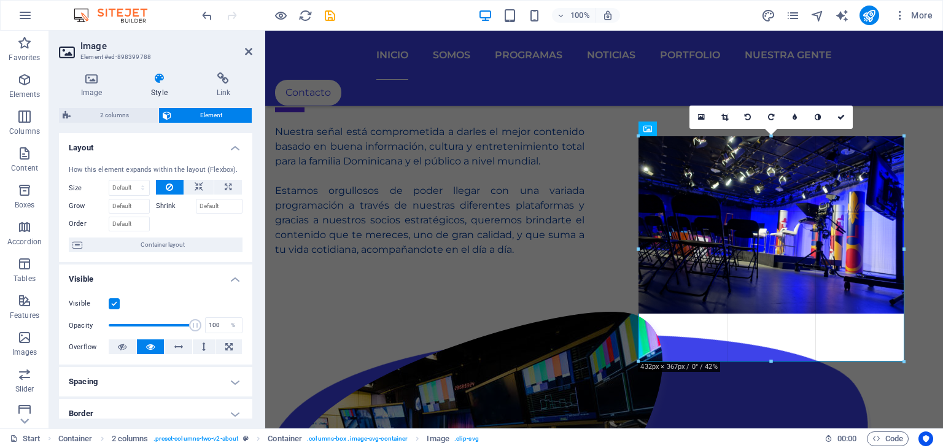
drag, startPoint x: 637, startPoint y: 315, endPoint x: 629, endPoint y: 317, distance: 8.9
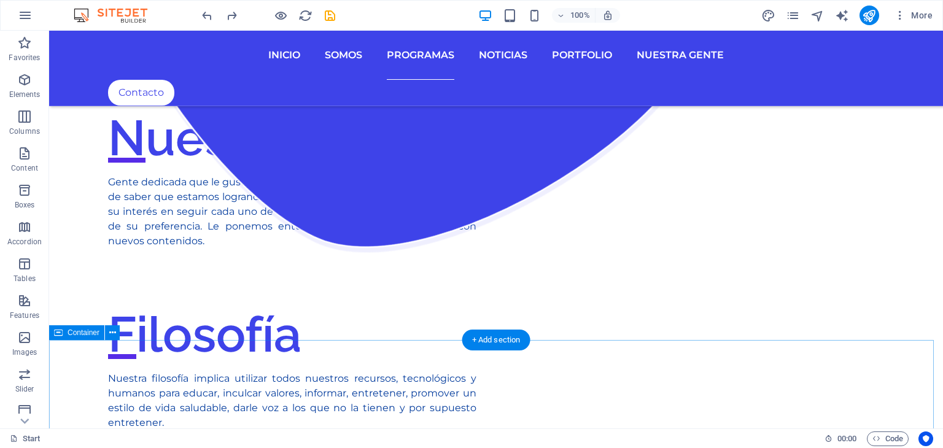
scroll to position [2386, 0]
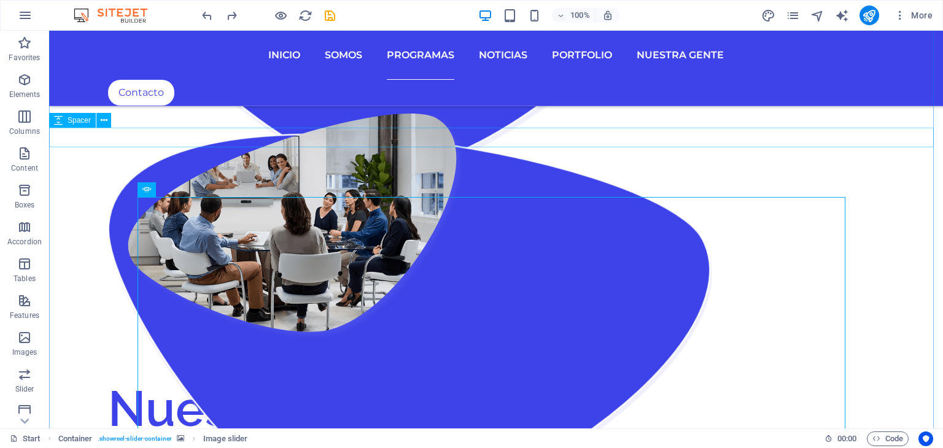
scroll to position [2080, 0]
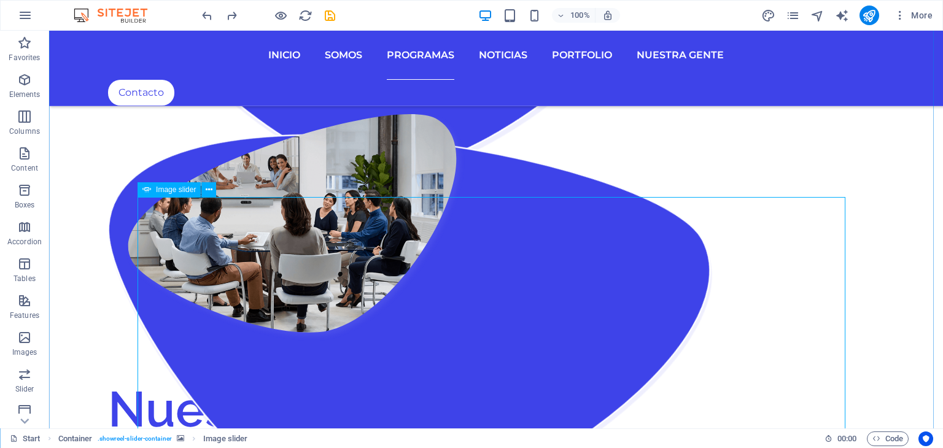
click at [176, 190] on span "Image slider" at bounding box center [176, 189] width 40 height 7
select select "ms"
select select "s"
select select "progressive"
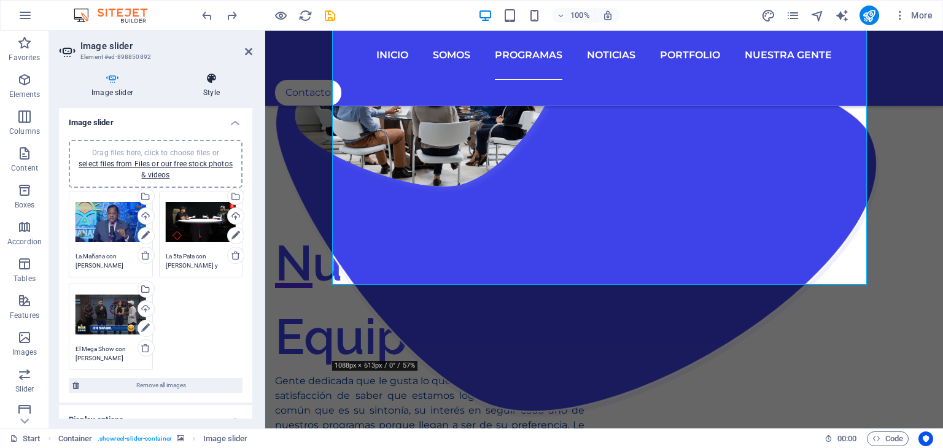
click at [228, 83] on icon at bounding box center [212, 78] width 82 height 12
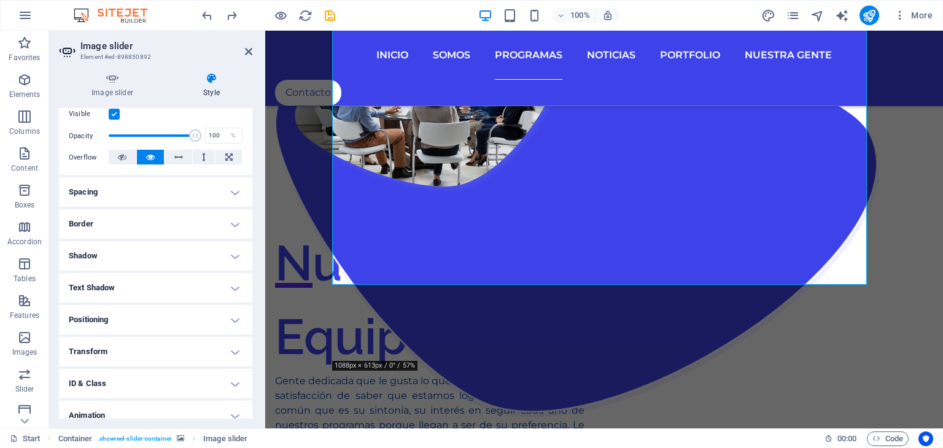
scroll to position [184, 0]
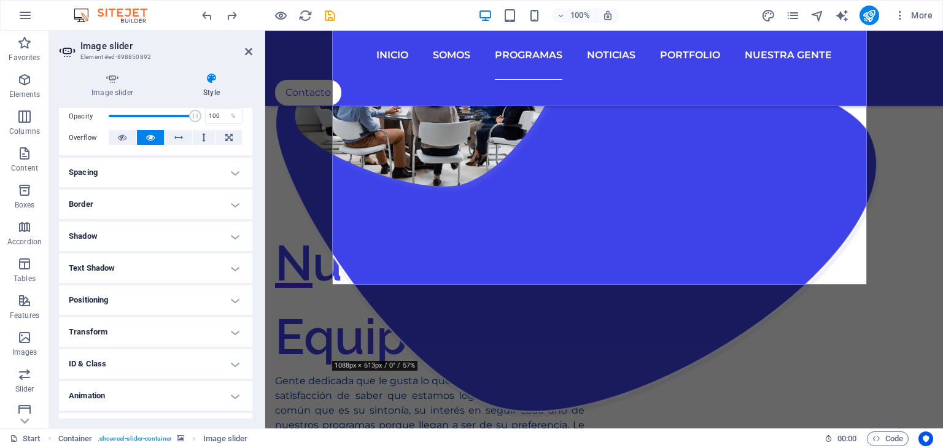
click at [140, 209] on h4 "Border" at bounding box center [155, 204] width 193 height 29
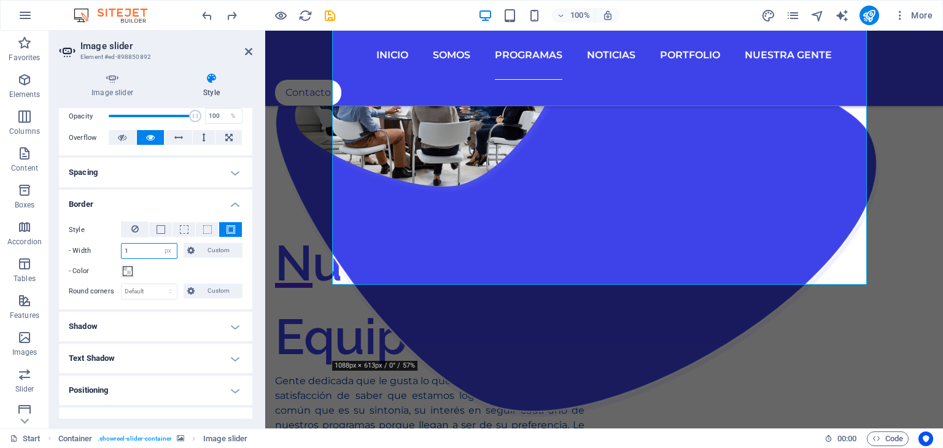
drag, startPoint x: 125, startPoint y: 250, endPoint x: 52, endPoint y: 251, distance: 72.4
click at [52, 251] on div "Image slider Style Image slider Drag files here, click to choose files or selec…" at bounding box center [155, 246] width 213 height 366
drag, startPoint x: 137, startPoint y: 248, endPoint x: 92, endPoint y: 246, distance: 44.9
click at [92, 246] on div "- Width 1 auto px rem % vh vw Custom Custom" at bounding box center [156, 251] width 174 height 16
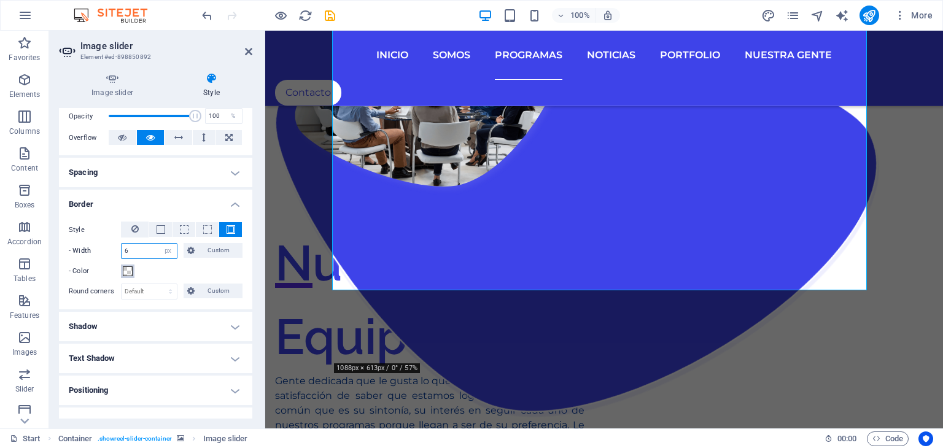
type input "6"
click at [129, 271] on span at bounding box center [128, 271] width 10 height 10
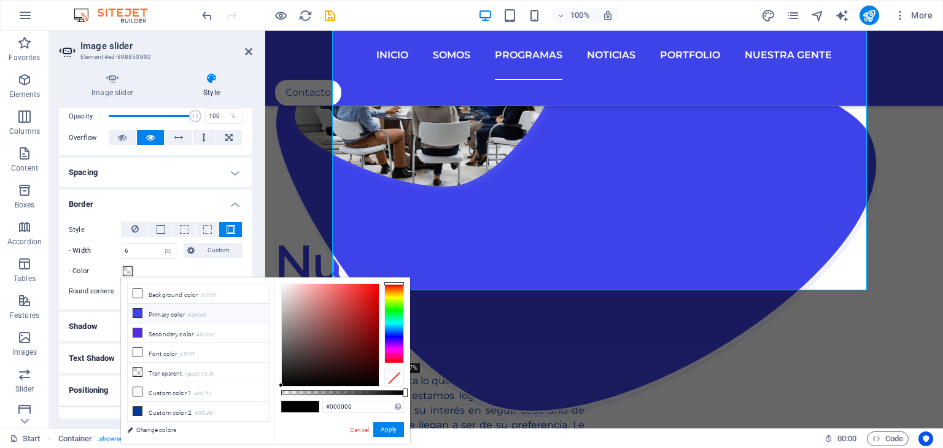
click at [137, 312] on icon at bounding box center [137, 313] width 9 height 9
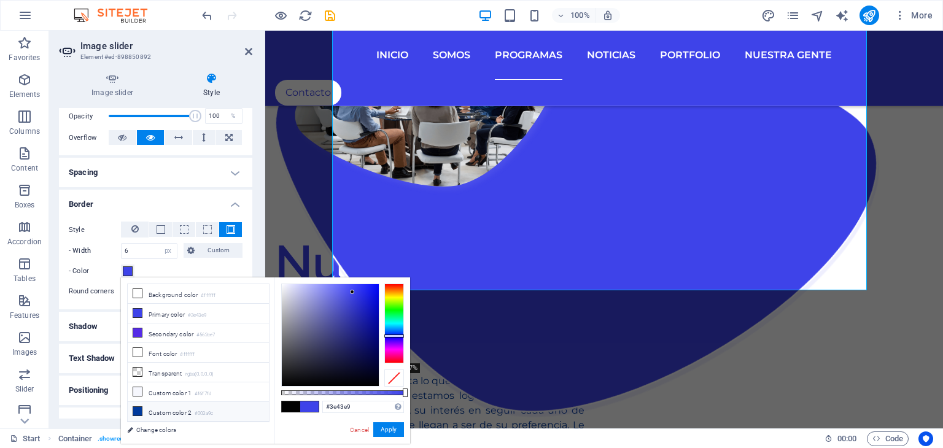
click at [137, 407] on icon at bounding box center [137, 411] width 9 height 9
type input "#003a9c"
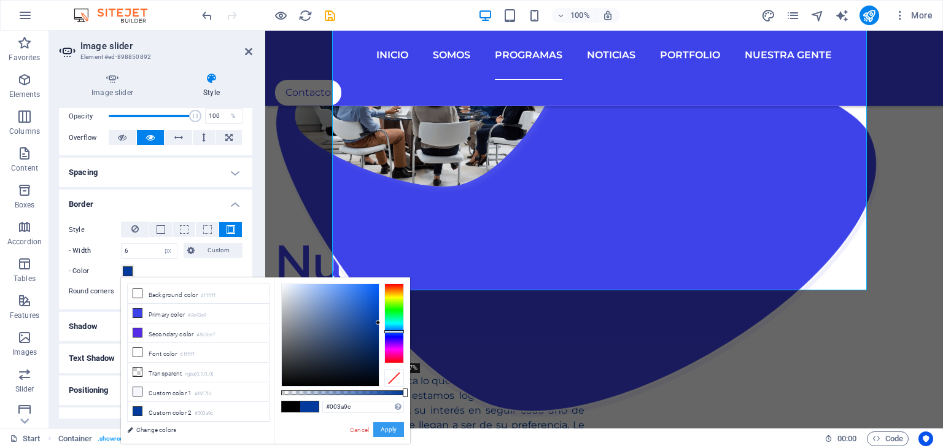
click at [390, 431] on button "Apply" at bounding box center [388, 429] width 31 height 15
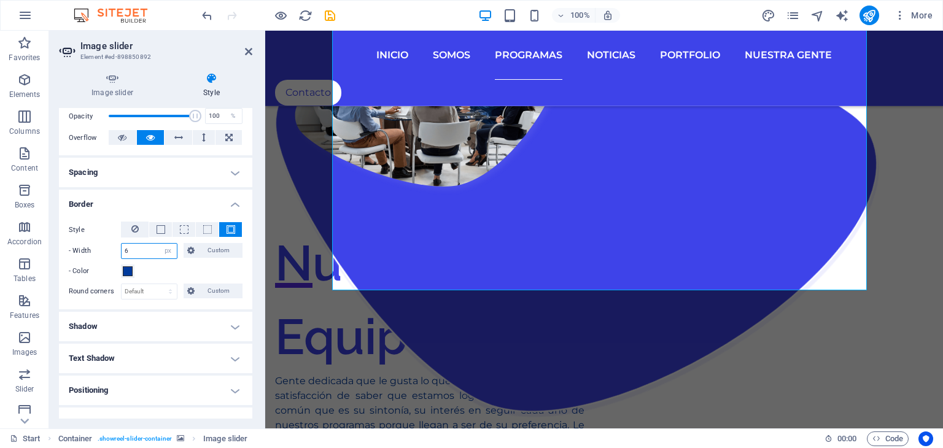
click at [98, 249] on div "- Width 6 auto px rem % vh vw Custom Custom" at bounding box center [156, 251] width 174 height 16
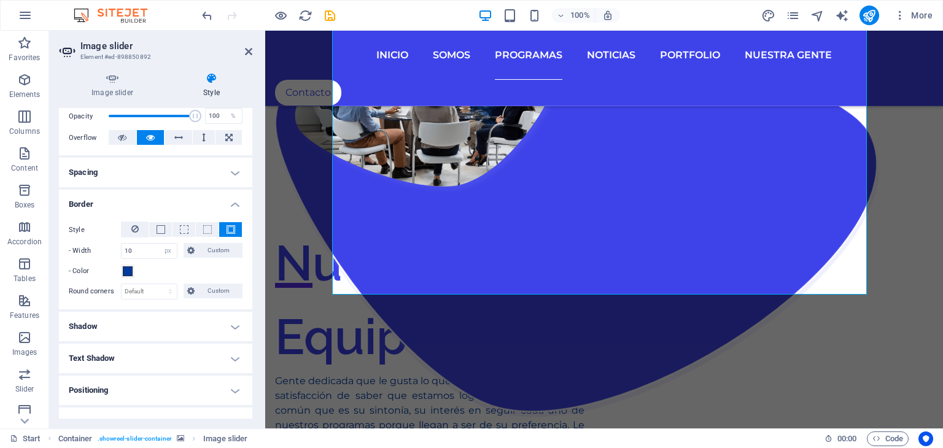
click at [257, 276] on div "Image slider Style Image slider Drag files here, click to choose files or selec…" at bounding box center [155, 246] width 213 height 366
drag, startPoint x: 110, startPoint y: 246, endPoint x: 101, endPoint y: 244, distance: 9.3
click at [101, 244] on div "- Width 10 auto px rem % vh vw Custom Custom" at bounding box center [156, 251] width 174 height 16
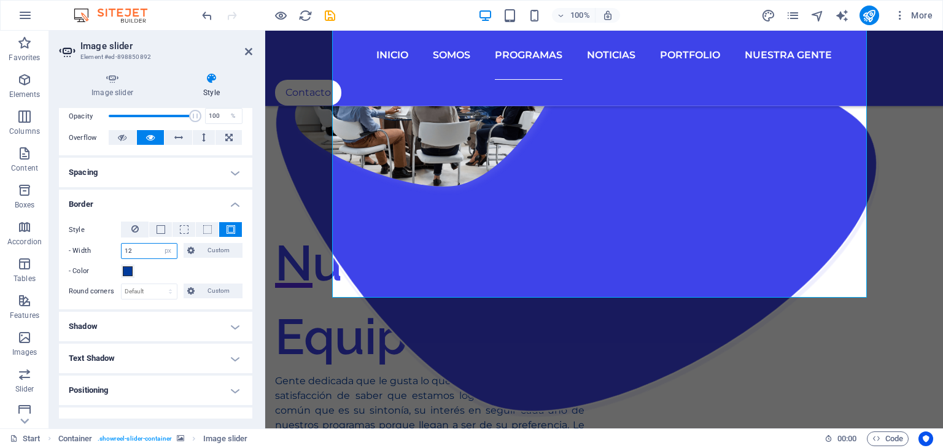
type input "12"
click at [265, 289] on aside "Image slider Element #ed-898850892 Image slider Style Image slider Drag files h…" at bounding box center [157, 230] width 216 height 398
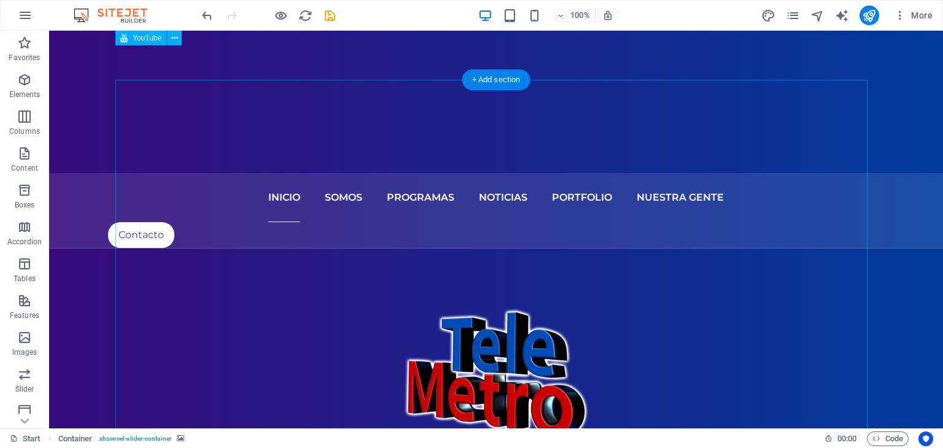
scroll to position [361, 0]
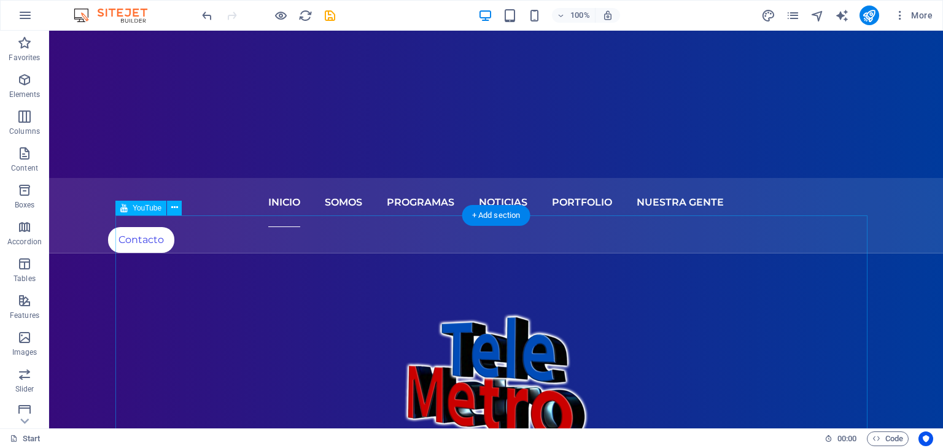
click at [133, 205] on span "YouTube" at bounding box center [147, 207] width 29 height 7
select select "ar16_9"
select select "px"
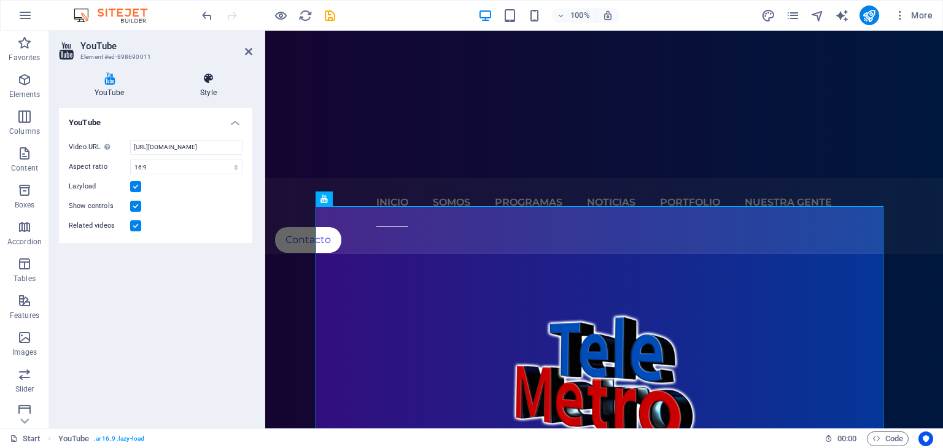
click at [199, 81] on icon at bounding box center [208, 78] width 88 height 12
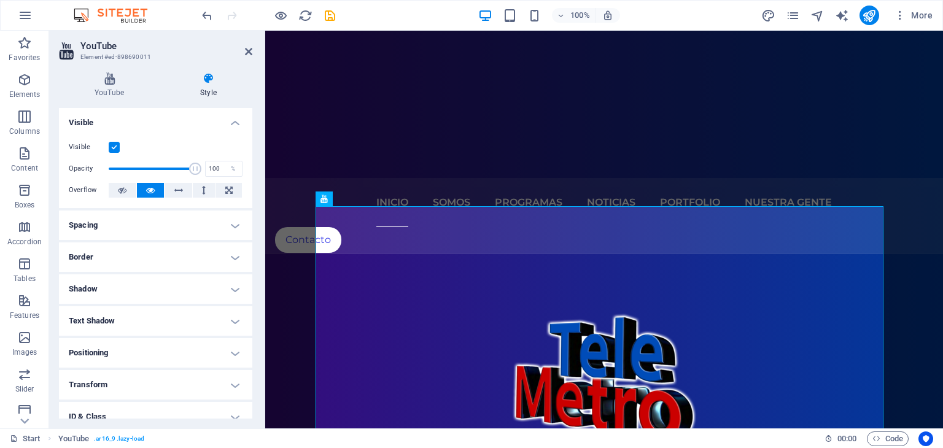
click at [117, 255] on h4 "Border" at bounding box center [155, 256] width 193 height 29
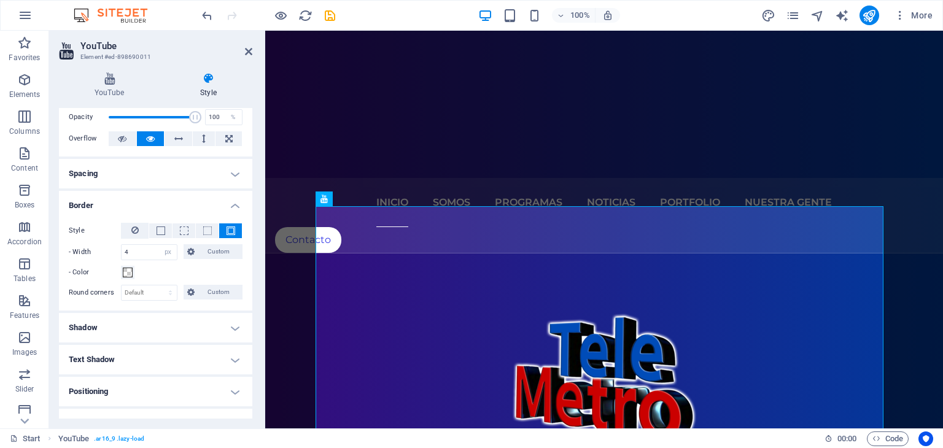
scroll to position [123, 0]
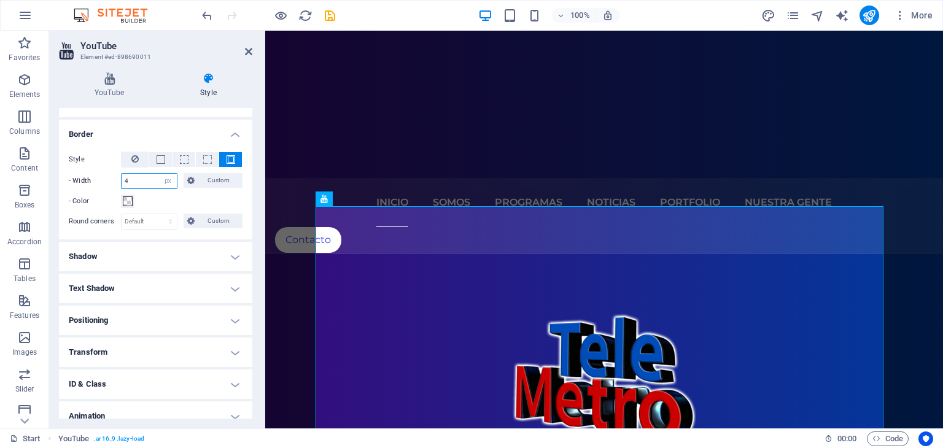
drag, startPoint x: 136, startPoint y: 184, endPoint x: 80, endPoint y: 176, distance: 56.4
click at [80, 176] on div "- Width 4 auto px rem % vh vw Custom Custom" at bounding box center [156, 181] width 174 height 16
type input "12"
click at [126, 200] on span at bounding box center [128, 201] width 10 height 10
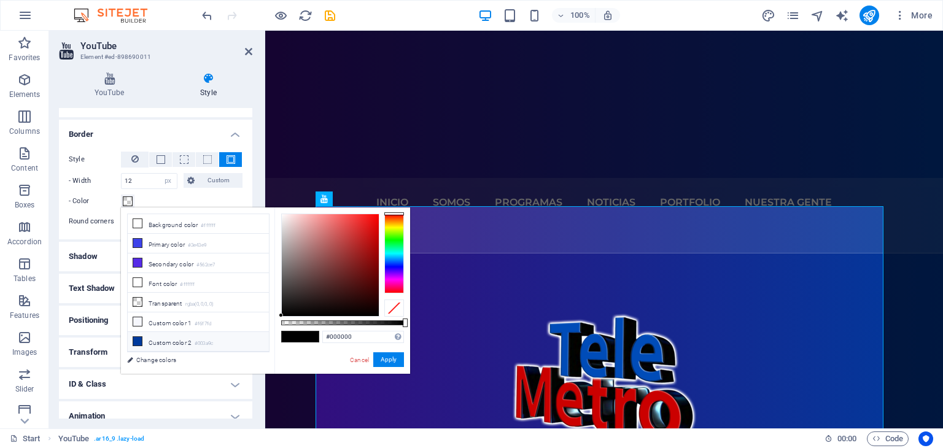
click at [153, 333] on li "Custom color 2 #003a9c" at bounding box center [198, 342] width 141 height 20
type input "#003a9c"
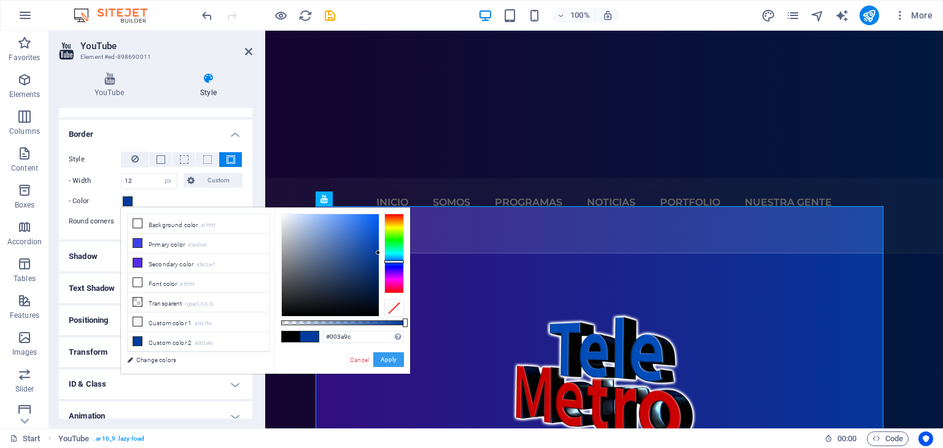
click at [390, 362] on button "Apply" at bounding box center [388, 359] width 31 height 15
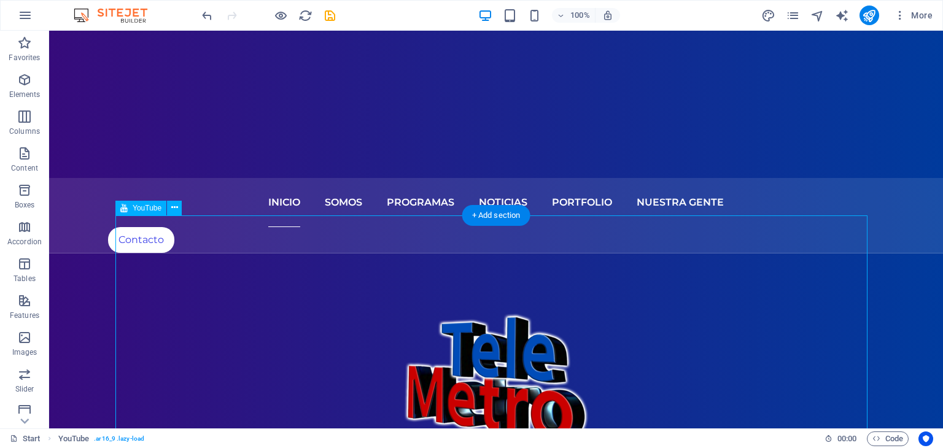
click at [145, 212] on div "YouTube" at bounding box center [140, 208] width 51 height 15
select select "px"
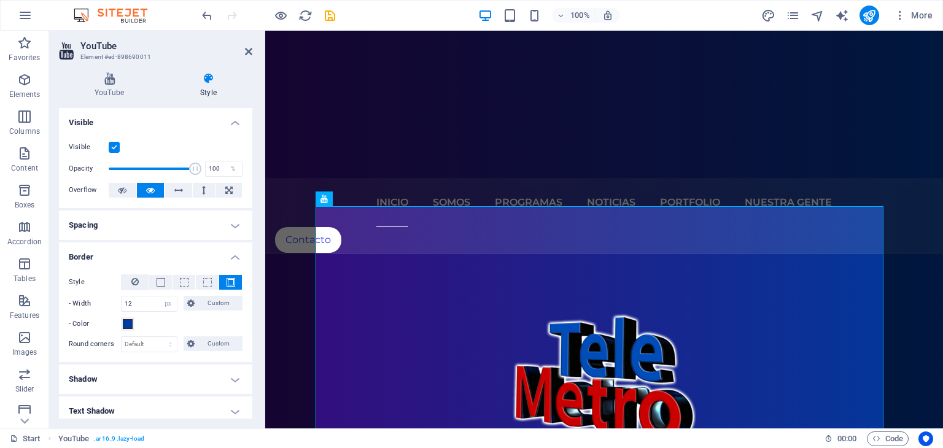
click at [230, 285] on span at bounding box center [230, 282] width 9 height 9
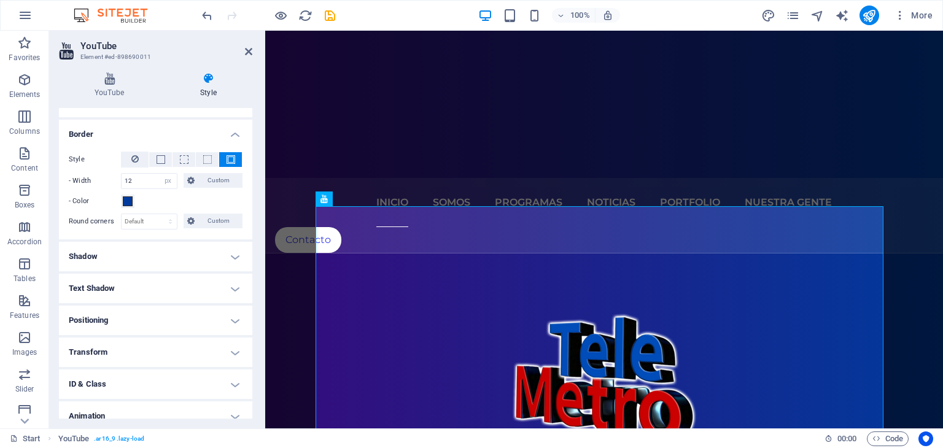
scroll to position [166, 0]
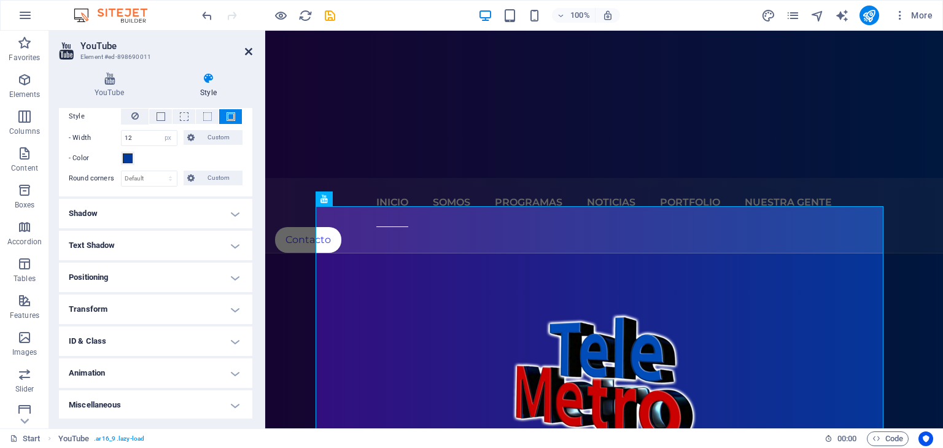
click at [249, 50] on icon at bounding box center [248, 52] width 7 height 10
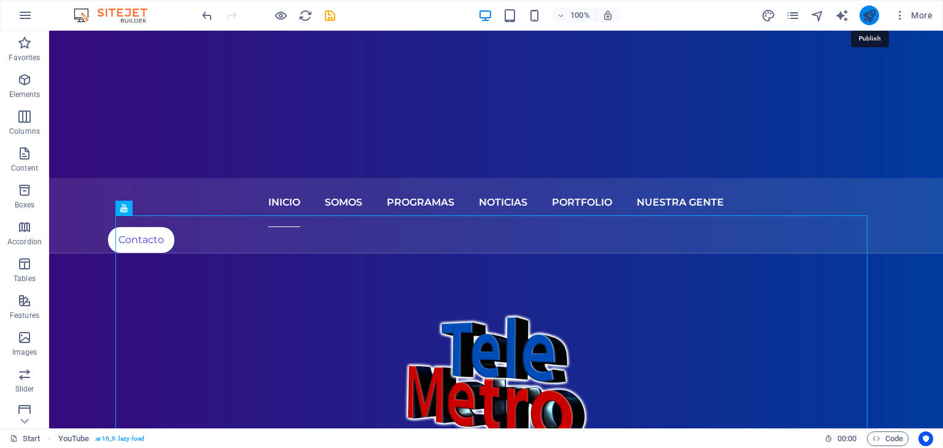
click at [865, 14] on icon "publish" at bounding box center [869, 16] width 14 height 14
